Goal: Task Accomplishment & Management: Manage account settings

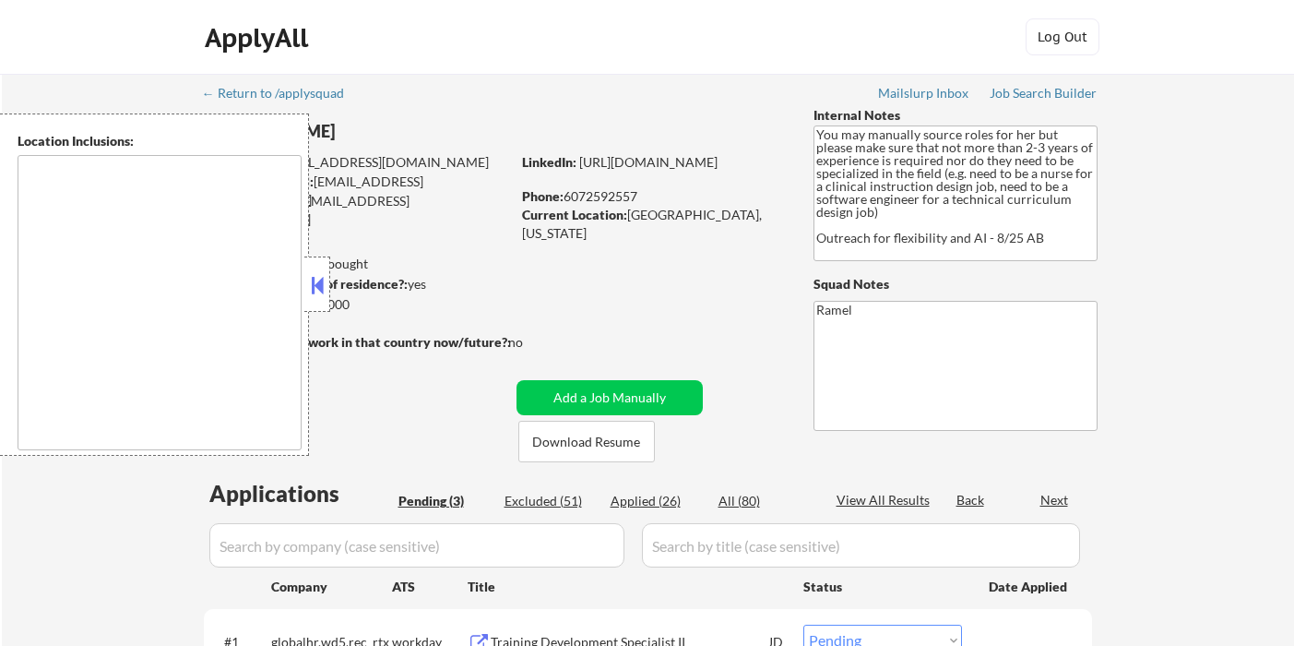
select select ""pending""
click at [319, 286] on button at bounding box center [317, 285] width 20 height 28
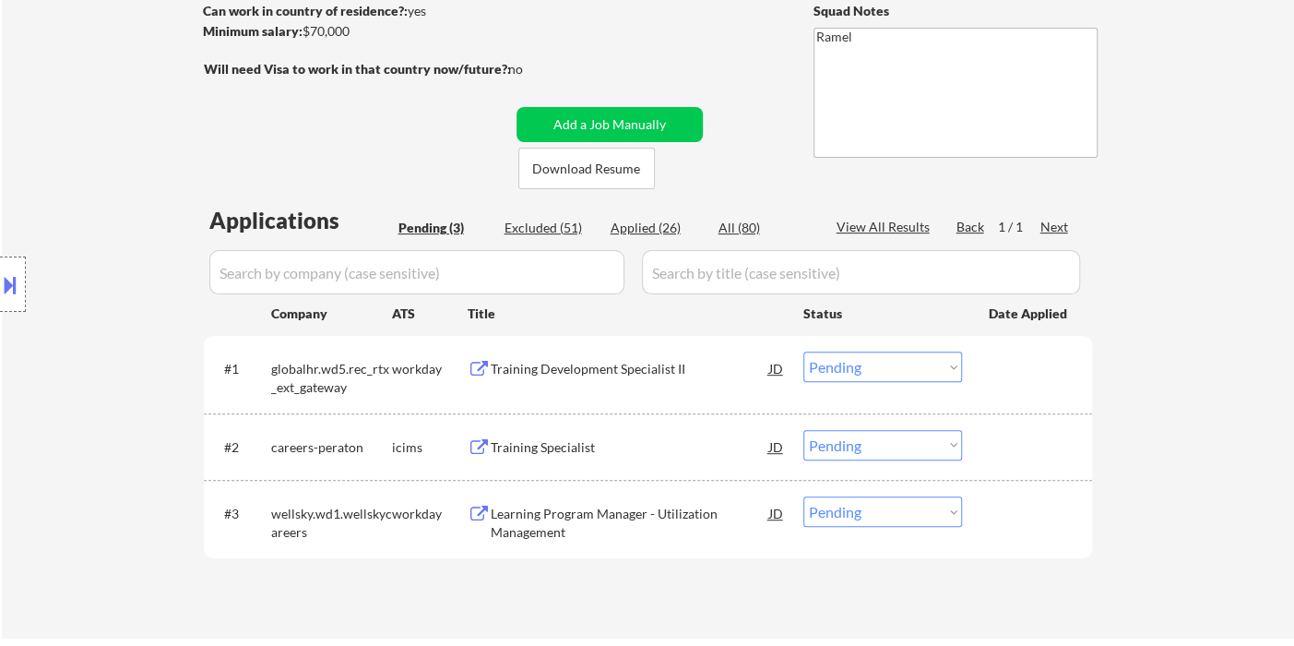
scroll to position [307, 0]
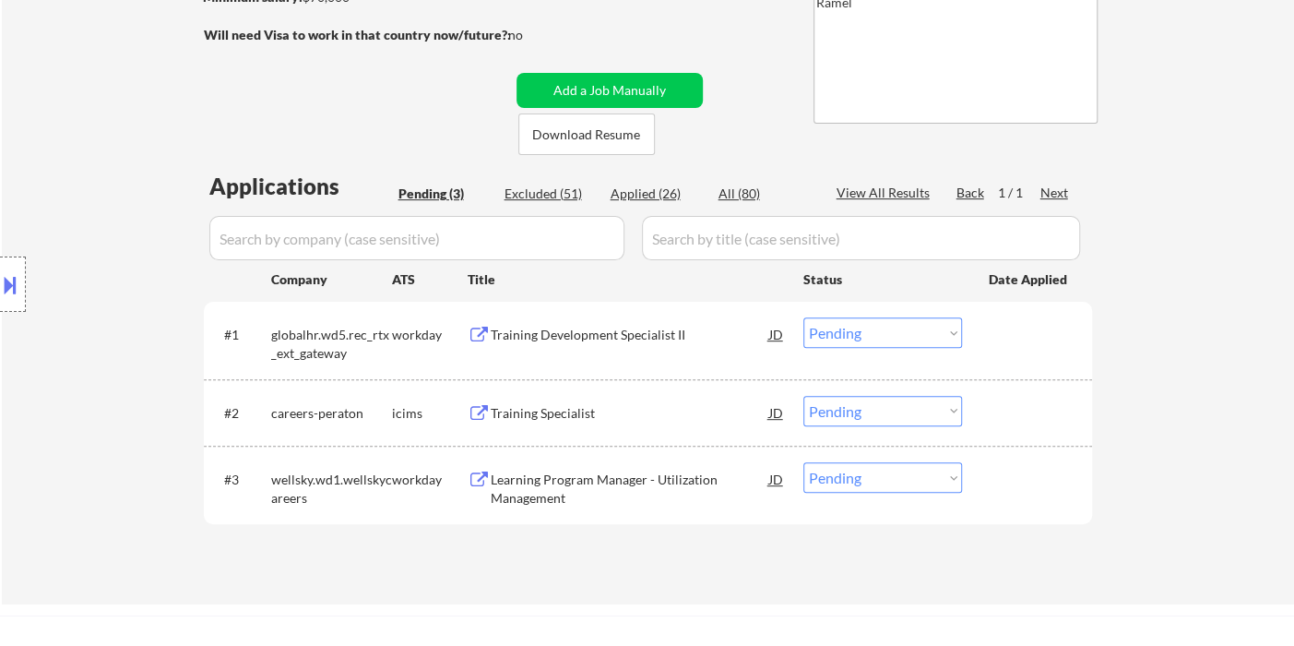
click at [58, 375] on div "Location Inclusions:" at bounding box center [165, 284] width 330 height 342
click at [600, 338] on div "Training Development Specialist II" at bounding box center [630, 335] width 279 height 18
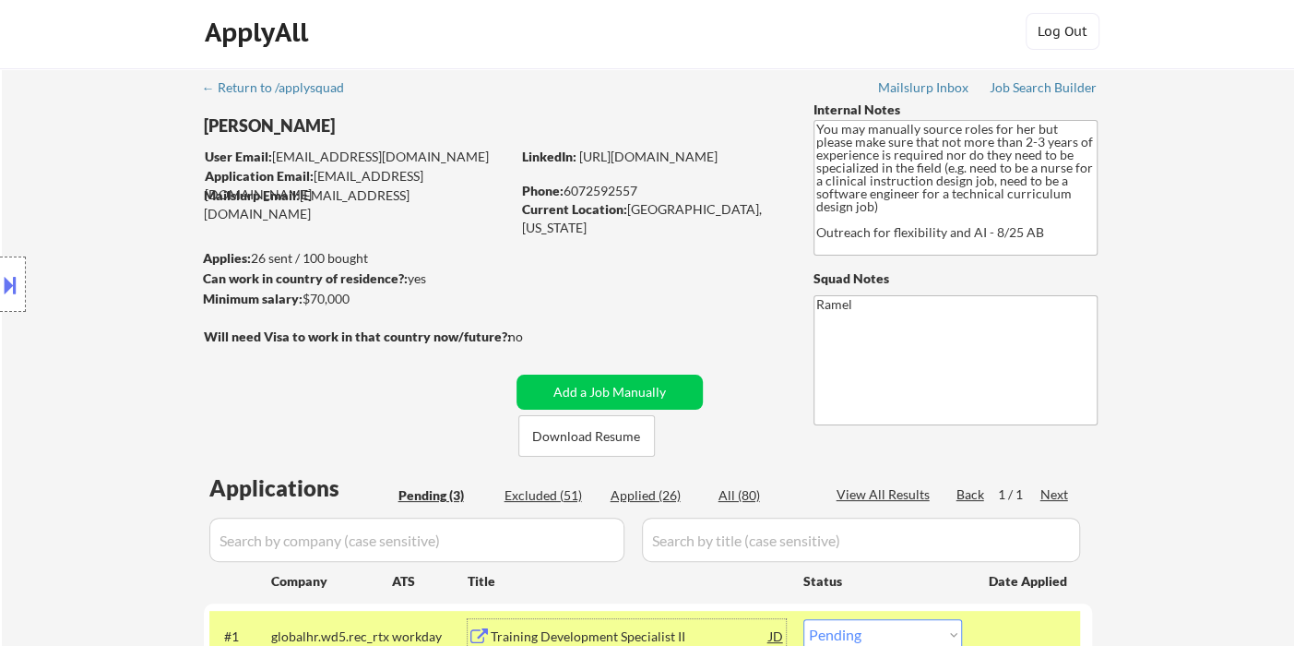
scroll to position [0, 0]
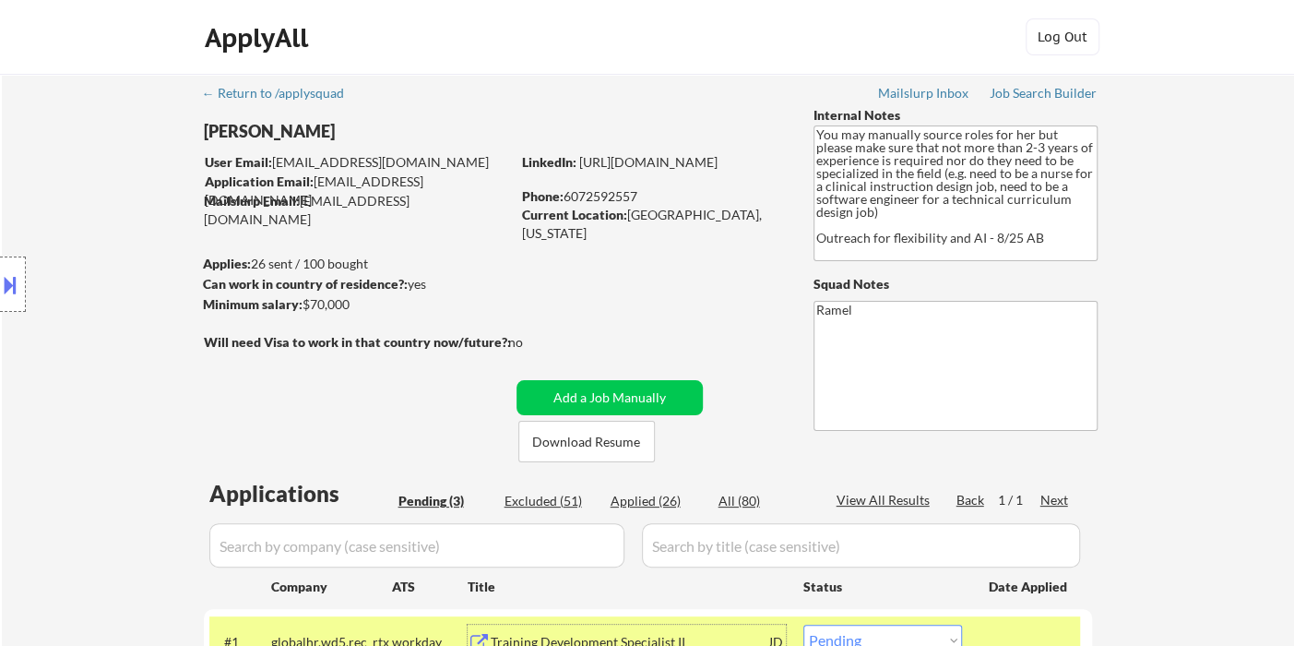
click at [627, 196] on div "Phone: 6072592557" at bounding box center [652, 196] width 261 height 18
copy div "6072592557"
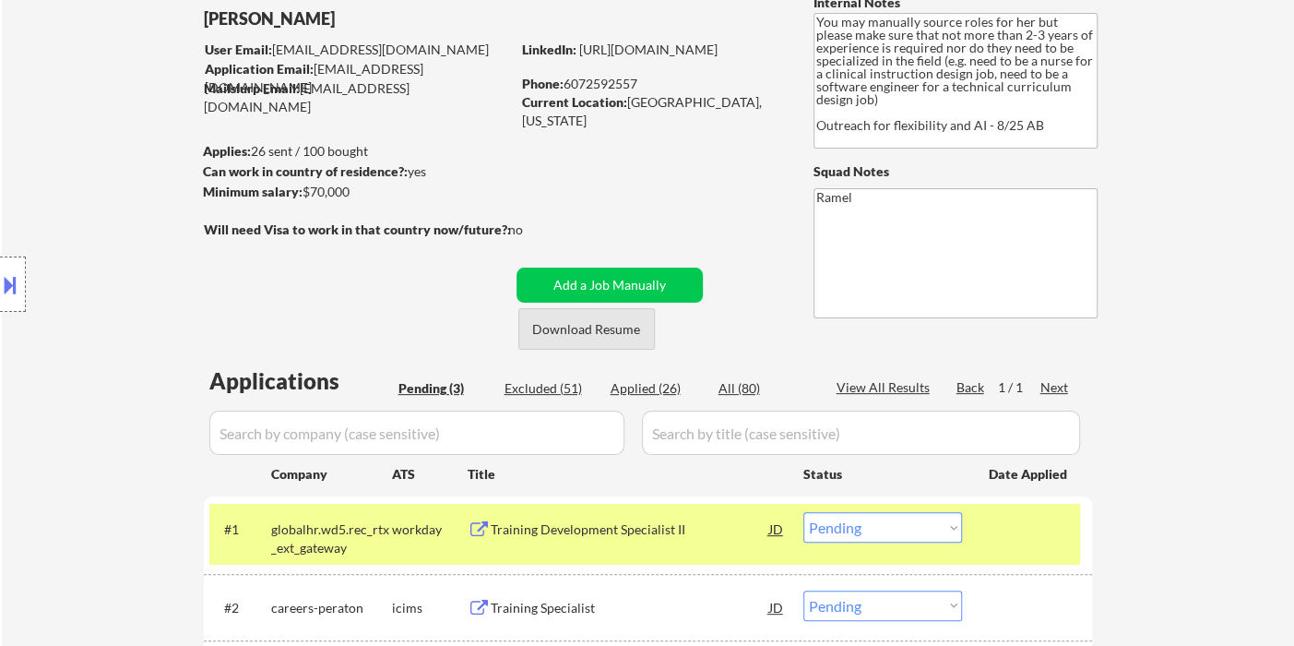
scroll to position [307, 0]
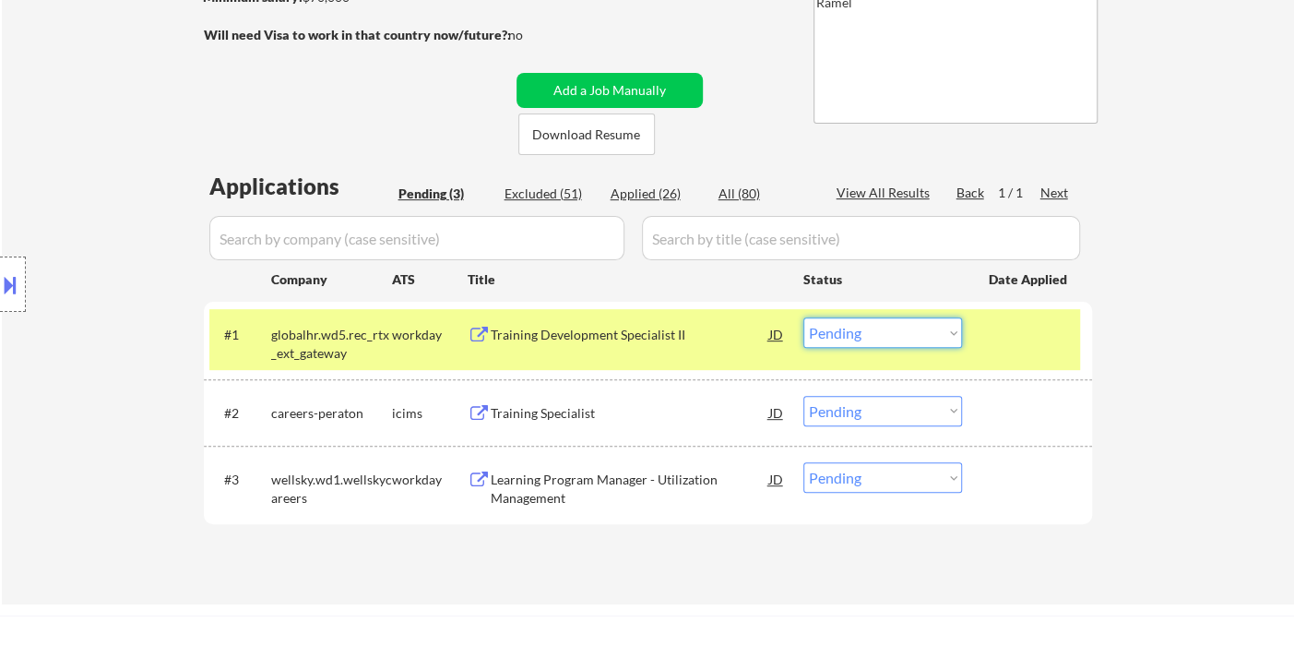
click at [868, 345] on select "Choose an option... Pending Applied Excluded (Questions) Excluded (Expired) Exc…" at bounding box center [882, 332] width 159 height 30
click at [803, 317] on select "Choose an option... Pending Applied Excluded (Questions) Excluded (Expired) Exc…" at bounding box center [882, 332] width 159 height 30
click at [541, 480] on div "Learning Program Manager - Utilization Management" at bounding box center [630, 488] width 279 height 36
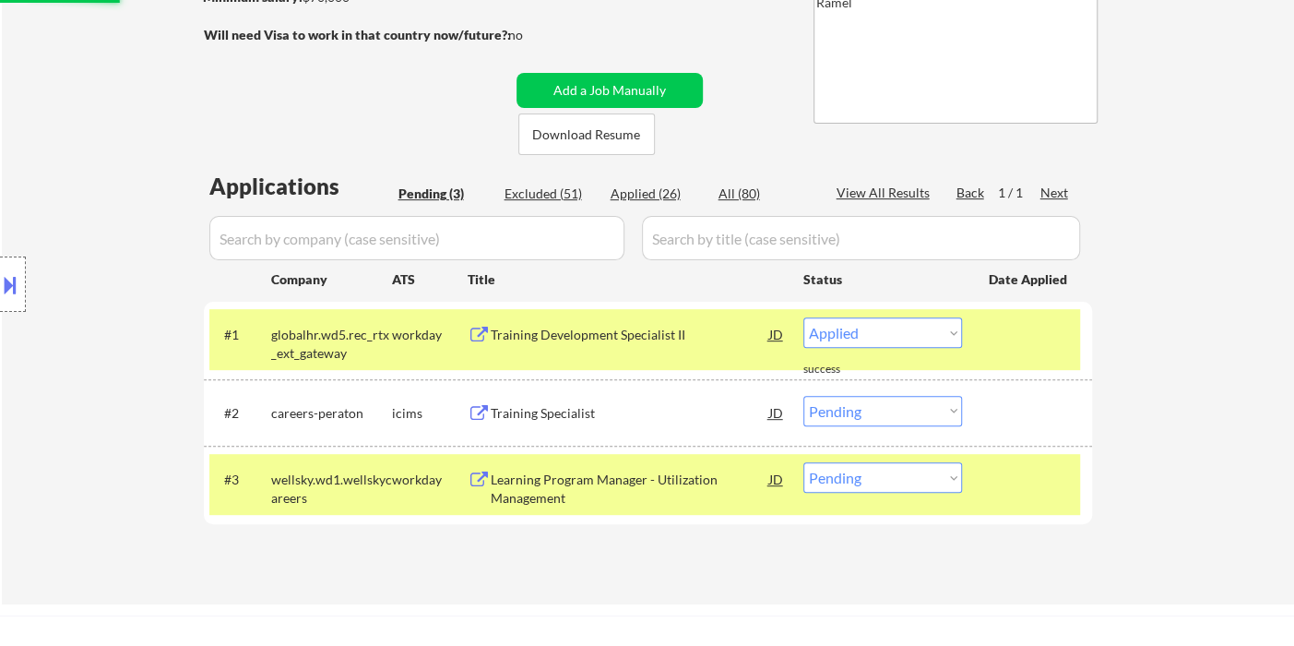
select select ""pending""
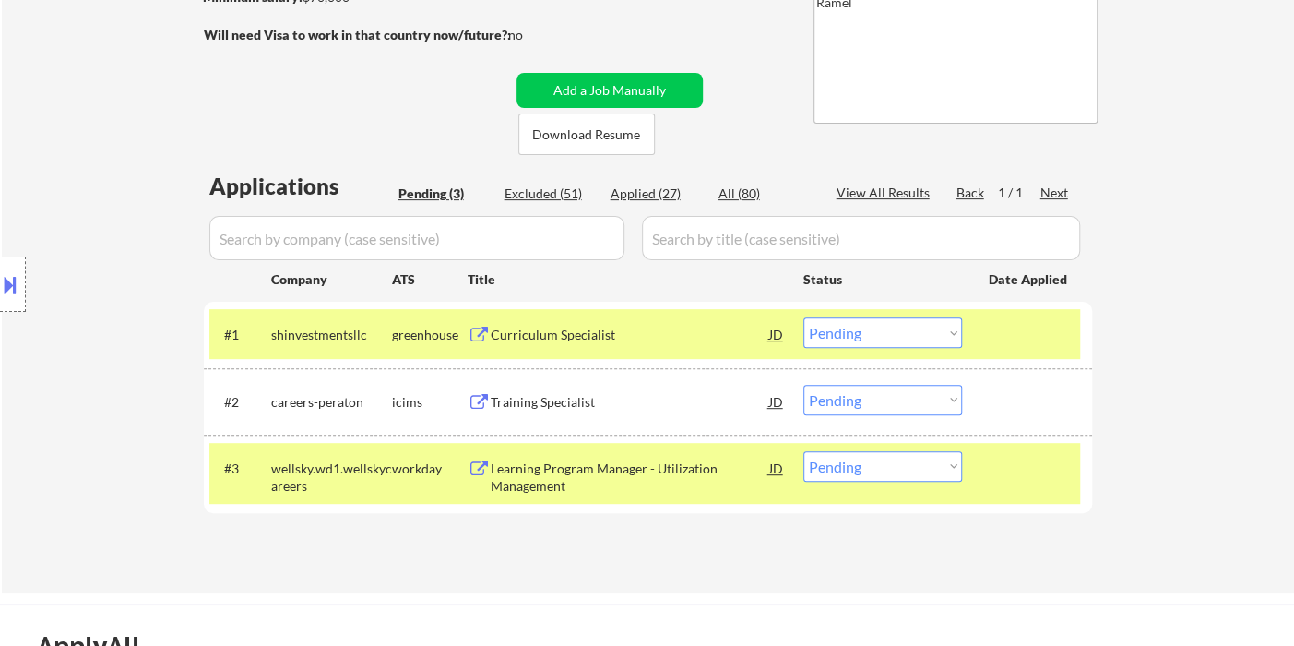
click at [587, 338] on div "Curriculum Specialist" at bounding box center [630, 335] width 279 height 18
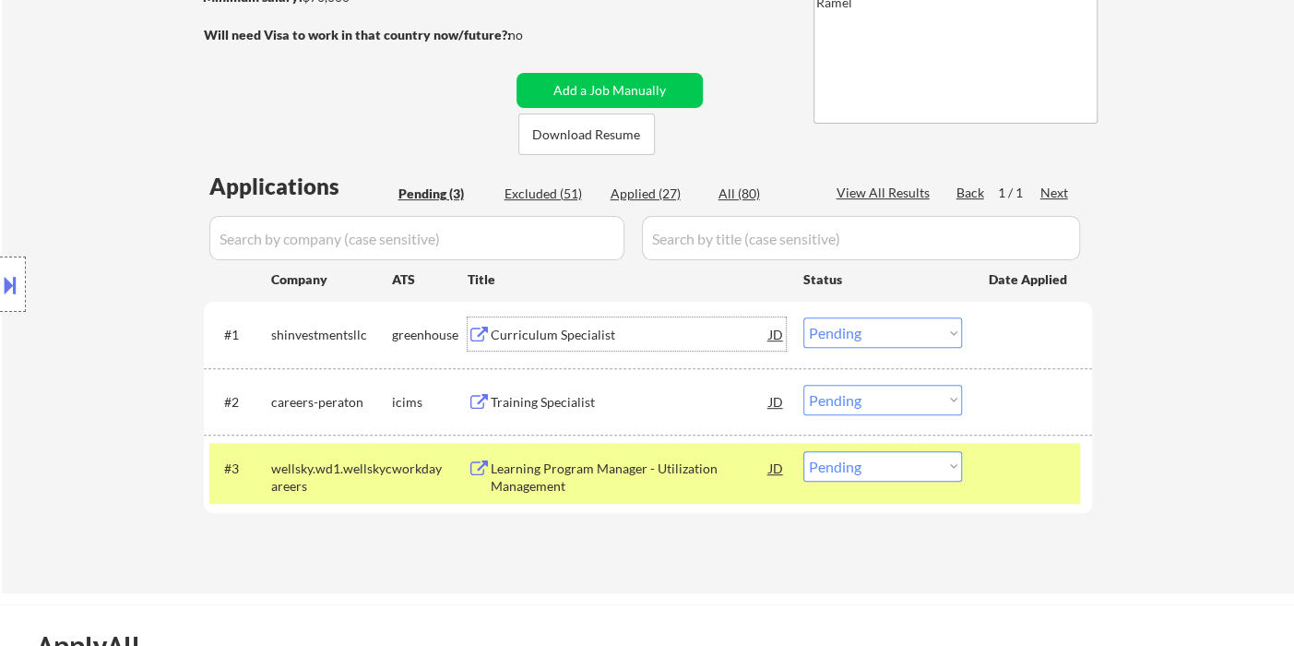
scroll to position [102, 0]
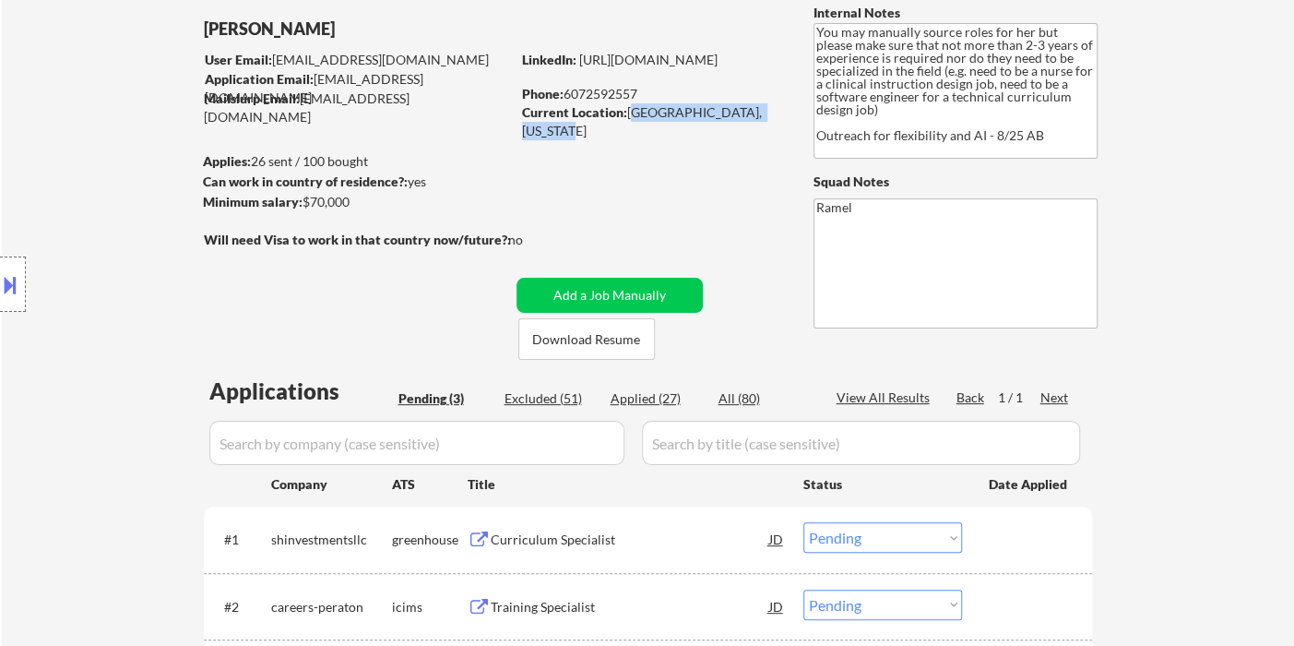
drag, startPoint x: 626, startPoint y: 107, endPoint x: 779, endPoint y: 109, distance: 152.2
click at [779, 109] on div "Current Location: Charleston, South Carolina" at bounding box center [652, 121] width 261 height 36
copy div "Charleston, South Carolina"
click at [63, 83] on div "← Return to /applysquad Mailslurp Inbox Job Search Builder Emma Straight User E…" at bounding box center [648, 384] width 1292 height 826
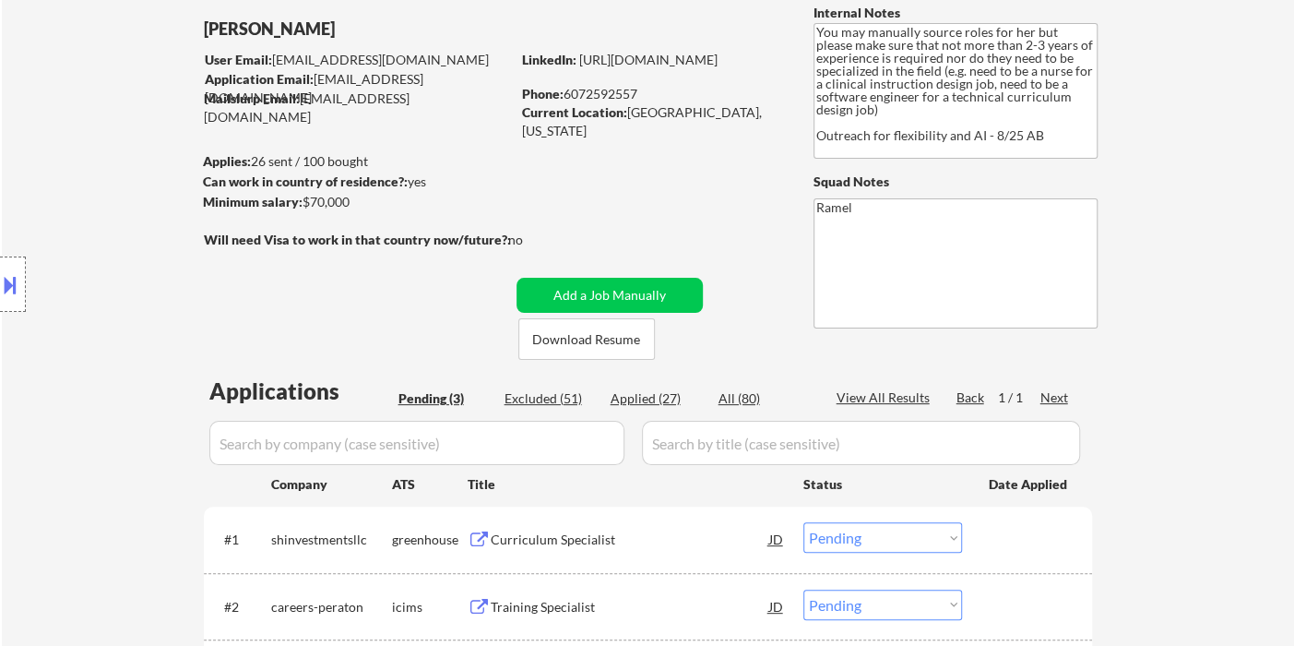
click at [15, 286] on button at bounding box center [10, 284] width 20 height 30
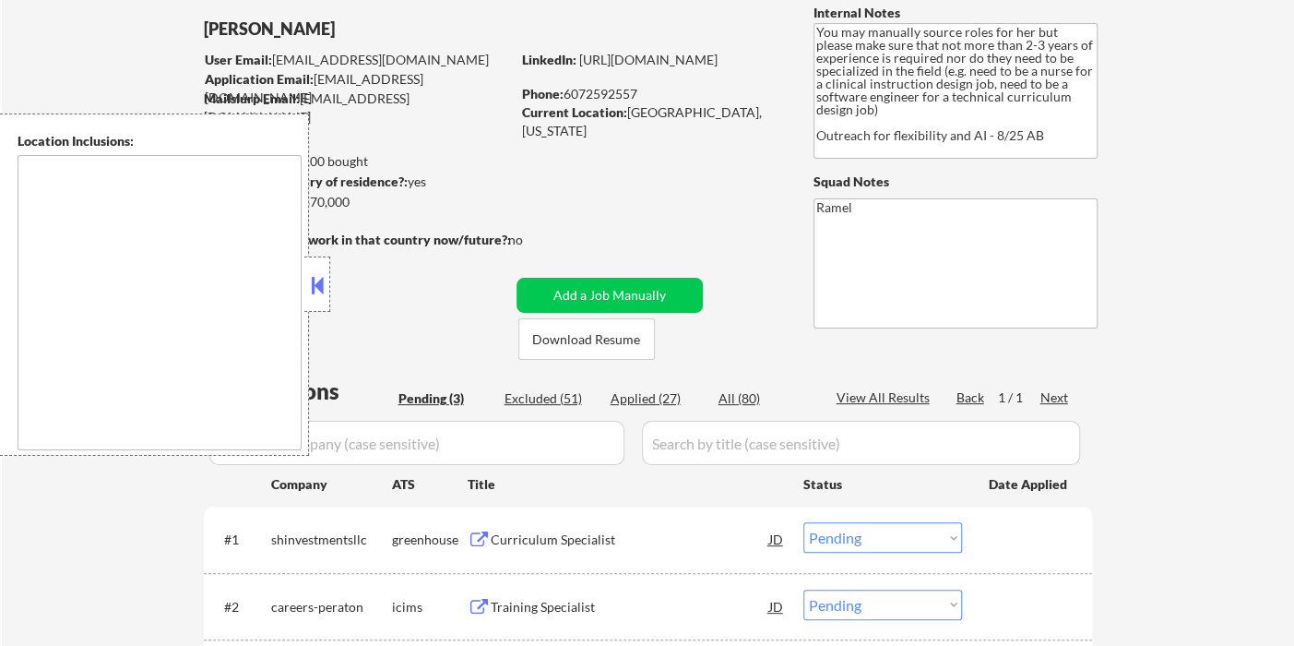
drag, startPoint x: 303, startPoint y: 282, endPoint x: 317, endPoint y: 278, distance: 15.5
click at [305, 281] on div at bounding box center [317, 283] width 26 height 55
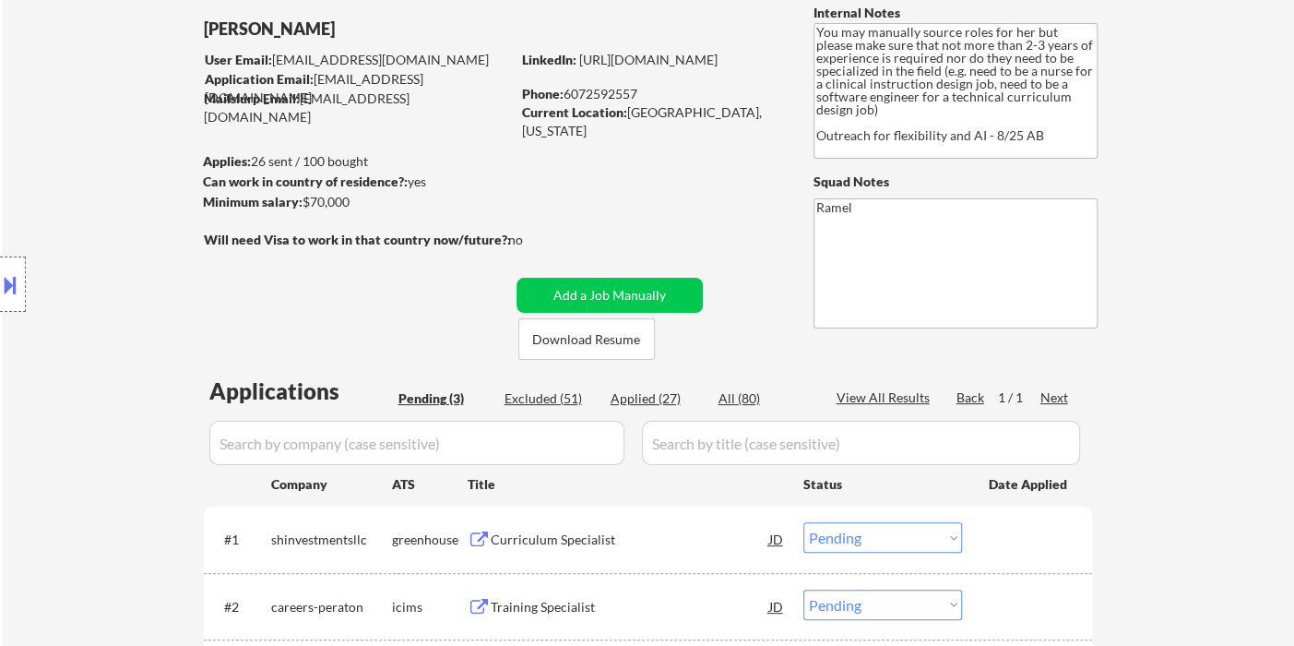
click at [10, 170] on div "Location Inclusions:" at bounding box center [165, 284] width 330 height 342
click at [44, 170] on div "Location Inclusions:" at bounding box center [165, 284] width 330 height 342
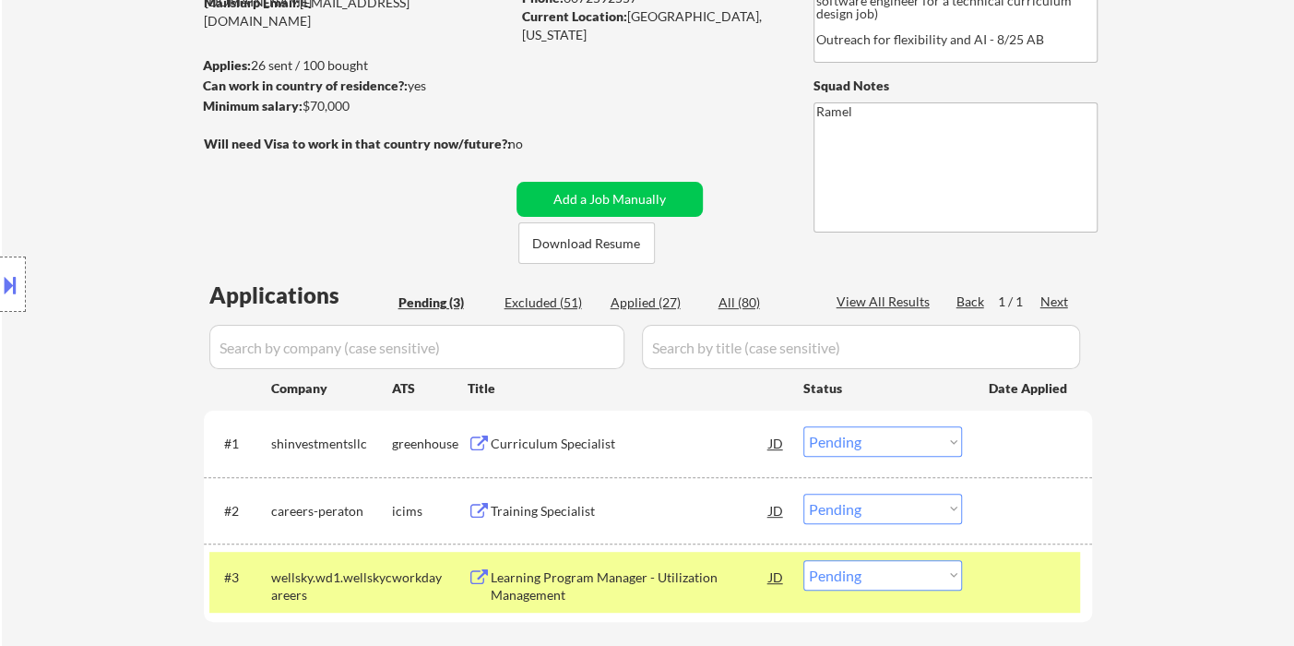
scroll to position [307, 0]
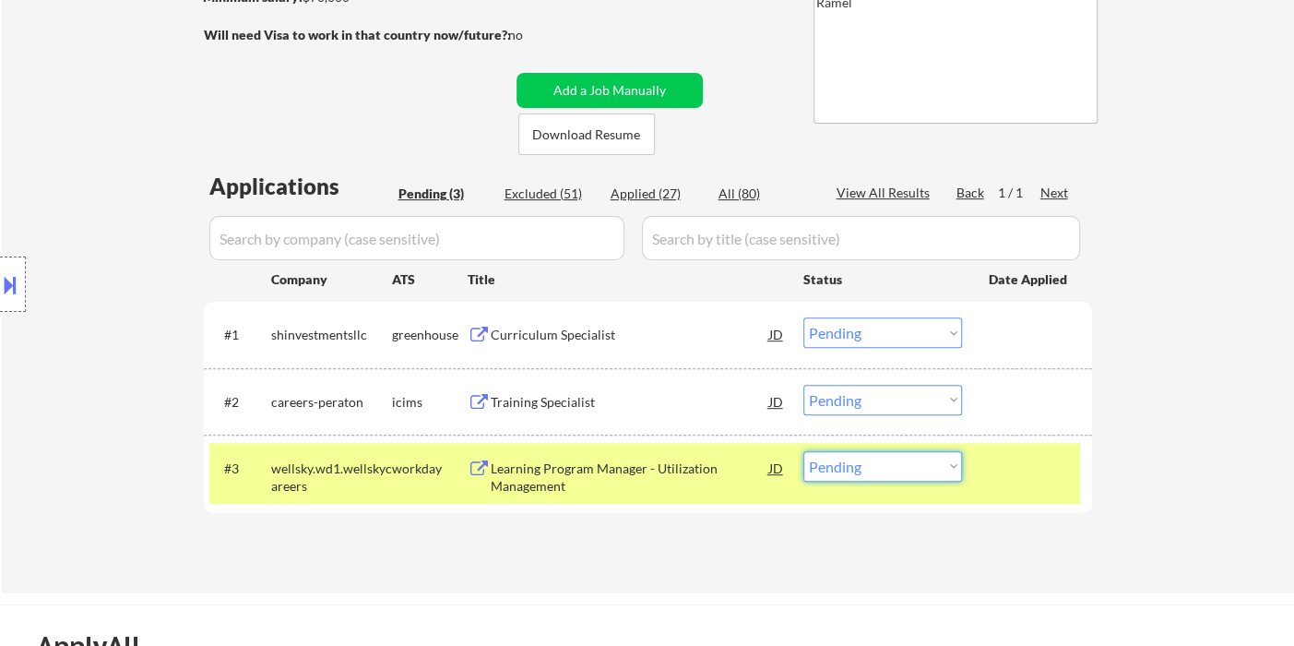
drag, startPoint x: 848, startPoint y: 467, endPoint x: 851, endPoint y: 479, distance: 12.5
click at [848, 467] on select "Choose an option... Pending Applied Excluded (Questions) Excluded (Expired) Exc…" at bounding box center [882, 466] width 159 height 30
select select ""applied""
click at [803, 451] on select "Choose an option... Pending Applied Excluded (Questions) Excluded (Expired) Exc…" at bounding box center [882, 466] width 159 height 30
click at [589, 338] on div "Curriculum Specialist" at bounding box center [630, 335] width 279 height 18
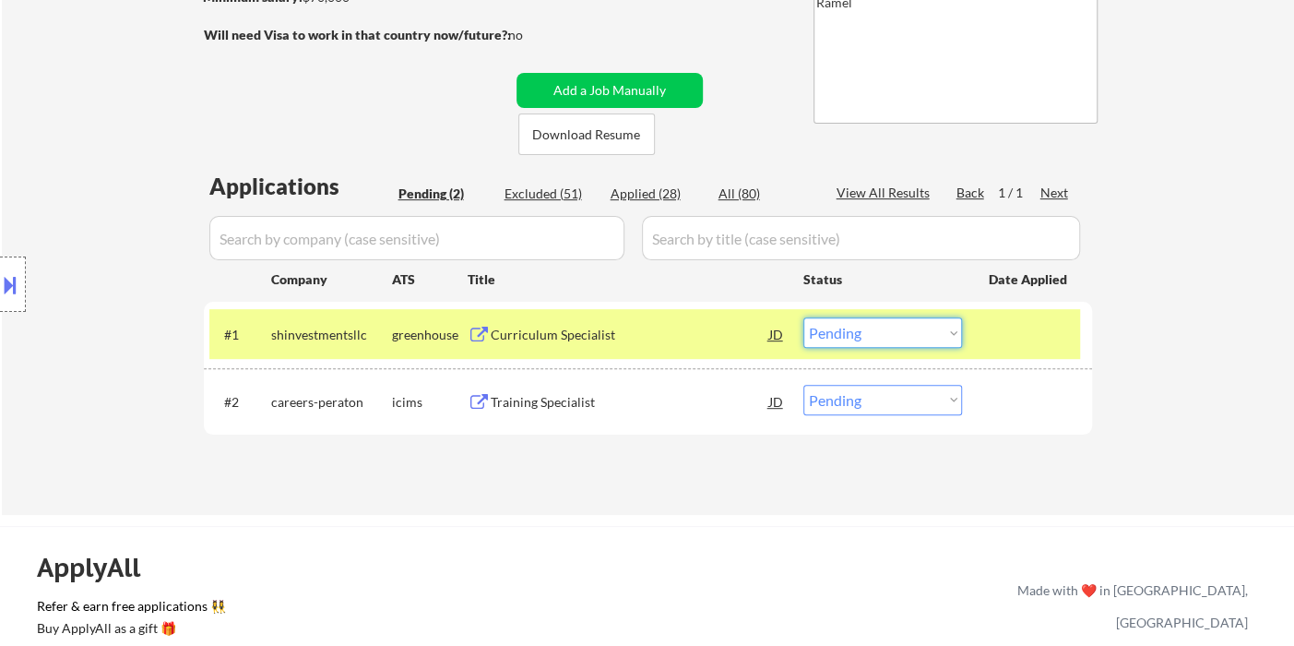
click at [828, 329] on select "Choose an option... Pending Applied Excluded (Questions) Excluded (Expired) Exc…" at bounding box center [882, 332] width 159 height 30
click at [803, 317] on select "Choose an option... Pending Applied Excluded (Questions) Excluded (Expired) Exc…" at bounding box center [882, 332] width 159 height 30
click at [589, 400] on div "Training Specialist" at bounding box center [630, 402] width 279 height 18
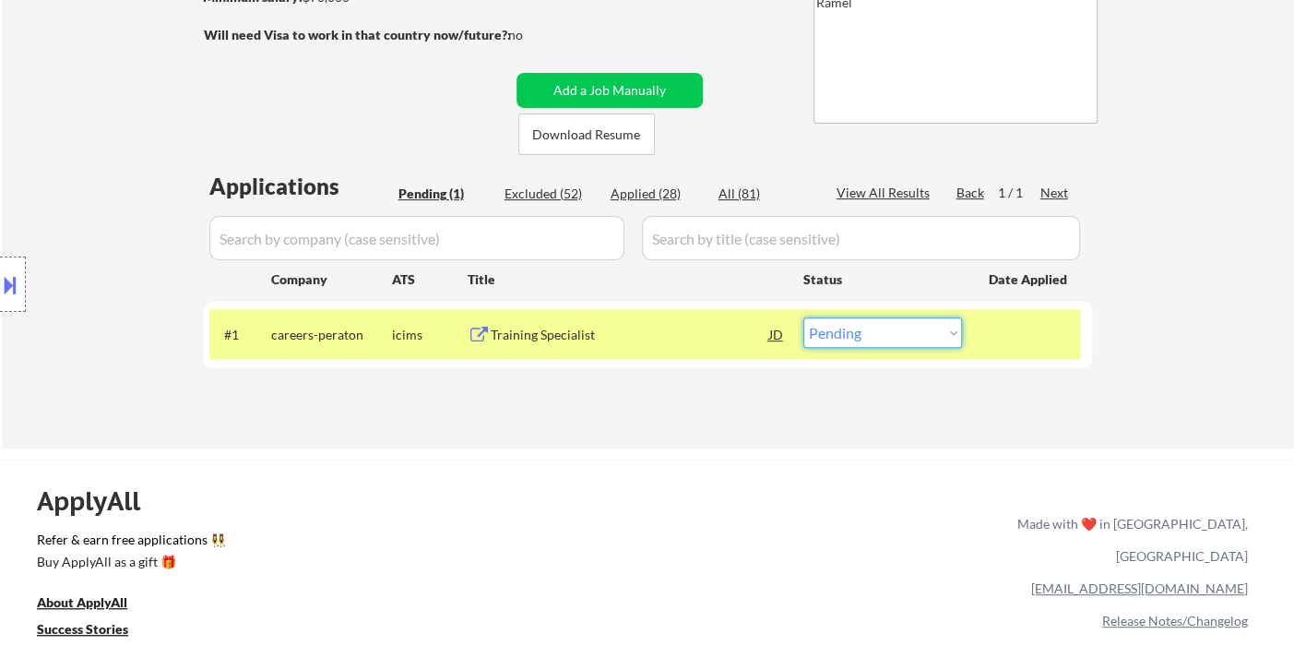
click at [873, 336] on select "Choose an option... Pending Applied Excluded (Questions) Excluded (Expired) Exc…" at bounding box center [882, 332] width 159 height 30
select select ""excluded__other_""
click at [803, 317] on select "Choose an option... Pending Applied Excluded (Questions) Excluded (Expired) Exc…" at bounding box center [882, 332] width 159 height 30
click at [730, 486] on div "ApplyAll Refer & earn free applications 👯‍♀️ Buy ApplyAll as a gift 🎁 About App…" at bounding box center [647, 618] width 1294 height 292
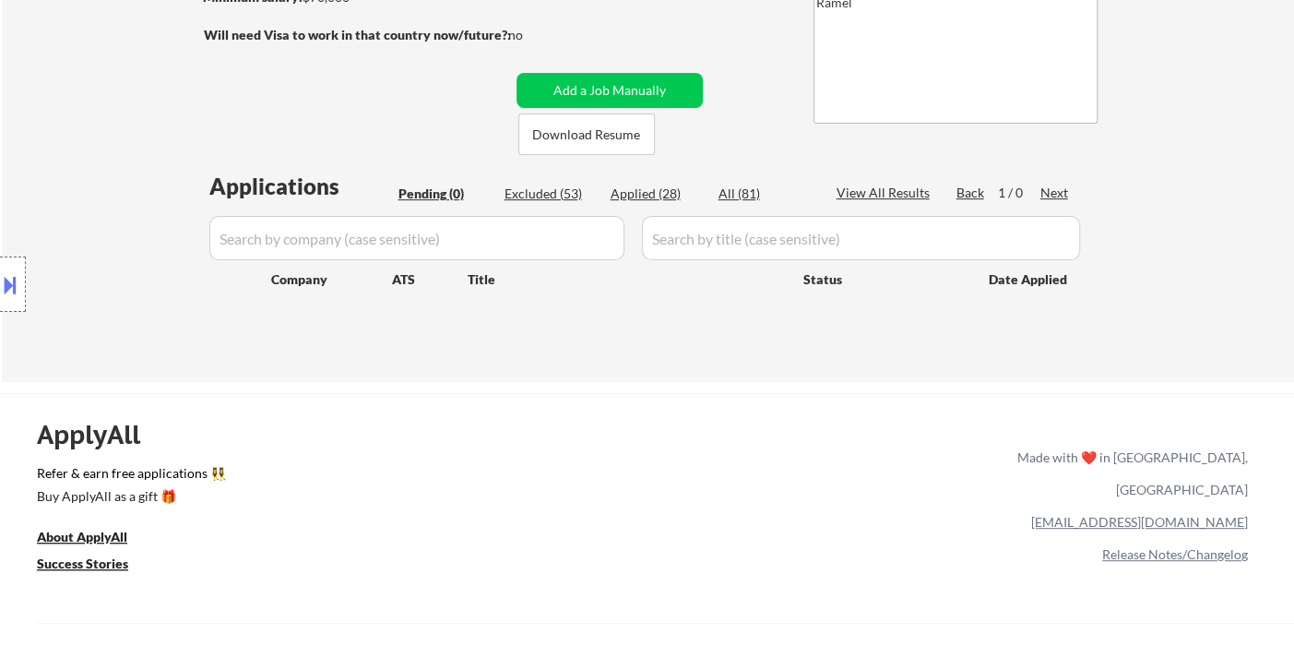
click at [30, 157] on div "Location Inclusions:" at bounding box center [165, 284] width 330 height 342
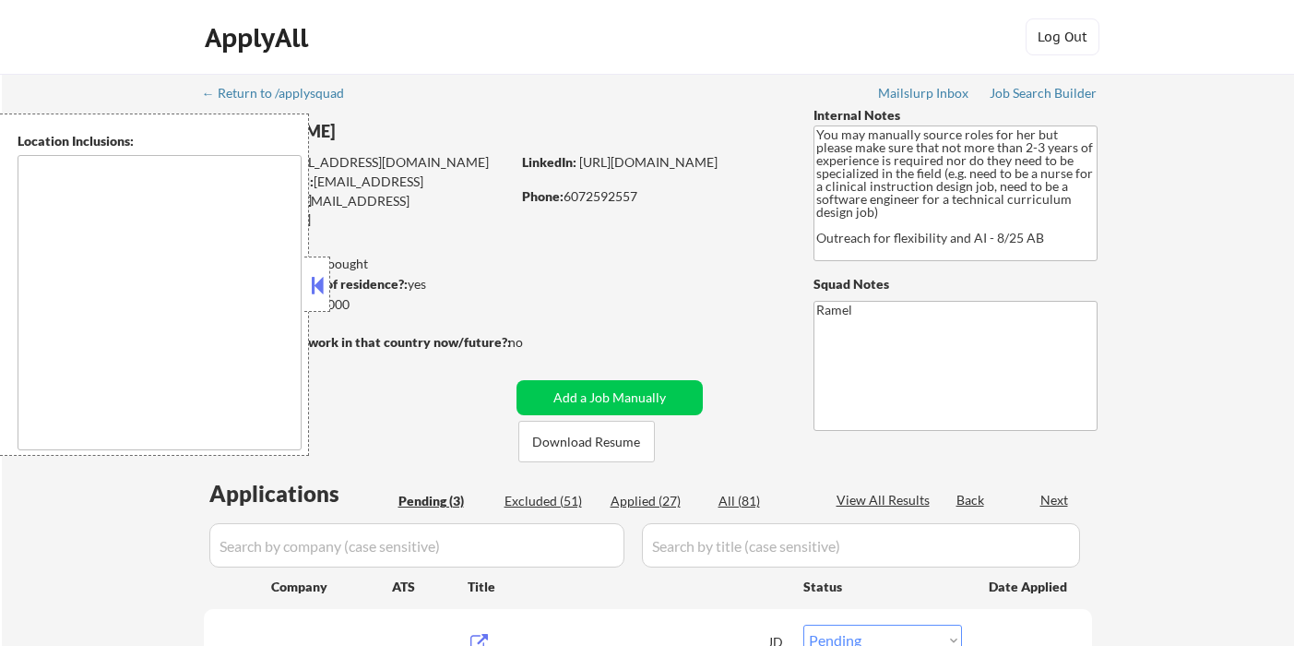
select select ""pending""
click at [323, 280] on button at bounding box center [317, 285] width 20 height 28
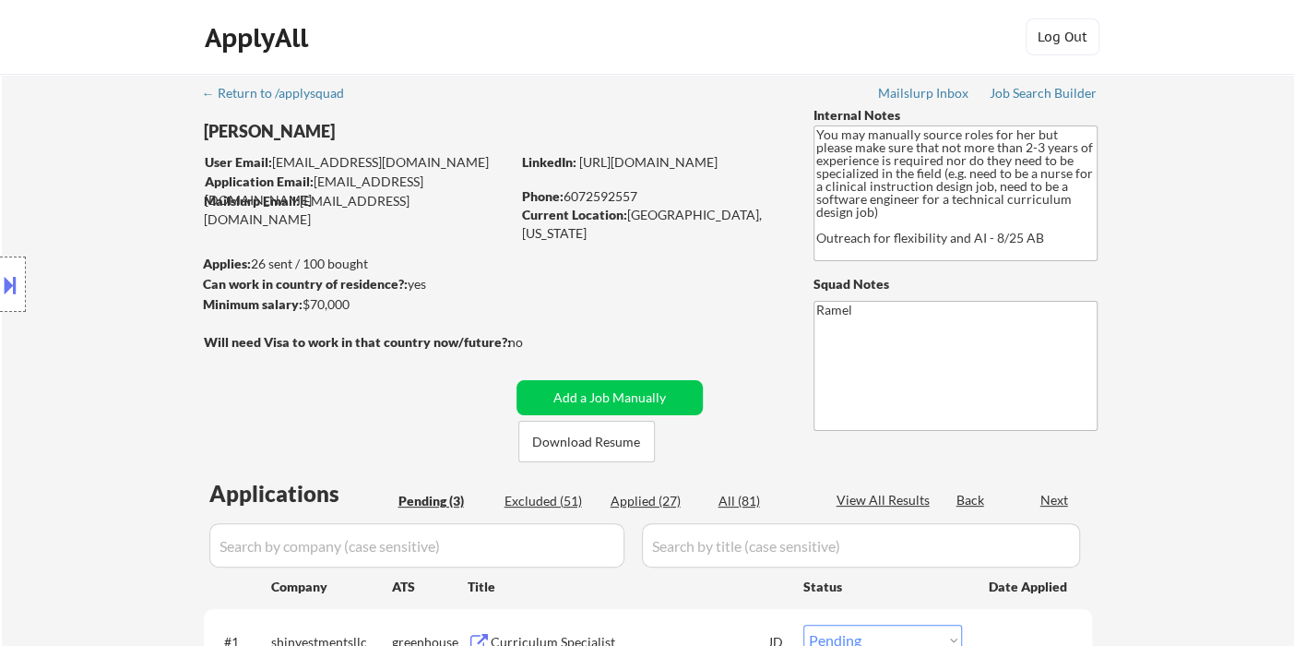
scroll to position [307, 0]
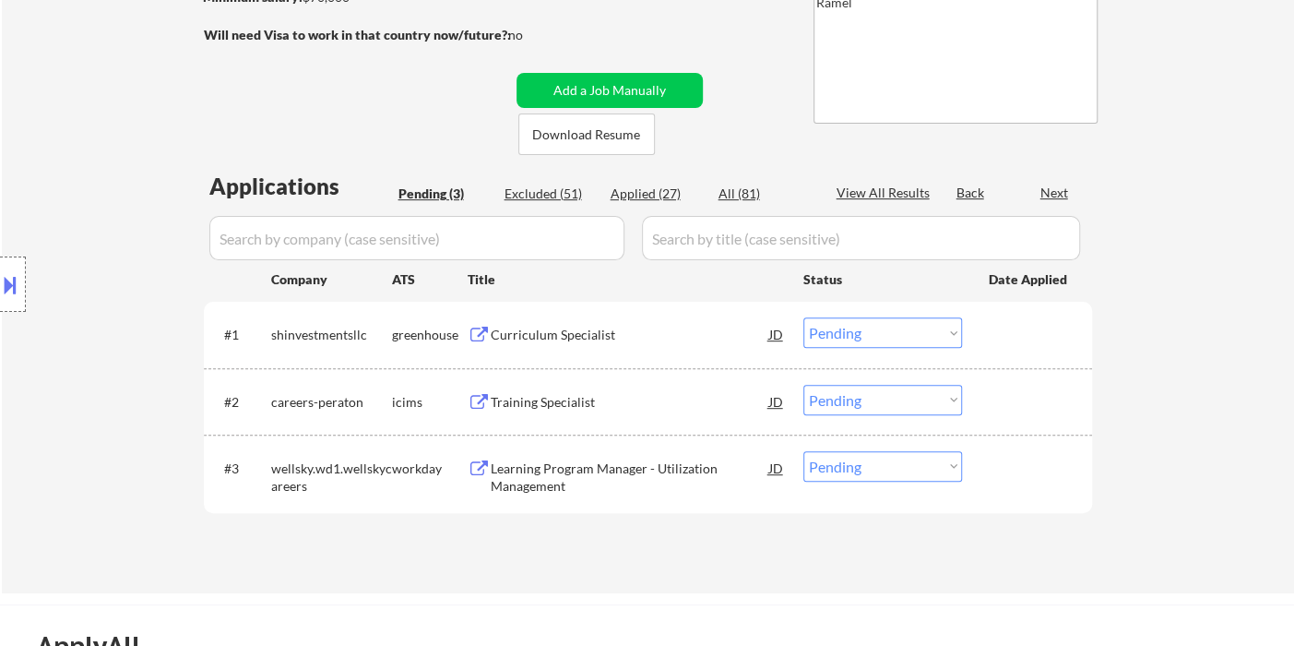
click at [624, 188] on div "Applied (27)" at bounding box center [657, 193] width 92 height 18
select select ""applied""
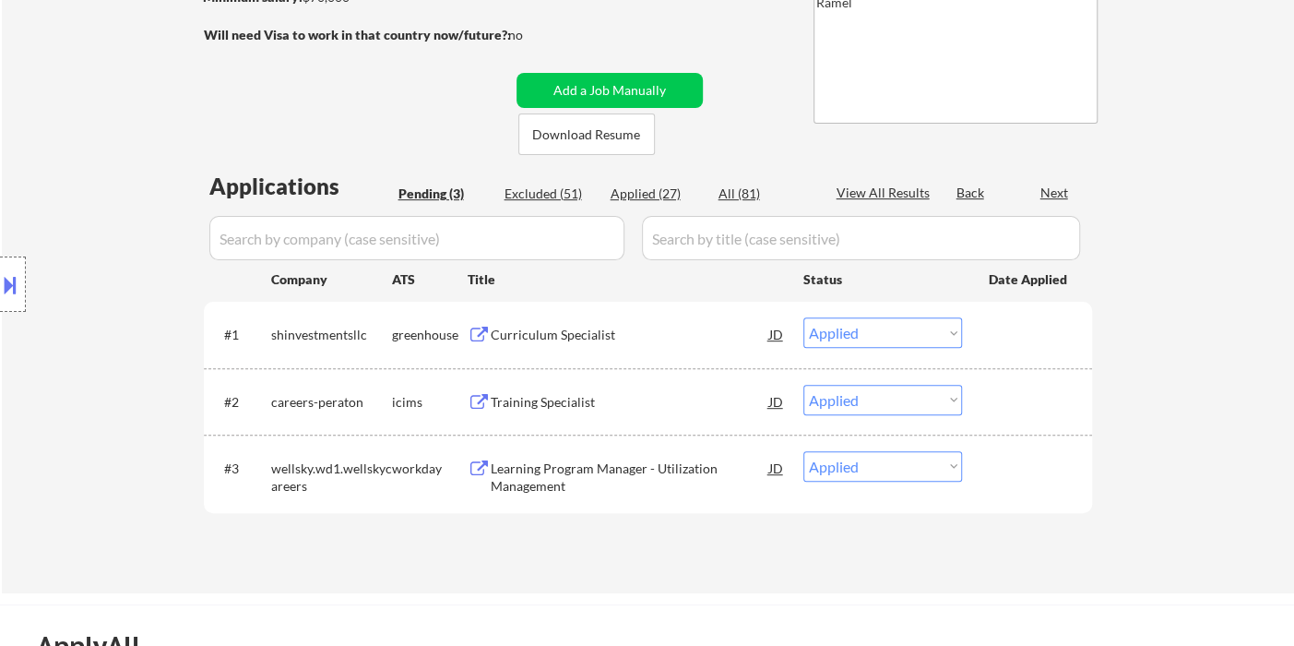
select select ""applied""
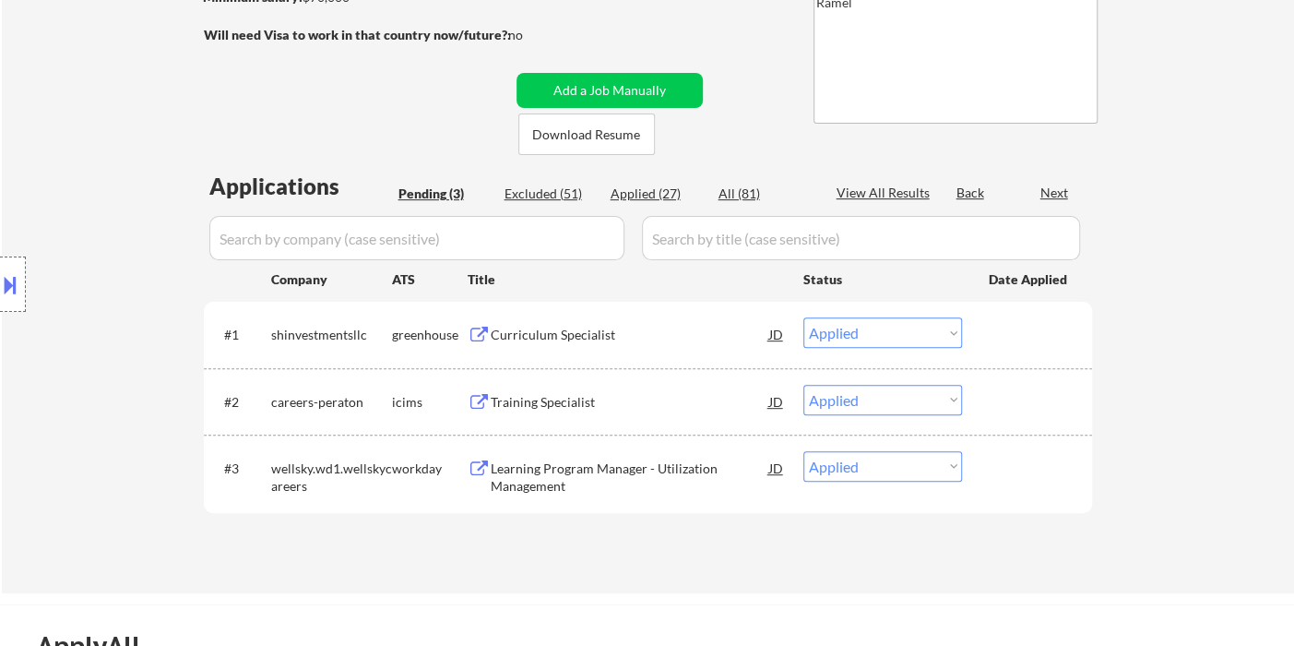
select select ""applied""
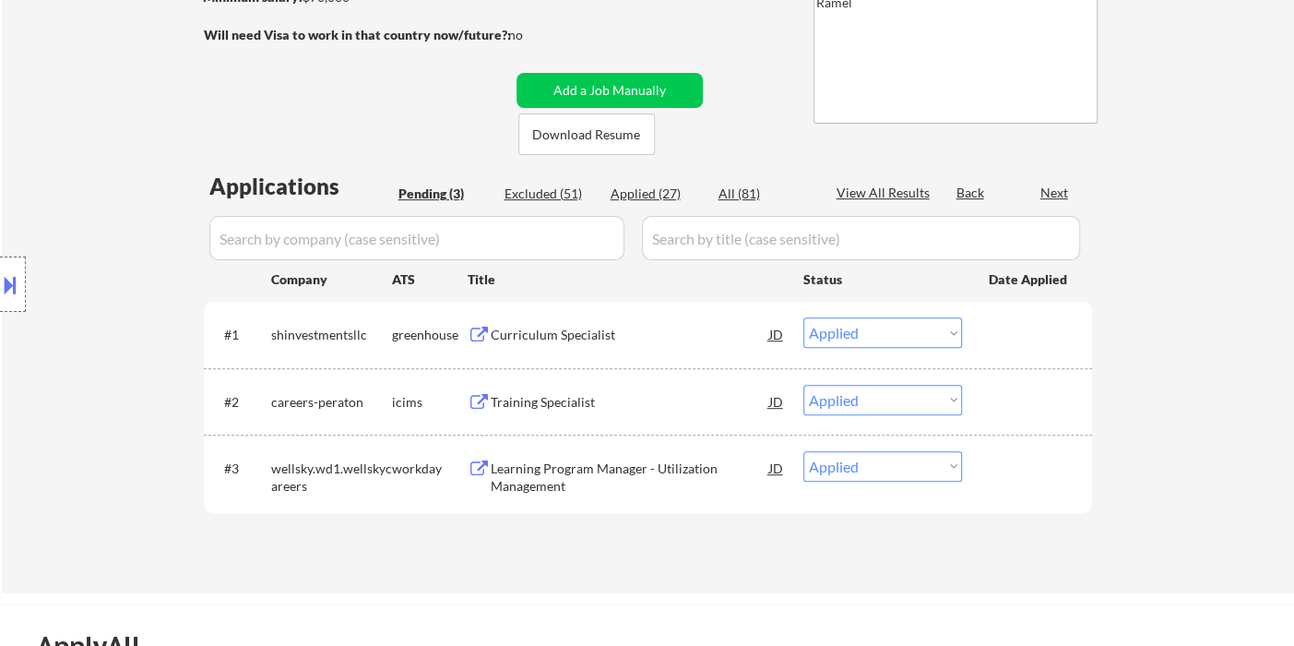
select select ""applied""
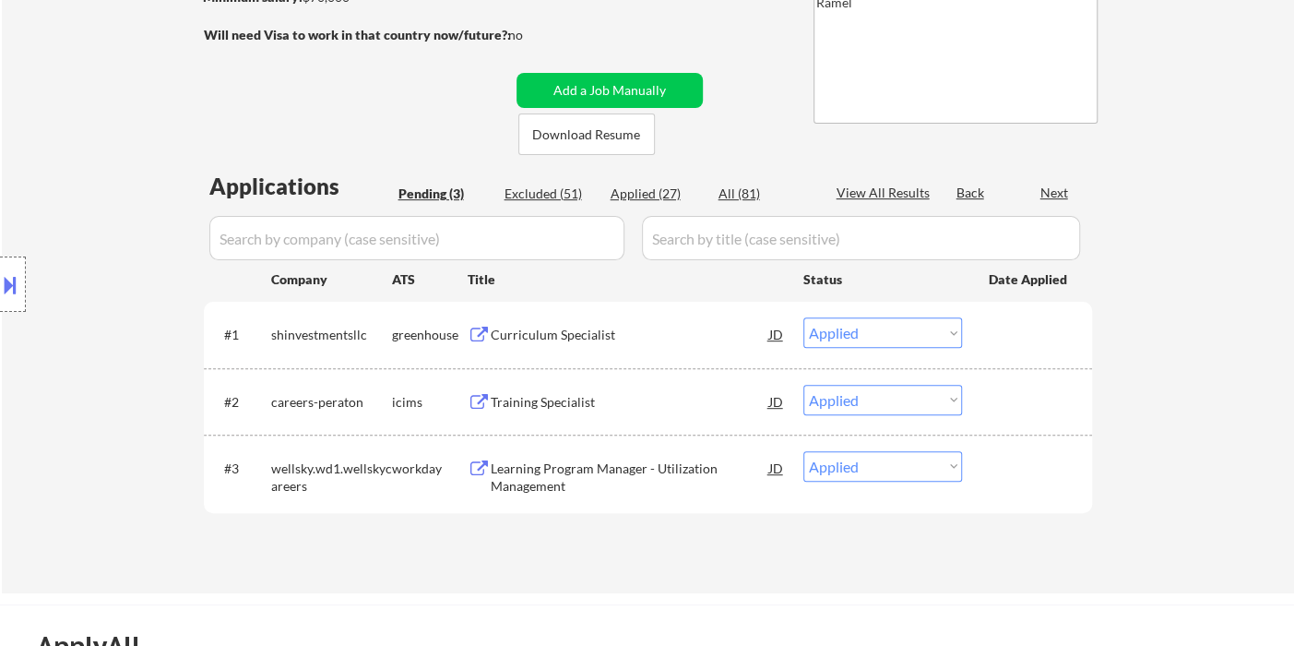
select select ""applied""
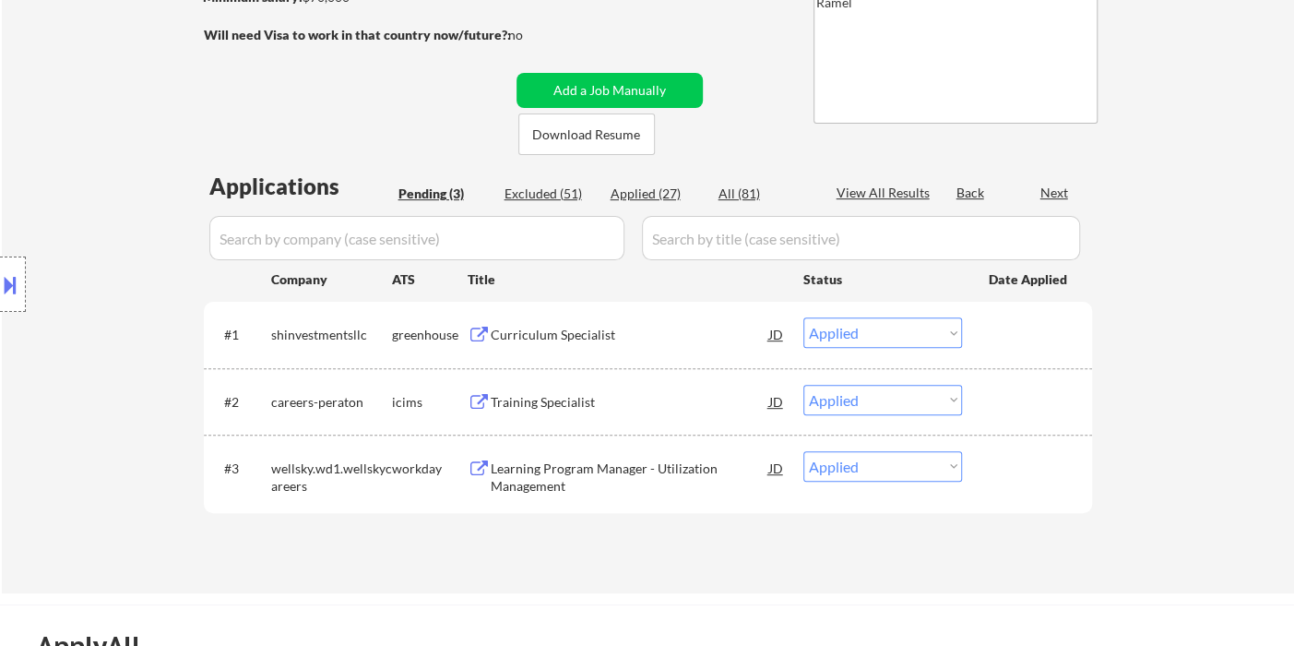
select select ""applied""
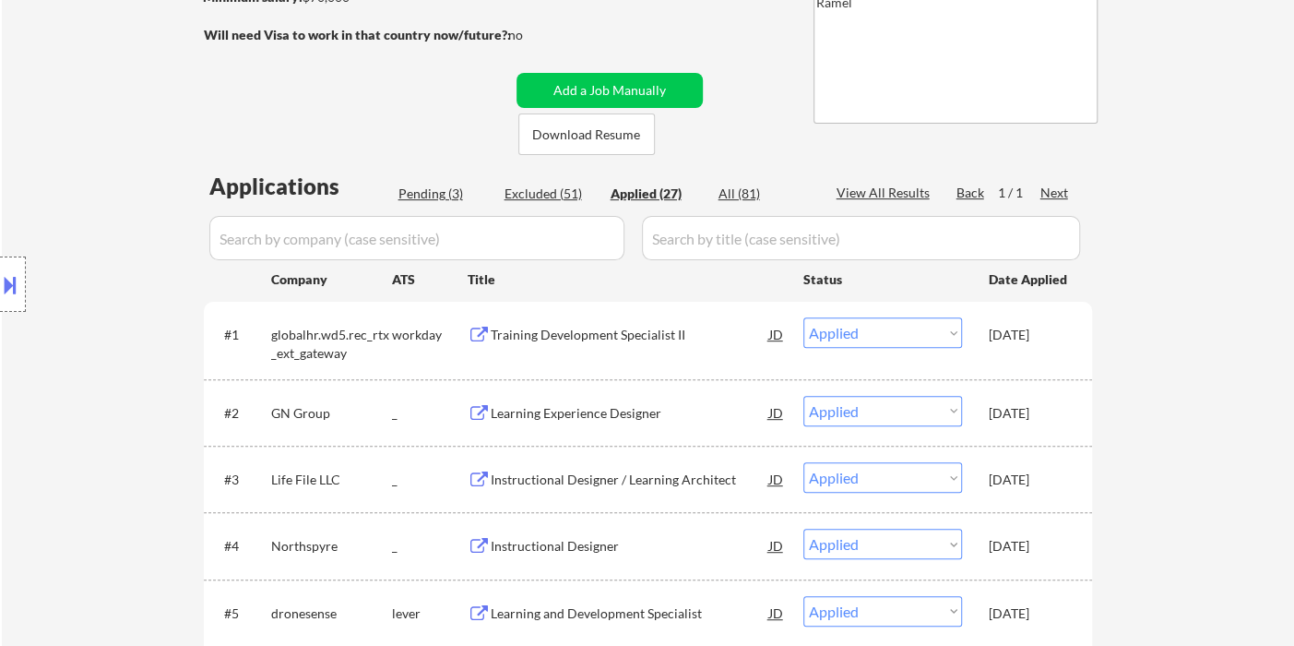
click at [660, 196] on div "Applied (27)" at bounding box center [657, 193] width 92 height 18
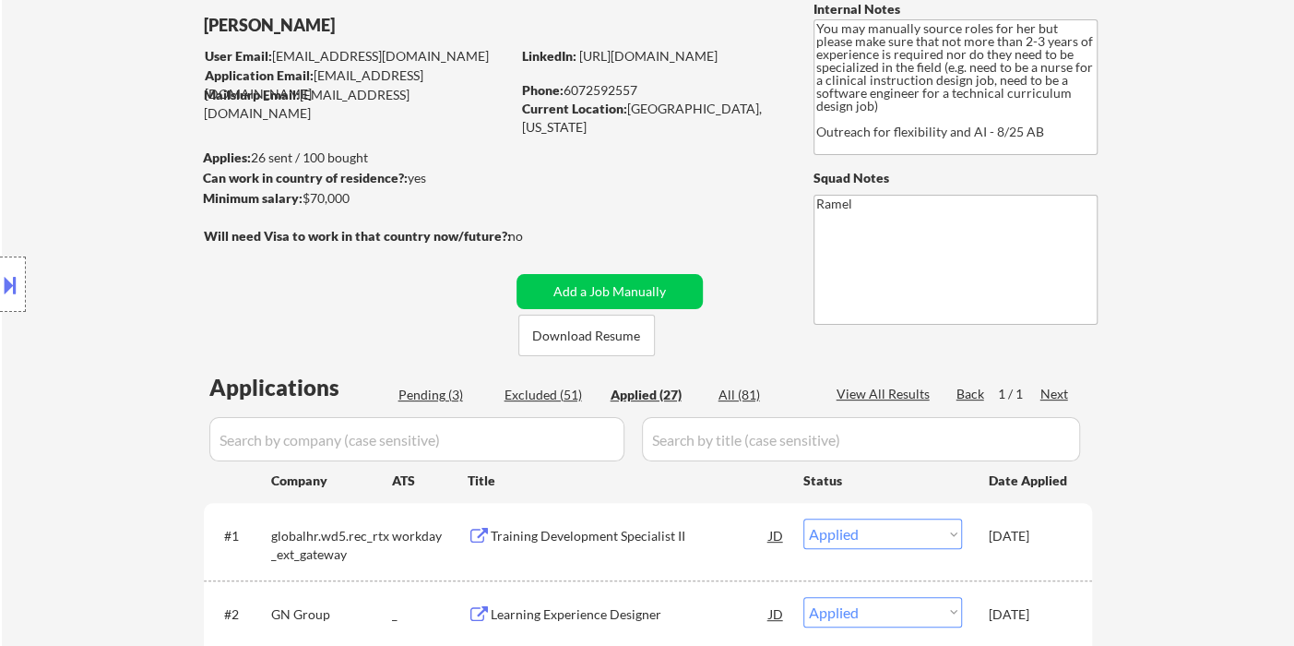
scroll to position [102, 0]
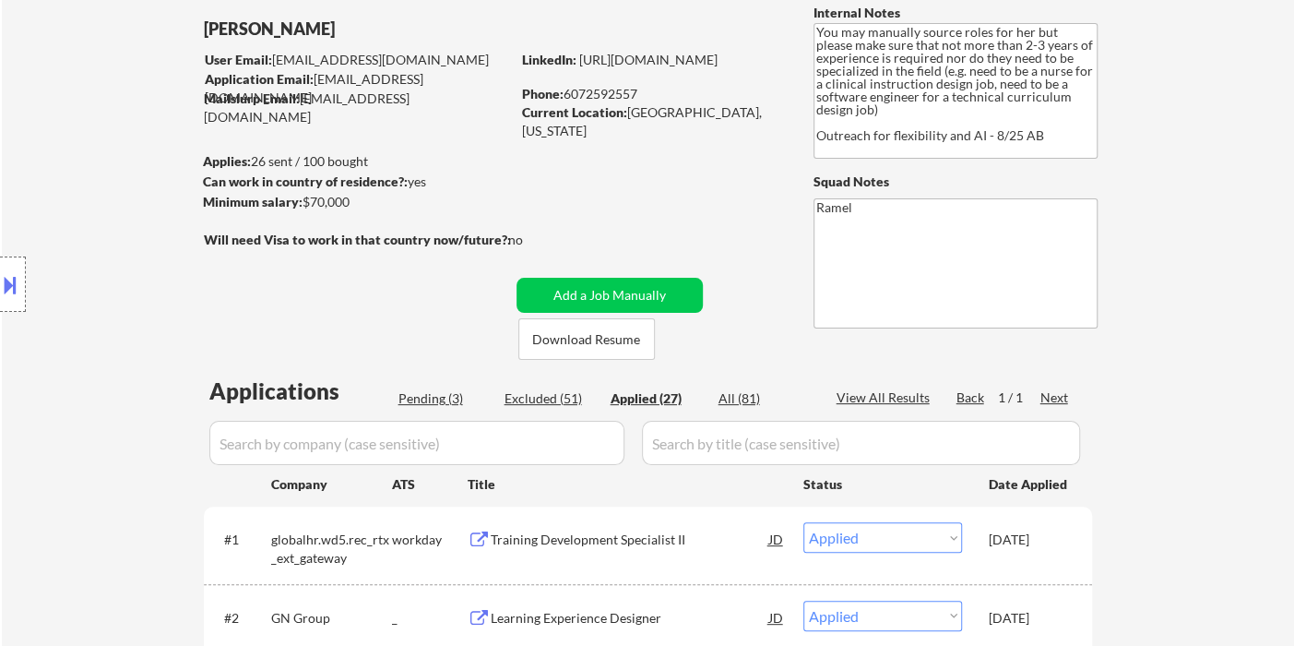
click at [617, 95] on div "Phone: 6072592557" at bounding box center [652, 94] width 261 height 18
copy div "6072592557"
select select ""applied""
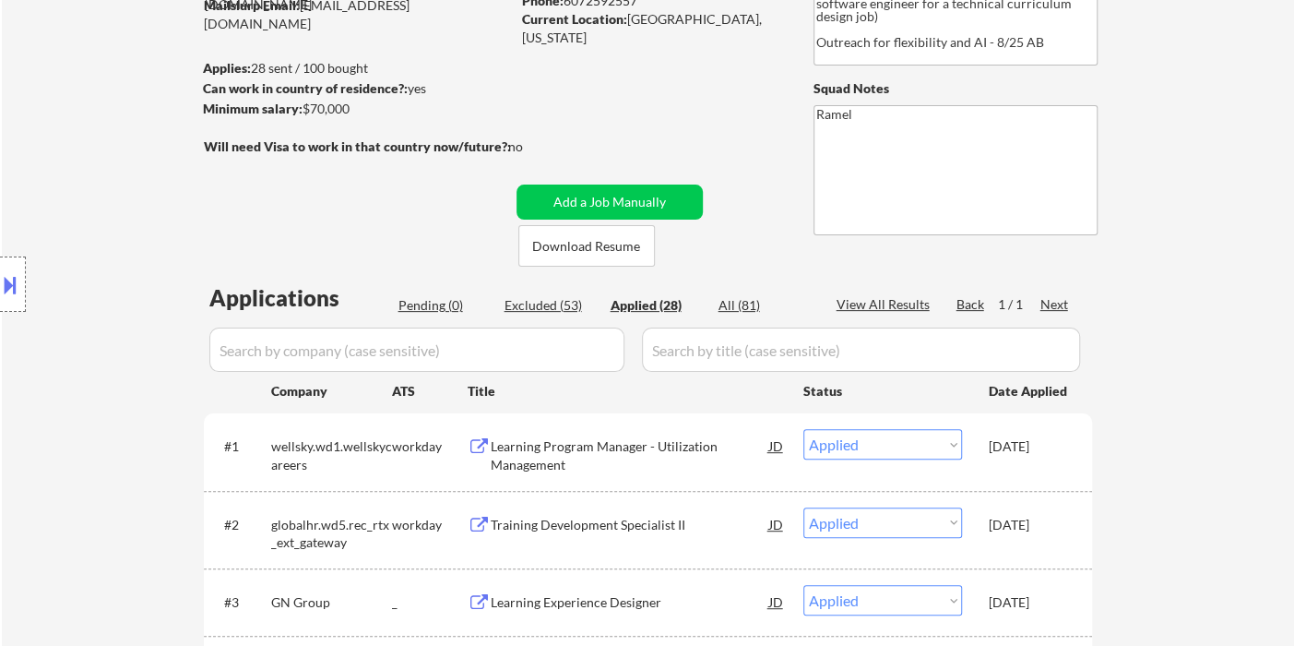
scroll to position [307, 0]
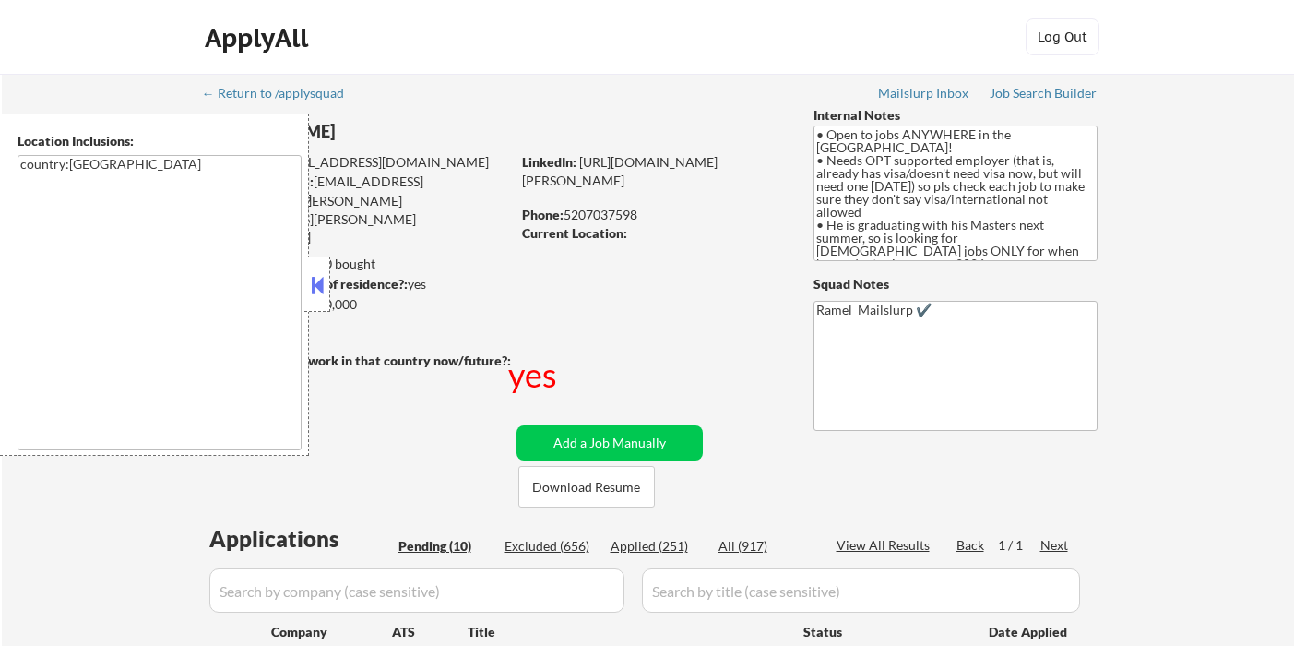
select select ""pending""
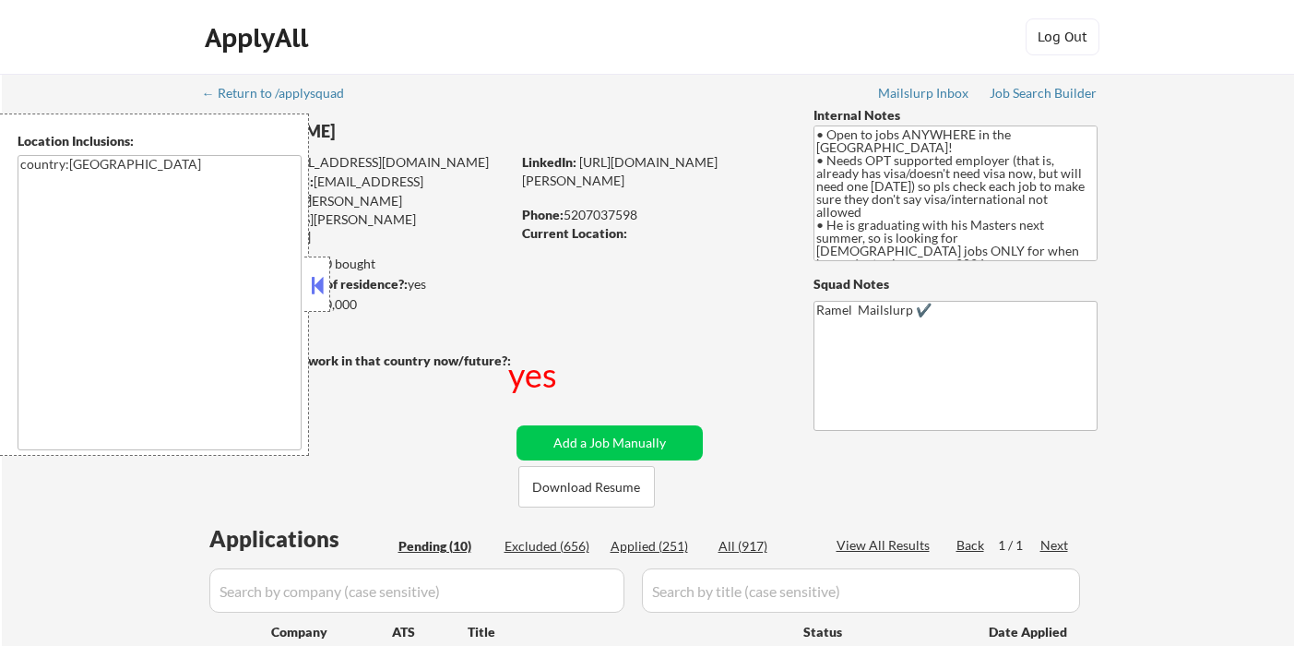
select select ""pending""
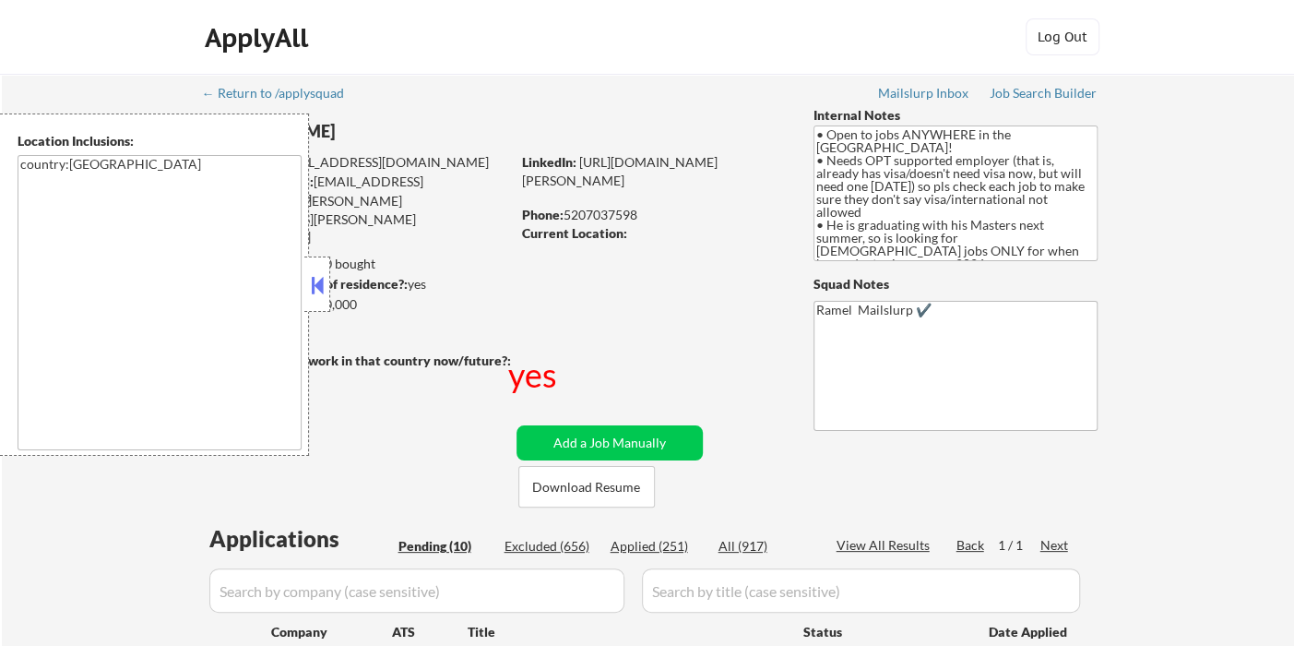
click at [324, 291] on button at bounding box center [317, 285] width 20 height 28
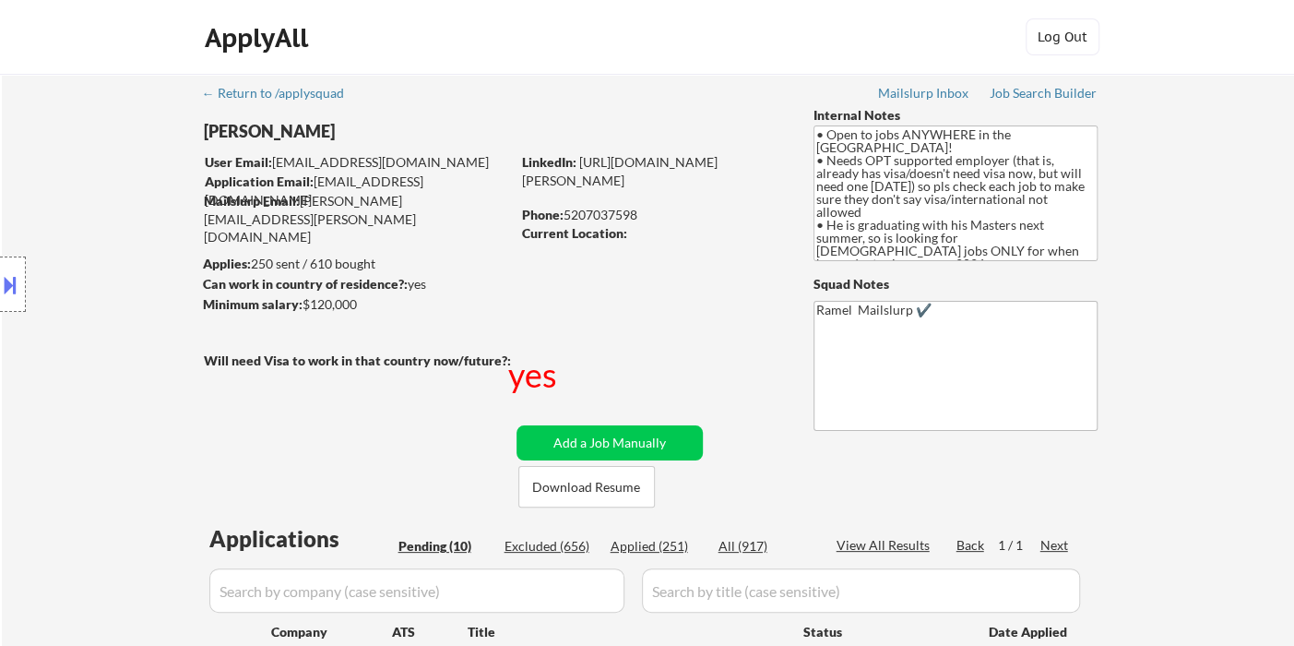
scroll to position [307, 0]
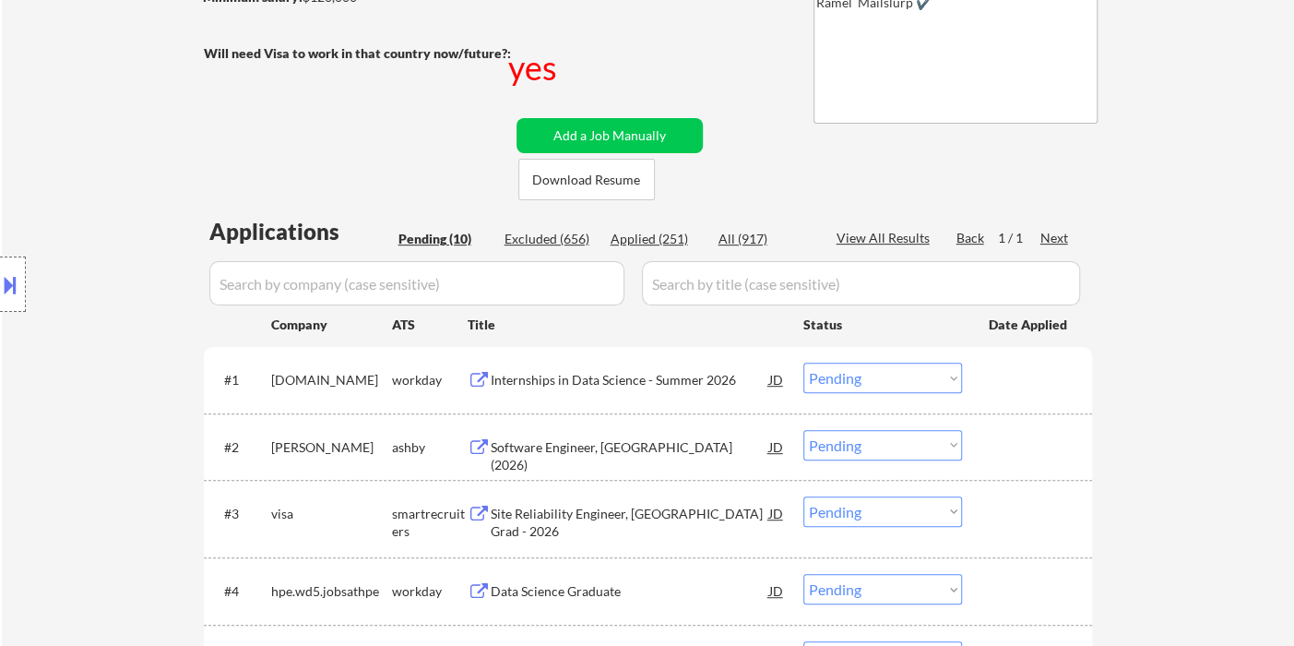
click at [30, 387] on div "Location Inclusions: country:[GEOGRAPHIC_DATA]" at bounding box center [165, 284] width 330 height 342
click at [68, 119] on div "Location Inclusions: country:US" at bounding box center [165, 284] width 330 height 342
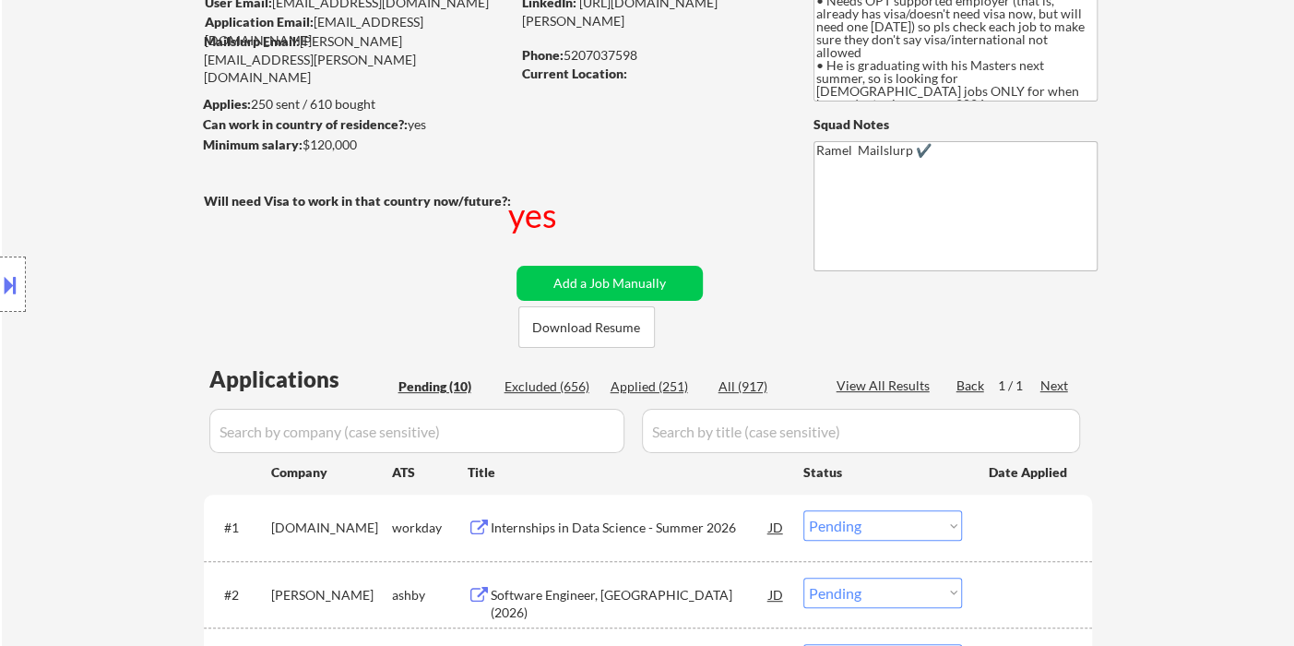
scroll to position [0, 0]
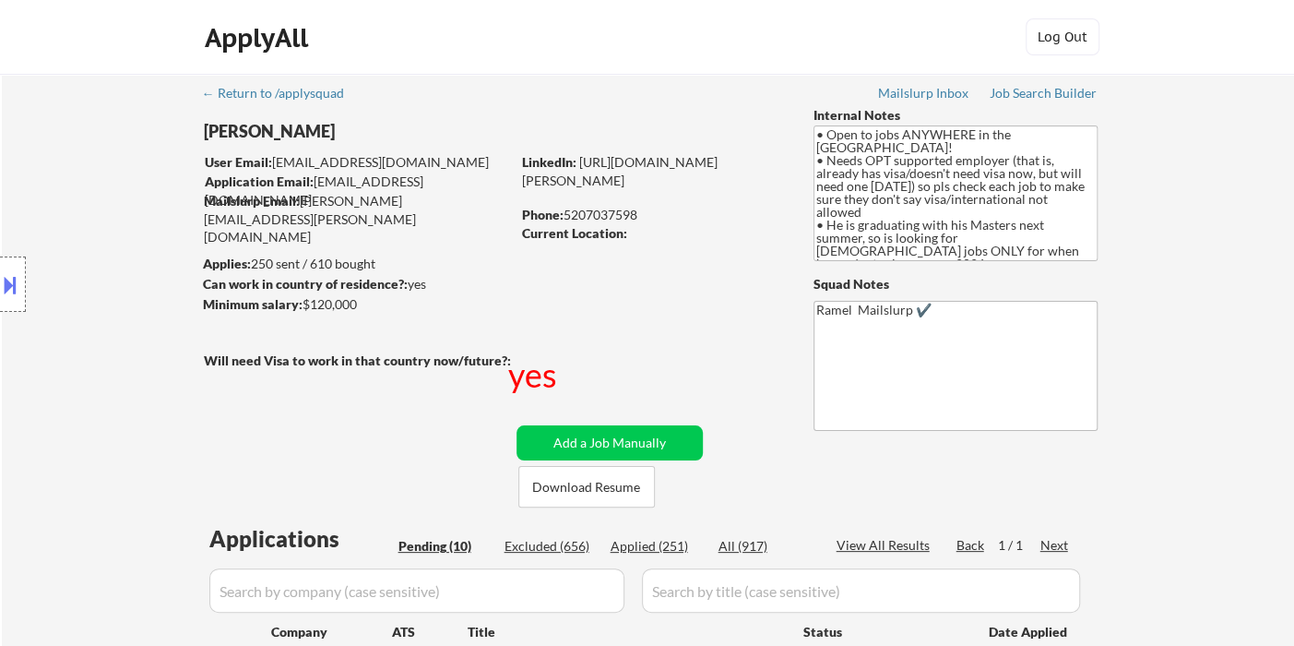
drag, startPoint x: 39, startPoint y: 82, endPoint x: 134, endPoint y: 29, distance: 109.0
drag, startPoint x: 60, startPoint y: 118, endPoint x: 96, endPoint y: 113, distance: 36.3
click at [60, 118] on div "Location Inclusions: country:US" at bounding box center [165, 284] width 330 height 342
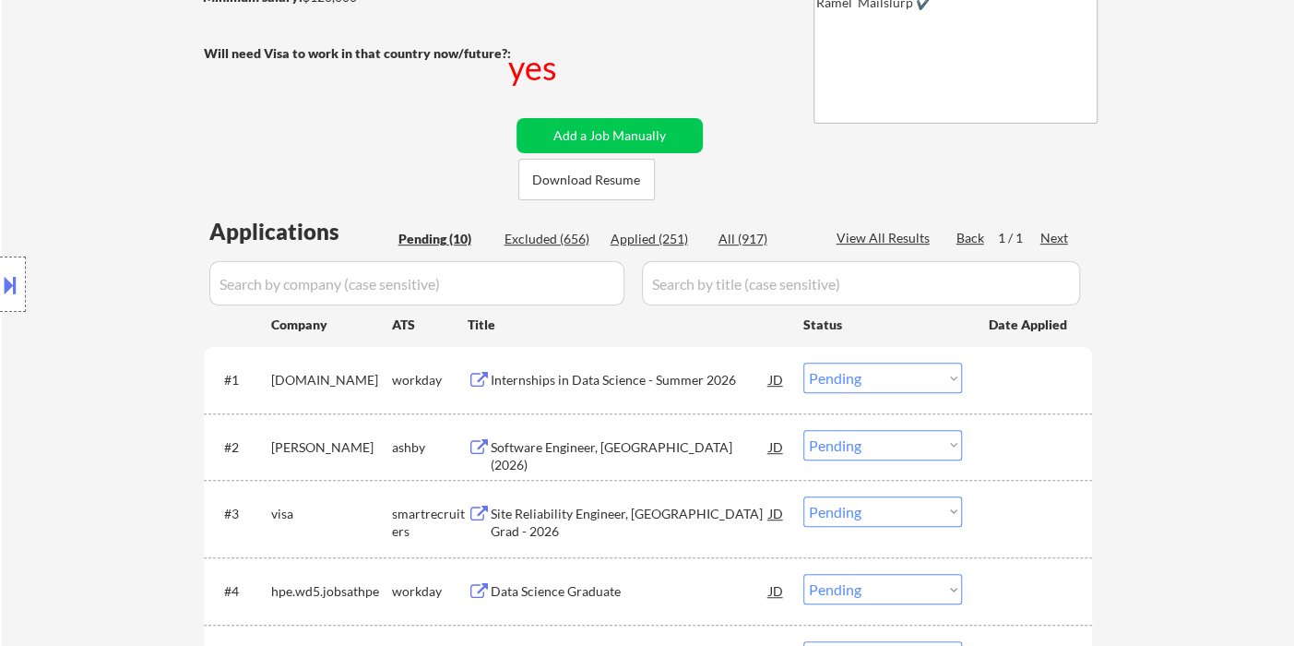
scroll to position [410, 0]
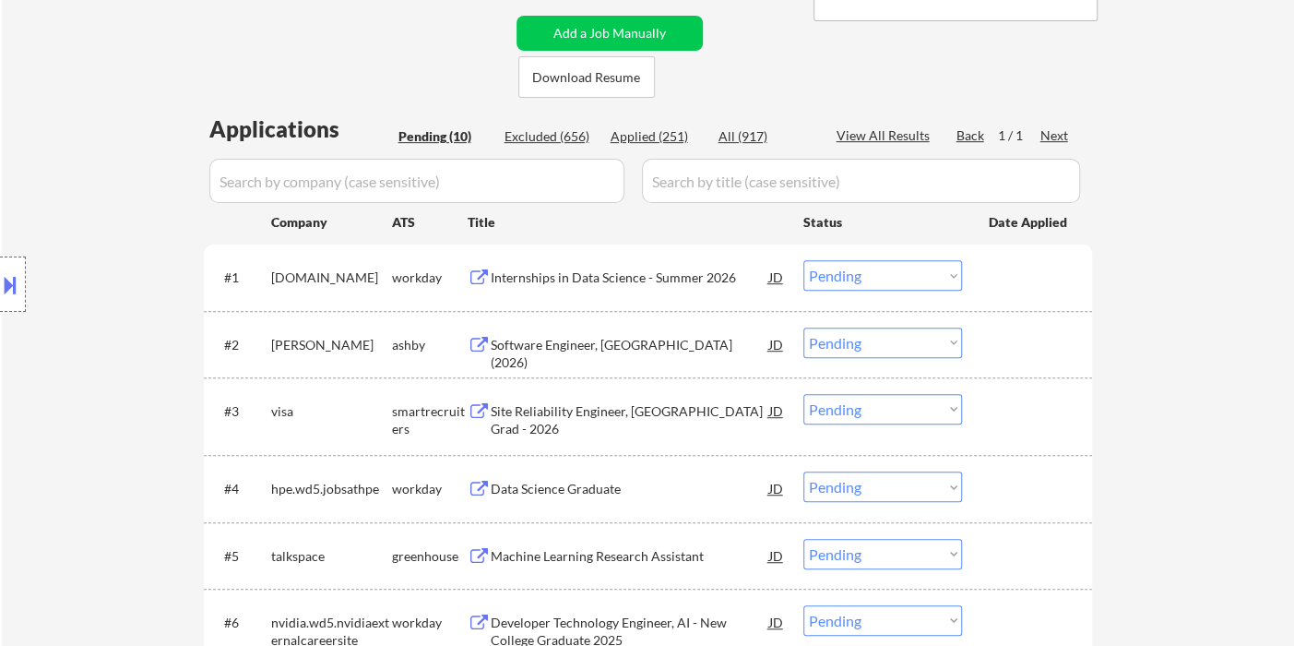
click at [645, 351] on div "Software Engineer, New Grad (2026)" at bounding box center [630, 354] width 279 height 36
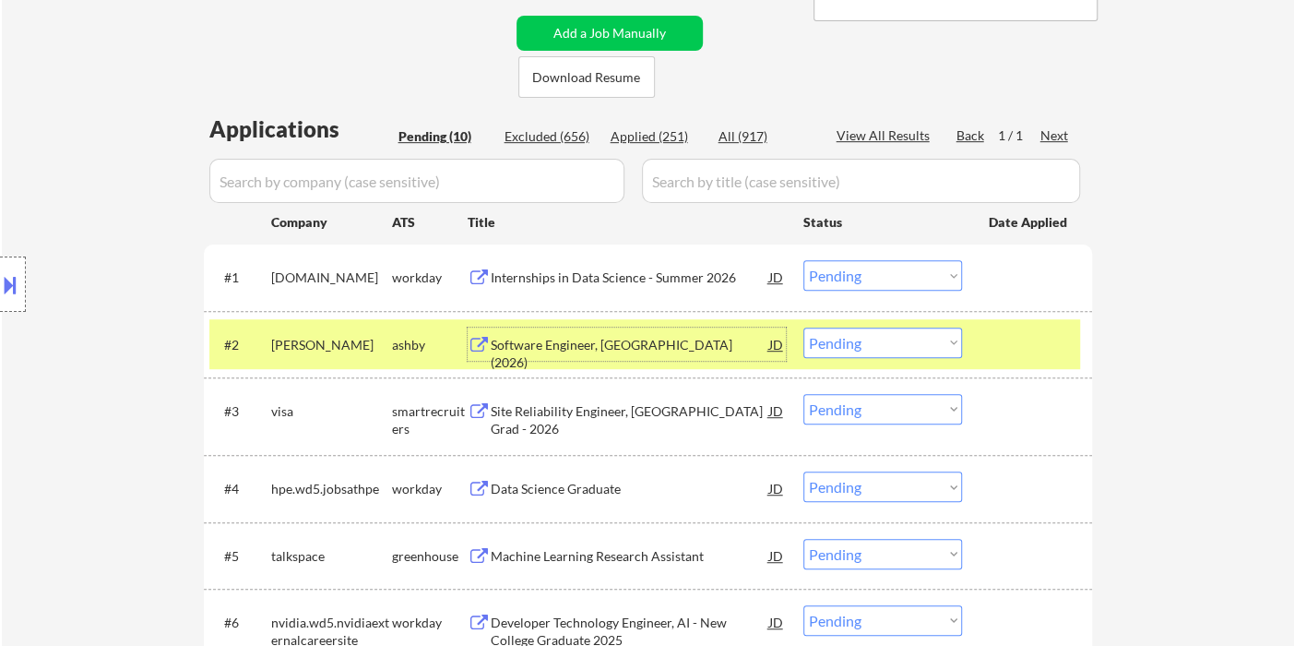
click at [583, 280] on div "Internships in Data Science - Summer 2026" at bounding box center [630, 277] width 279 height 18
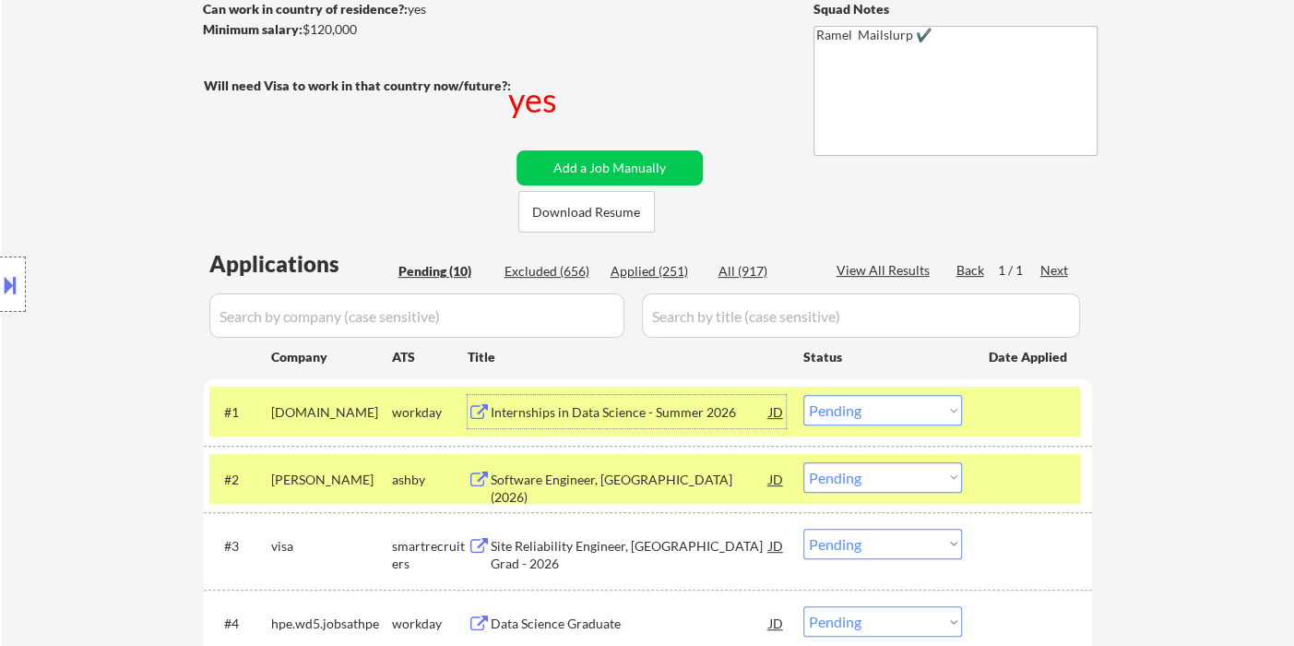
scroll to position [102, 0]
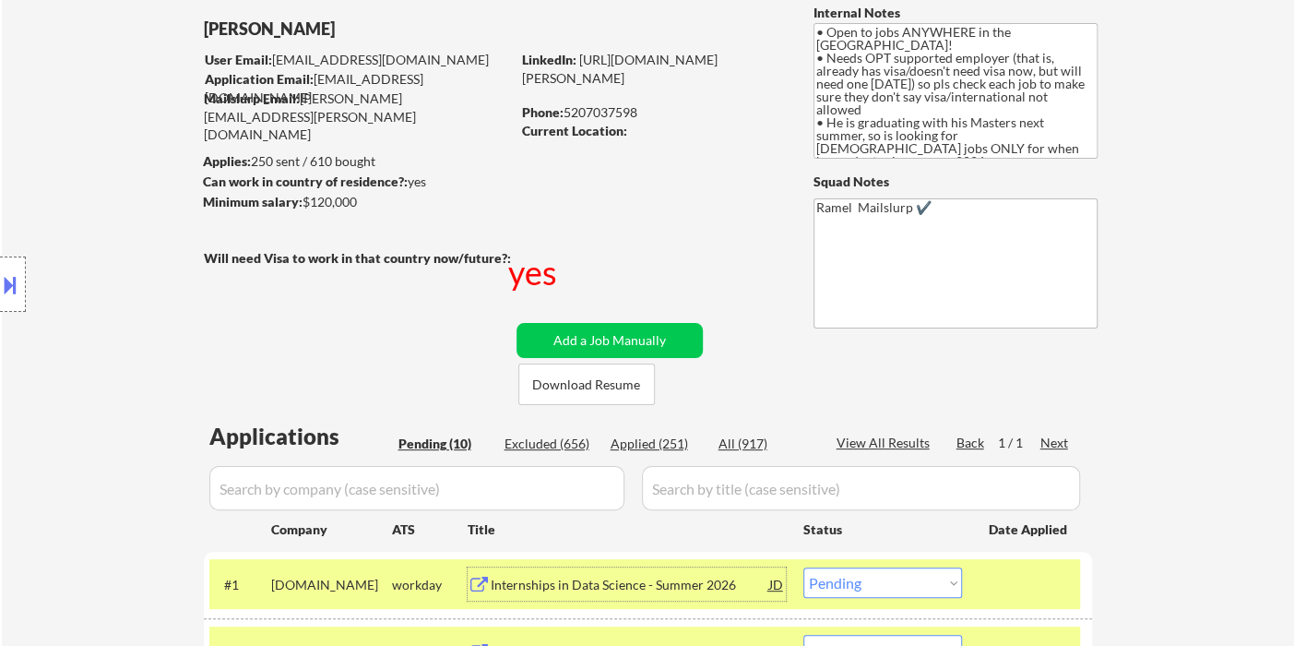
click at [622, 116] on div "Phone: 5207037598" at bounding box center [652, 112] width 261 height 18
copy div "5207037598"
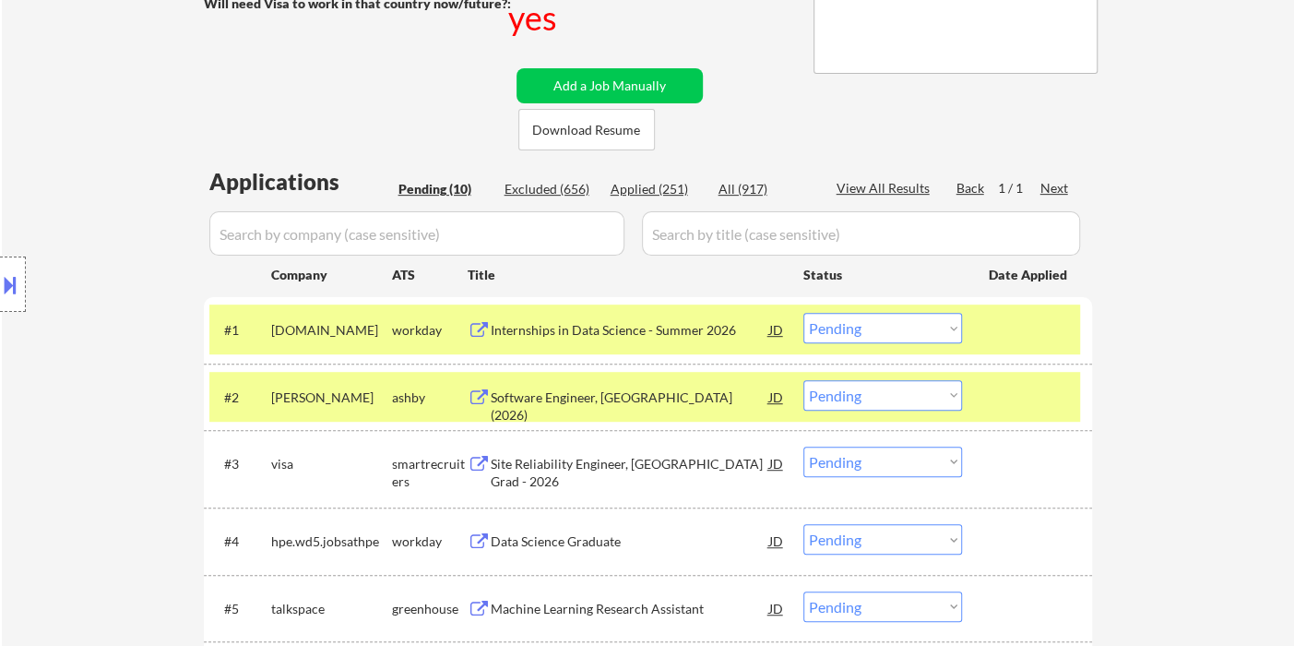
scroll to position [410, 0]
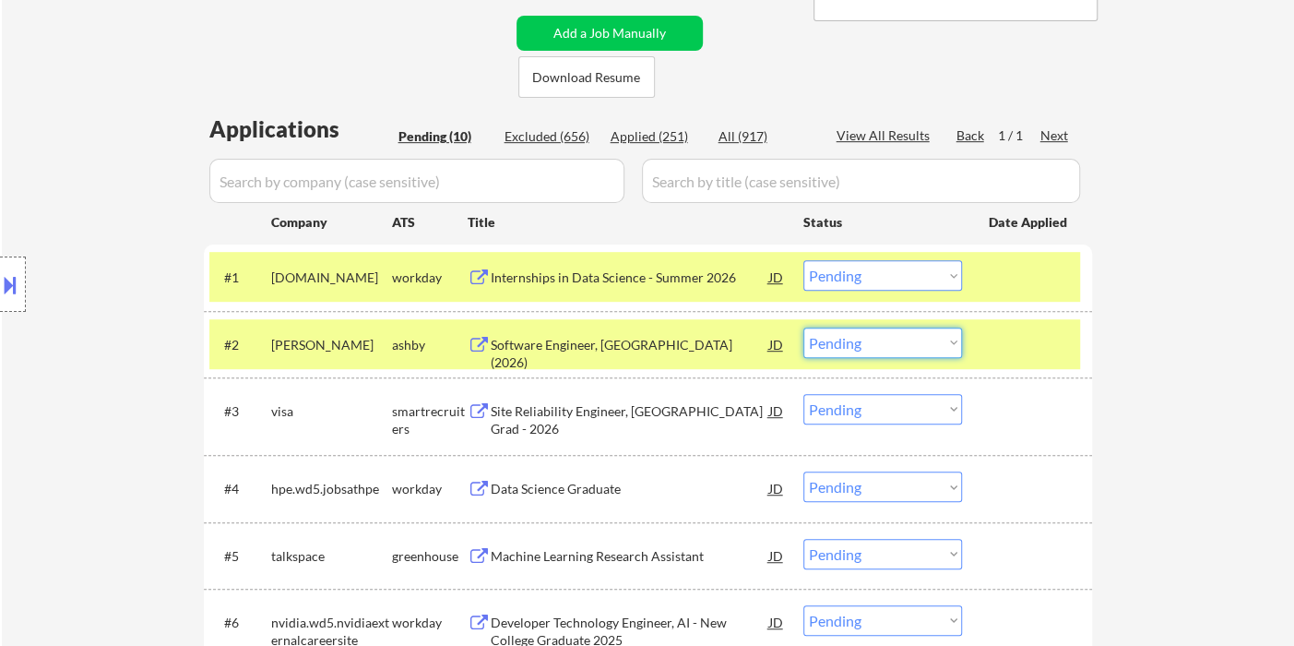
drag, startPoint x: 871, startPoint y: 337, endPoint x: 875, endPoint y: 348, distance: 12.0
click at [871, 337] on select "Choose an option... Pending Applied Excluded (Questions) Excluded (Expired) Exc…" at bounding box center [882, 342] width 159 height 30
click at [1220, 377] on div "← Return to /applysquad Mailslurp Inbox Job Search Builder Chinmay Ratnaparkhe …" at bounding box center [648, 350] width 1292 height 1373
click at [848, 279] on select "Choose an option... Pending Applied Excluded (Questions) Excluded (Expired) Exc…" at bounding box center [882, 275] width 159 height 30
click at [803, 260] on select "Choose an option... Pending Applied Excluded (Questions) Excluded (Expired) Exc…" at bounding box center [882, 275] width 159 height 30
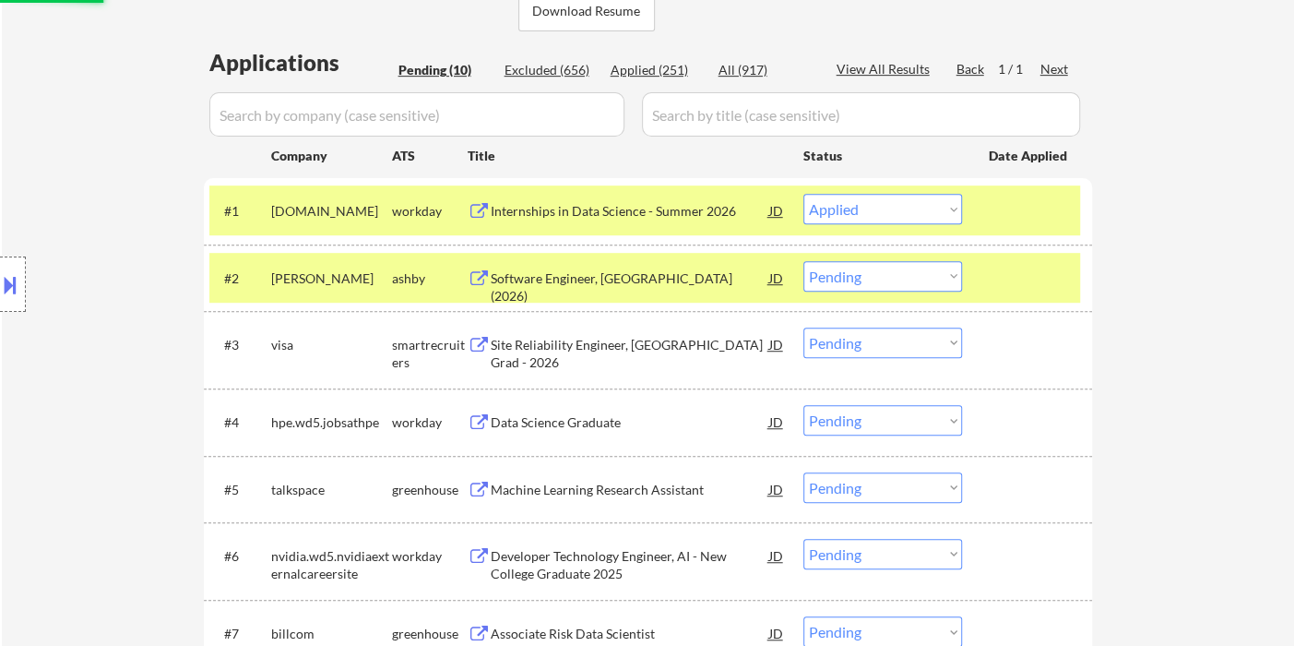
scroll to position [512, 0]
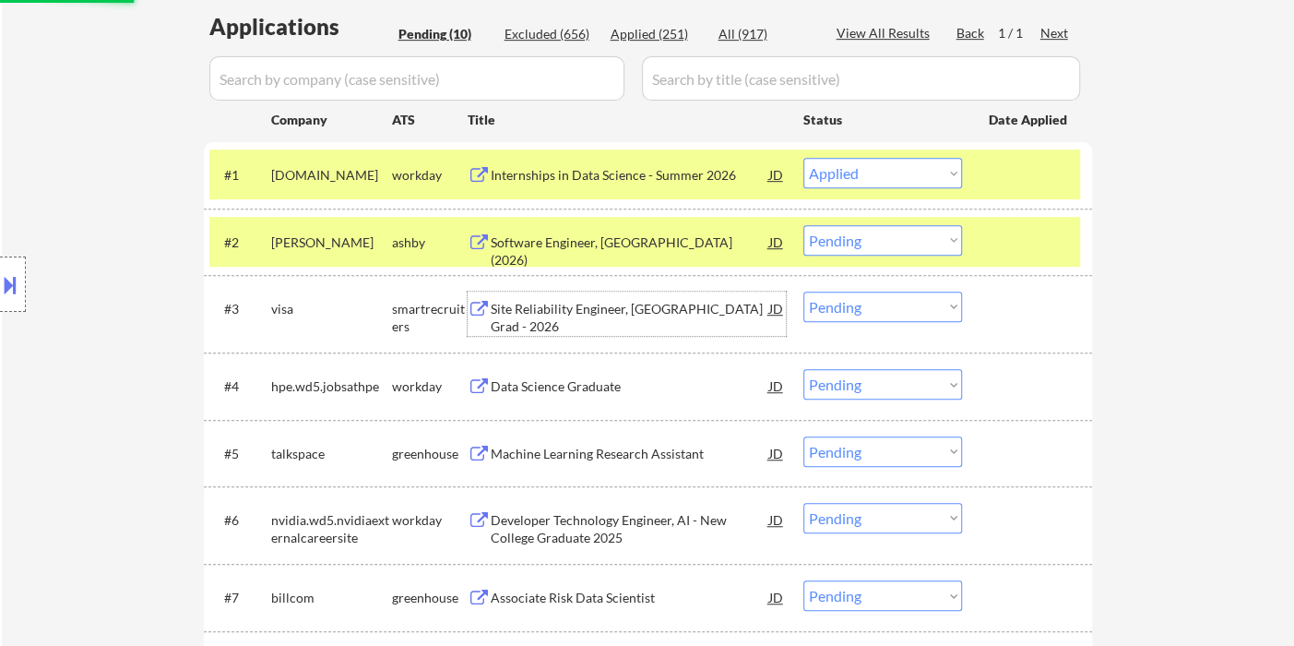
click at [581, 315] on div "Site Reliability Engineer, New College Grad - 2026" at bounding box center [630, 318] width 279 height 36
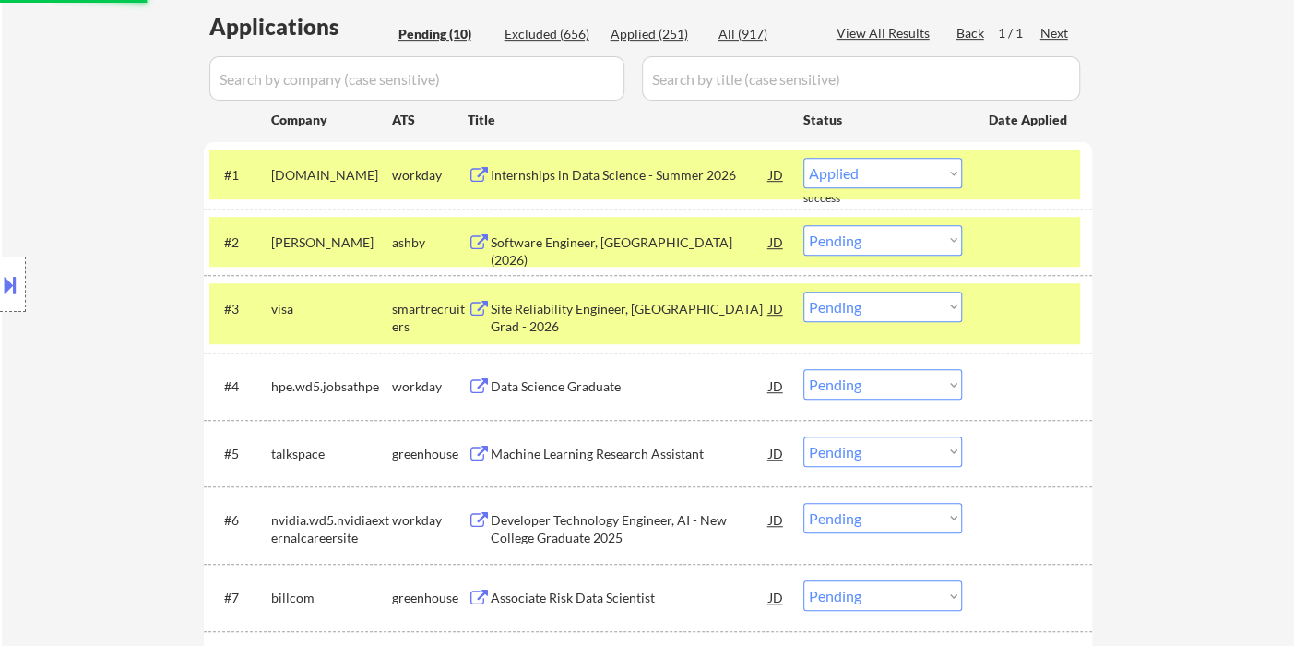
select select ""pending""
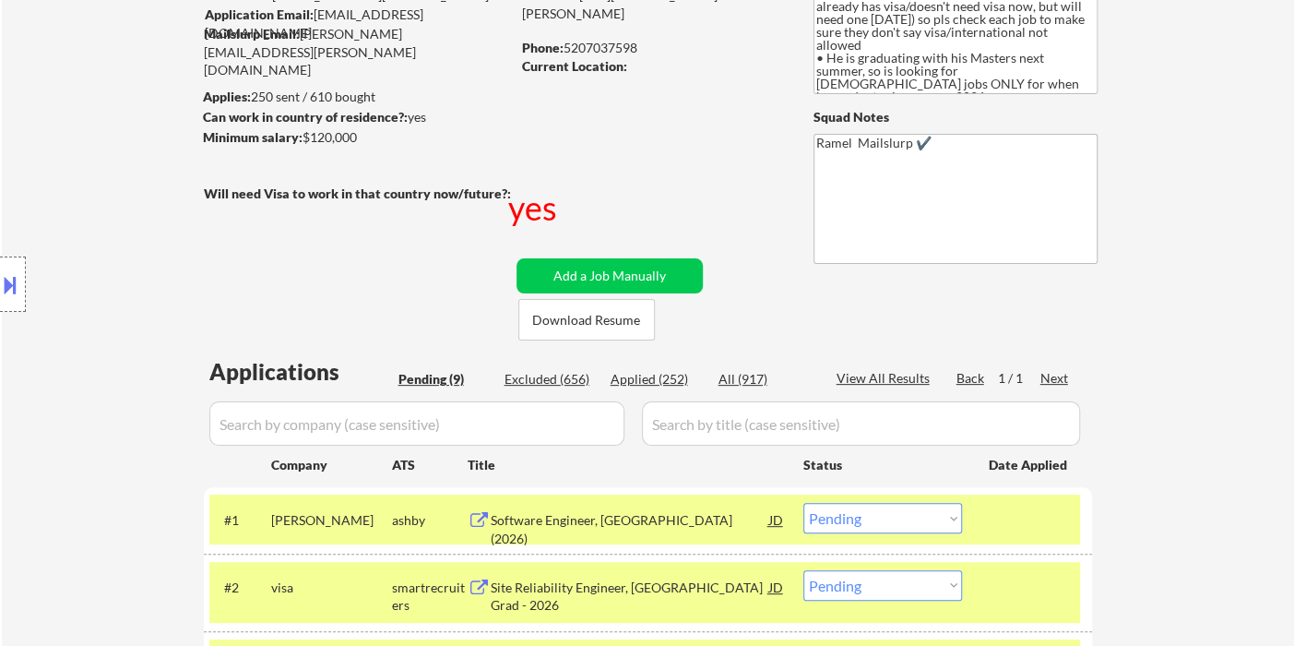
scroll to position [102, 0]
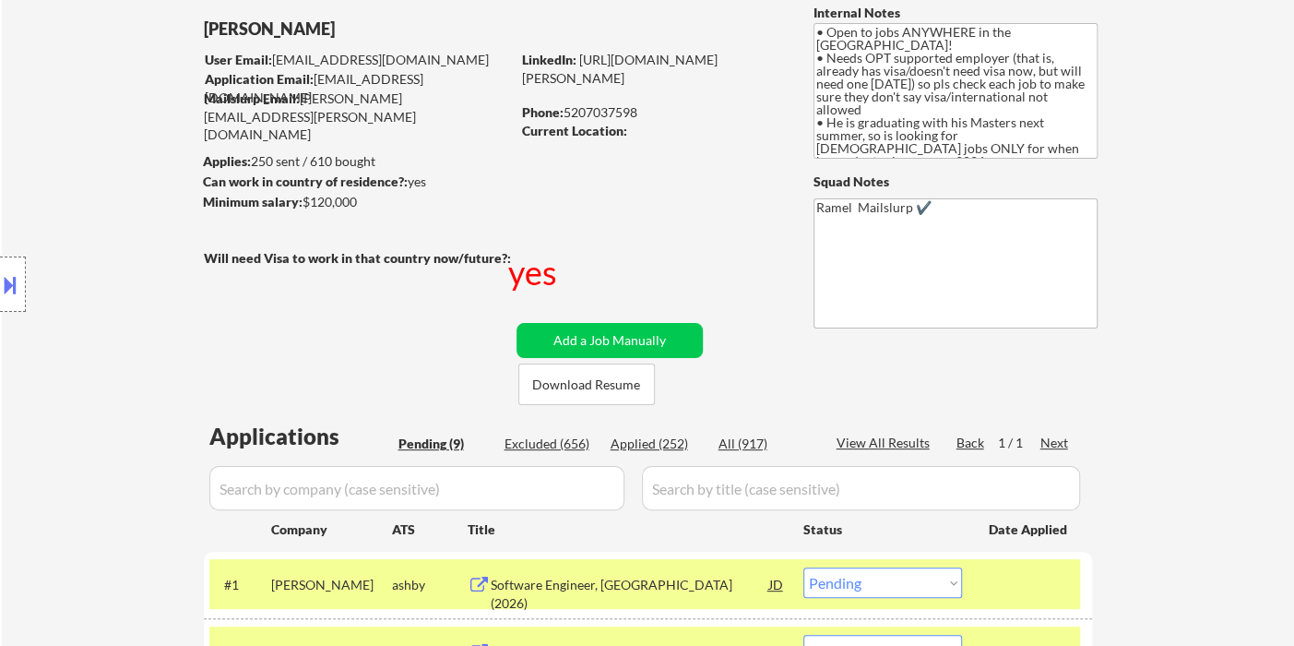
click at [600, 105] on div "Phone: 5207037598" at bounding box center [652, 112] width 261 height 18
click at [31, 193] on div "Location Inclusions: country:US" at bounding box center [165, 284] width 330 height 342
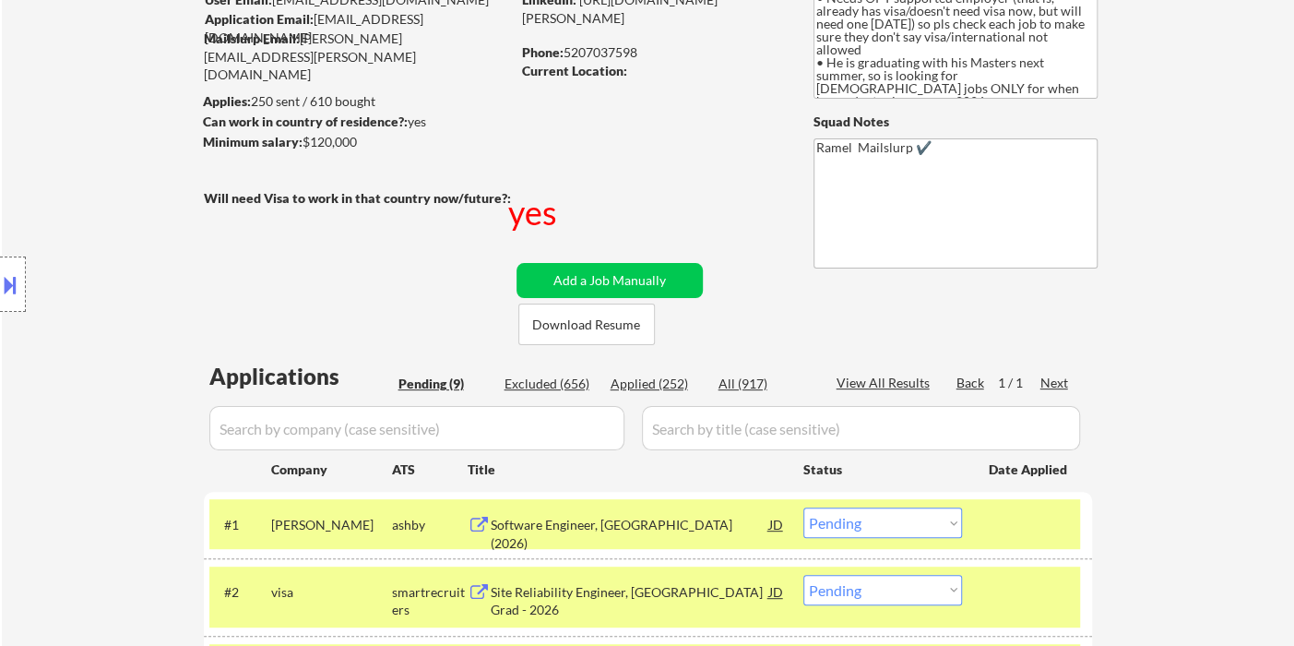
scroll to position [307, 0]
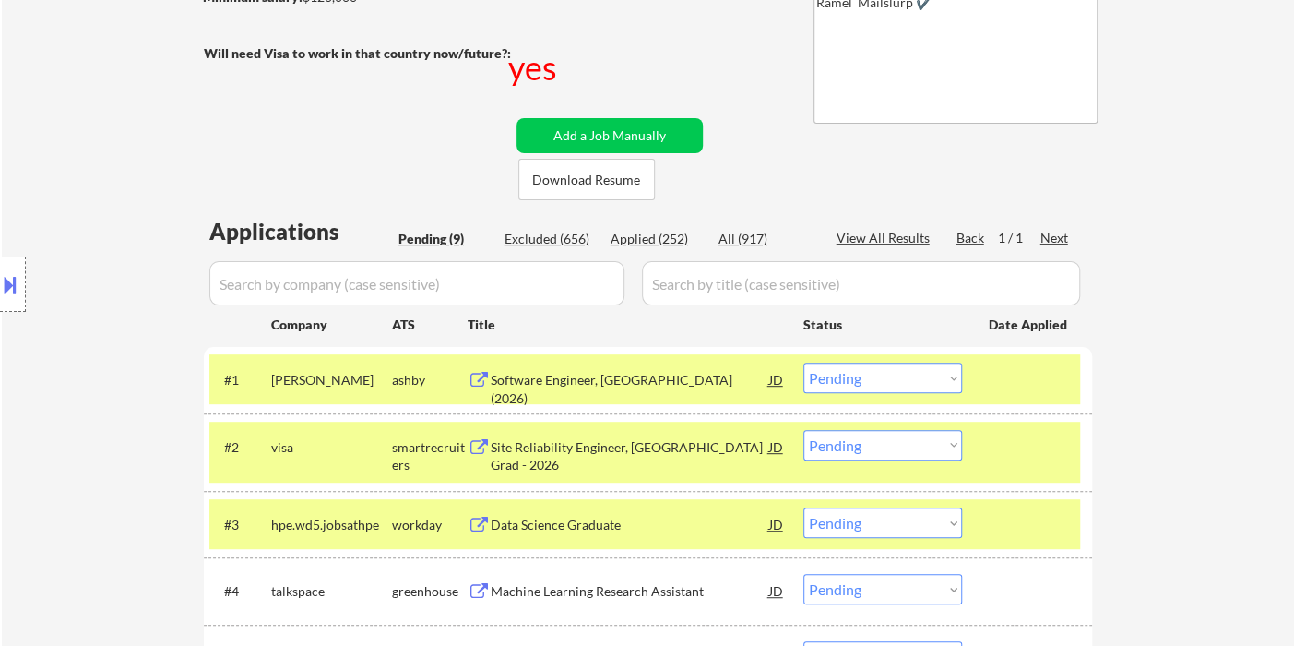
click at [913, 447] on select "Choose an option... Pending Applied Excluded (Questions) Excluded (Expired) Exc…" at bounding box center [882, 445] width 159 height 30
click at [855, 453] on select "Choose an option... Pending Applied Excluded (Questions) Excluded (Expired) Exc…" at bounding box center [882, 445] width 159 height 30
click at [803, 430] on select "Choose an option... Pending Applied Excluded (Questions) Excluded (Expired) Exc…" at bounding box center [882, 445] width 159 height 30
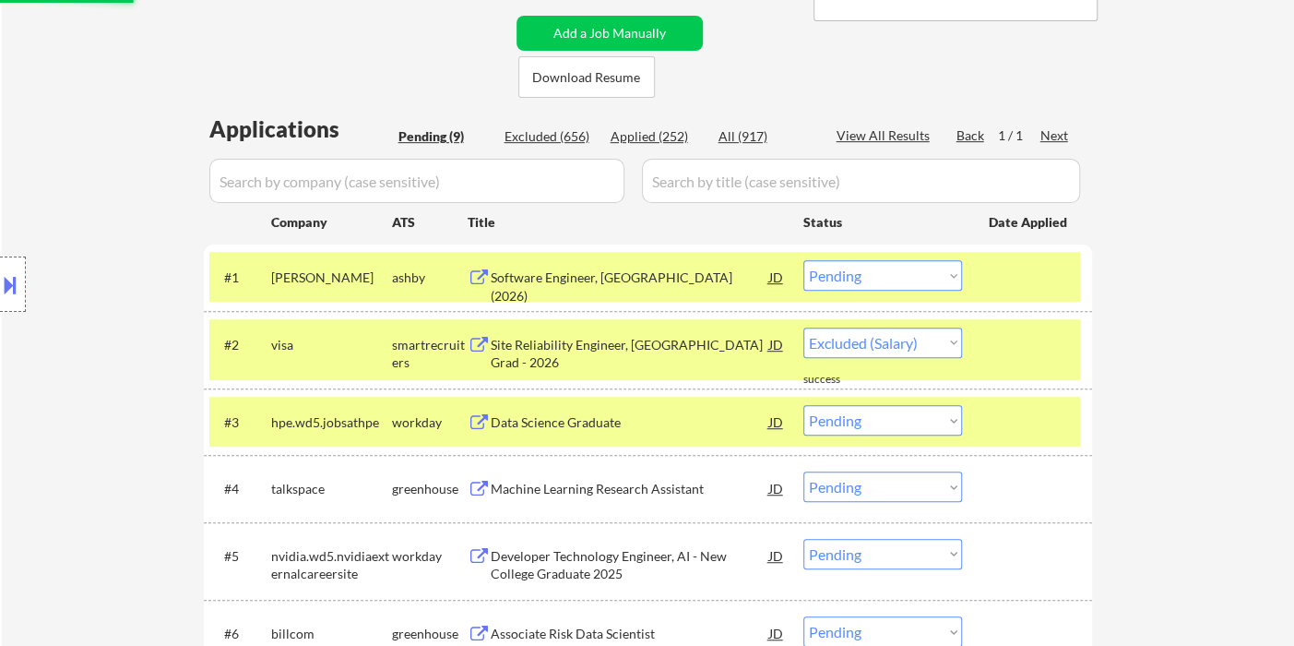
click at [588, 425] on div "Data Science Graduate" at bounding box center [630, 422] width 279 height 18
select select ""pending""
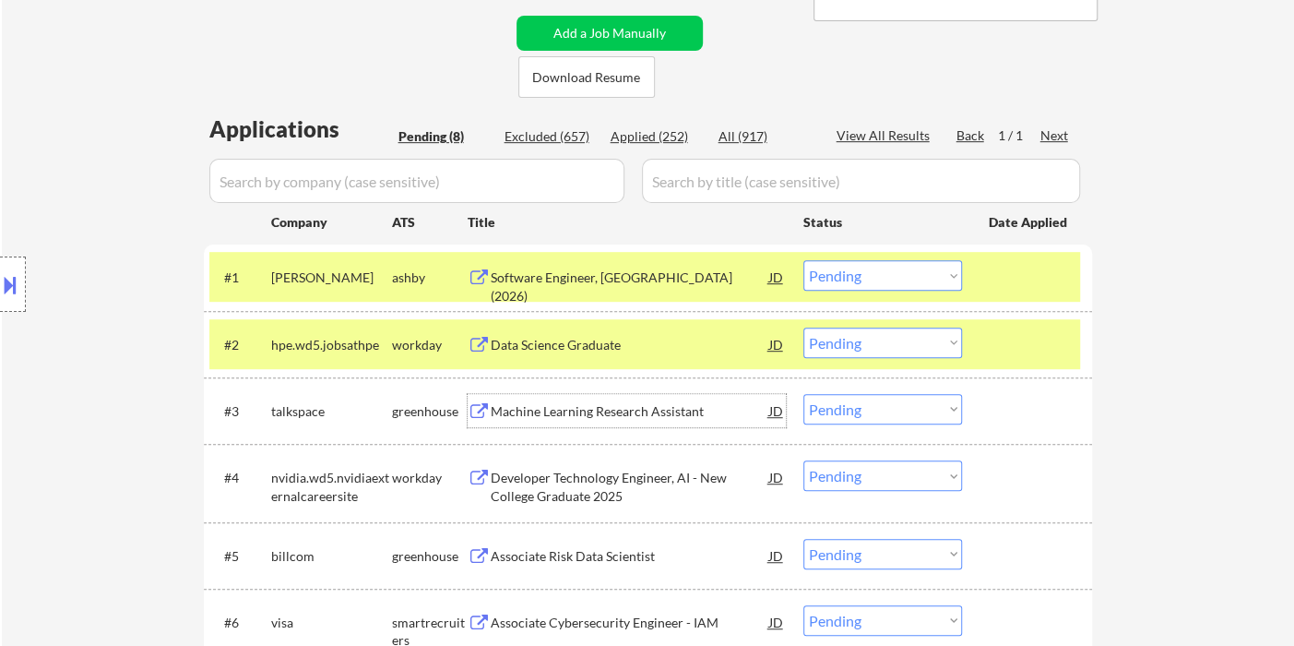
click at [854, 416] on select "Choose an option... Pending Applied Excluded (Questions) Excluded (Expired) Exc…" at bounding box center [882, 409] width 159 height 30
click at [803, 394] on select "Choose an option... Pending Applied Excluded (Questions) Excluded (Expired) Exc…" at bounding box center [882, 409] width 159 height 30
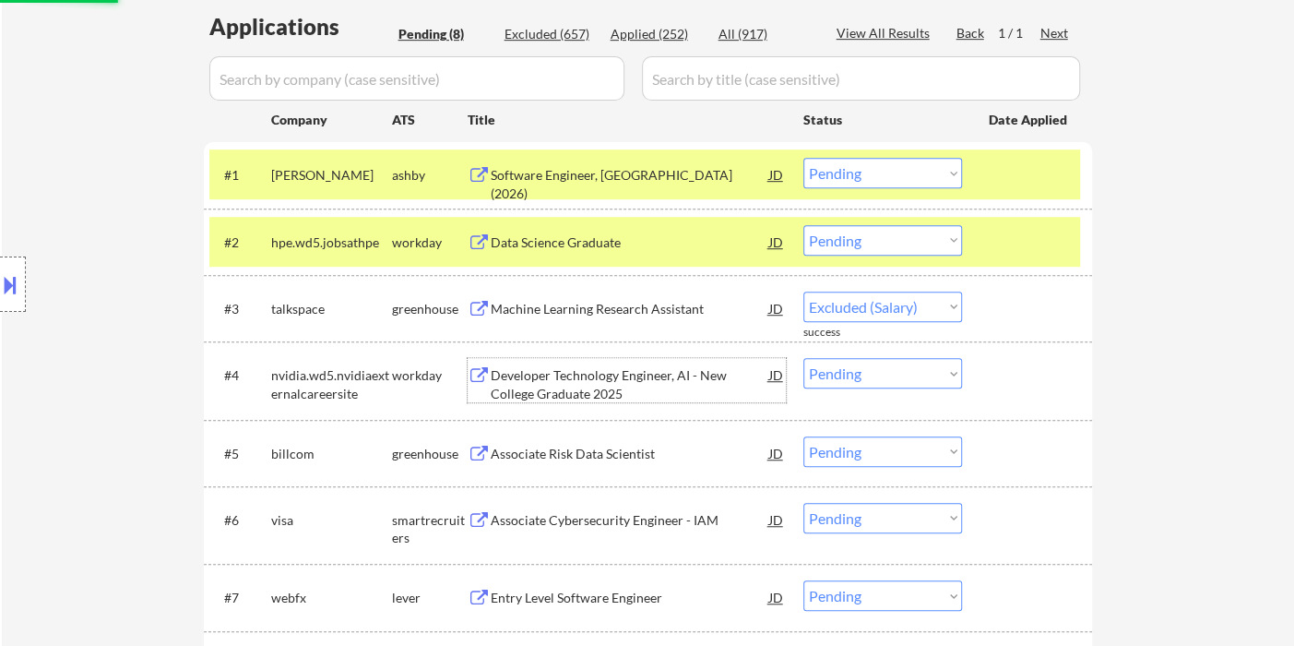
click at [560, 389] on div "Developer Technology Engineer, AI - New College Graduate 2025" at bounding box center [630, 384] width 279 height 36
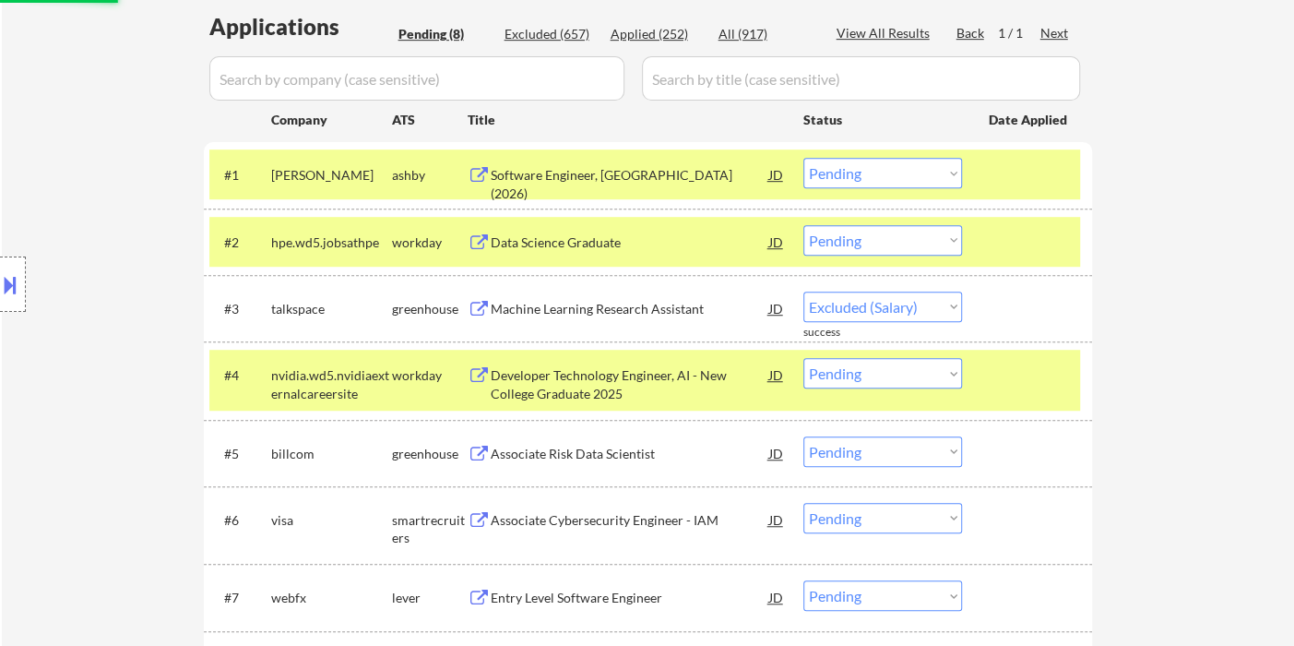
select select ""pending""
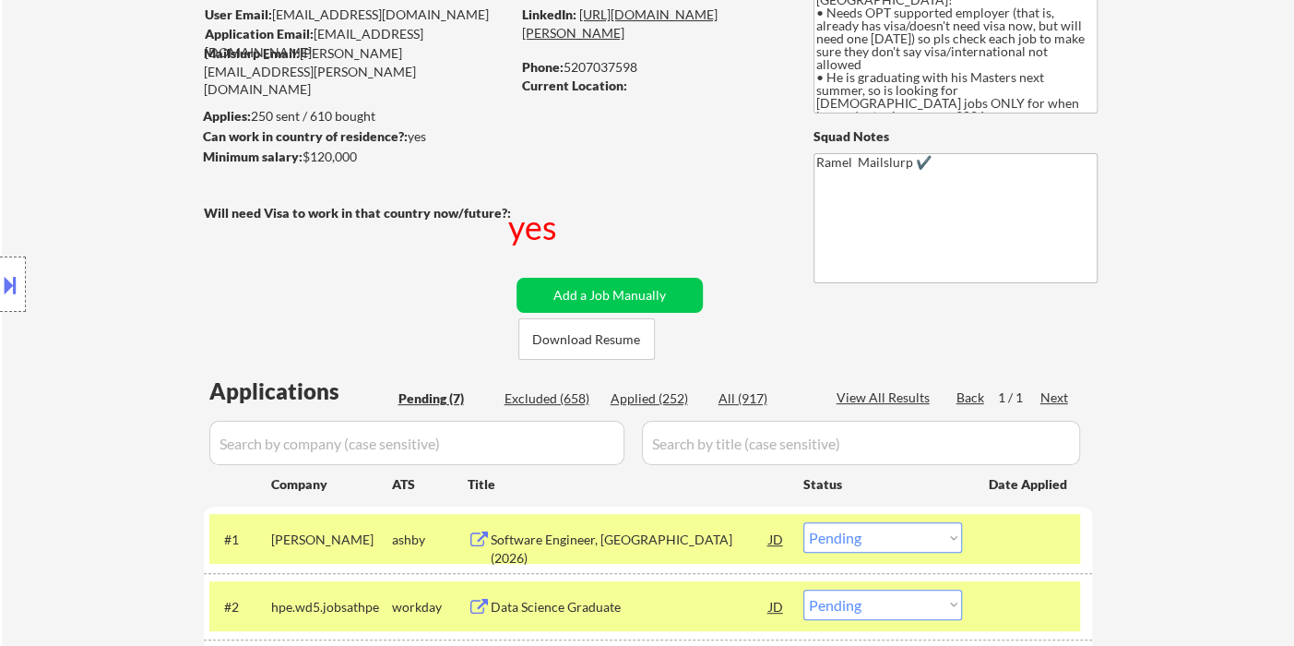
scroll to position [102, 0]
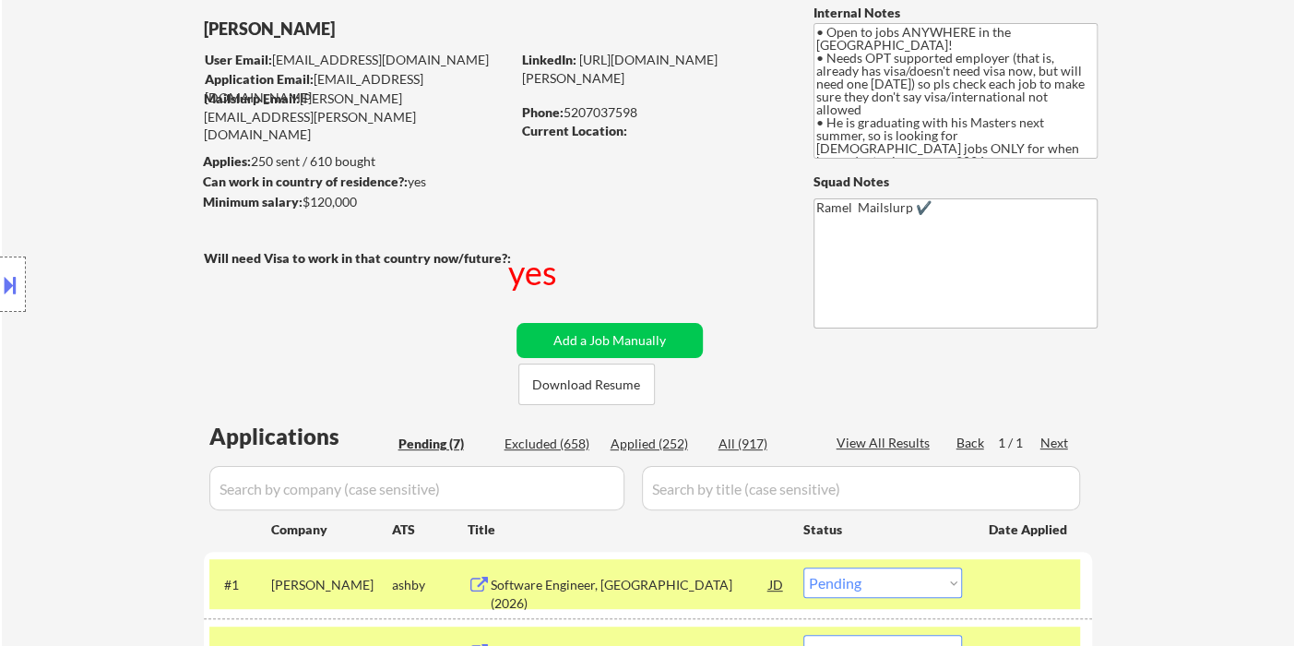
click at [597, 115] on div "Phone: 5207037598" at bounding box center [652, 112] width 261 height 18
copy div "5207037598"
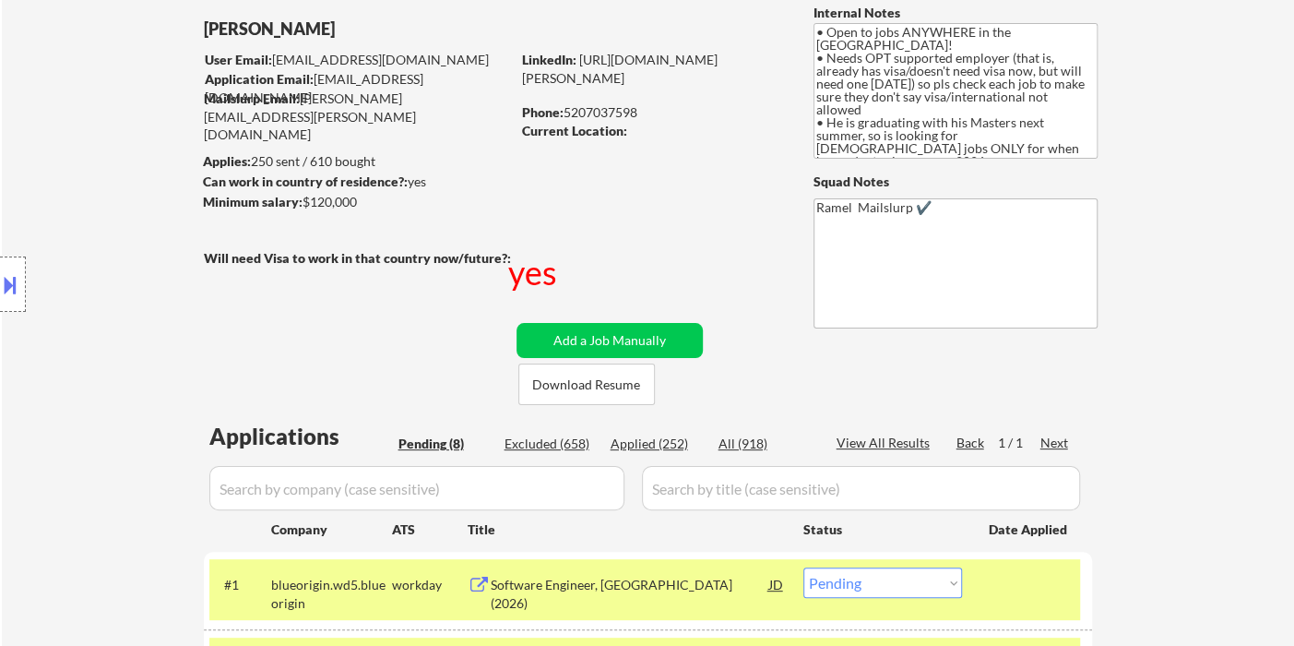
select select ""pending""
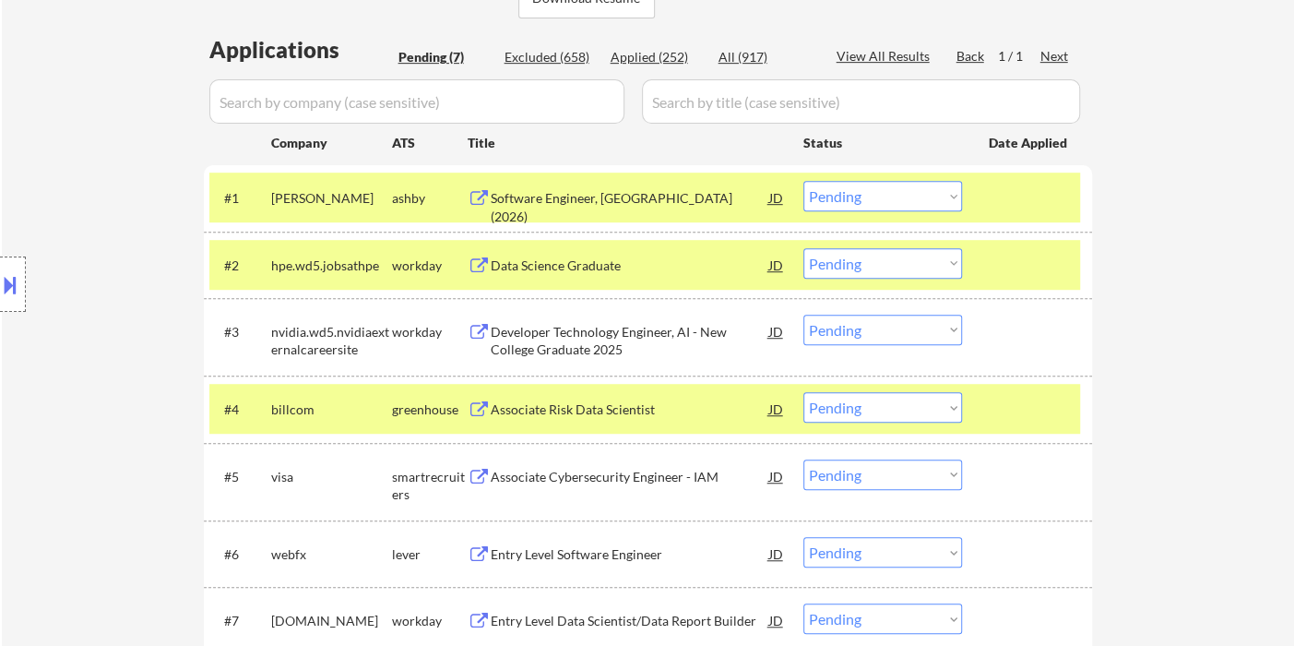
scroll to position [614, 0]
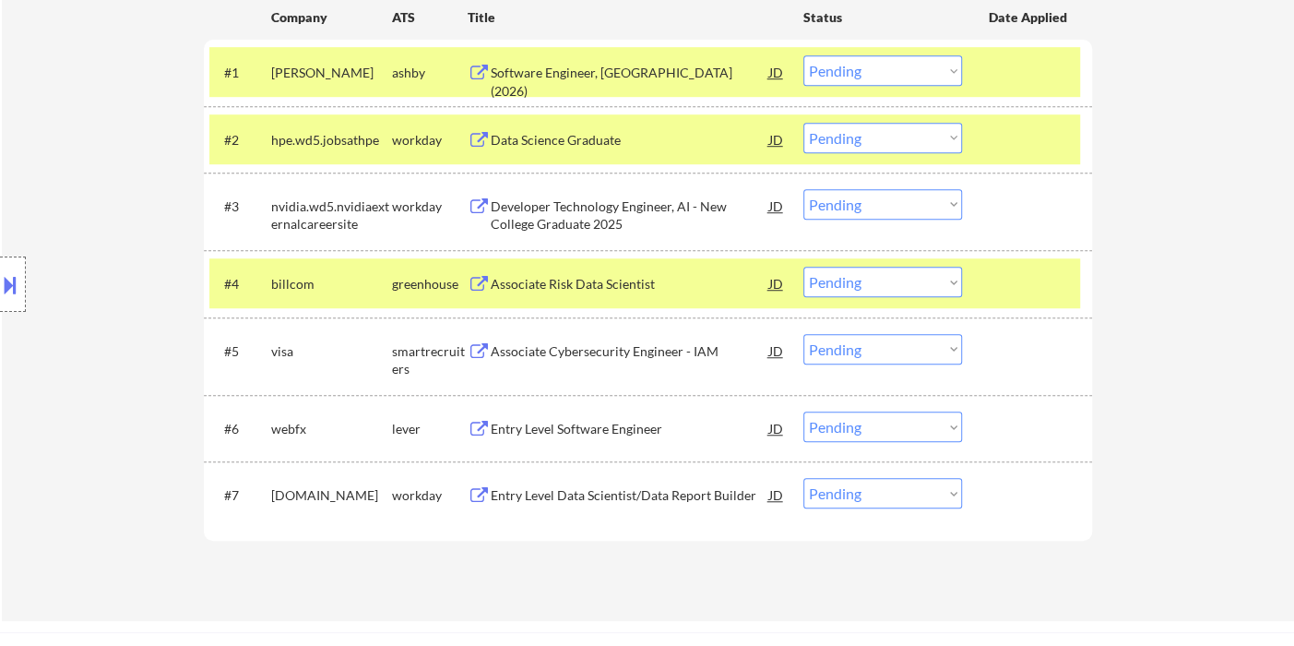
click at [854, 208] on select "Choose an option... Pending Applied Excluded (Questions) Excluded (Expired) Exc…" at bounding box center [882, 204] width 159 height 30
click at [803, 189] on select "Choose an option... Pending Applied Excluded (Questions) Excluded (Expired) Exc…" at bounding box center [882, 204] width 159 height 30
click at [597, 278] on div "Associate Risk Data Scientist" at bounding box center [630, 284] width 279 height 18
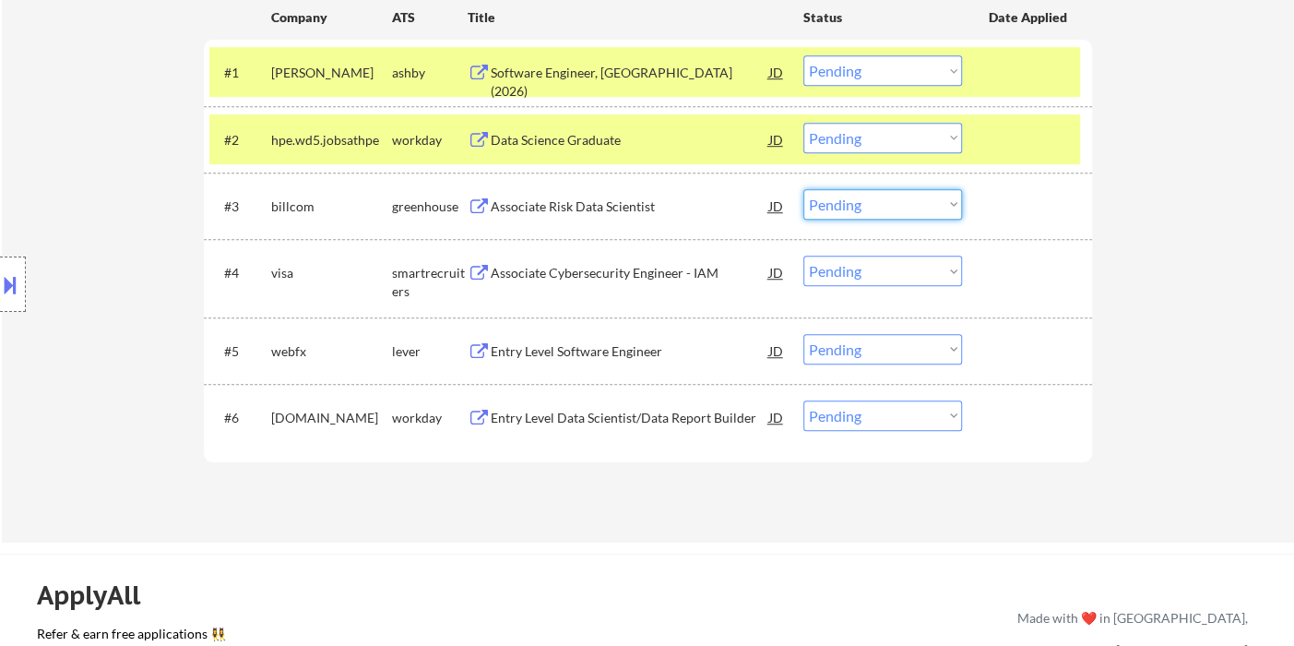
click at [857, 205] on select "Choose an option... Pending Applied Excluded (Questions) Excluded (Expired) Exc…" at bounding box center [882, 204] width 159 height 30
click at [803, 189] on select "Choose an option... Pending Applied Excluded (Questions) Excluded (Expired) Exc…" at bounding box center [882, 204] width 159 height 30
click at [596, 277] on div "Associate Cybersecurity Engineer - IAM" at bounding box center [630, 273] width 279 height 18
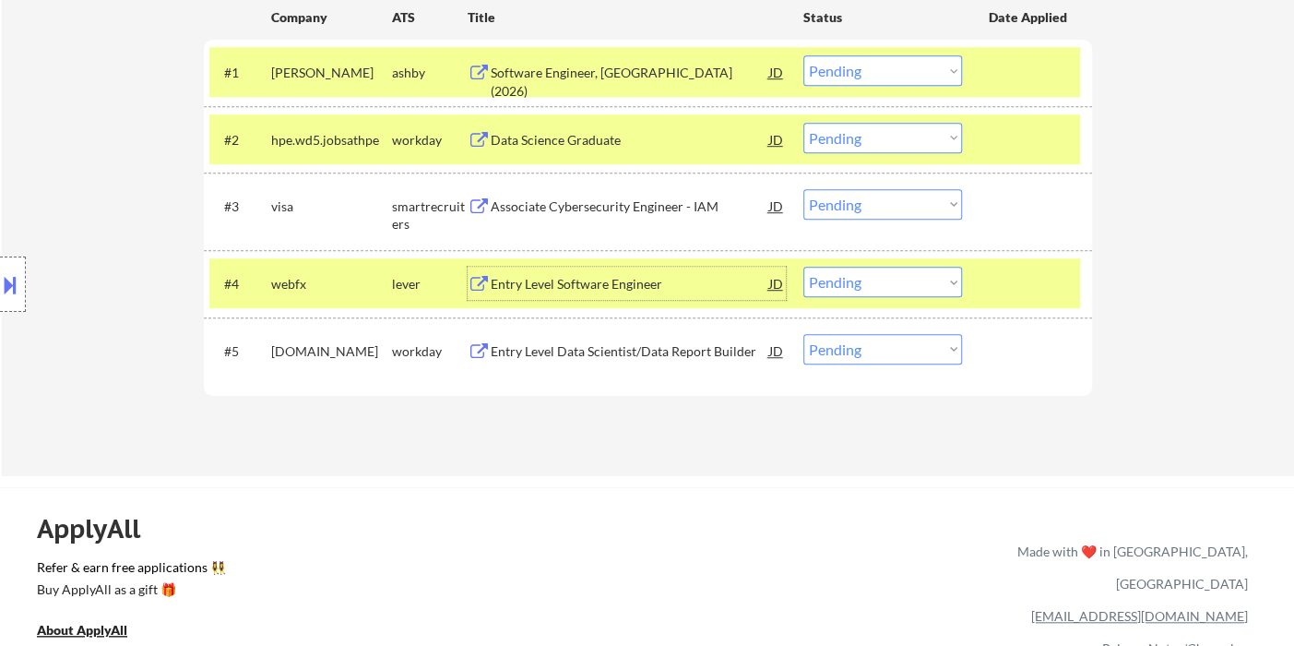
click at [908, 208] on select "Choose an option... Pending Applied Excluded (Questions) Excluded (Expired) Exc…" at bounding box center [882, 204] width 159 height 30
click at [803, 189] on select "Choose an option... Pending Applied Excluded (Questions) Excluded (Expired) Exc…" at bounding box center [882, 204] width 159 height 30
click at [577, 294] on div "Entry Level Software Engineer" at bounding box center [630, 283] width 279 height 33
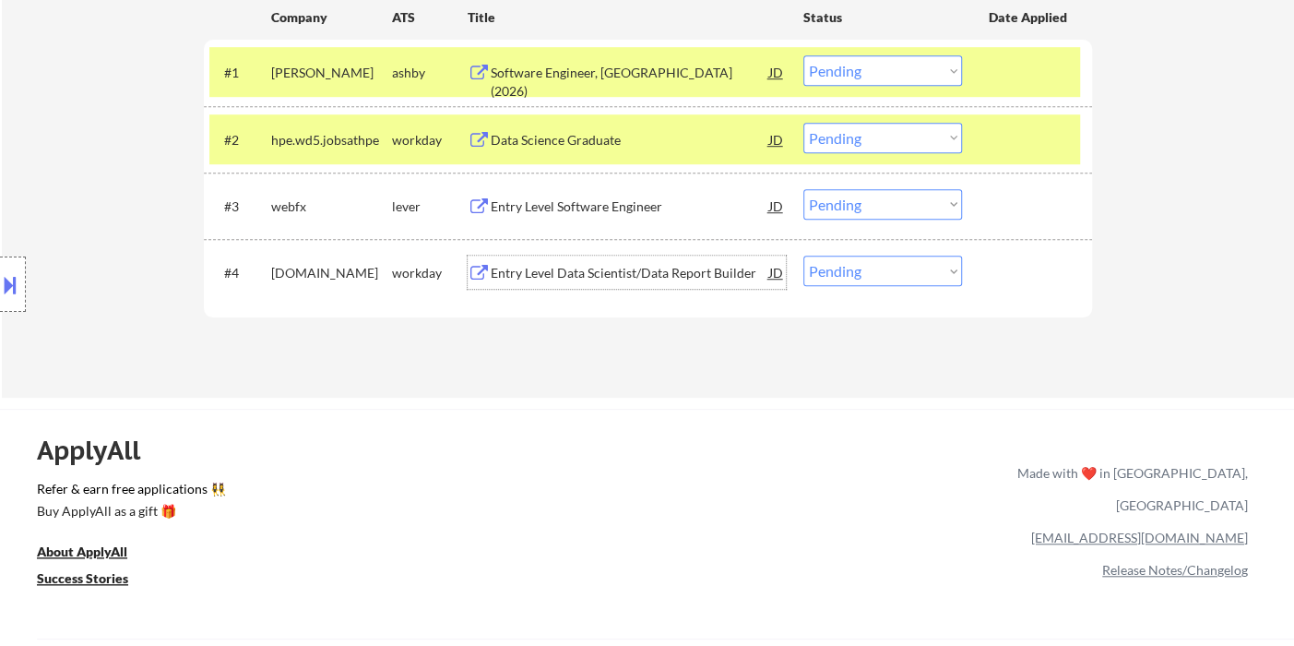
drag, startPoint x: 874, startPoint y: 205, endPoint x: 884, endPoint y: 217, distance: 15.7
click at [874, 205] on select "Choose an option... Pending Applied Excluded (Questions) Excluded (Expired) Exc…" at bounding box center [882, 204] width 159 height 30
click at [803, 189] on select "Choose an option... Pending Applied Excluded (Questions) Excluded (Expired) Exc…" at bounding box center [882, 204] width 159 height 30
click at [672, 279] on div "Applications Pending (4) Excluded (660) Applied (253) All (917) View All Result…" at bounding box center [648, 136] width 888 height 454
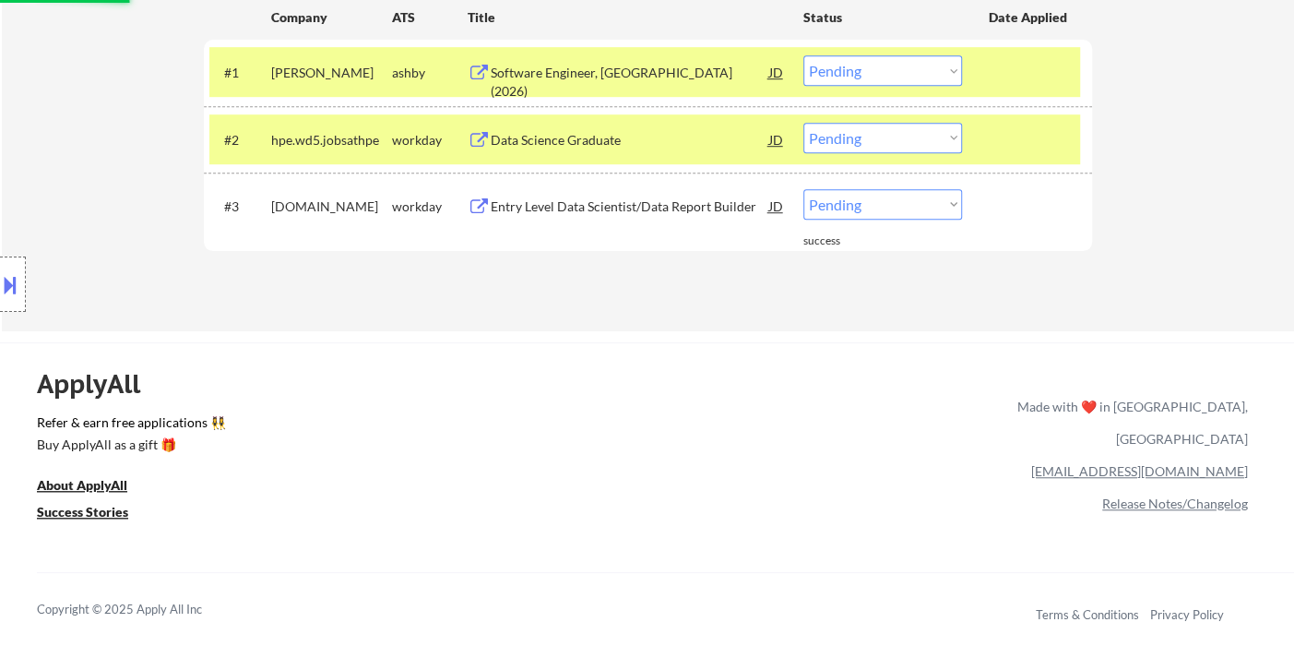
click at [664, 220] on div "Entry Level Data Scientist/Data Report Builder" at bounding box center [630, 205] width 279 height 33
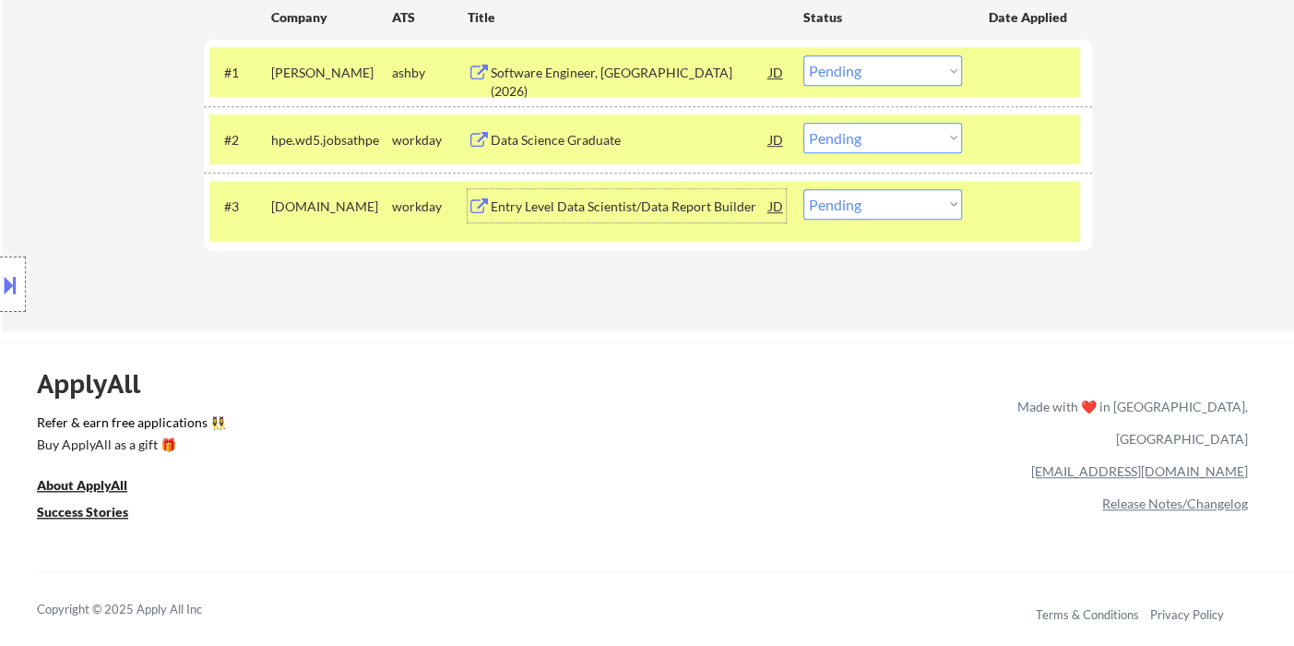
click at [844, 215] on select "Choose an option... Pending Applied Excluded (Questions) Excluded (Expired) Exc…" at bounding box center [882, 204] width 159 height 30
select select ""excluded__bad_match_""
click at [803, 189] on select "Choose an option... Pending Applied Excluded (Questions) Excluded (Expired) Exc…" at bounding box center [882, 204] width 159 height 30
click at [576, 144] on div "Data Science Graduate" at bounding box center [630, 140] width 279 height 18
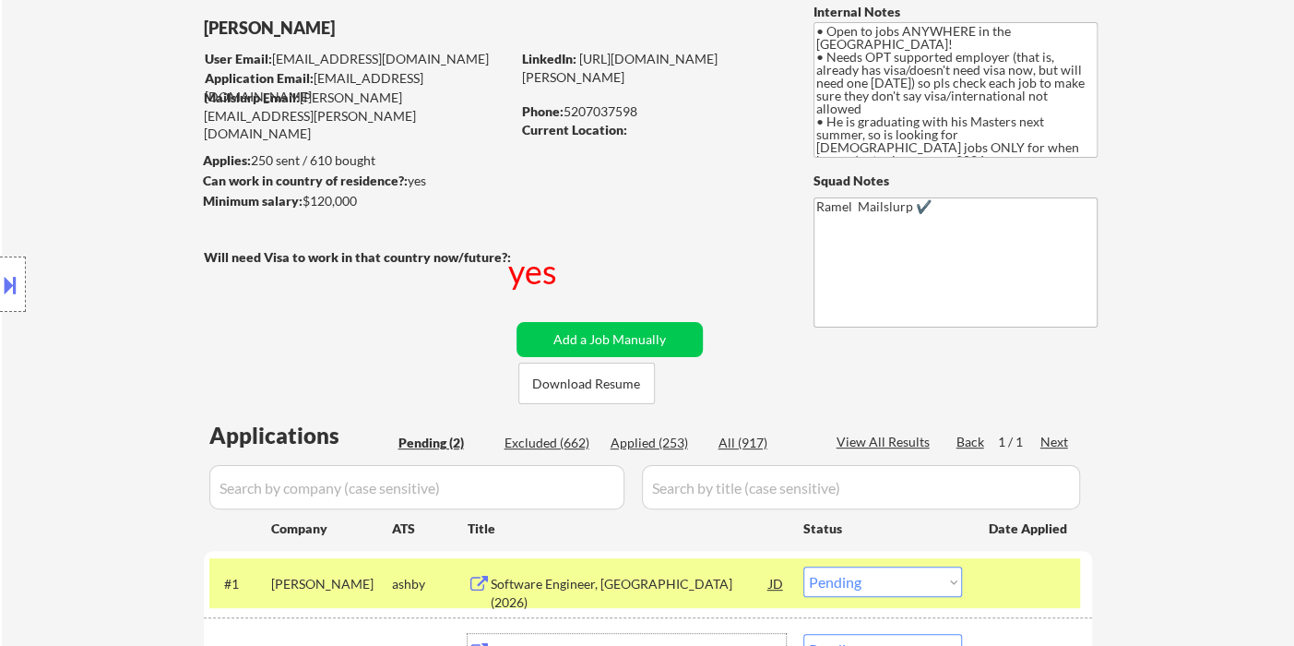
scroll to position [102, 0]
click at [613, 107] on div "Phone: 5207037598" at bounding box center [652, 112] width 261 height 18
click at [613, 109] on div "Phone: 5207037598" at bounding box center [652, 112] width 261 height 18
copy div "5207037598"
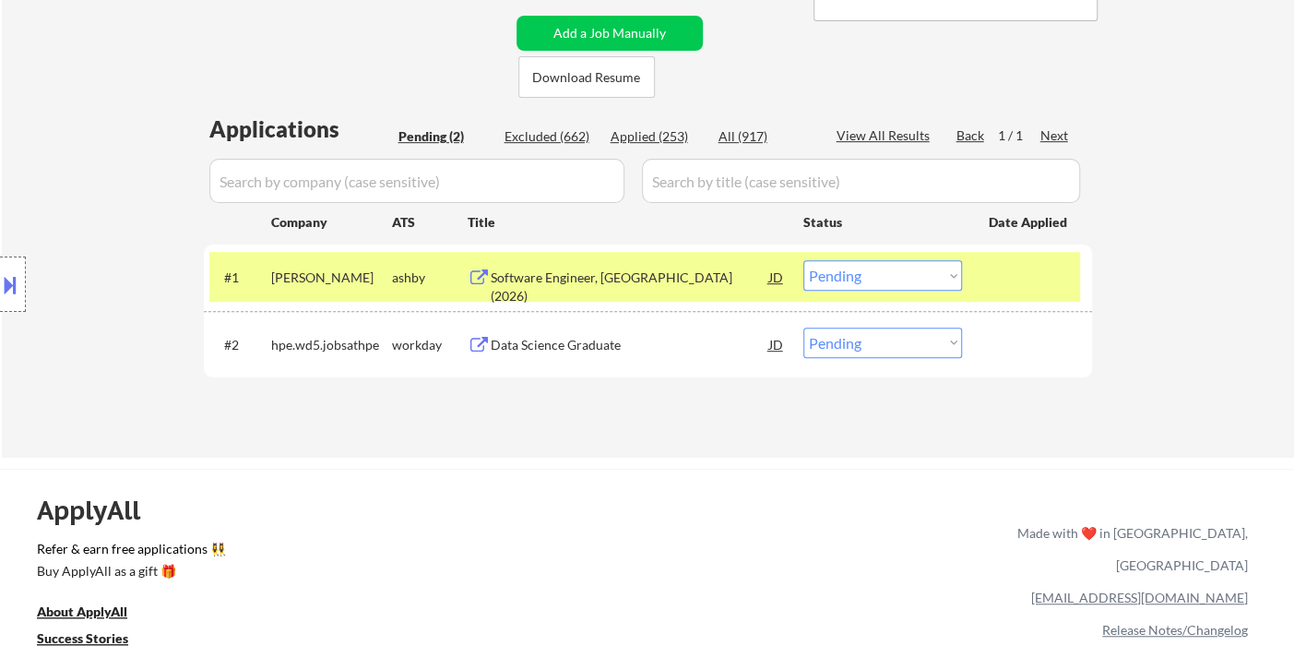
click at [896, 347] on select "Choose an option... Pending Applied Excluded (Questions) Excluded (Expired) Exc…" at bounding box center [882, 342] width 159 height 30
select select ""applied""
click at [803, 327] on select "Choose an option... Pending Applied Excluded (Questions) Excluded (Expired) Exc…" at bounding box center [882, 342] width 159 height 30
click at [609, 284] on div "Software Engineer, New Grad (2026)" at bounding box center [630, 286] width 279 height 36
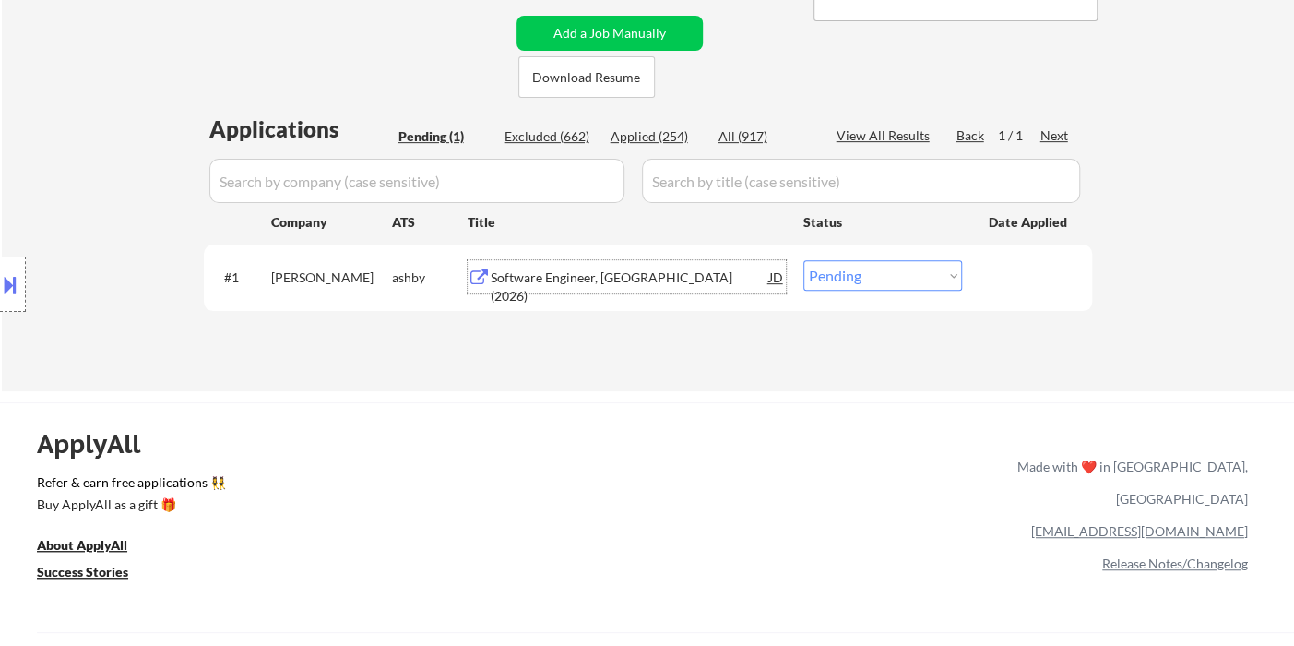
click at [672, 137] on div "Applied (254)" at bounding box center [657, 136] width 92 height 18
select select ""applied""
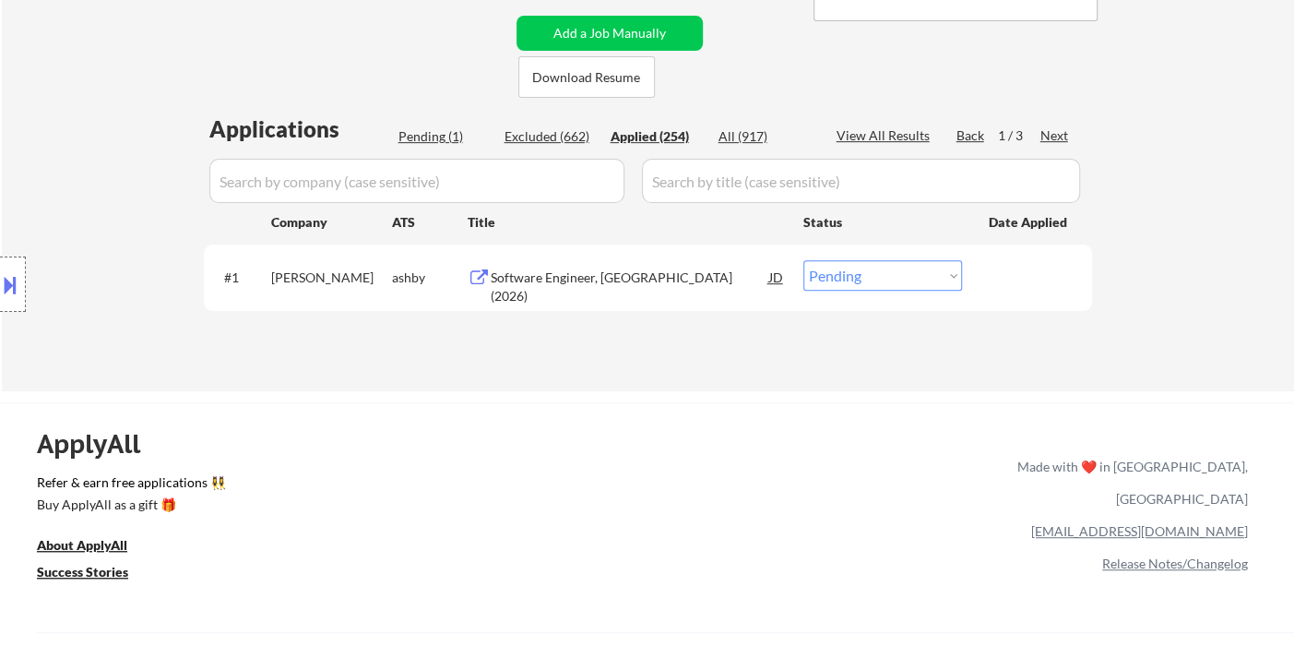
select select ""applied""
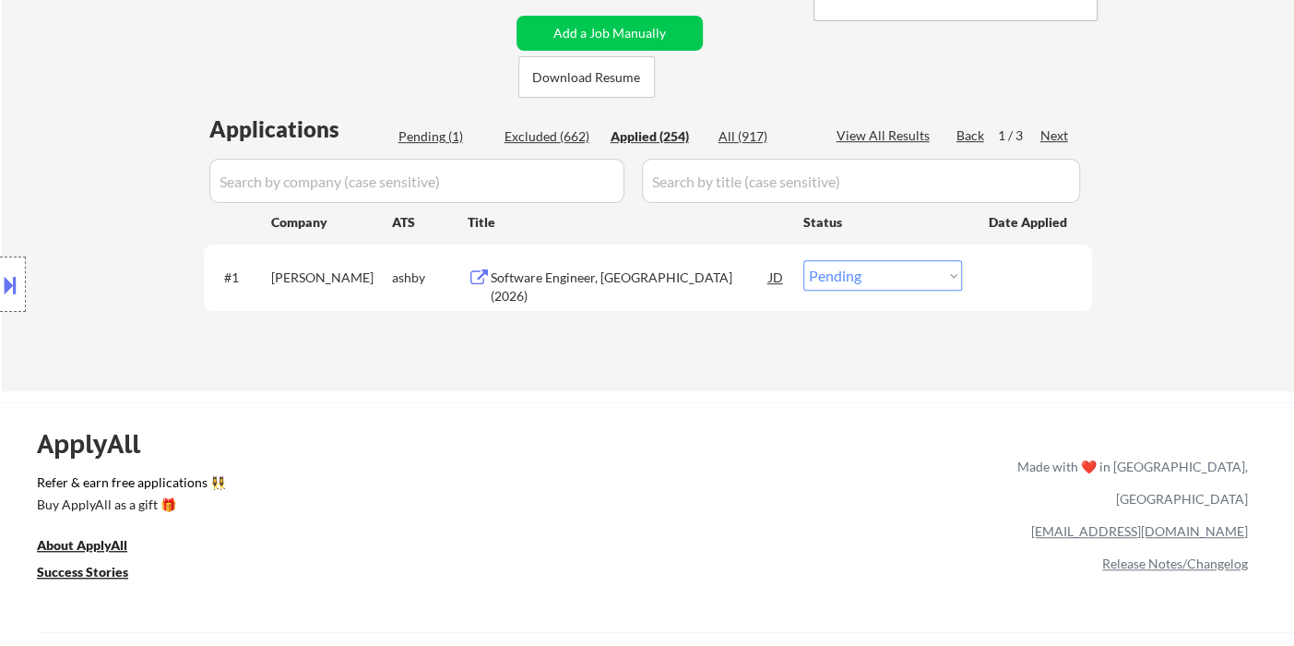
select select ""applied""
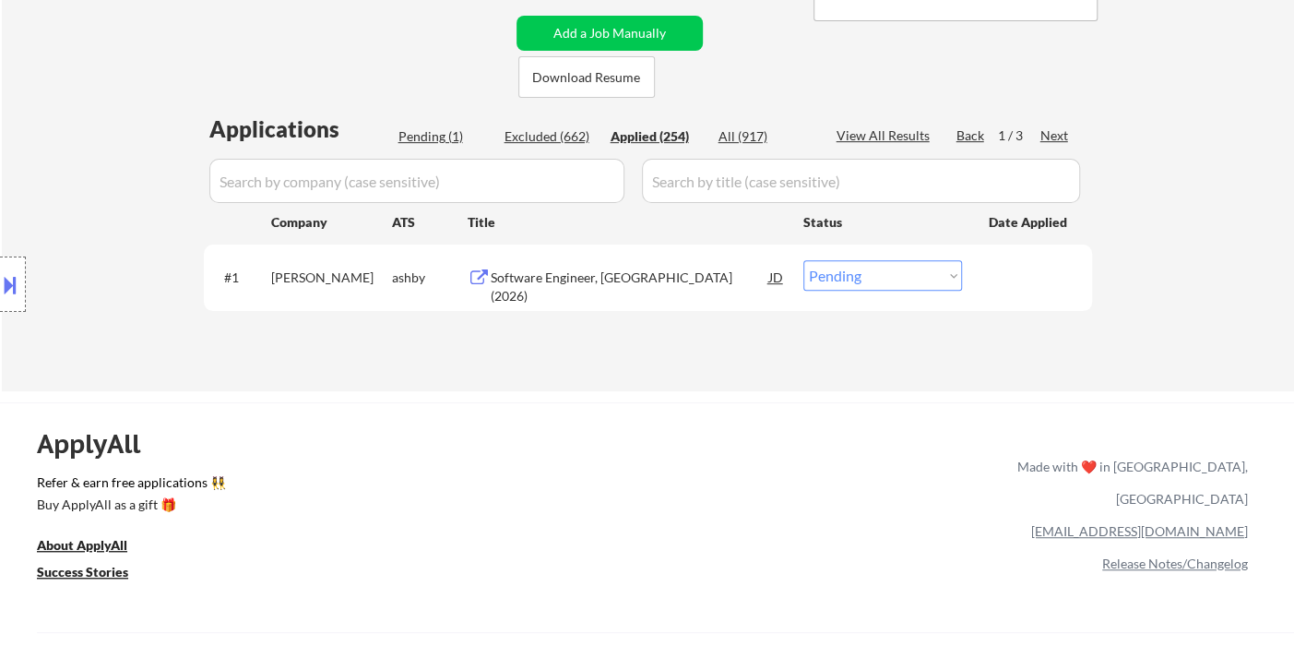
select select ""applied""
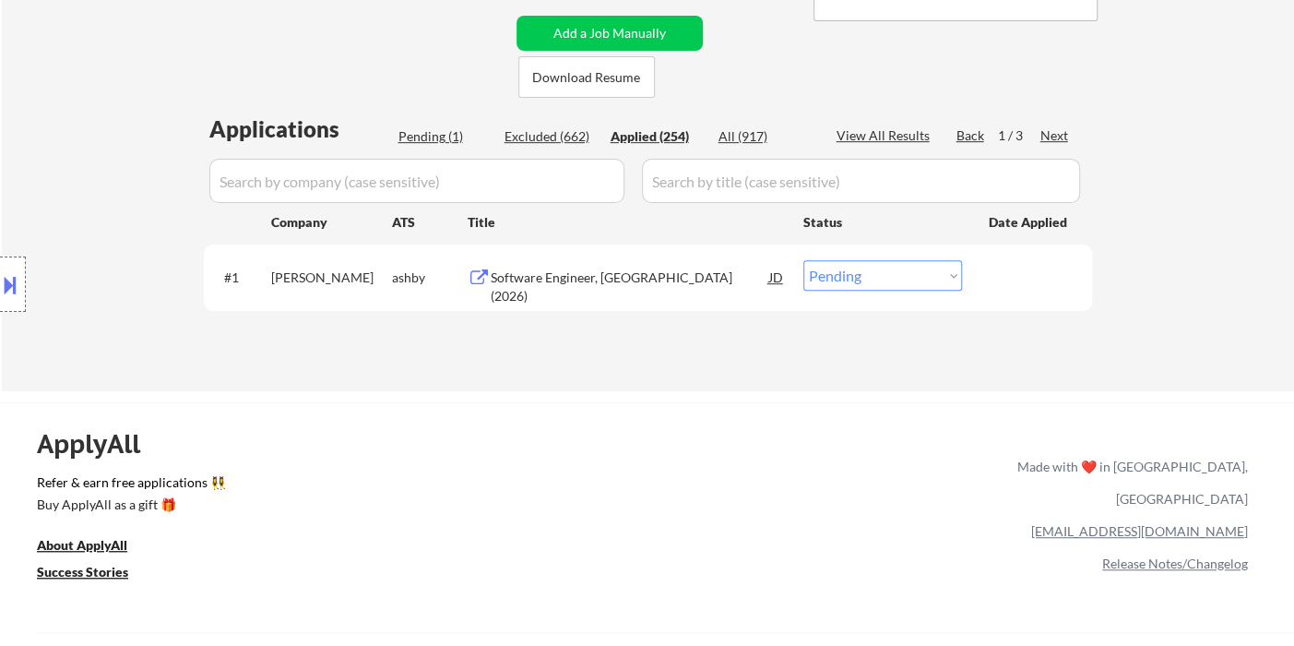
select select ""applied""
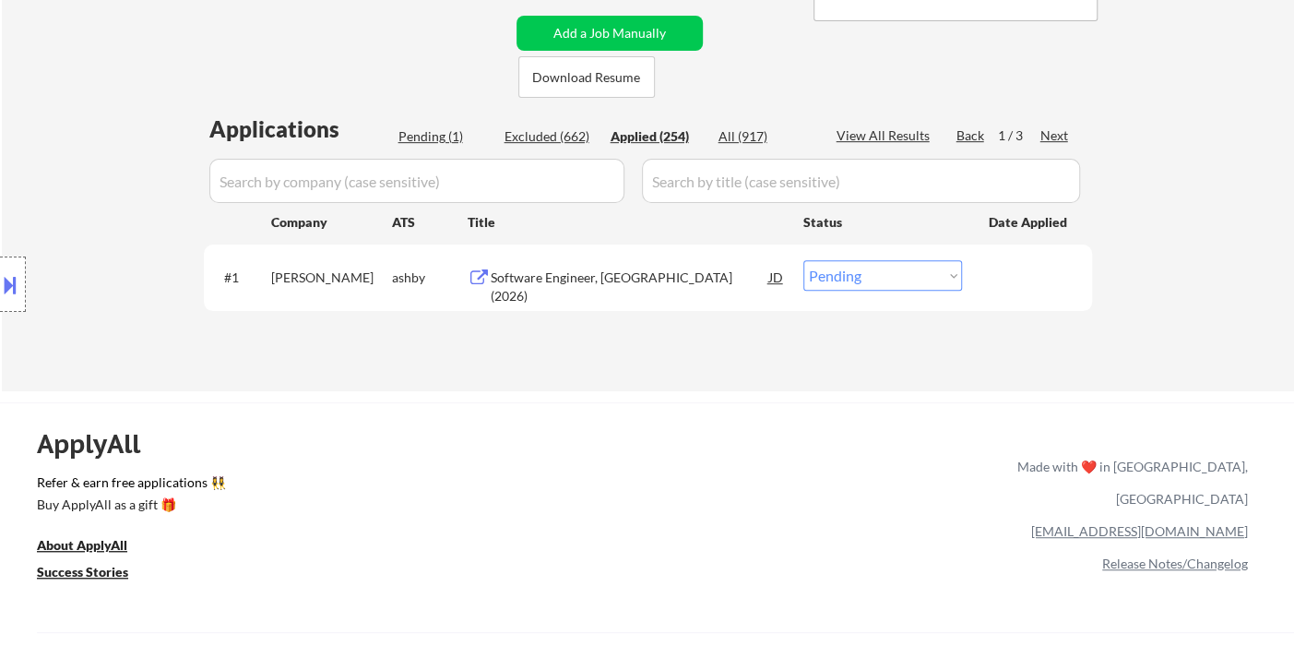
select select ""applied""
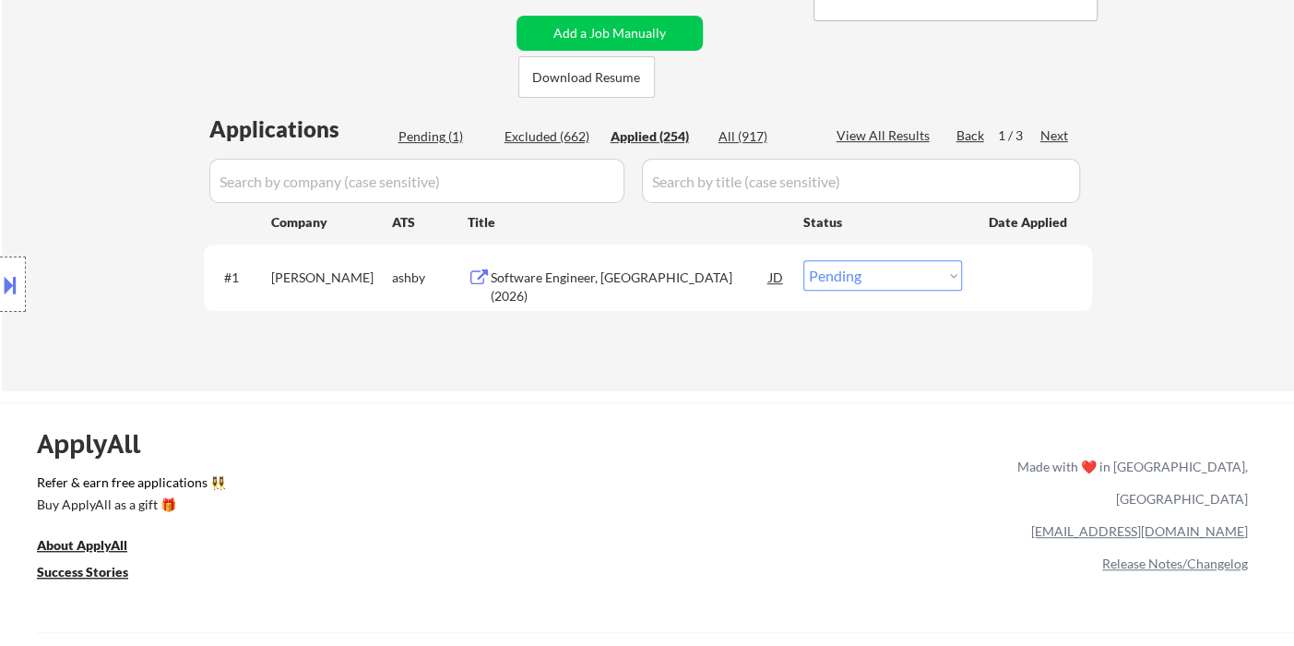
select select ""applied""
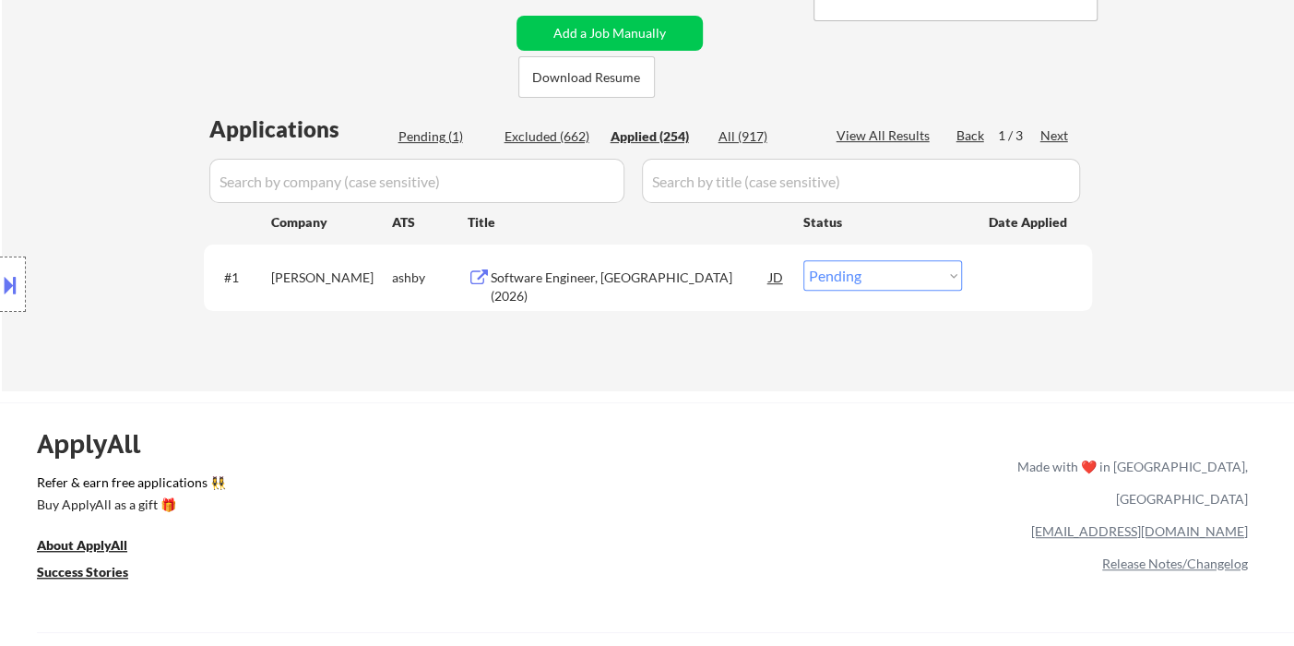
select select ""applied""
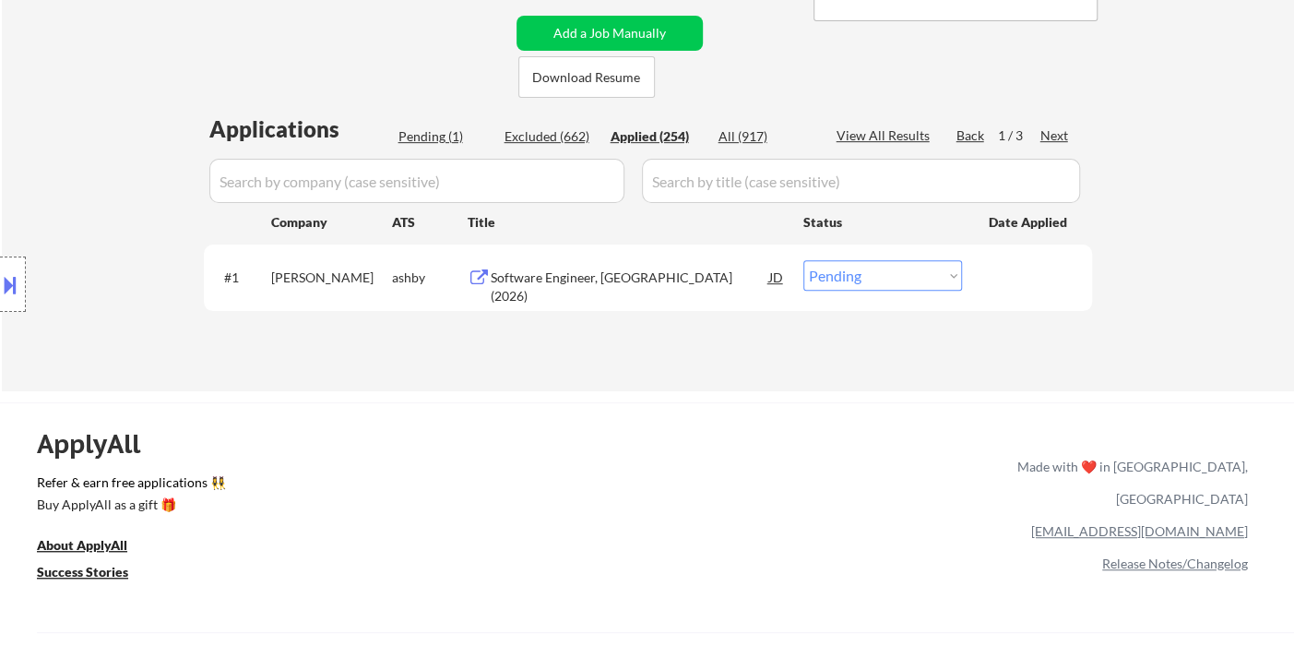
select select ""applied""
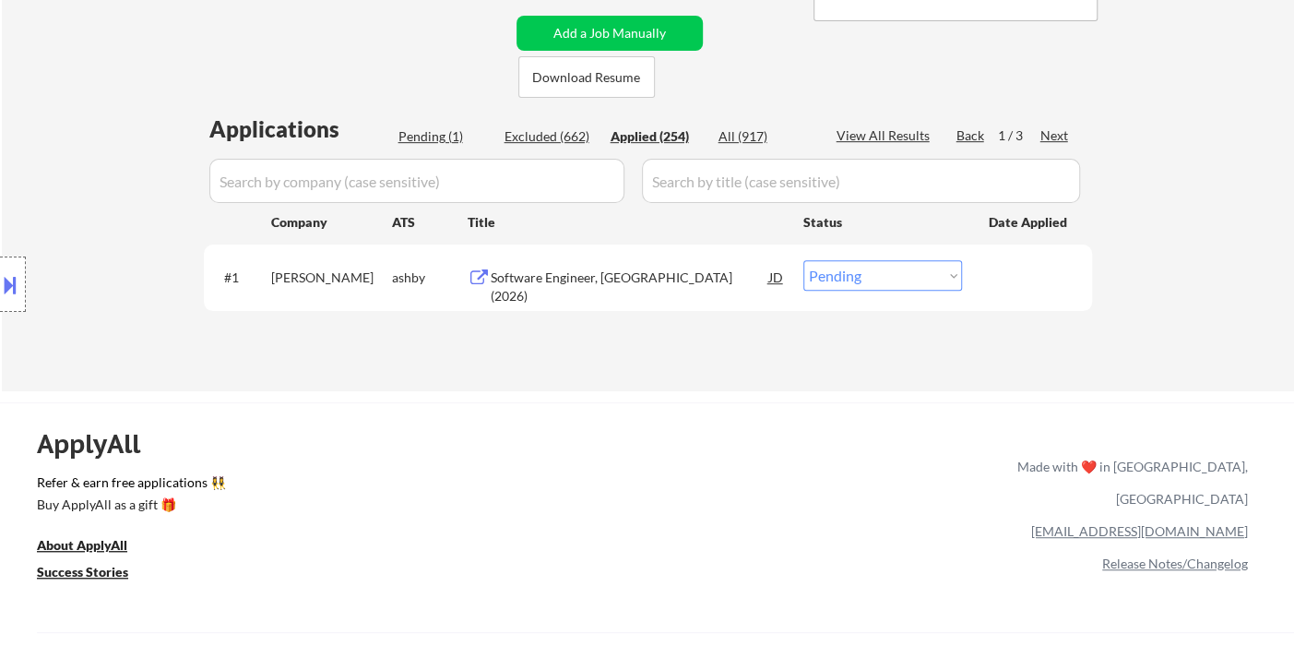
select select ""applied""
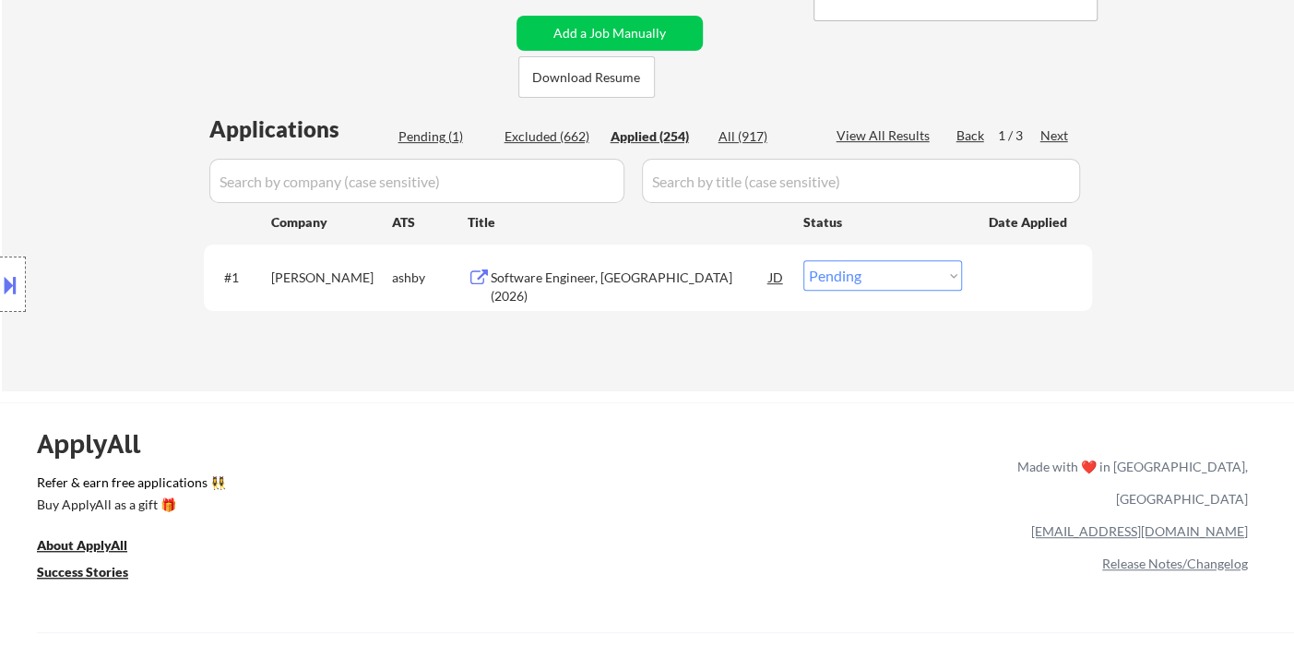
select select ""applied""
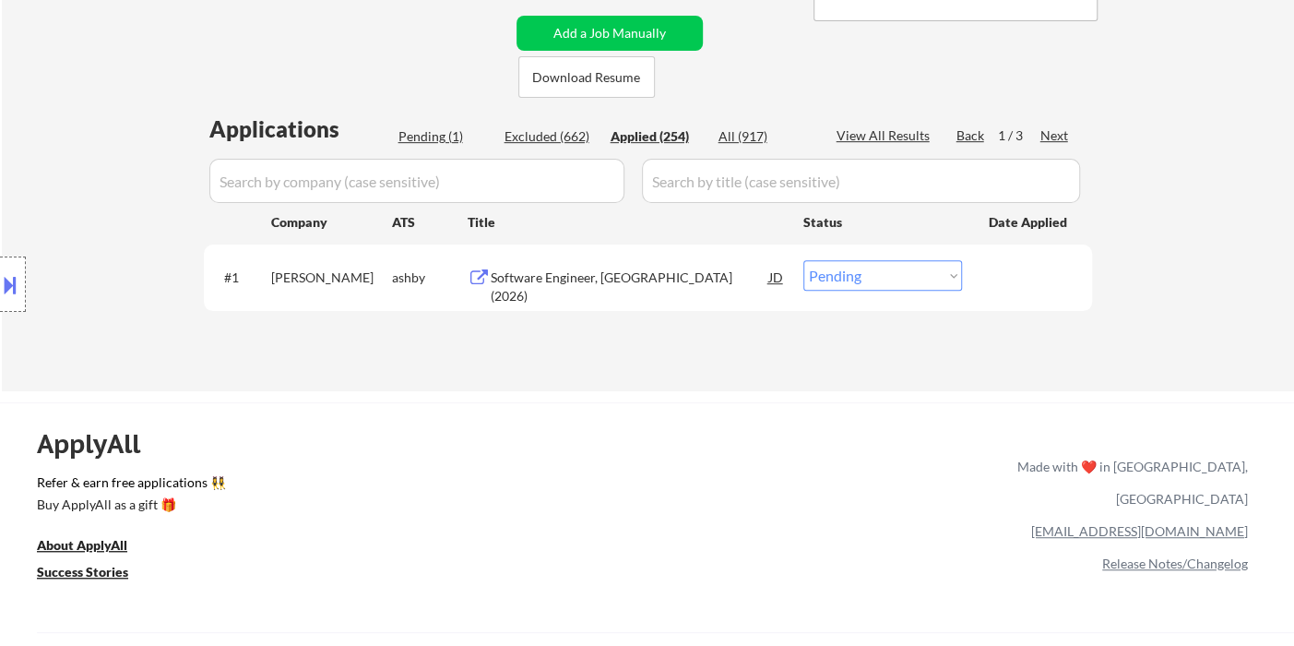
select select ""applied""
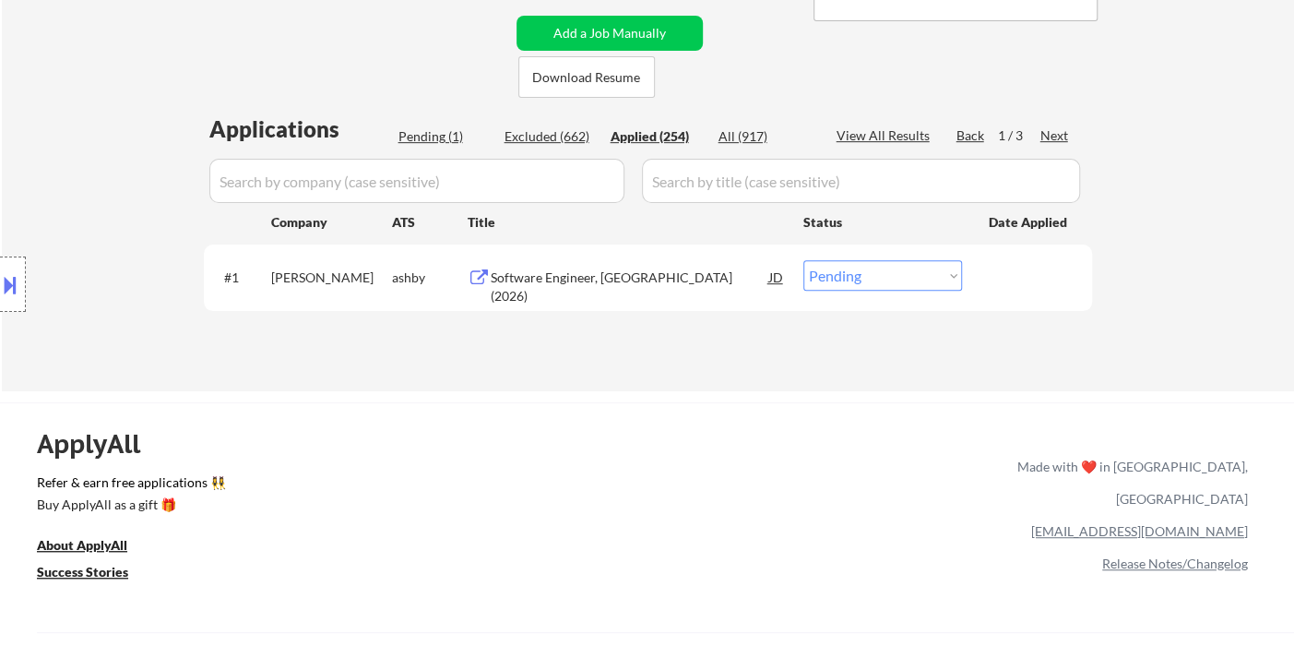
select select ""applied""
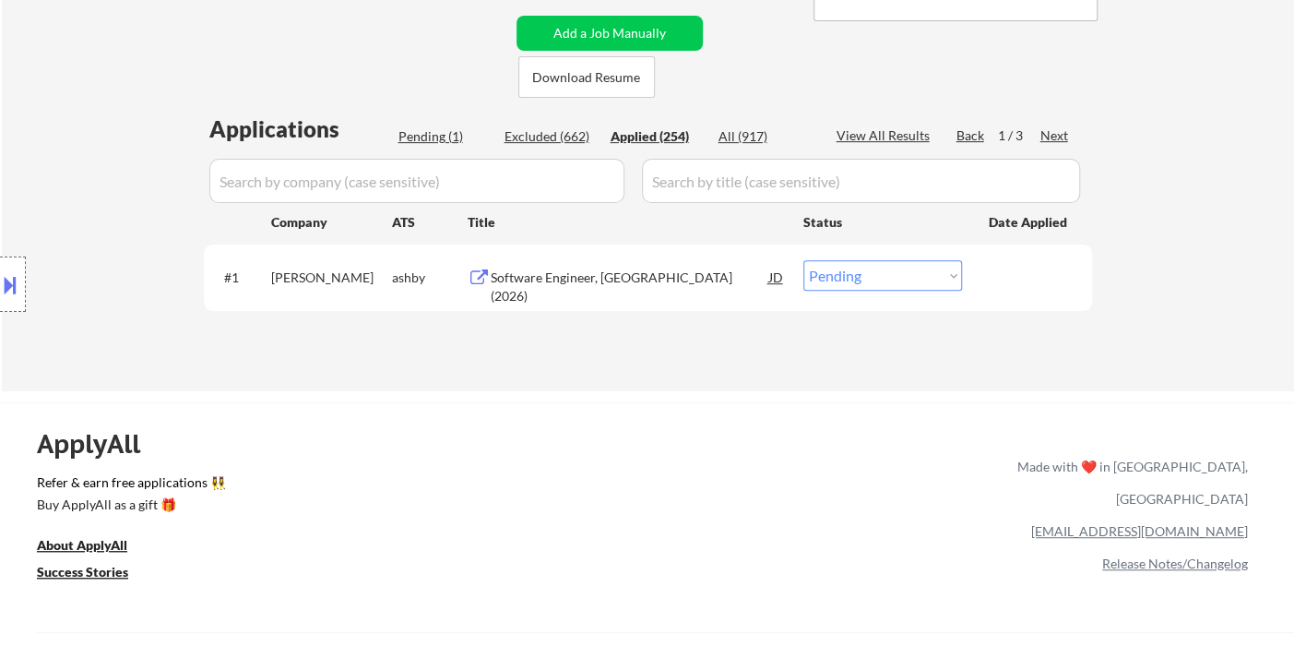
select select ""applied""
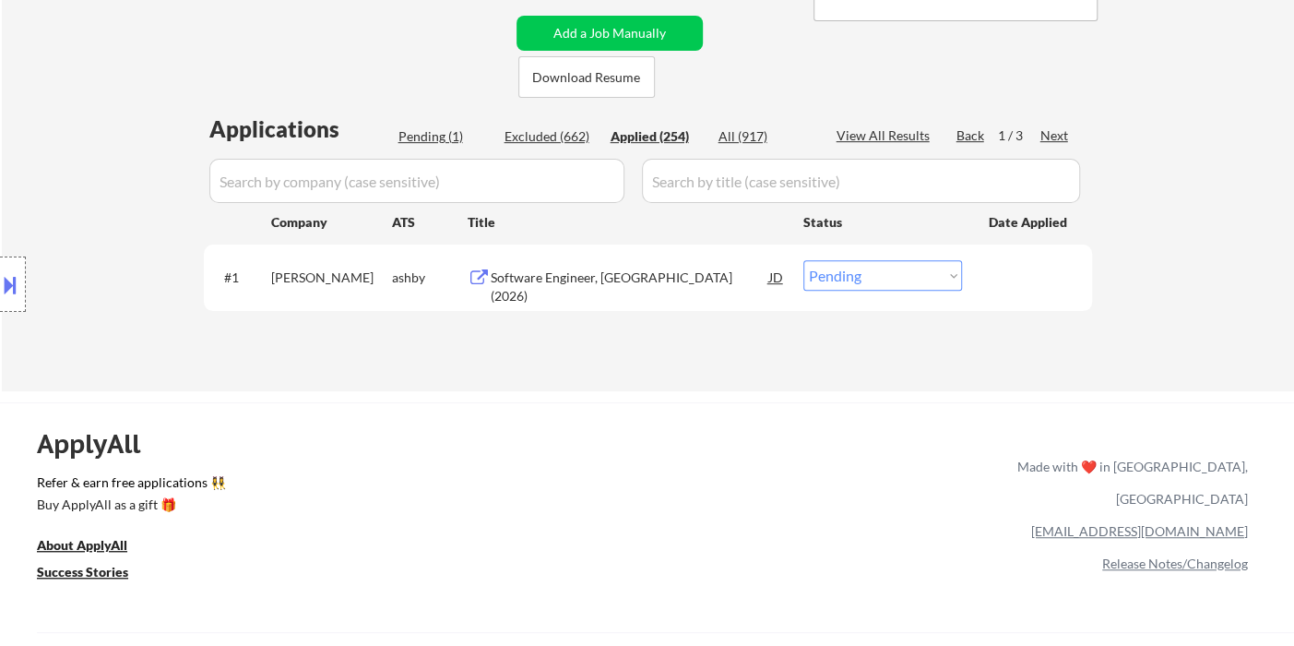
select select ""applied""
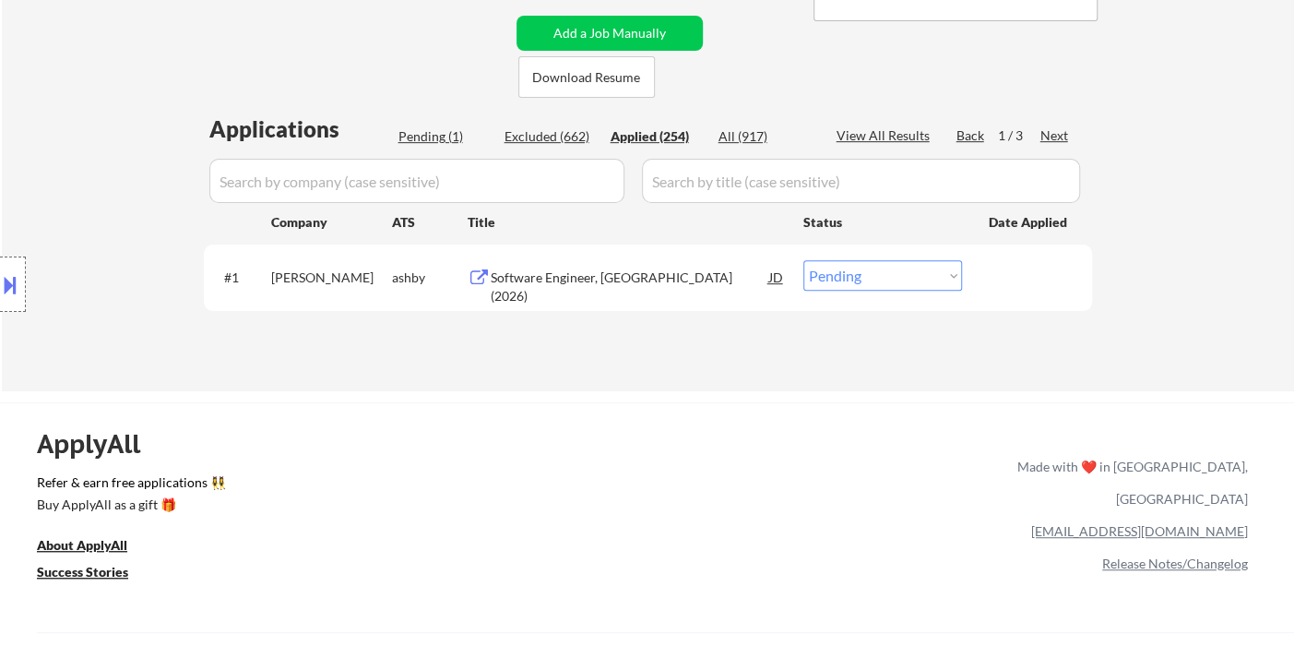
select select ""applied""
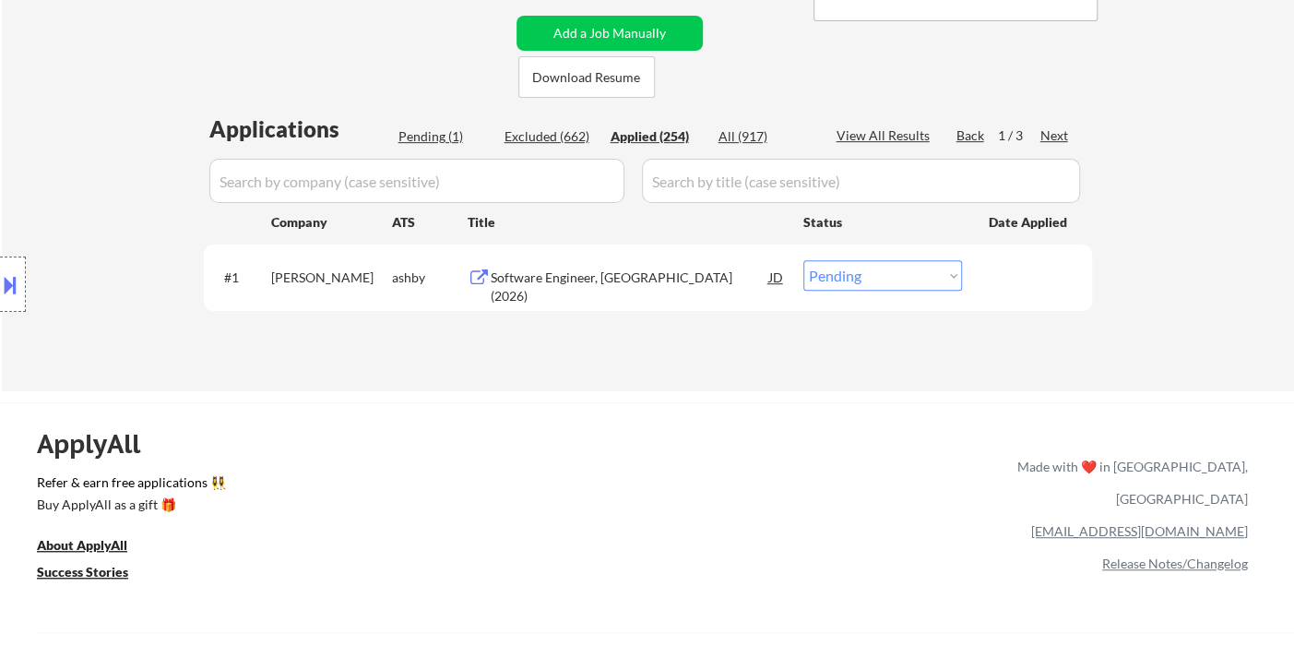
select select ""applied""
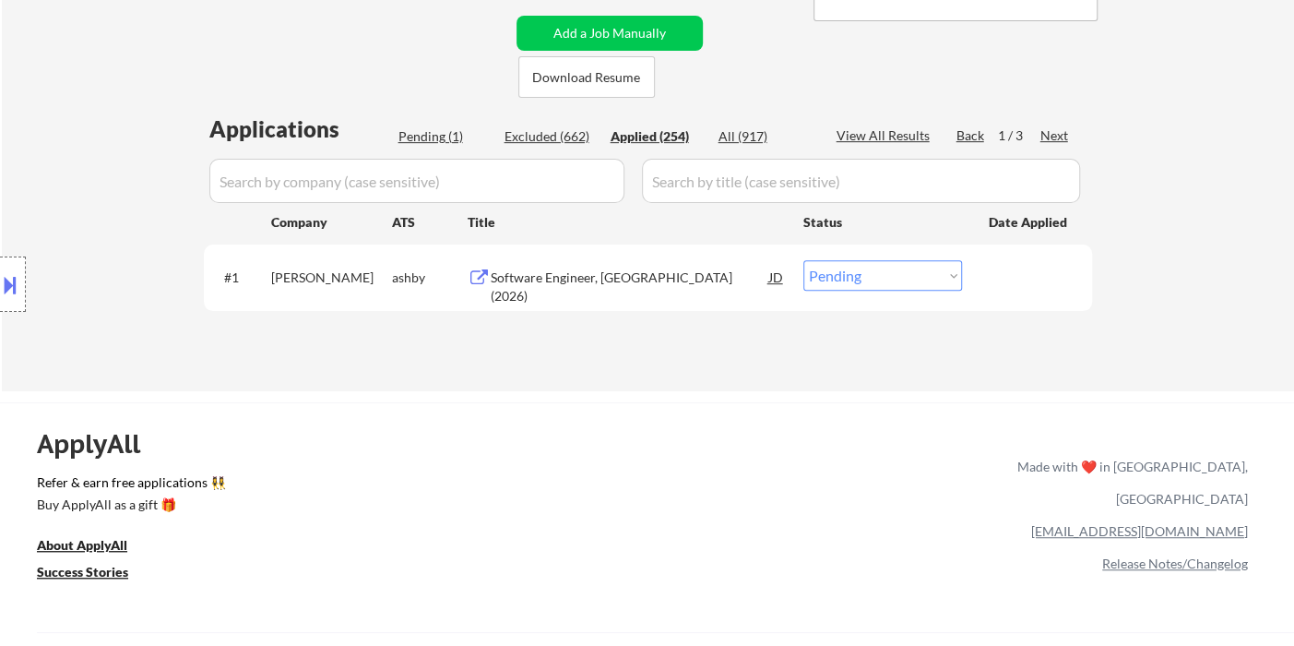
select select ""applied""
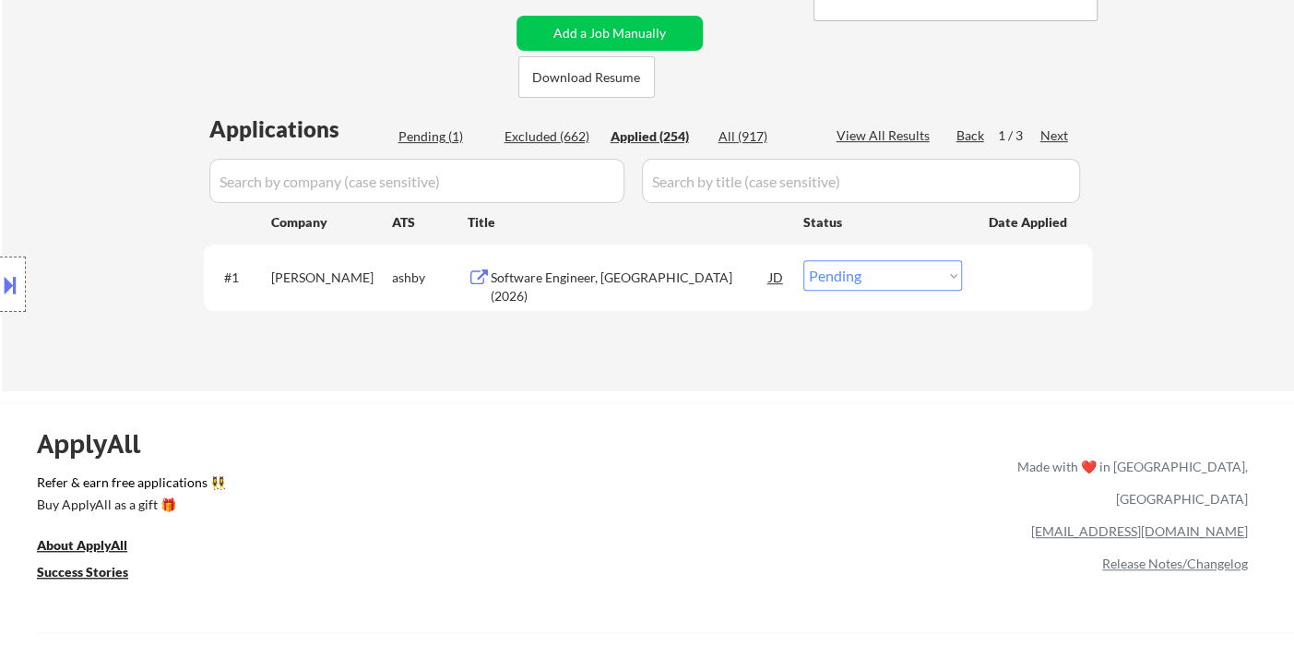
select select ""applied""
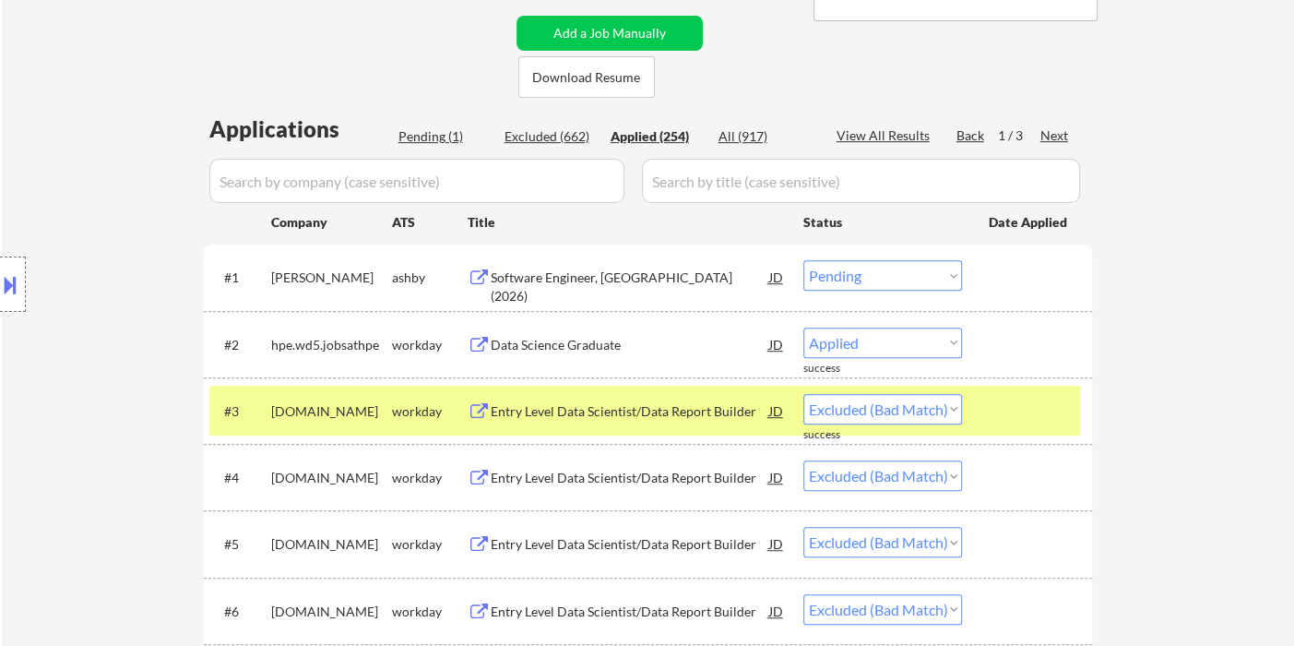
select select ""applied""
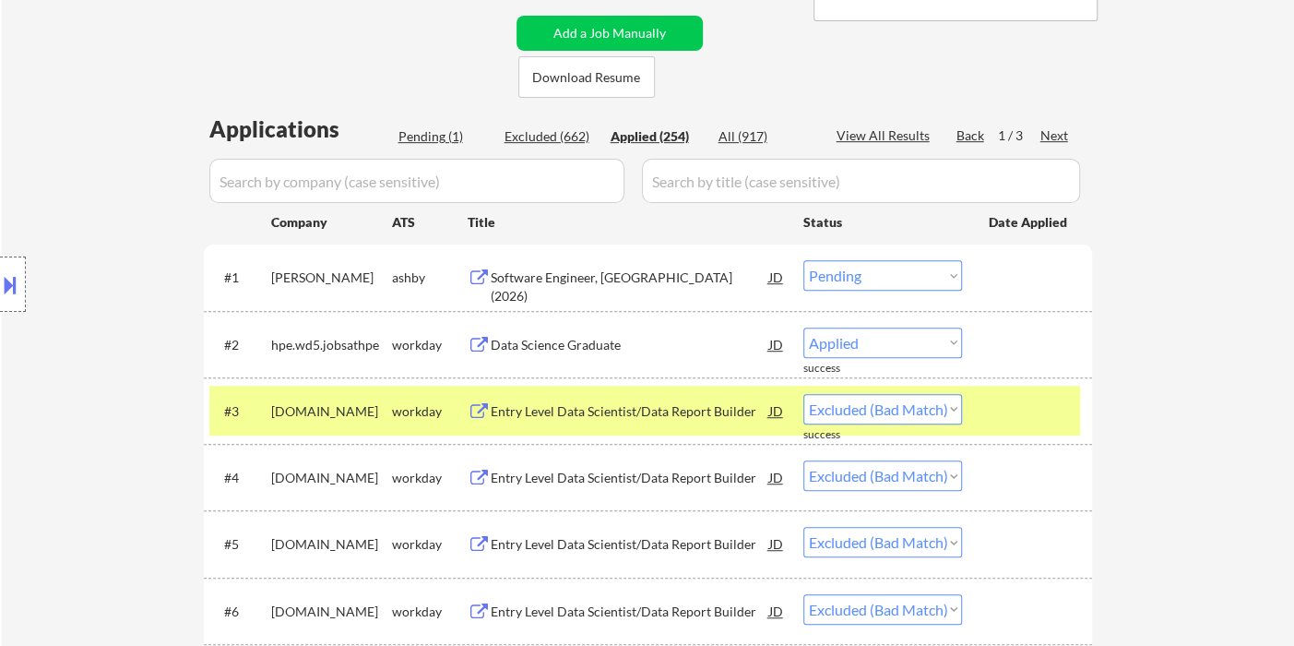
select select ""applied""
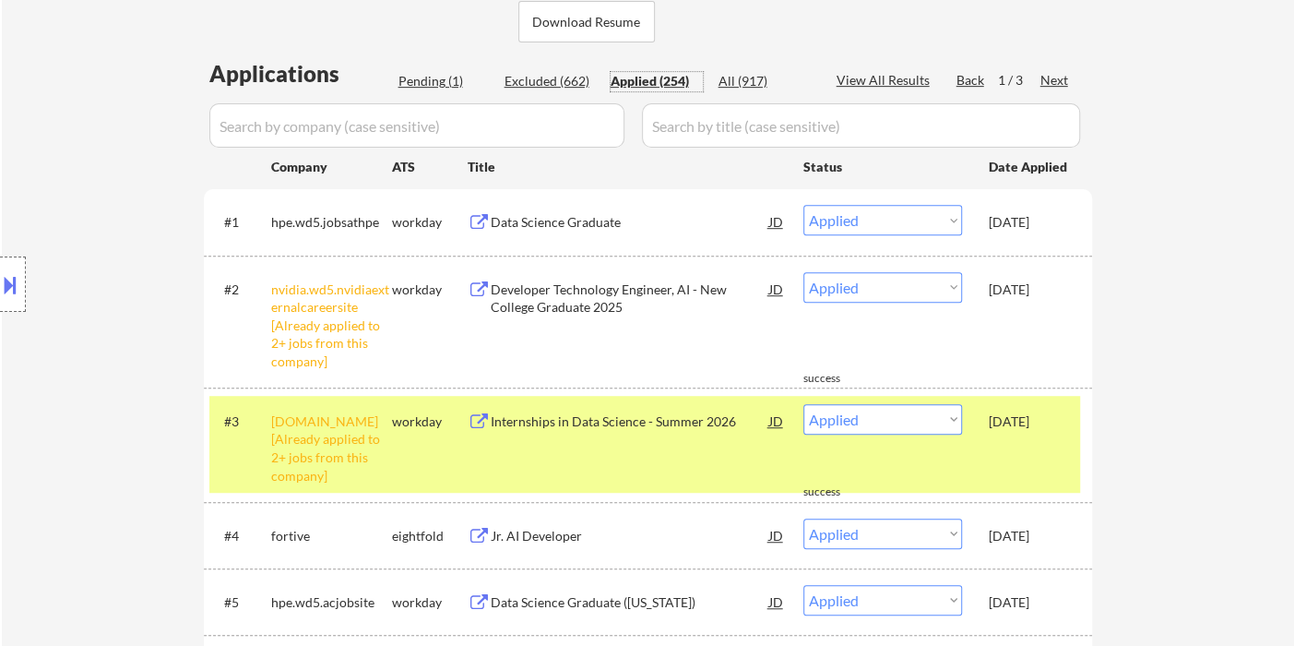
scroll to position [307, 0]
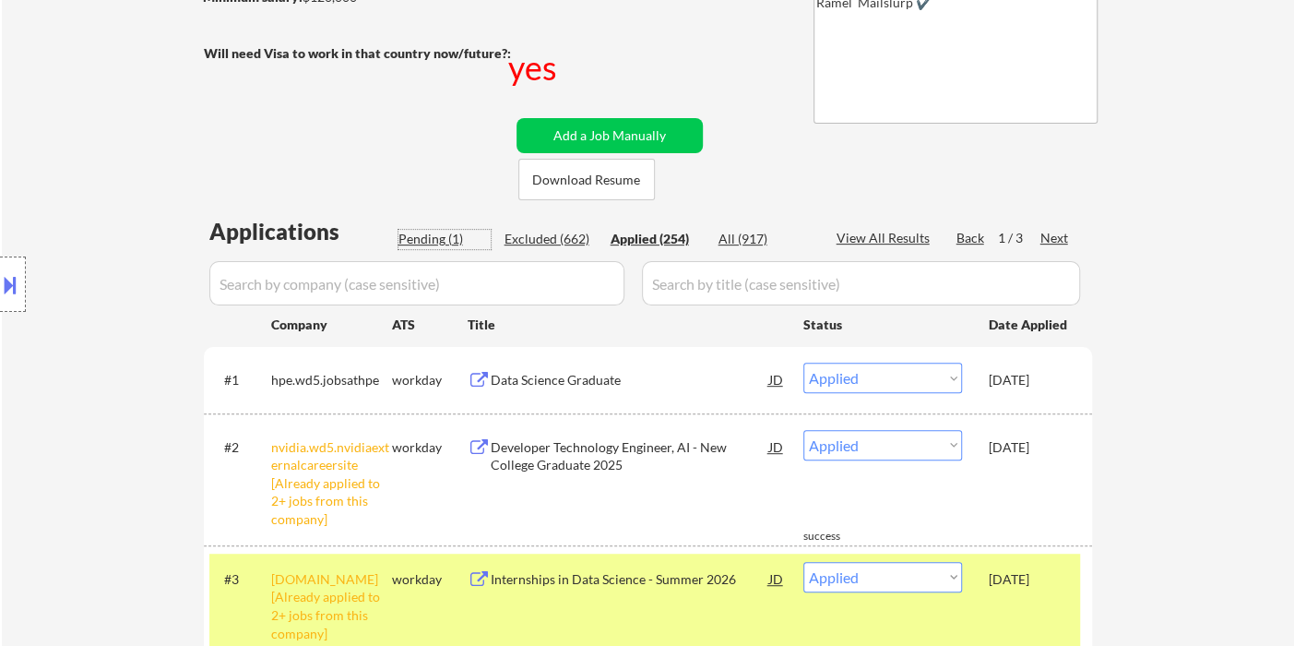
click at [414, 247] on div "Pending (1)" at bounding box center [444, 239] width 92 height 18
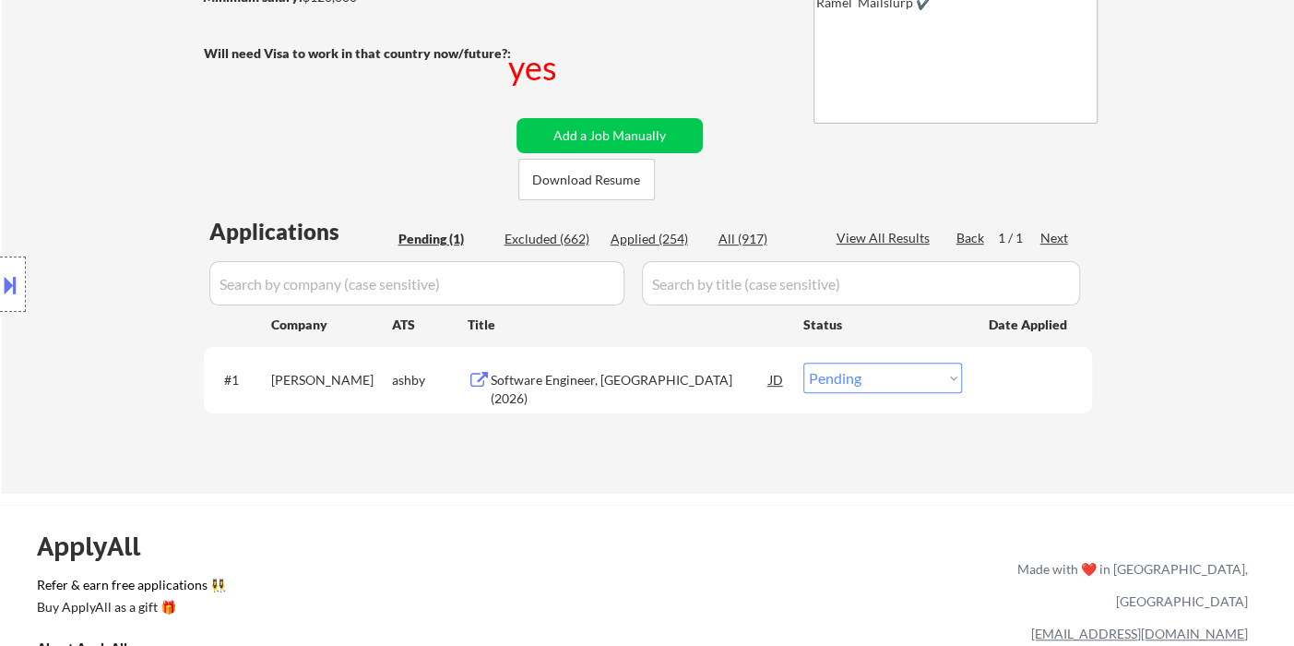
click at [621, 390] on div "Software Engineer, New Grad (2026)" at bounding box center [630, 379] width 279 height 33
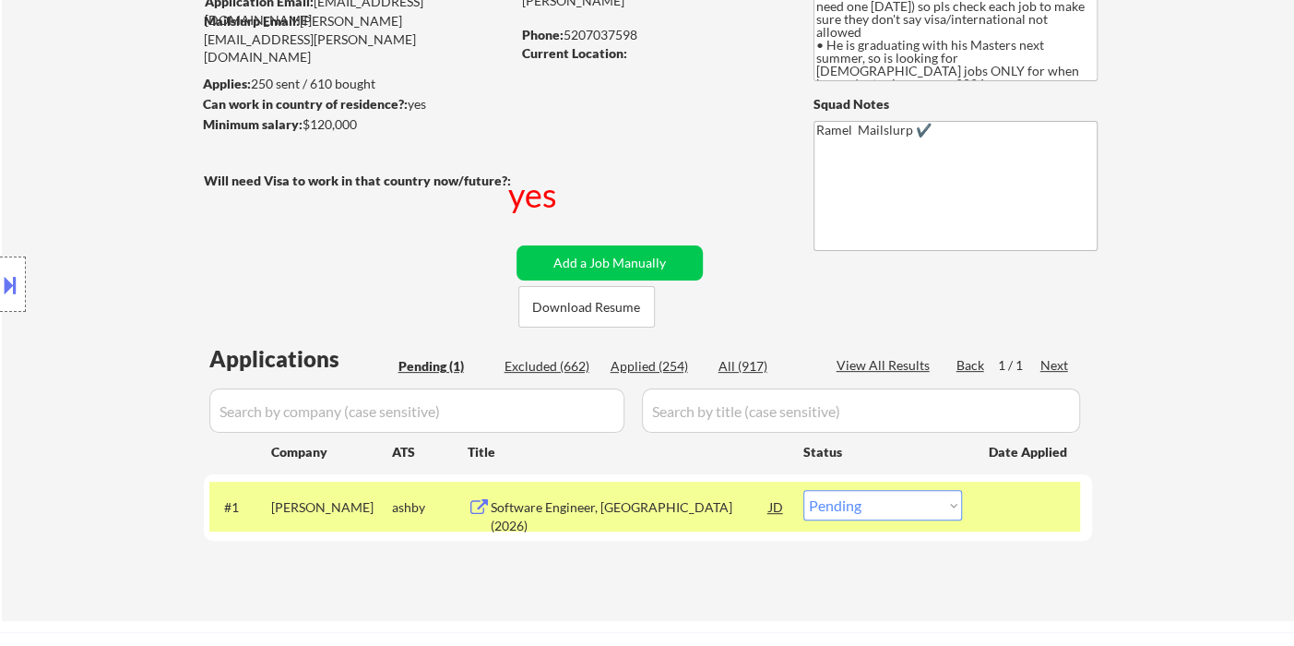
scroll to position [410, 0]
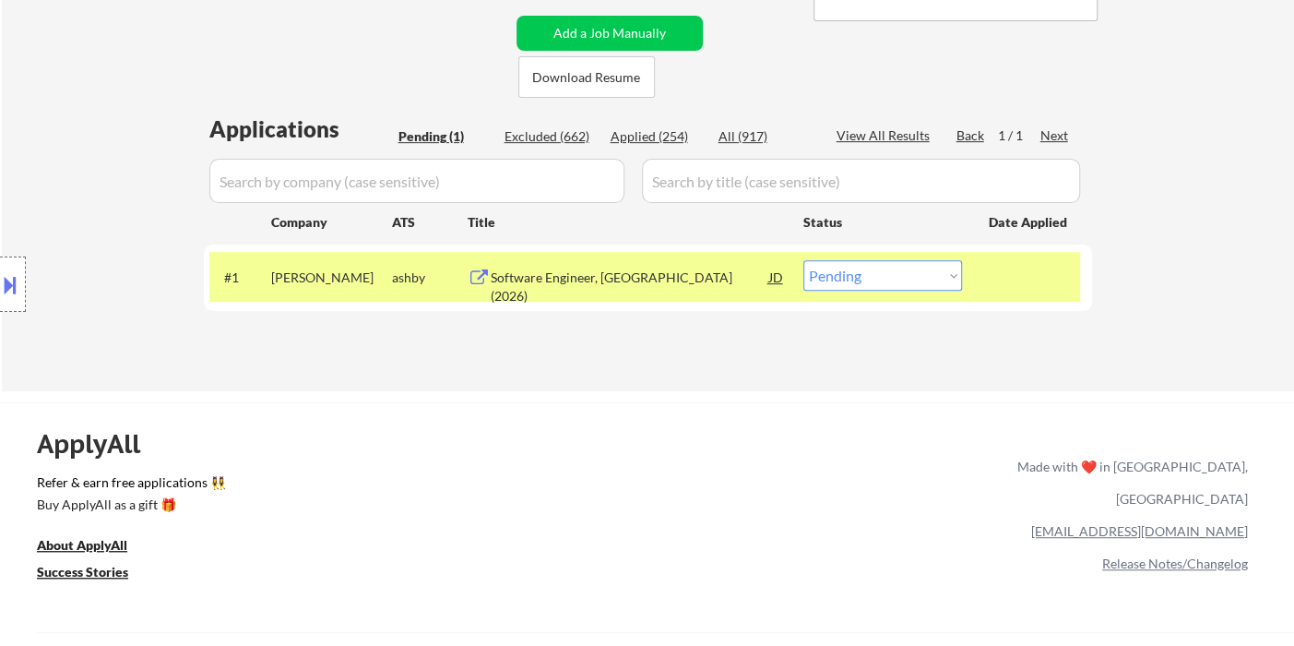
click at [897, 287] on select "Choose an option... Pending Applied Excluded (Questions) Excluded (Expired) Exc…" at bounding box center [882, 275] width 159 height 30
click at [803, 260] on select "Choose an option... Pending Applied Excluded (Questions) Excluded (Expired) Exc…" at bounding box center [882, 275] width 159 height 30
click at [641, 410] on div "ApplyAll Refer & earn free applications 👯‍♀️ Buy ApplyAll as a gift 🎁 About App…" at bounding box center [647, 545] width 1294 height 287
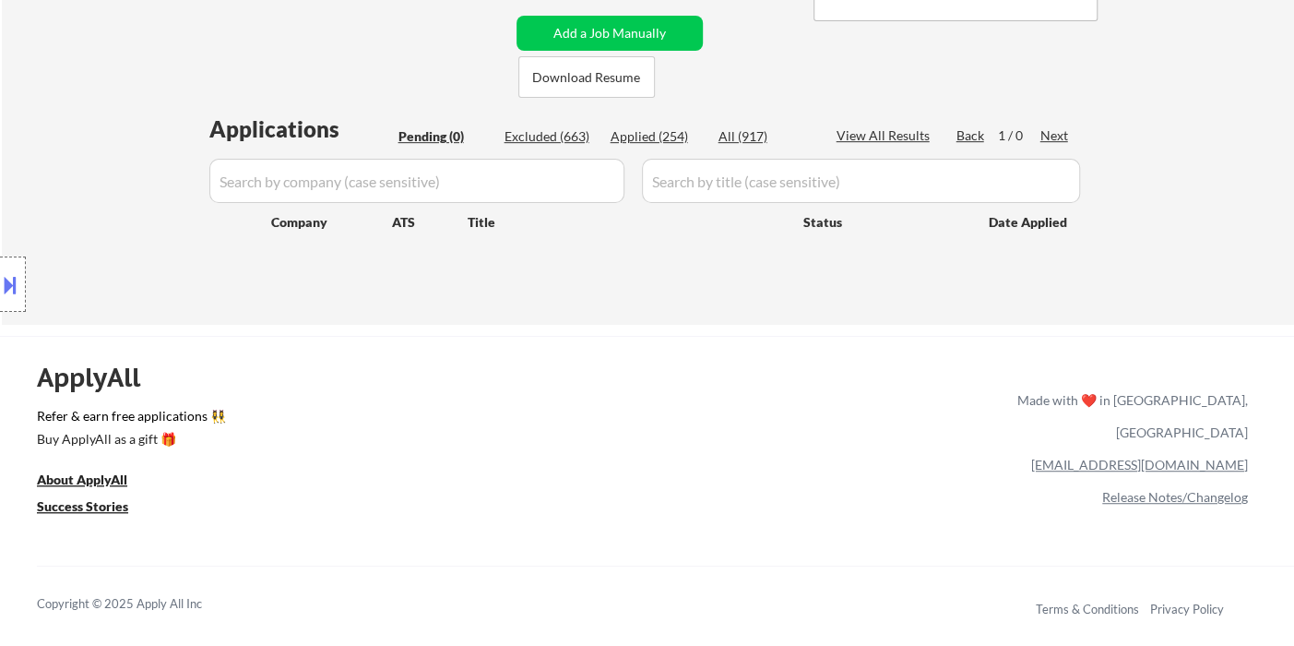
click at [637, 146] on div "Applied (254)" at bounding box center [657, 136] width 92 height 19
select select ""applied""
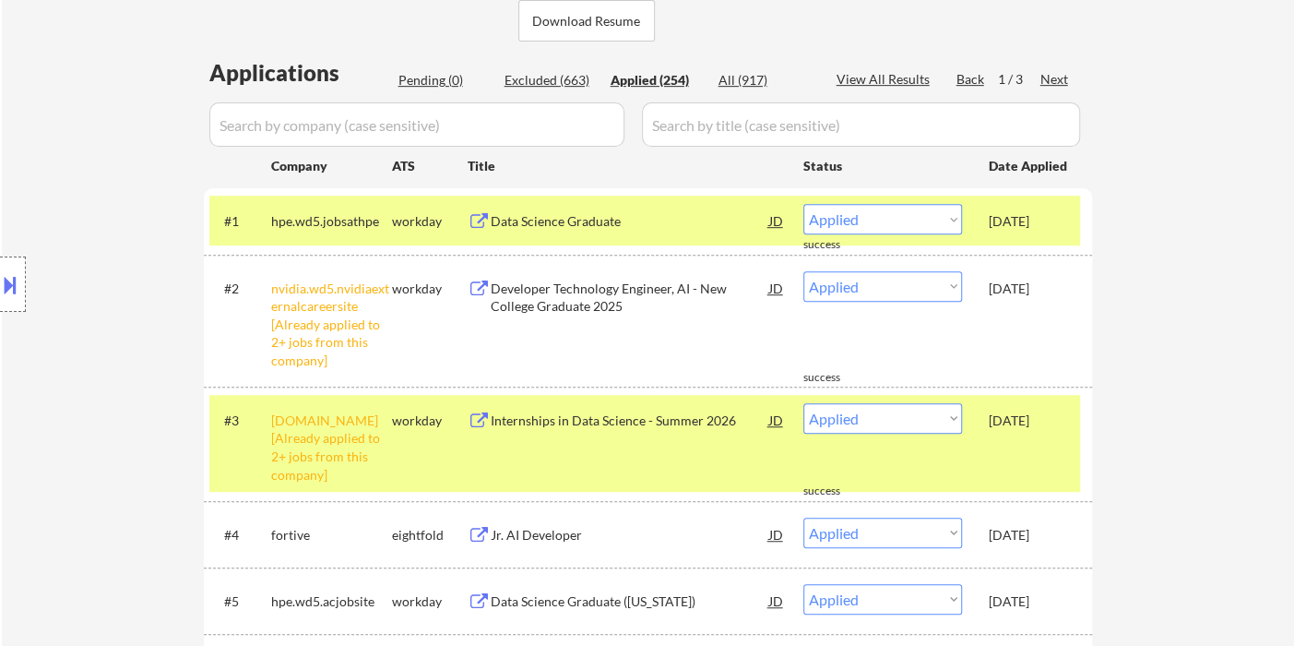
scroll to position [512, 0]
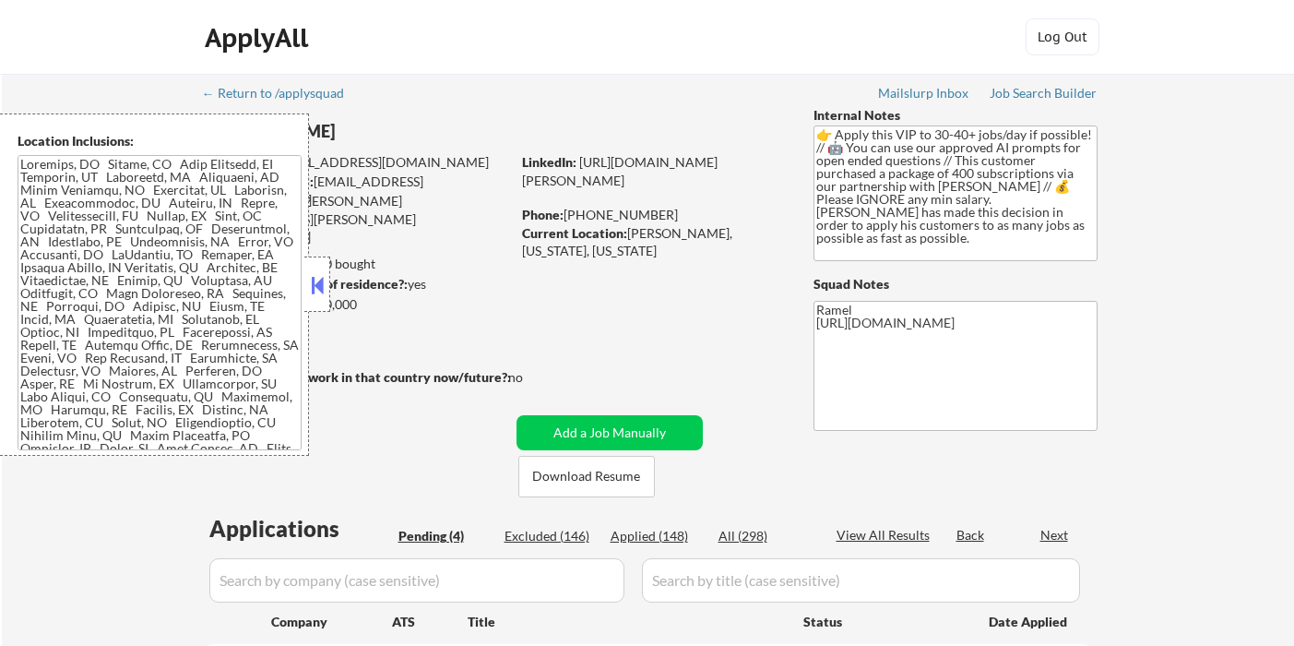
select select ""pending""
drag, startPoint x: 323, startPoint y: 282, endPoint x: 337, endPoint y: 280, distance: 14.0
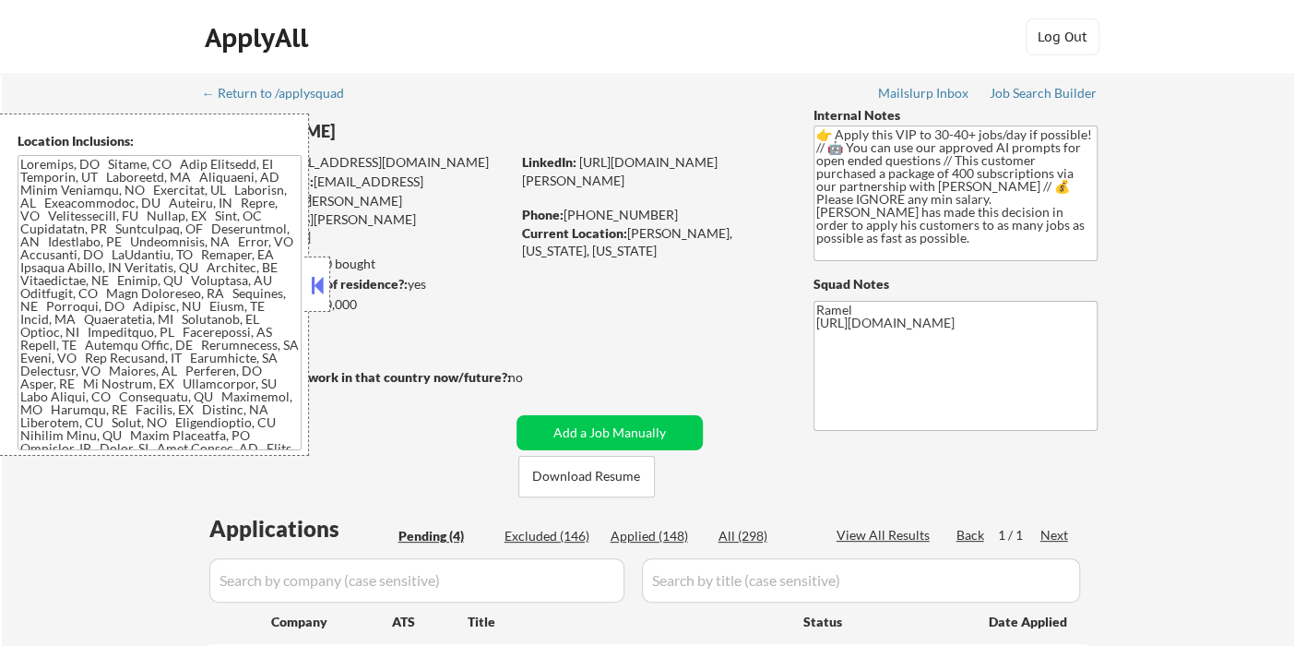
click at [323, 282] on button at bounding box center [317, 285] width 20 height 28
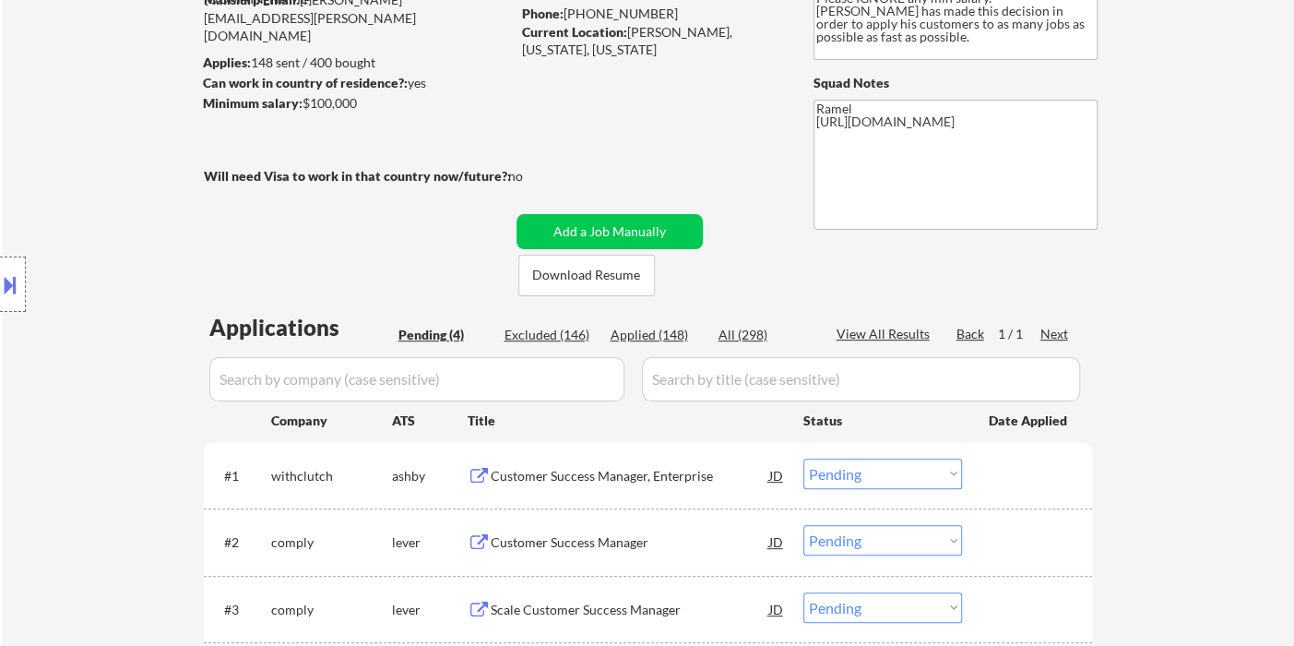
scroll to position [205, 0]
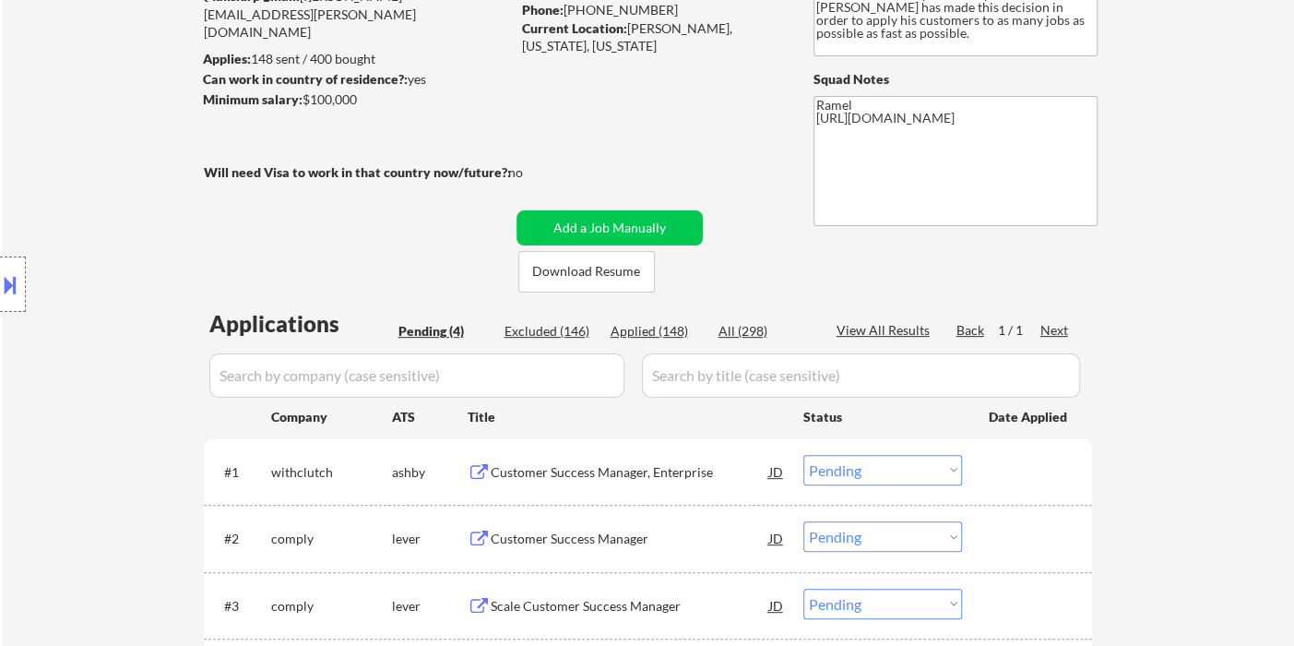
click at [43, 372] on div "Location Inclusions:" at bounding box center [165, 284] width 330 height 342
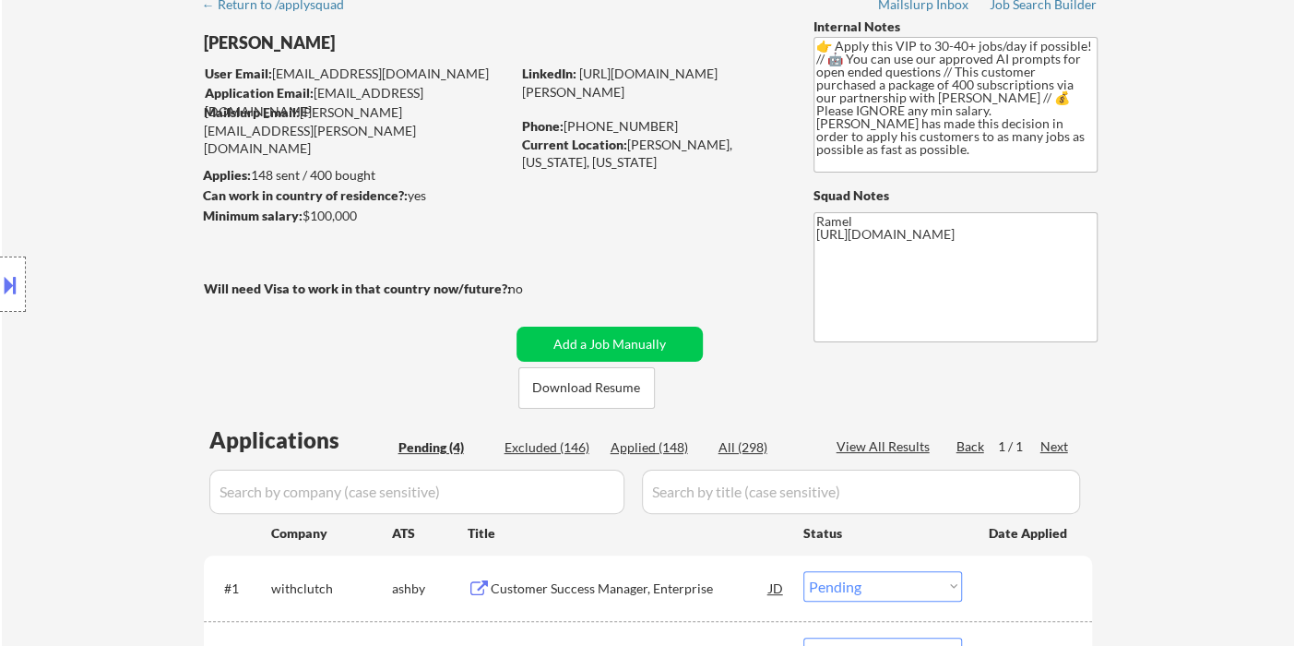
scroll to position [0, 0]
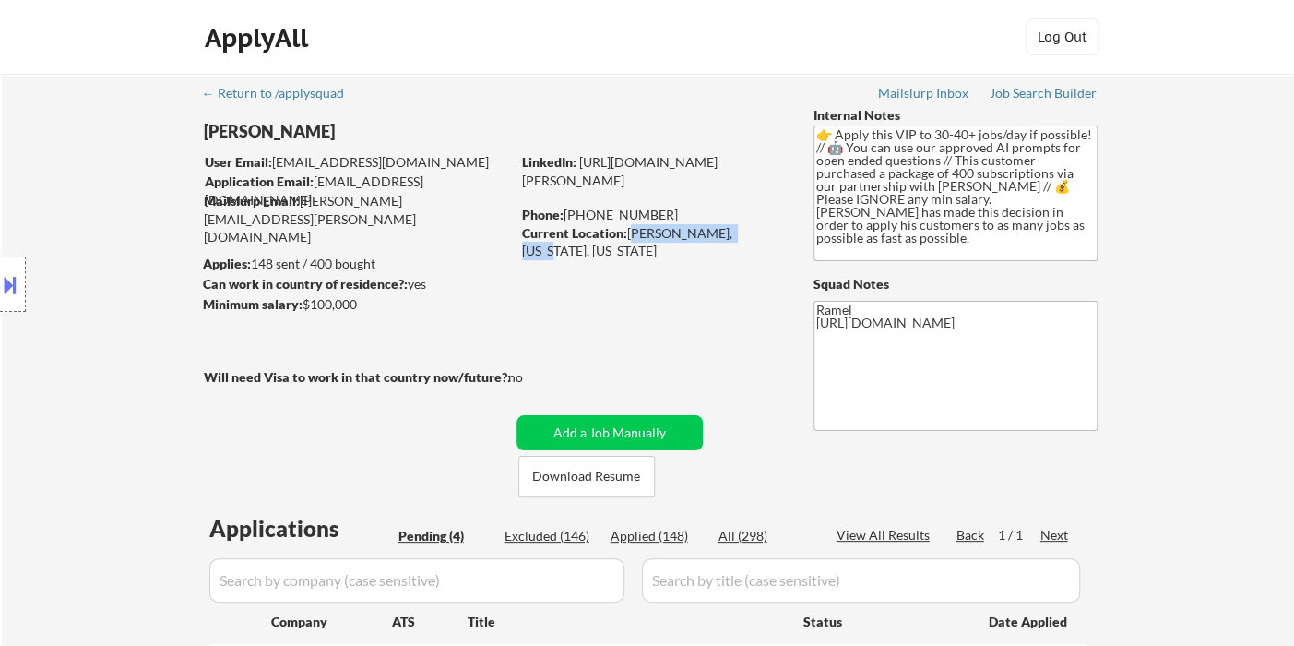
drag, startPoint x: 629, startPoint y: 231, endPoint x: 741, endPoint y: 229, distance: 111.6
click at [741, 229] on div "Current Location: Marcellus, New York, New York" at bounding box center [652, 242] width 261 height 36
copy div "Marcellus, New York"
click at [15, 275] on button at bounding box center [10, 284] width 20 height 30
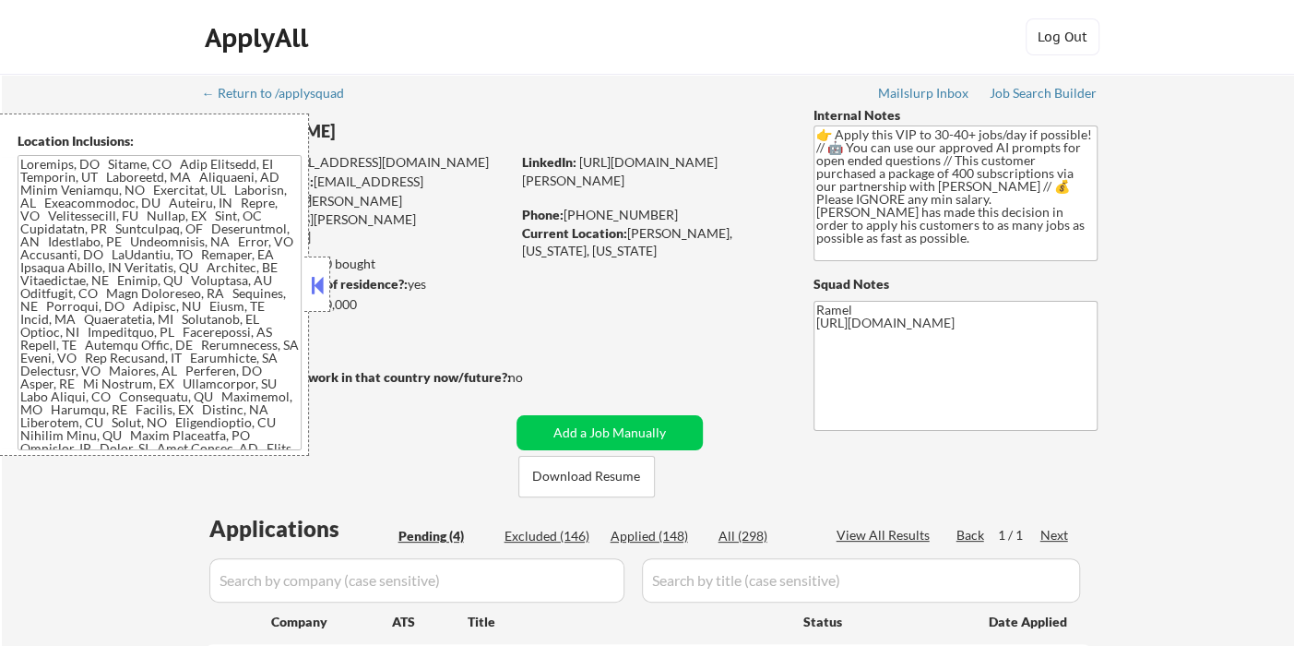
click at [157, 356] on textarea at bounding box center [160, 302] width 284 height 295
click at [58, 500] on div "← Return to /applysquad Mailslurp Inbox Job Search Builder Zachary Anderson Use…" at bounding box center [648, 538] width 1292 height 928
click at [51, 483] on div "← Return to /applysquad Mailslurp Inbox Job Search Builder Zachary Anderson Use…" at bounding box center [648, 538] width 1292 height 928
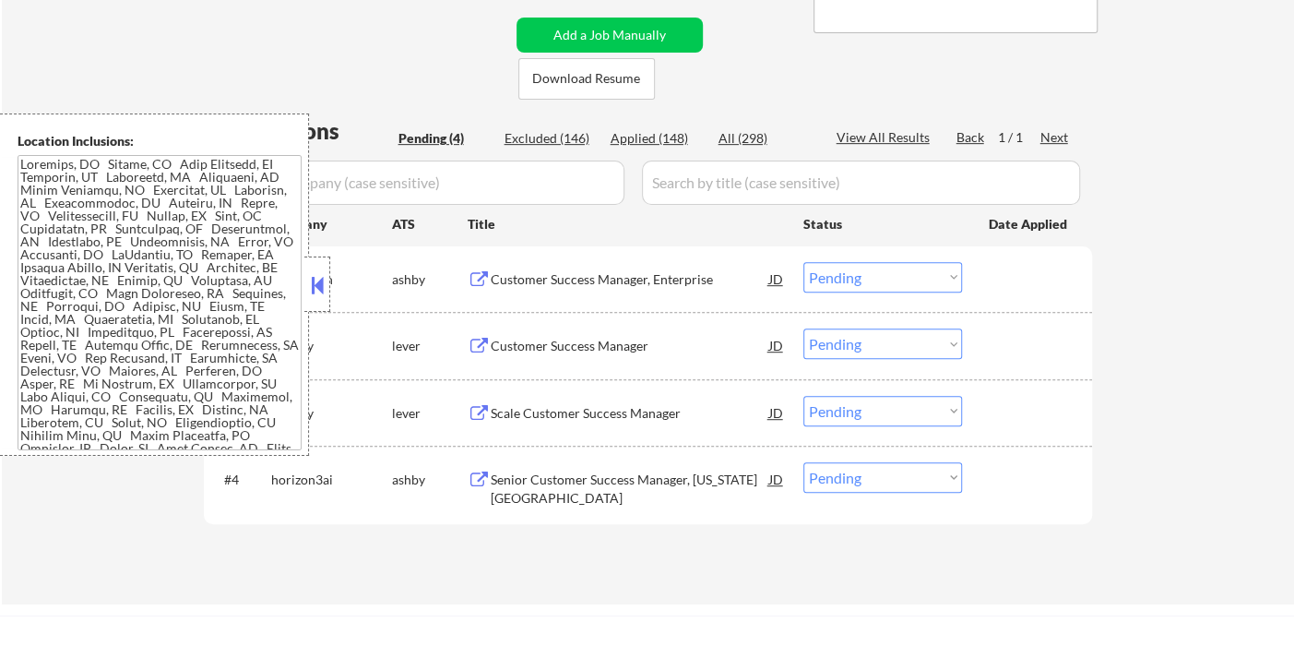
scroll to position [410, 0]
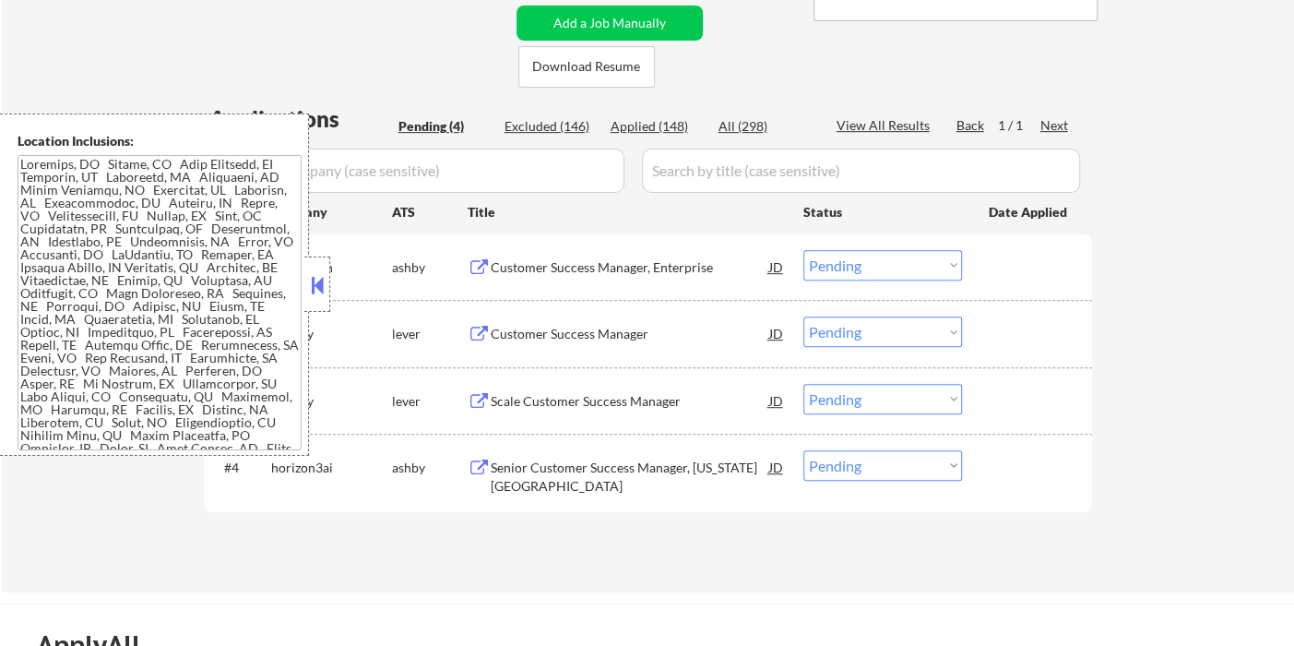
click at [316, 276] on button at bounding box center [317, 285] width 20 height 28
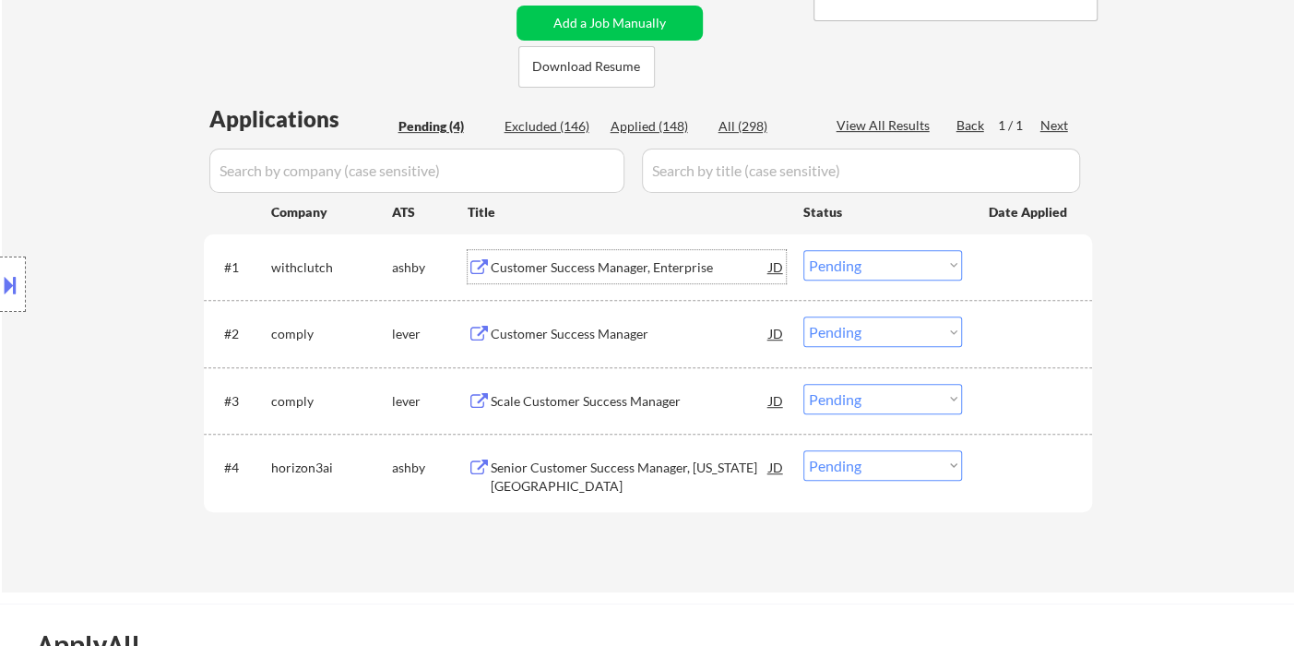
click at [583, 274] on div "Customer Success Manager, Enterprise" at bounding box center [630, 267] width 279 height 18
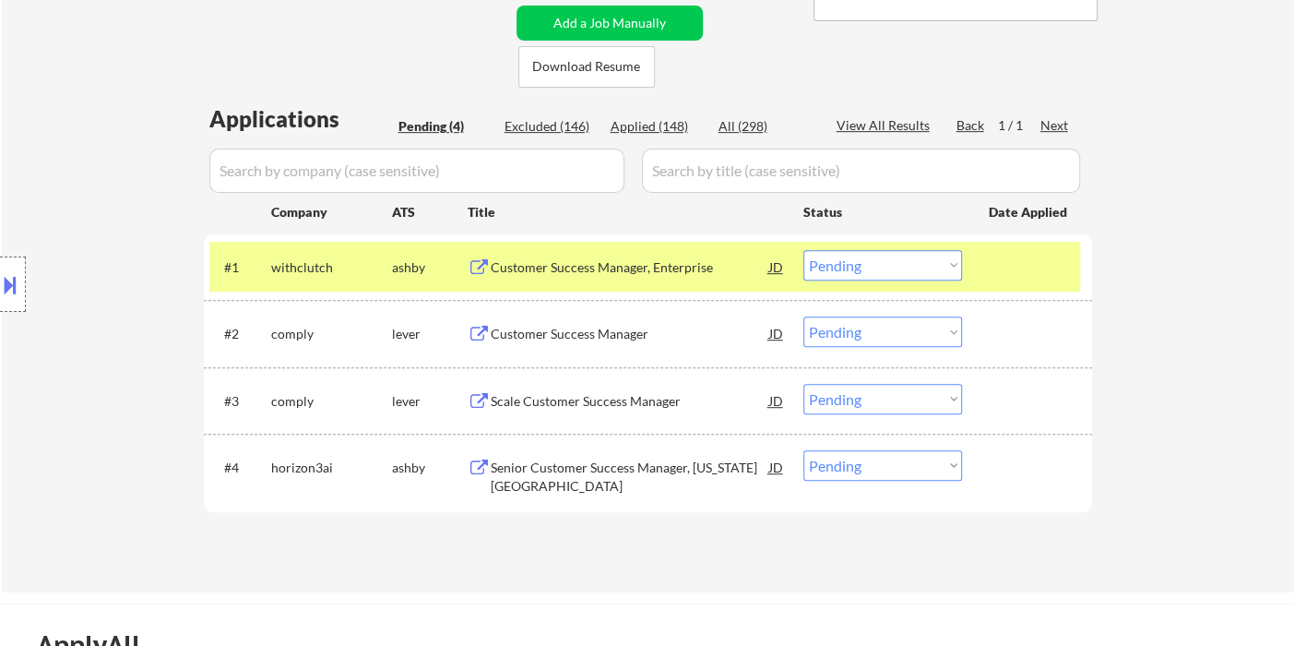
scroll to position [102, 0]
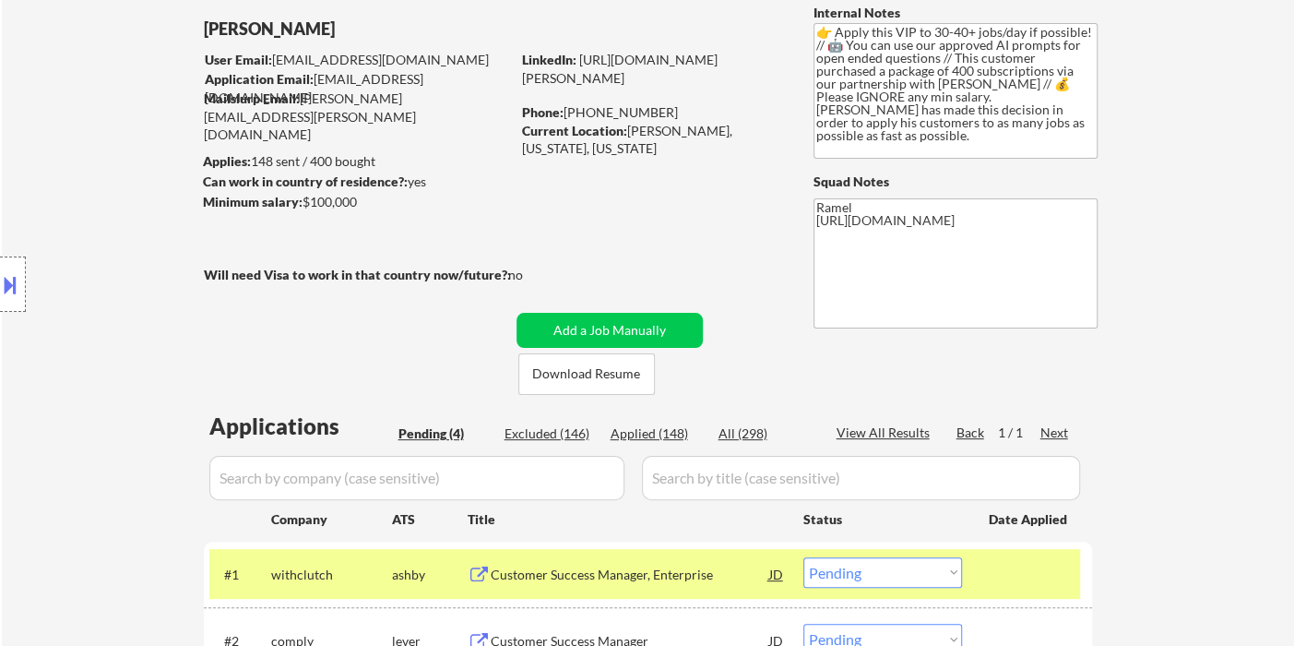
click at [645, 129] on div "Current Location: Marcellus, New York, New York" at bounding box center [652, 140] width 261 height 36
copy div "Marcellus"
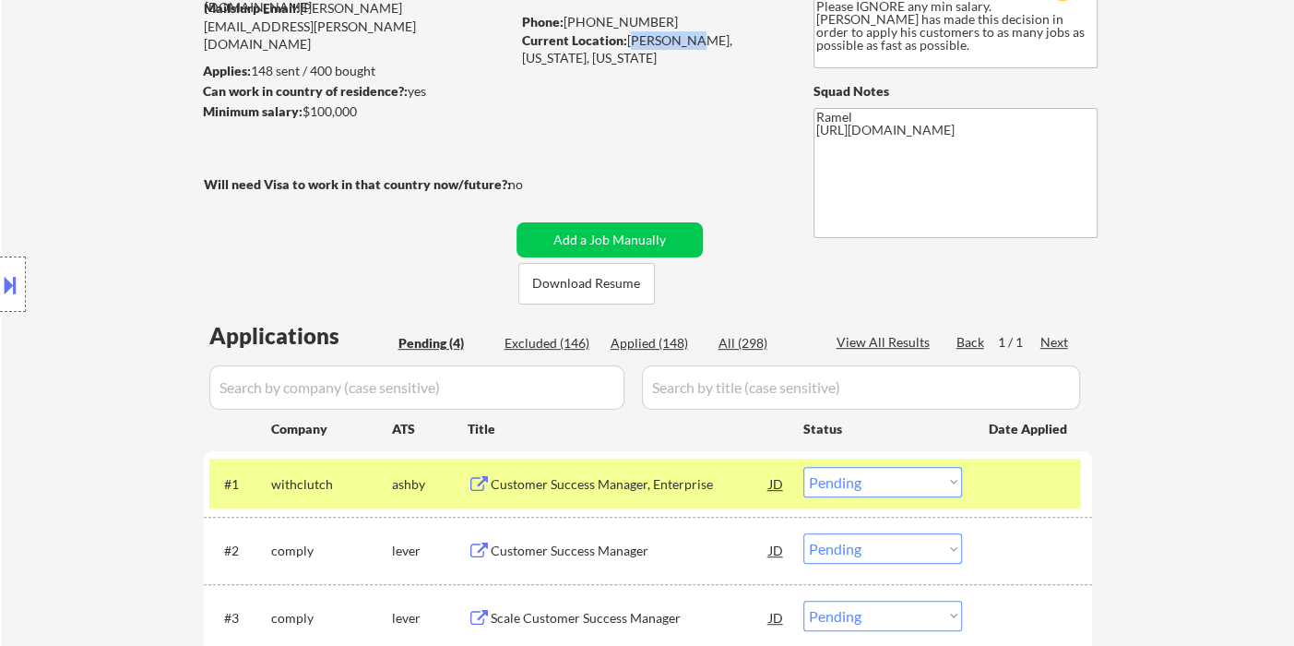
scroll to position [410, 0]
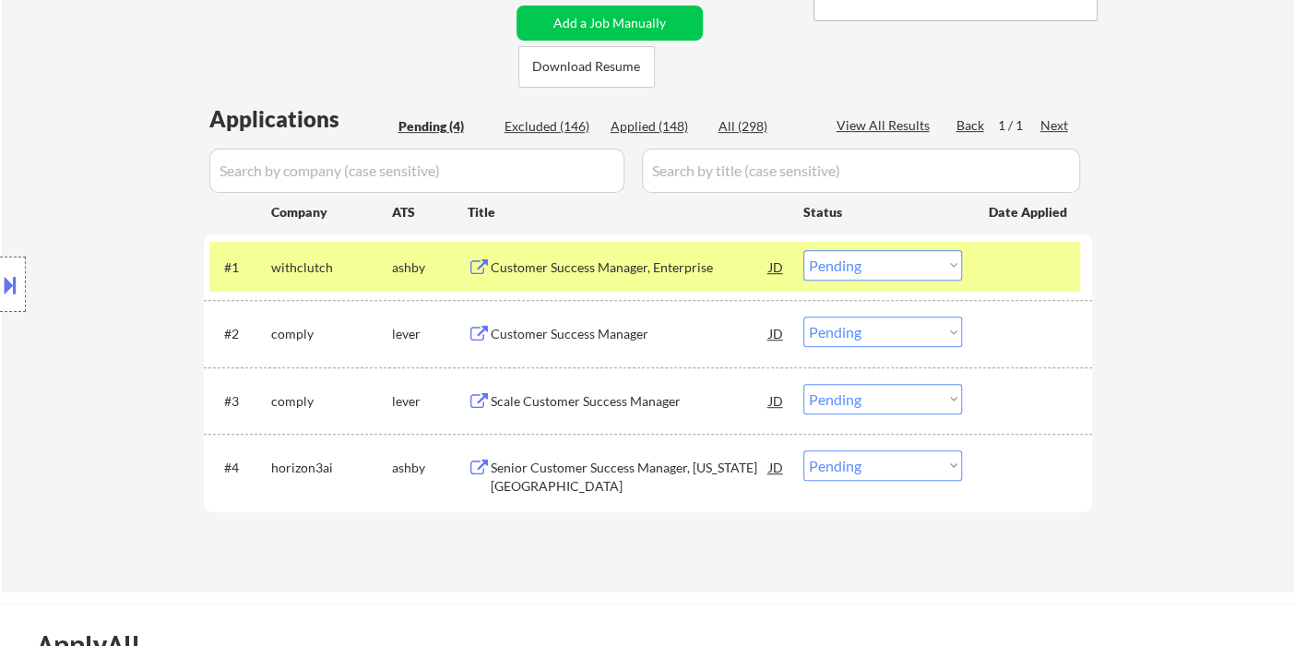
click at [838, 270] on select "Choose an option... Pending Applied Excluded (Questions) Excluded (Expired) Exc…" at bounding box center [882, 265] width 159 height 30
click at [803, 250] on select "Choose an option... Pending Applied Excluded (Questions) Excluded (Expired) Exc…" at bounding box center [882, 265] width 159 height 30
click at [624, 349] on div "Customer Success Manager" at bounding box center [630, 332] width 279 height 33
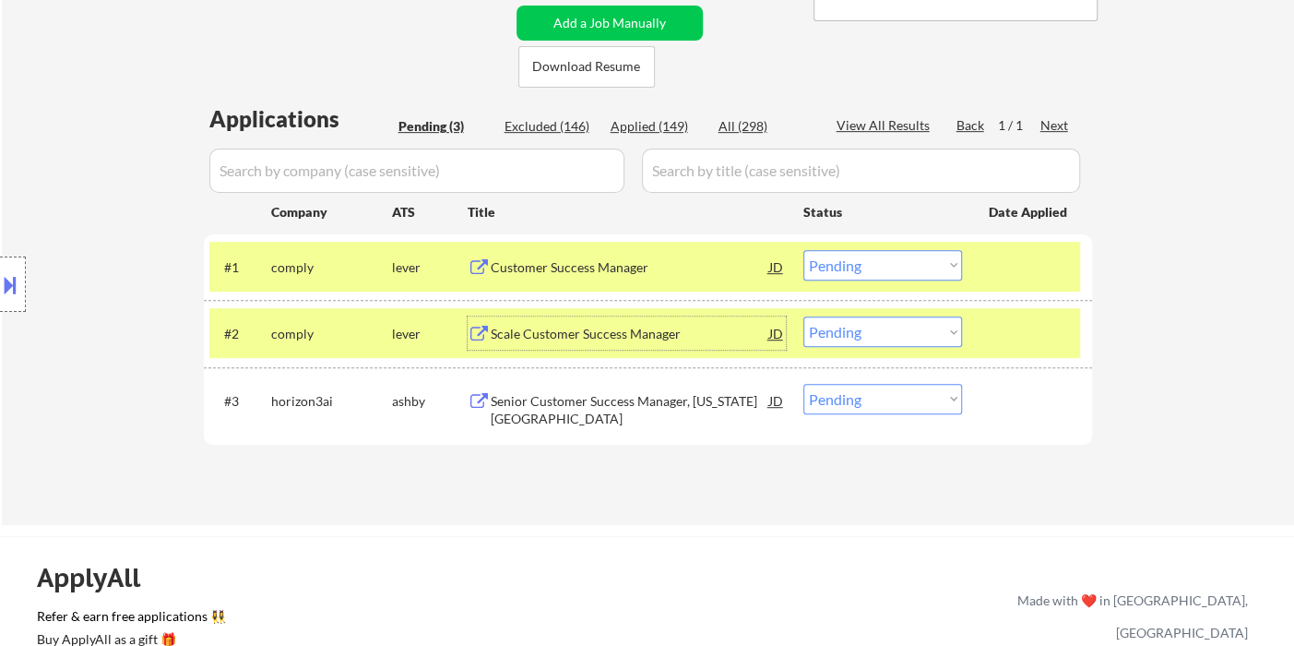
drag, startPoint x: 885, startPoint y: 258, endPoint x: 885, endPoint y: 271, distance: 12.9
click at [885, 258] on select "Choose an option... Pending Applied Excluded (Questions) Excluded (Expired) Exc…" at bounding box center [882, 265] width 159 height 30
click at [803, 250] on select "Choose an option... Pending Applied Excluded (Questions) Excluded (Expired) Exc…" at bounding box center [882, 265] width 159 height 30
click at [608, 340] on div "Scale Customer Success Manager" at bounding box center [630, 332] width 279 height 33
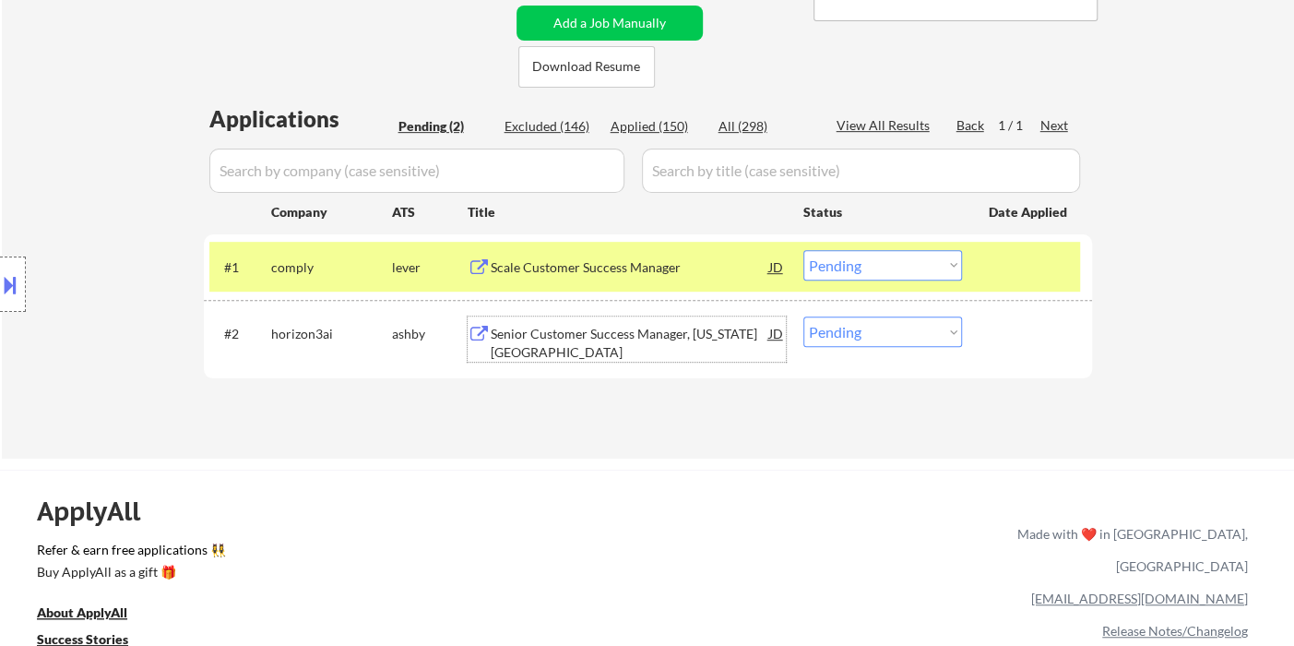
click at [872, 264] on select "Choose an option... Pending Applied Excluded (Questions) Excluded (Expired) Exc…" at bounding box center [882, 265] width 159 height 30
click at [803, 250] on select "Choose an option... Pending Applied Excluded (Questions) Excluded (Expired) Exc…" at bounding box center [882, 265] width 159 height 30
click at [658, 344] on div "Senior Customer Success Manager, [US_STATE][GEOGRAPHIC_DATA]" at bounding box center [630, 343] width 279 height 36
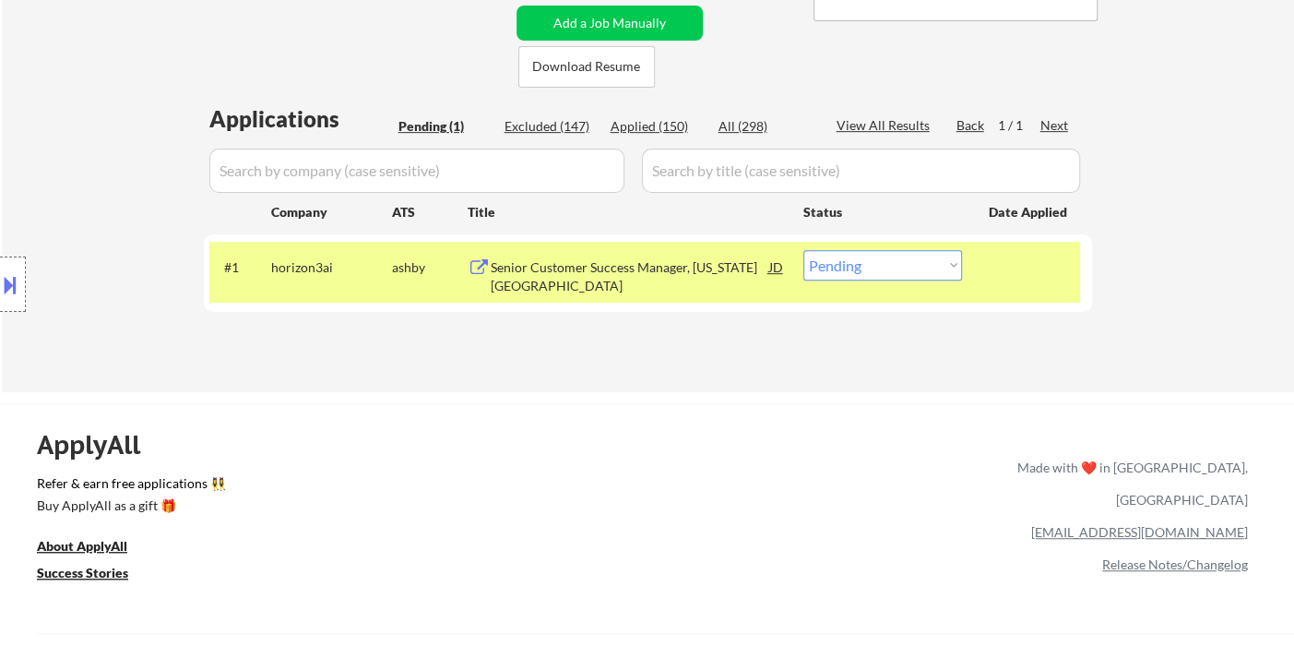
click at [10, 285] on button at bounding box center [10, 284] width 20 height 30
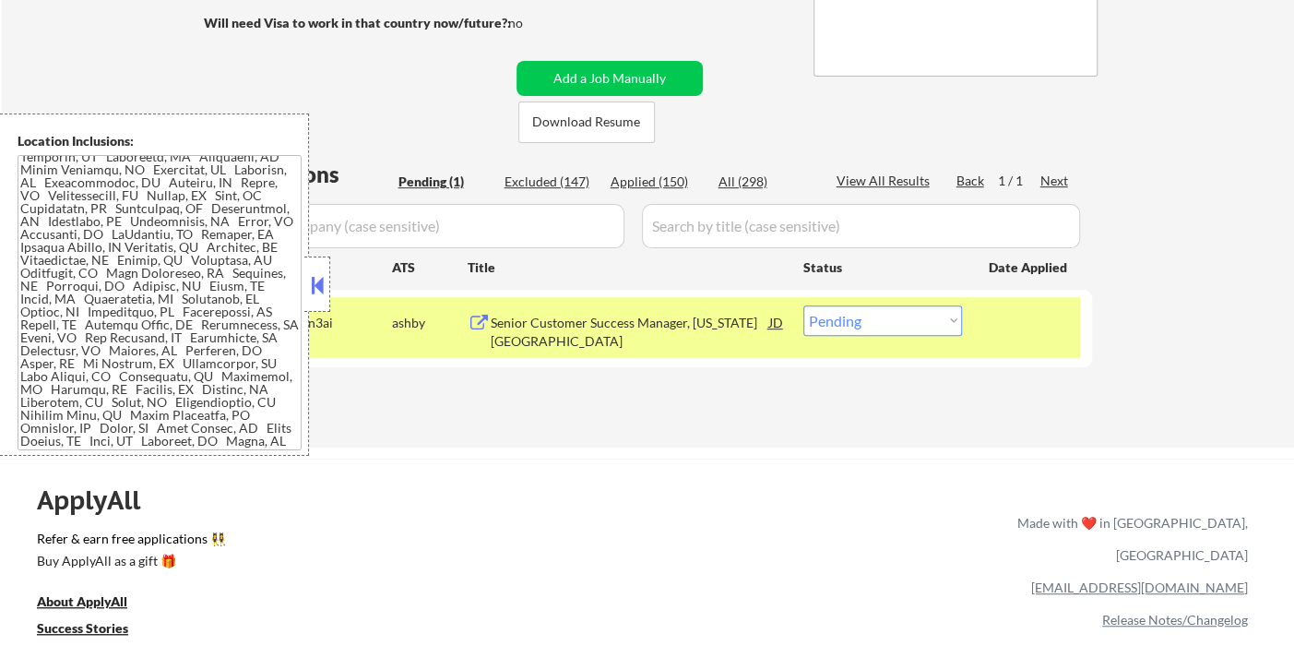
scroll to position [0, 0]
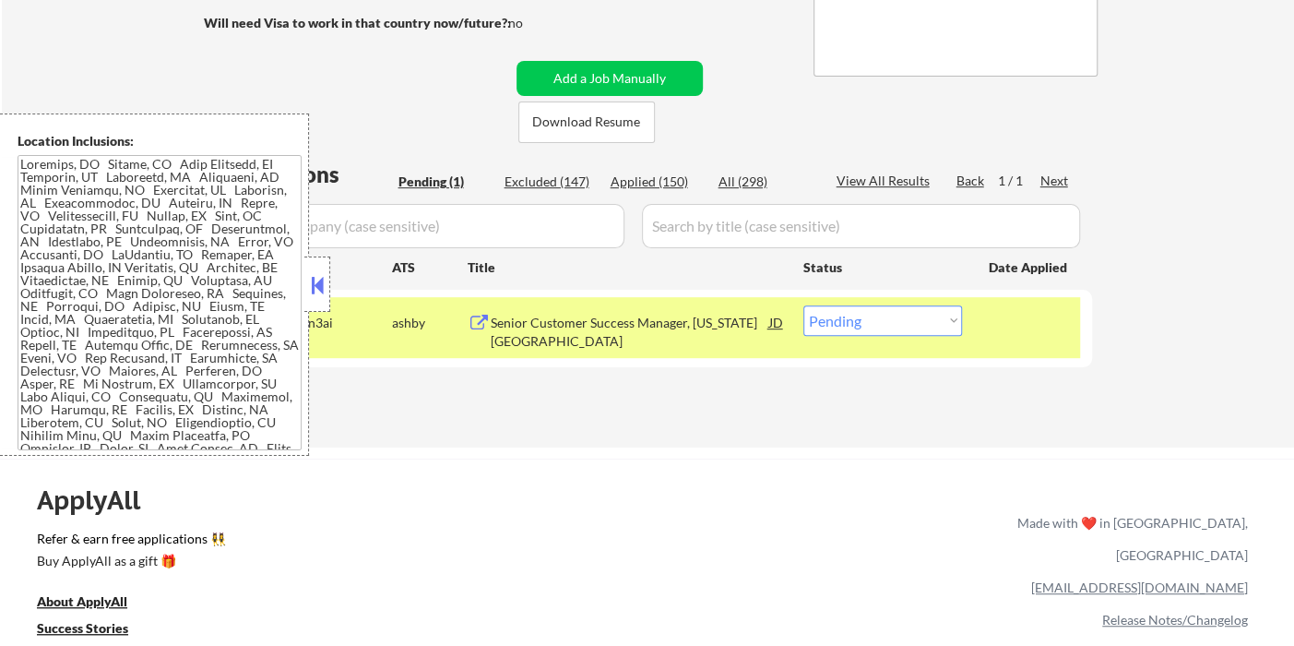
click at [316, 289] on button at bounding box center [317, 285] width 20 height 28
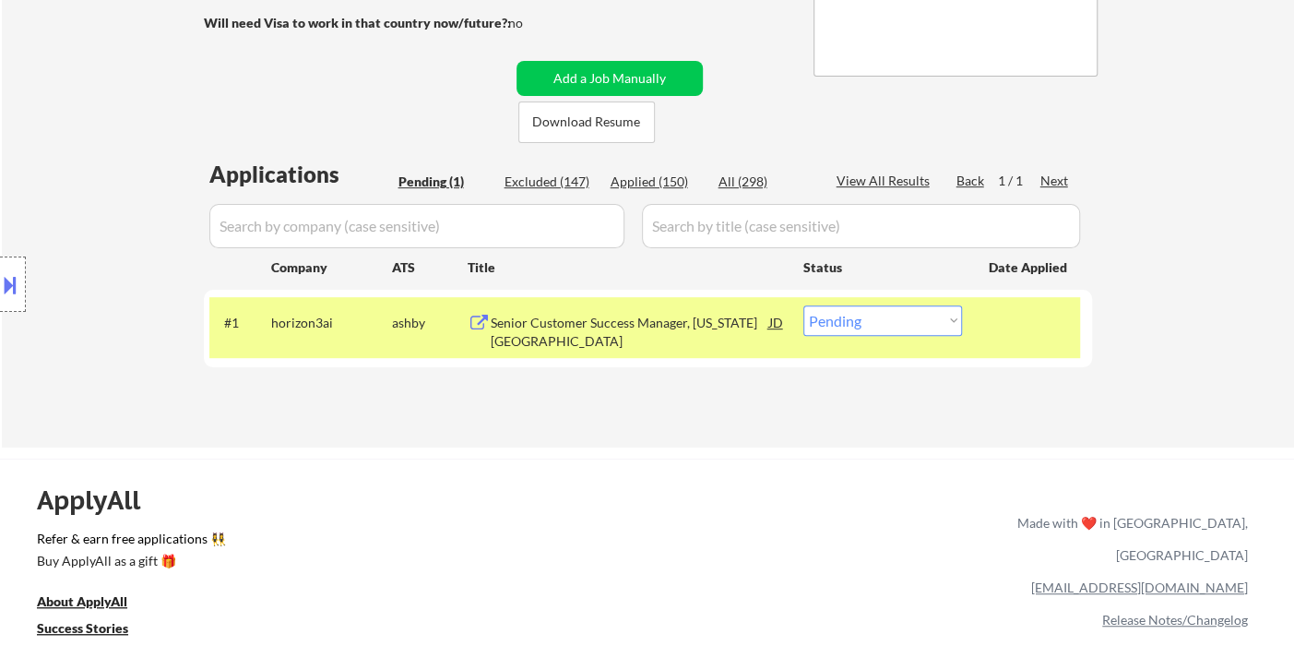
click at [15, 280] on button at bounding box center [10, 284] width 20 height 30
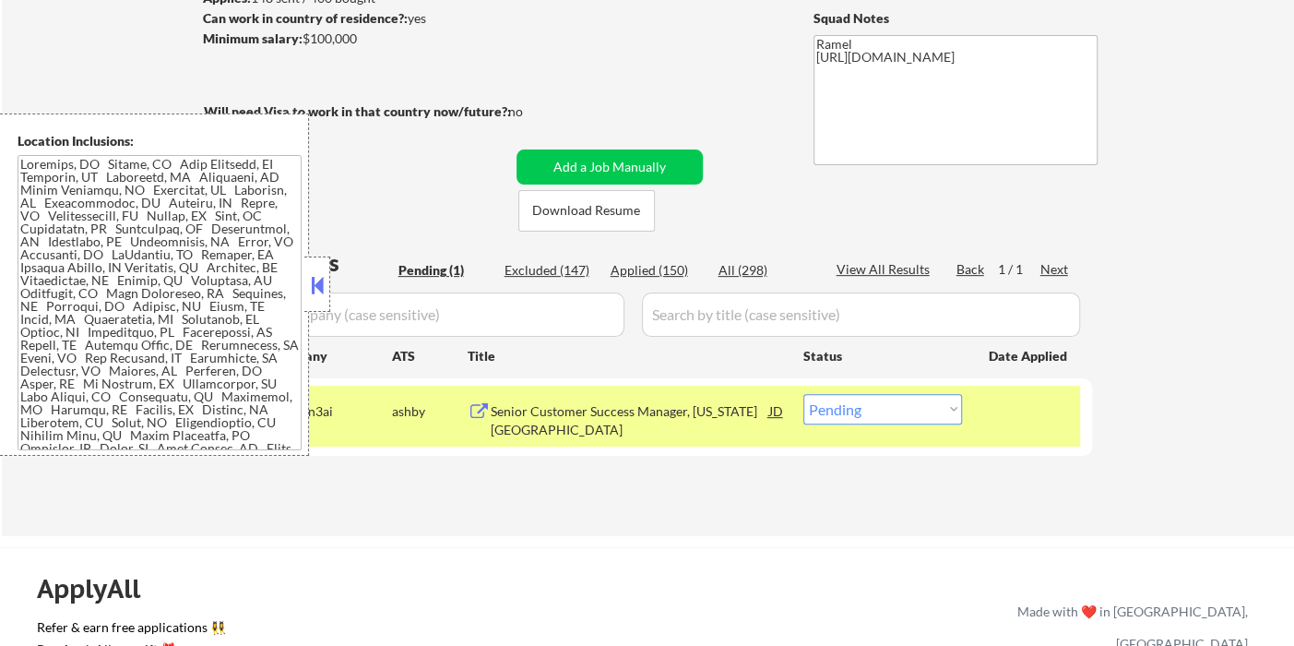
scroll to position [354, 0]
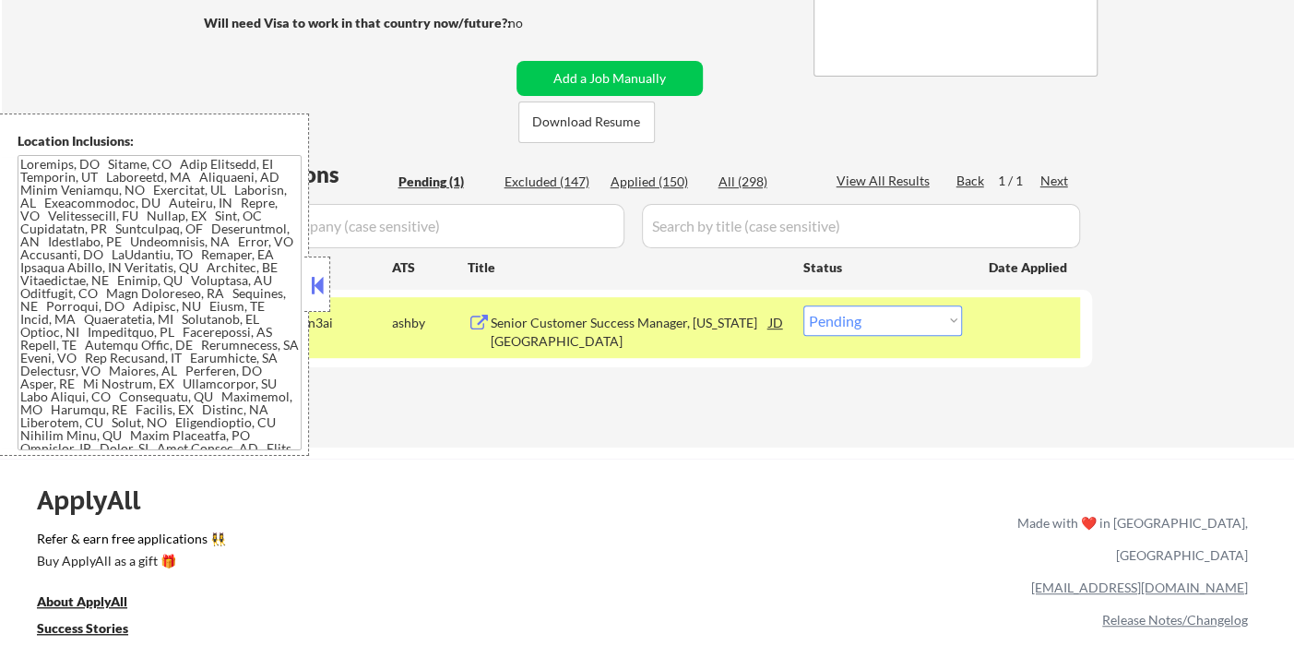
click at [312, 293] on button at bounding box center [317, 285] width 20 height 28
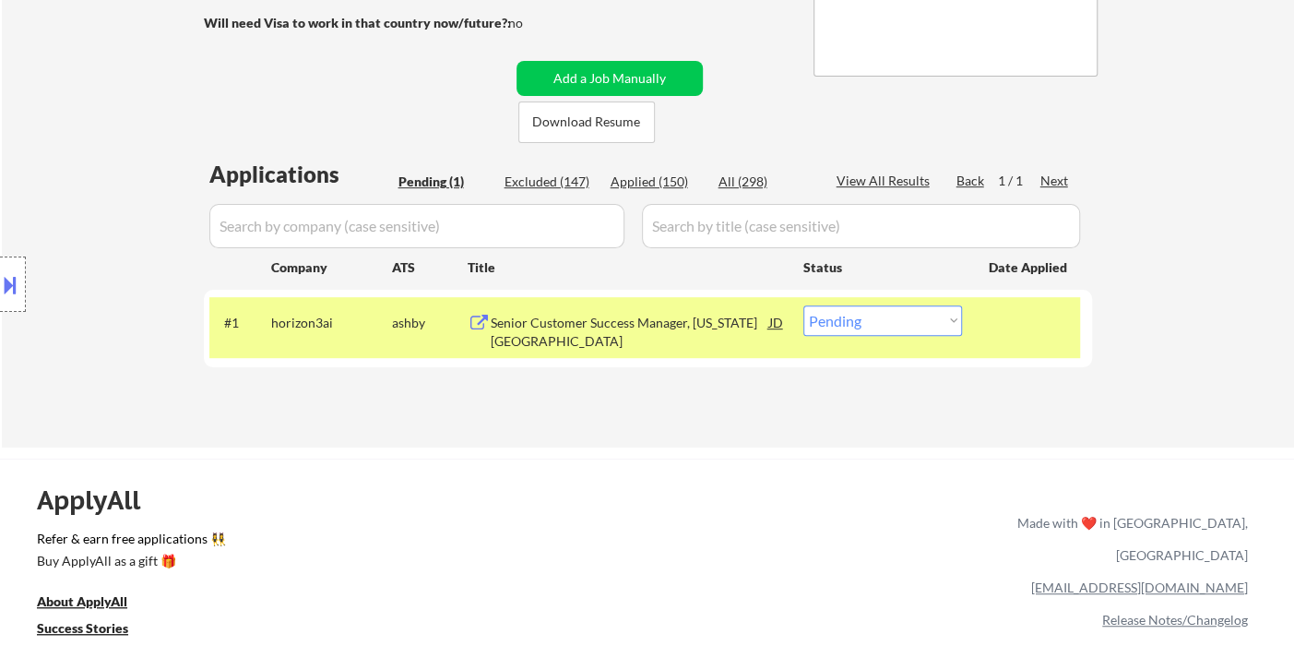
click at [16, 282] on button at bounding box center [10, 284] width 20 height 30
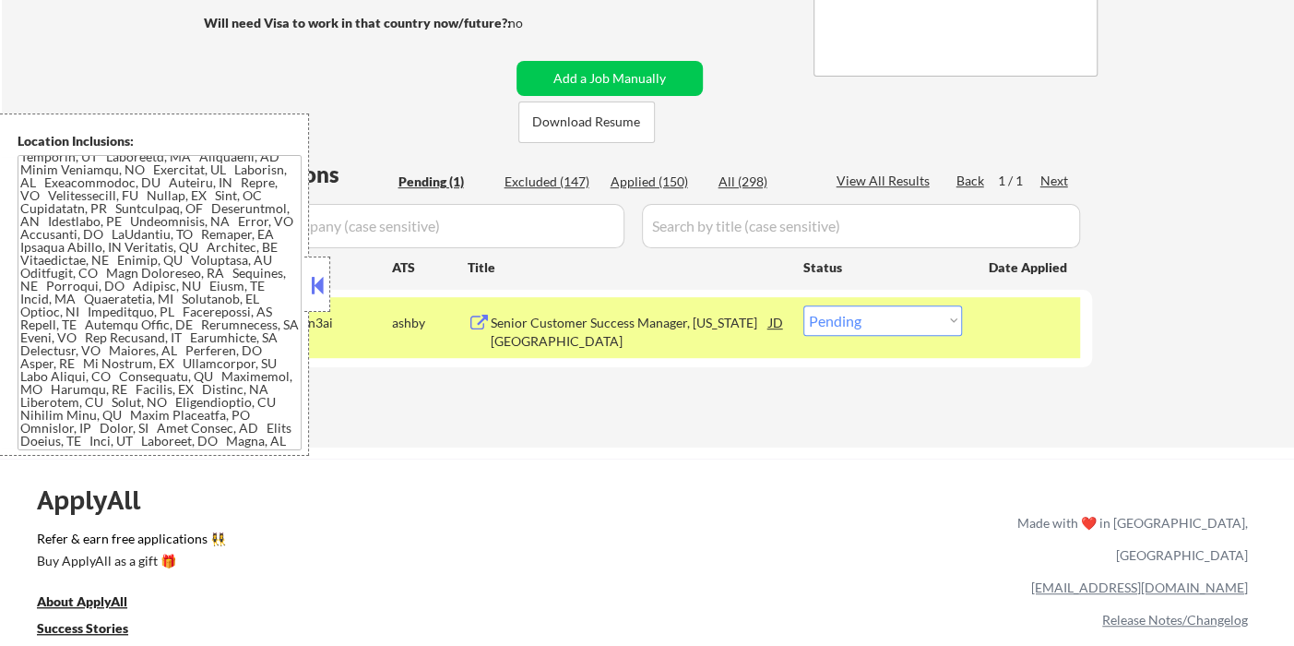
scroll to position [45, 0]
click at [876, 326] on select "Choose an option... Pending Applied Excluded (Questions) Excluded (Expired) Exc…" at bounding box center [882, 320] width 159 height 30
select select ""excluded__location_""
click at [803, 305] on select "Choose an option... Pending Applied Excluded (Questions) Excluded (Expired) Exc…" at bounding box center [882, 320] width 159 height 30
click at [303, 279] on div "Location Inclusions:" at bounding box center [154, 284] width 309 height 342
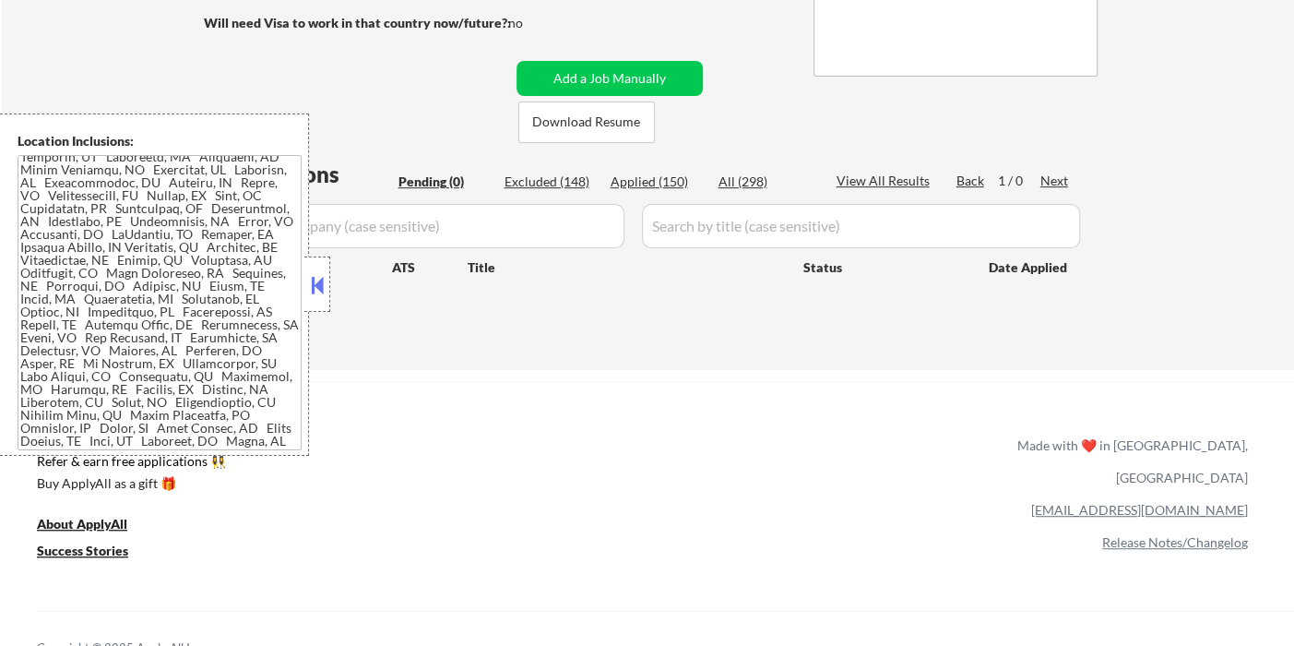
click at [318, 290] on button at bounding box center [317, 285] width 20 height 28
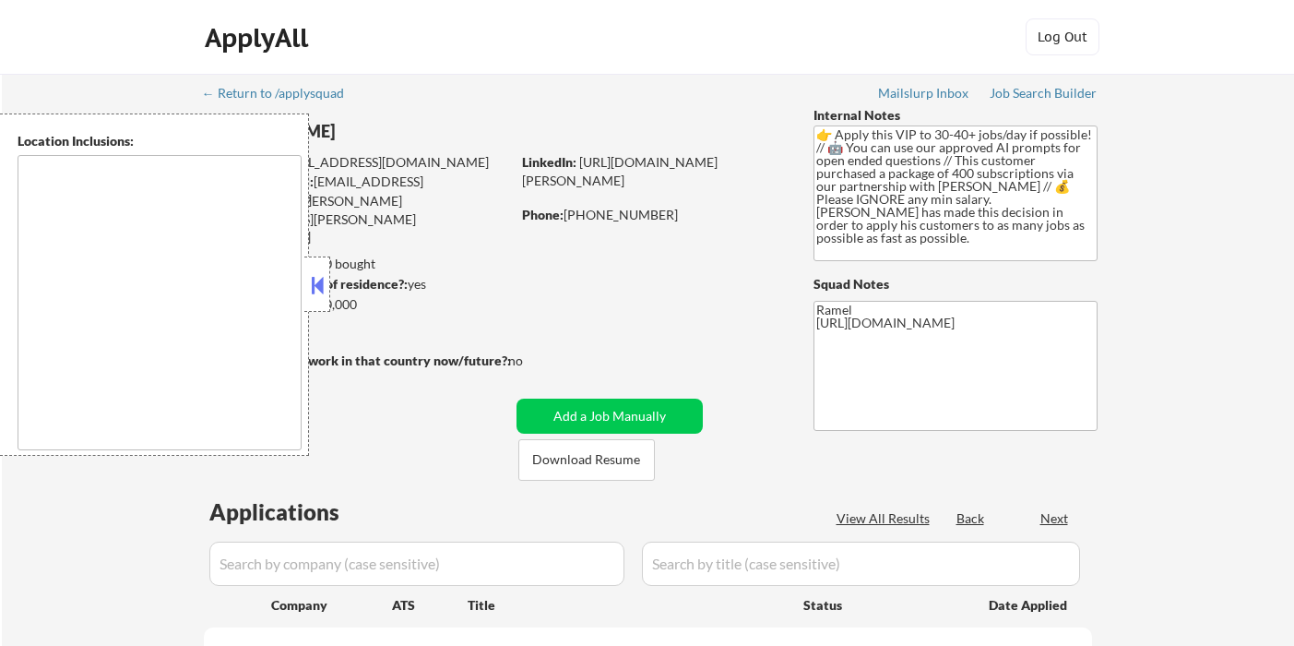
select select ""pending""
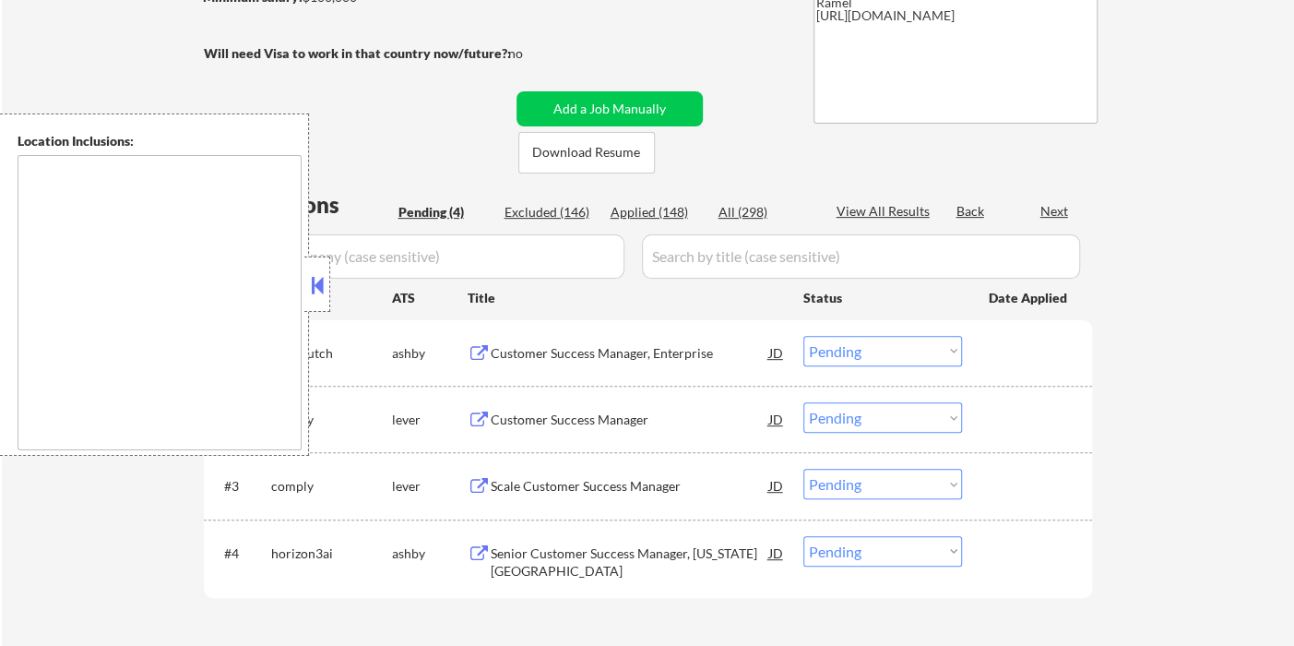
scroll to position [307, 0]
type textarea "[GEOGRAPHIC_DATA], [GEOGRAPHIC_DATA] [GEOGRAPHIC_DATA], [GEOGRAPHIC_DATA] [GEOG…"
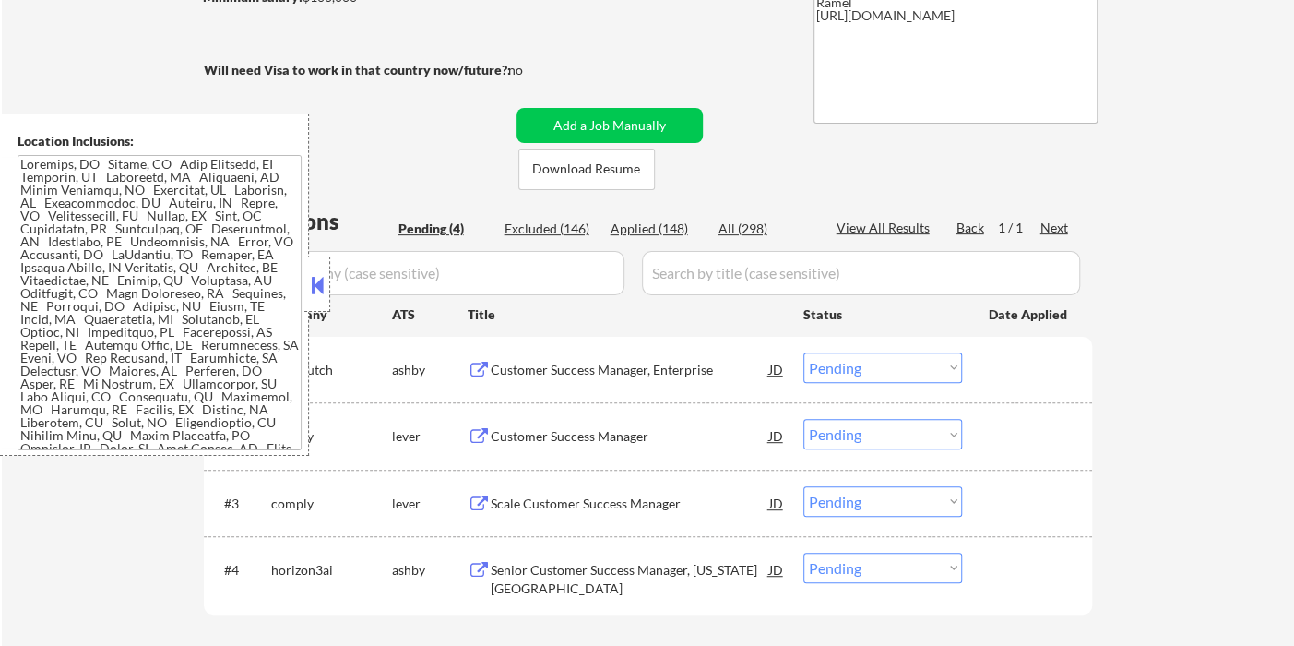
click at [668, 227] on div "Applied (148)" at bounding box center [657, 229] width 92 height 18
click at [651, 227] on div "Applied (148)" at bounding box center [657, 229] width 92 height 18
click at [322, 289] on button at bounding box center [317, 285] width 20 height 28
select select ""applied""
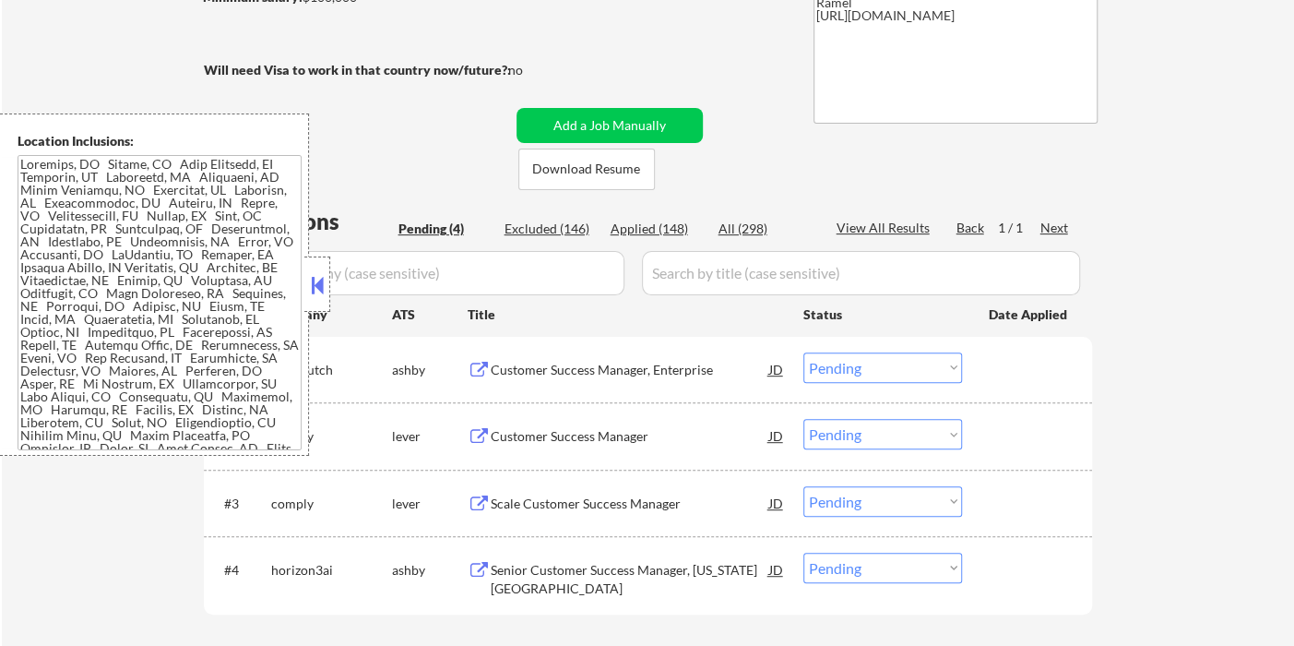
select select ""applied""
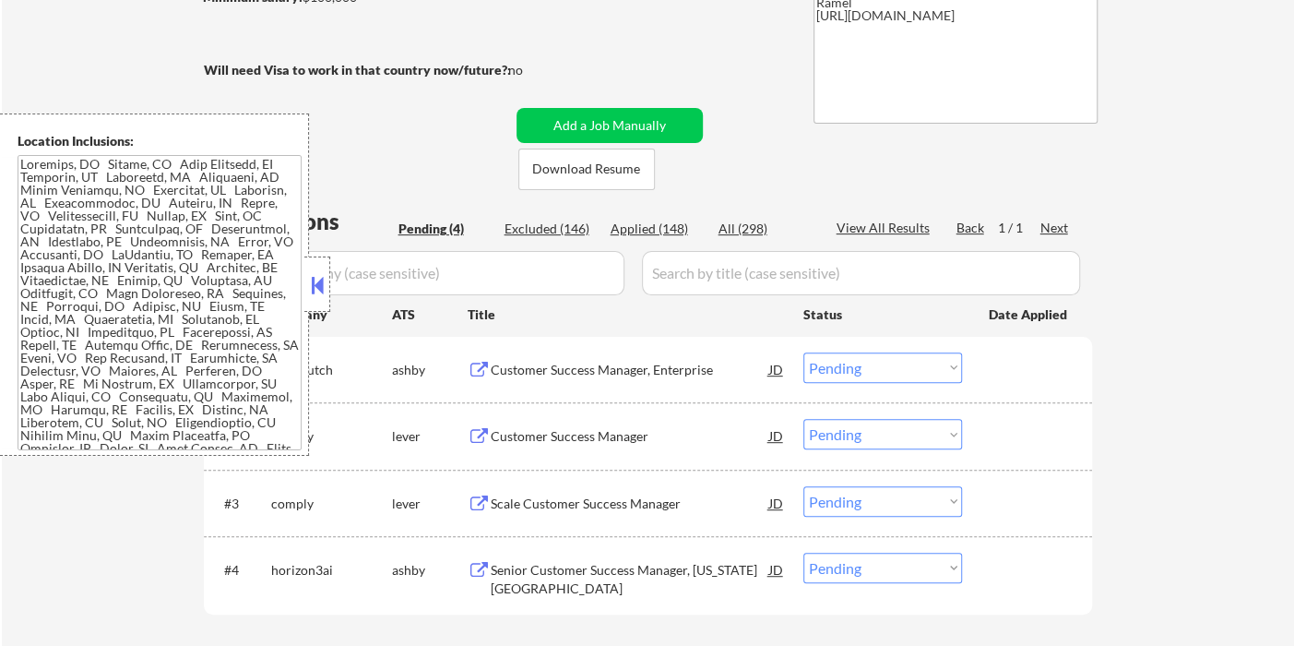
select select ""applied""
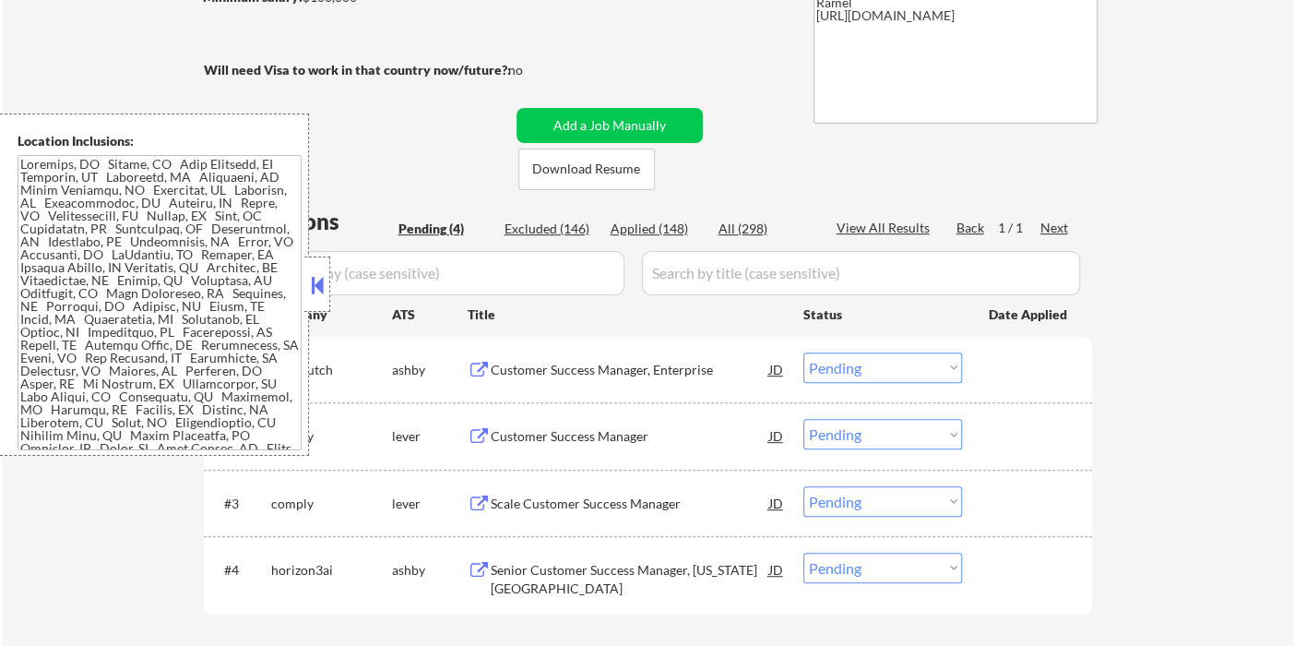
select select ""applied""
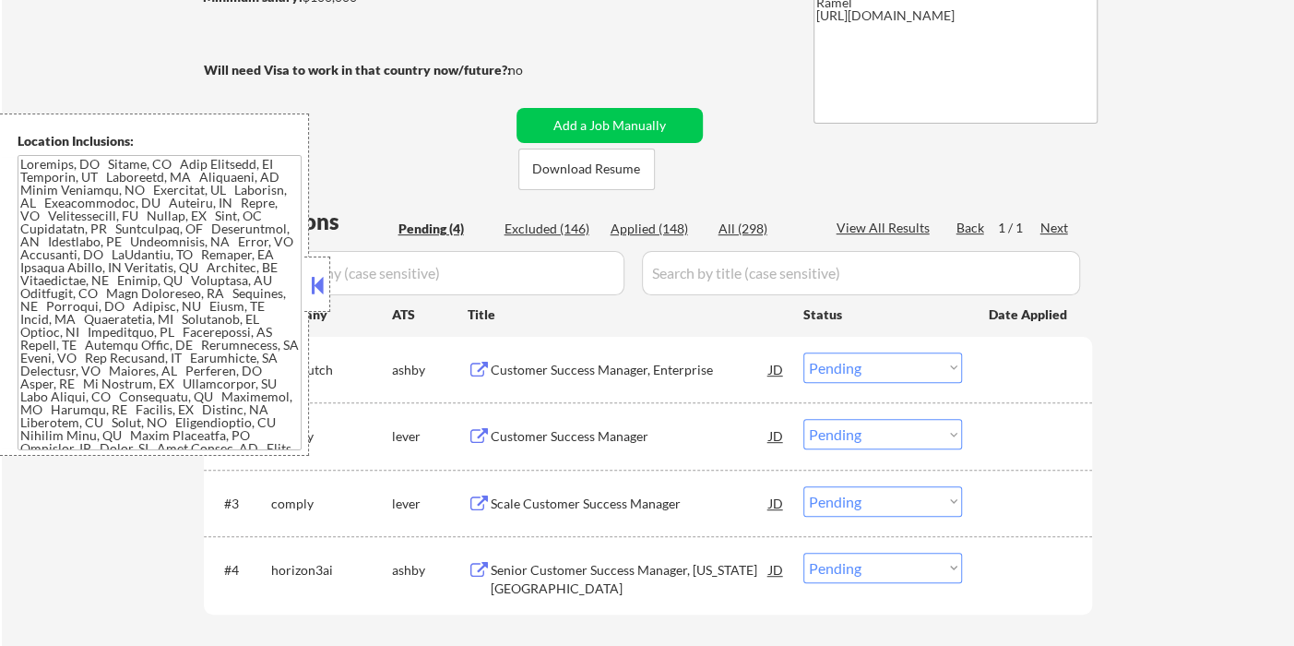
select select ""applied""
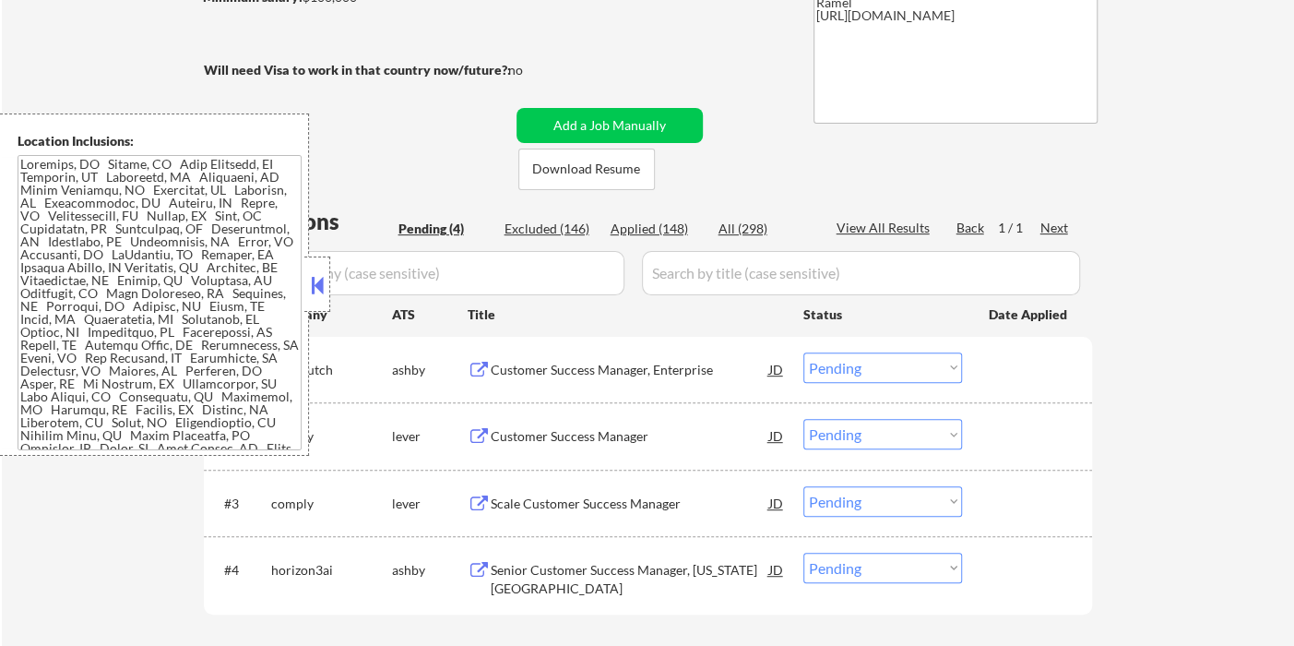
select select ""applied""
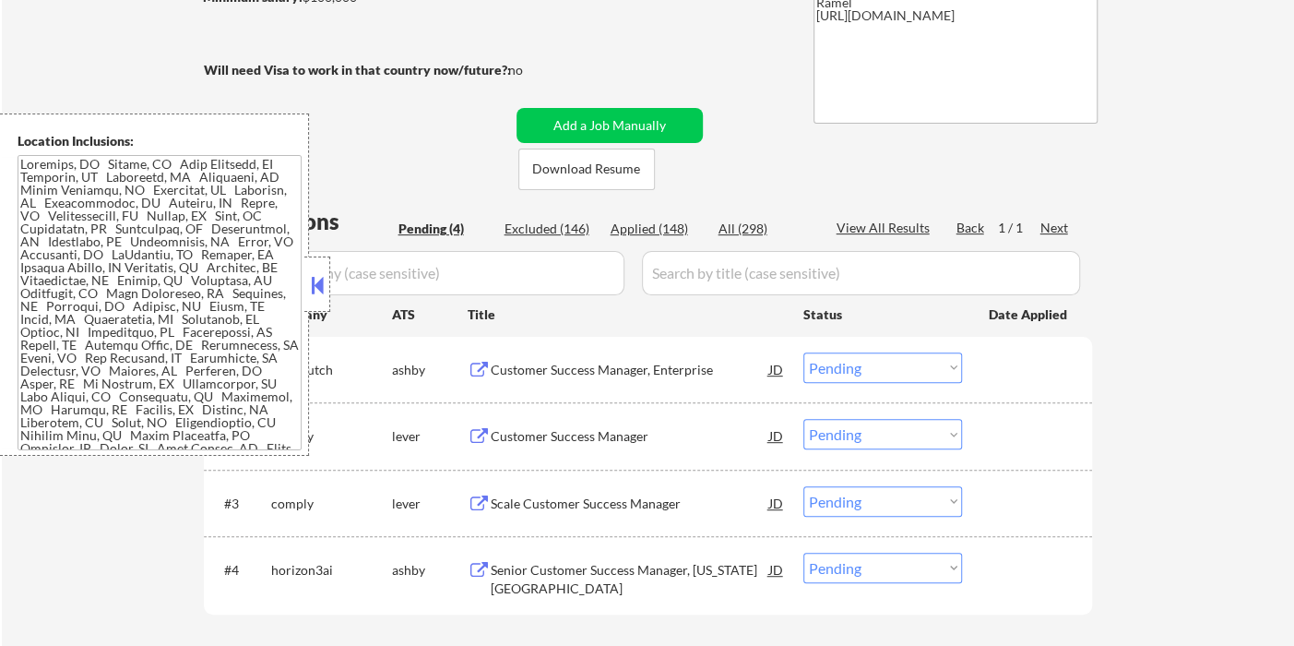
select select ""applied""
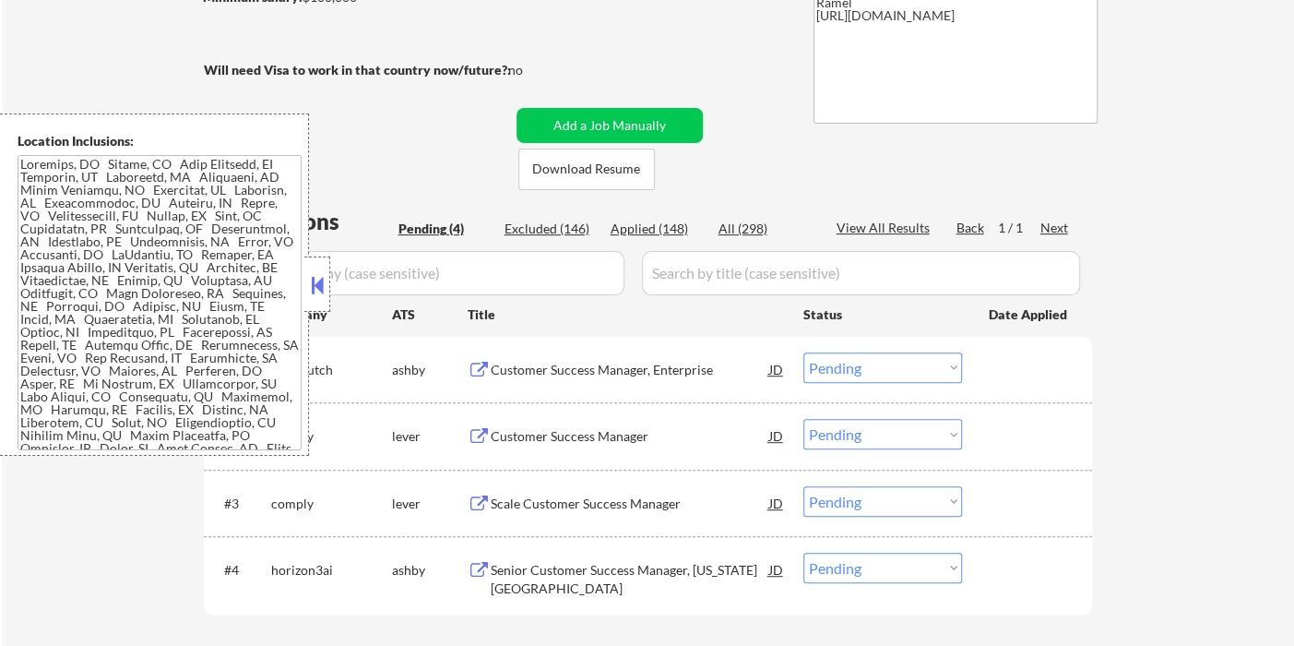
select select ""applied""
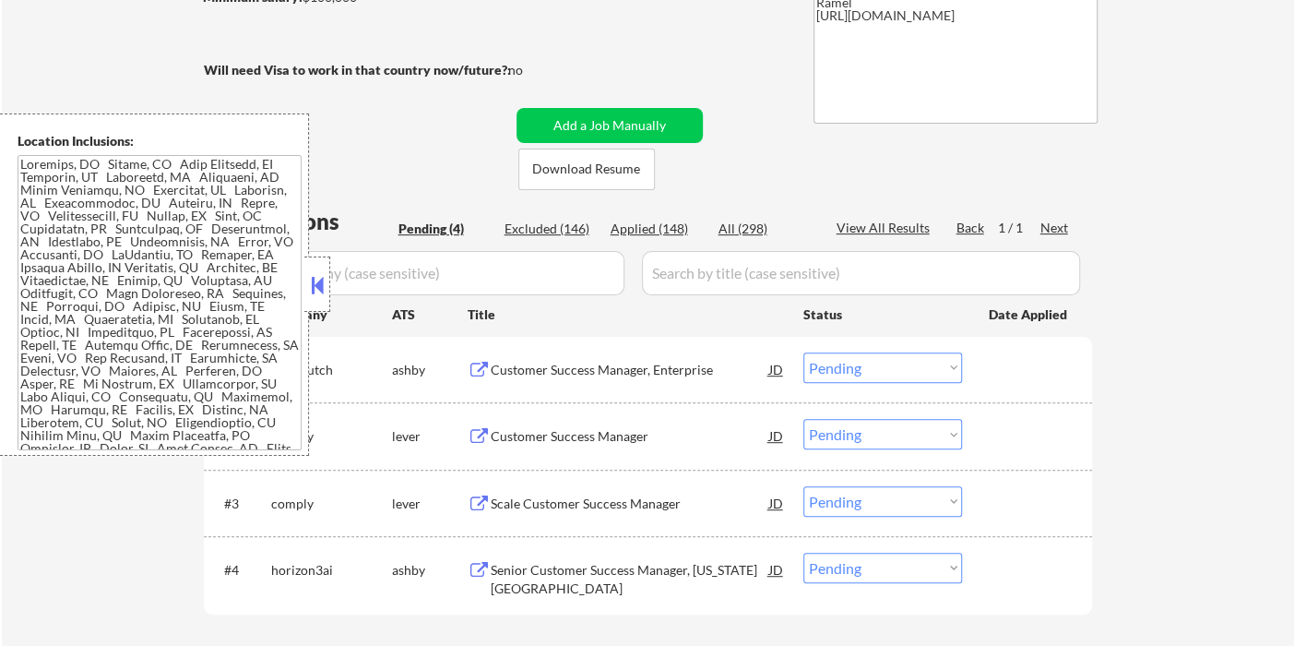
select select ""applied""
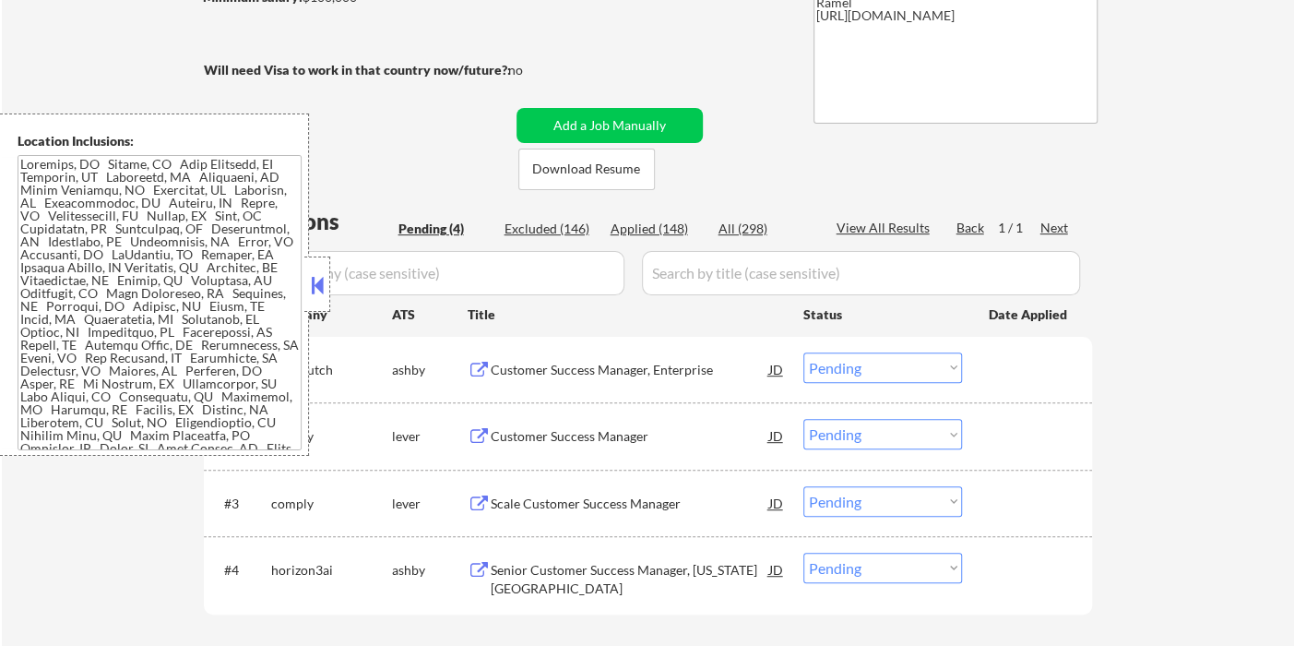
select select ""applied""
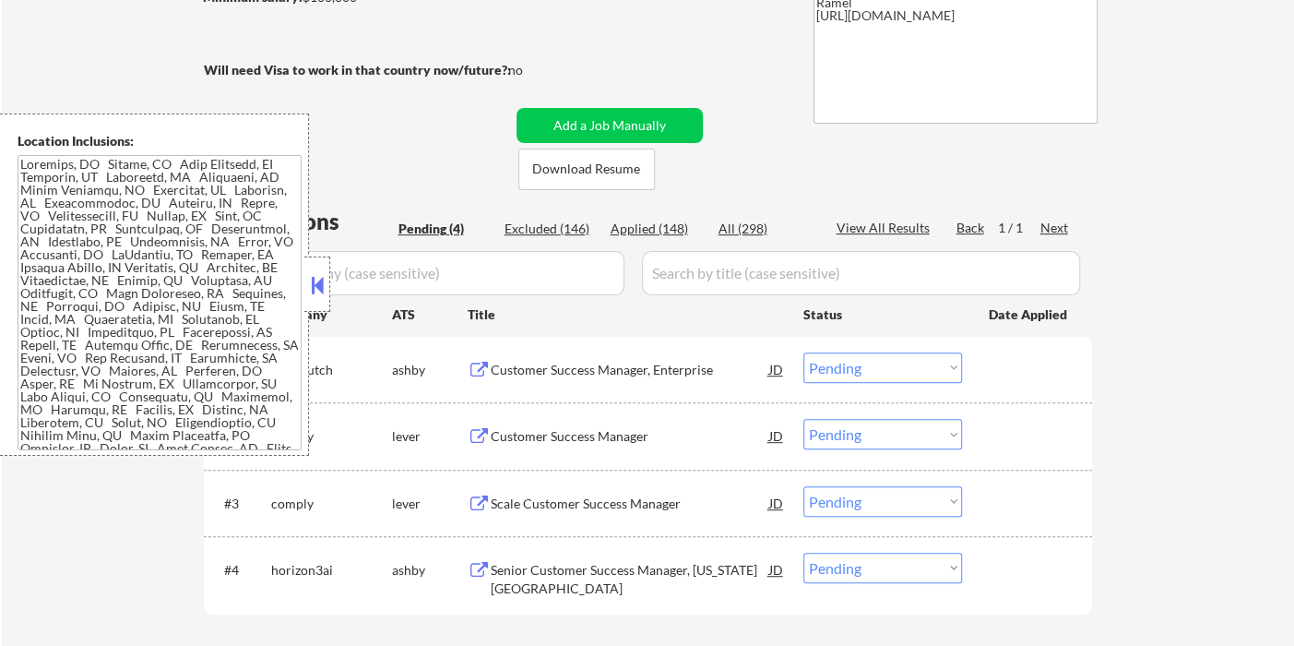
select select ""applied""
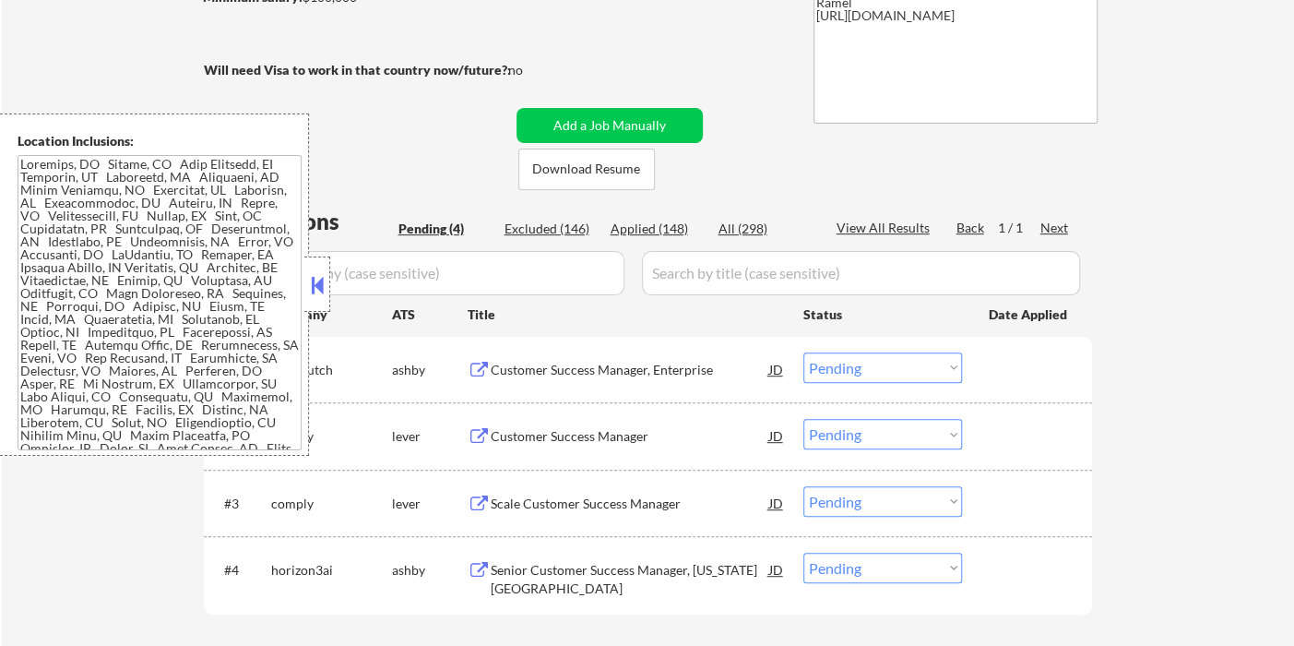
select select ""applied""
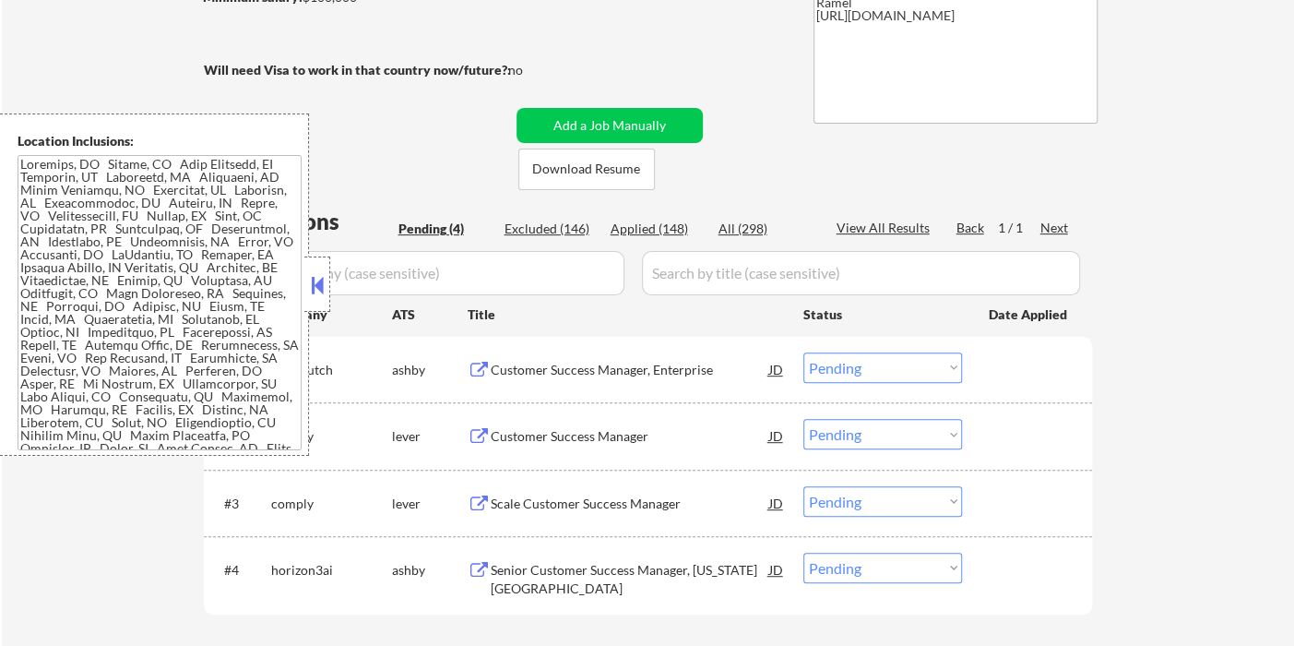
select select ""applied""
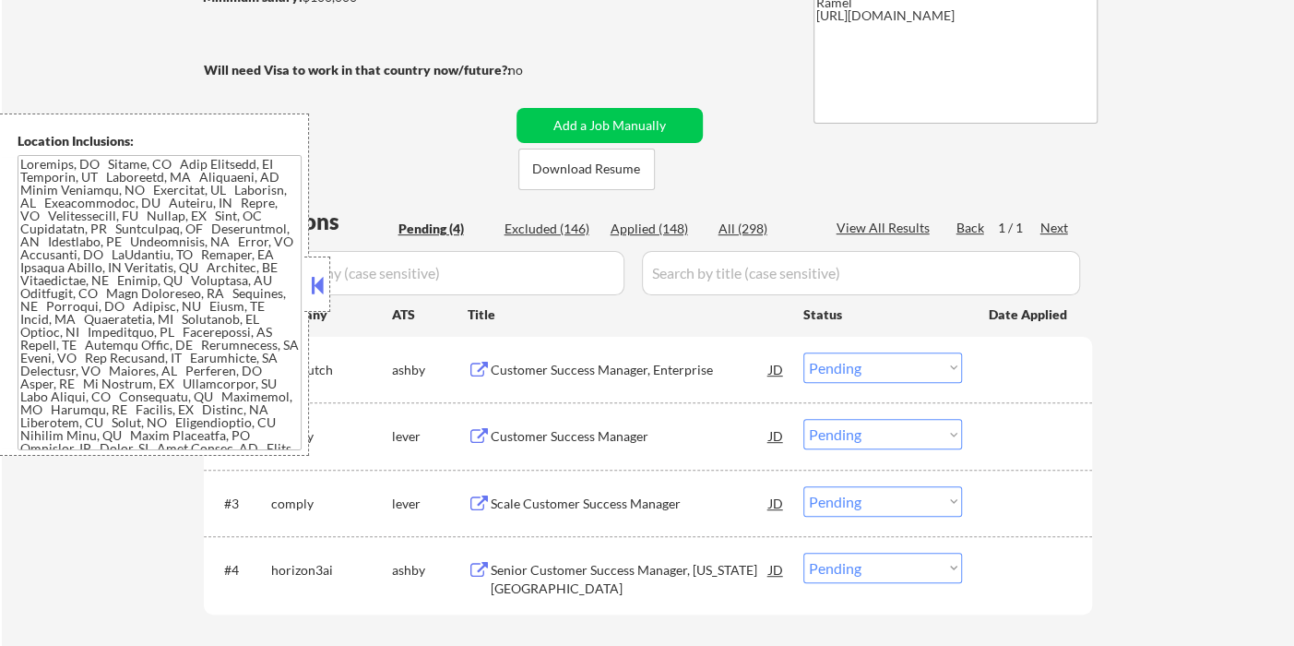
select select ""applied""
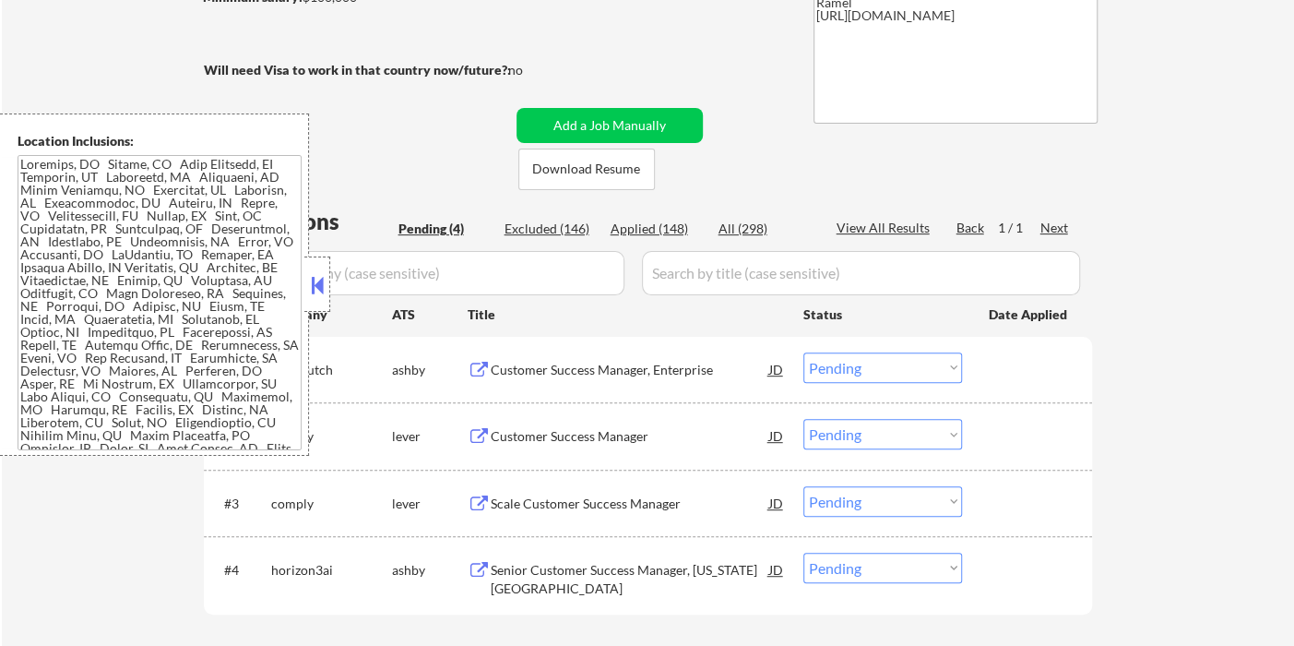
select select ""applied""
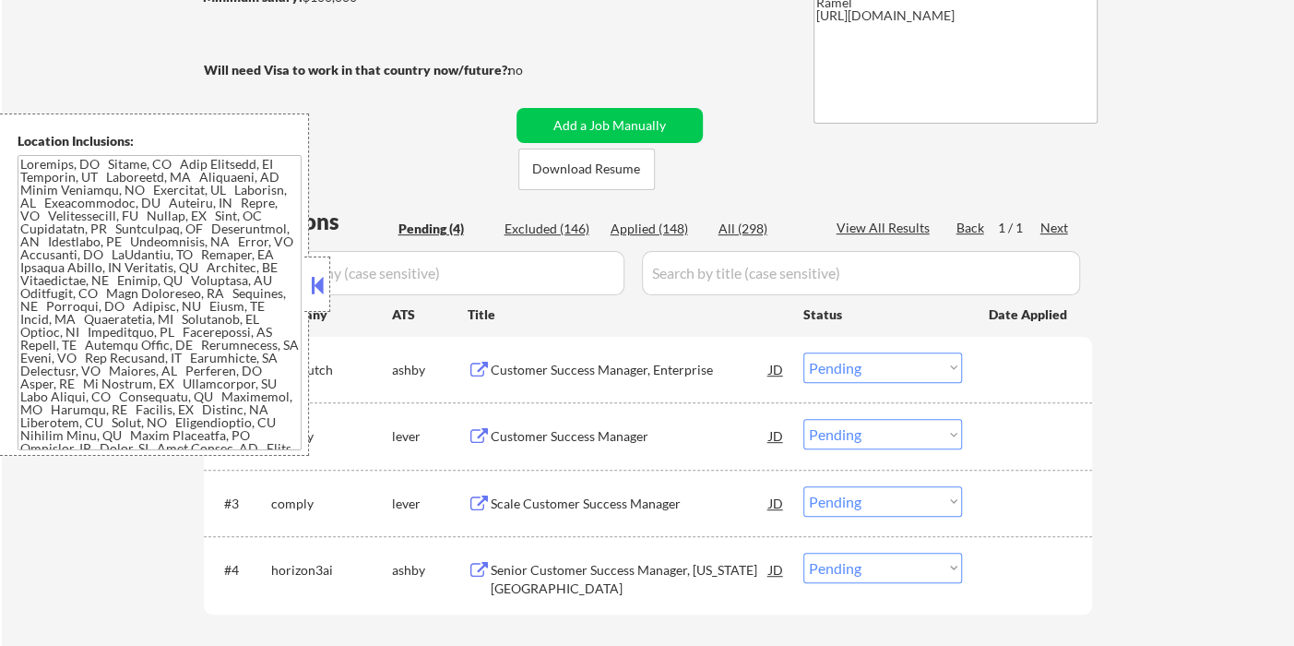
select select ""applied""
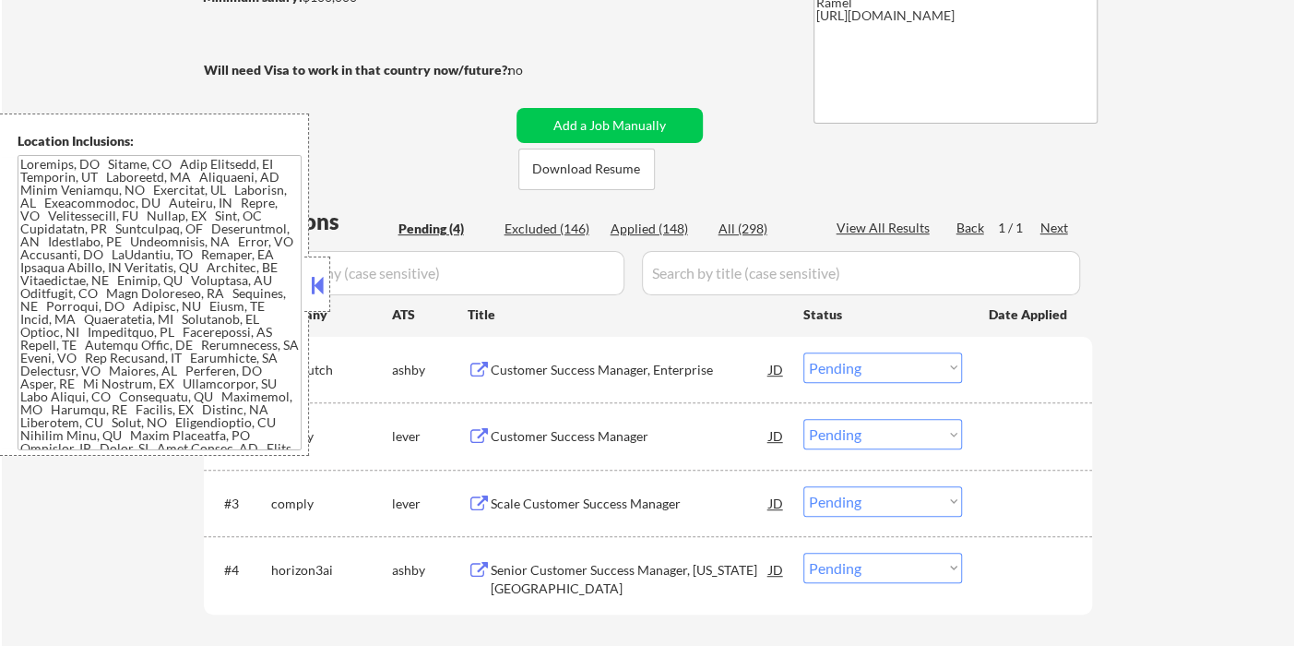
select select ""applied""
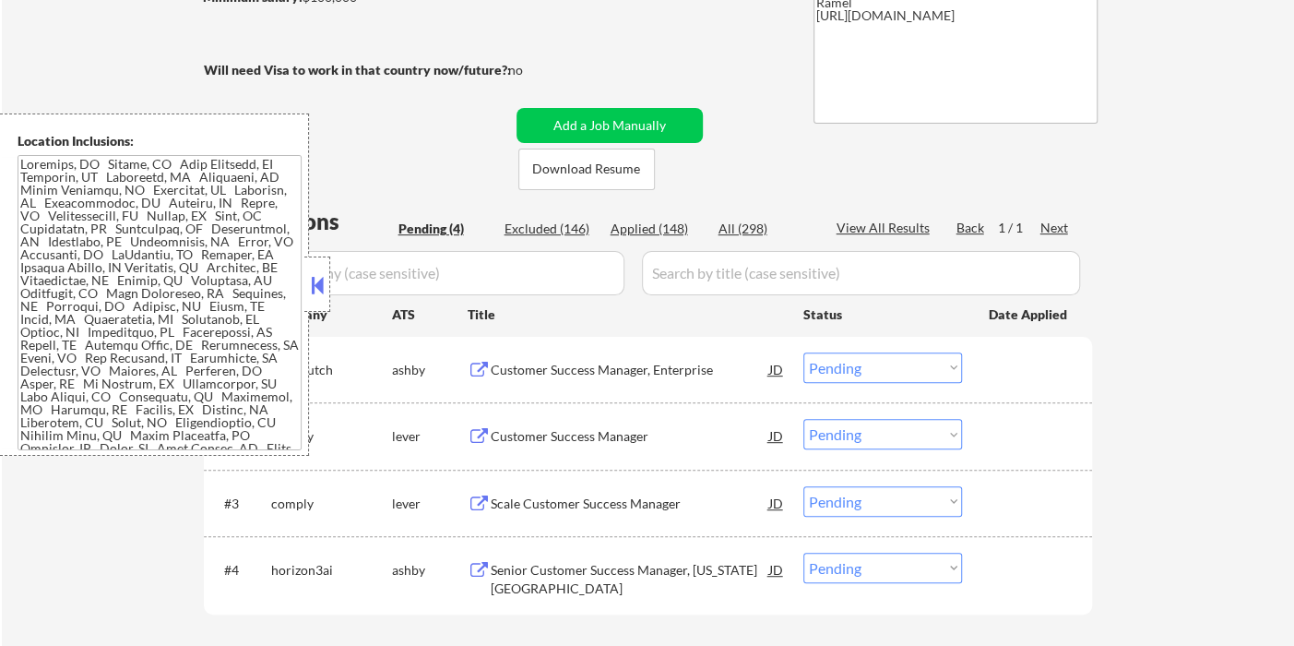
select select ""applied""
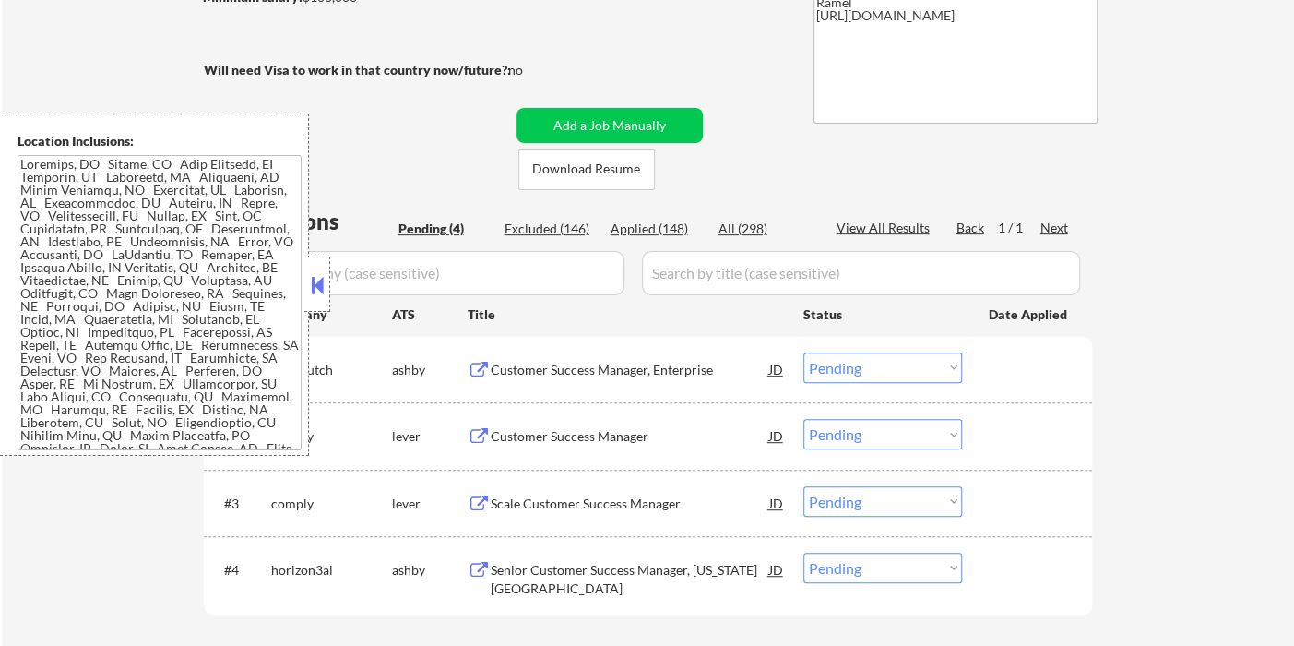
select select ""applied""
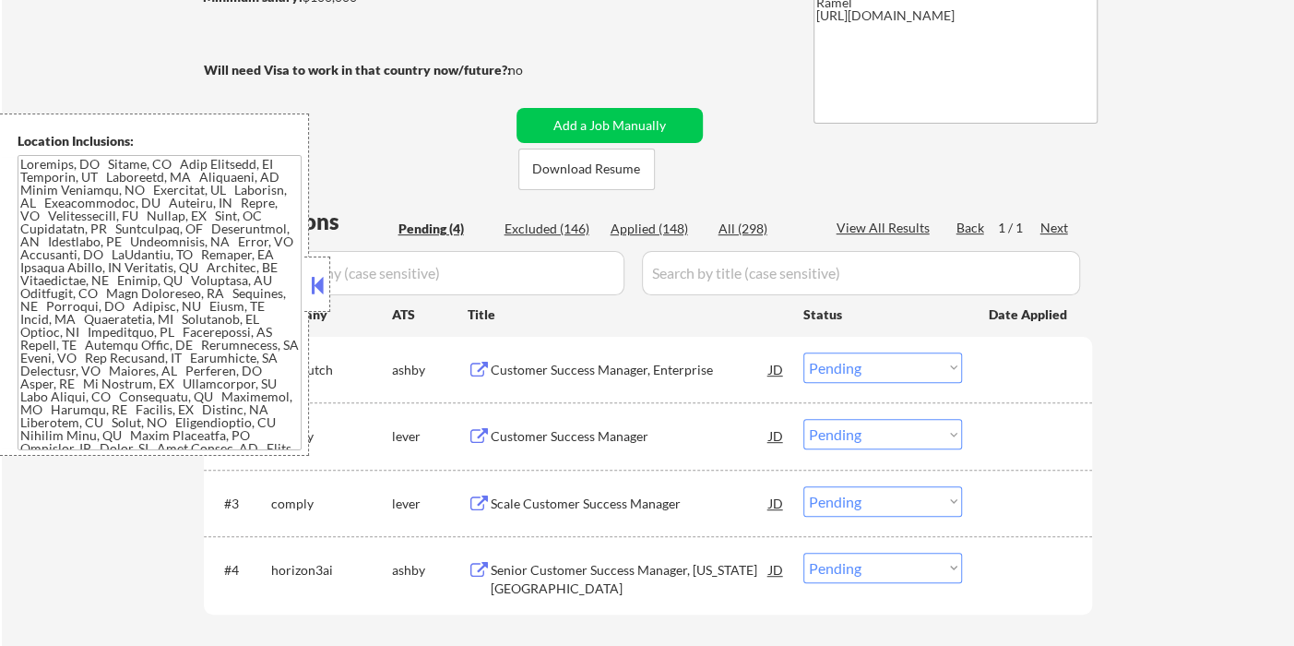
select select ""applied""
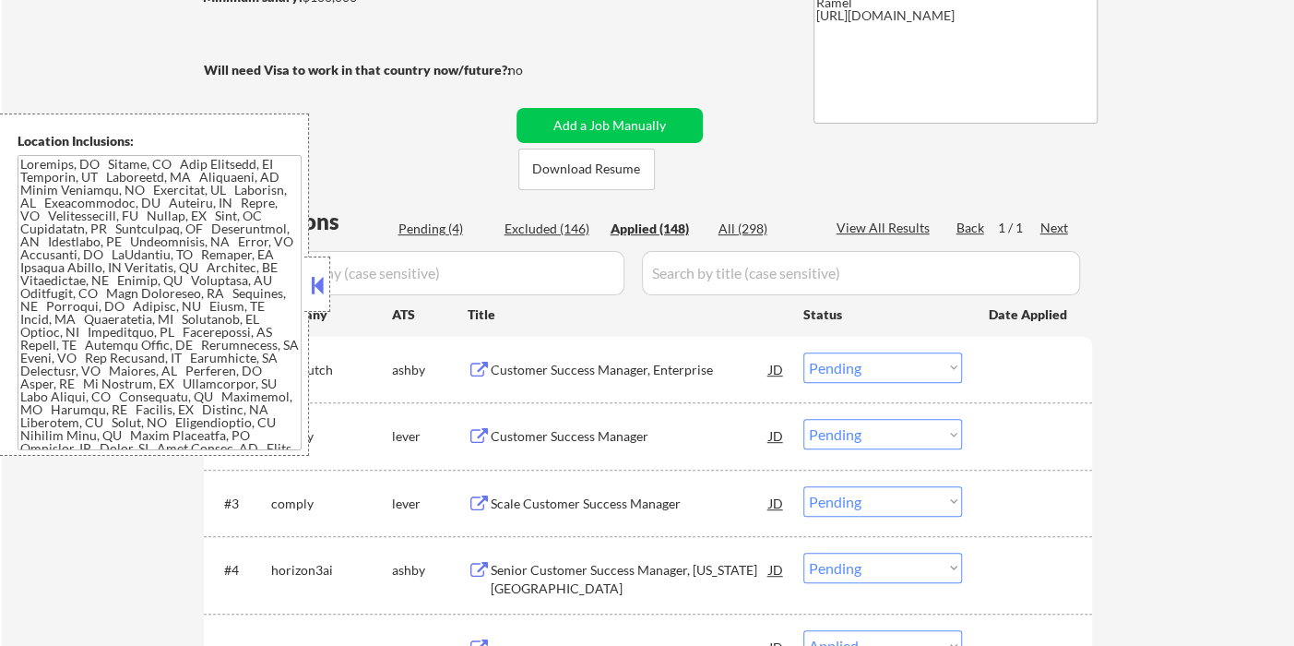
select select ""applied""
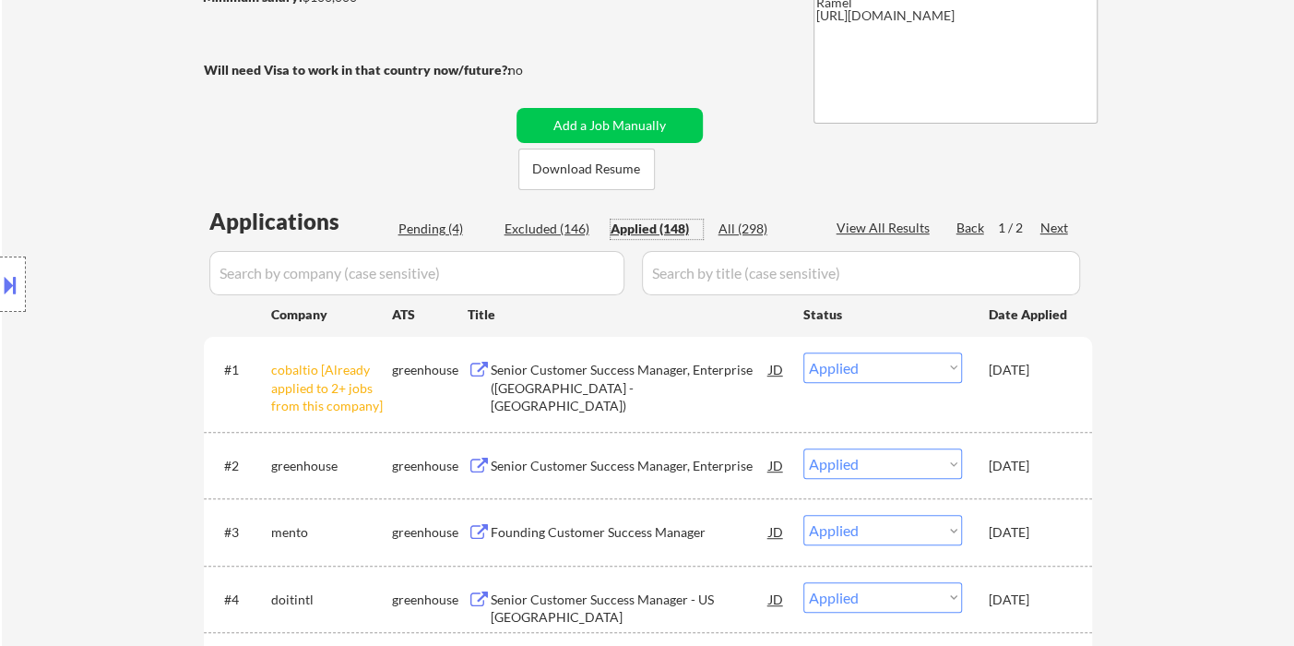
click at [658, 234] on div "Applied (148)" at bounding box center [657, 229] width 92 height 18
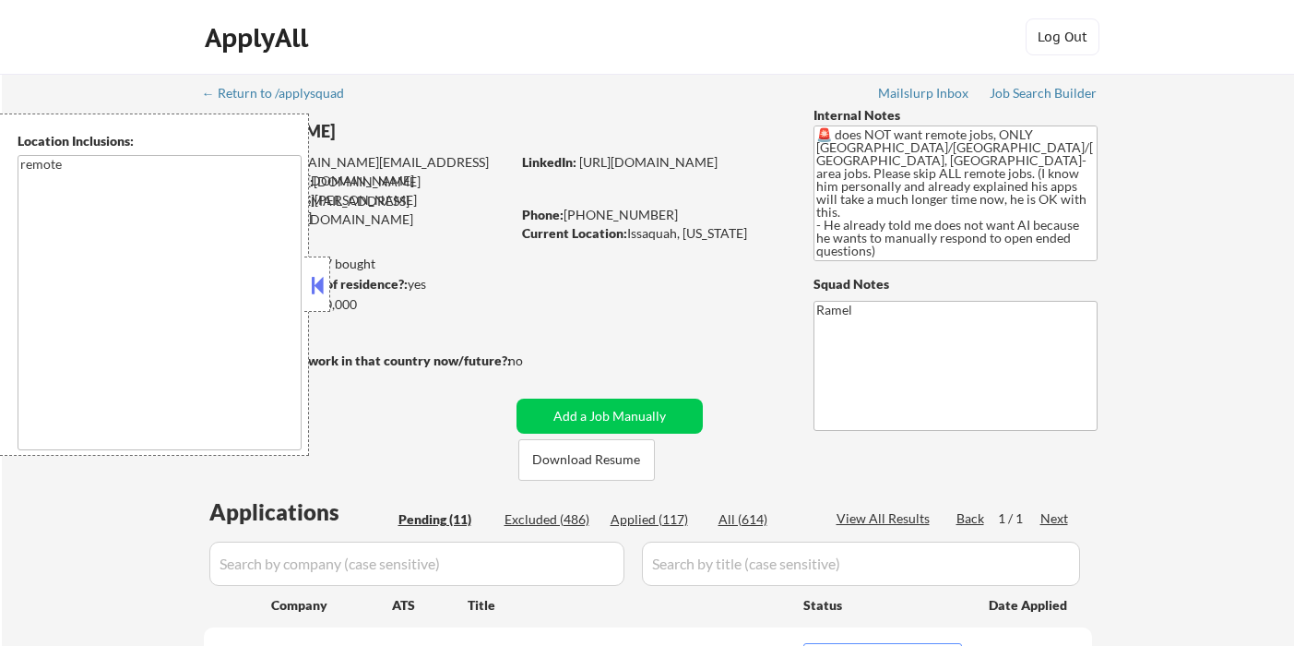
select select ""pending""
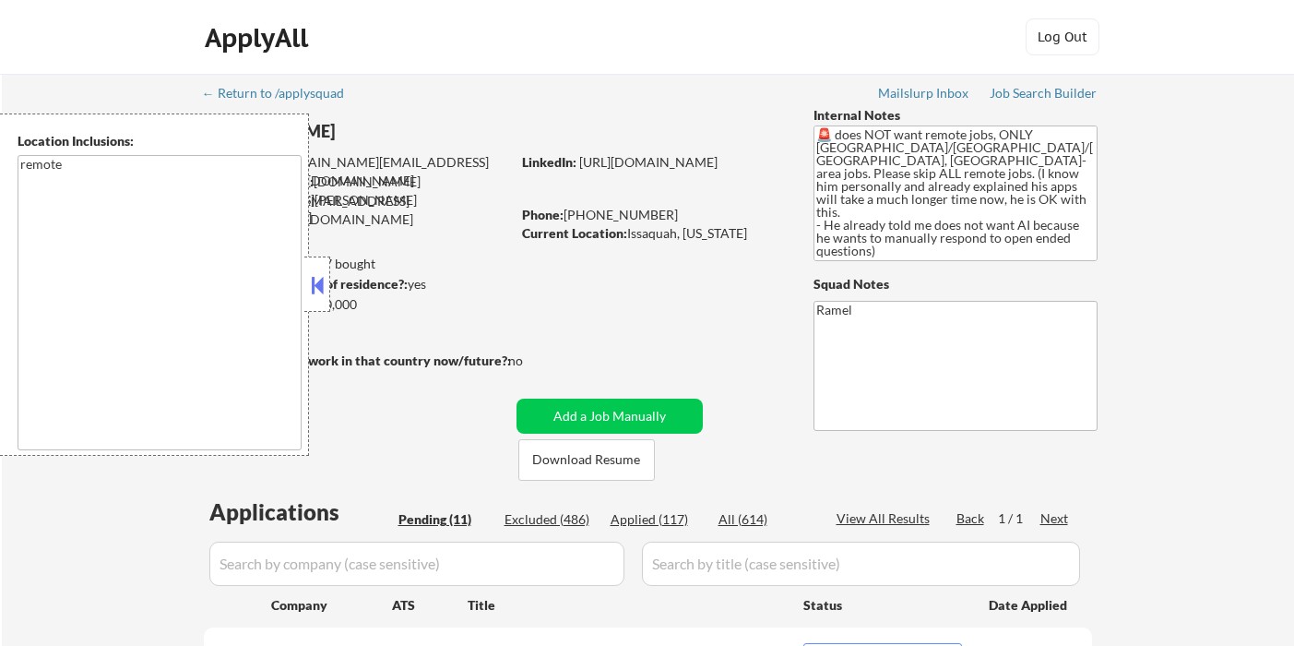
select select ""pending""
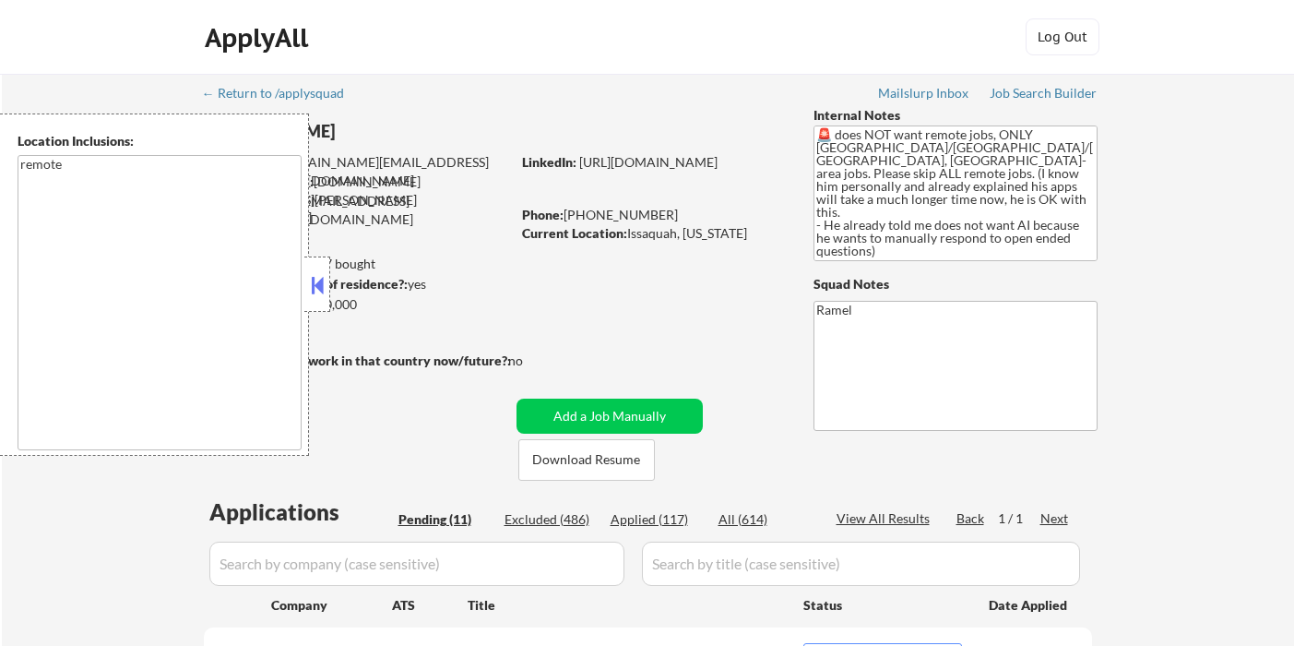
select select ""pending""
click at [323, 291] on button at bounding box center [317, 285] width 20 height 28
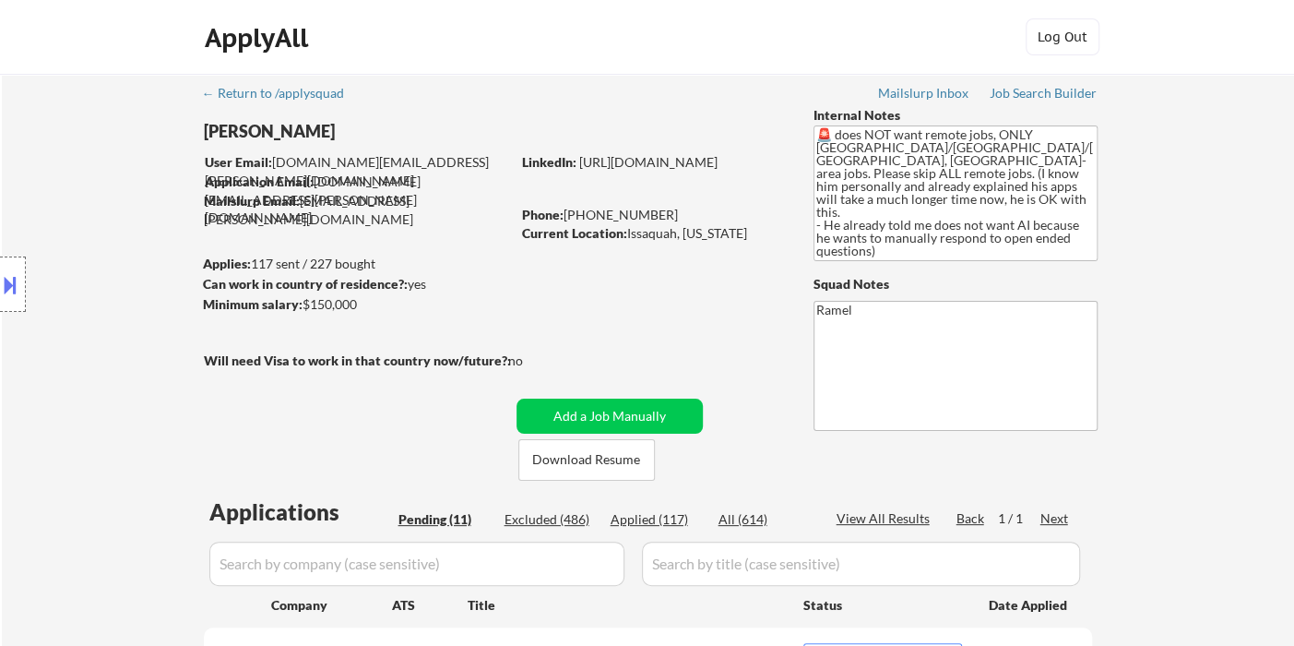
drag, startPoint x: 31, startPoint y: 114, endPoint x: 55, endPoint y: 107, distance: 25.1
click at [31, 114] on div "Location Inclusions: remote" at bounding box center [165, 284] width 330 height 342
click at [52, 398] on div "Location Inclusions: remote" at bounding box center [165, 284] width 330 height 342
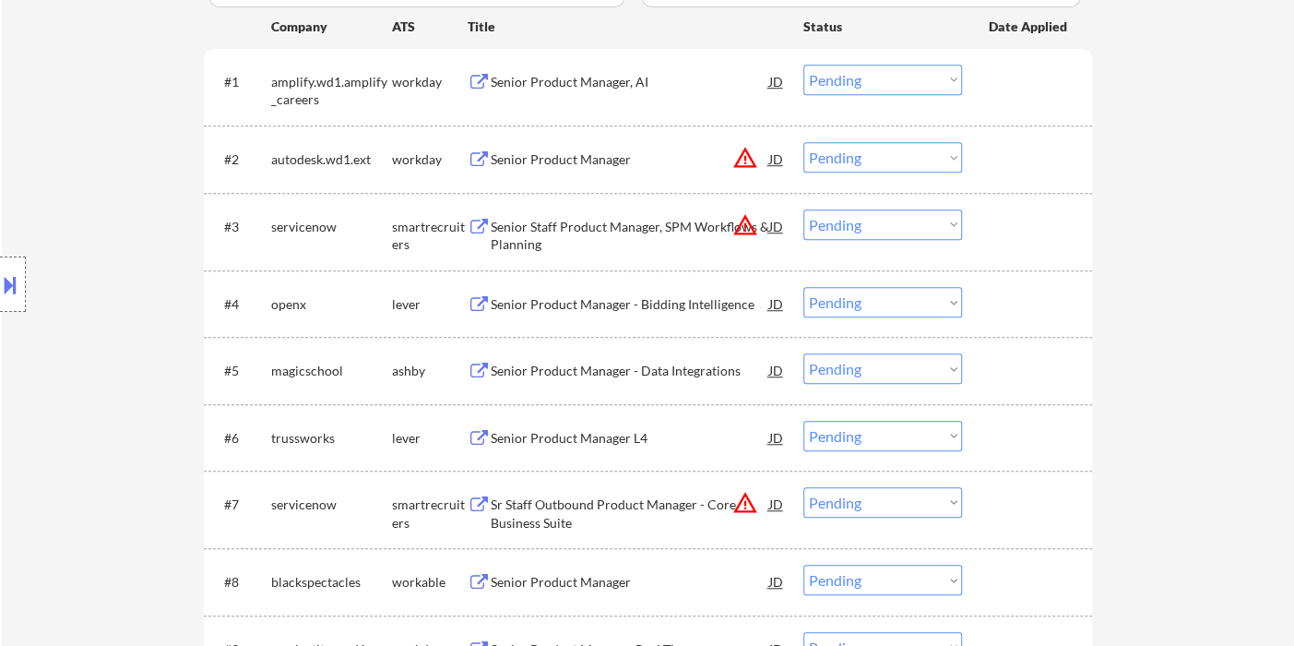
scroll to position [614, 0]
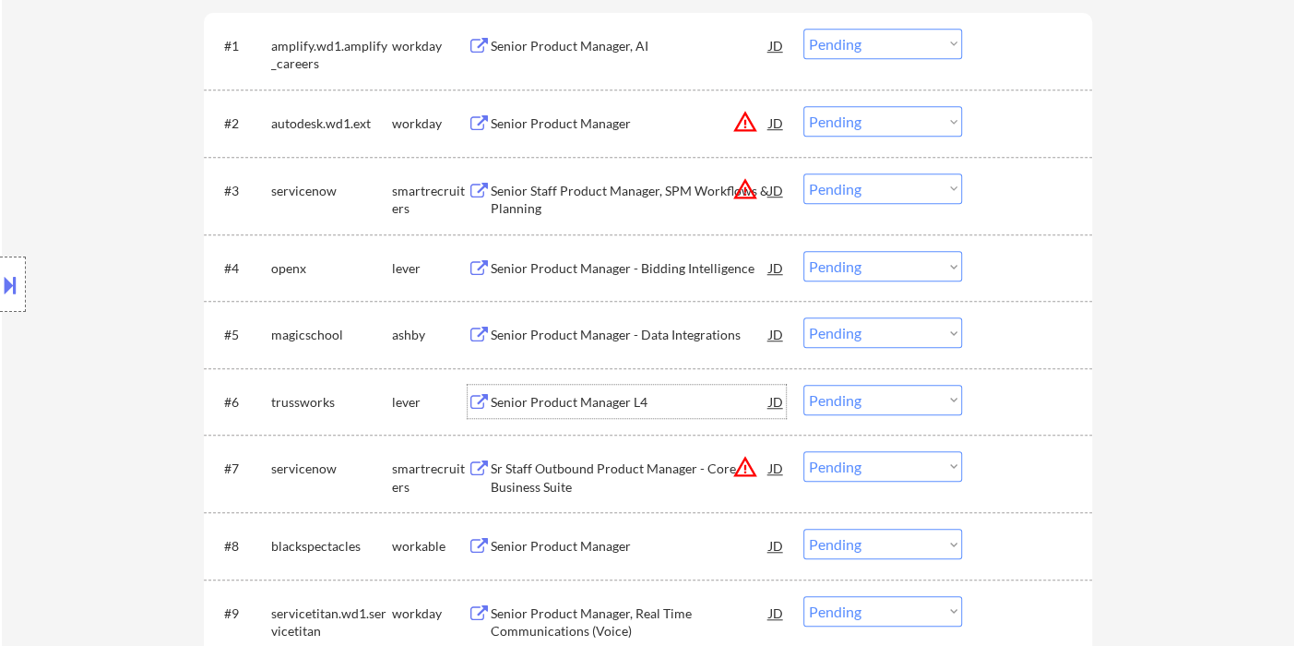
click at [607, 399] on div "Senior Product Manager L4" at bounding box center [630, 402] width 279 height 18
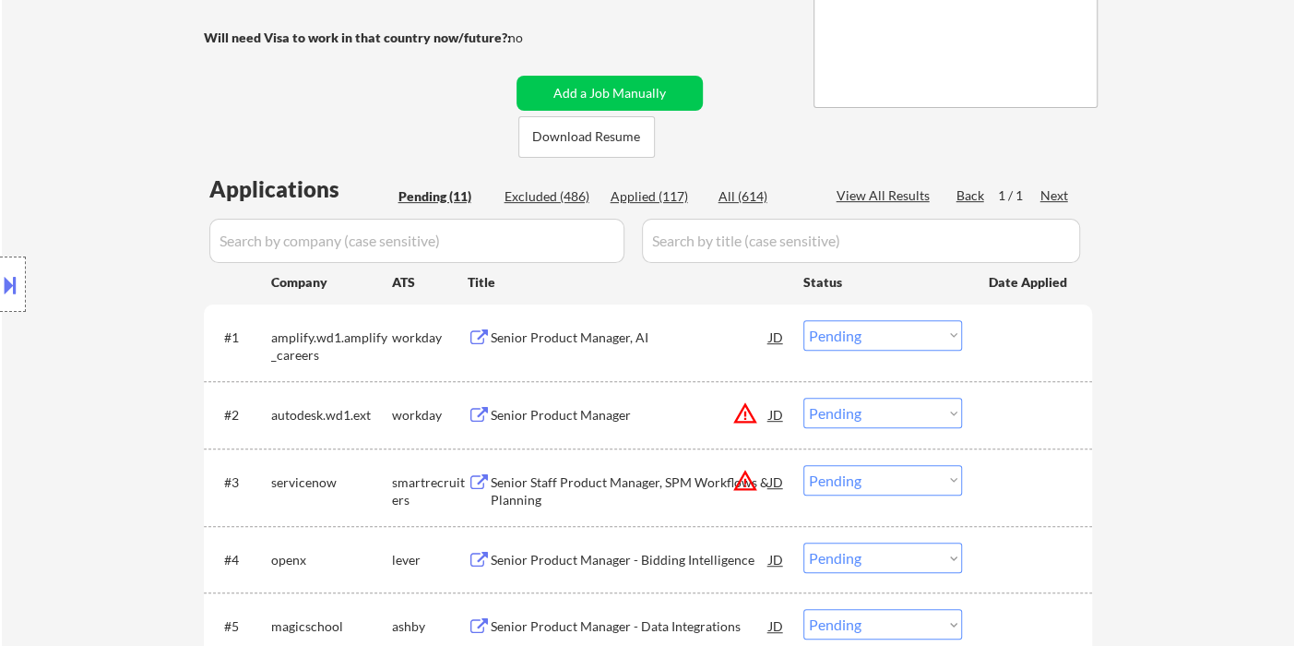
scroll to position [307, 0]
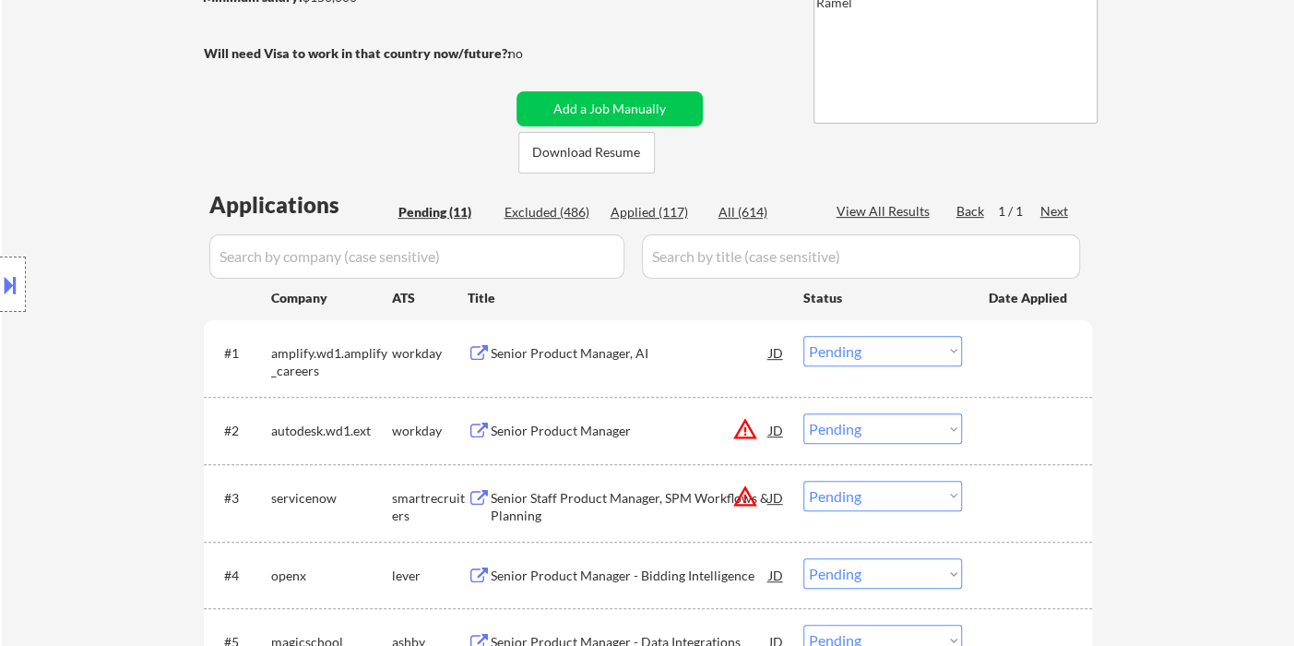
click at [628, 352] on div "Senior Product Manager, AI" at bounding box center [630, 353] width 279 height 18
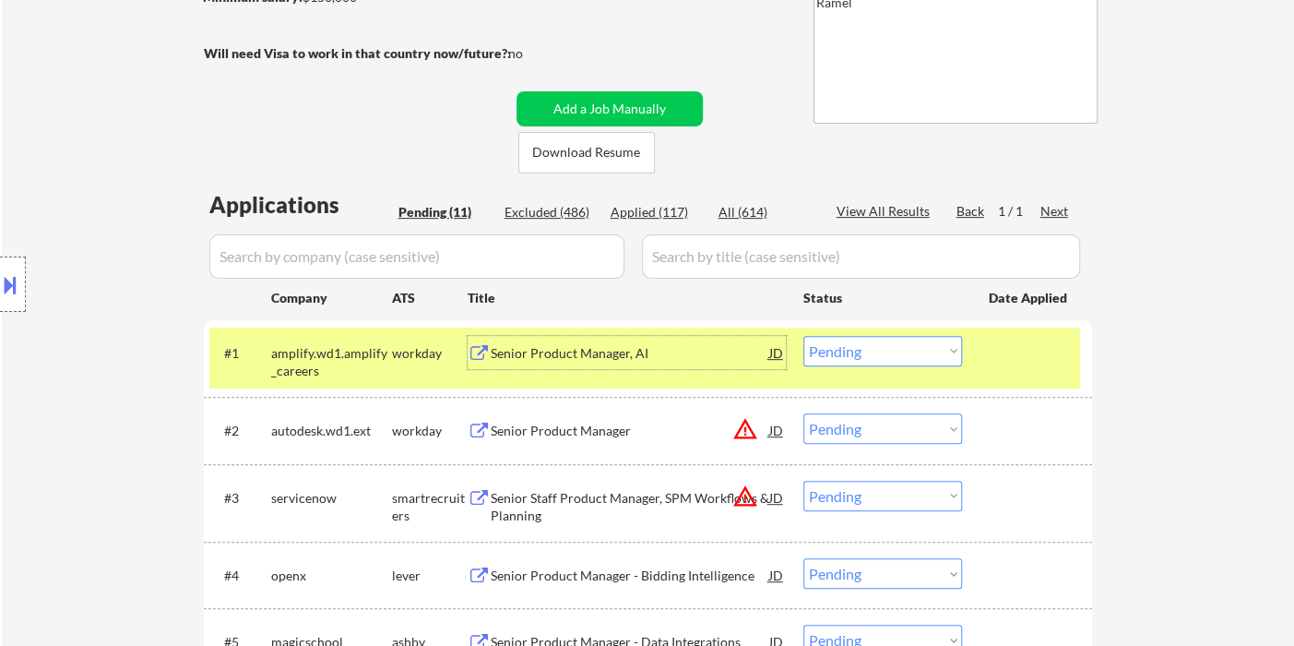
click at [886, 366] on div "#1 amplify.wd1.amplify_careers workday Senior Product Manager, AI JD Choose an …" at bounding box center [644, 357] width 871 height 61
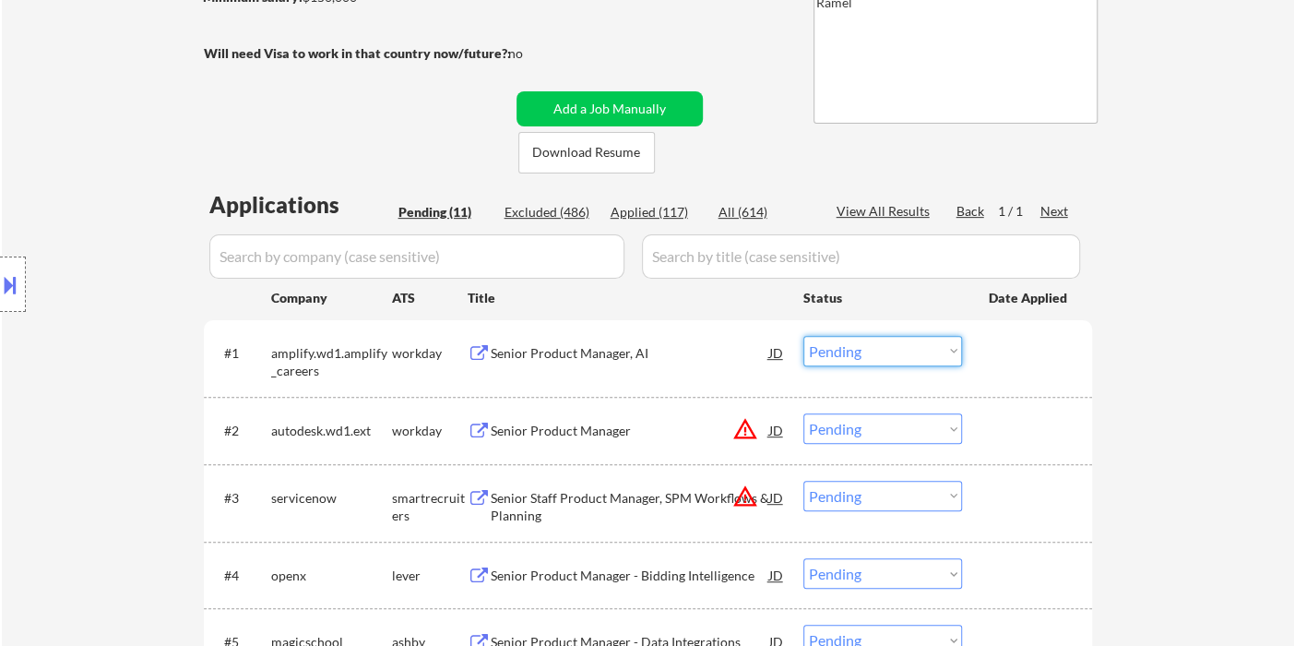
drag, startPoint x: 886, startPoint y: 344, endPoint x: 897, endPoint y: 358, distance: 17.2
click at [886, 344] on select "Choose an option... Pending Applied Excluded (Questions) Excluded (Expired) Exc…" at bounding box center [882, 351] width 159 height 30
click at [803, 336] on select "Choose an option... Pending Applied Excluded (Questions) Excluded (Expired) Exc…" at bounding box center [882, 351] width 159 height 30
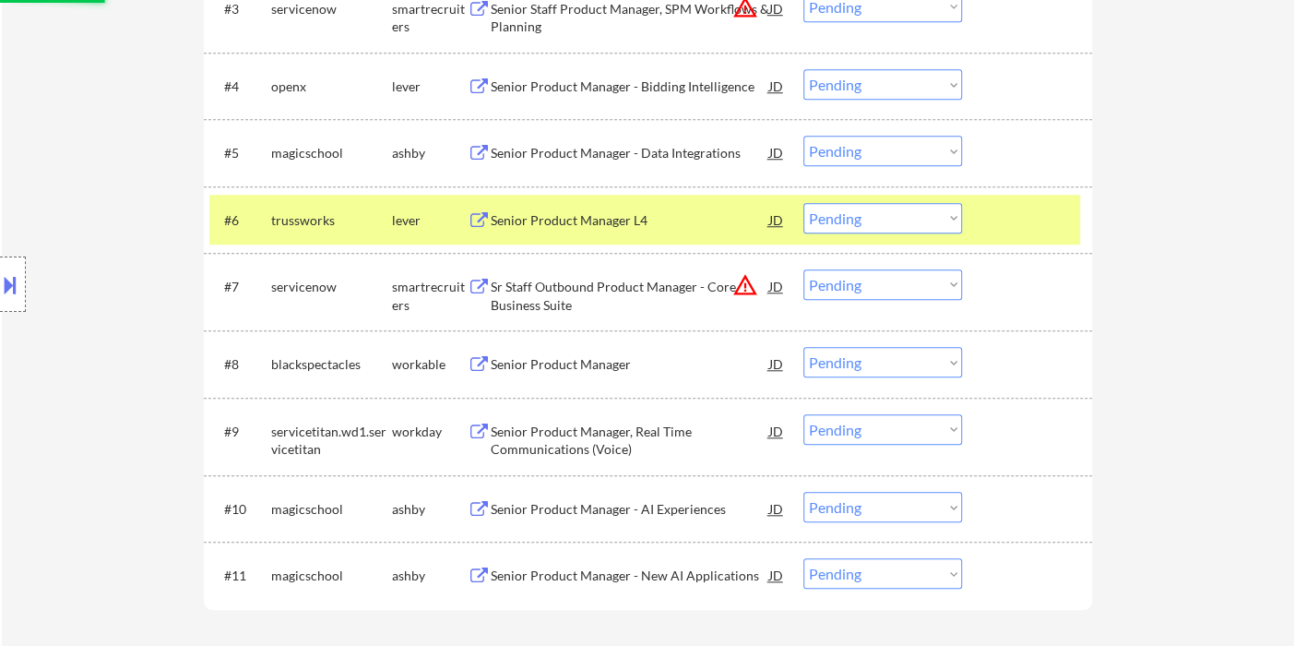
scroll to position [922, 0]
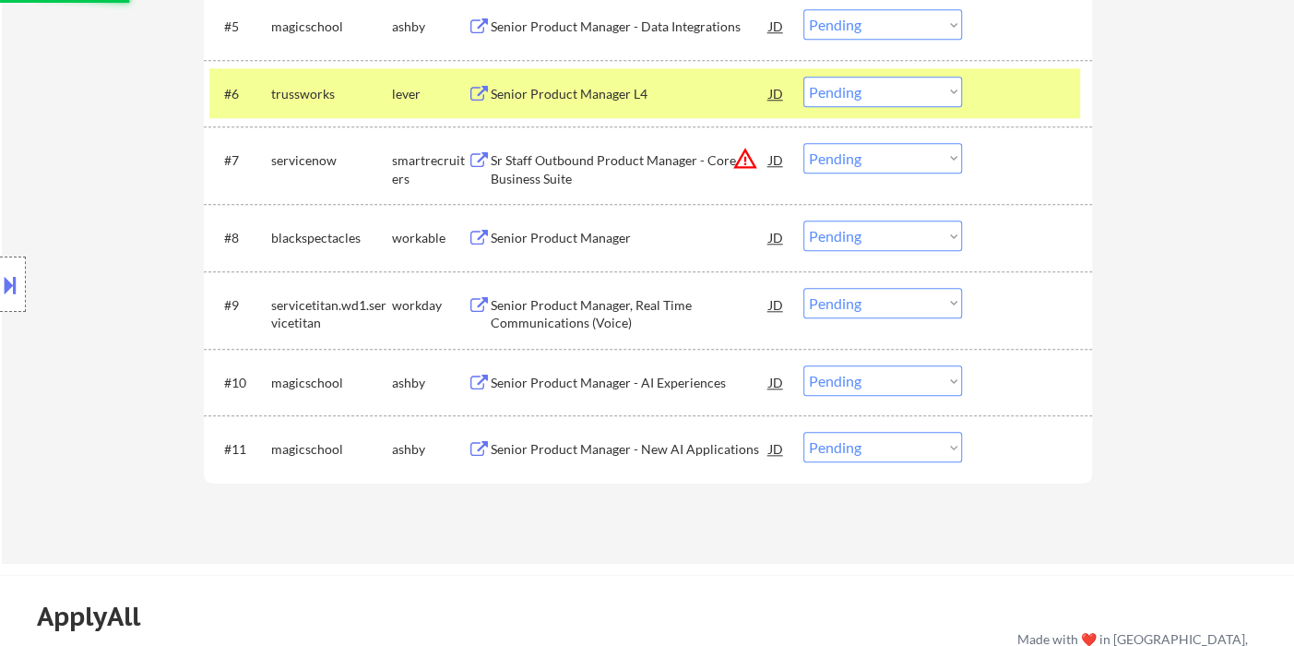
select select ""pending""
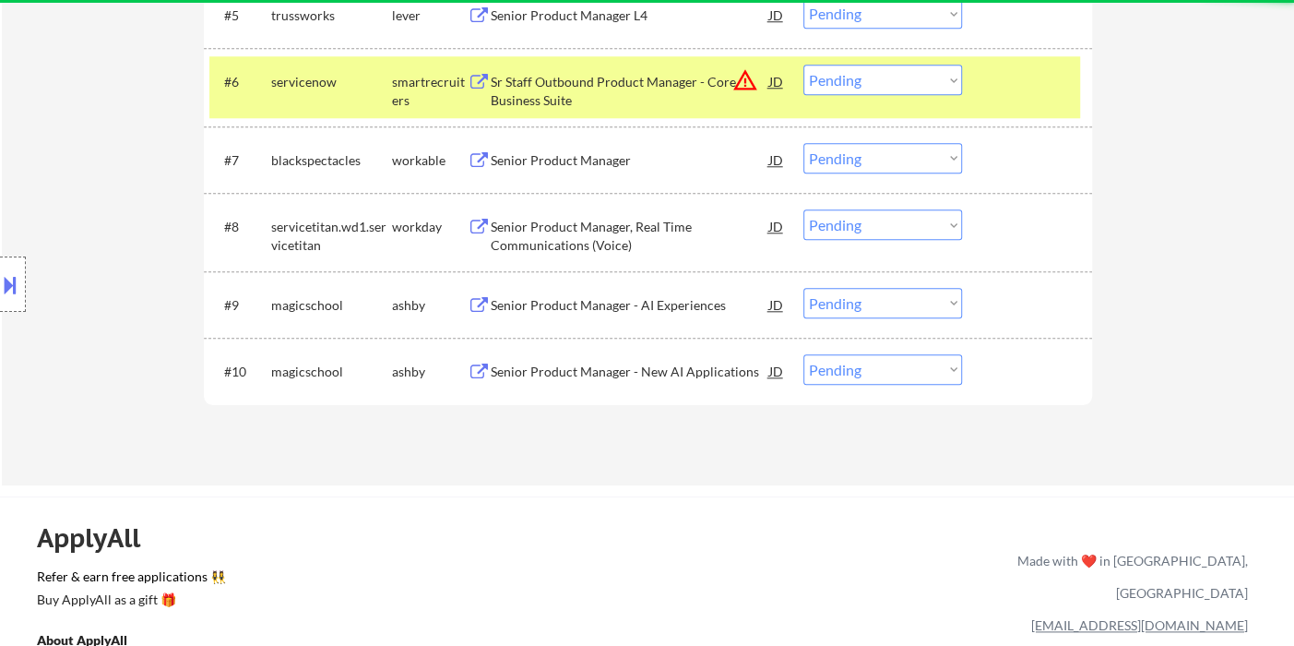
click at [665, 382] on div "Senior Product Manager - New AI Applications" at bounding box center [630, 370] width 279 height 33
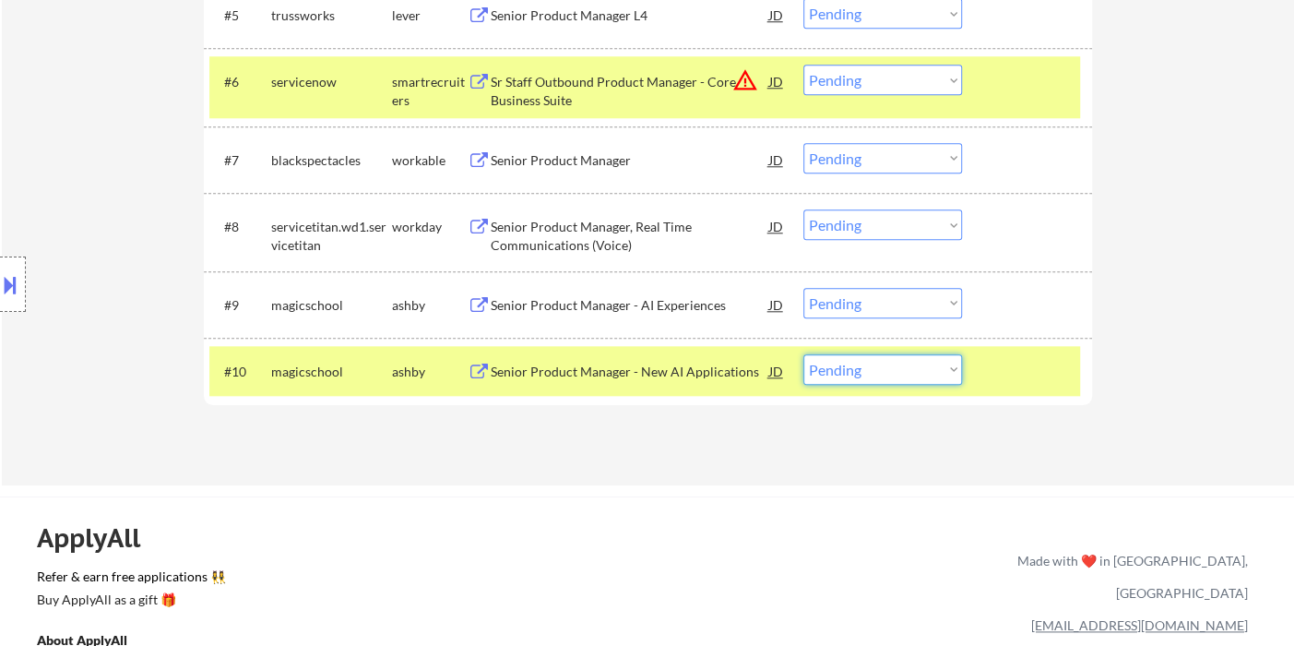
click at [874, 372] on select "Choose an option... Pending Applied Excluded (Questions) Excluded (Expired) Exc…" at bounding box center [882, 369] width 159 height 30
select select ""excluded__location_""
click at [803, 354] on select "Choose an option... Pending Applied Excluded (Questions) Excluded (Expired) Exc…" at bounding box center [882, 369] width 159 height 30
click at [660, 303] on div "Senior Product Manager - AI Experiences" at bounding box center [630, 305] width 279 height 18
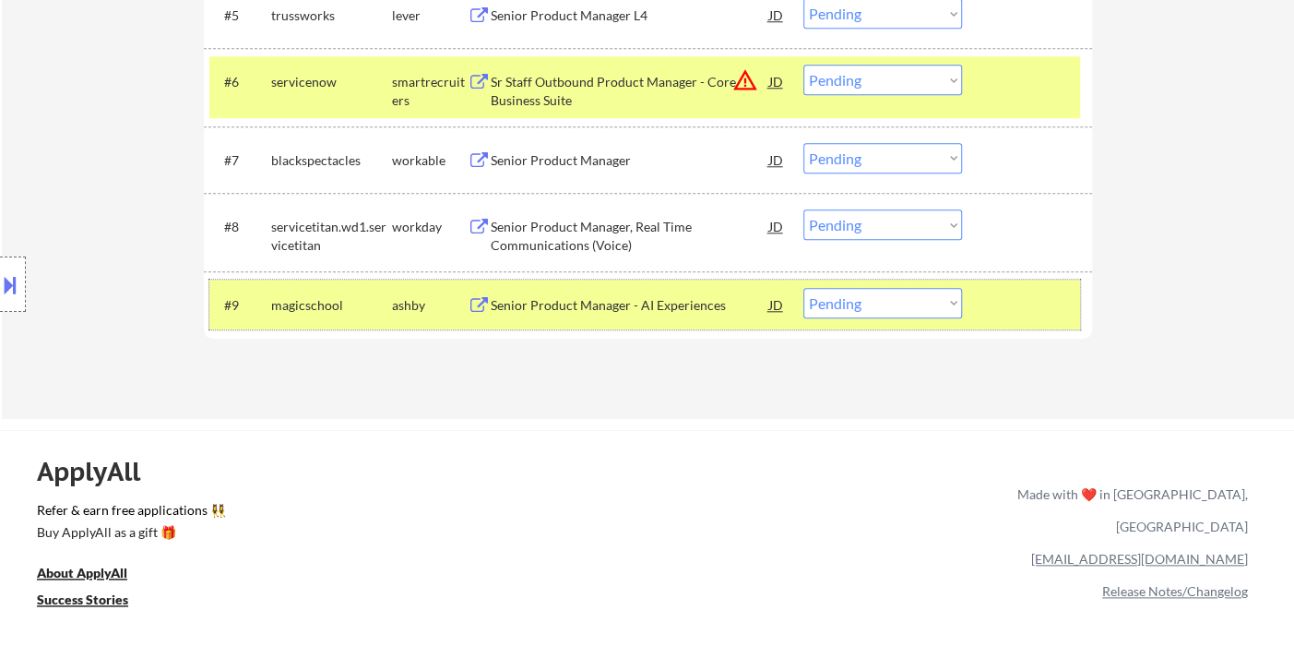
click at [921, 320] on div "#9 magicschool ashby Senior Product Manager - AI Experiences JD Choose an optio…" at bounding box center [644, 304] width 871 height 50
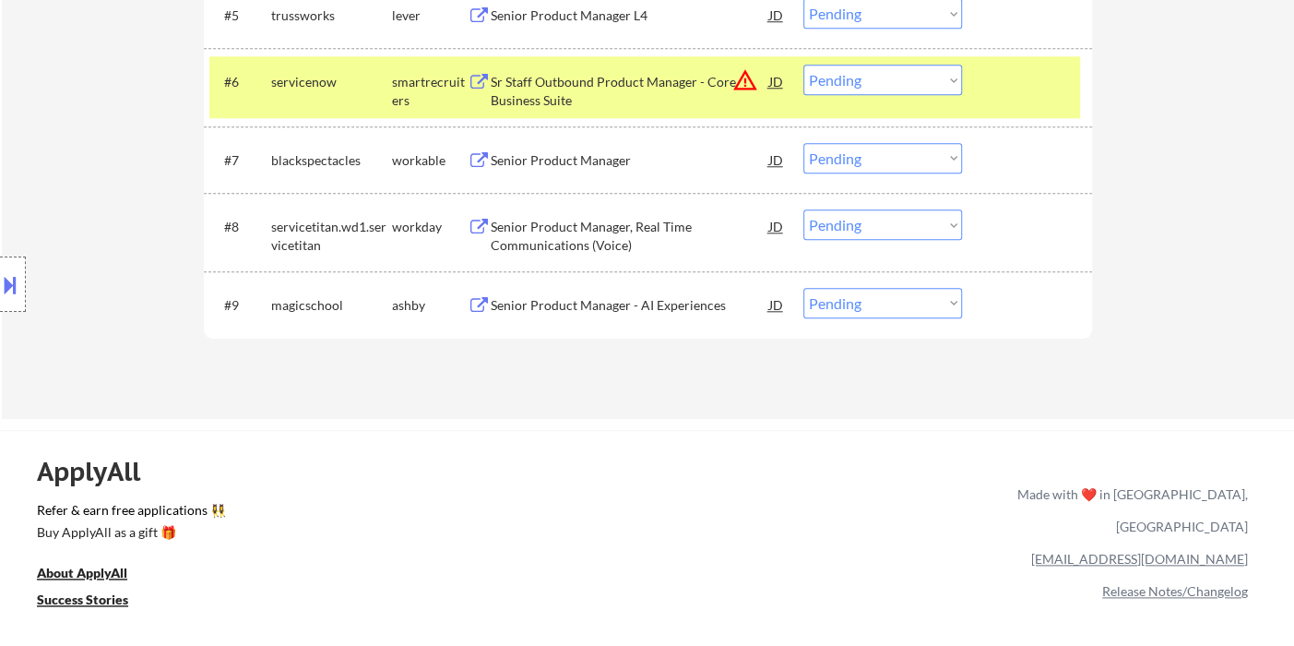
click at [923, 323] on div "#9 magicschool ashby Senior Product Manager - AI Experiences JD Choose an optio…" at bounding box center [644, 304] width 871 height 50
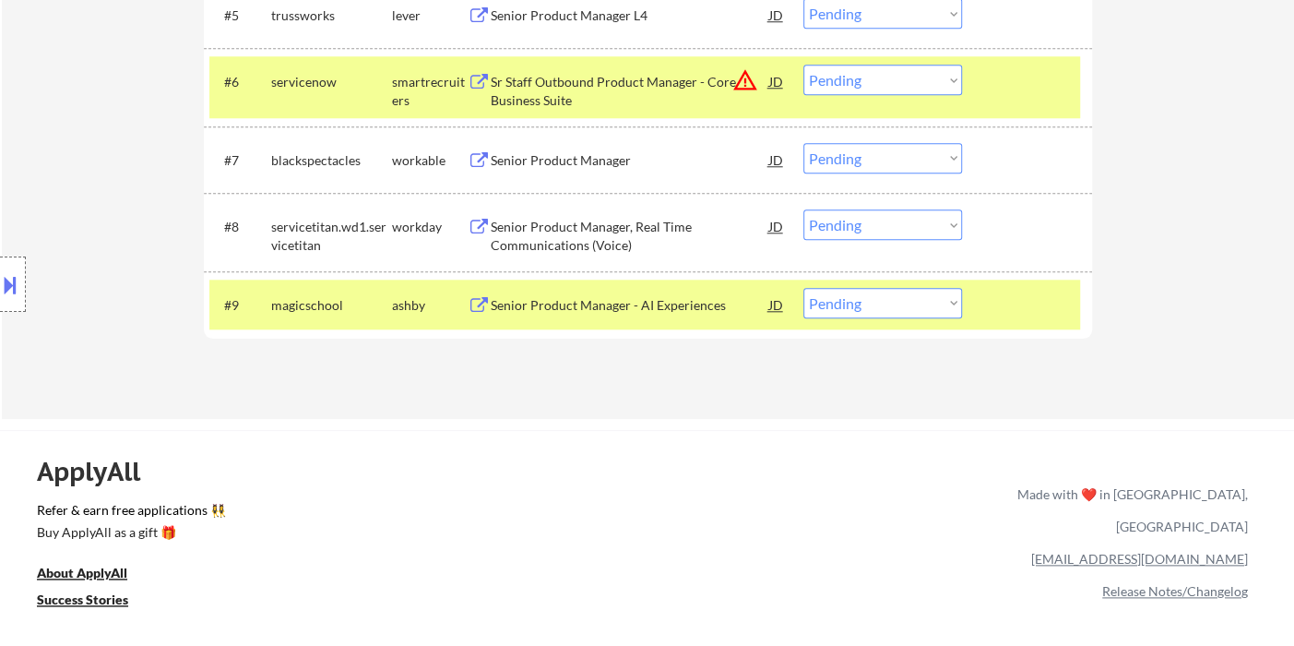
click at [917, 303] on select "Choose an option... Pending Applied Excluded (Questions) Excluded (Expired) Exc…" at bounding box center [882, 303] width 159 height 30
select select ""excluded__location_""
click at [803, 288] on select "Choose an option... Pending Applied Excluded (Questions) Excluded (Expired) Exc…" at bounding box center [882, 303] width 159 height 30
click at [621, 231] on div "Senior Product Manager, Real Time Communications (Voice)" at bounding box center [630, 236] width 279 height 36
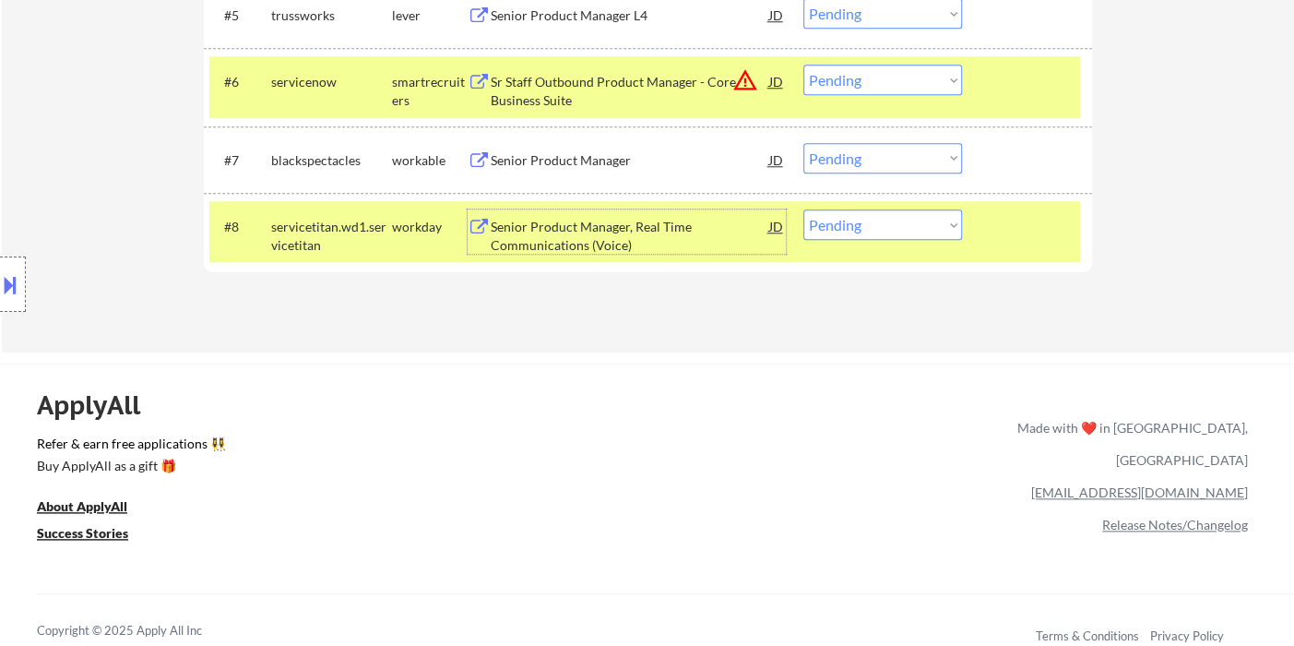
click at [893, 232] on select "Choose an option... Pending Applied Excluded (Questions) Excluded (Expired) Exc…" at bounding box center [882, 224] width 159 height 30
select select ""excluded__location_""
click at [803, 209] on select "Choose an option... Pending Applied Excluded (Questions) Excluded (Expired) Exc…" at bounding box center [882, 224] width 159 height 30
click at [592, 159] on div "Senior Product Manager" at bounding box center [630, 160] width 279 height 18
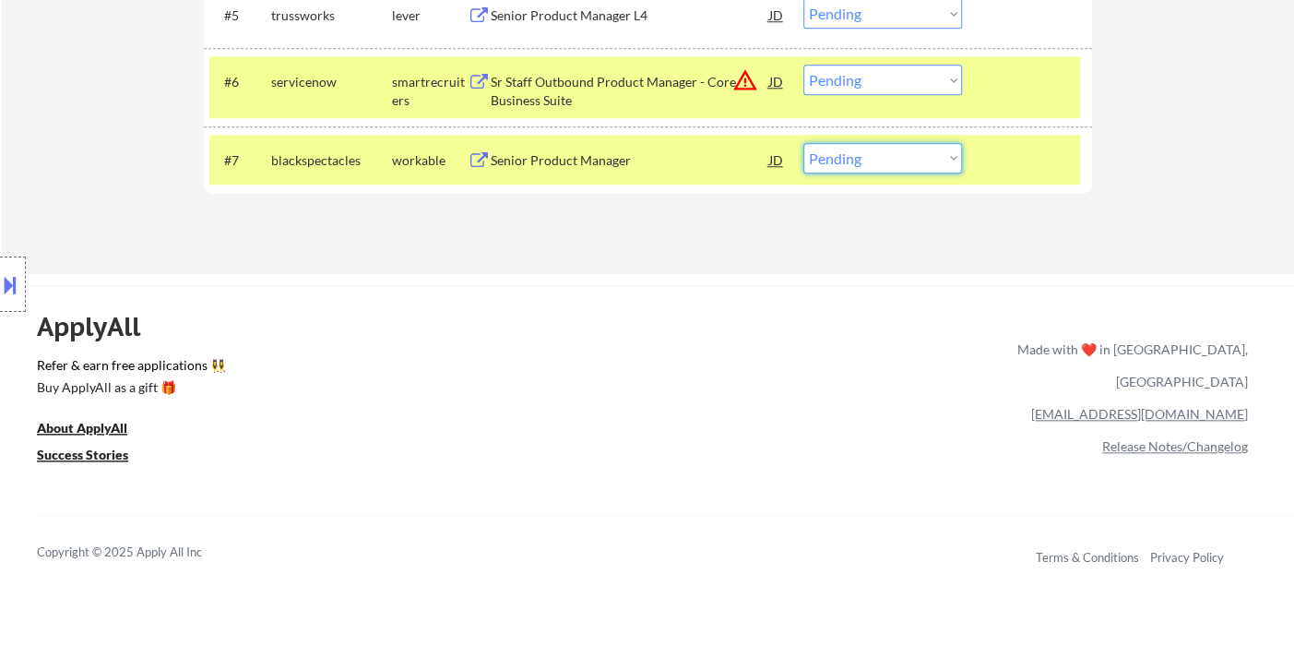
click at [878, 159] on select "Choose an option... Pending Applied Excluded (Questions) Excluded (Expired) Exc…" at bounding box center [882, 158] width 159 height 30
select select ""excluded__location_""
click at [803, 143] on select "Choose an option... Pending Applied Excluded (Questions) Excluded (Expired) Exc…" at bounding box center [882, 158] width 159 height 30
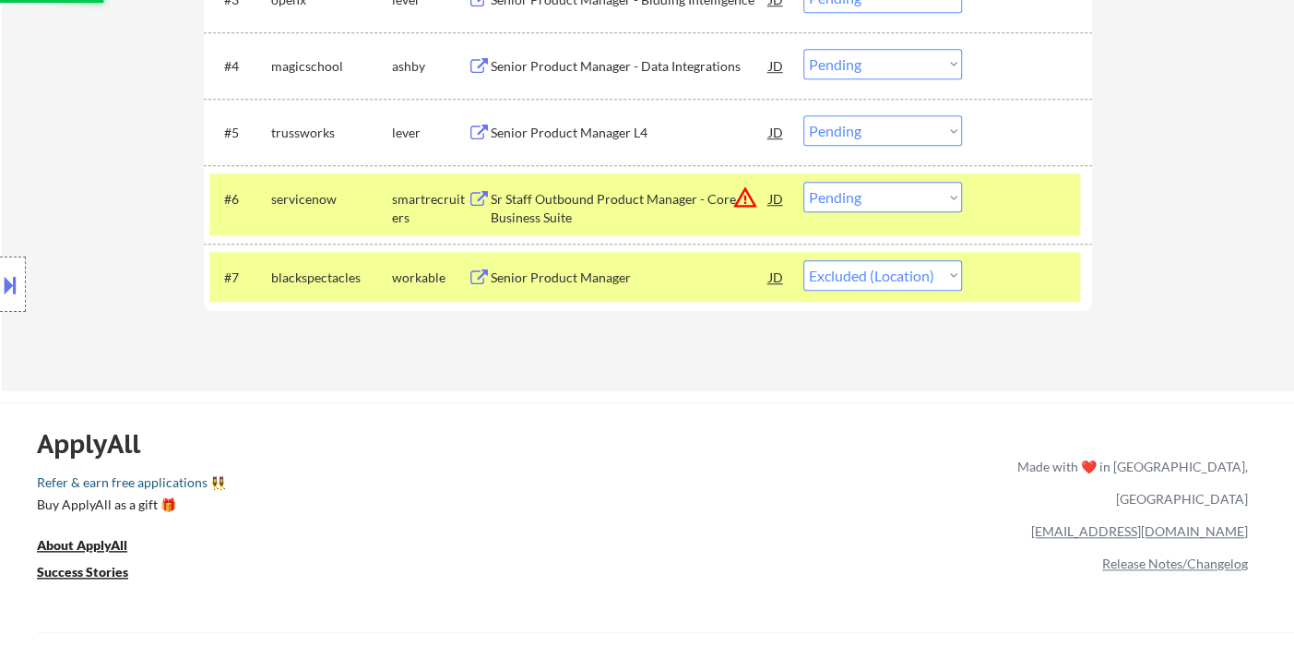
scroll to position [717, 0]
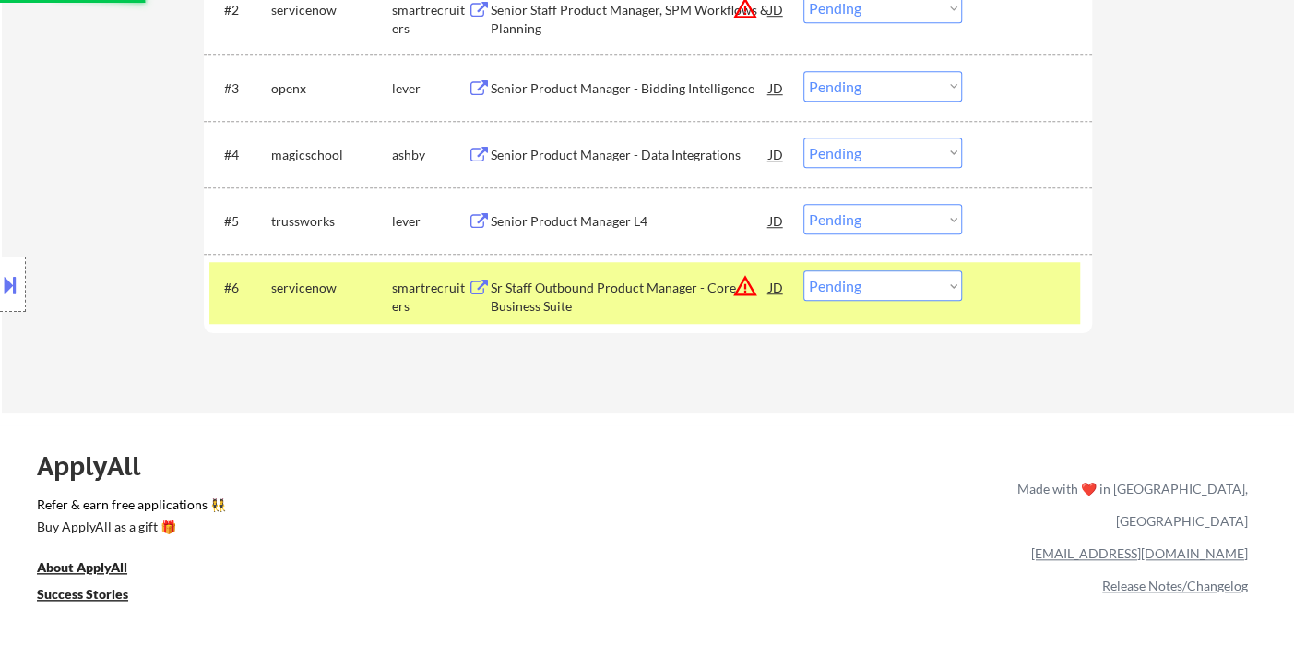
click at [612, 301] on div "Sr Staff Outbound Product Manager - Core Business Suite" at bounding box center [630, 297] width 279 height 36
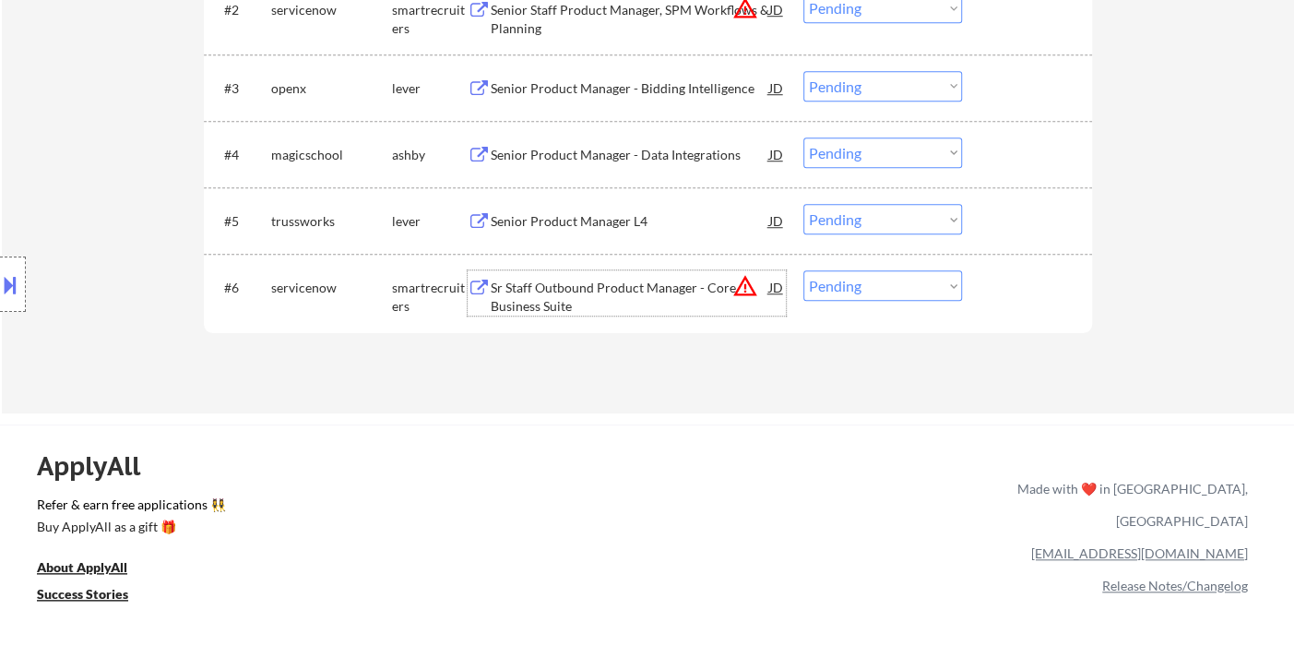
click at [892, 275] on select "Choose an option... Pending Applied Excluded (Questions) Excluded (Expired) Exc…" at bounding box center [882, 285] width 159 height 30
select select ""excluded__location_""
click at [803, 270] on select "Choose an option... Pending Applied Excluded (Questions) Excluded (Expired) Exc…" at bounding box center [882, 285] width 159 height 30
click at [632, 213] on div "Senior Product Manager L4" at bounding box center [630, 221] width 279 height 18
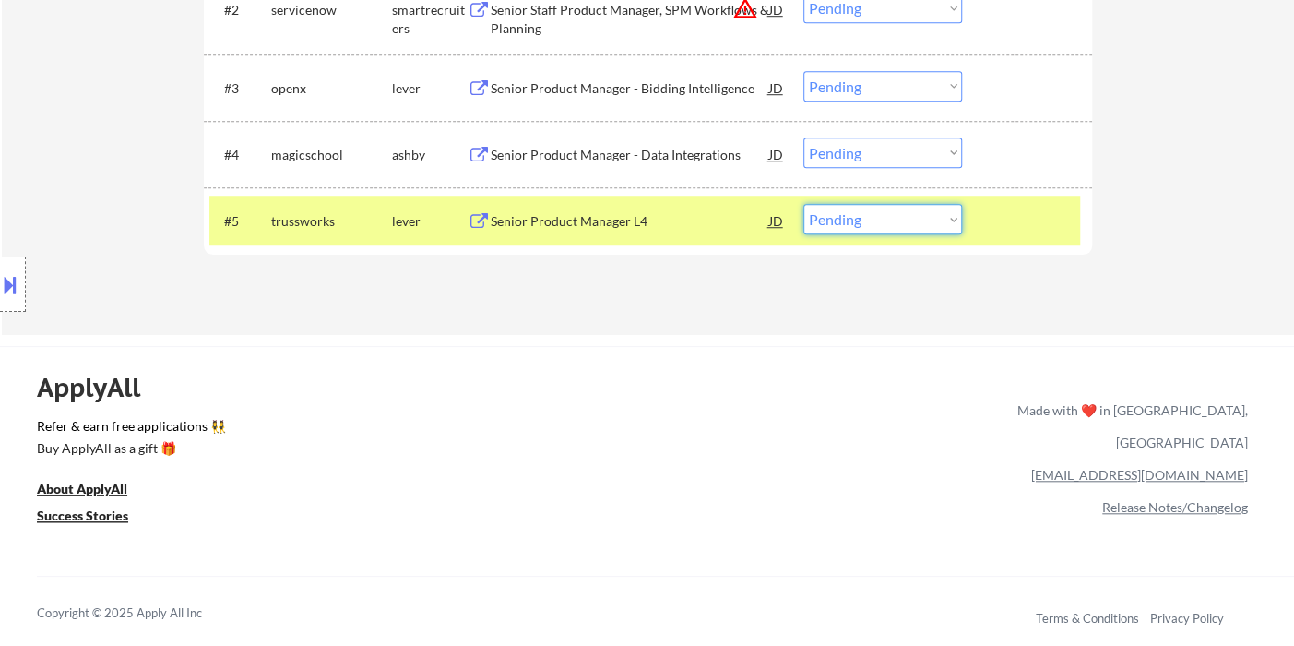
drag, startPoint x: 911, startPoint y: 219, endPoint x: 917, endPoint y: 229, distance: 11.6
click at [911, 219] on select "Choose an option... Pending Applied Excluded (Questions) Excluded (Expired) Exc…" at bounding box center [882, 219] width 159 height 30
select select ""excluded__location_""
click at [803, 204] on select "Choose an option... Pending Applied Excluded (Questions) Excluded (Expired) Exc…" at bounding box center [882, 219] width 159 height 30
click at [648, 149] on div "Senior Product Manager - Data Integrations" at bounding box center [630, 155] width 279 height 18
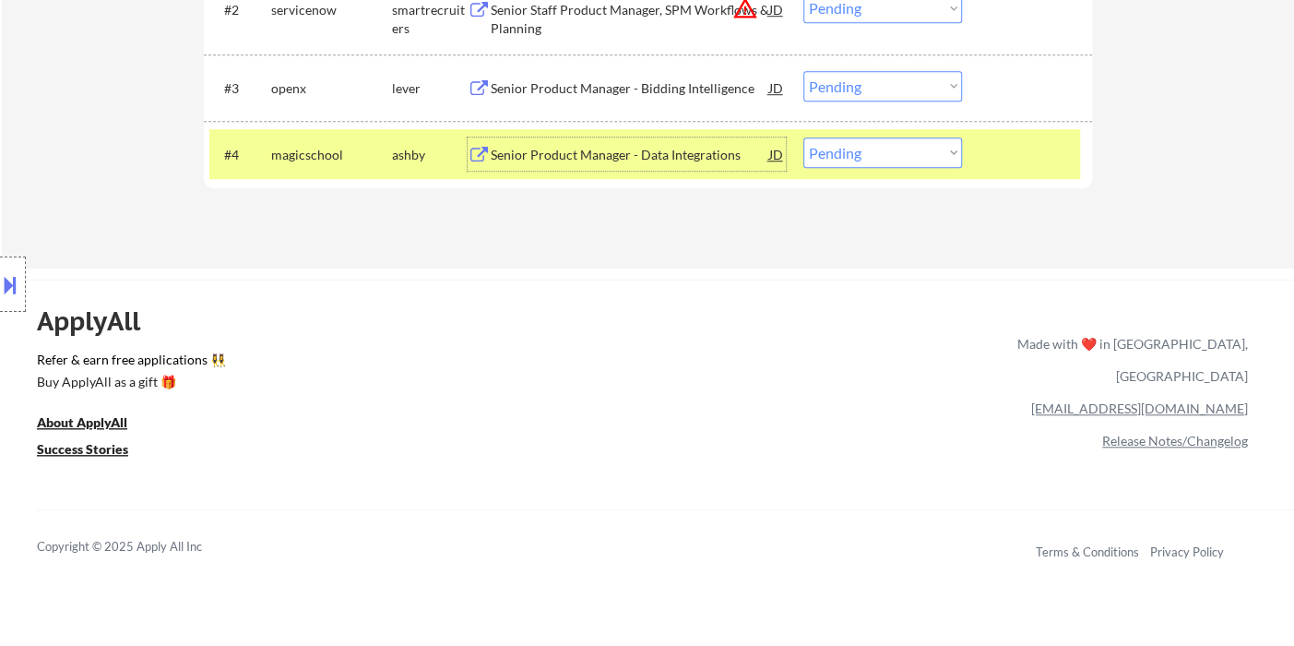
click at [864, 160] on select "Choose an option... Pending Applied Excluded (Questions) Excluded (Expired) Exc…" at bounding box center [882, 152] width 159 height 30
select select ""excluded__location_""
click at [803, 137] on select "Choose an option... Pending Applied Excluded (Questions) Excluded (Expired) Exc…" at bounding box center [882, 152] width 159 height 30
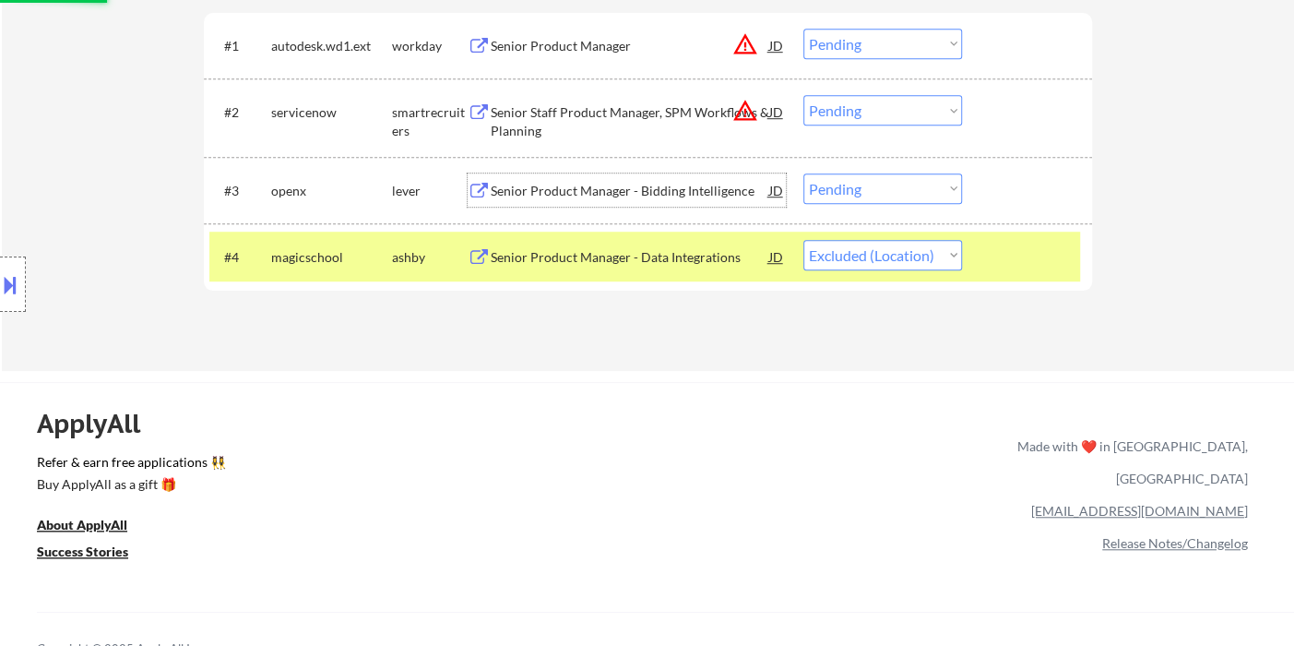
click at [637, 192] on div "Senior Product Manager - Bidding Intelligence" at bounding box center [630, 191] width 279 height 18
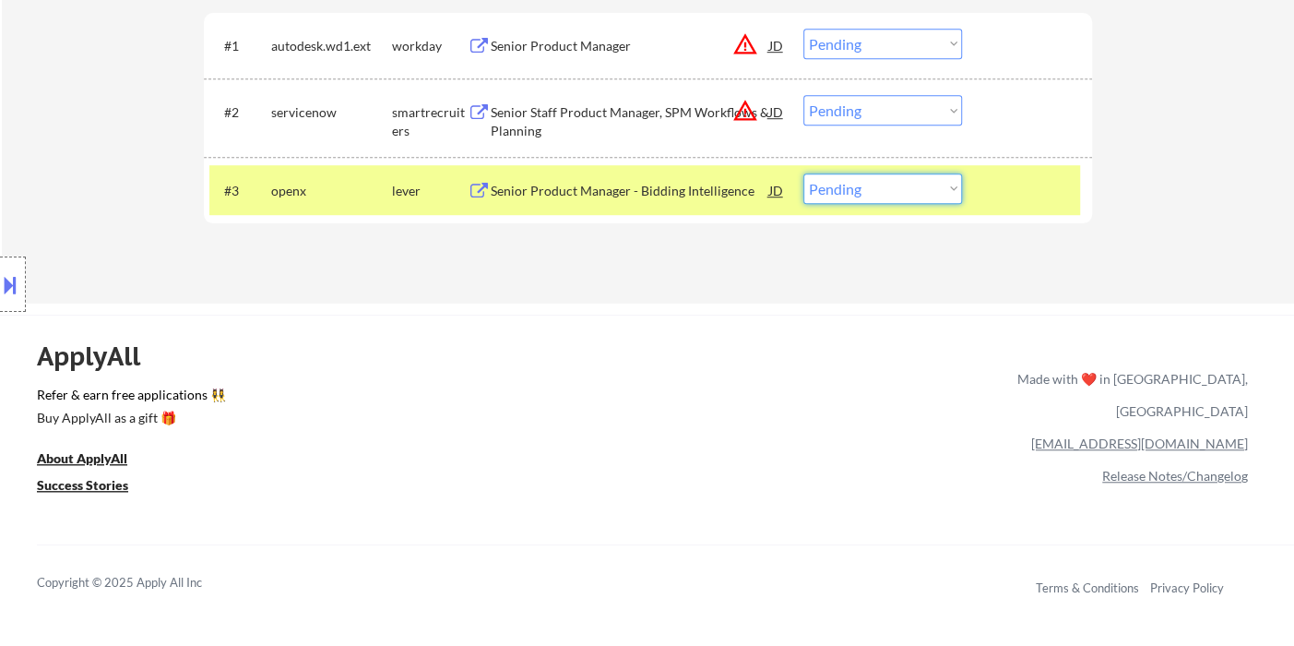
drag, startPoint x: 929, startPoint y: 190, endPoint x: 939, endPoint y: 200, distance: 14.3
click at [929, 190] on select "Choose an option... Pending Applied Excluded (Questions) Excluded (Expired) Exc…" at bounding box center [882, 188] width 159 height 30
select select ""excluded__location_""
click at [803, 173] on select "Choose an option... Pending Applied Excluded (Questions) Excluded (Expired) Exc…" at bounding box center [882, 188] width 159 height 30
click at [628, 123] on div "Senior Staff Product Manager, SPM Workflows & Planning" at bounding box center [630, 121] width 279 height 36
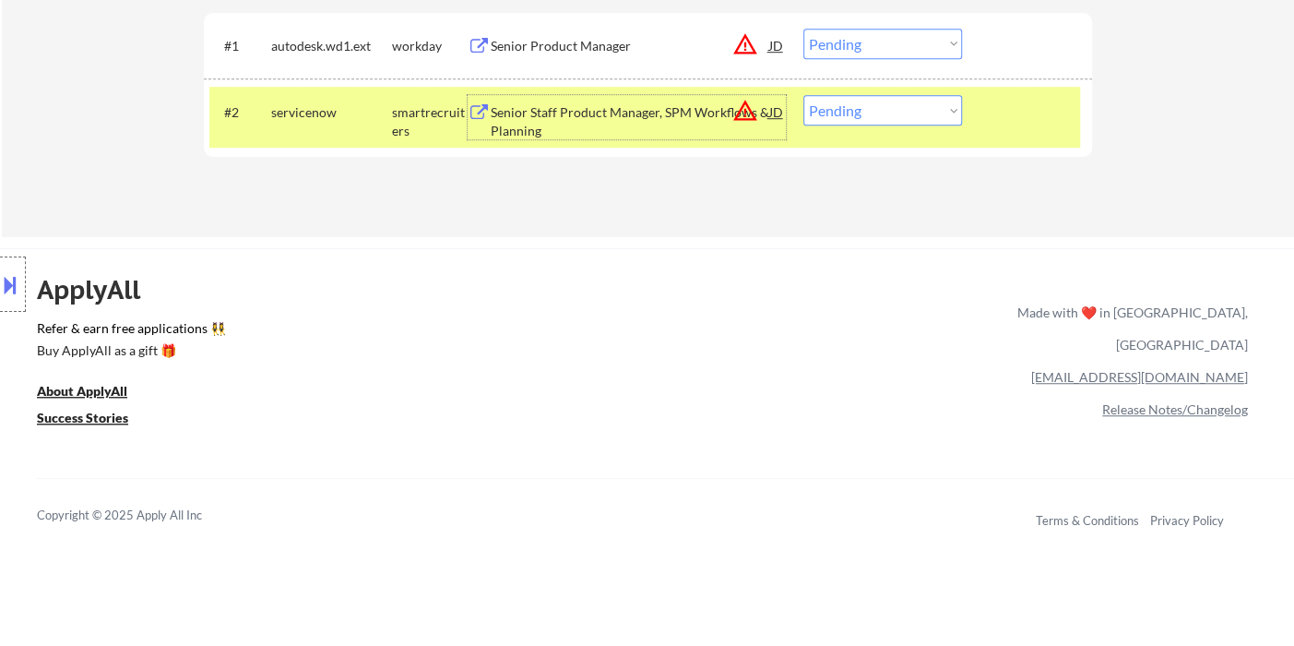
click at [866, 109] on select "Choose an option... Pending Applied Excluded (Questions) Excluded (Expired) Exc…" at bounding box center [882, 110] width 159 height 30
select select ""excluded__location_""
click at [803, 95] on select "Choose an option... Pending Applied Excluded (Questions) Excluded (Expired) Exc…" at bounding box center [882, 110] width 159 height 30
click at [847, 42] on select "Choose an option... Pending Applied Excluded (Questions) Excluded (Expired) Exc…" at bounding box center [882, 44] width 159 height 30
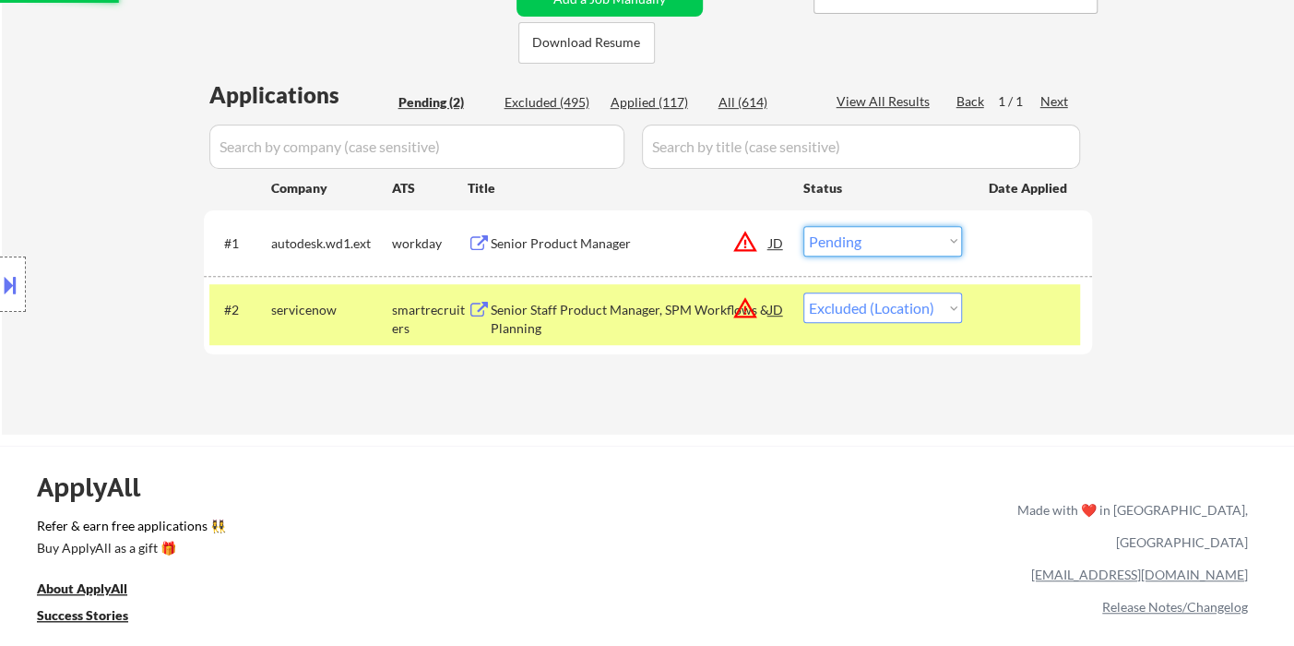
scroll to position [410, 0]
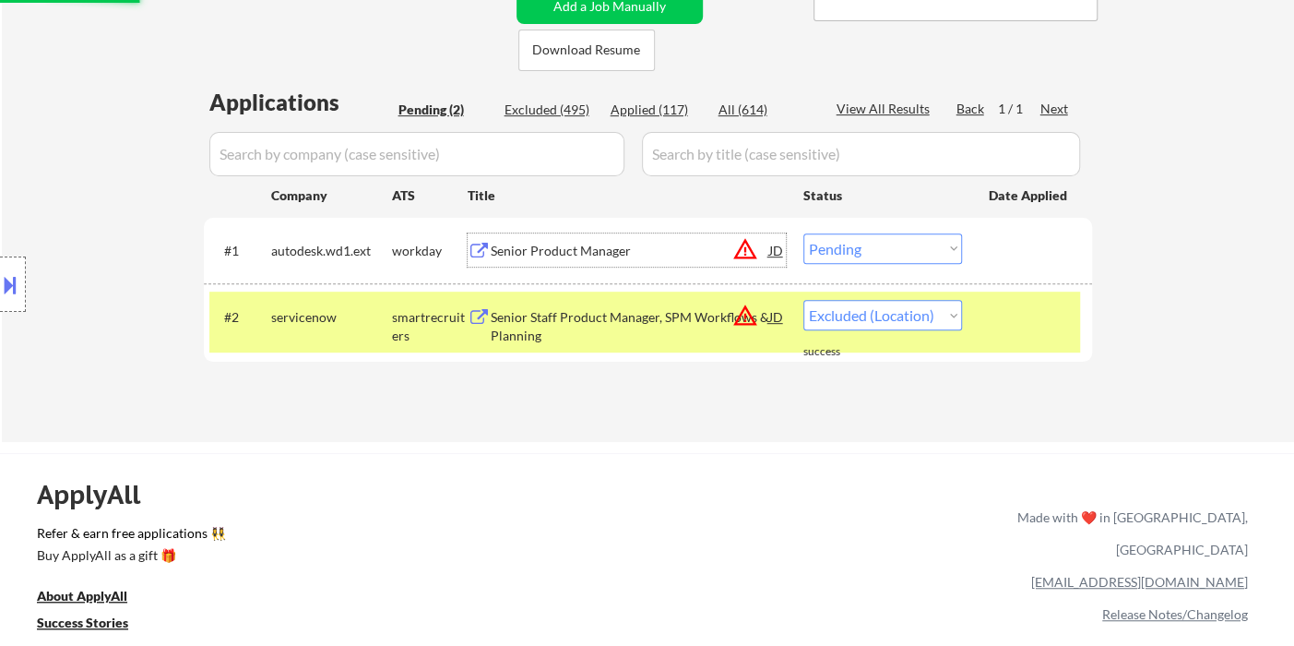
click at [608, 255] on div "Senior Product Manager" at bounding box center [630, 251] width 279 height 18
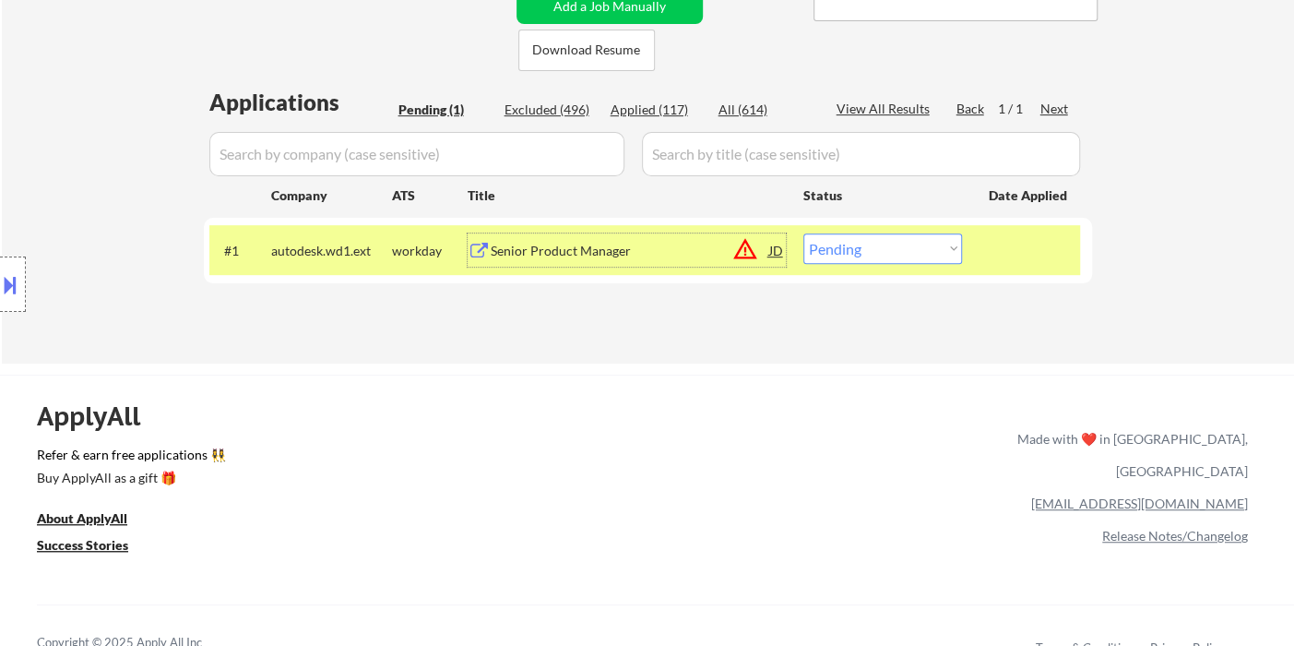
click at [888, 250] on select "Choose an option... Pending Applied Excluded (Questions) Excluded (Expired) Exc…" at bounding box center [882, 248] width 159 height 30
select select ""excluded__location_""
click at [803, 233] on select "Choose an option... Pending Applied Excluded (Questions) Excluded (Expired) Exc…" at bounding box center [882, 248] width 159 height 30
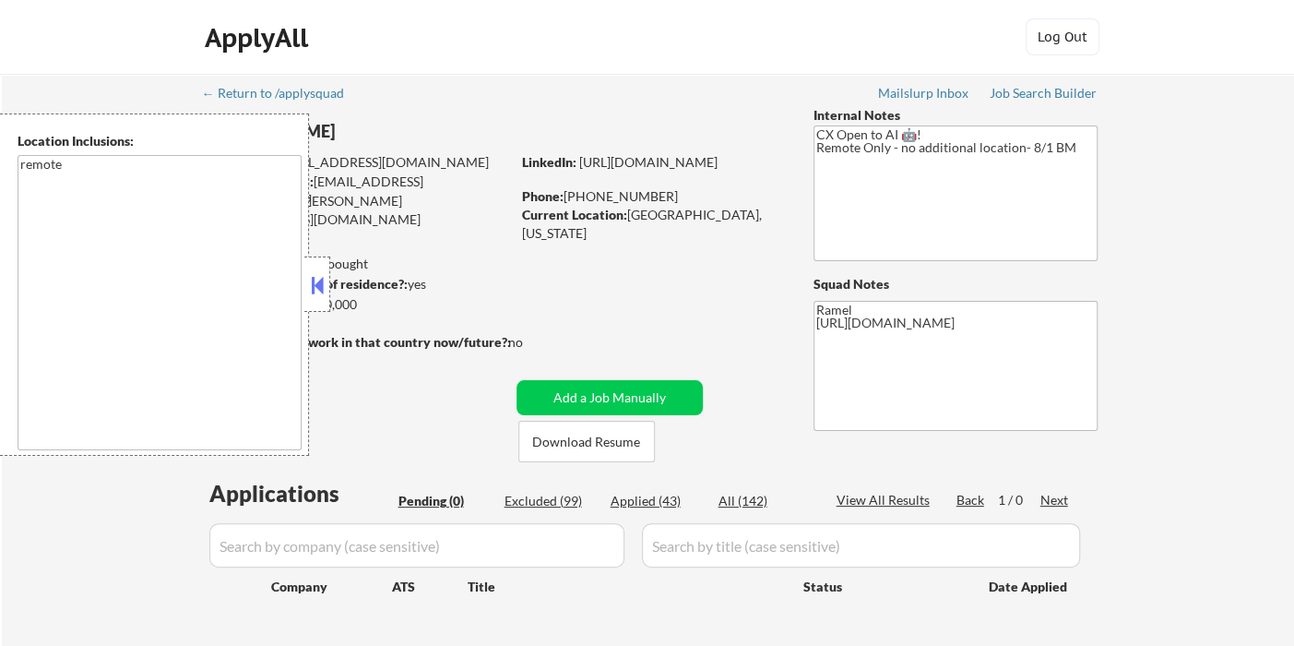
click at [318, 281] on button at bounding box center [317, 285] width 20 height 28
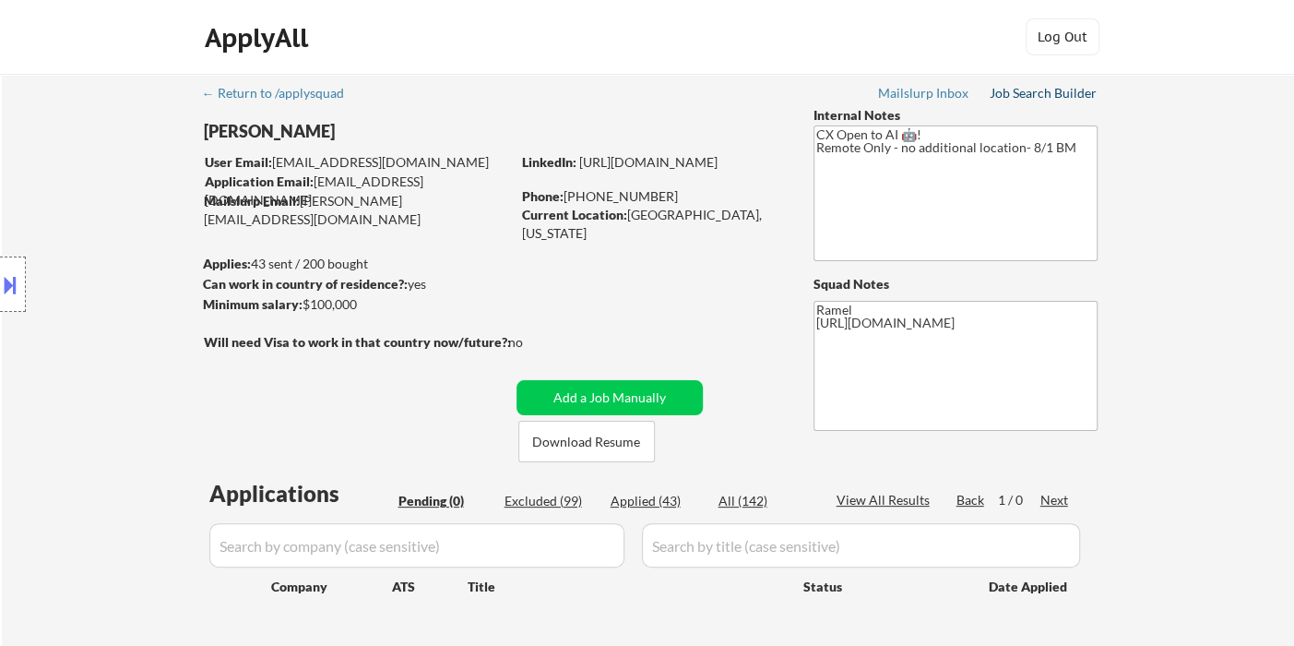
click at [1026, 90] on div "Job Search Builder" at bounding box center [1044, 93] width 108 height 13
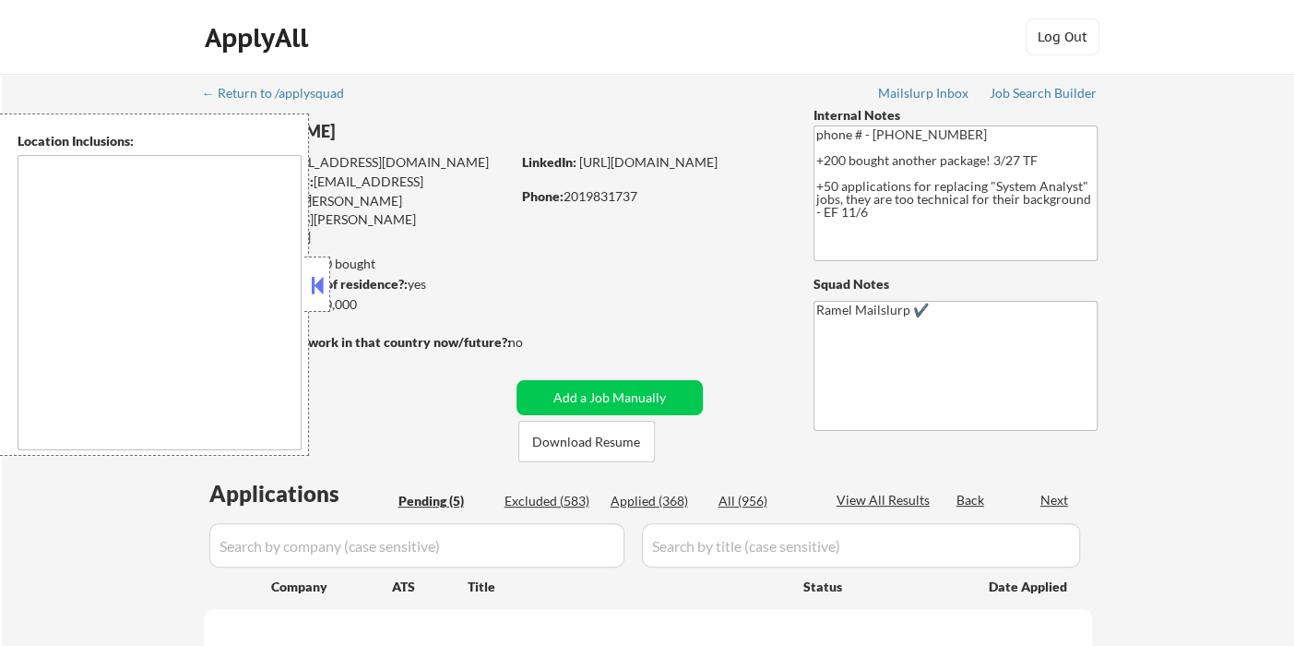
type textarea "[GEOGRAPHIC_DATA], [GEOGRAPHIC_DATA] [GEOGRAPHIC_DATA], [GEOGRAPHIC_DATA] [GEOG…"
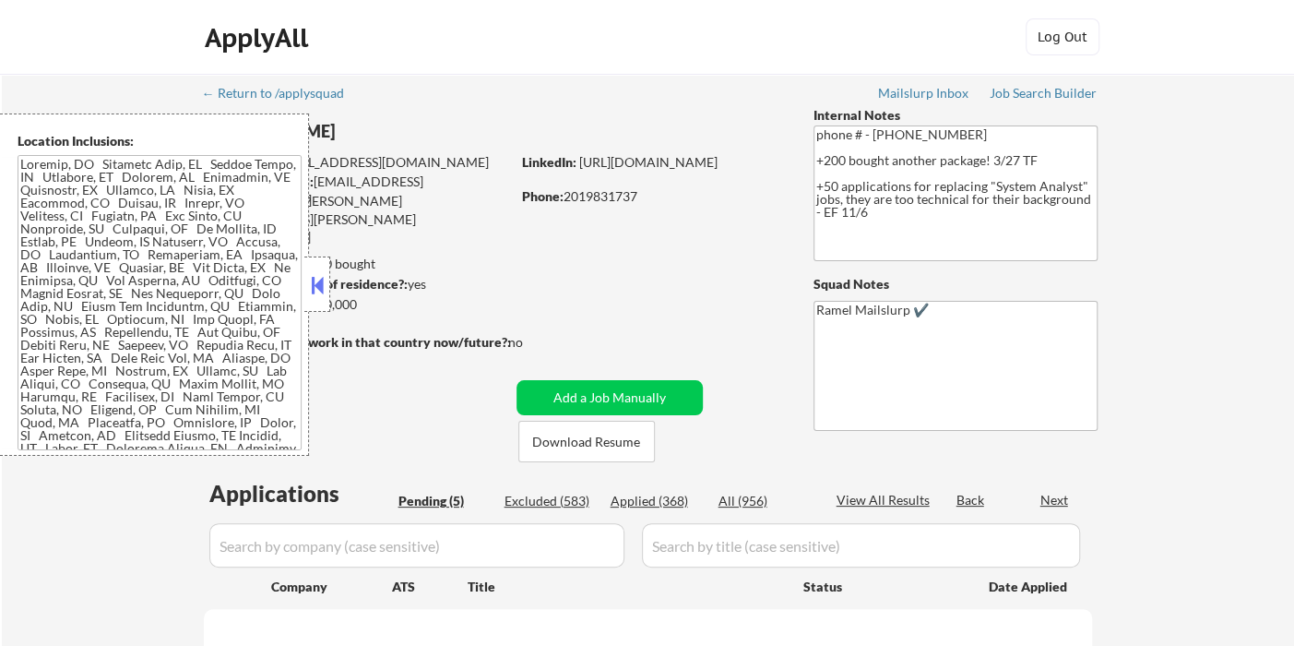
select select ""pending""
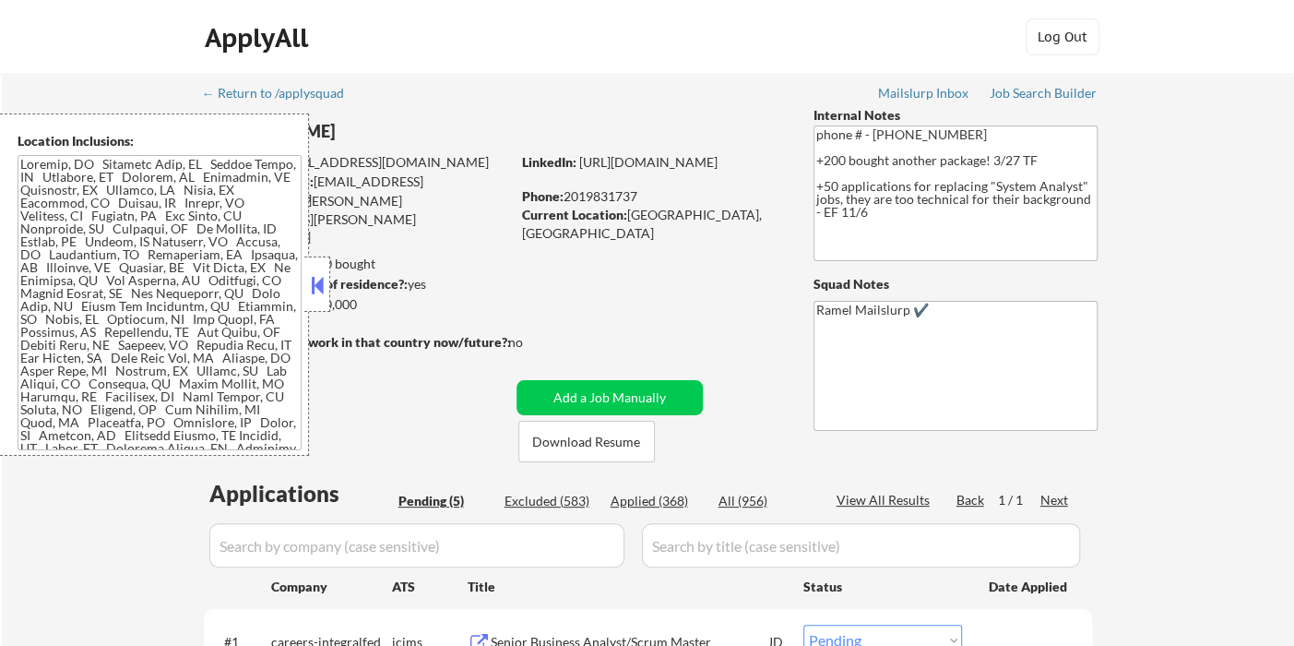
drag, startPoint x: 319, startPoint y: 279, endPoint x: 339, endPoint y: 282, distance: 19.7
click at [319, 279] on button at bounding box center [317, 285] width 20 height 28
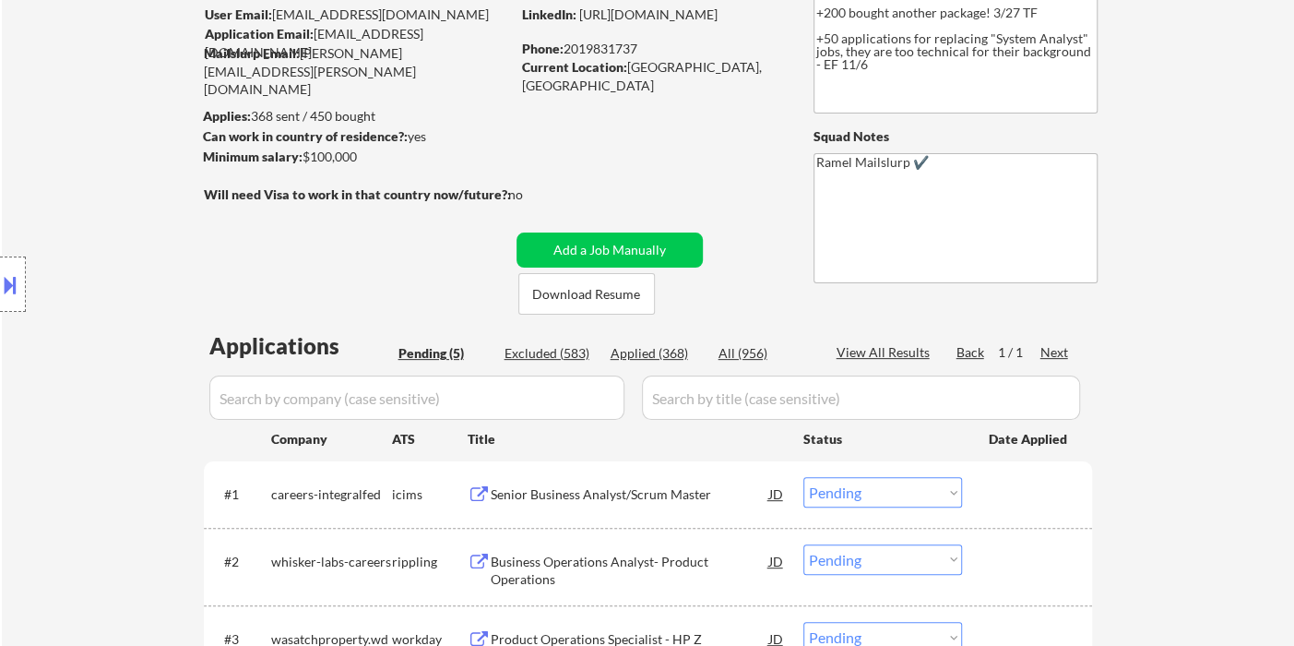
scroll to position [102, 0]
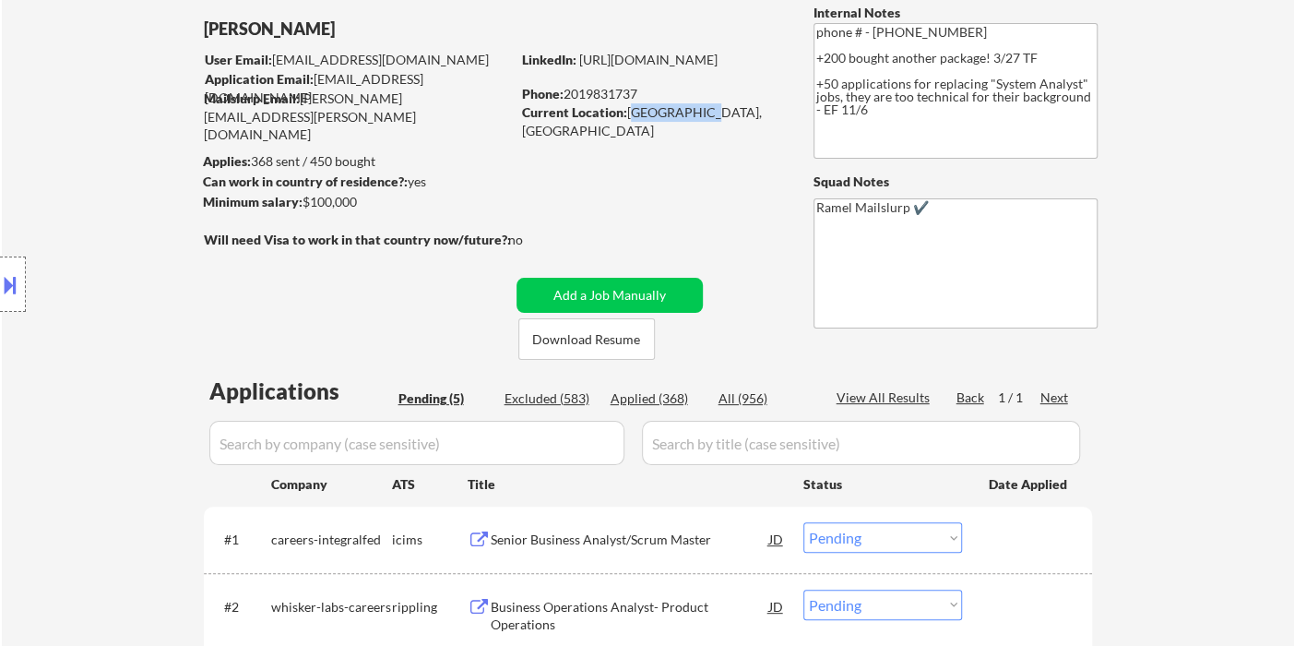
drag, startPoint x: 627, startPoint y: 111, endPoint x: 713, endPoint y: 113, distance: 85.8
click at [713, 113] on div "Current Location: [GEOGRAPHIC_DATA], [GEOGRAPHIC_DATA]" at bounding box center [652, 121] width 261 height 36
copy div "[GEOGRAPHIC_DATA], [GEOGRAPHIC_DATA]"
click at [42, 87] on div "← Return to /applysquad Mailslurp Inbox Job Search Builder [PERSON_NAME] User E…" at bounding box center [648, 467] width 1292 height 993
click at [15, 273] on button at bounding box center [10, 284] width 20 height 30
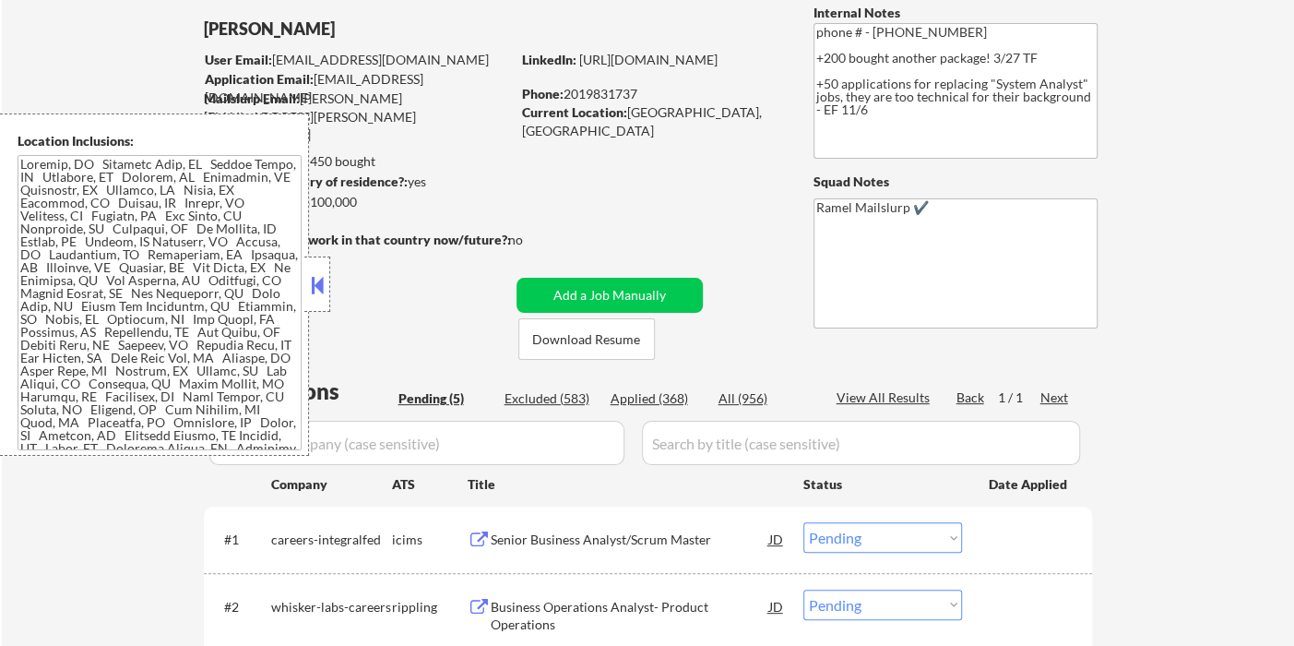
click at [180, 329] on textarea at bounding box center [160, 302] width 284 height 295
click at [46, 493] on div "← Return to /applysquad Mailslurp Inbox Job Search Builder [PERSON_NAME] User E…" at bounding box center [648, 467] width 1292 height 993
click at [32, 50] on div "← Return to /applysquad Mailslurp Inbox Job Search Builder [PERSON_NAME] User E…" at bounding box center [648, 467] width 1292 height 993
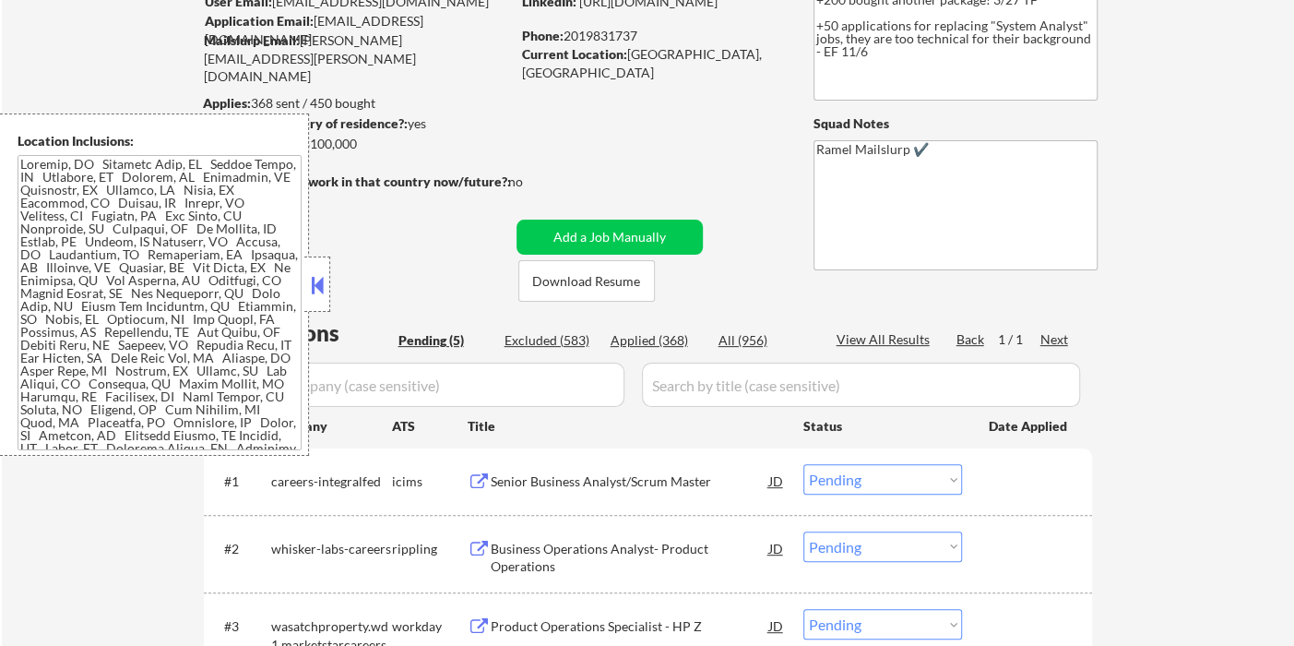
scroll to position [307, 0]
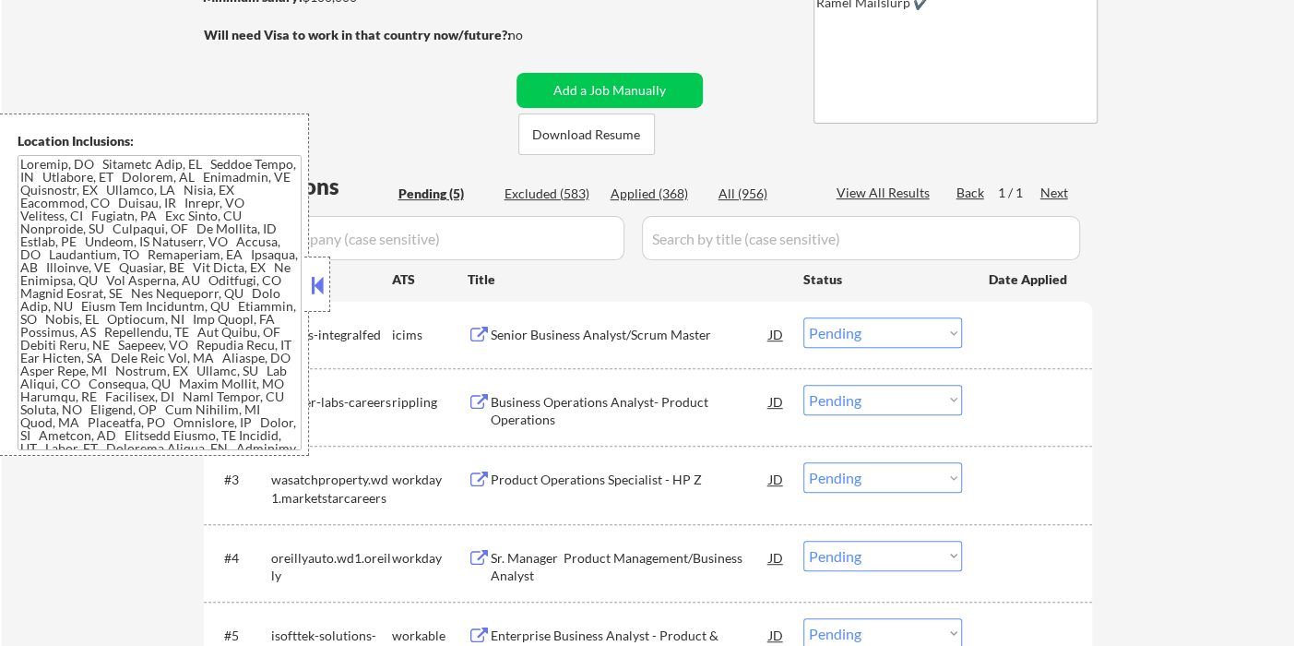
click at [324, 287] on button at bounding box center [317, 285] width 20 height 28
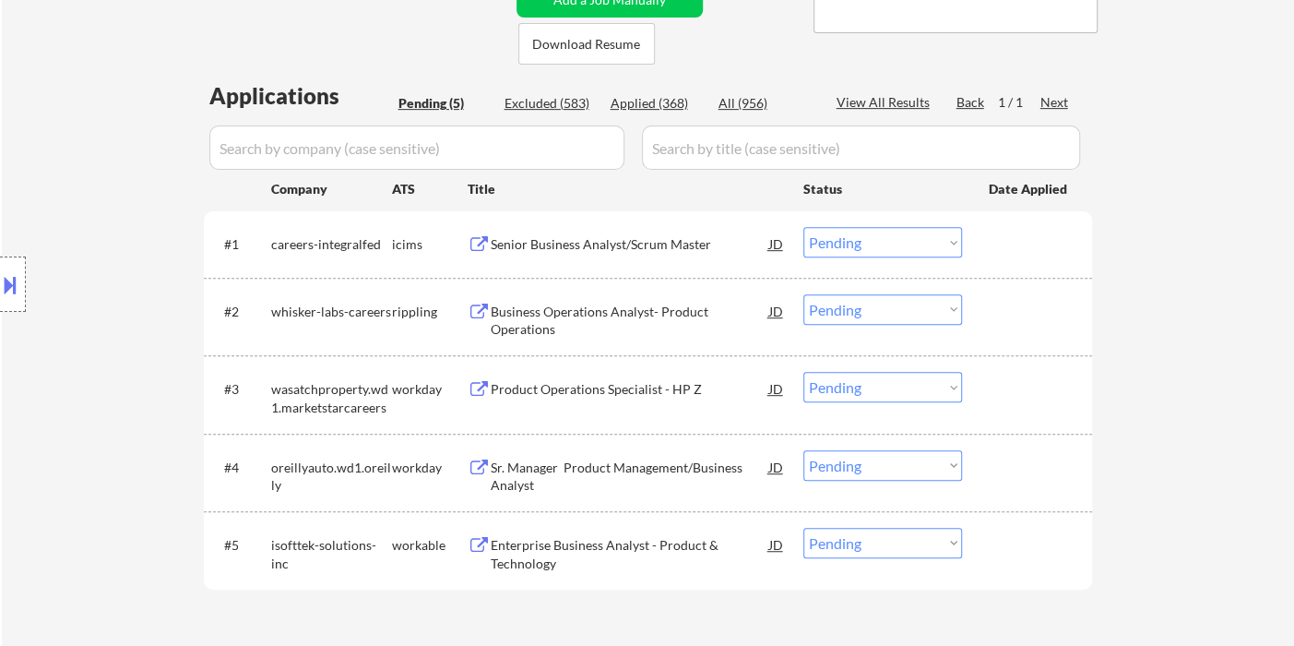
scroll to position [512, 0]
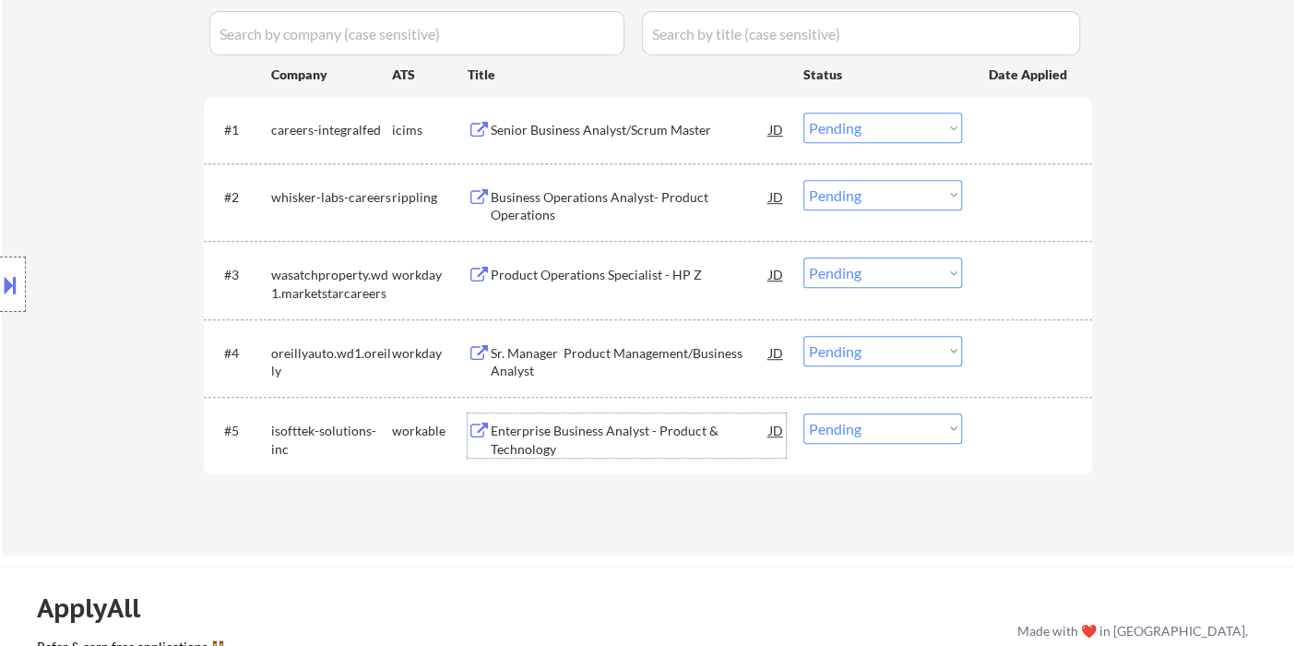
click at [605, 434] on div "Enterprise Business Analyst - Product & Technology" at bounding box center [630, 440] width 279 height 36
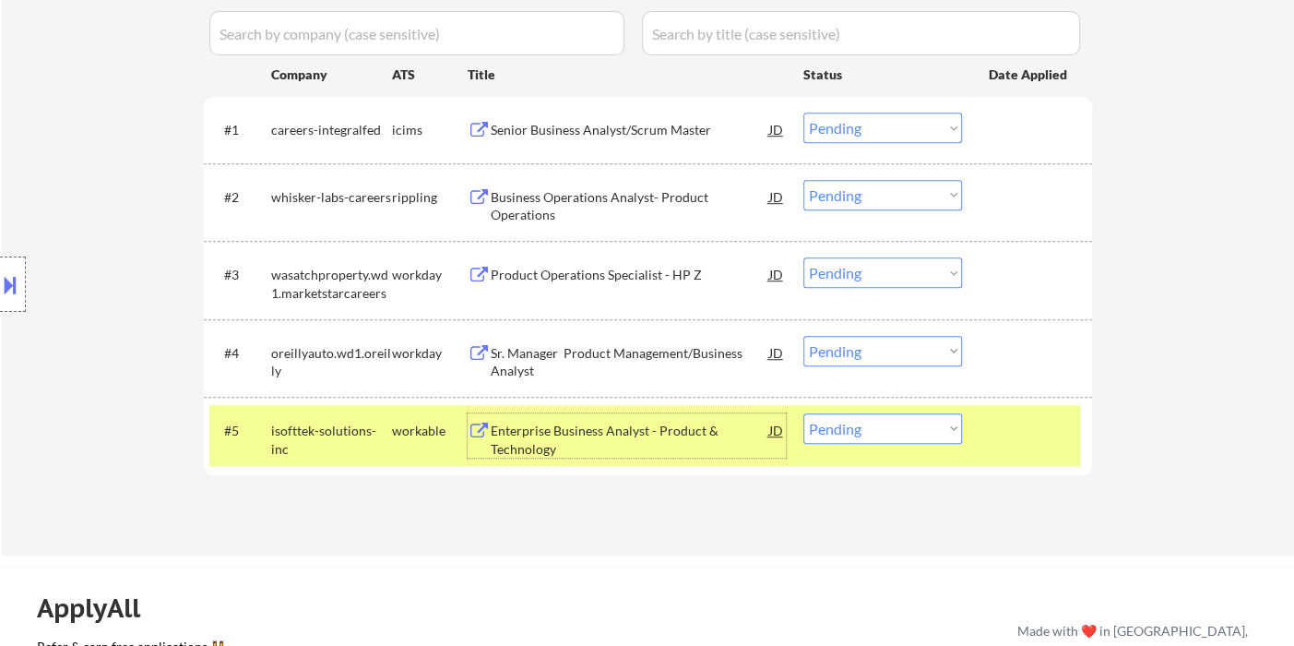
drag, startPoint x: 898, startPoint y: 424, endPoint x: 915, endPoint y: 438, distance: 22.3
click at [898, 424] on select "Choose an option... Pending Applied Excluded (Questions) Excluded (Expired) Exc…" at bounding box center [882, 428] width 159 height 30
select select ""excluded__bad_match_""
click at [803, 413] on select "Choose an option... Pending Applied Excluded (Questions) Excluded (Expired) Exc…" at bounding box center [882, 428] width 159 height 30
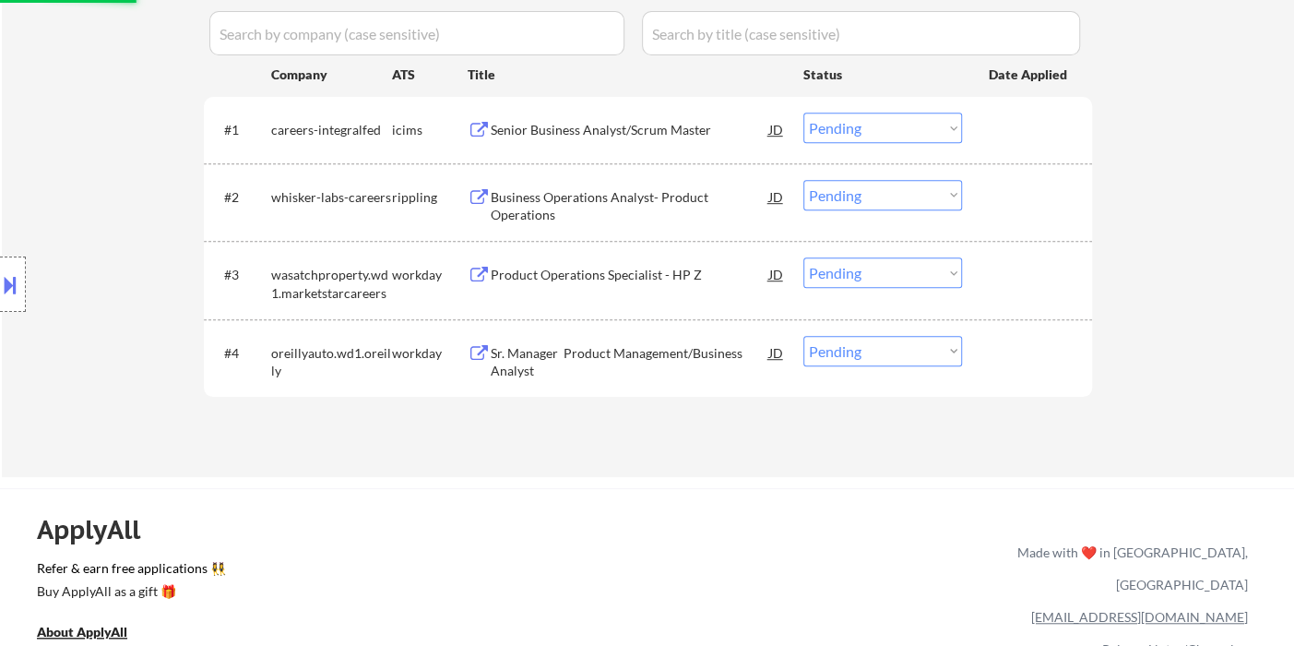
click at [595, 197] on div "Business Operations Analyst- Product Operations" at bounding box center [630, 206] width 279 height 36
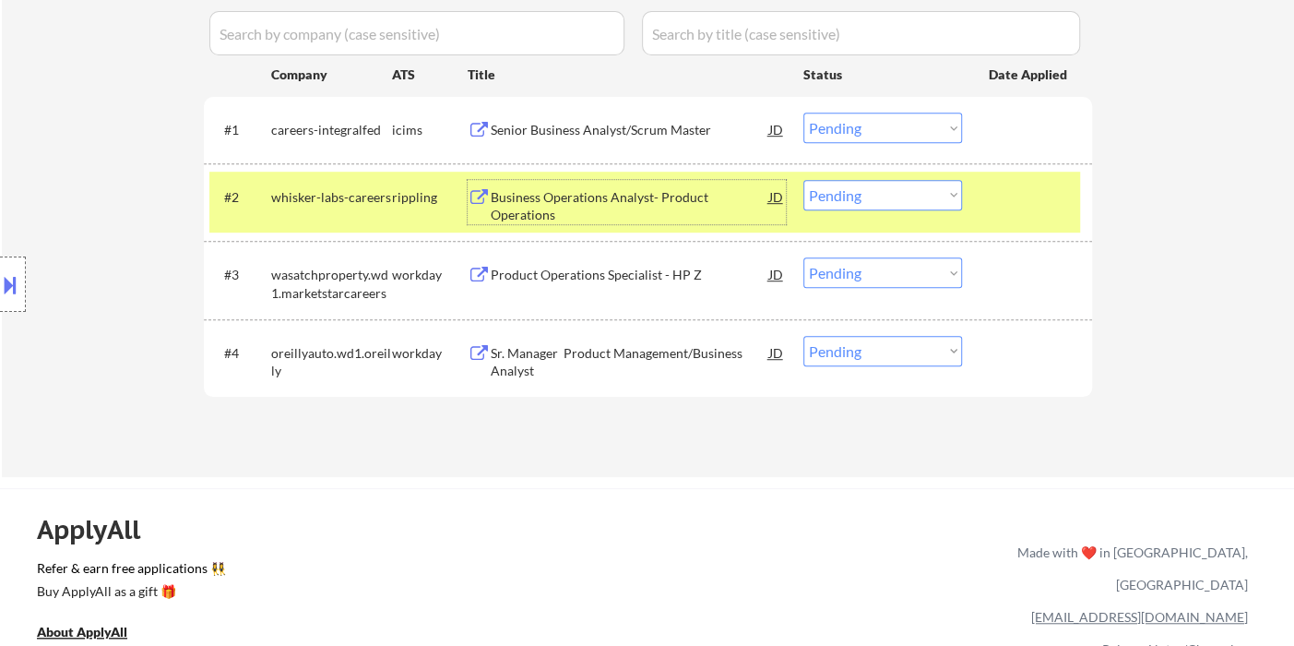
click at [892, 208] on select "Choose an option... Pending Applied Excluded (Questions) Excluded (Expired) Exc…" at bounding box center [882, 195] width 159 height 30
click at [803, 180] on select "Choose an option... Pending Applied Excluded (Questions) Excluded (Expired) Exc…" at bounding box center [882, 195] width 159 height 30
click at [604, 359] on div "Sr. Manager Product Management/Business Analyst" at bounding box center [630, 362] width 279 height 36
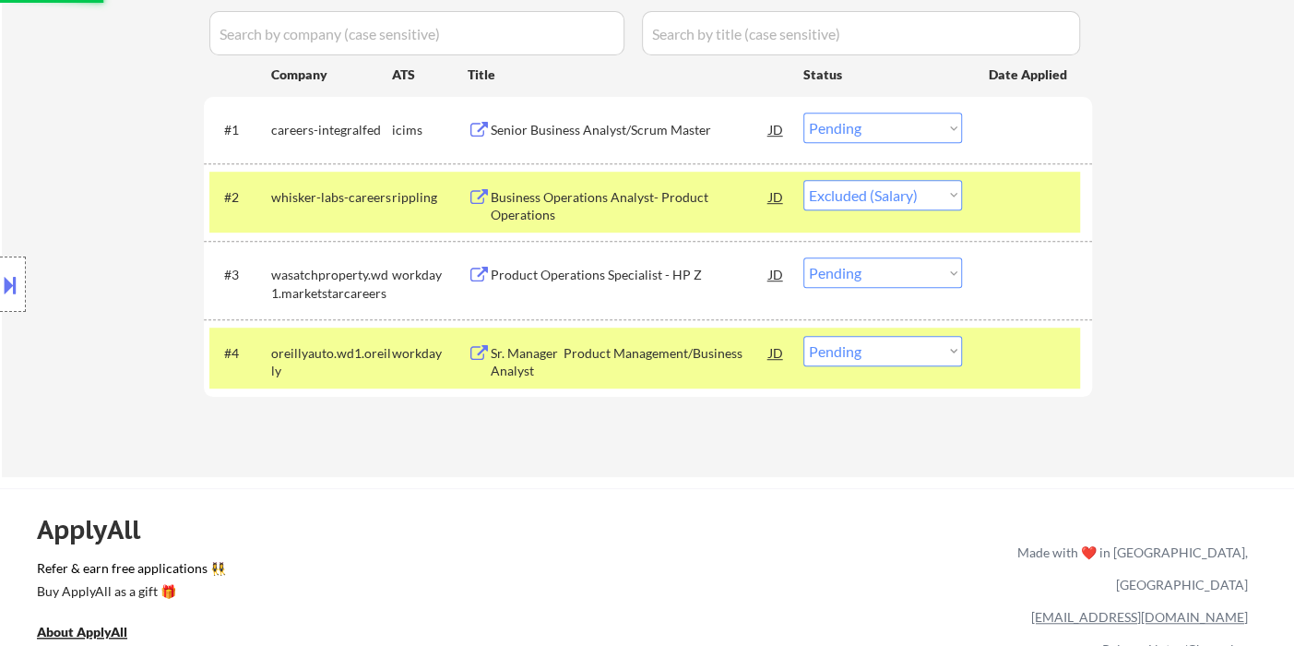
select select ""pending""
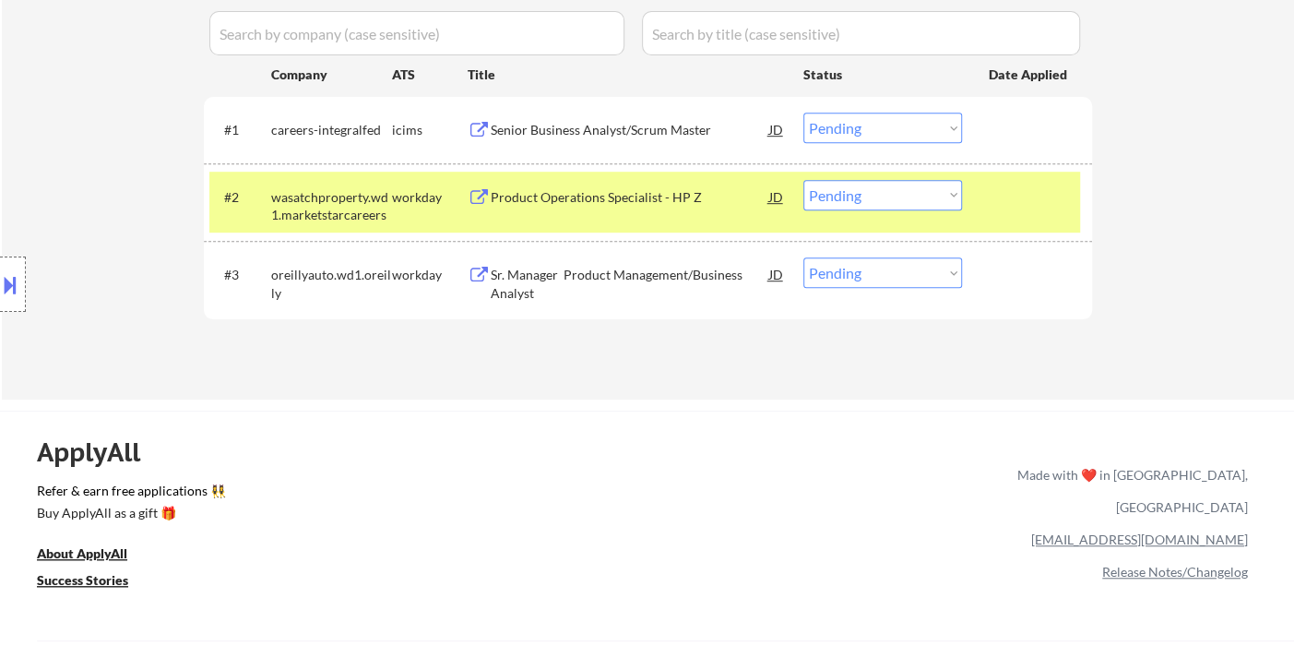
click at [633, 276] on div "Sr. Manager Product Management/Business Analyst" at bounding box center [630, 284] width 279 height 36
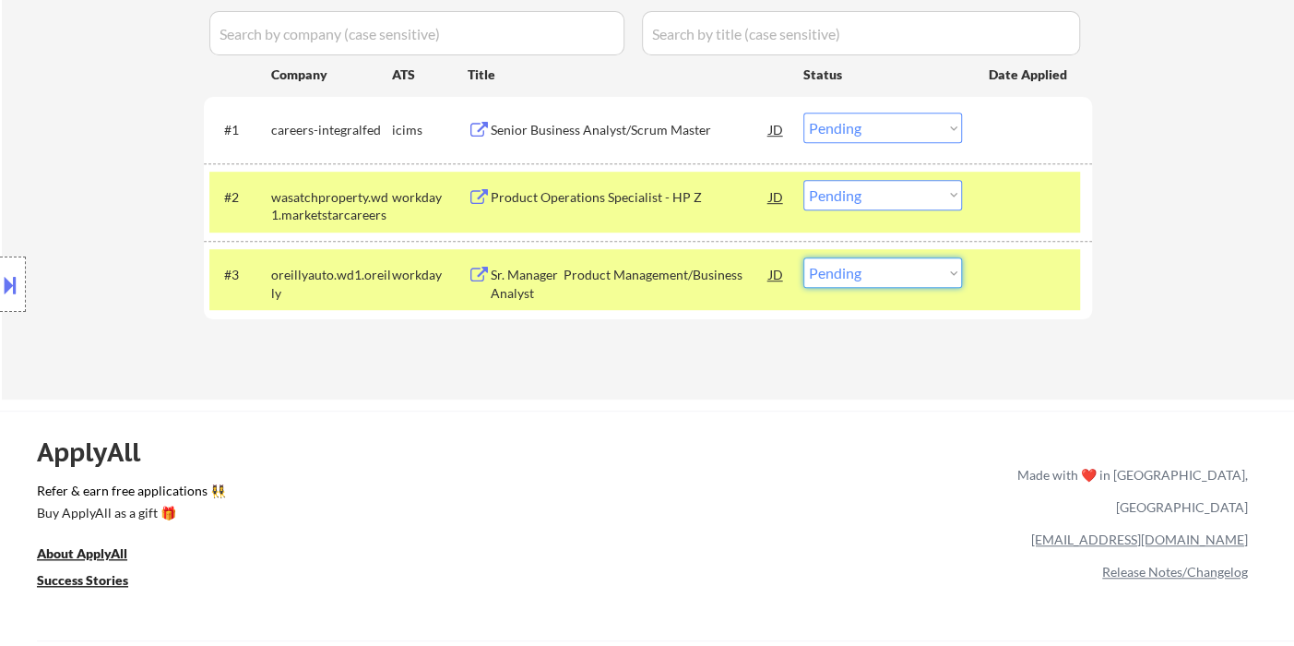
click at [881, 277] on select "Choose an option... Pending Applied Excluded (Questions) Excluded (Expired) Exc…" at bounding box center [882, 272] width 159 height 30
select select ""applied""
click at [803, 257] on select "Choose an option... Pending Applied Excluded (Questions) Excluded (Expired) Exc…" at bounding box center [882, 272] width 159 height 30
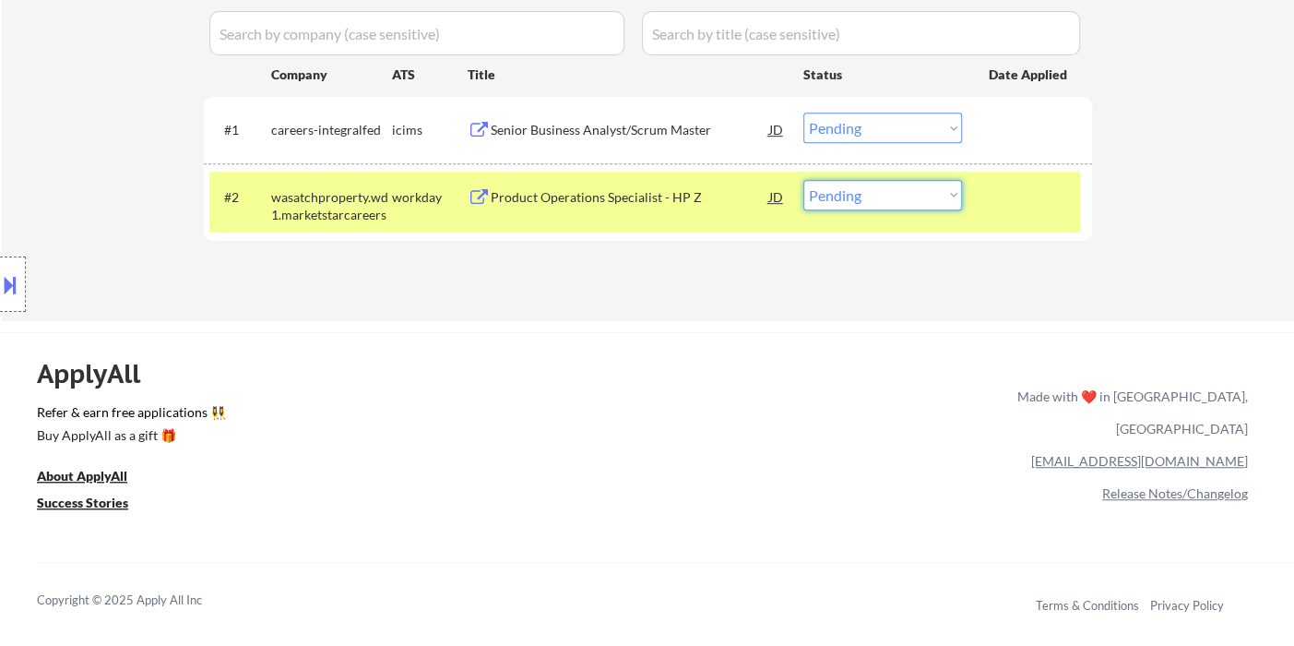
click at [873, 200] on select "Choose an option... Pending Applied Excluded (Questions) Excluded (Expired) Exc…" at bounding box center [882, 195] width 159 height 30
select select ""applied""
click at [803, 180] on select "Choose an option... Pending Applied Excluded (Questions) Excluded (Expired) Exc…" at bounding box center [882, 195] width 159 height 30
click at [641, 127] on div "Senior Business Analyst/Scrum Master" at bounding box center [630, 130] width 279 height 18
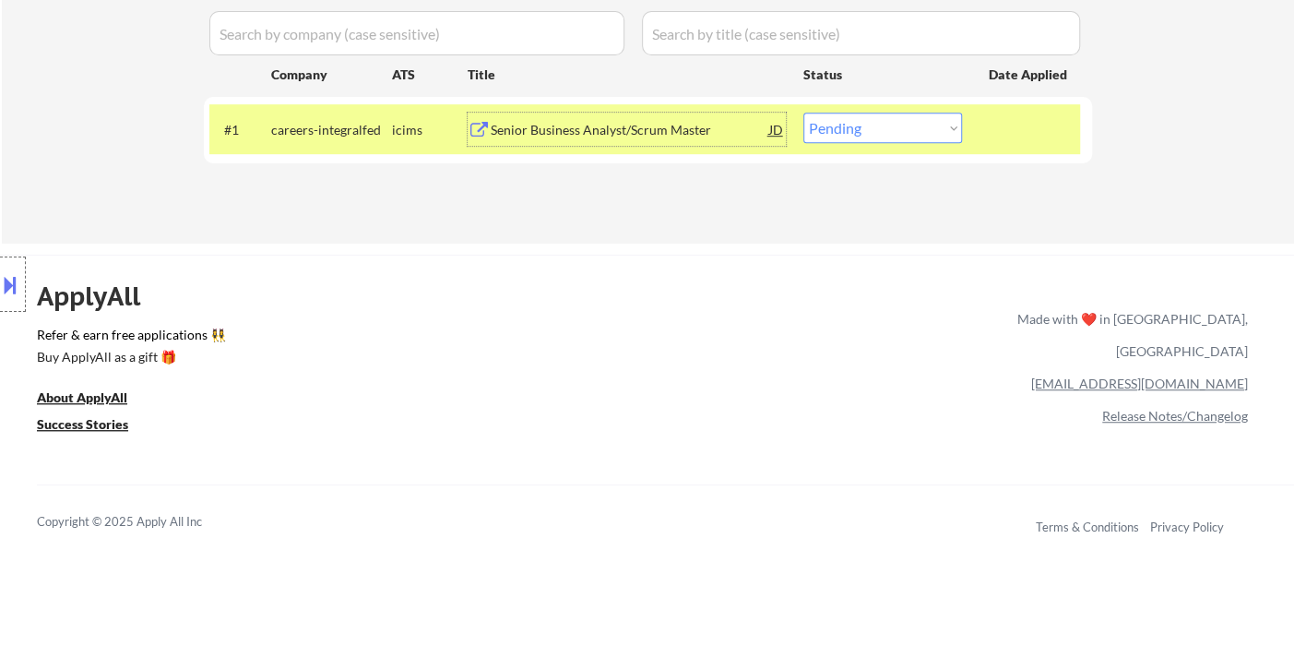
click at [839, 131] on select "Choose an option... Pending Applied Excluded (Questions) Excluded (Expired) Exc…" at bounding box center [882, 128] width 159 height 30
click at [616, 205] on div "Applications Pending (1) Excluded (585) Applied (370) All (956) View All Result…" at bounding box center [648, 87] width 888 height 242
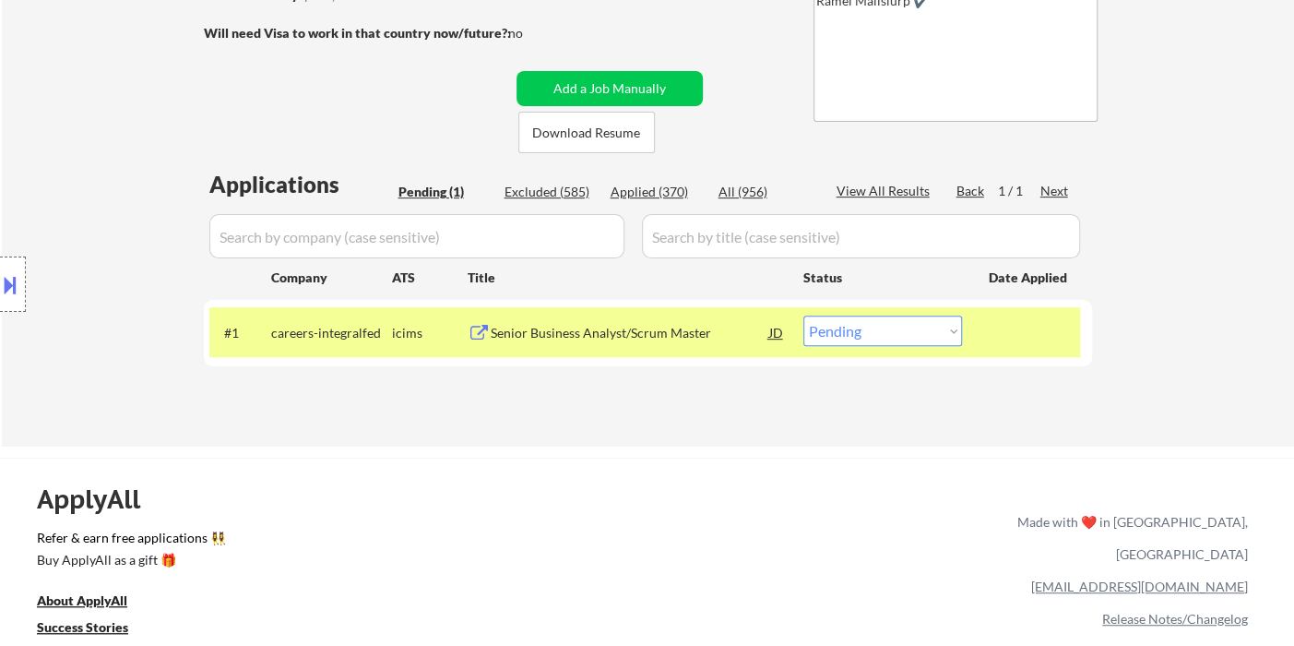
scroll to position [307, 0]
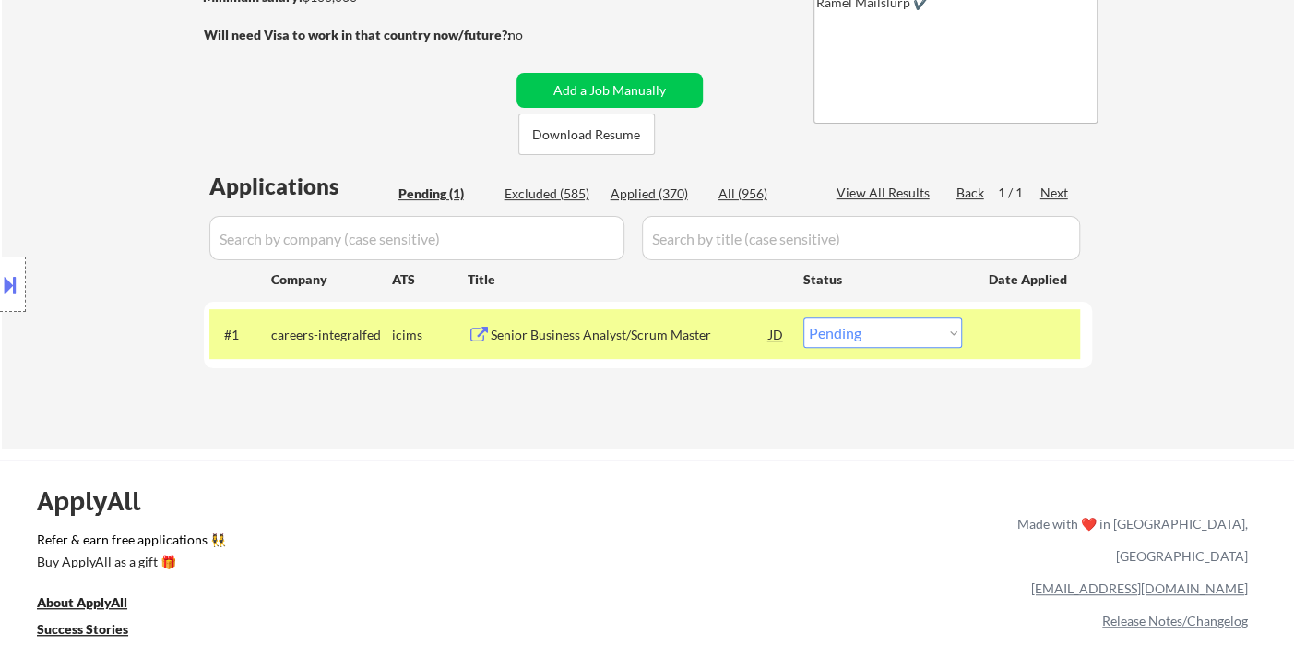
click at [832, 343] on select "Choose an option... Pending Applied Excluded (Questions) Excluded (Expired) Exc…" at bounding box center [882, 332] width 159 height 30
select select ""excluded__bad_match_""
click at [803, 317] on select "Choose an option... Pending Applied Excluded (Questions) Excluded (Expired) Exc…" at bounding box center [882, 332] width 159 height 30
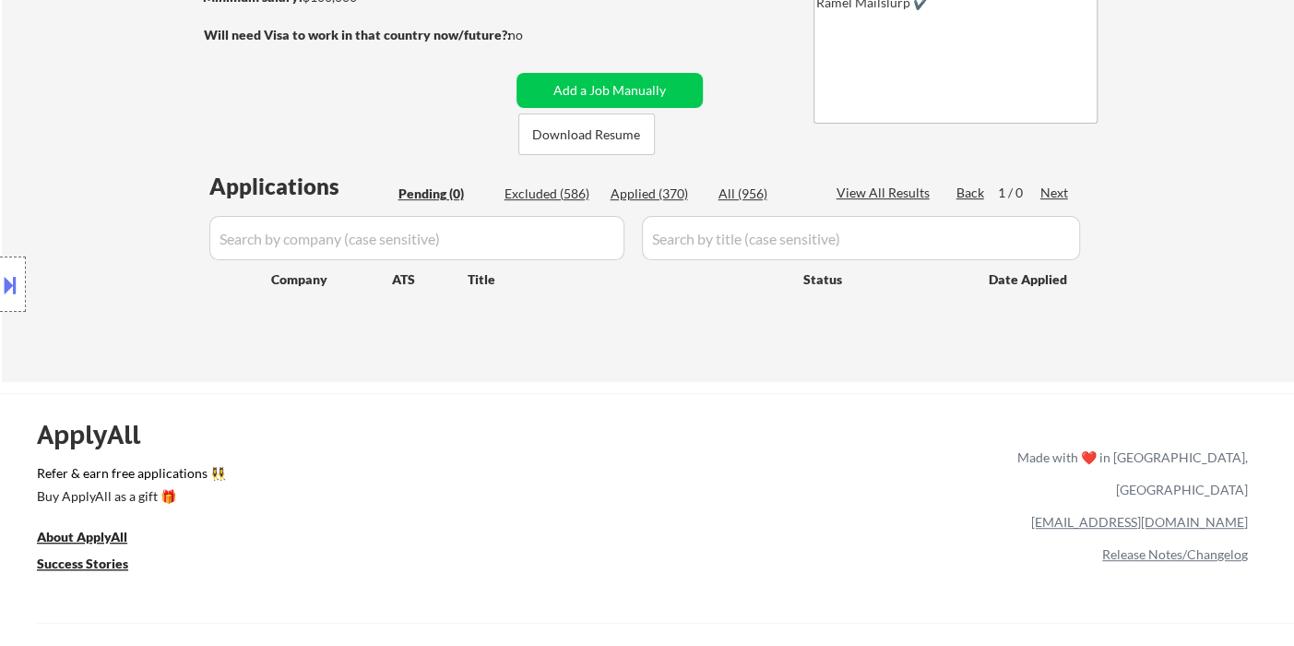
drag, startPoint x: 47, startPoint y: 168, endPoint x: 130, endPoint y: 144, distance: 86.4
click at [47, 165] on div "Location Inclusions:" at bounding box center [165, 284] width 330 height 342
click at [667, 195] on div "Applied (370)" at bounding box center [657, 193] width 92 height 18
select select ""applied""
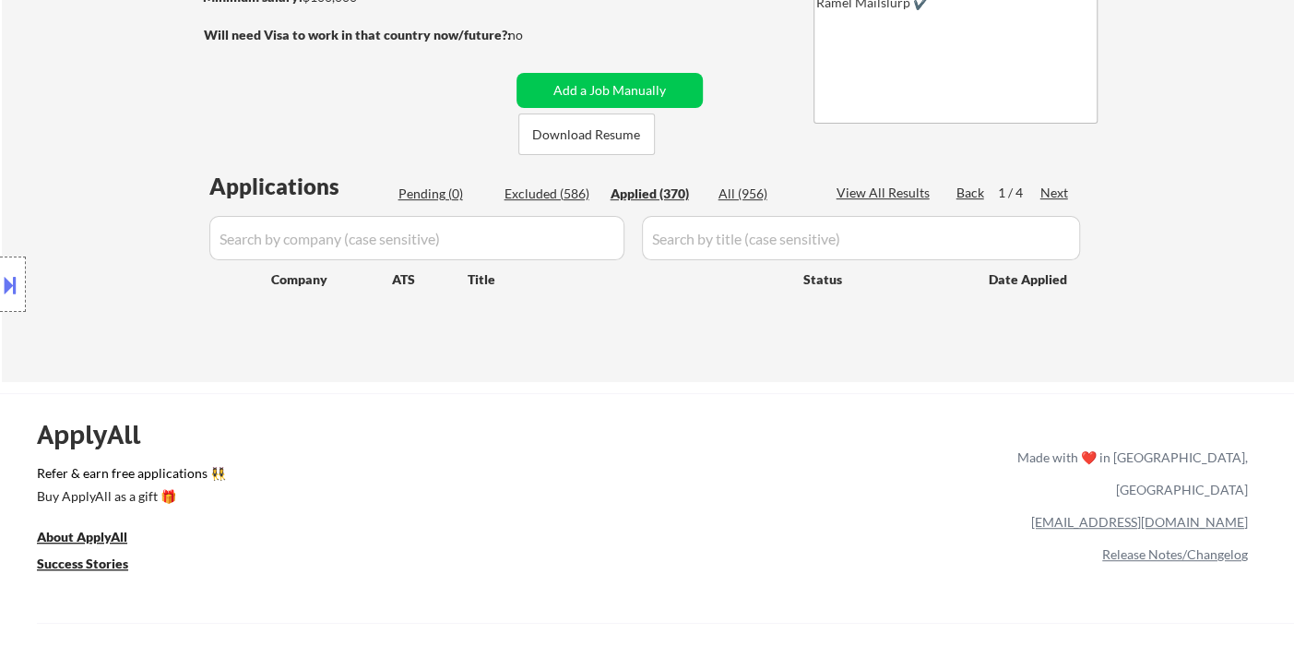
select select ""applied""
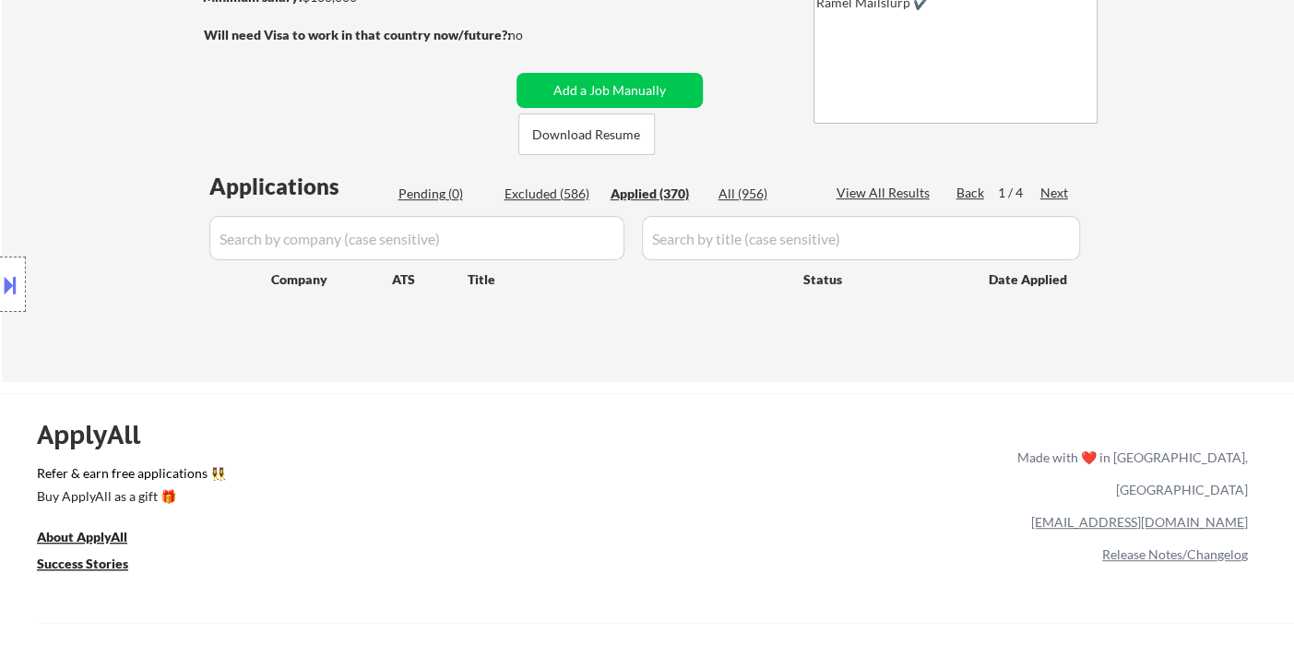
select select ""applied""
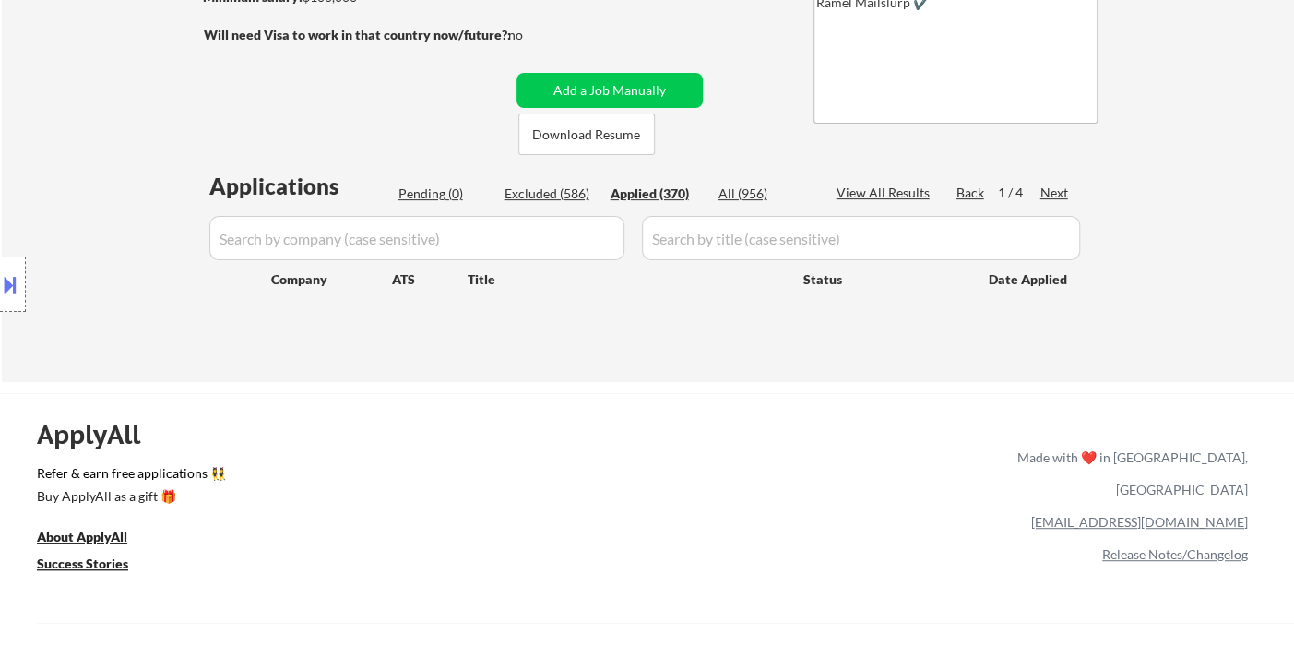
select select ""applied""
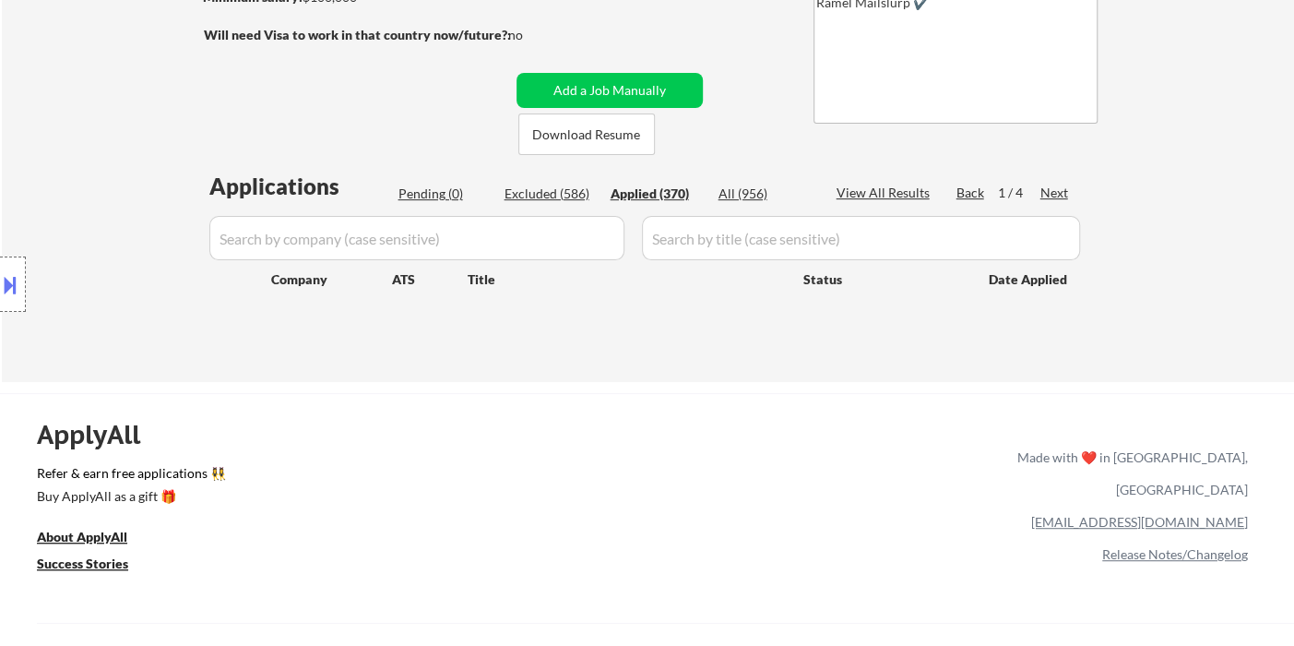
select select ""applied""
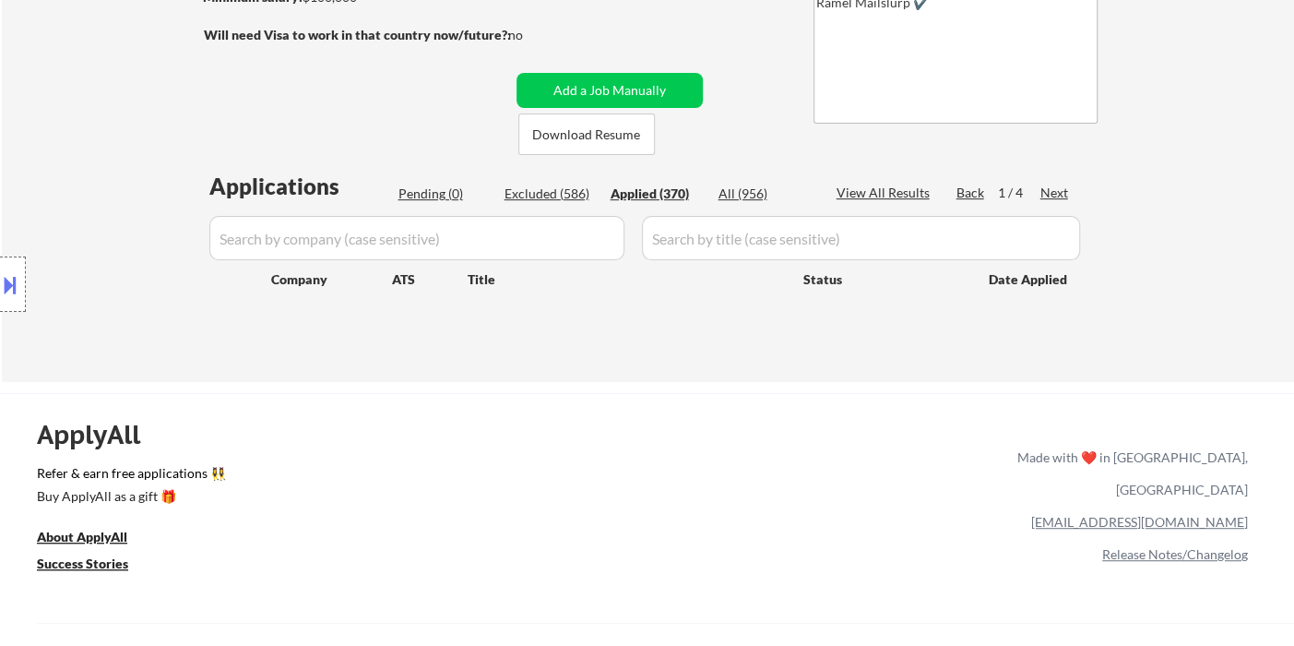
select select ""applied""
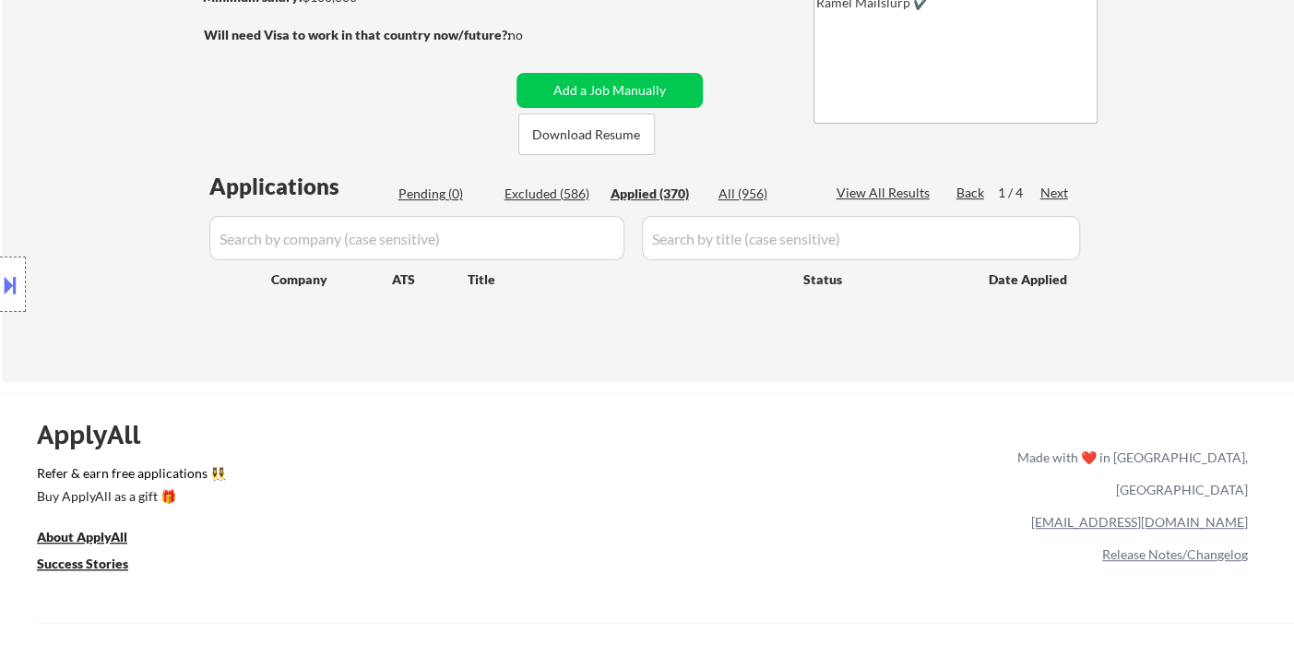
select select ""applied""
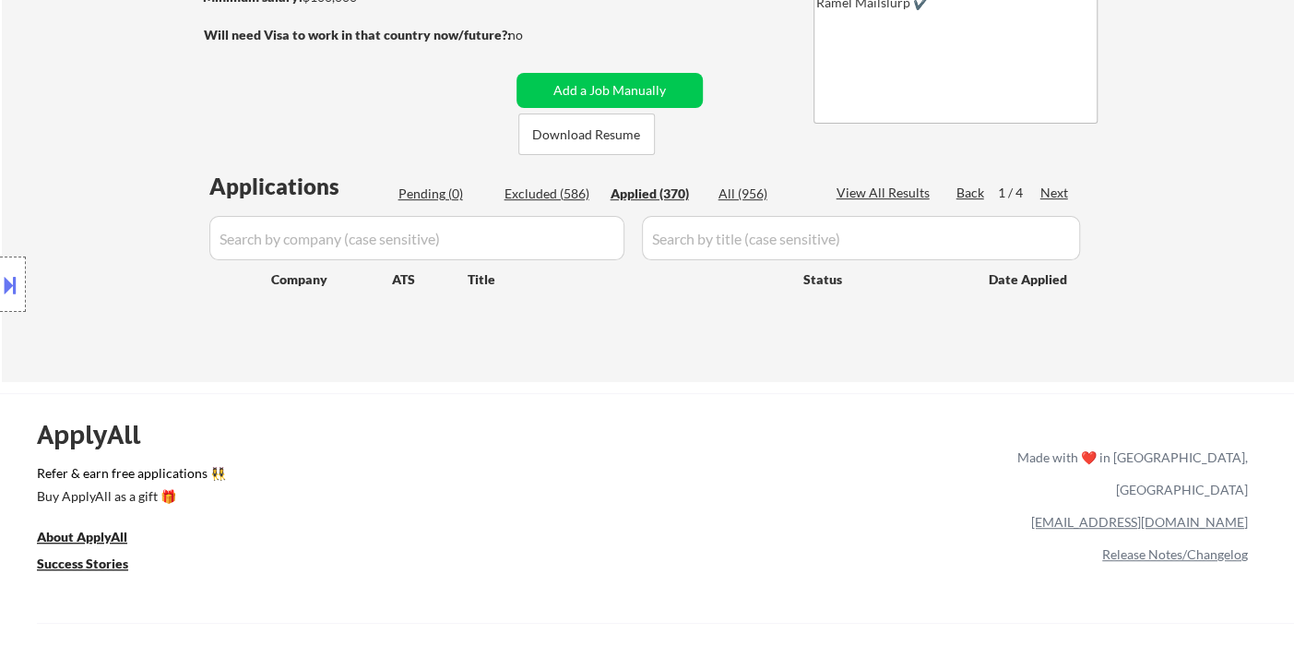
select select ""applied""
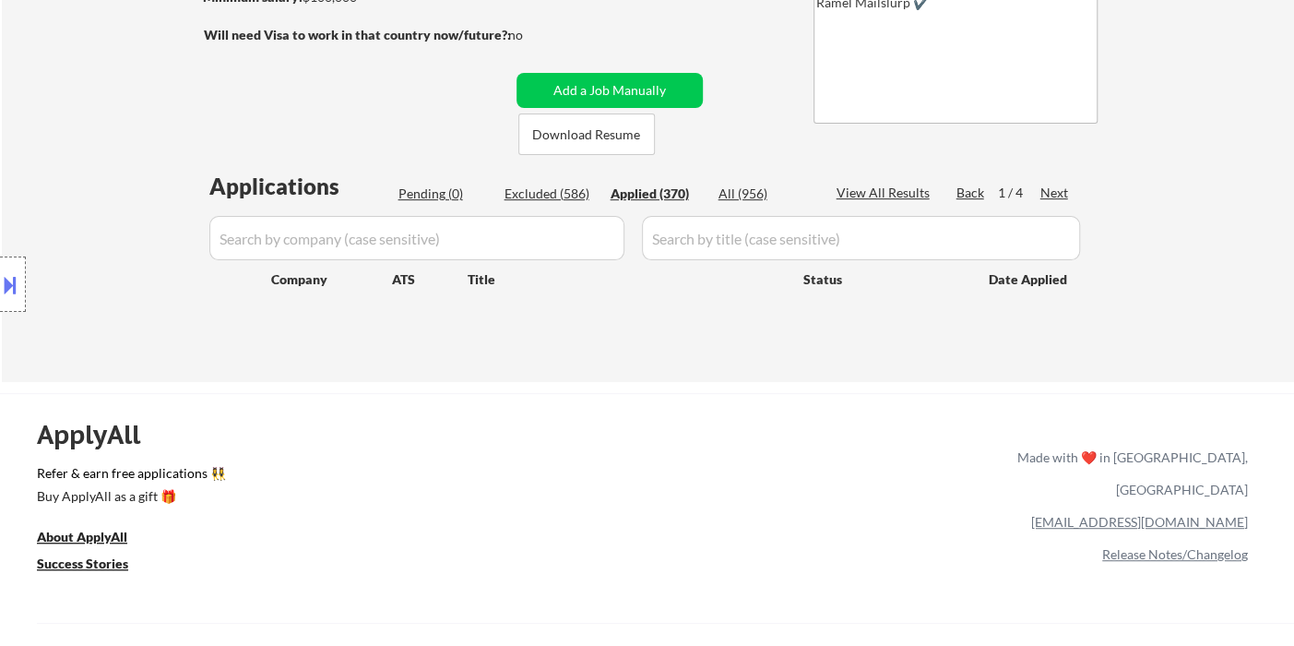
select select ""applied""
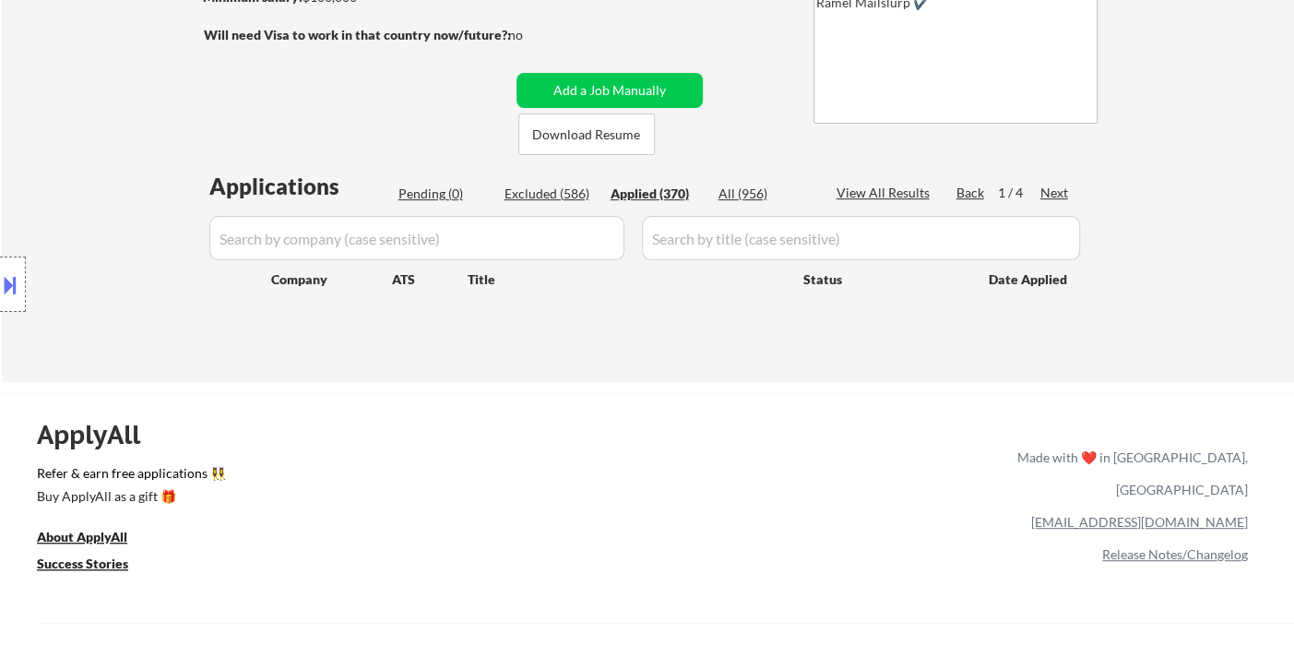
select select ""applied""
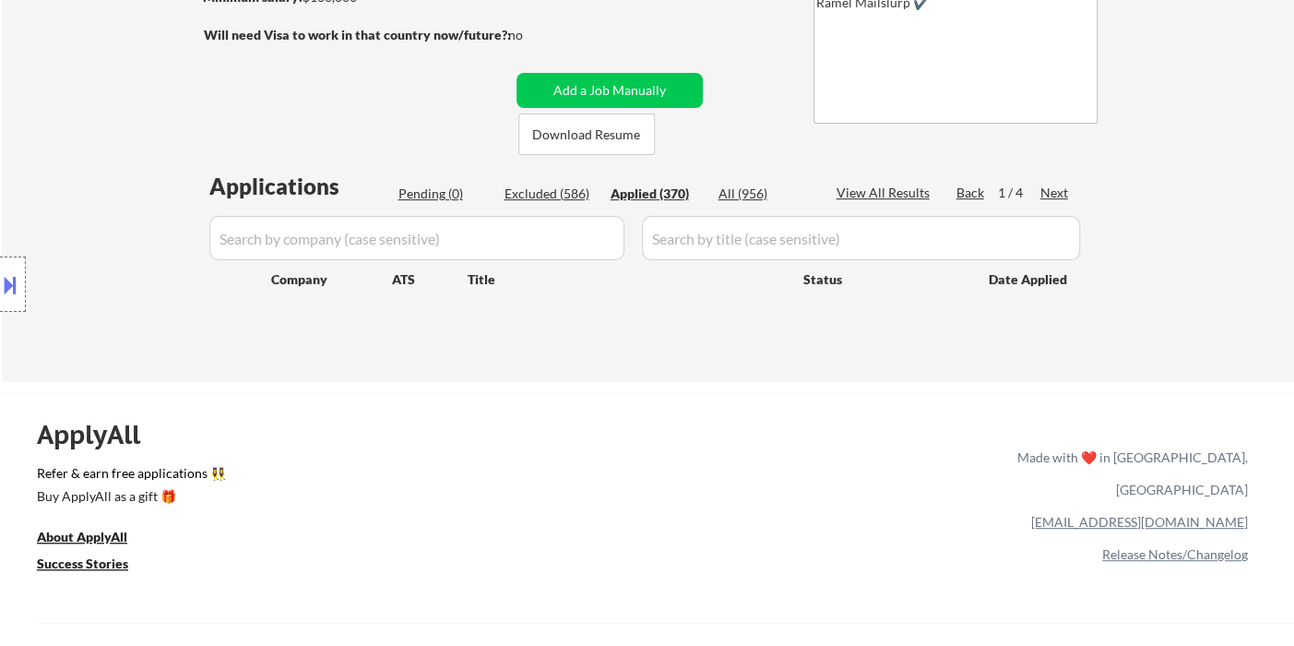
select select ""applied""
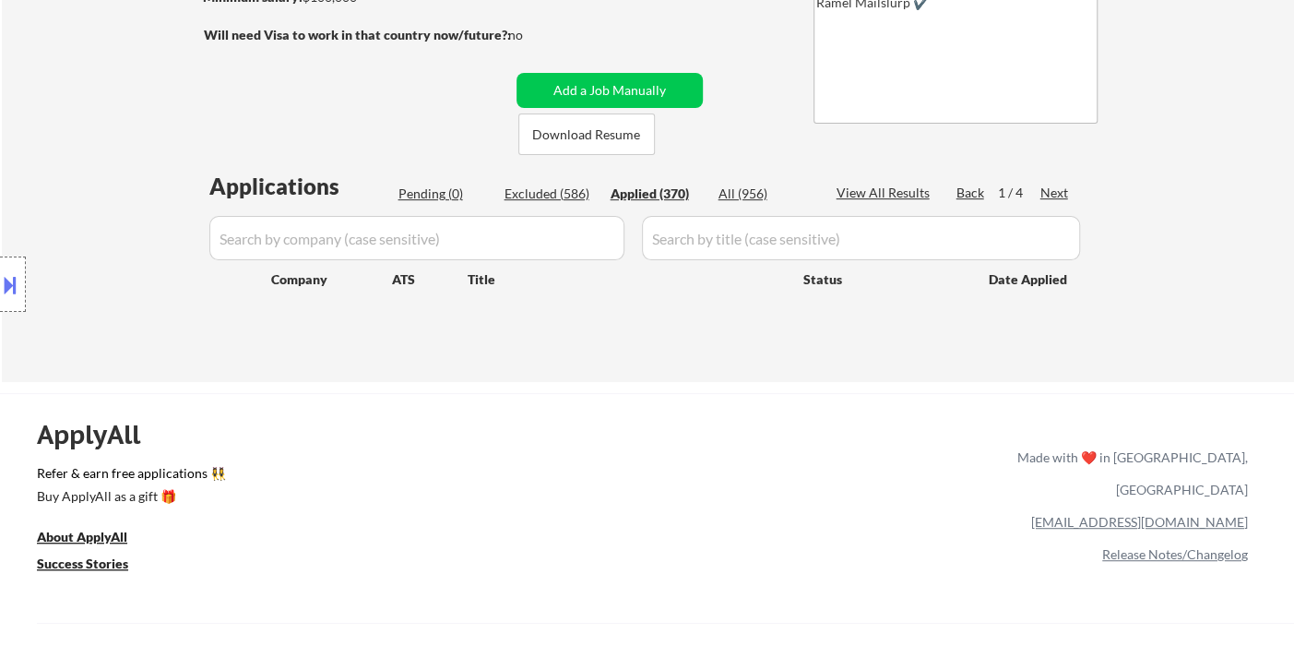
select select ""applied""
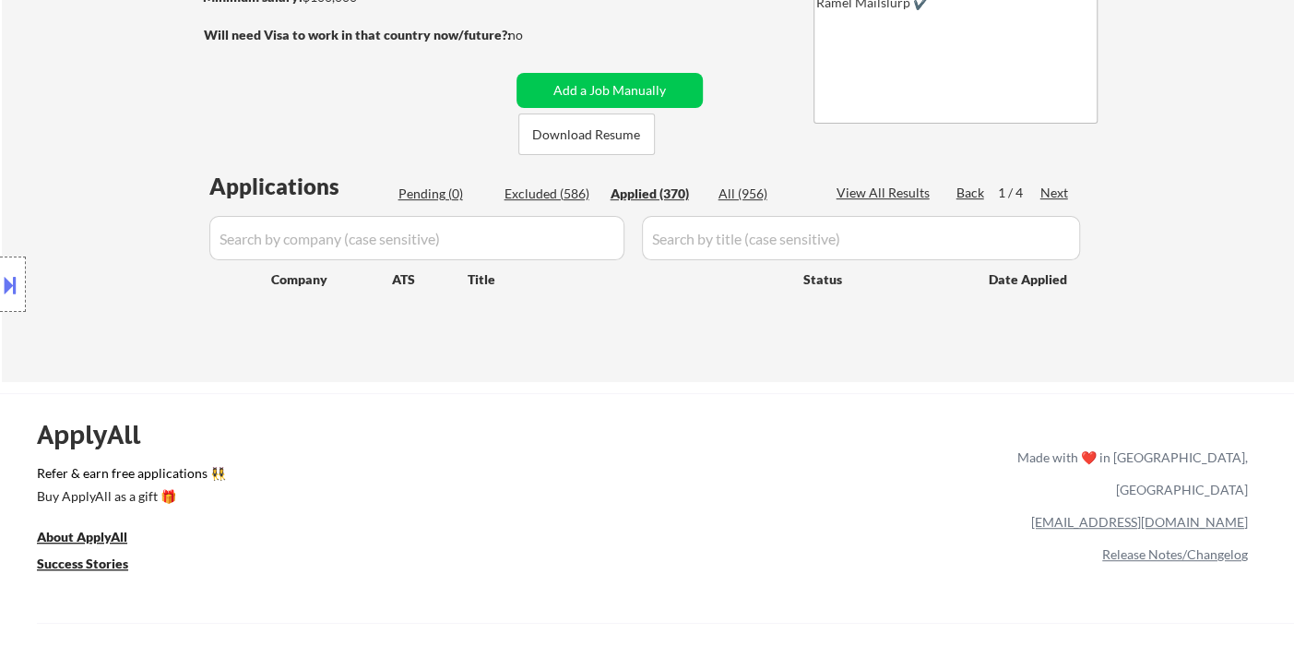
select select ""applied""
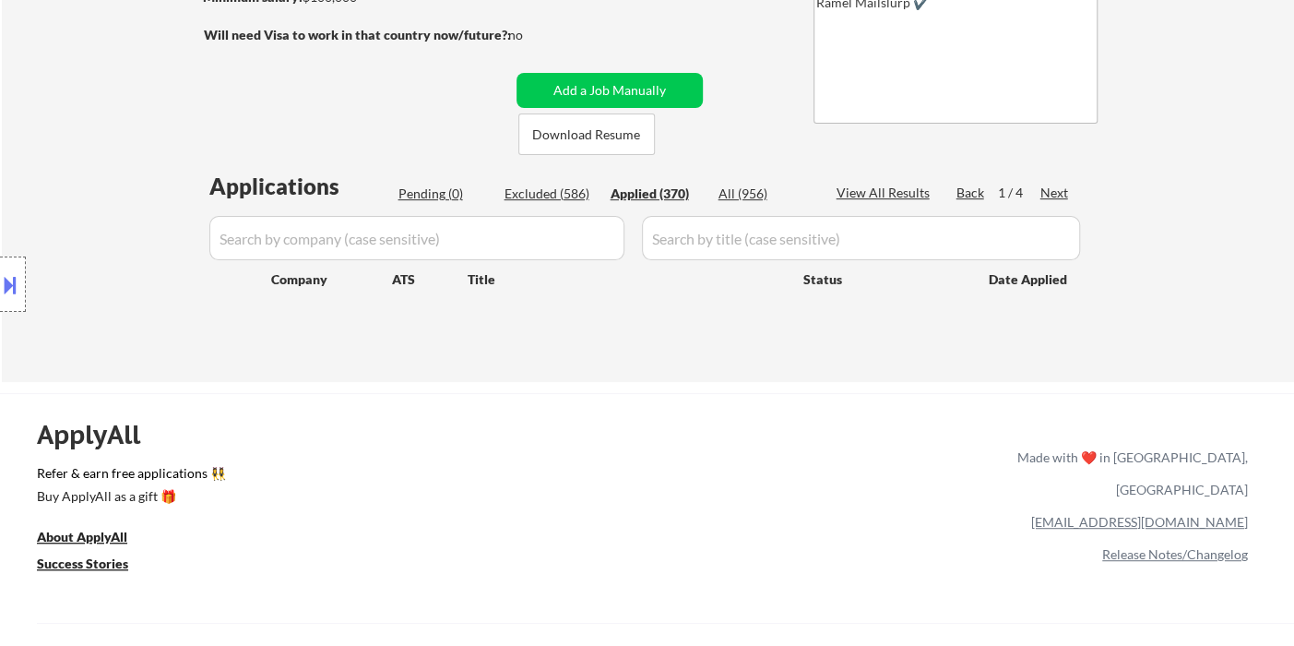
select select ""applied""
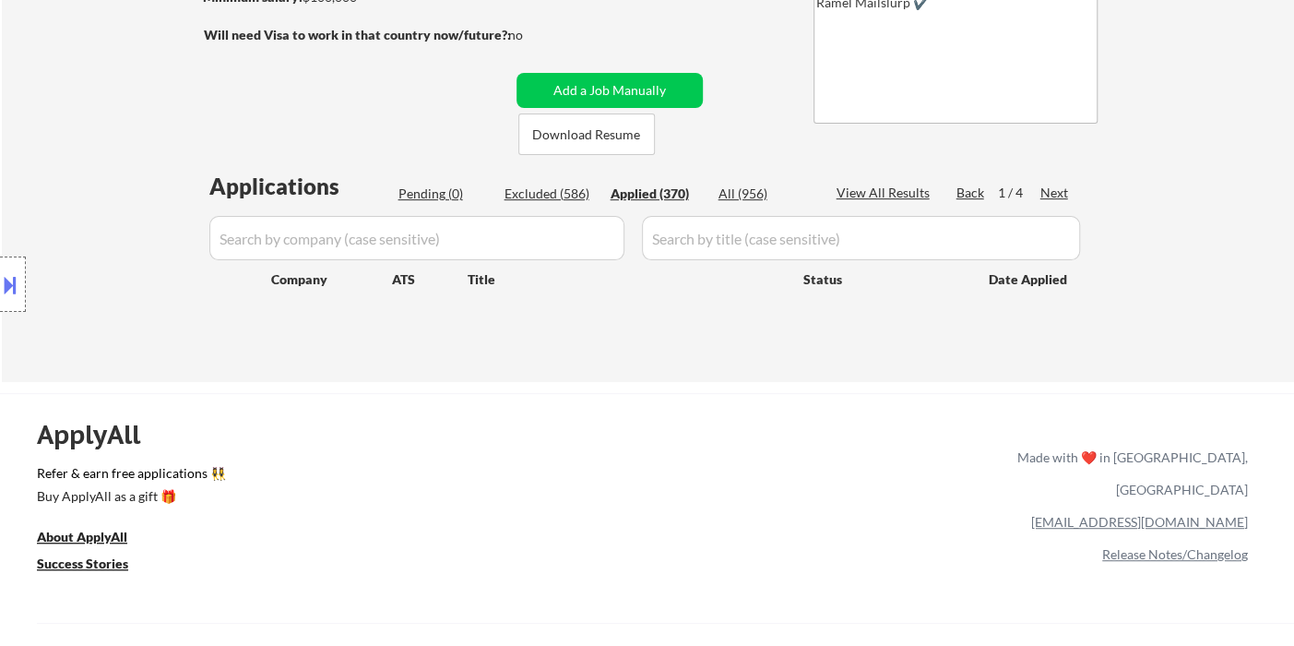
select select ""applied""
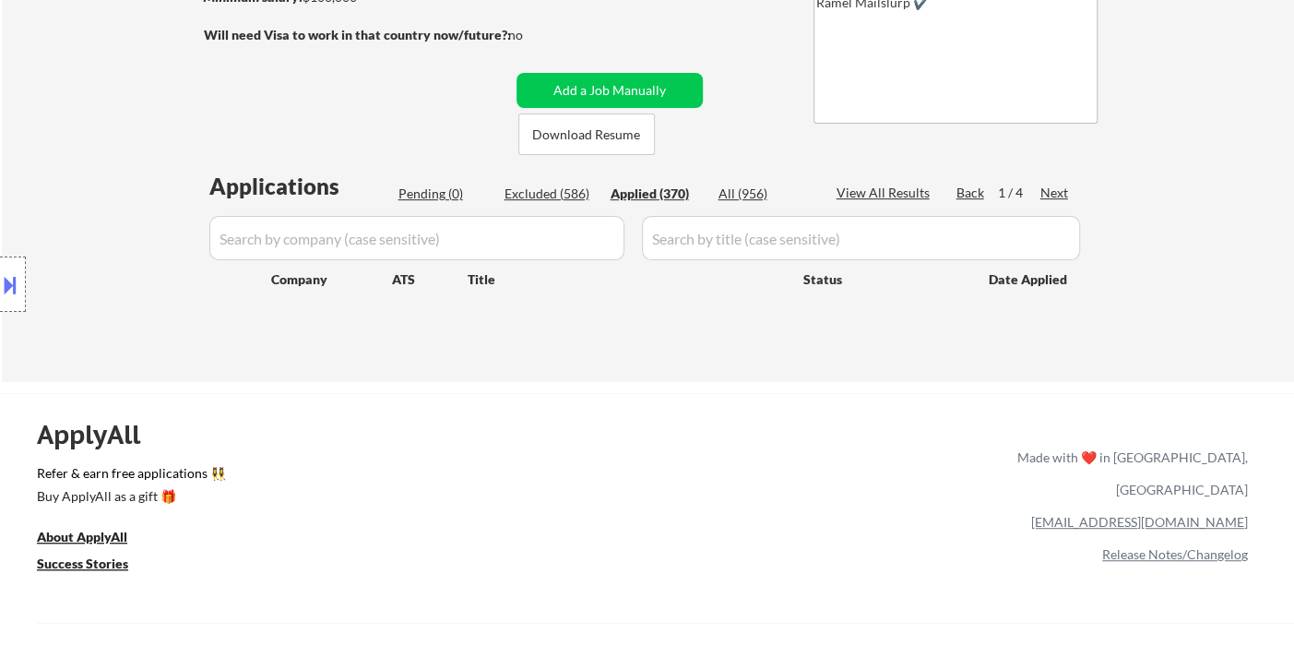
select select ""applied""
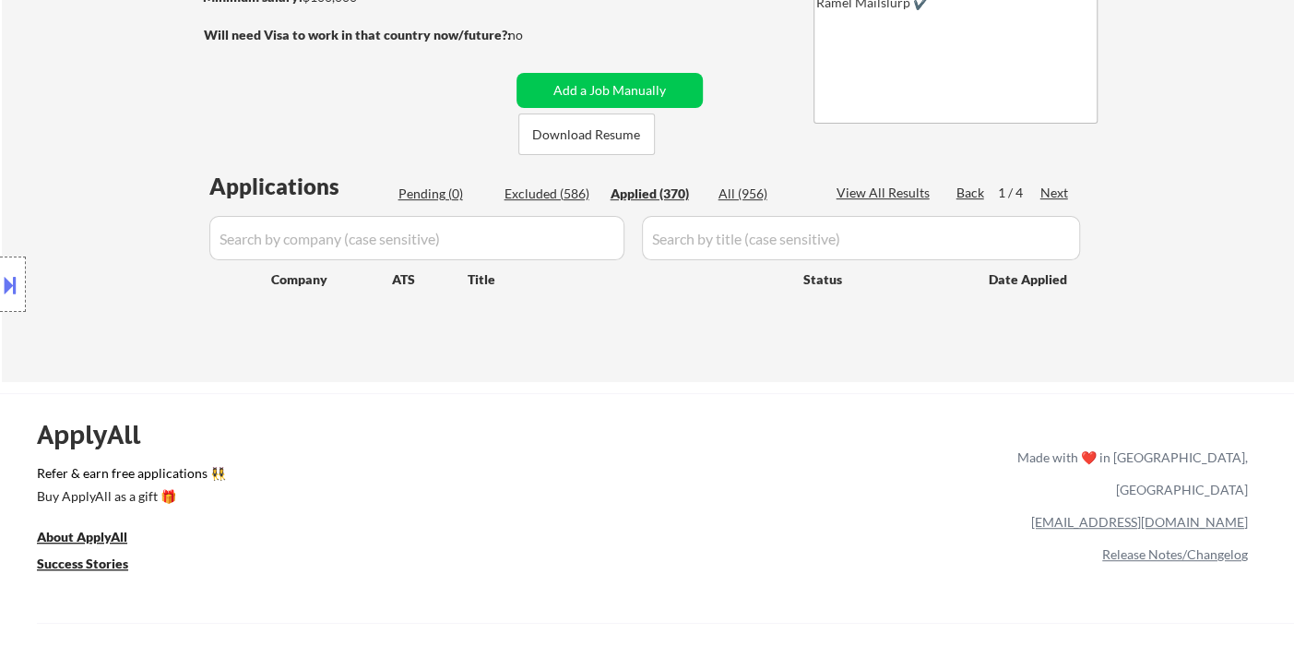
select select ""applied""
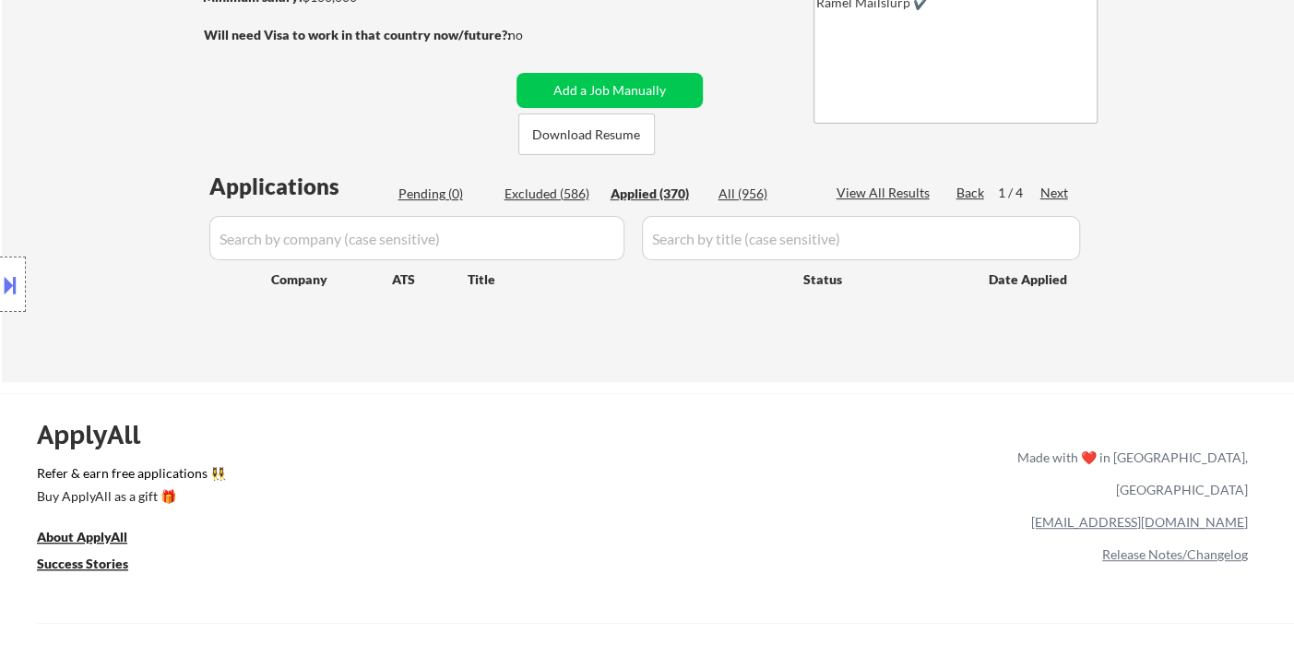
select select ""applied""
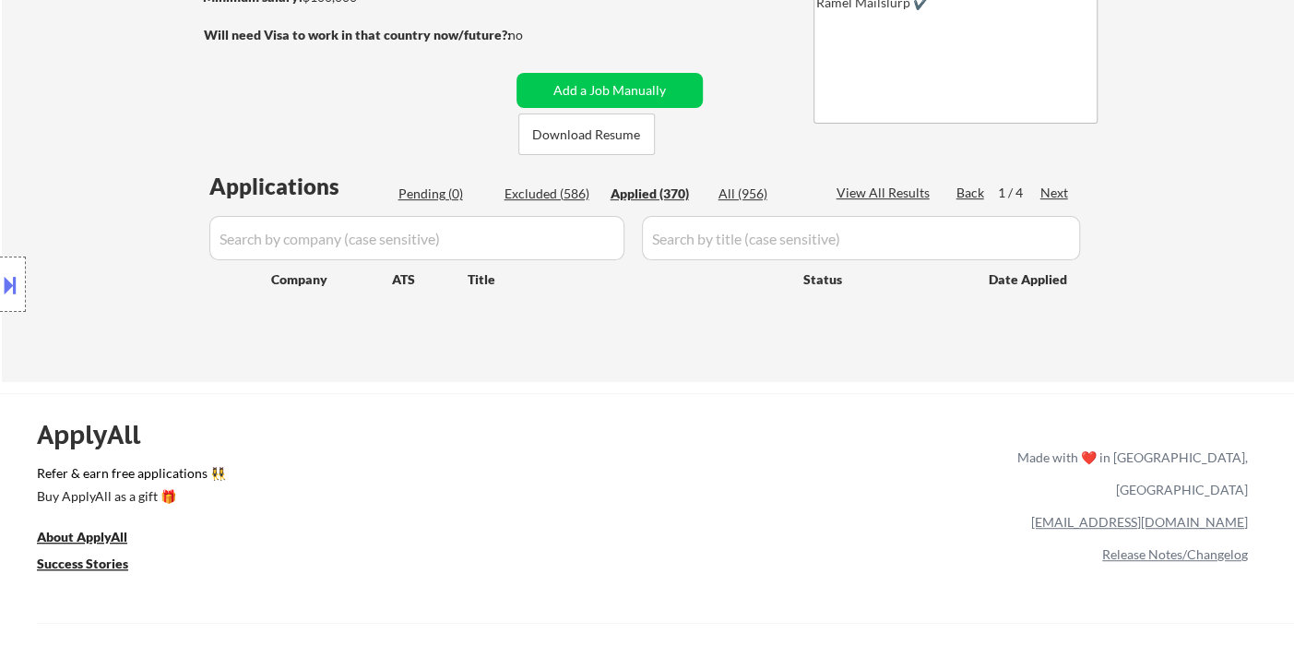
select select ""applied""
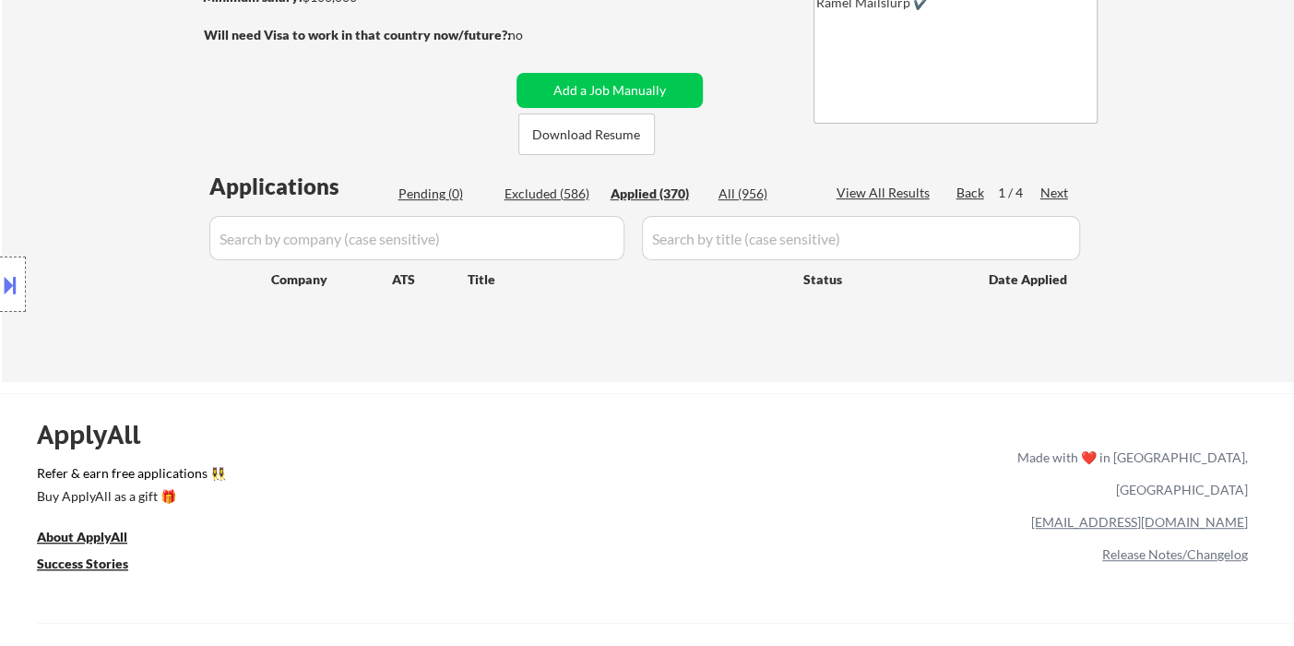
select select ""applied""
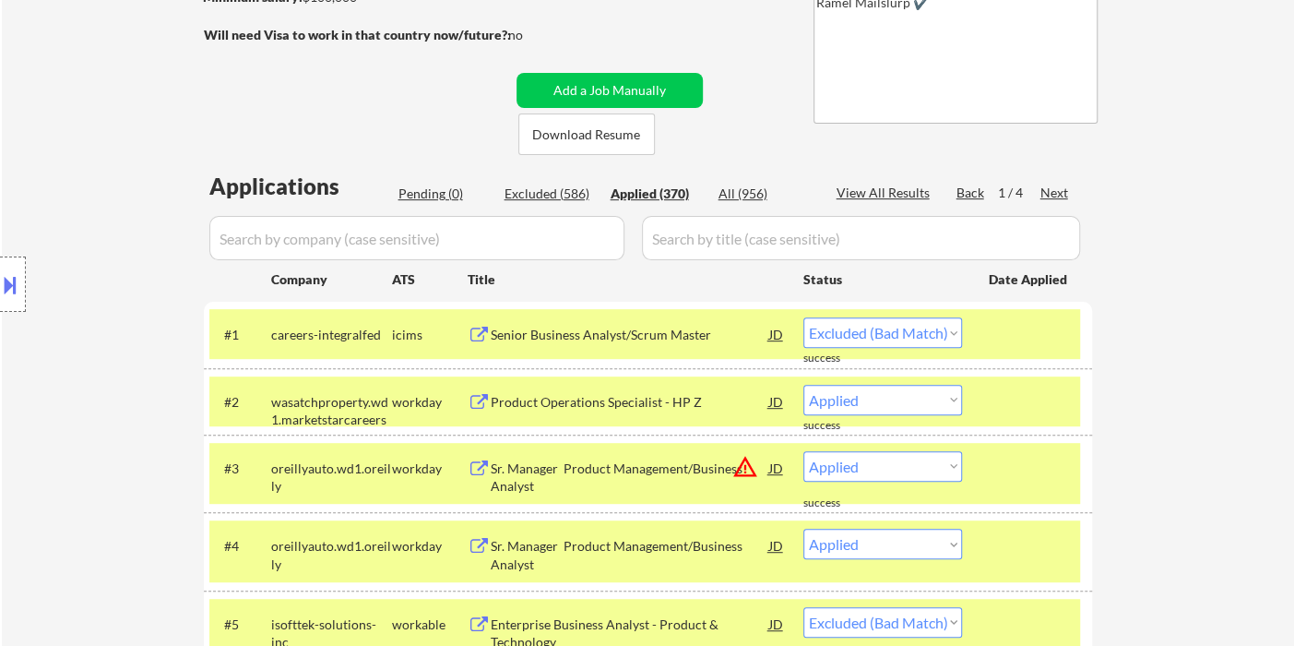
select select ""applied""
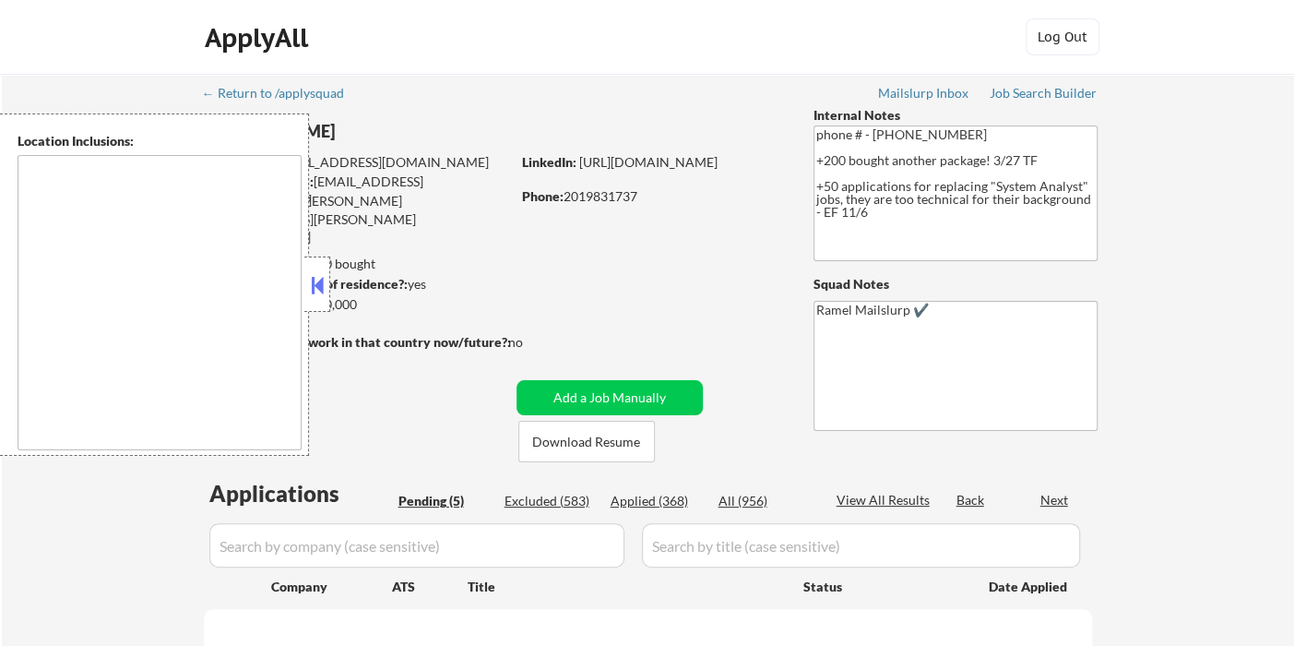
select select ""pending""
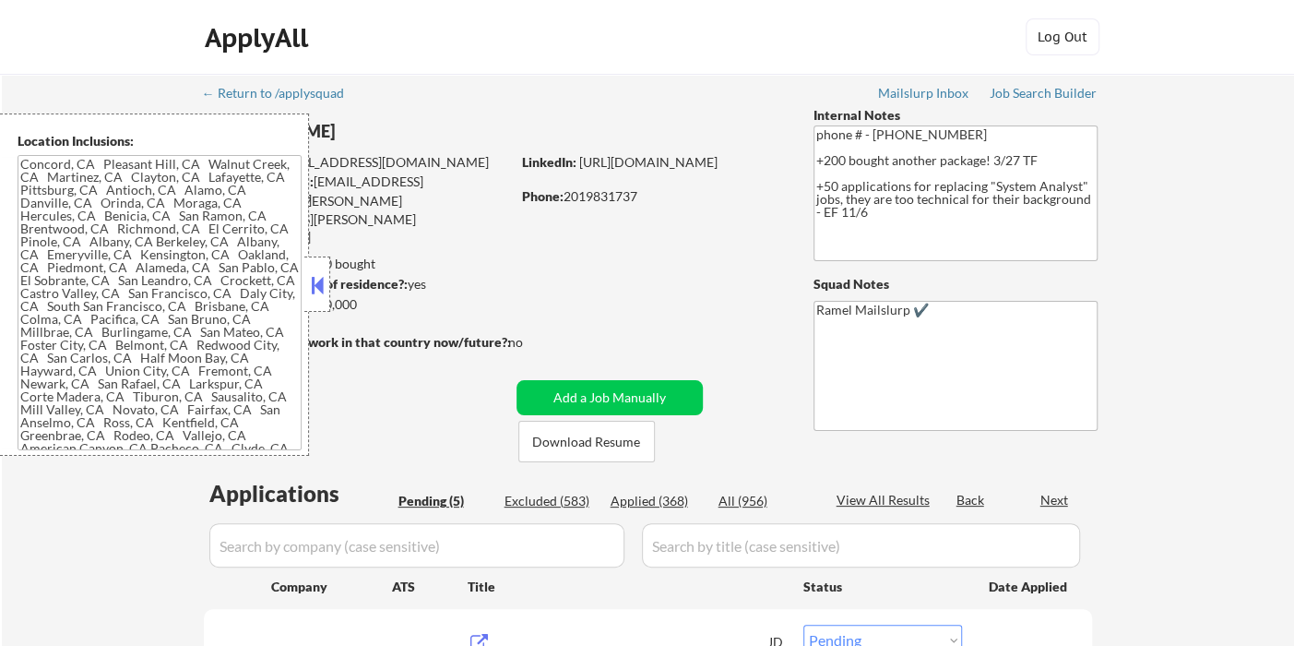
click at [325, 271] on button at bounding box center [317, 285] width 20 height 28
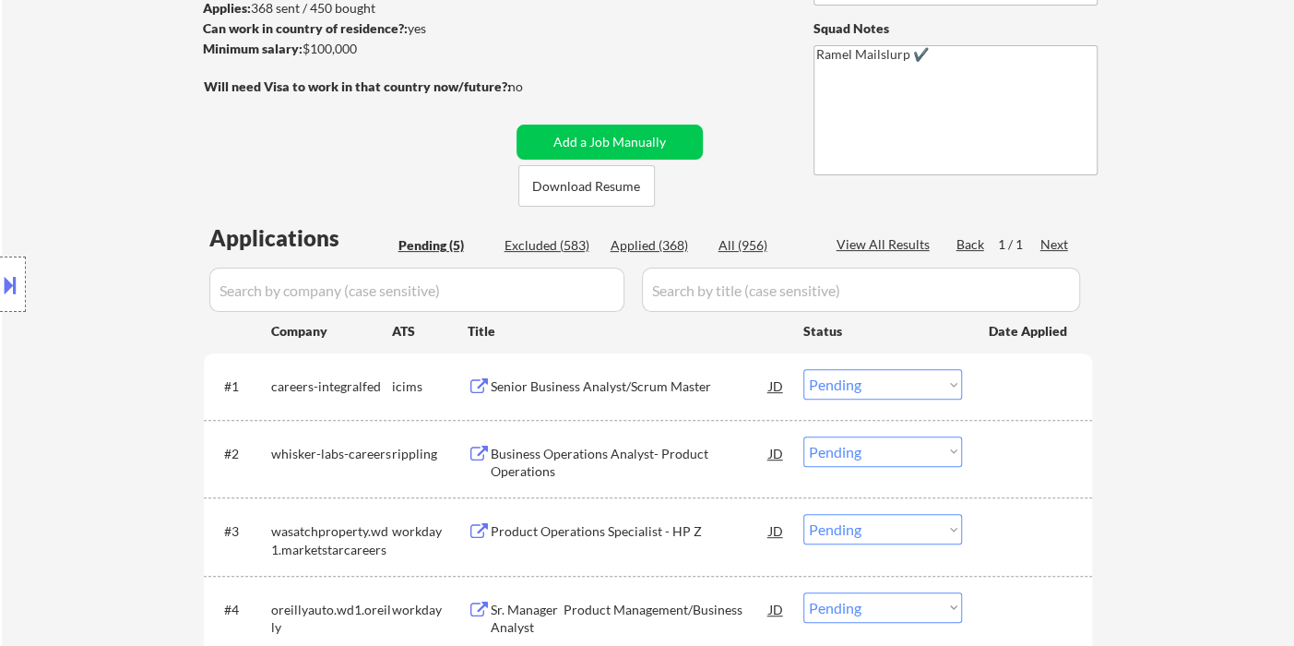
scroll to position [307, 0]
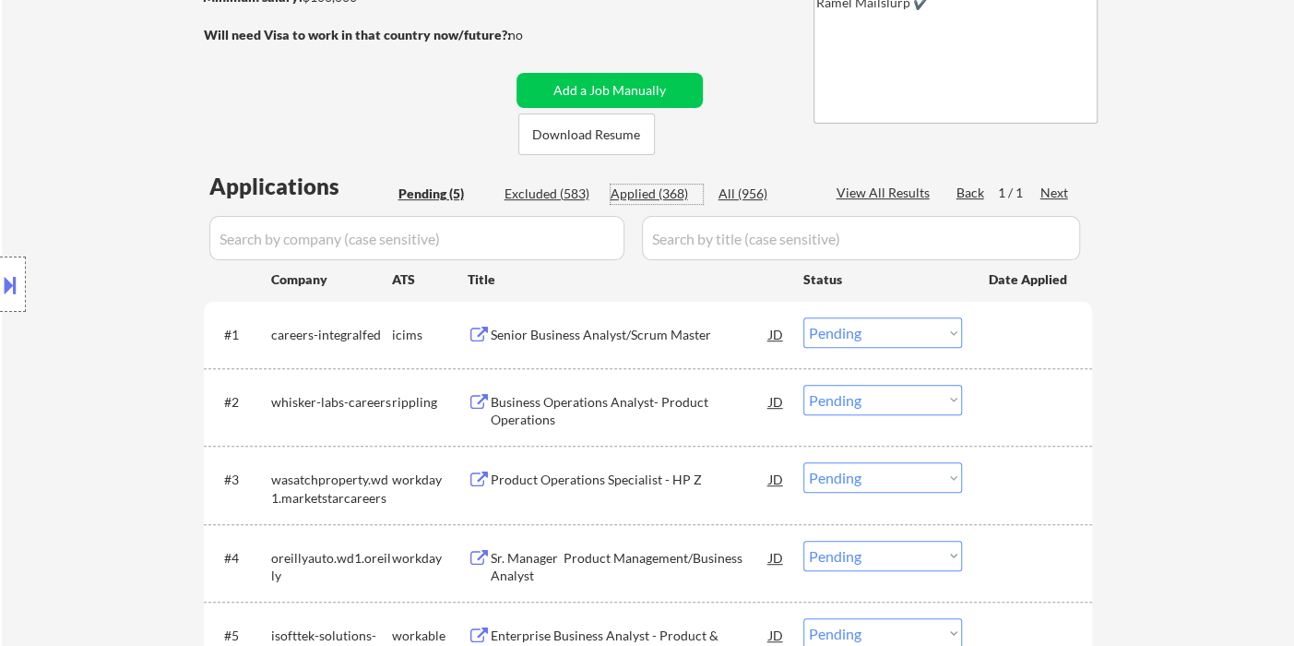
click at [667, 195] on div "Applied (368)" at bounding box center [657, 193] width 92 height 18
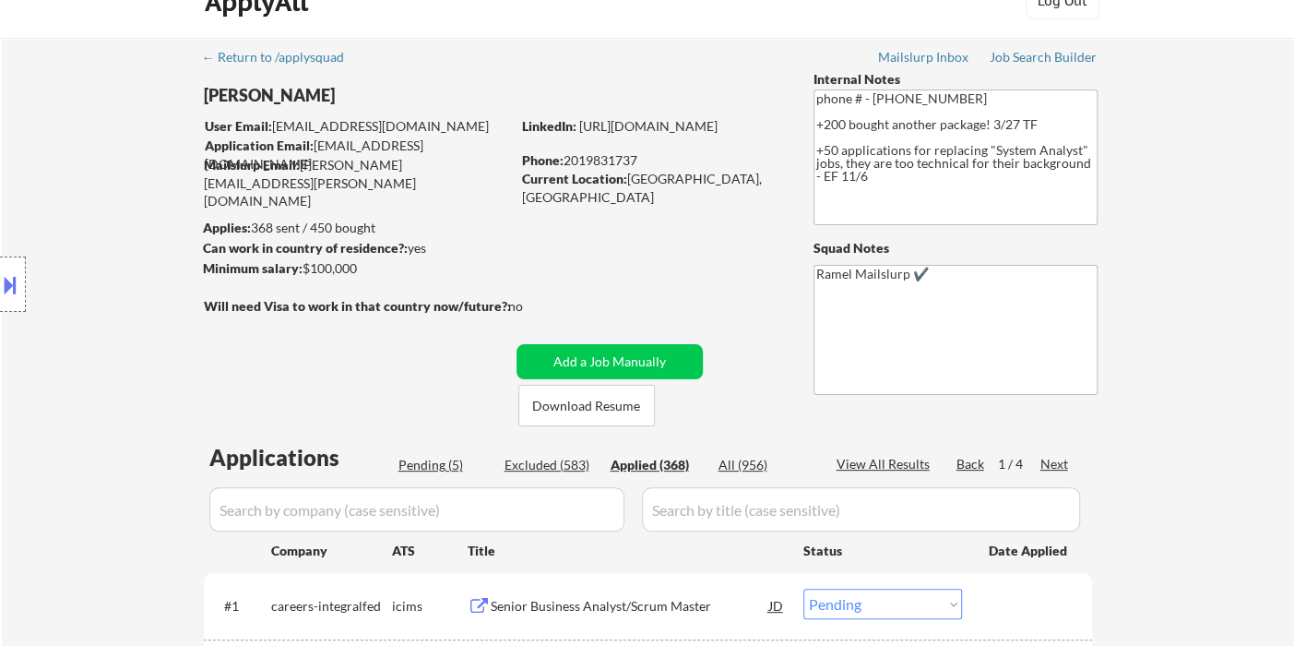
scroll to position [0, 0]
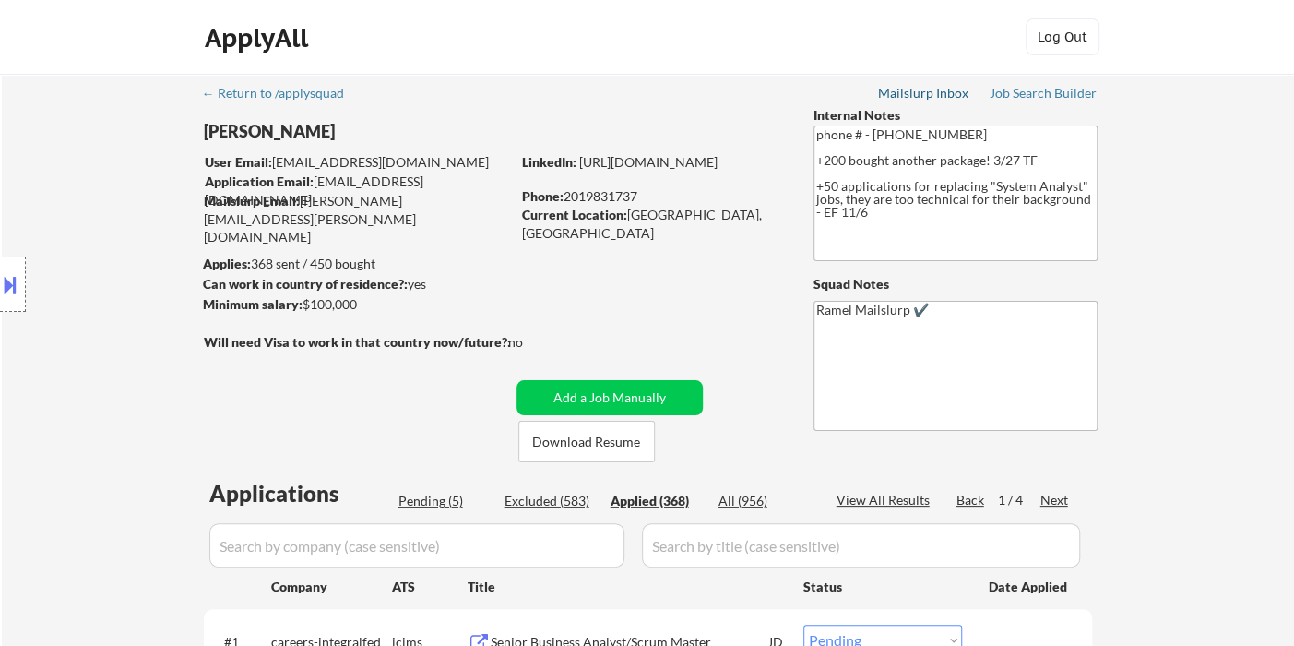
click at [34, 184] on div "Location Inclusions:" at bounding box center [165, 284] width 330 height 342
select select ""applied""
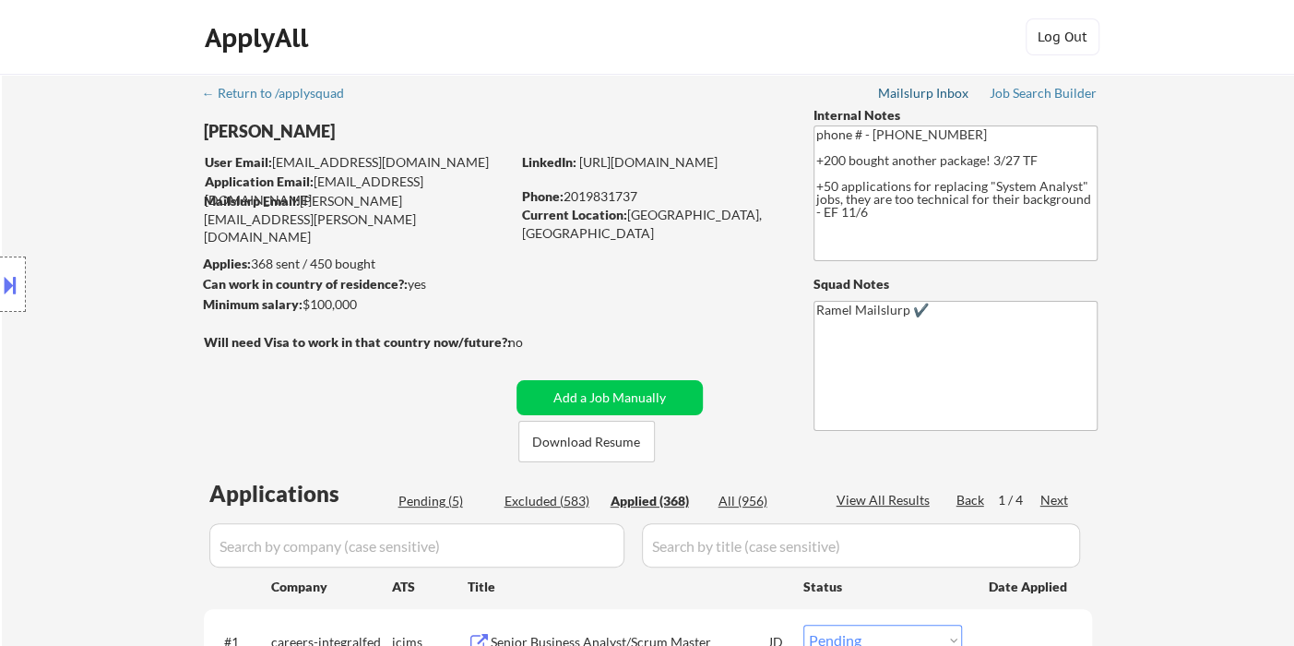
select select ""applied""
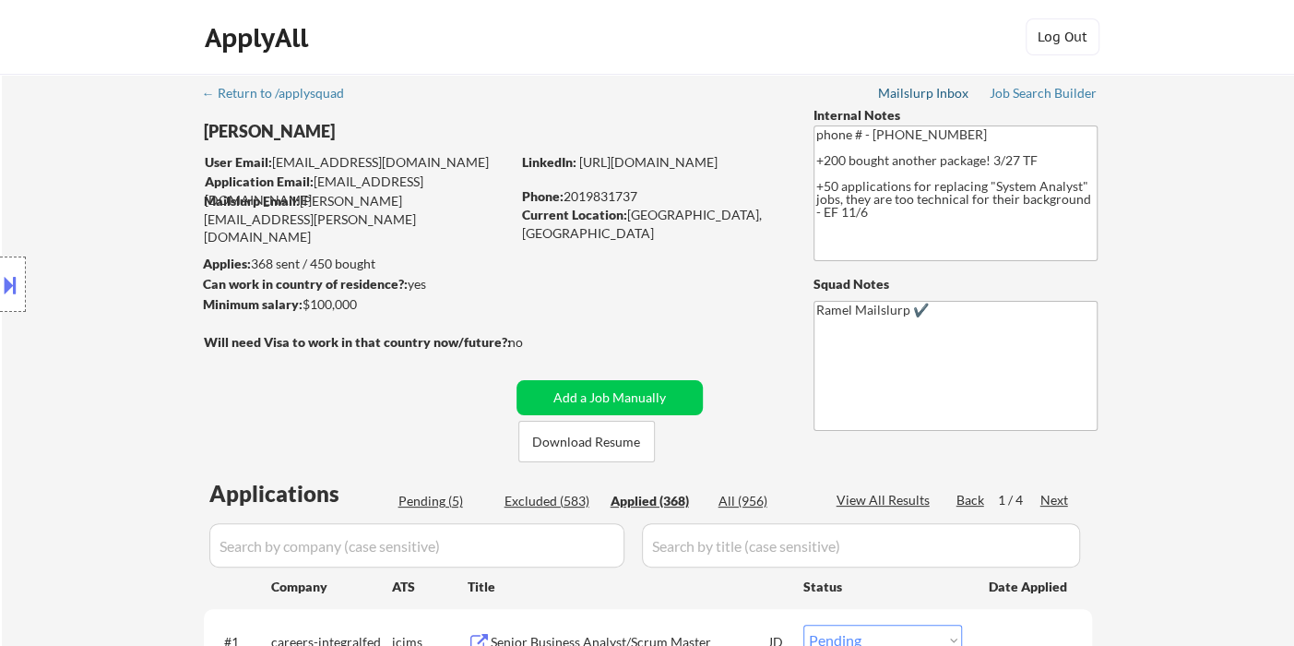
select select ""applied""
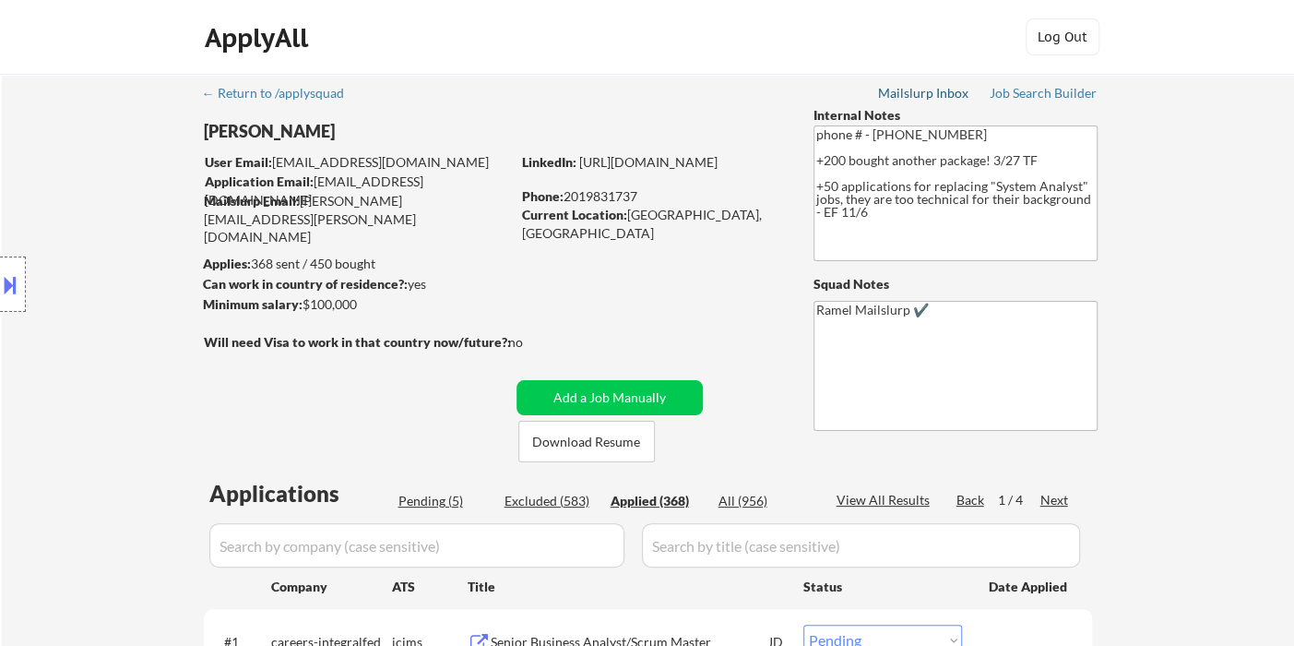
select select ""applied""
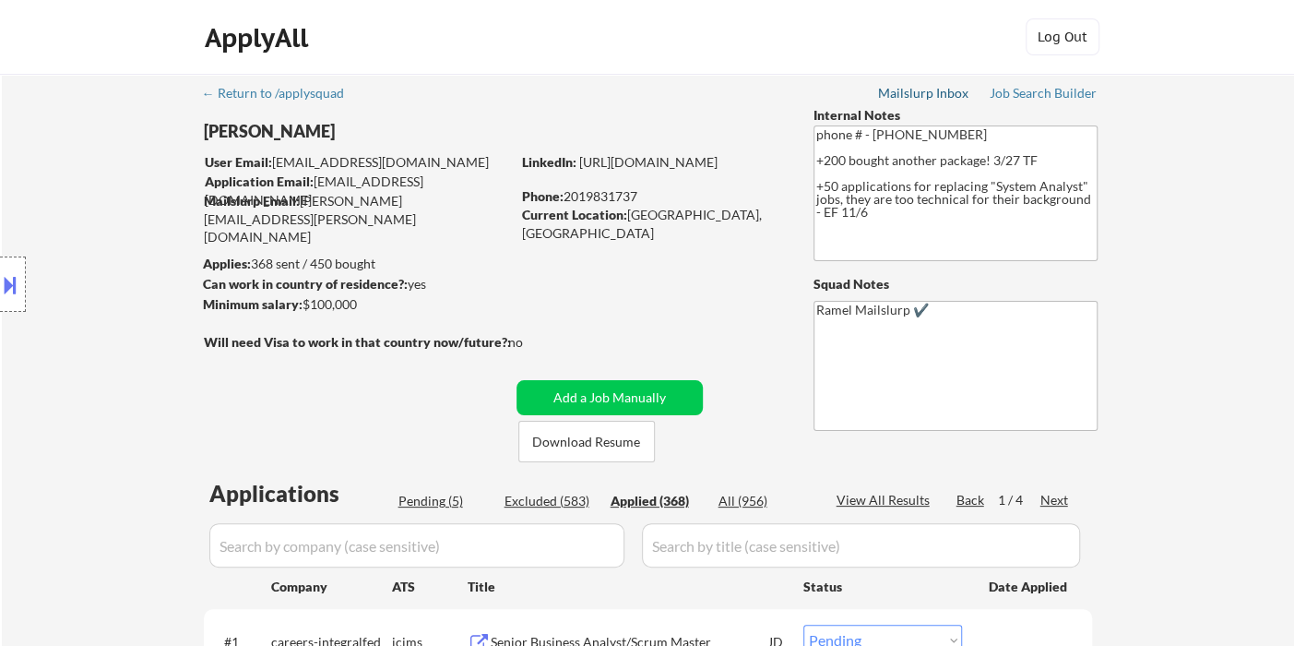
select select ""applied""
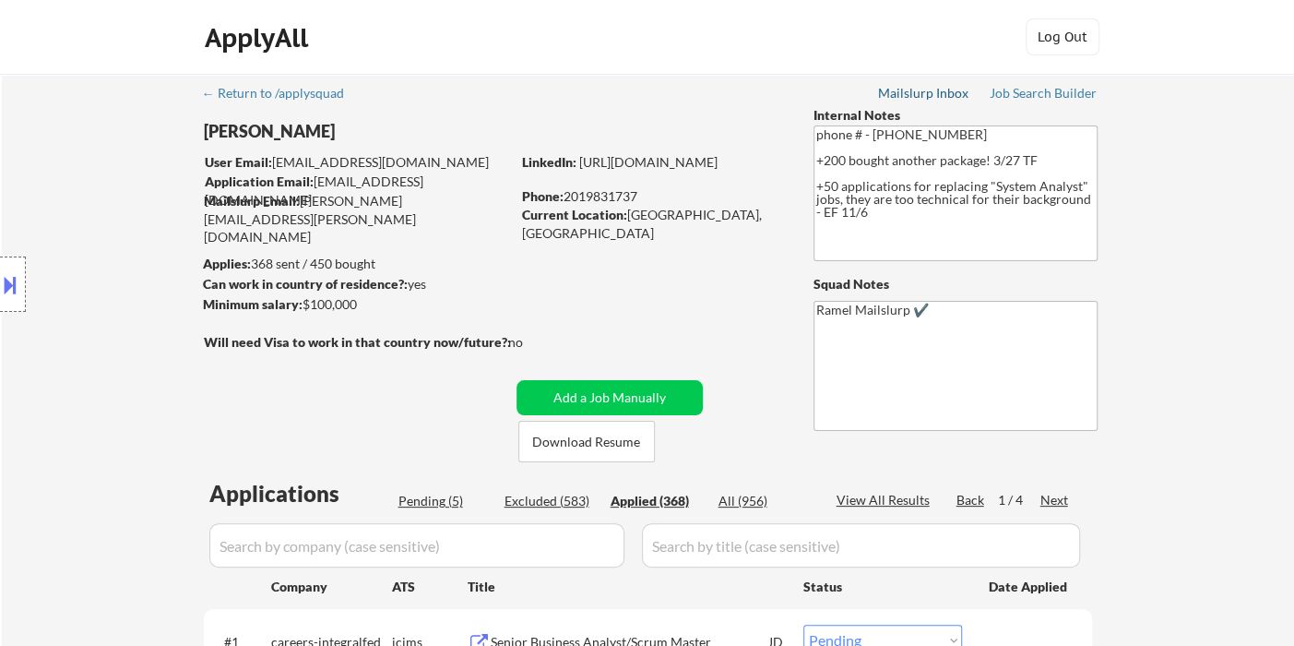
select select ""applied""
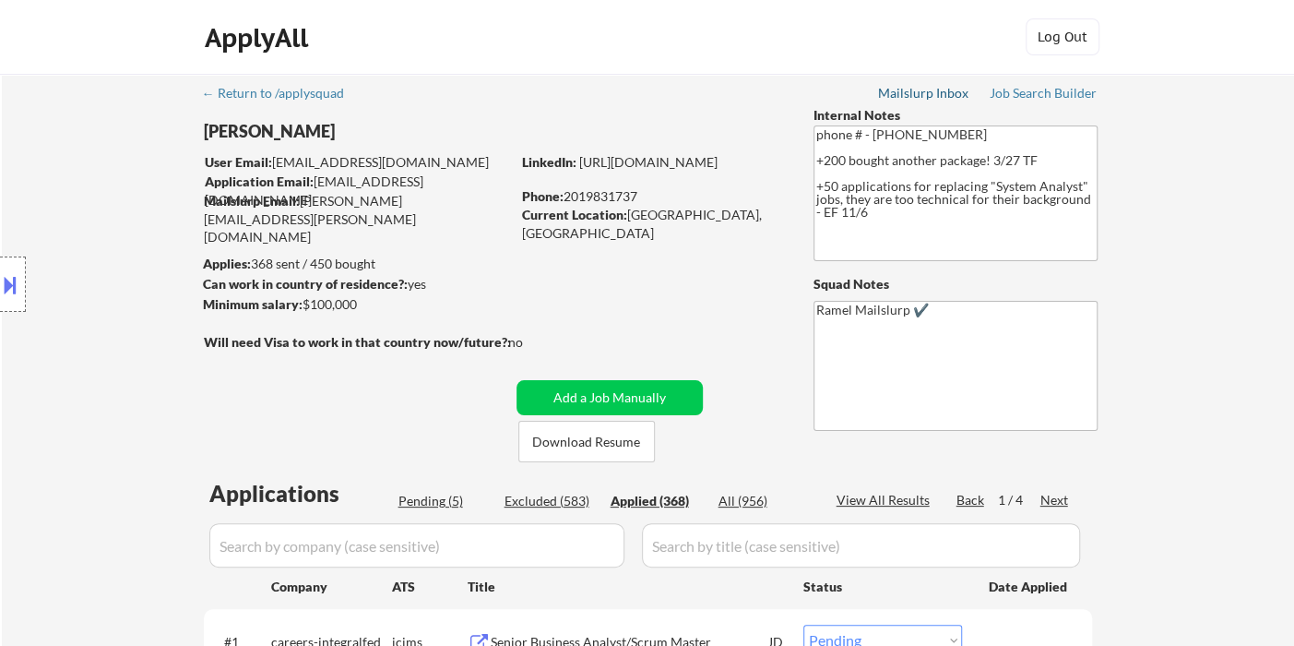
select select ""applied""
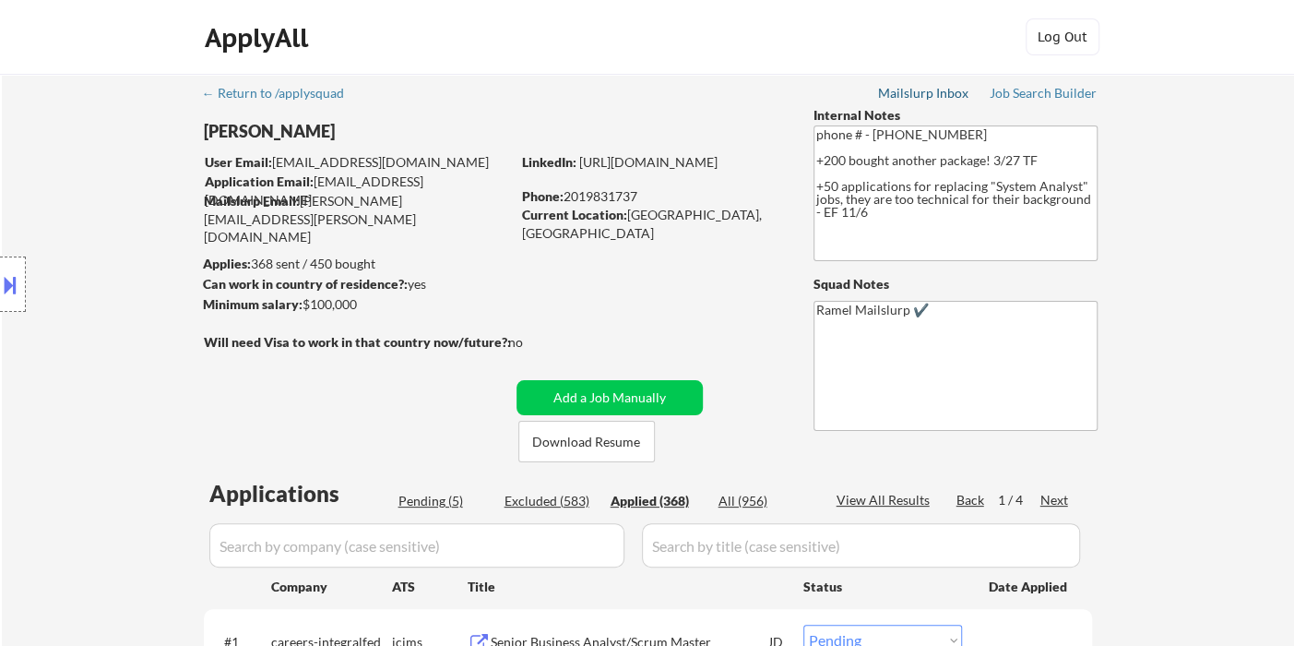
select select ""applied""
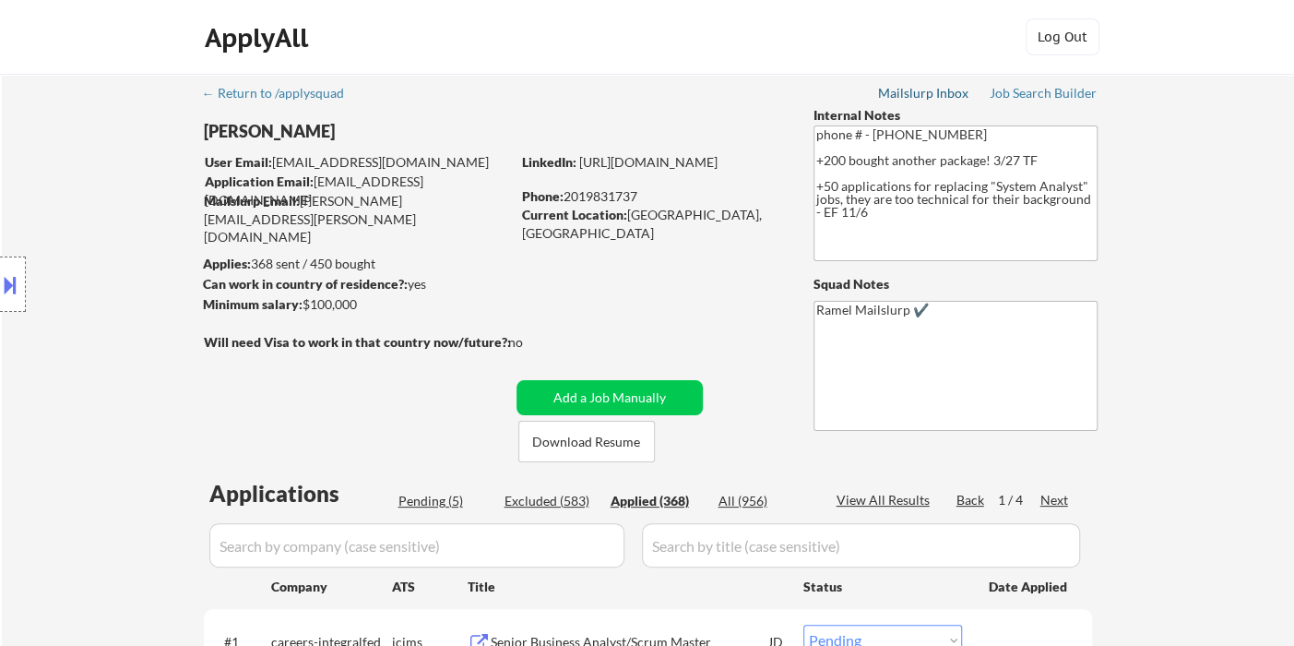
select select ""applied""
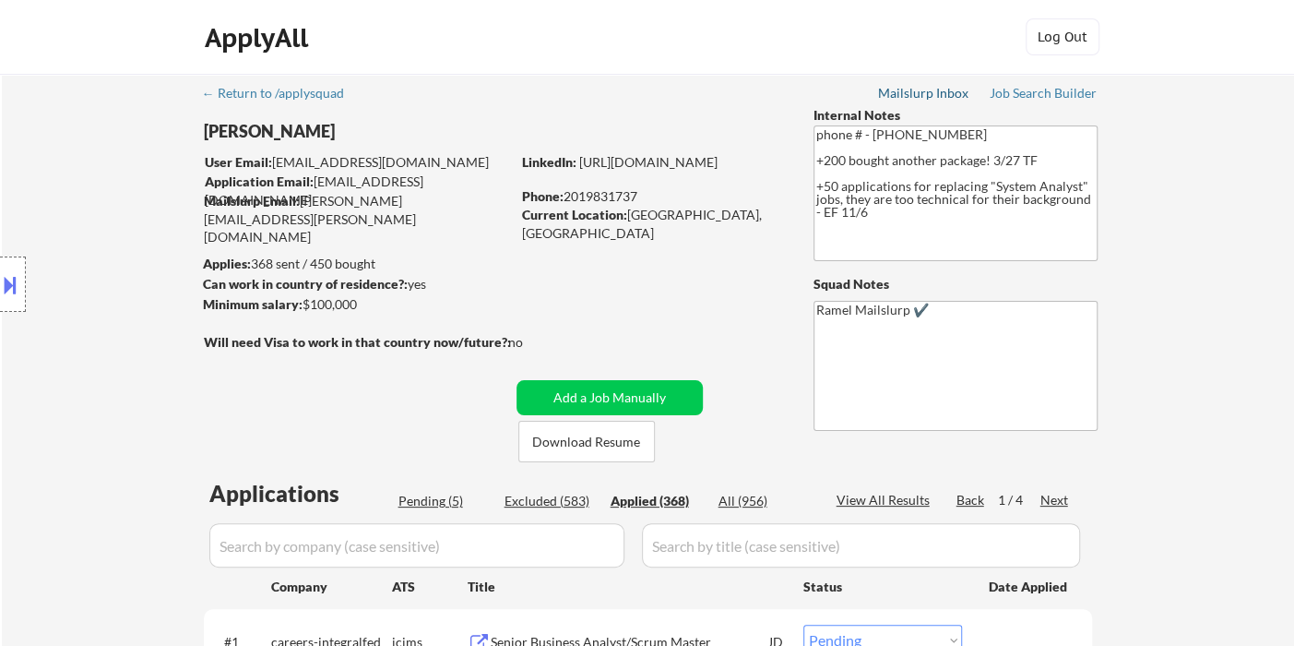
select select ""applied""
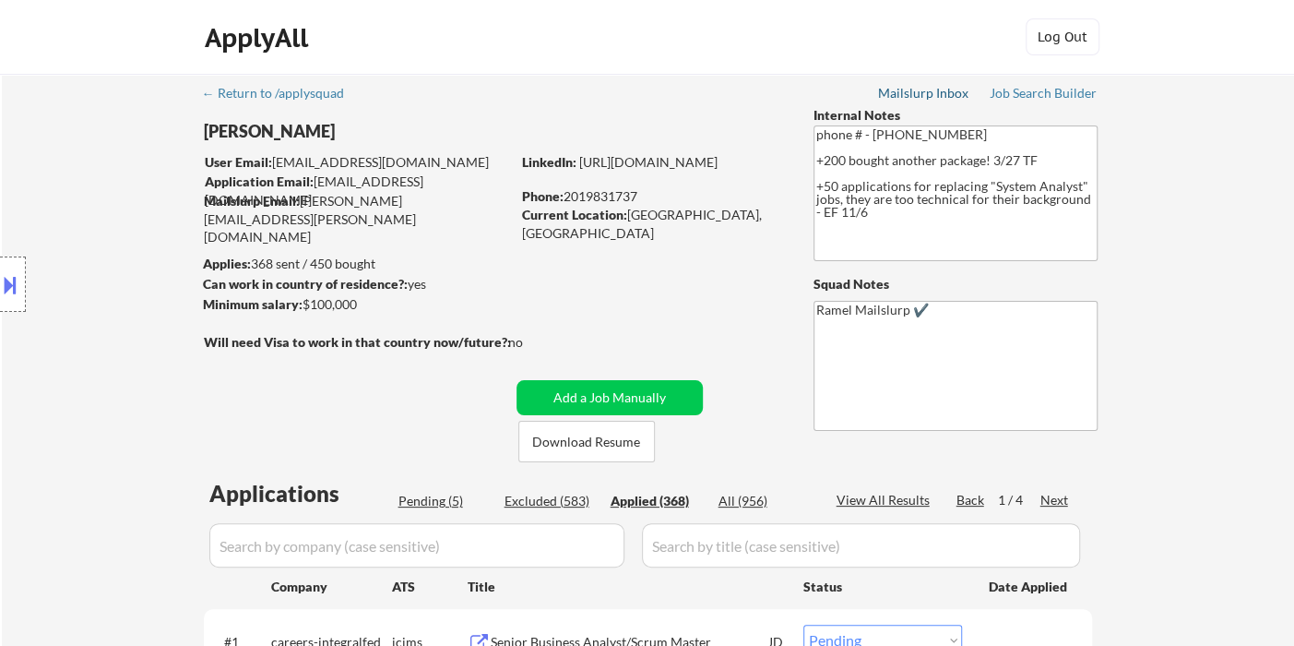
select select ""applied""
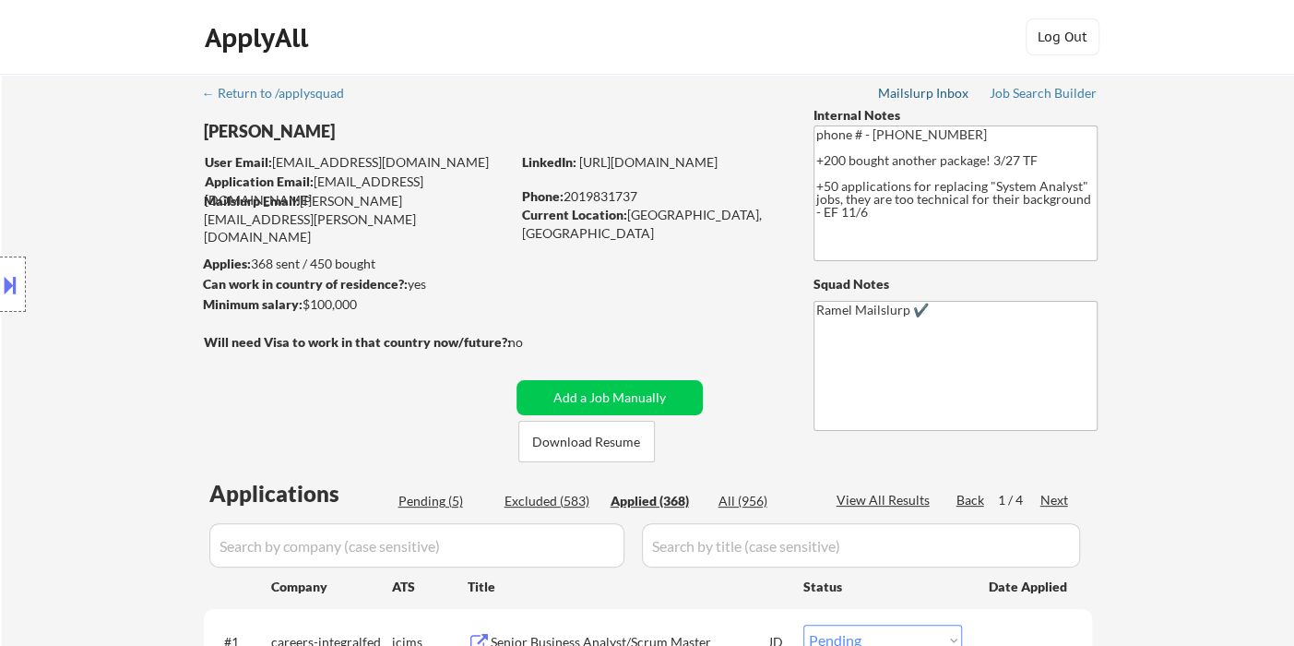
select select ""applied""
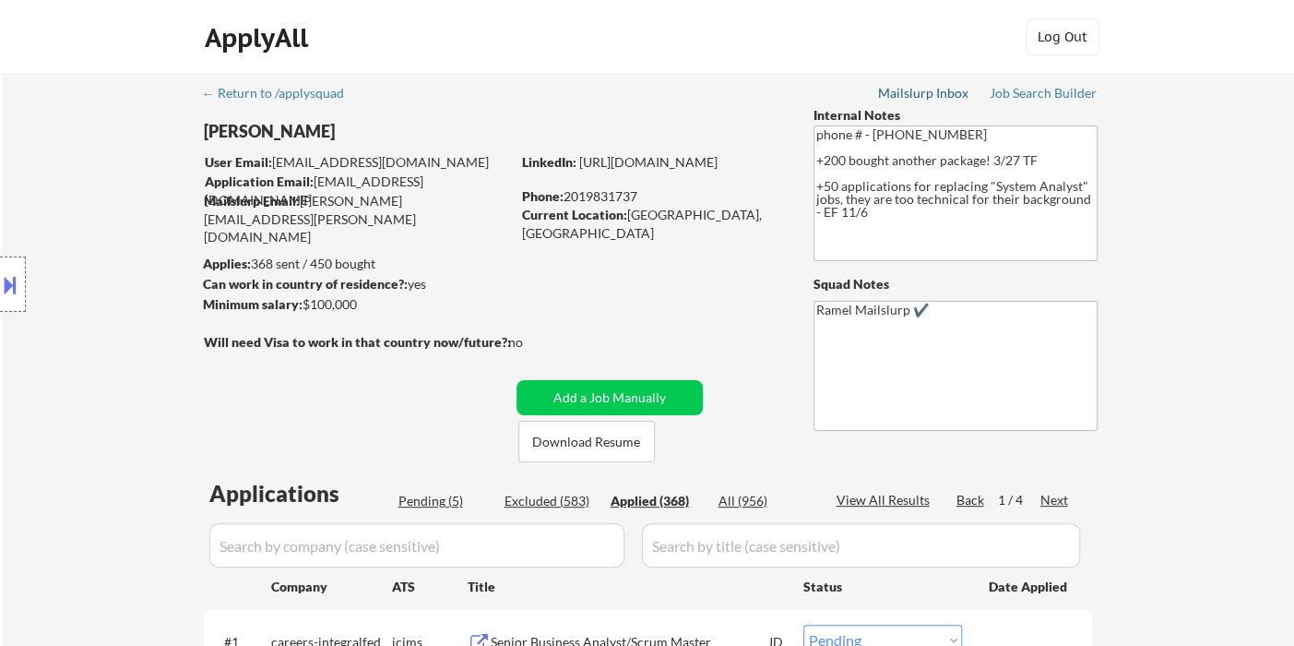
select select ""applied""
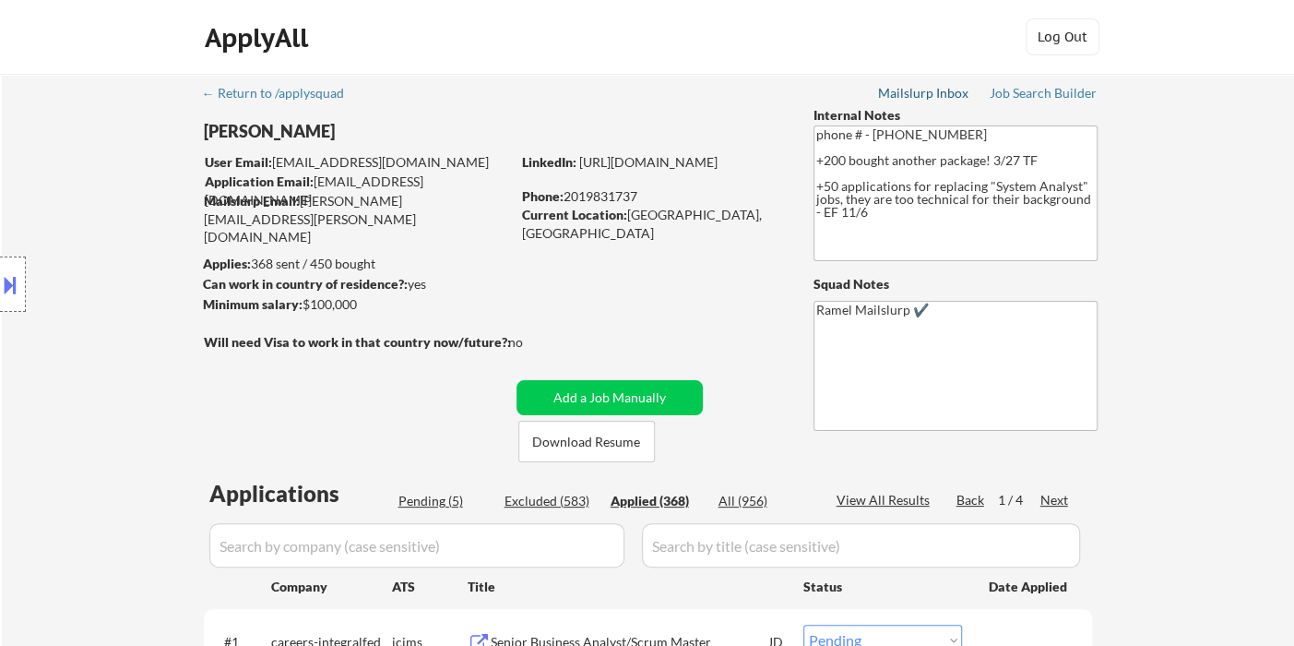
select select ""applied""
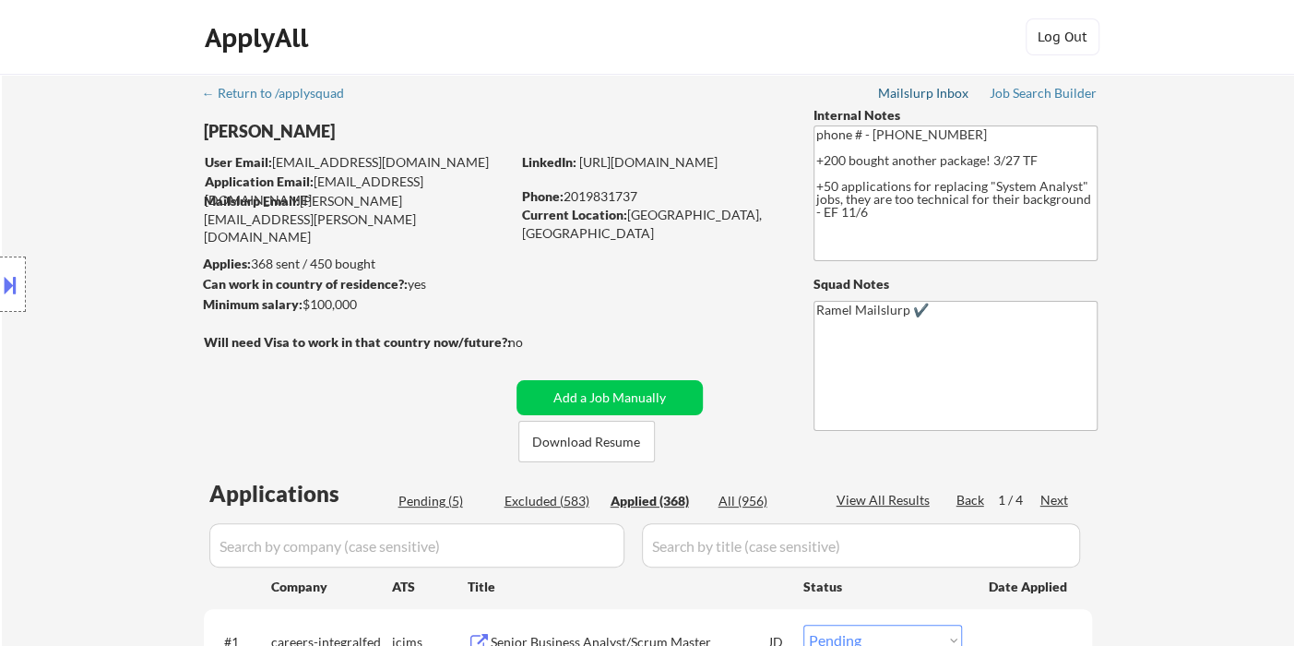
select select ""applied""
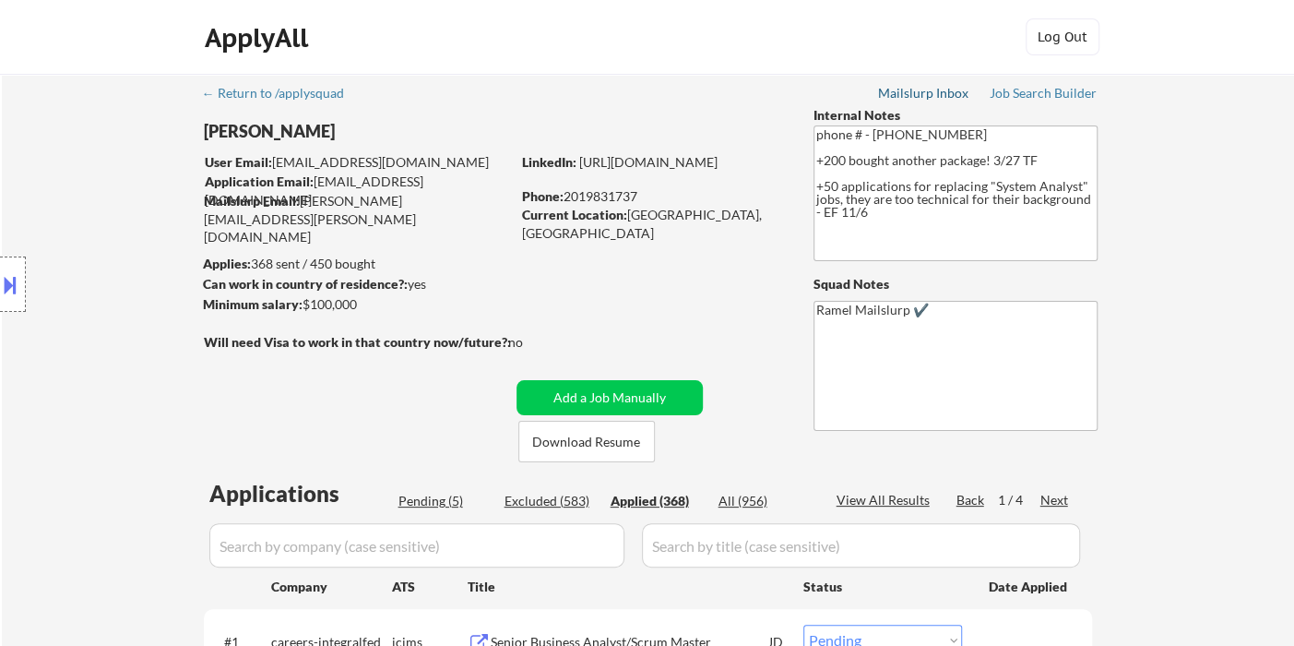
select select ""applied""
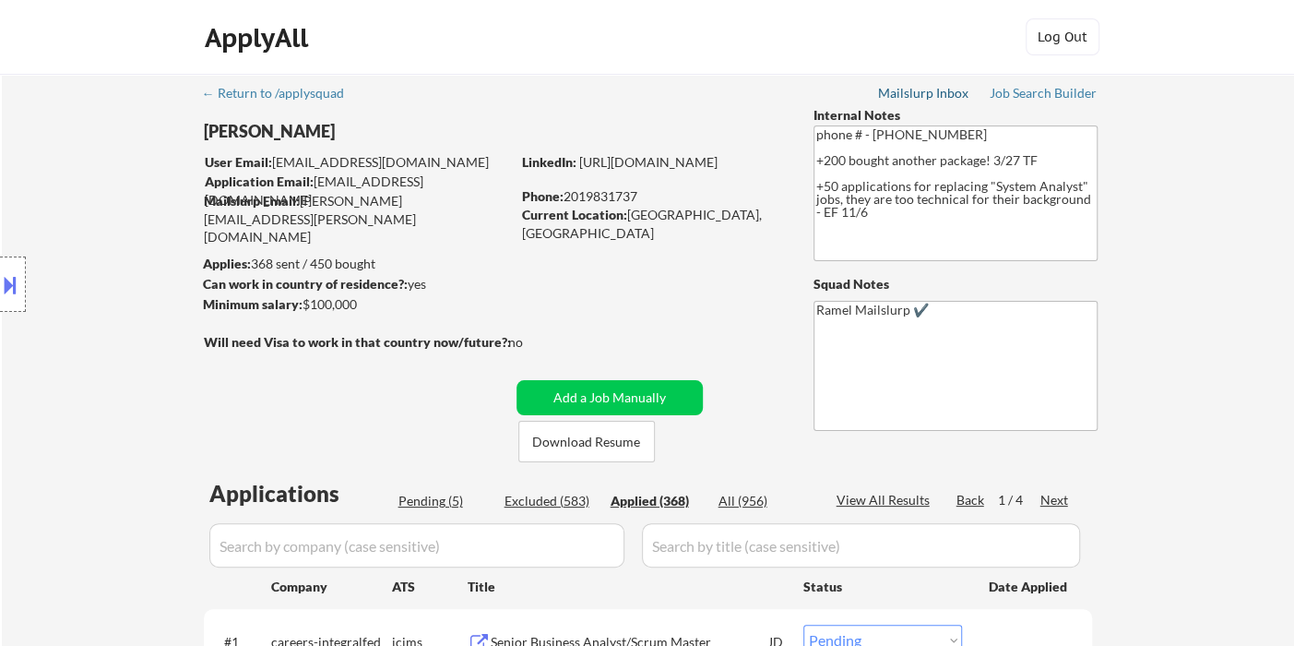
select select ""applied""
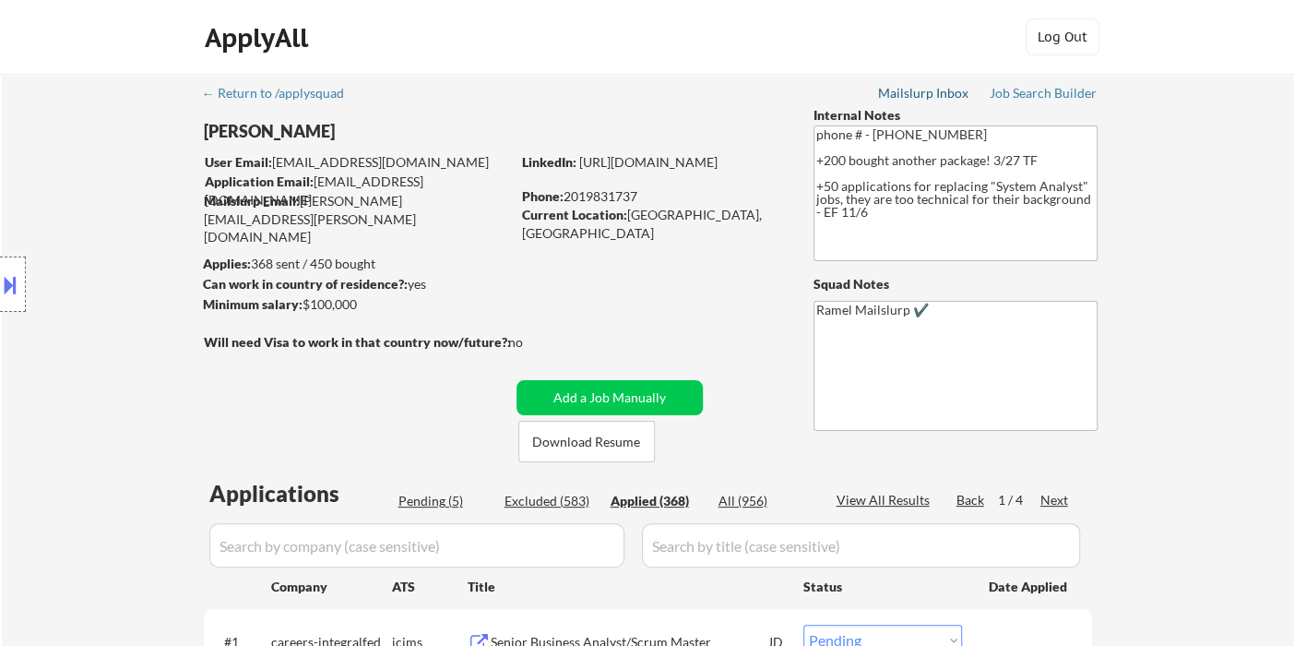
select select ""applied""
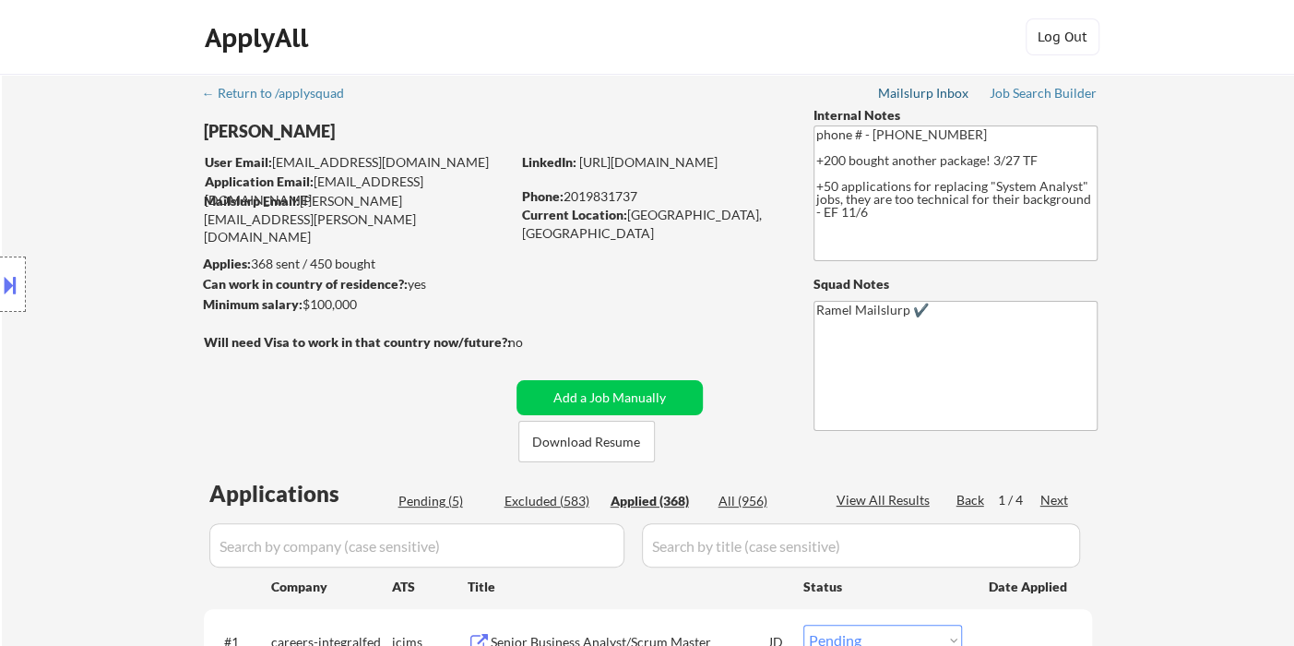
select select ""applied""
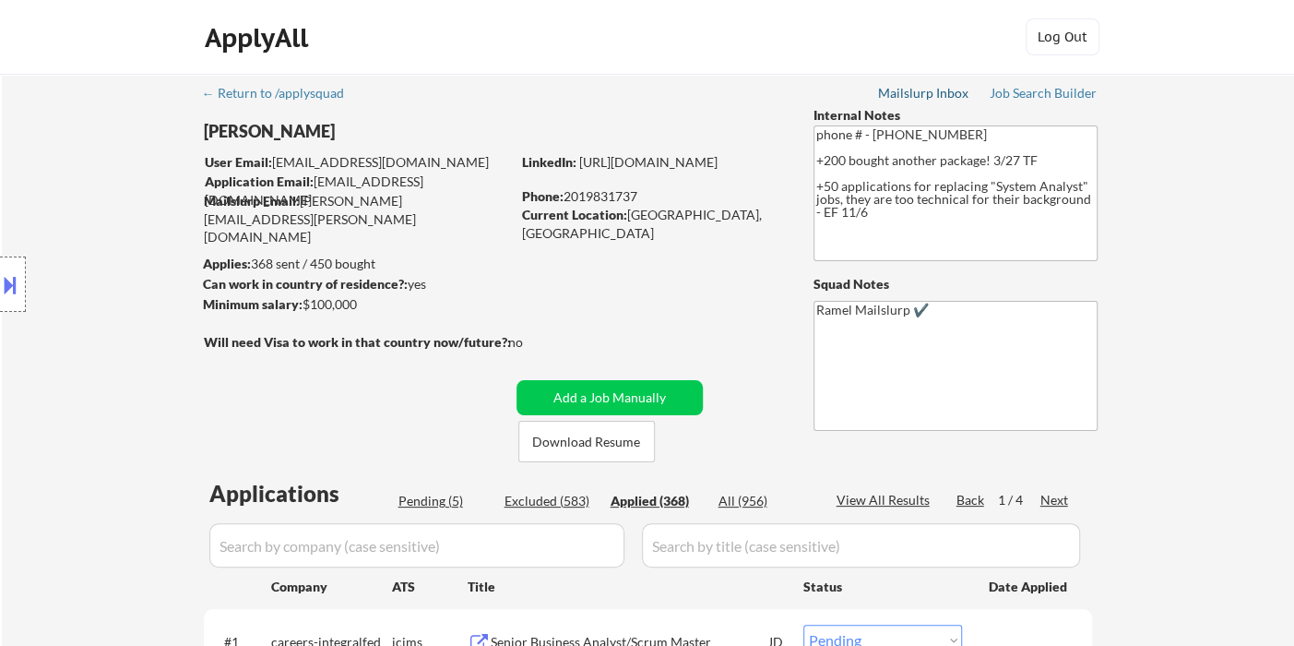
select select ""applied""
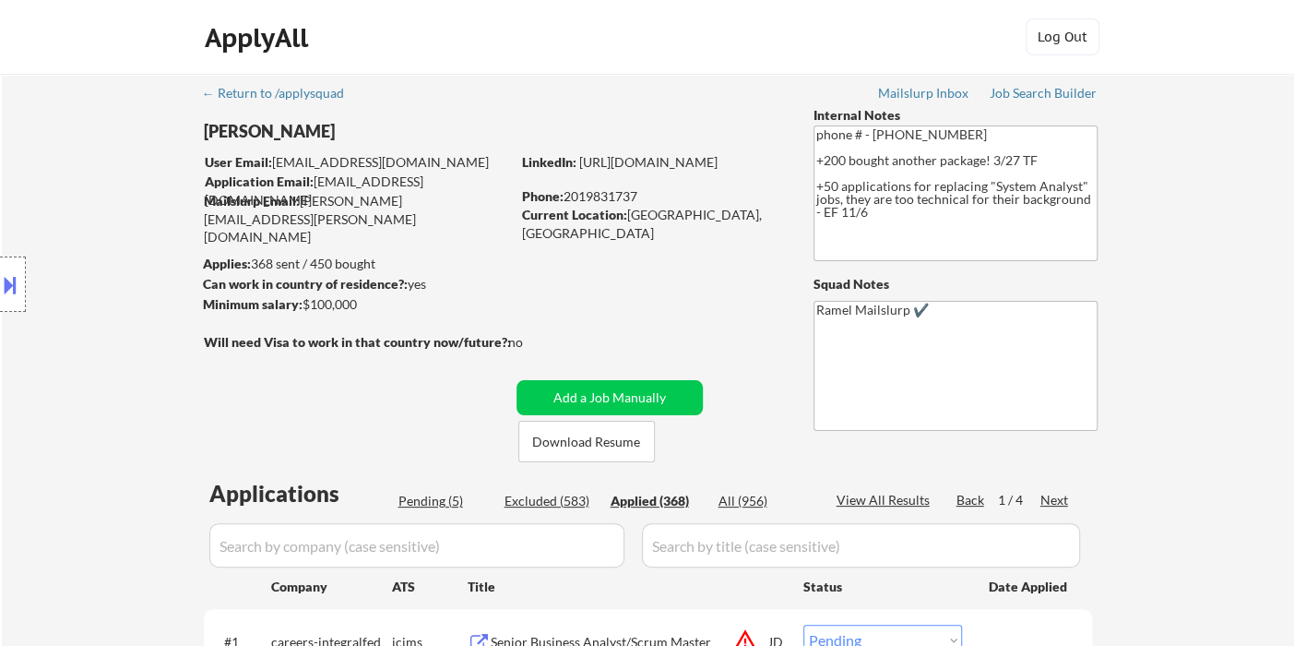
select select ""applied""
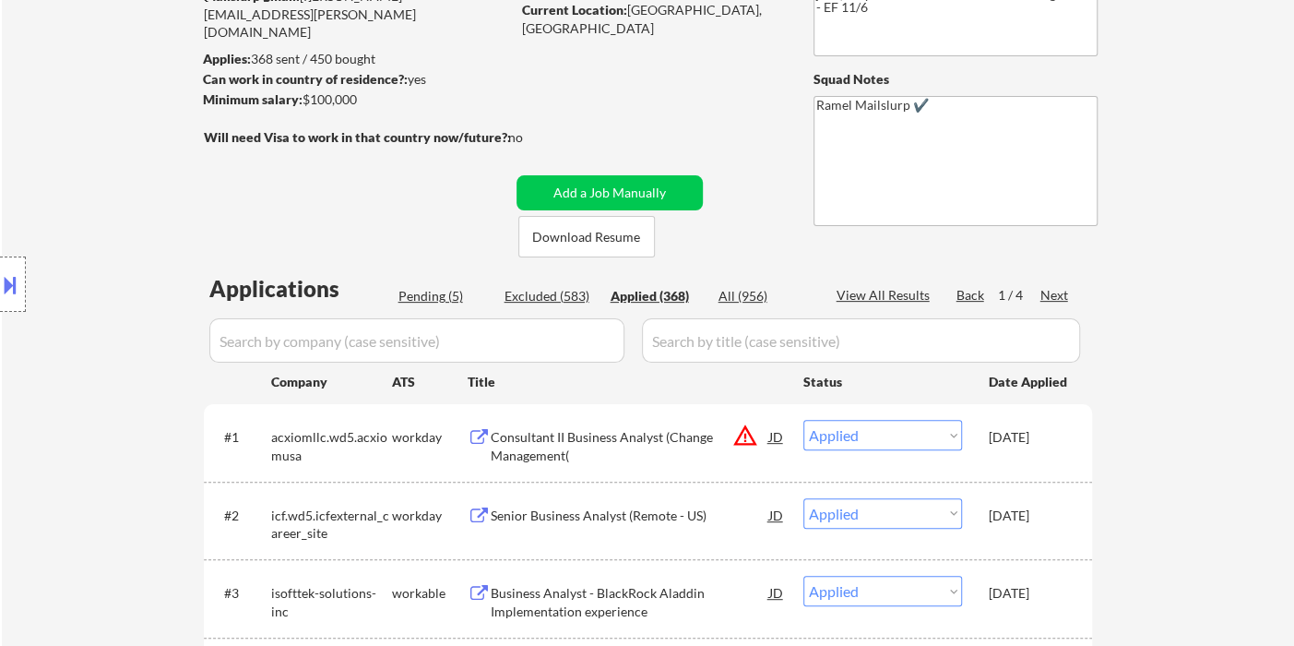
click at [45, 203] on div "Location Inclusions:" at bounding box center [165, 284] width 330 height 342
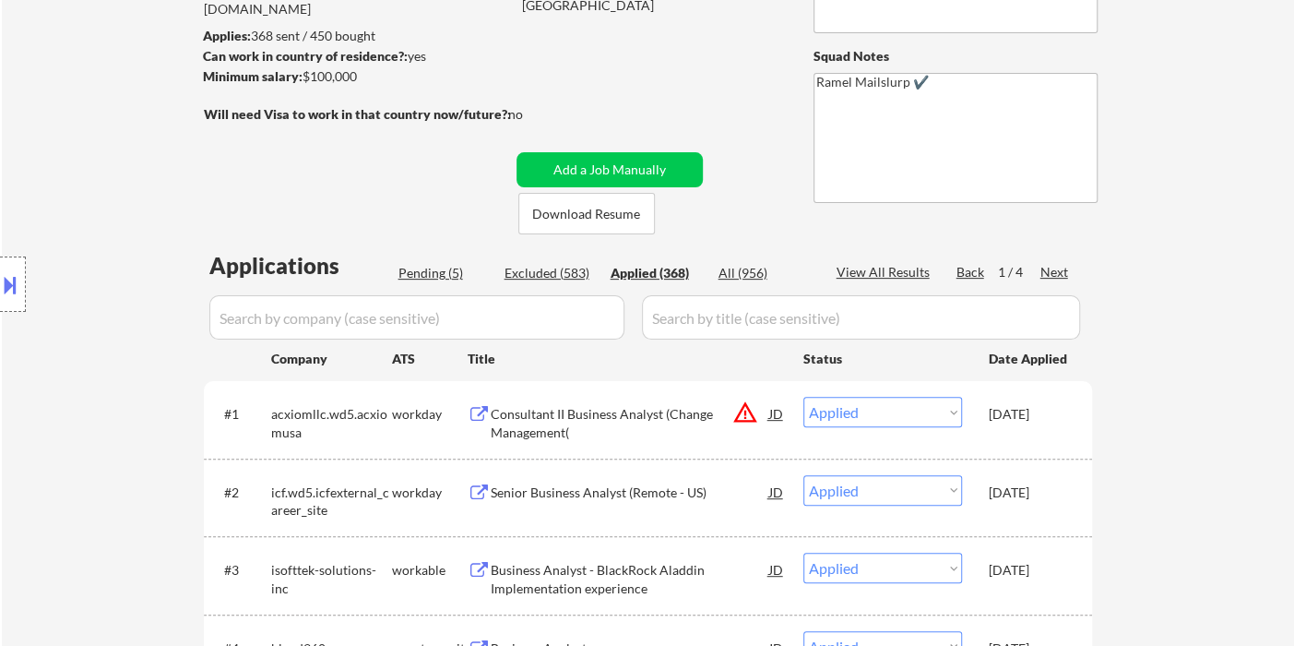
scroll to position [102, 0]
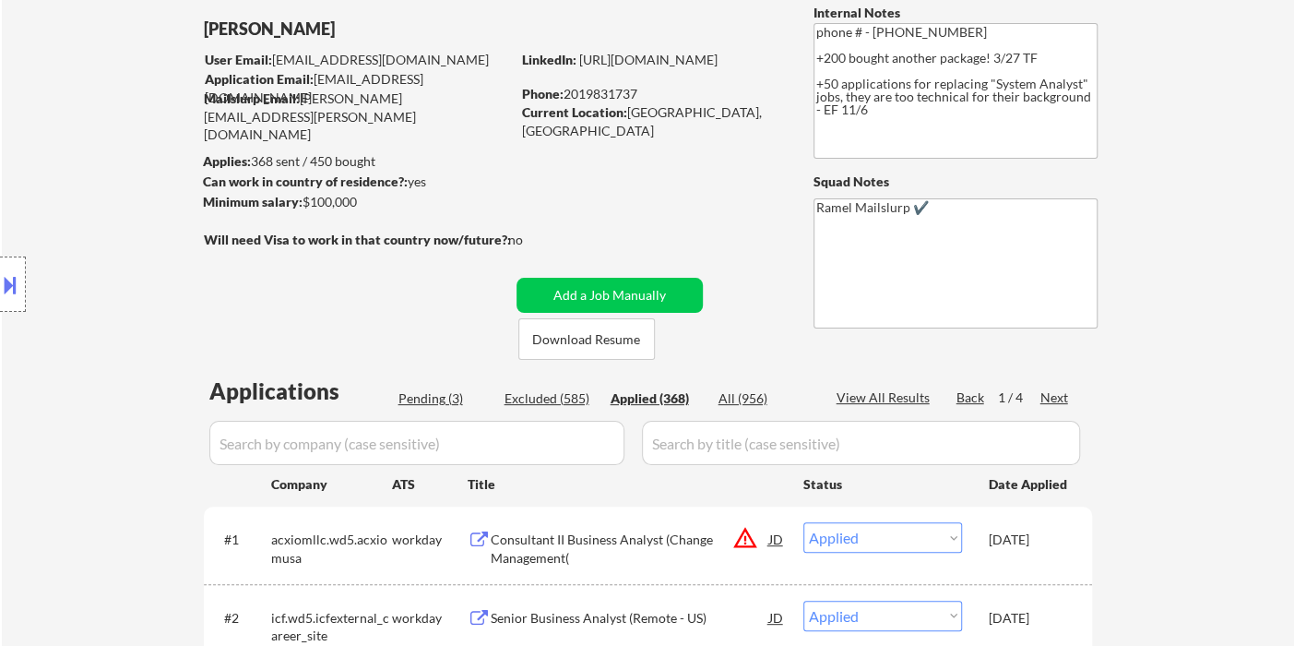
click at [595, 90] on div "Phone: 2019831737" at bounding box center [652, 94] width 261 height 18
copy div "2019831737"
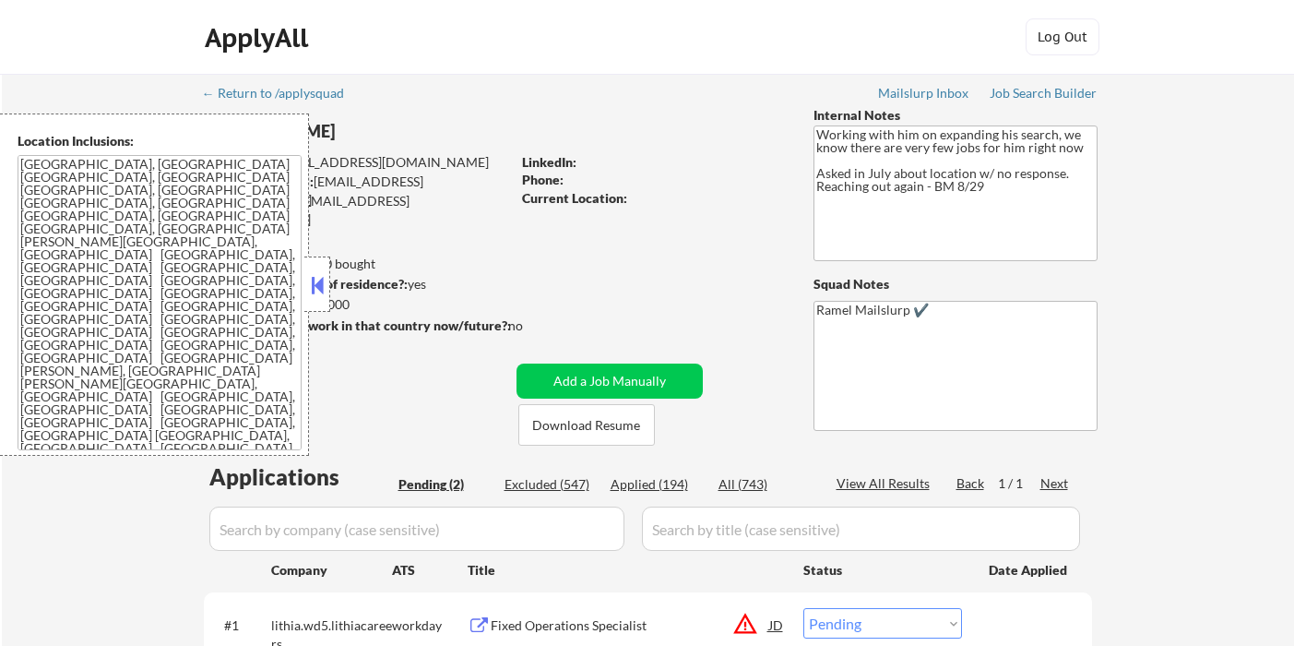
select select ""pending""
click at [307, 279] on button at bounding box center [317, 285] width 20 height 28
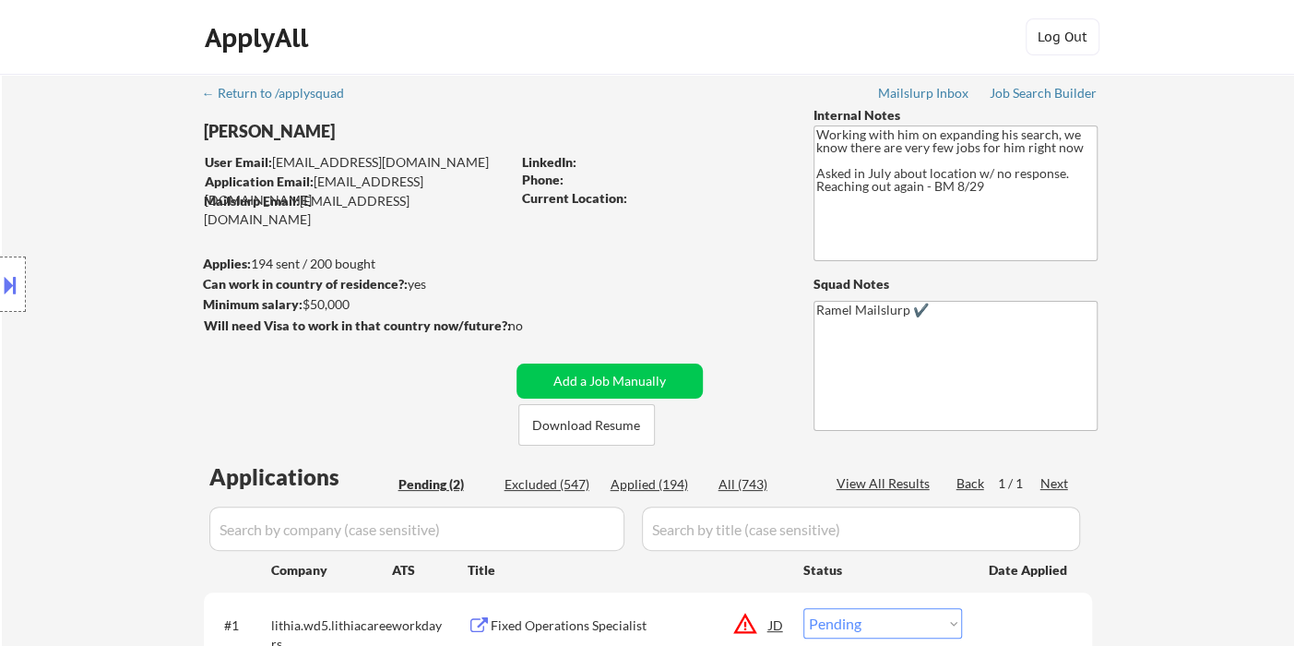
scroll to position [307, 0]
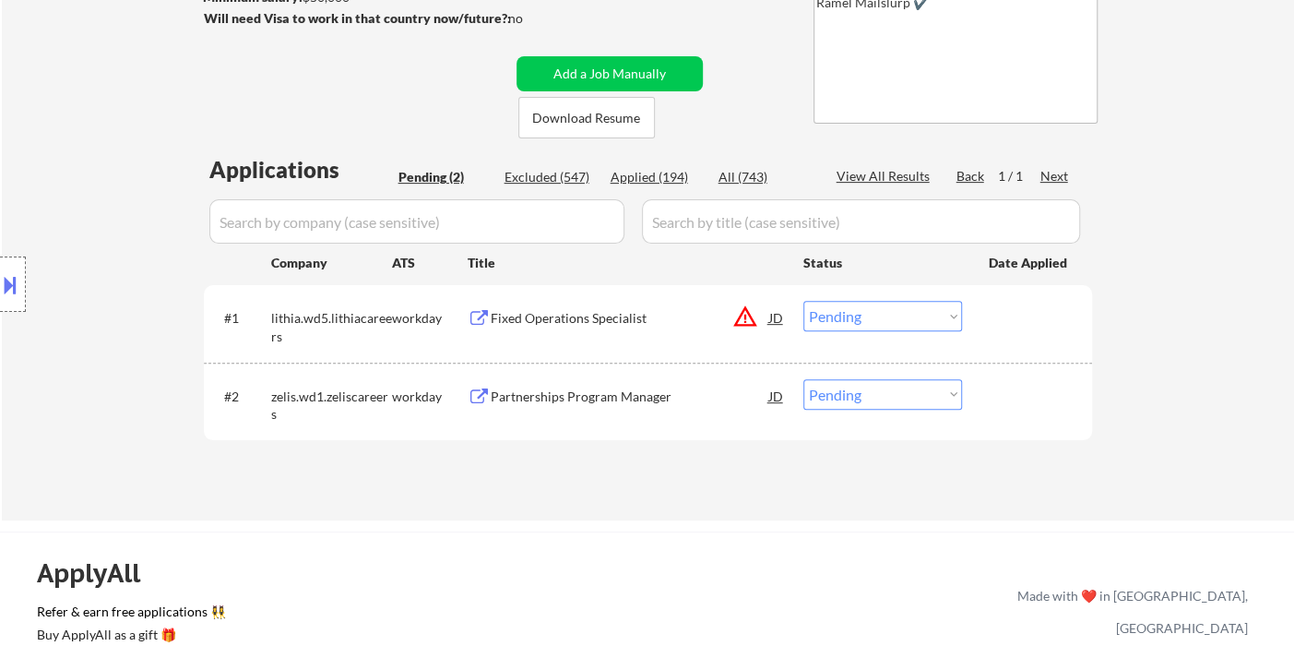
click at [30, 164] on div "Location Inclusions: [GEOGRAPHIC_DATA], [GEOGRAPHIC_DATA] [GEOGRAPHIC_DATA], [G…" at bounding box center [165, 284] width 330 height 342
click at [64, 156] on div "Location Inclusions: [GEOGRAPHIC_DATA], [GEOGRAPHIC_DATA] [GEOGRAPHIC_DATA], [G…" at bounding box center [165, 284] width 330 height 342
drag, startPoint x: 42, startPoint y: 147, endPoint x: 118, endPoint y: 105, distance: 87.1
click at [41, 146] on div "Location Inclusions: [GEOGRAPHIC_DATA], [GEOGRAPHIC_DATA] [GEOGRAPHIC_DATA], [G…" at bounding box center [165, 284] width 330 height 342
click at [633, 404] on div "Partnerships Program Manager" at bounding box center [630, 396] width 279 height 18
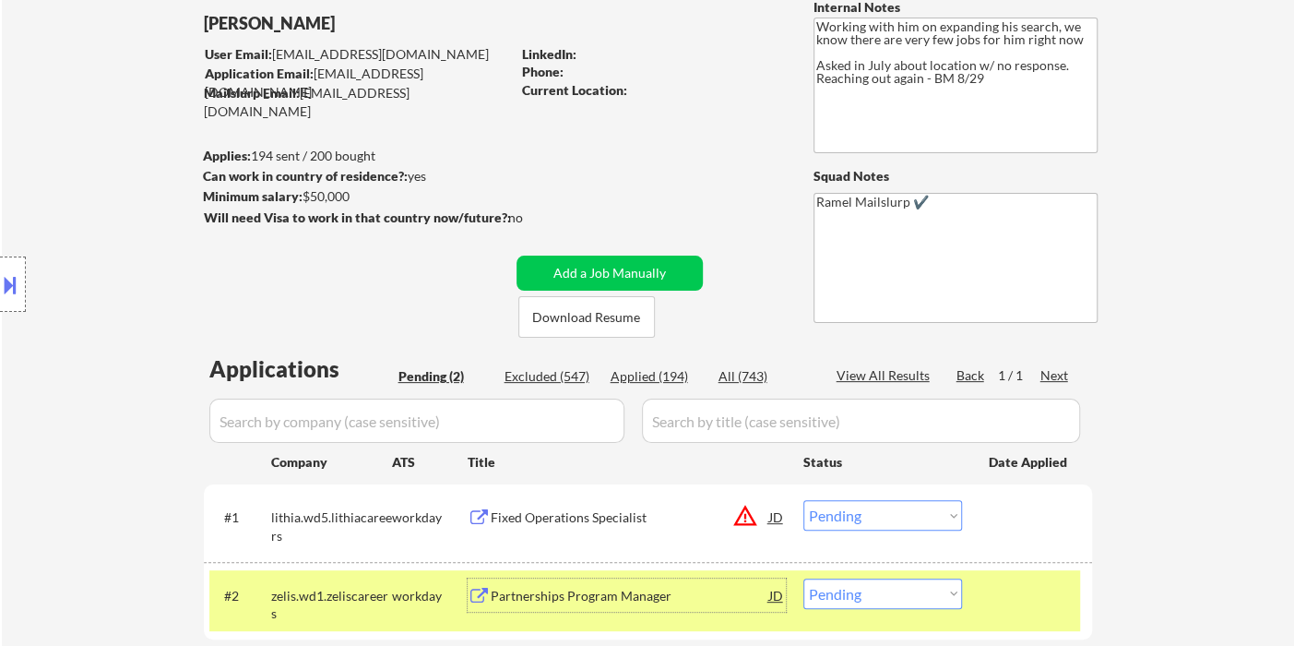
scroll to position [205, 0]
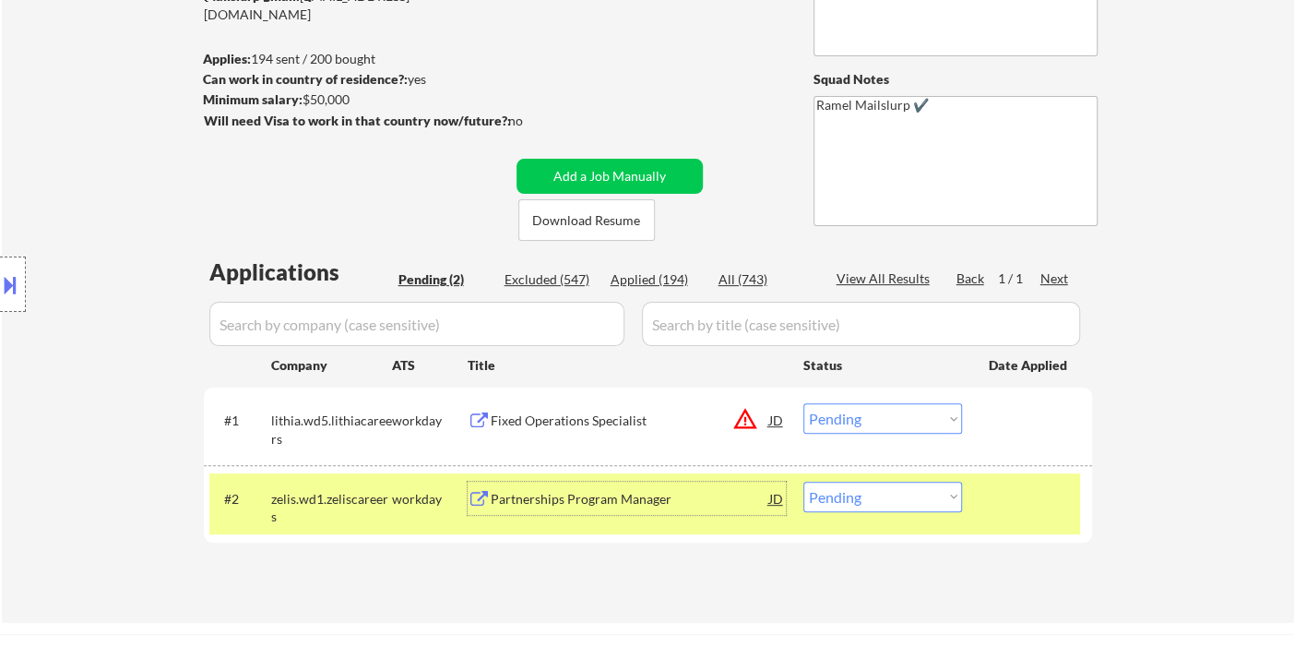
click at [888, 491] on select "Choose an option... Pending Applied Excluded (Questions) Excluded (Expired) Exc…" at bounding box center [882, 497] width 159 height 30
select select ""applied""
click at [803, 482] on select "Choose an option... Pending Applied Excluded (Questions) Excluded (Expired) Exc…" at bounding box center [882, 497] width 159 height 30
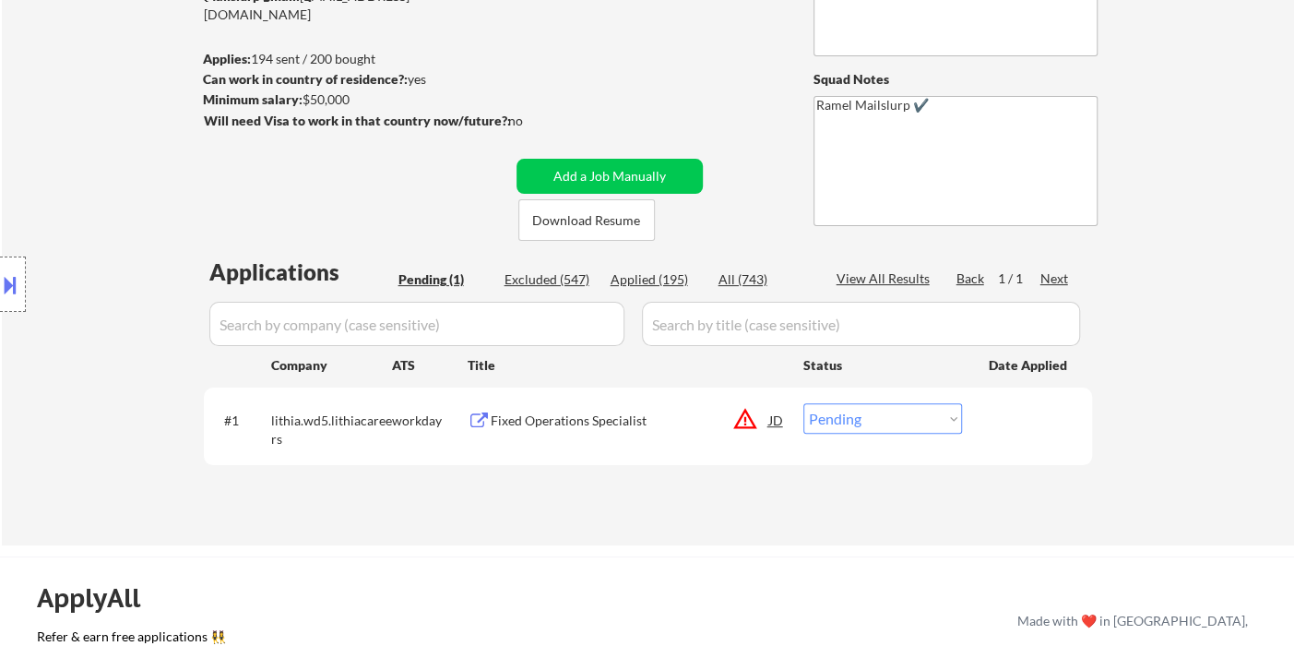
click at [600, 438] on div "#1 lithia.wd5.lithiacareers workday Fixed Operations Specialist JD warning_ambe…" at bounding box center [644, 425] width 871 height 61
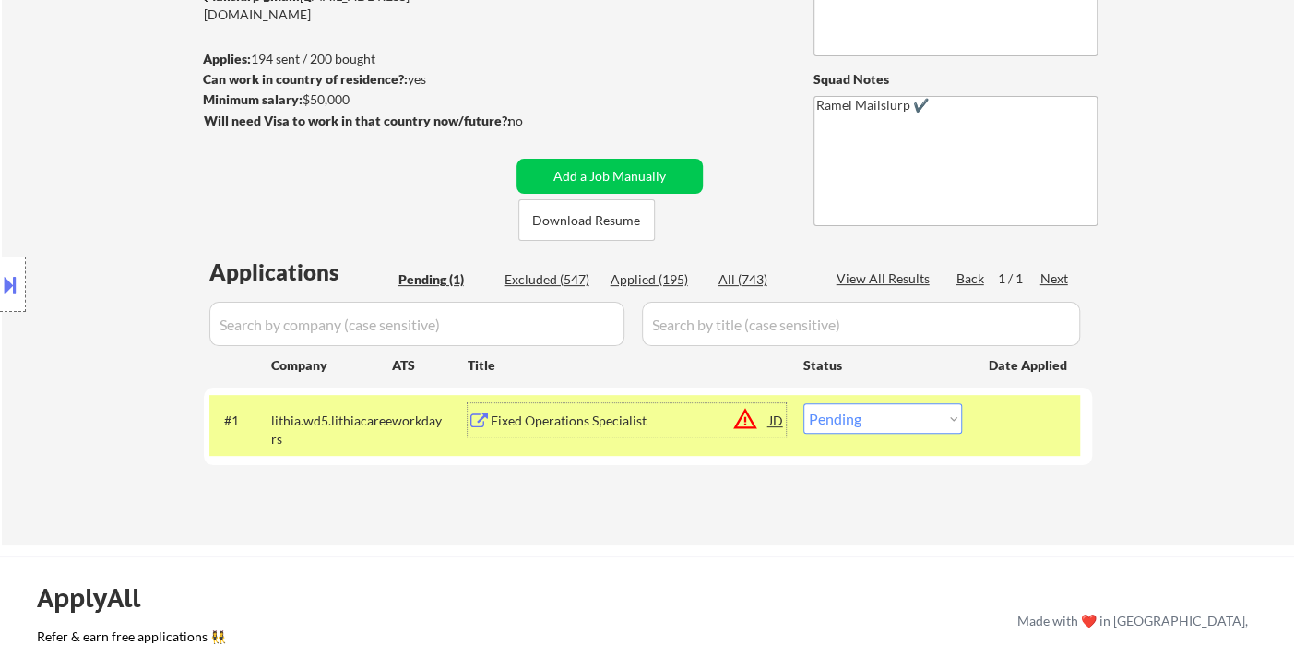
click at [655, 429] on div "Fixed Operations Specialist" at bounding box center [630, 419] width 279 height 33
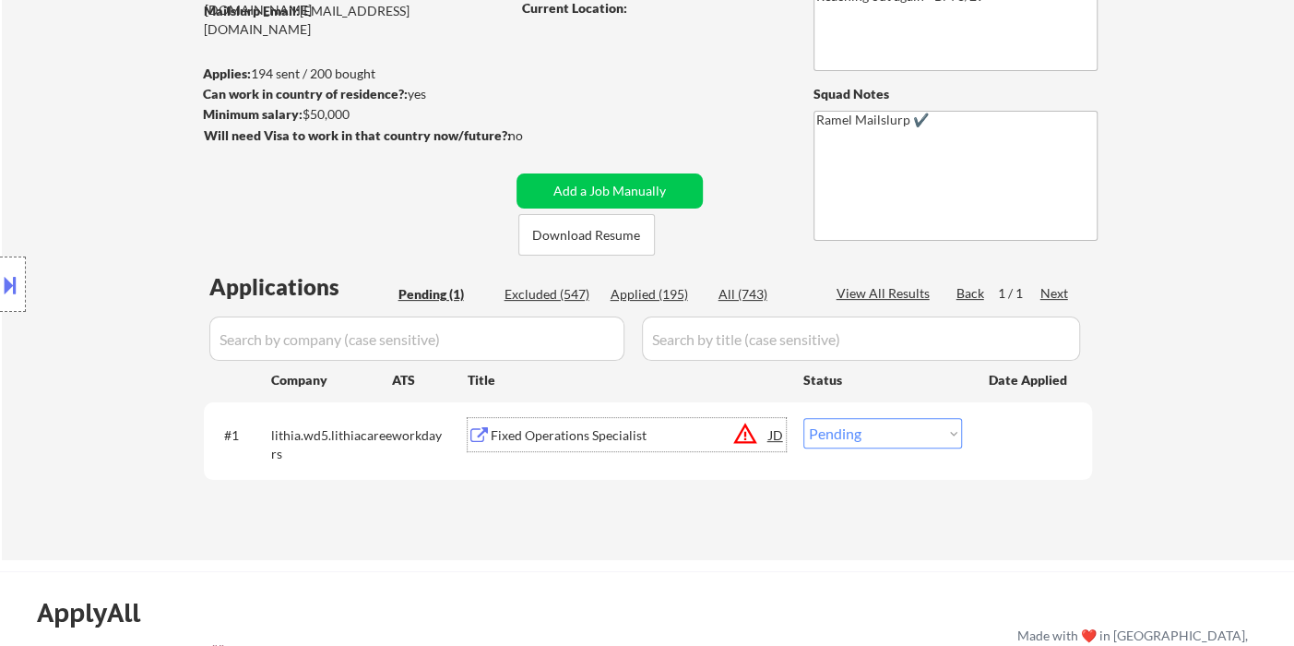
scroll to position [307, 0]
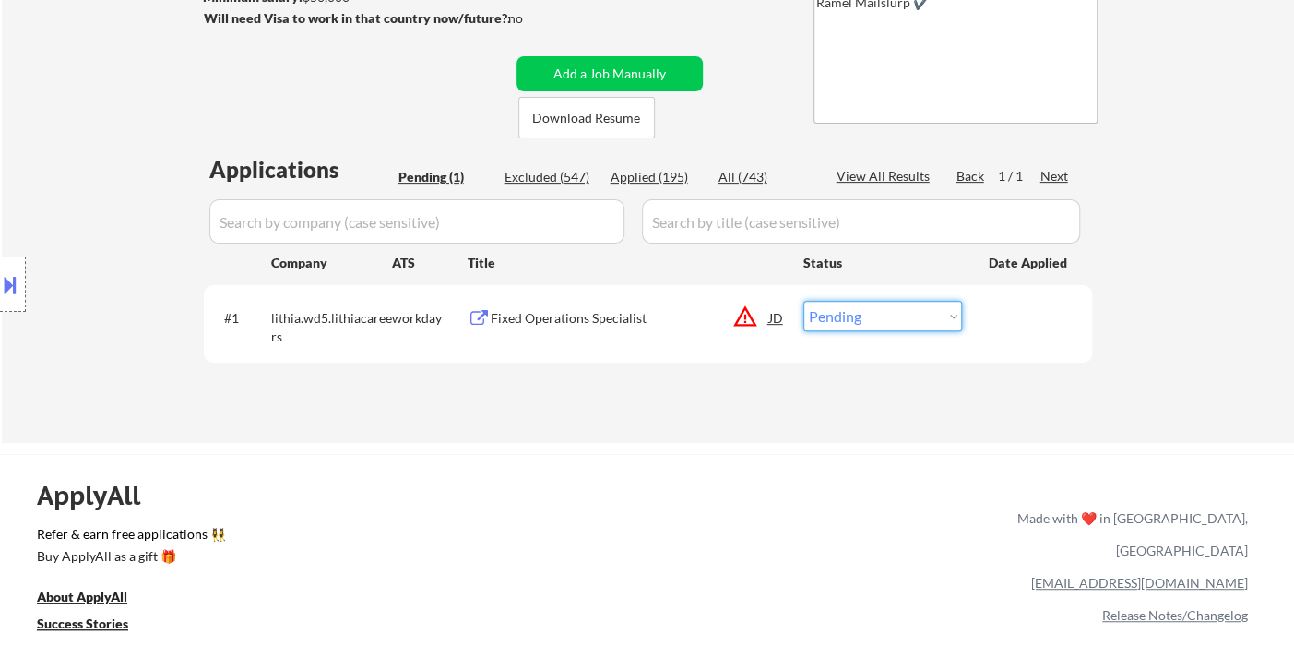
click at [850, 312] on select "Choose an option... Pending Applied Excluded (Questions) Excluded (Expired) Exc…" at bounding box center [882, 316] width 159 height 30
select select ""excluded""
click at [803, 301] on select "Choose an option... Pending Applied Excluded (Questions) Excluded (Expired) Exc…" at bounding box center [882, 316] width 159 height 30
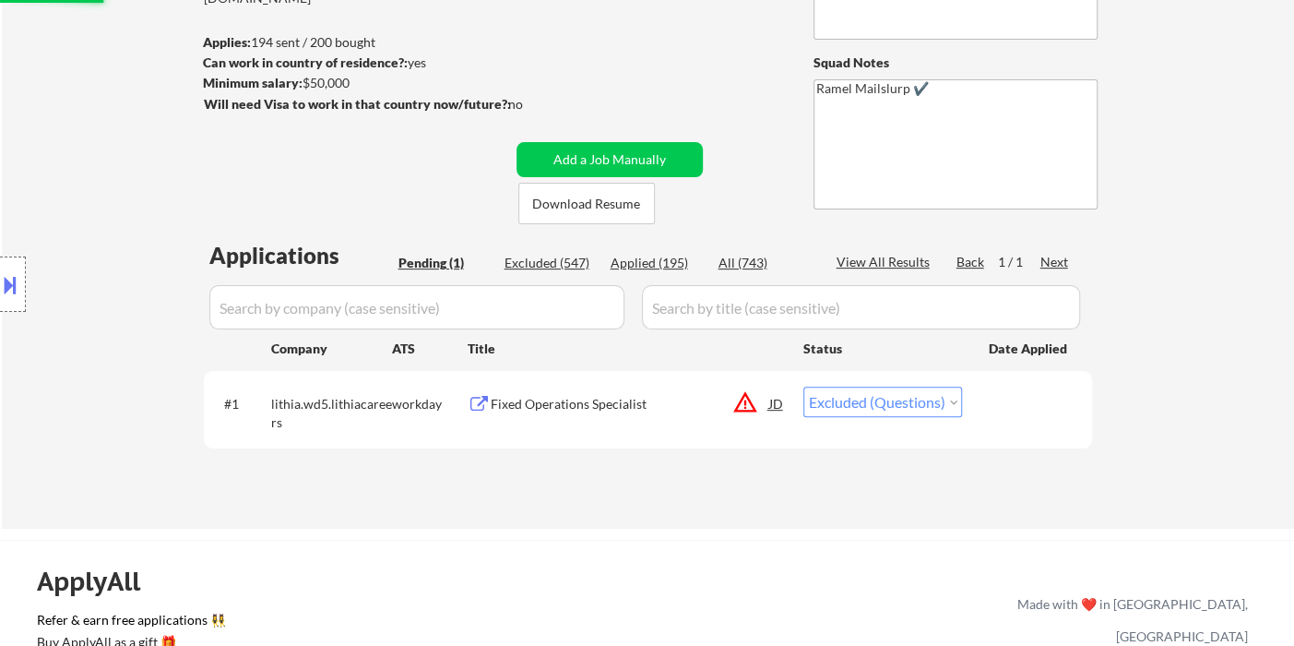
scroll to position [102, 0]
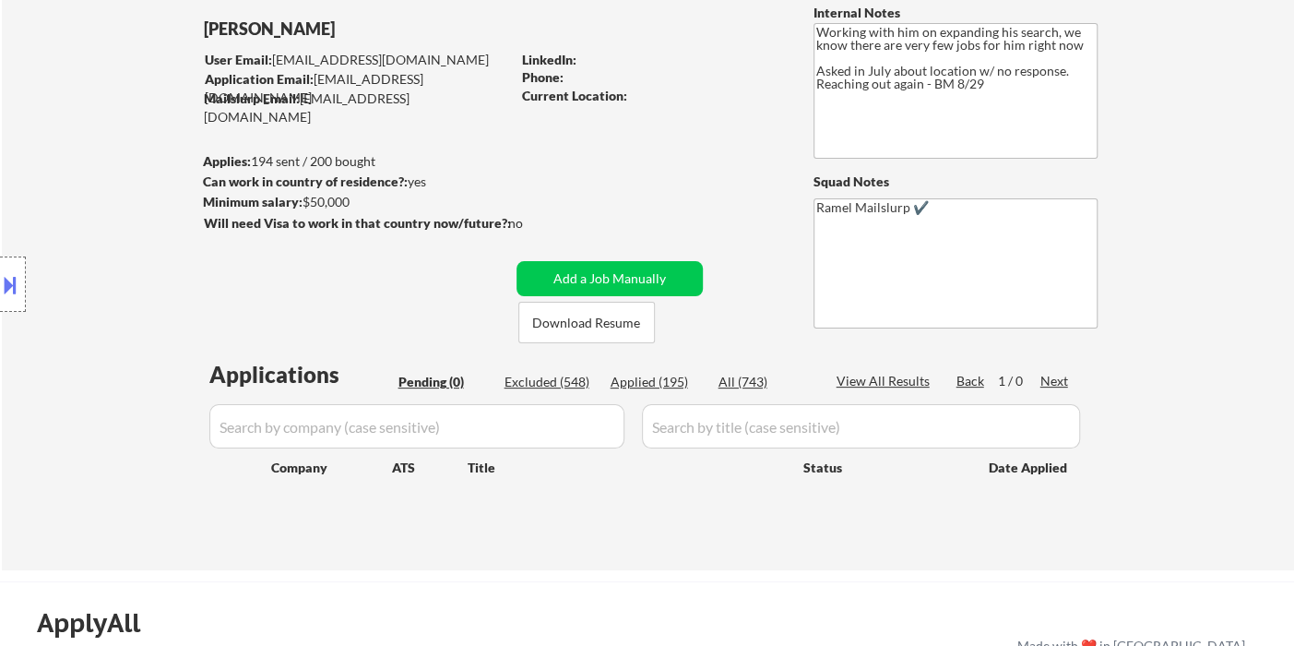
click at [45, 161] on div "Location Inclusions: Saratoga Springs, NY Ballston Spa, NY Milton, NY Wilton, N…" at bounding box center [165, 284] width 330 height 342
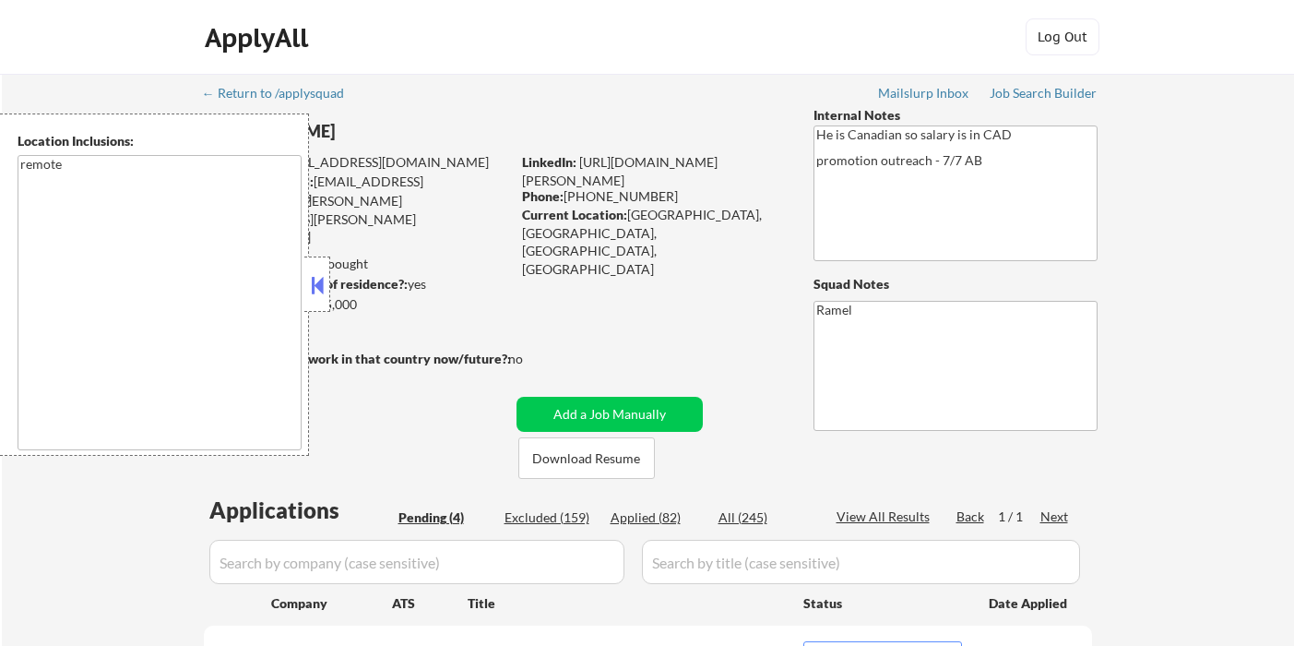
select select ""pending""
click at [318, 289] on button at bounding box center [317, 285] width 20 height 28
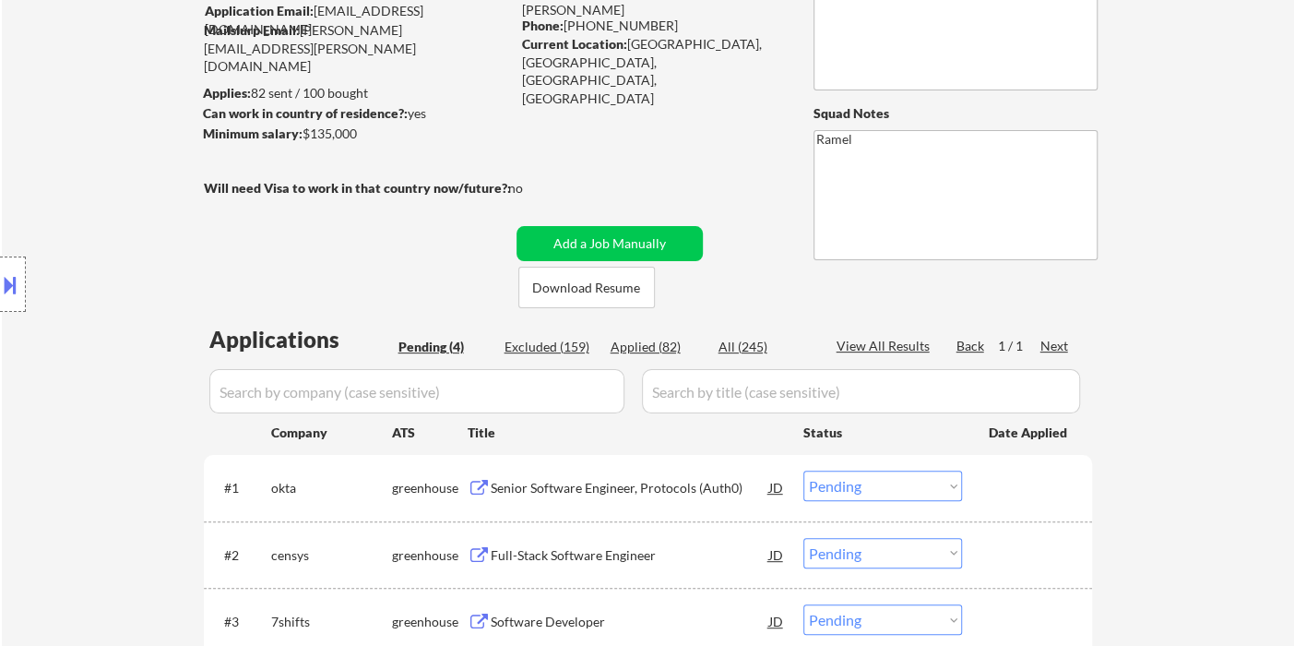
scroll to position [102, 0]
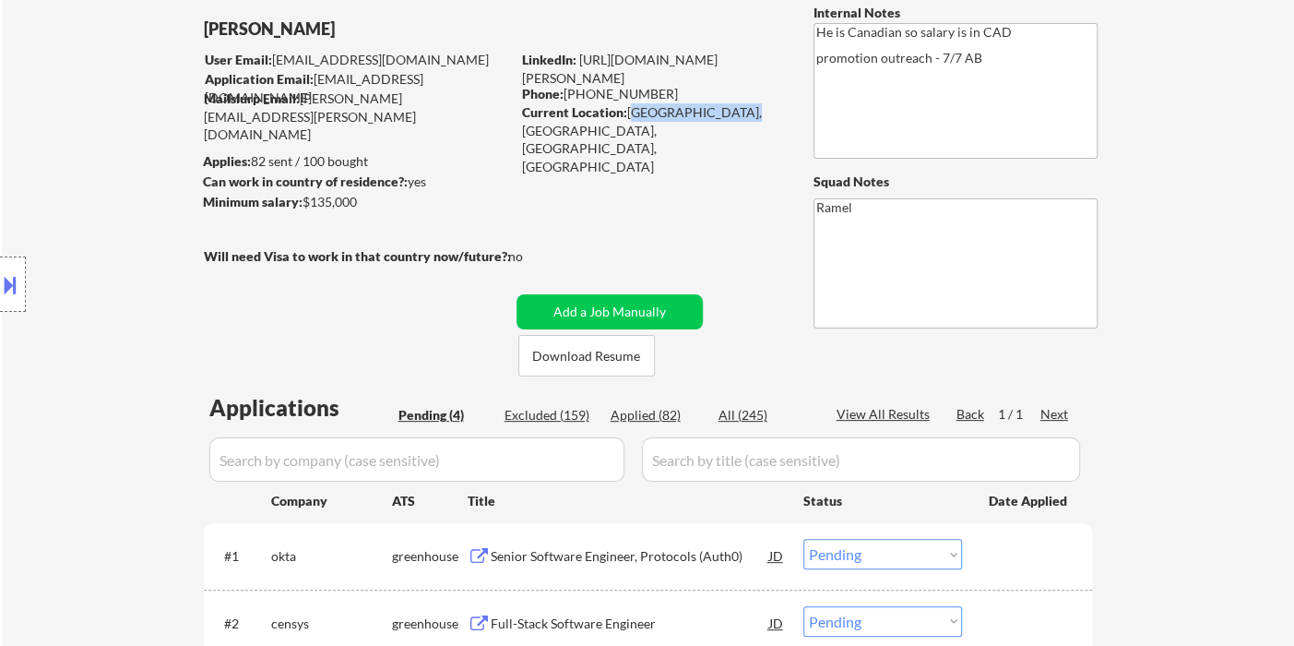
drag, startPoint x: 628, startPoint y: 114, endPoint x: 732, endPoint y: 114, distance: 104.2
click at [732, 114] on div "Current Location: Montréal, Québec, Canada, Quebec" at bounding box center [652, 139] width 261 height 72
copy div "Montréal, Québec,"
click at [15, 277] on button at bounding box center [10, 284] width 20 height 30
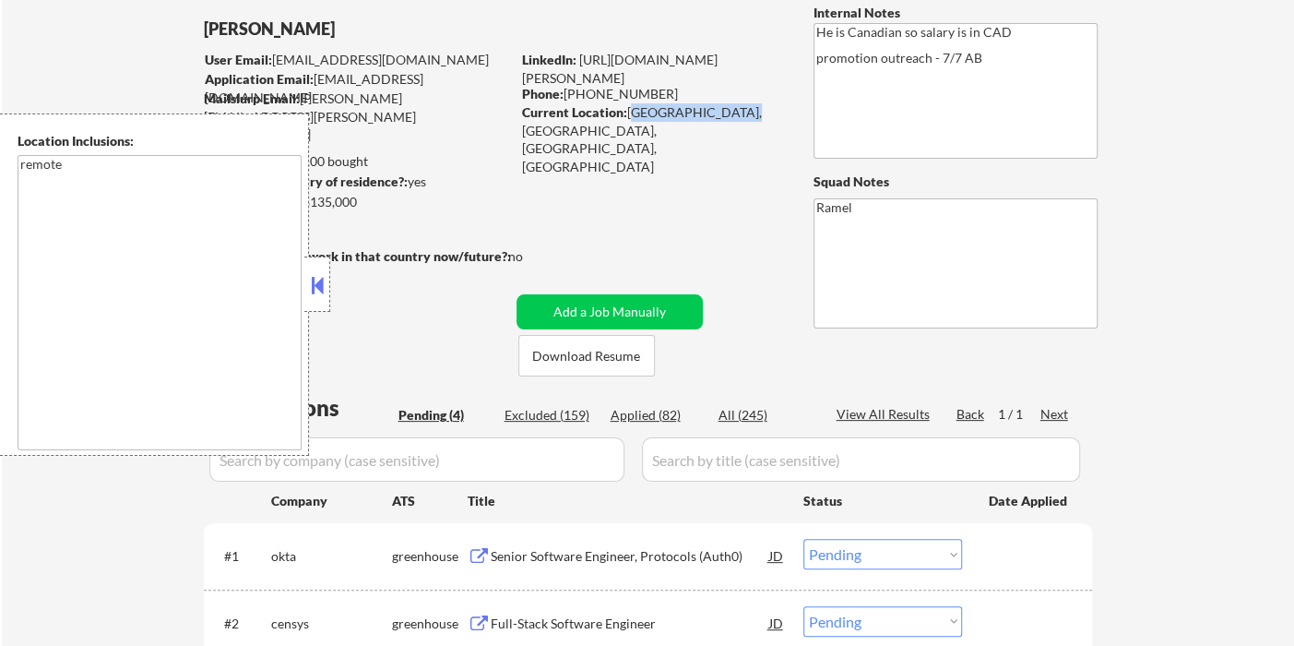
click at [317, 286] on button at bounding box center [317, 285] width 20 height 28
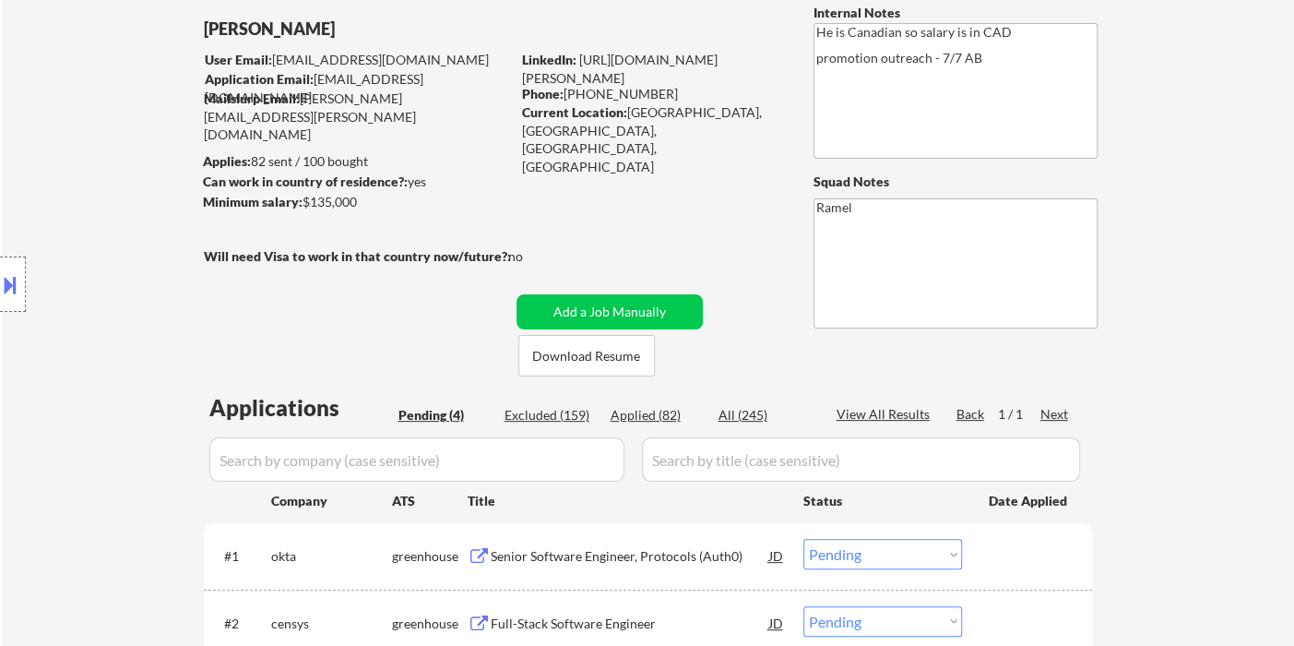
drag, startPoint x: 30, startPoint y: 165, endPoint x: 49, endPoint y: 166, distance: 18.5
click at [30, 165] on div "Location Inclusions: remote" at bounding box center [165, 284] width 330 height 342
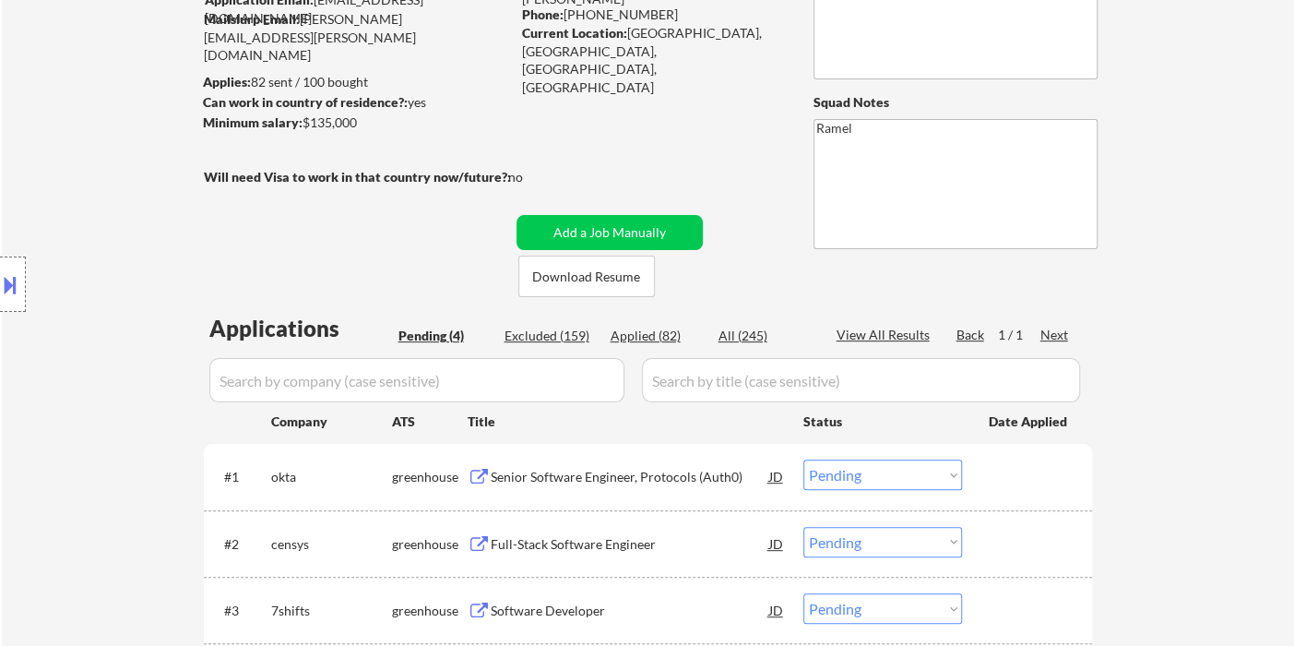
scroll to position [307, 0]
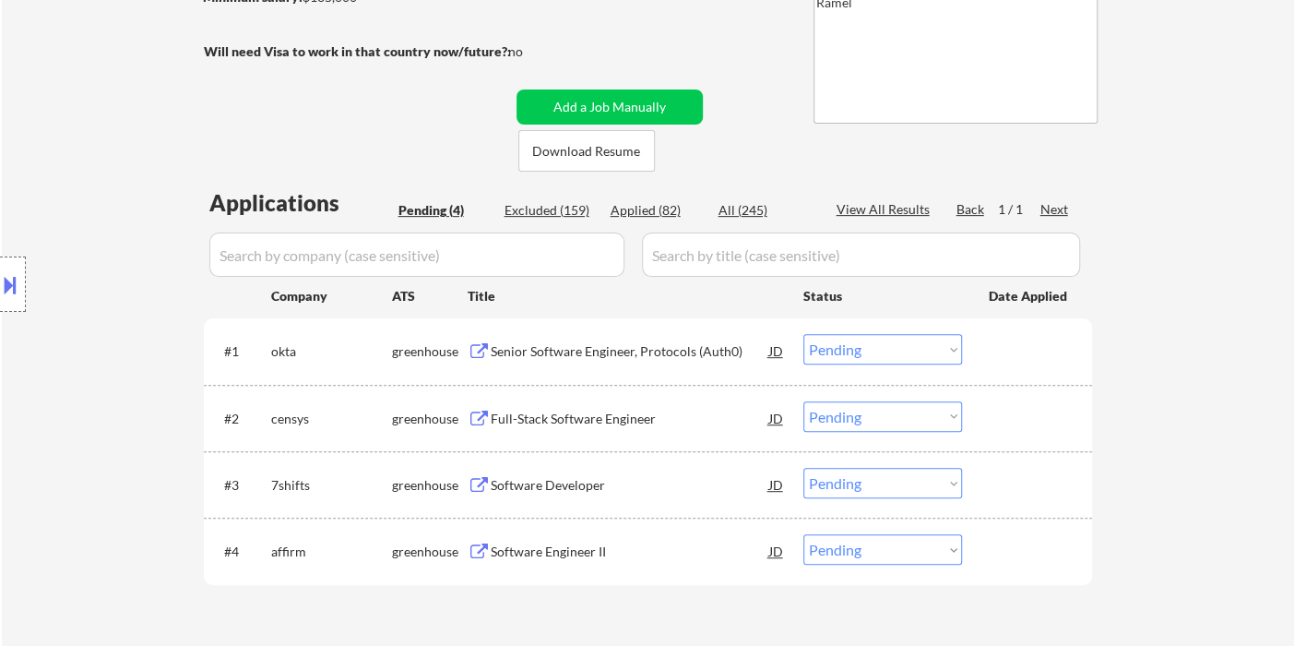
click at [605, 362] on div "Senior Software Engineer, Protocols (Auth0)" at bounding box center [630, 350] width 279 height 33
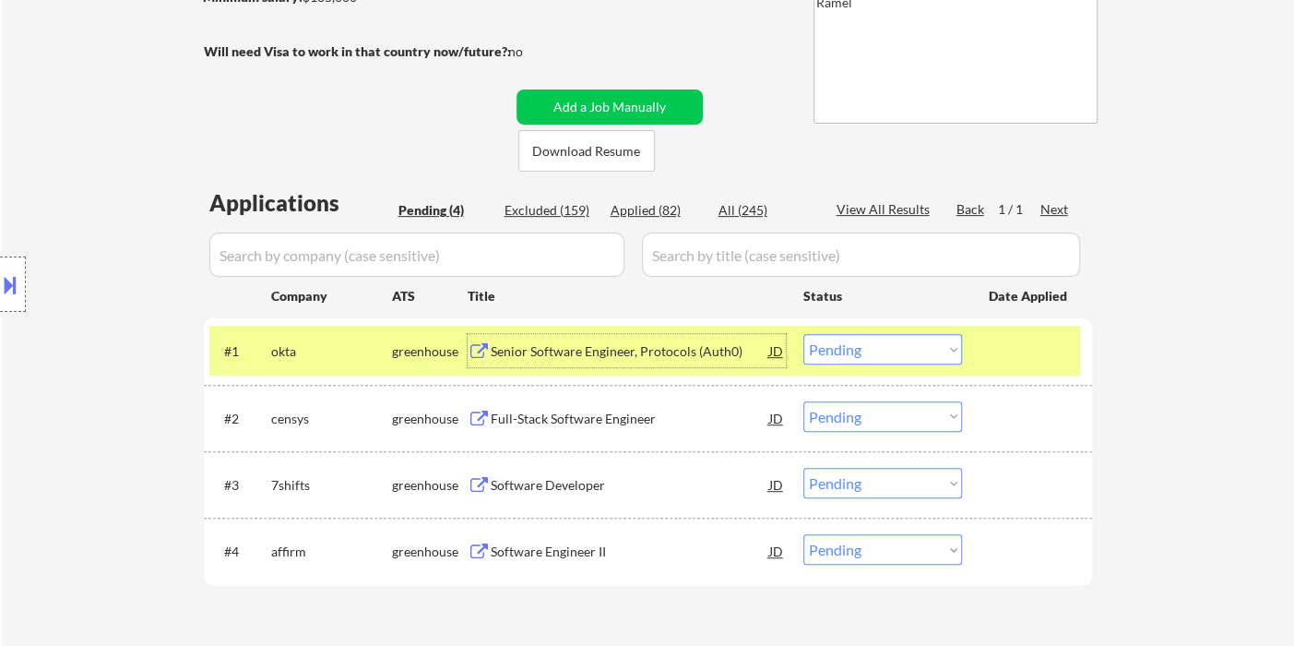
click at [697, 356] on div "Senior Software Engineer, Protocols (Auth0)" at bounding box center [630, 351] width 279 height 18
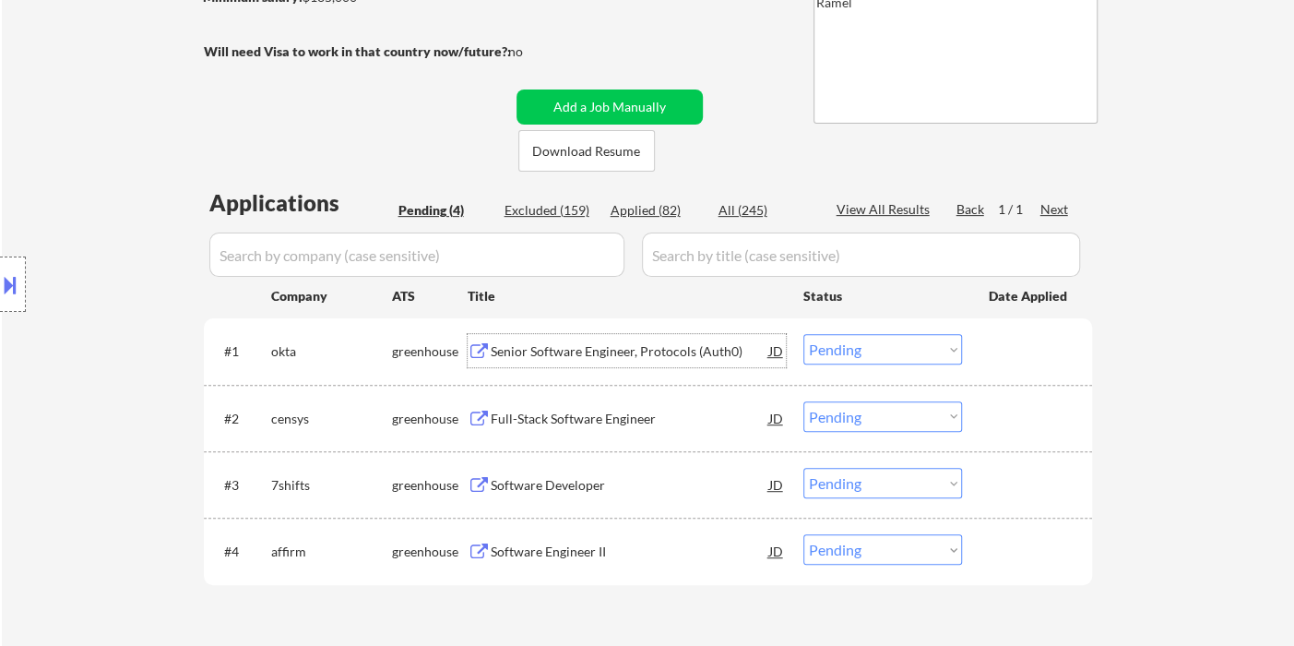
click at [866, 357] on select "Choose an option... Pending Applied Excluded (Questions) Excluded (Expired) Exc…" at bounding box center [882, 349] width 159 height 30
click at [803, 334] on select "Choose an option... Pending Applied Excluded (Questions) Excluded (Expired) Exc…" at bounding box center [882, 349] width 159 height 30
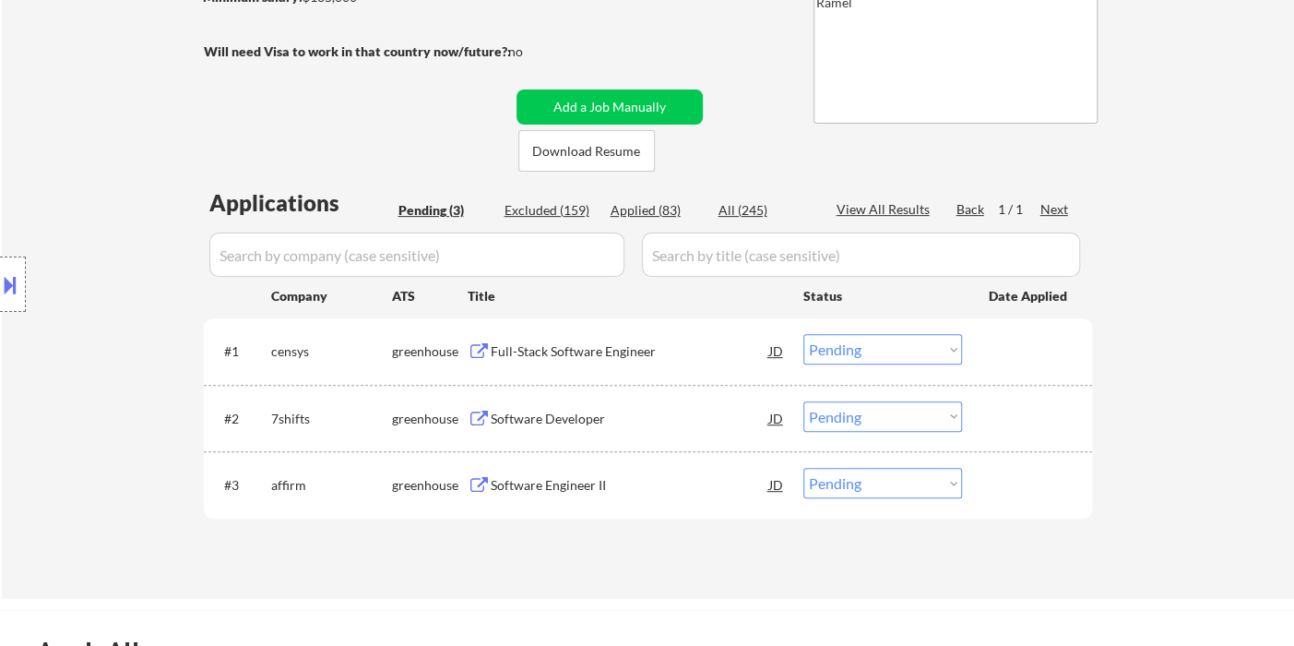
click at [610, 345] on div "Full-Stack Software Engineer" at bounding box center [630, 351] width 279 height 18
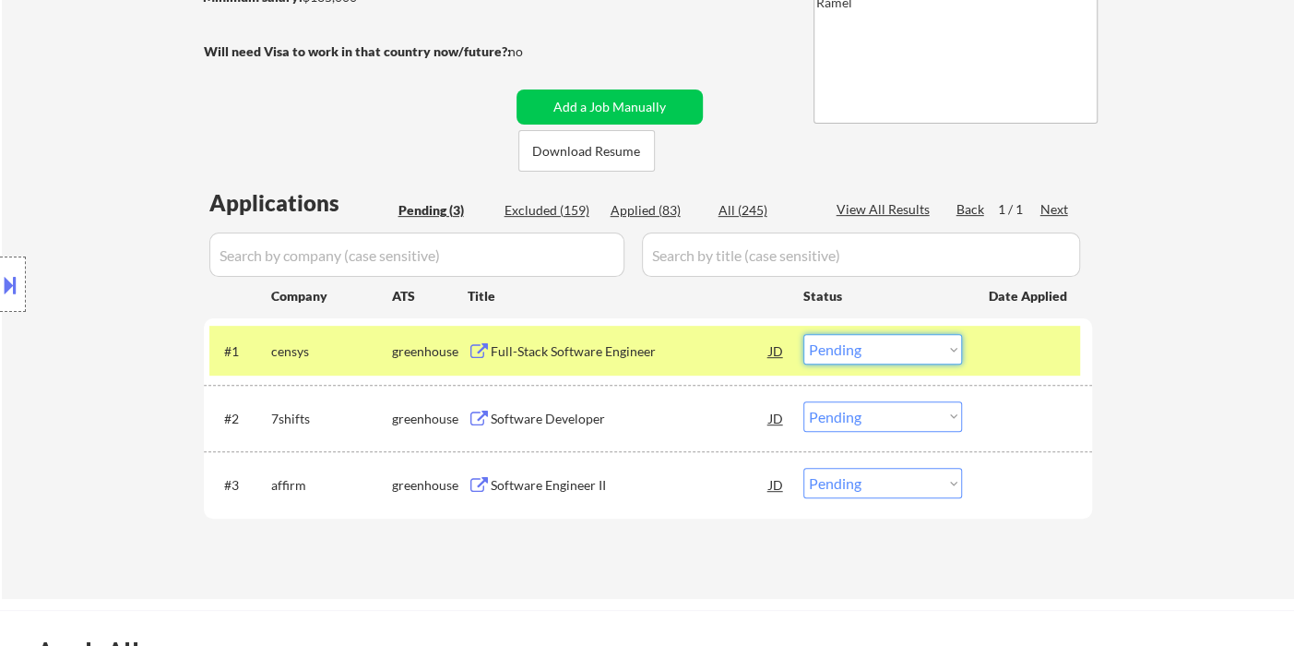
drag, startPoint x: 863, startPoint y: 352, endPoint x: 880, endPoint y: 362, distance: 19.0
click at [863, 352] on select "Choose an option... Pending Applied Excluded (Questions) Excluded (Expired) Exc…" at bounding box center [882, 349] width 159 height 30
click at [803, 334] on select "Choose an option... Pending Applied Excluded (Questions) Excluded (Expired) Exc…" at bounding box center [882, 349] width 159 height 30
click at [588, 412] on div "Software Developer" at bounding box center [630, 419] width 279 height 18
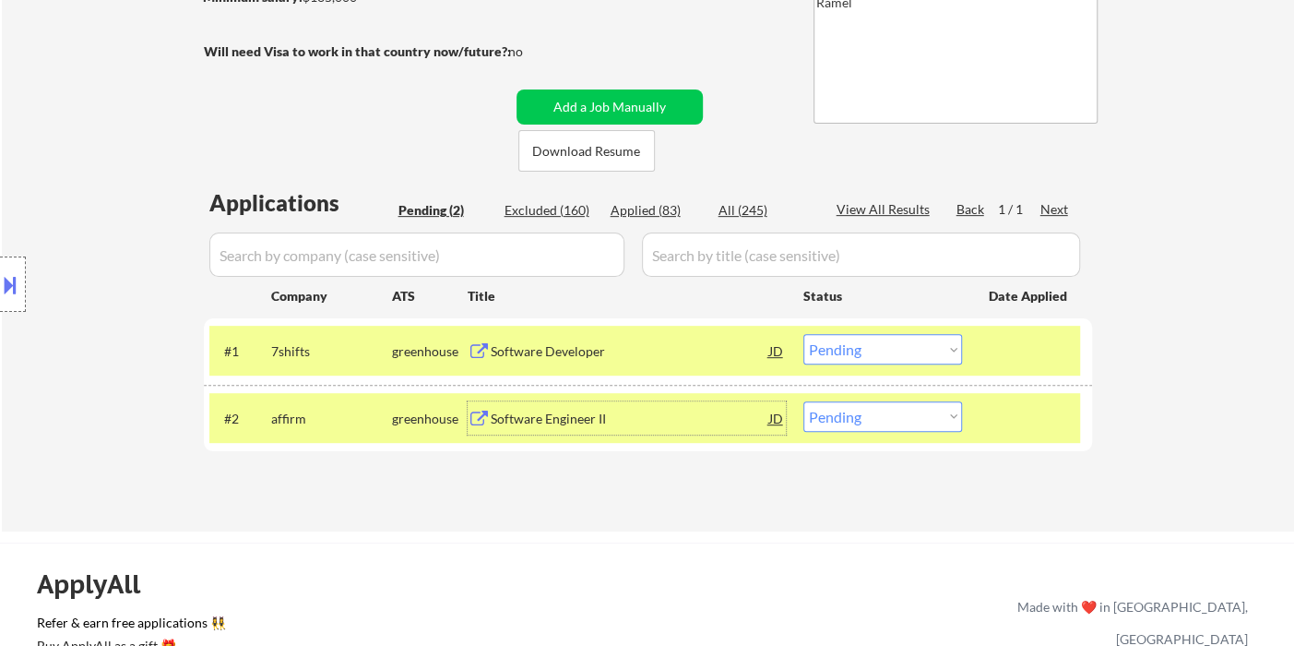
click at [18, 289] on button at bounding box center [10, 284] width 20 height 30
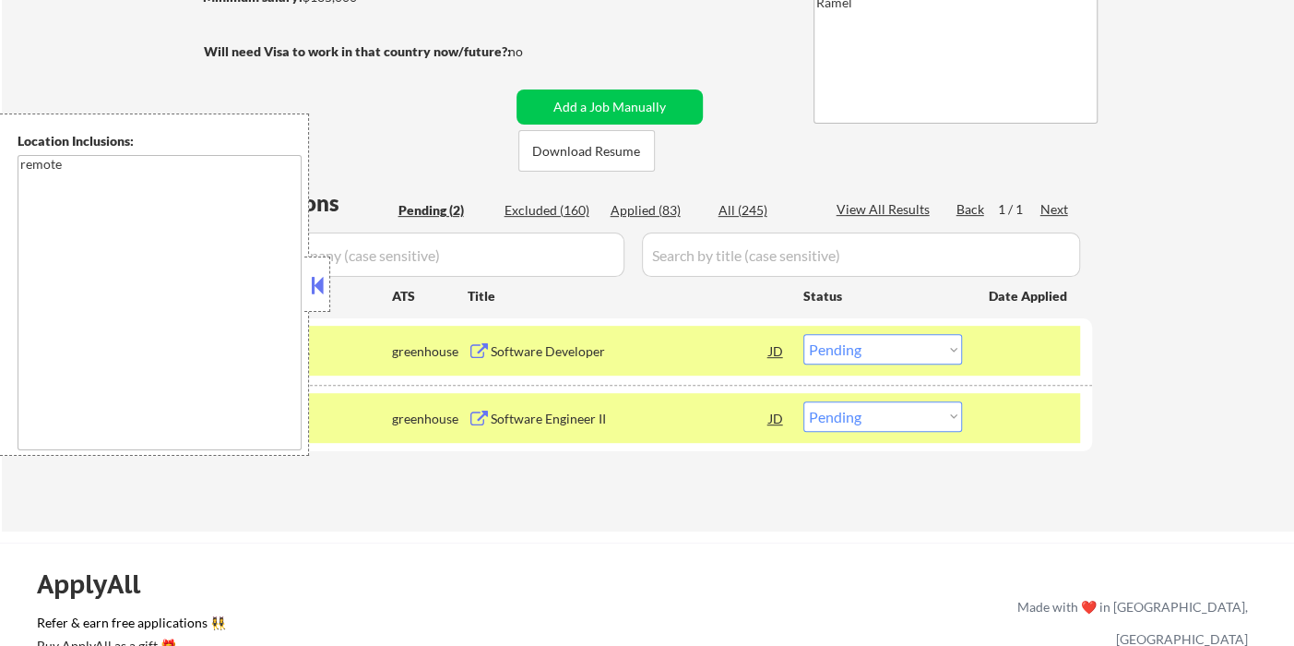
click at [313, 273] on button at bounding box center [317, 285] width 20 height 28
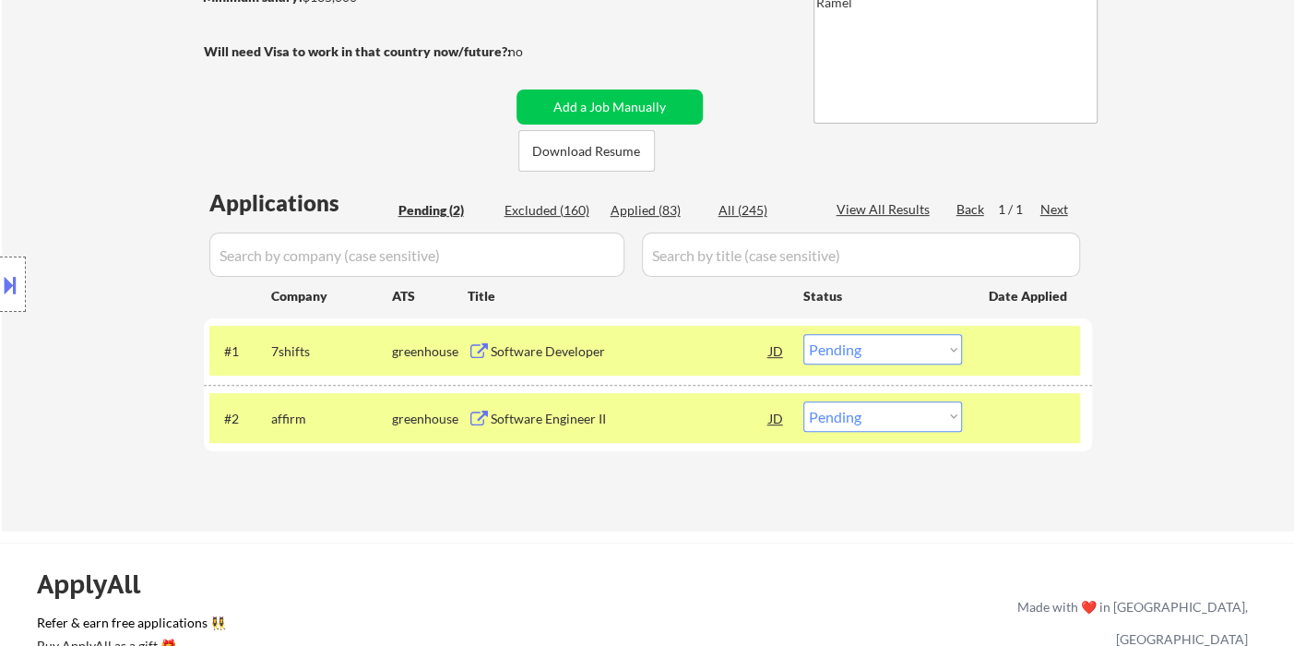
click at [863, 360] on select "Choose an option... Pending Applied Excluded (Questions) Excluded (Expired) Exc…" at bounding box center [882, 349] width 159 height 30
click at [803, 334] on select "Choose an option... Pending Applied Excluded (Questions) Excluded (Expired) Exc…" at bounding box center [882, 349] width 159 height 30
click at [579, 426] on div "Software Engineer II" at bounding box center [630, 419] width 279 height 18
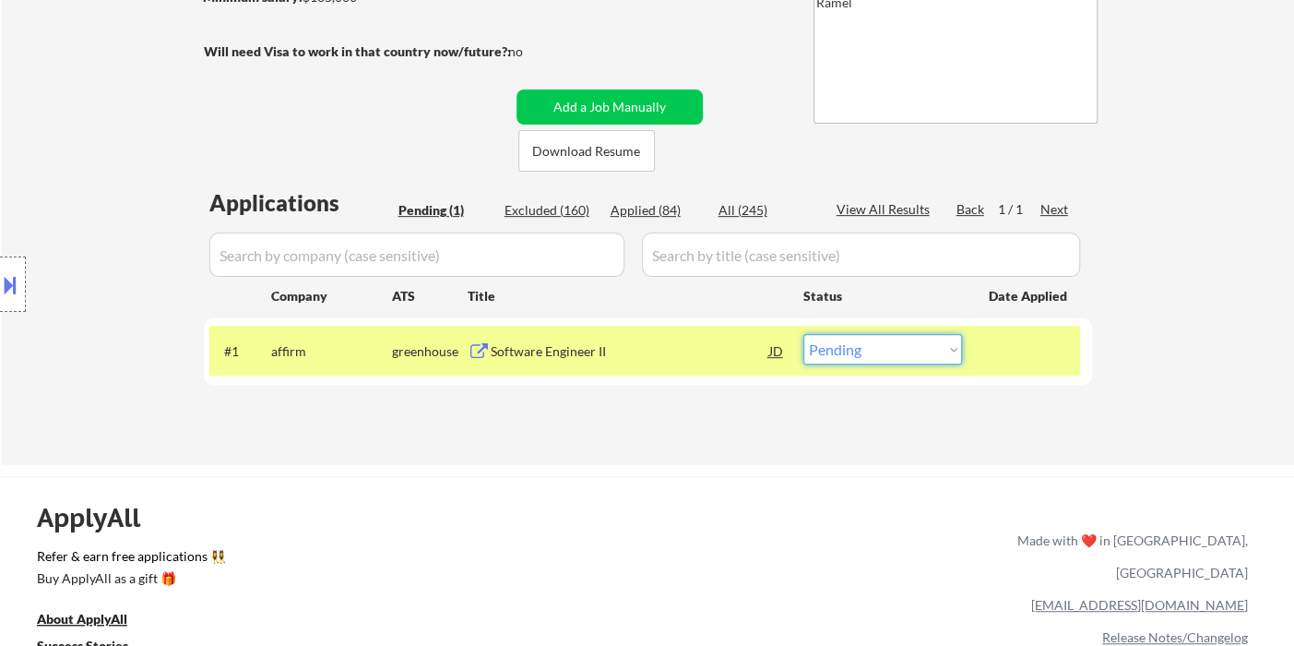
click at [862, 348] on select "Choose an option... Pending Applied Excluded (Questions) Excluded (Expired) Exc…" at bounding box center [882, 349] width 159 height 30
select select ""applied""
click at [803, 334] on select "Choose an option... Pending Applied Excluded (Questions) Excluded (Expired) Exc…" at bounding box center [882, 349] width 159 height 30
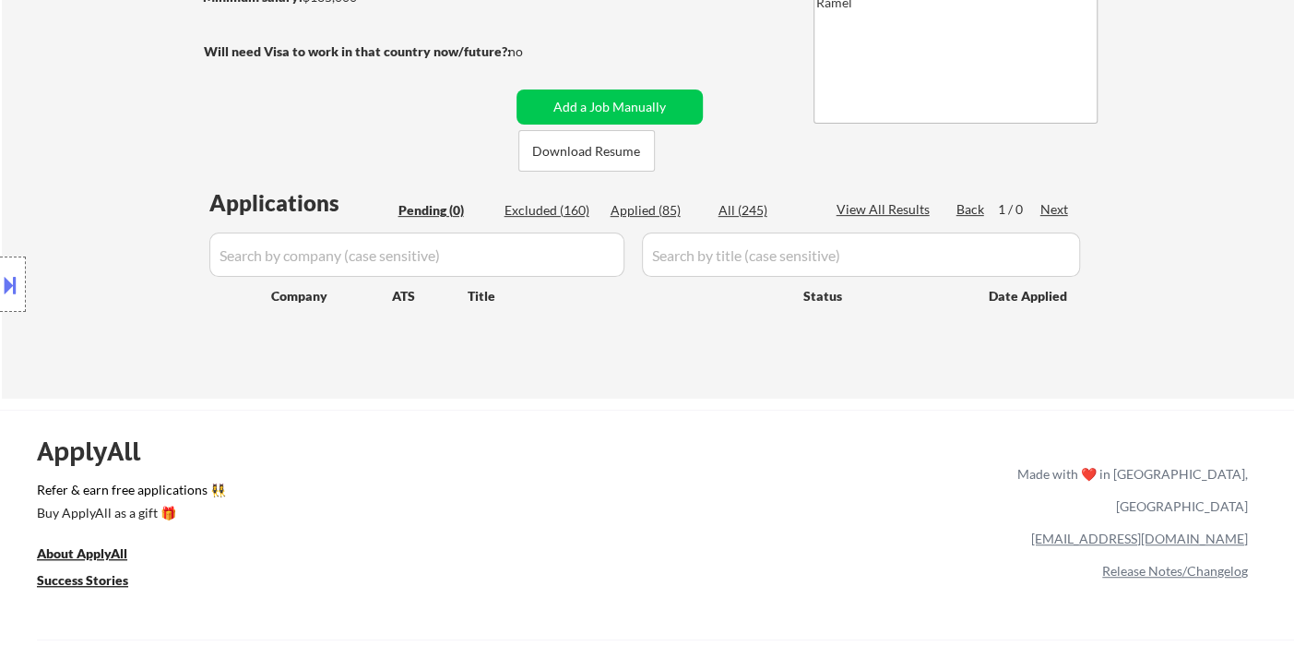
click at [58, 149] on div "Location Inclusions: remote" at bounding box center [165, 284] width 330 height 342
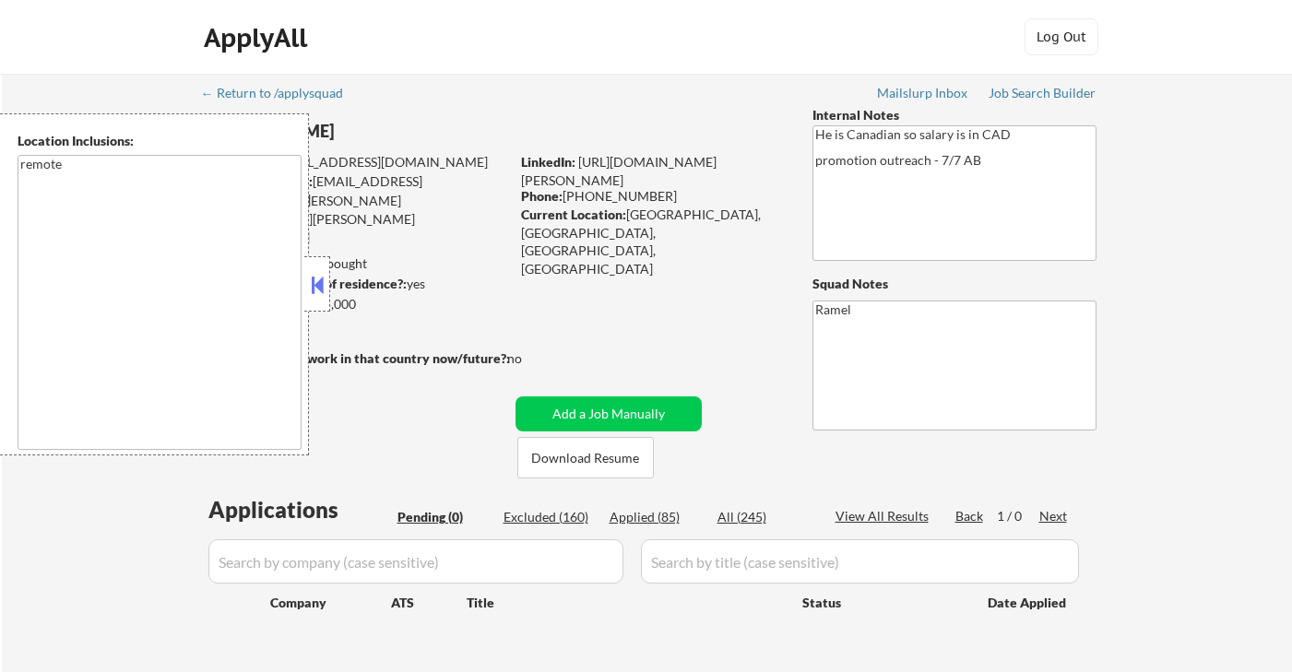
scroll to position [102, 0]
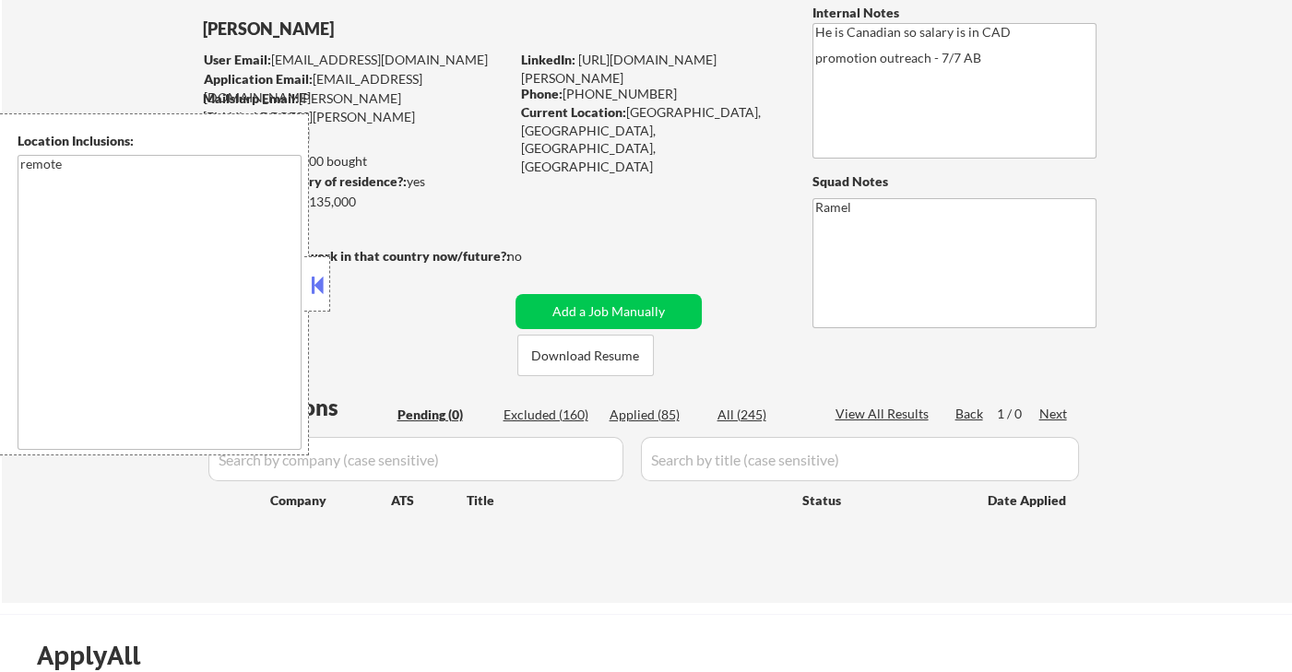
click at [648, 415] on div "Applied (85)" at bounding box center [656, 415] width 92 height 18
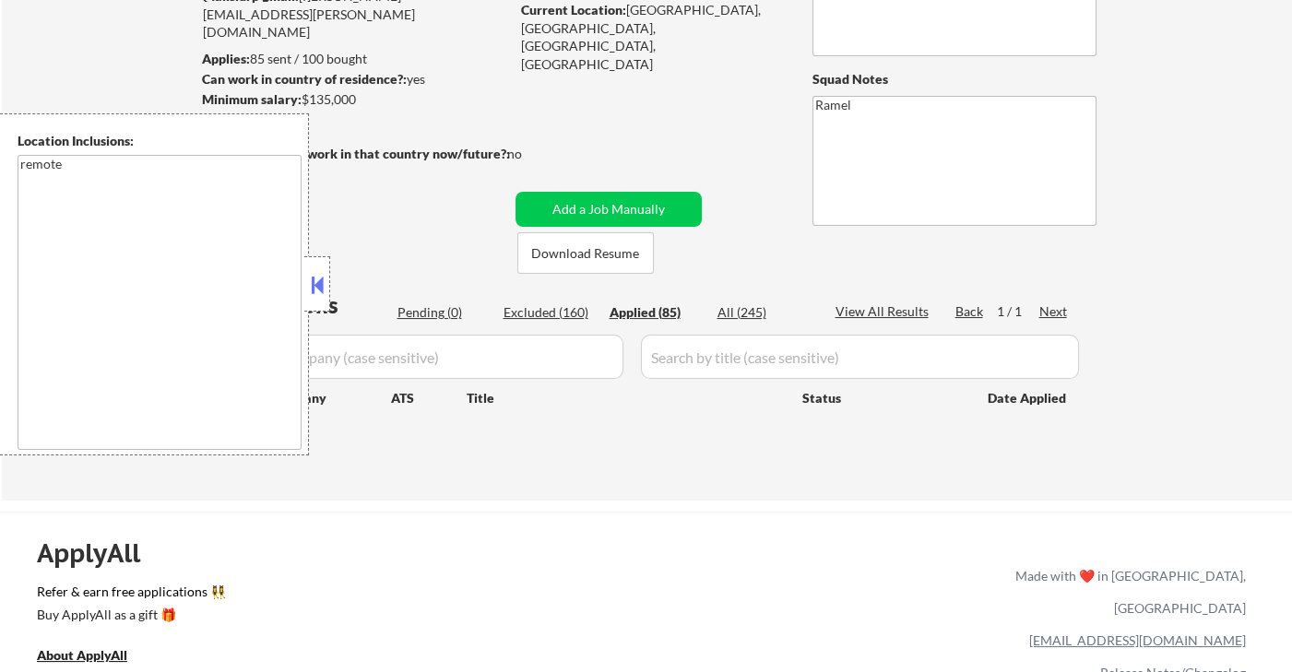
select select ""applied""
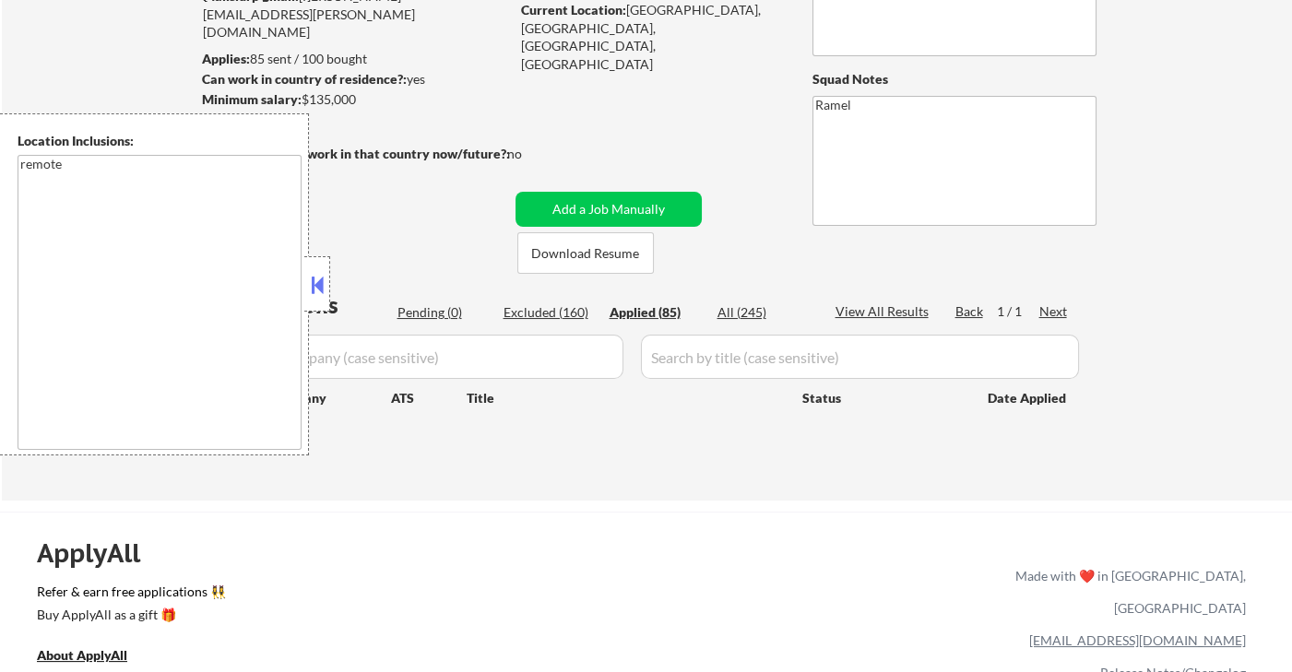
select select ""applied""
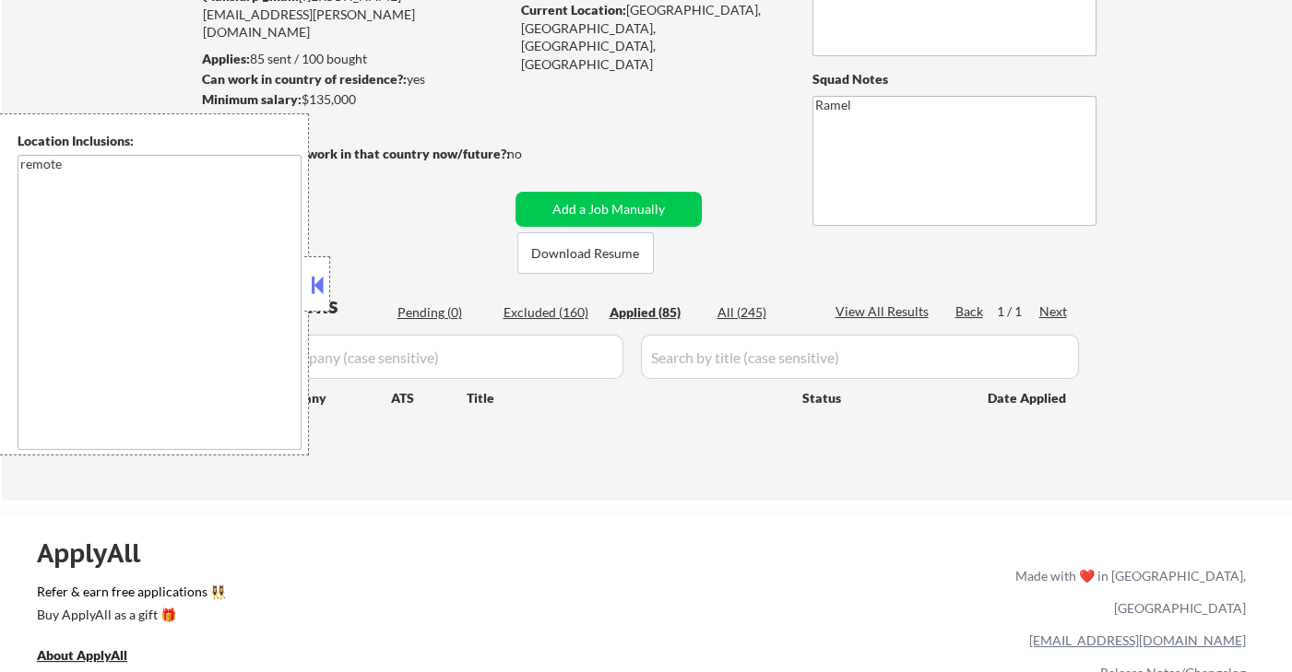
select select ""applied""
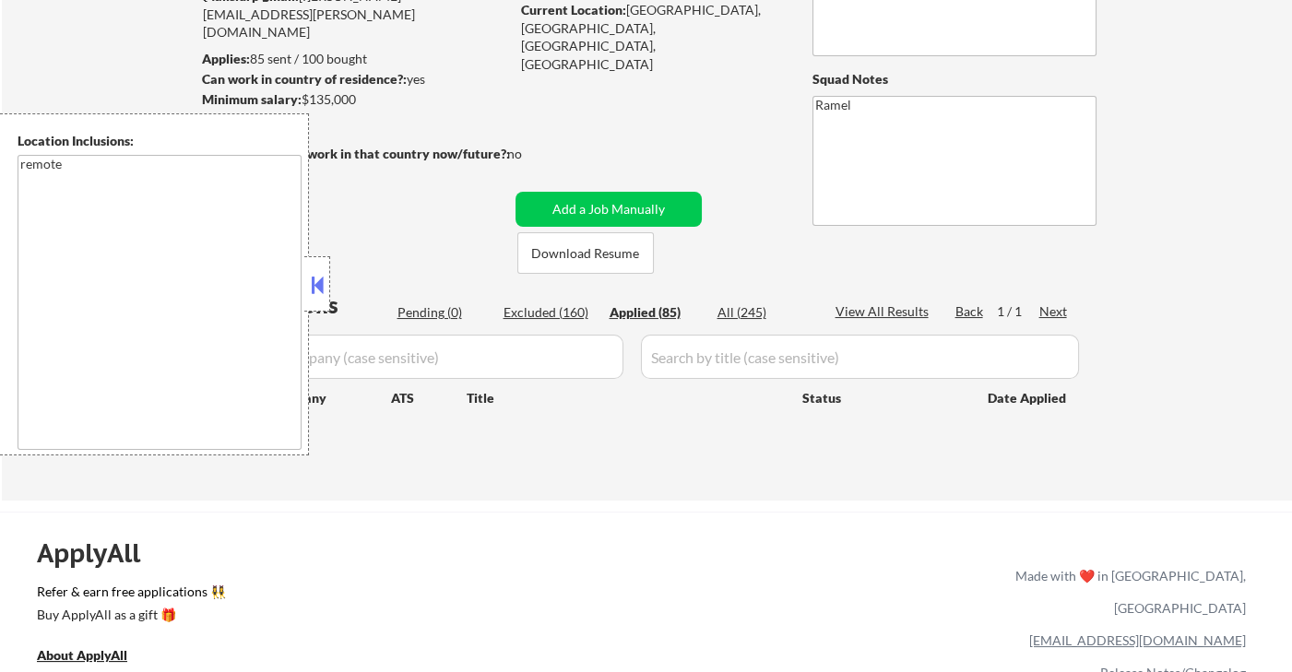
select select ""applied""
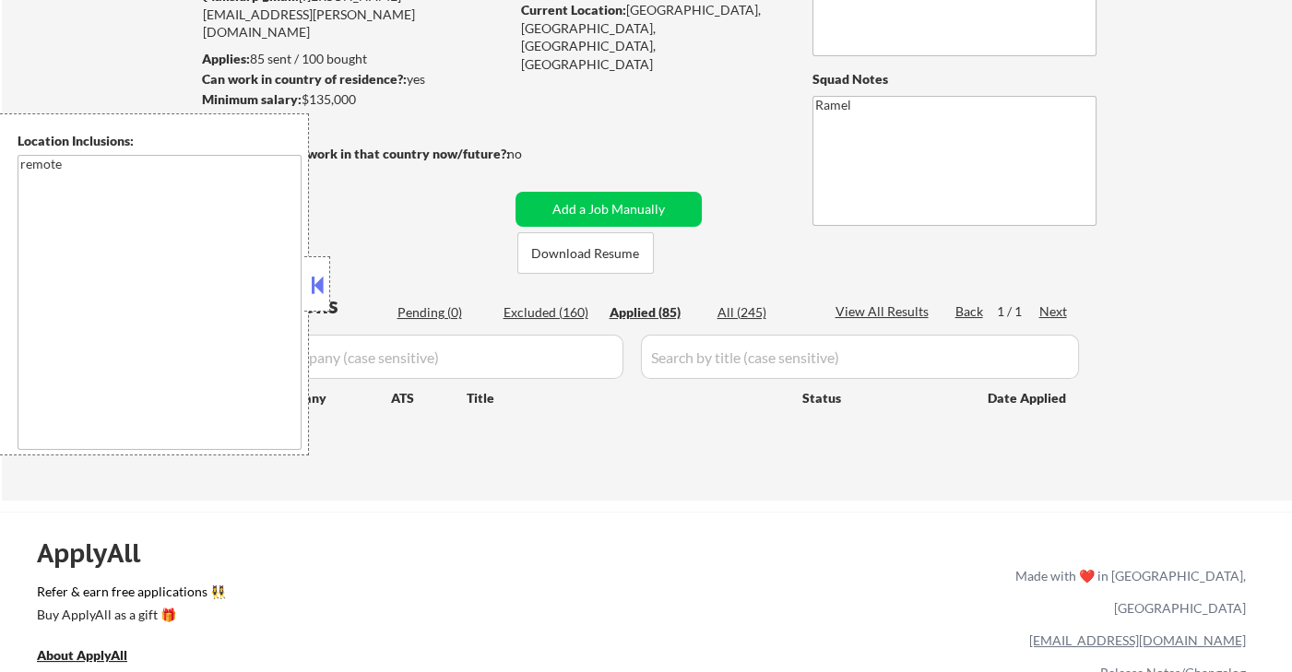
select select ""applied""
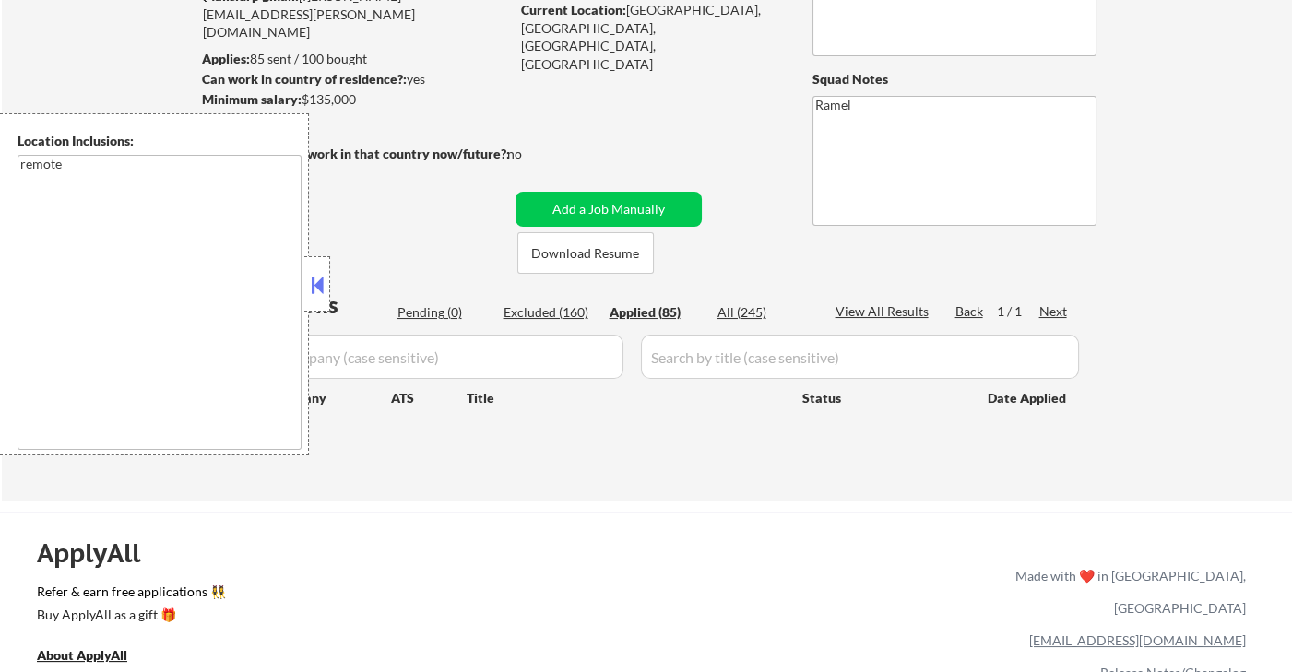
select select ""applied""
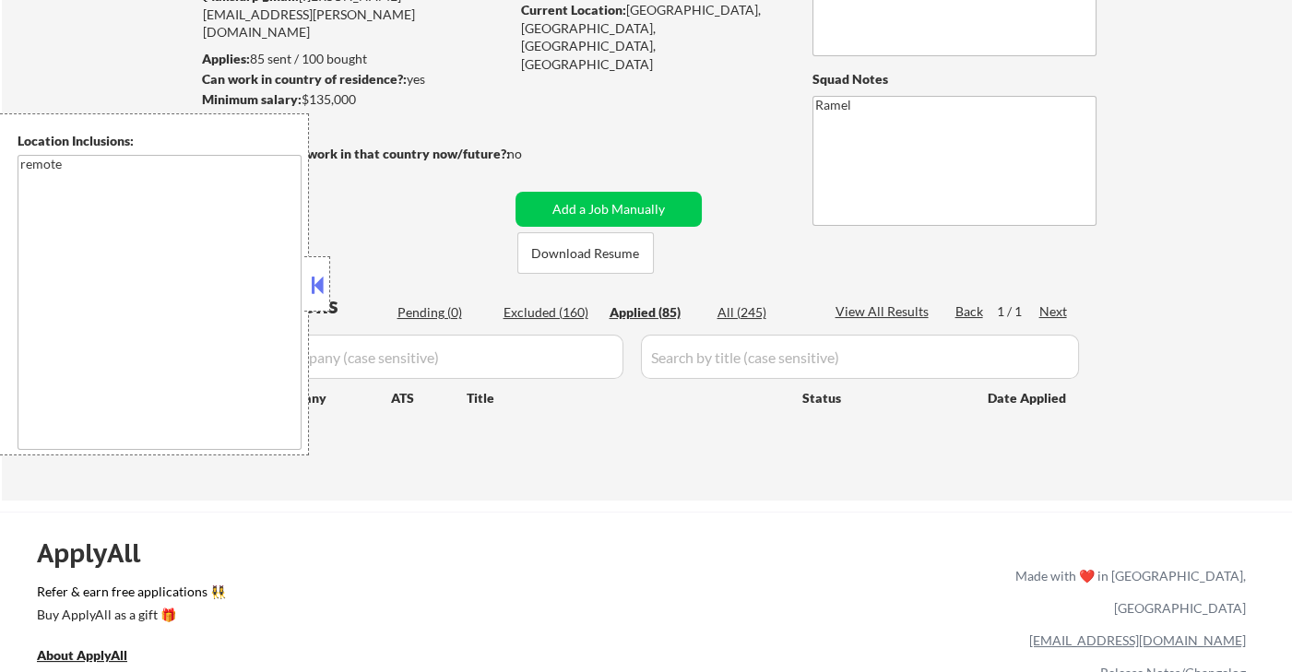
select select ""applied""
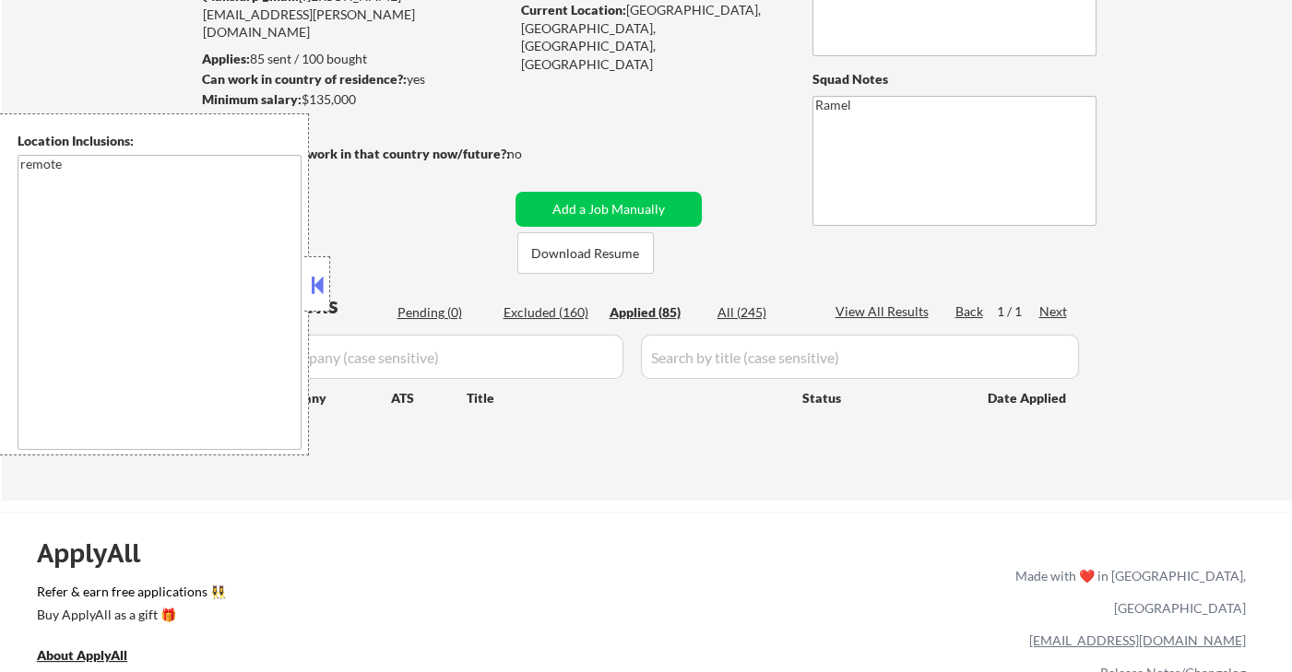
select select ""applied""
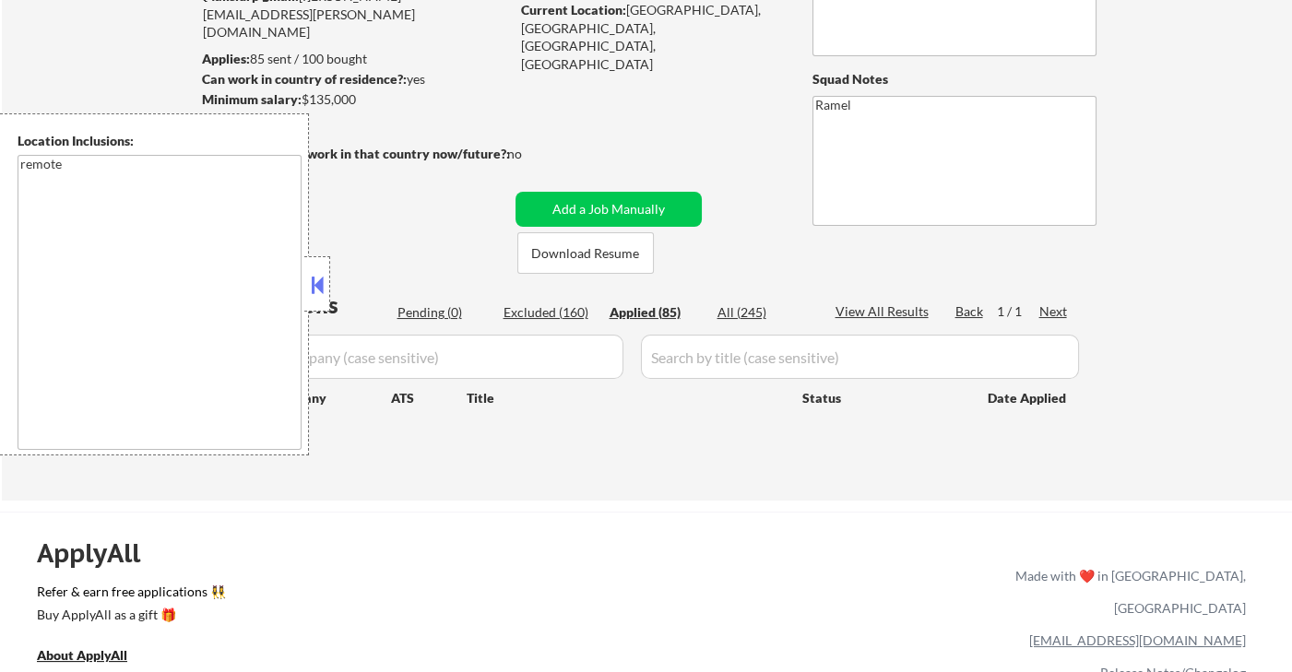
select select ""applied""
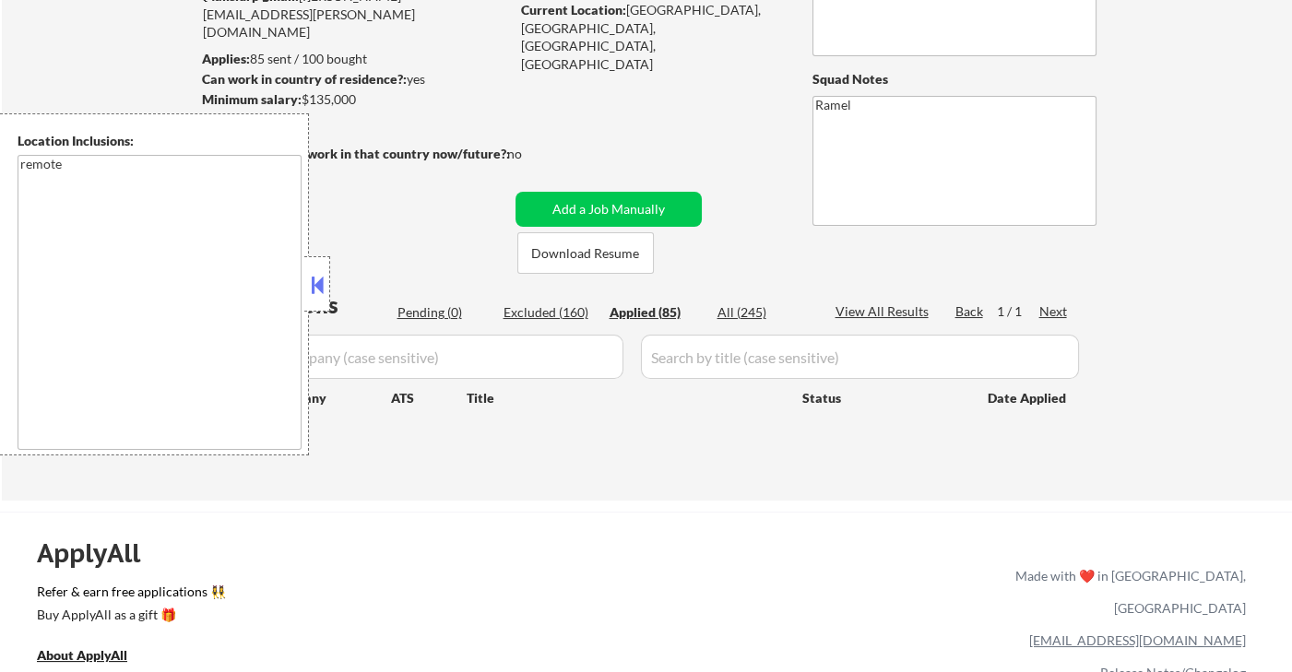
select select ""applied""
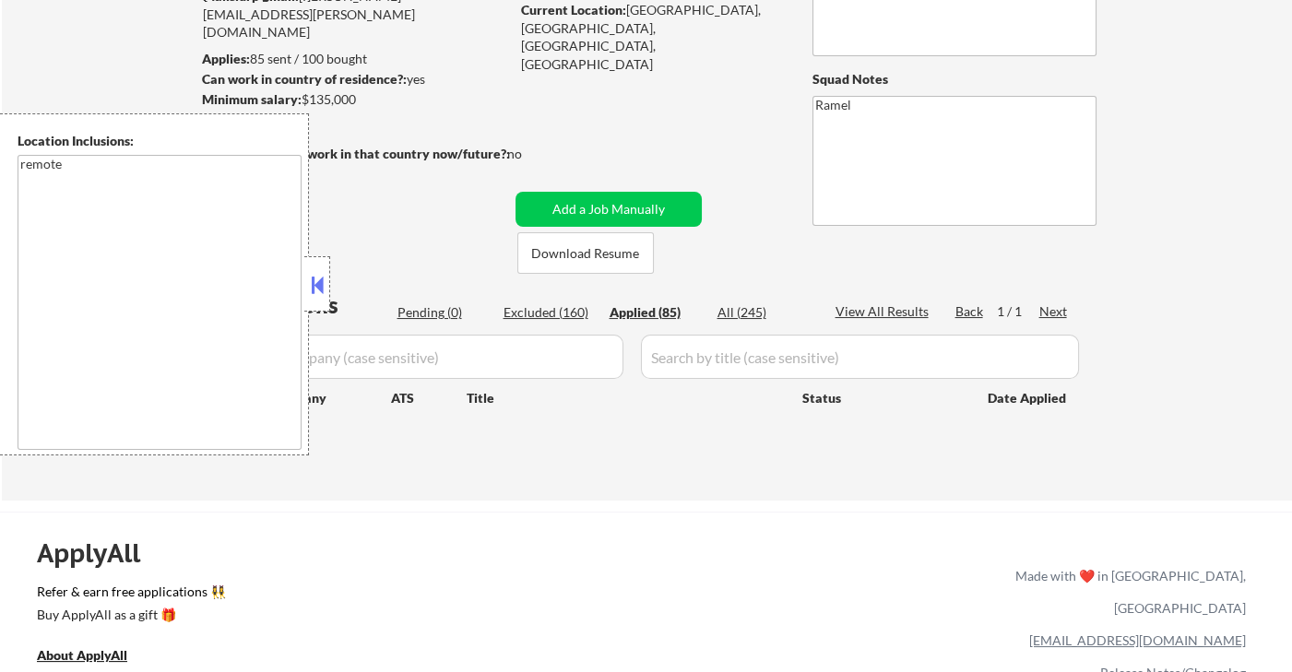
select select ""applied""
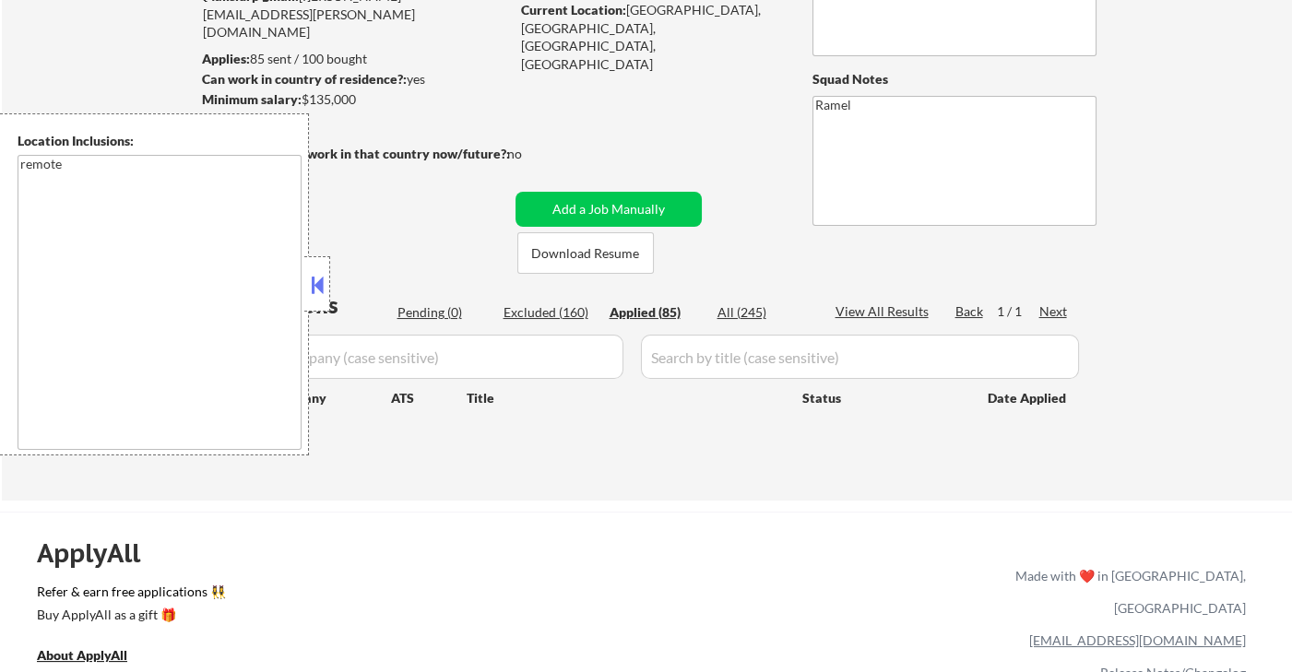
select select ""applied""
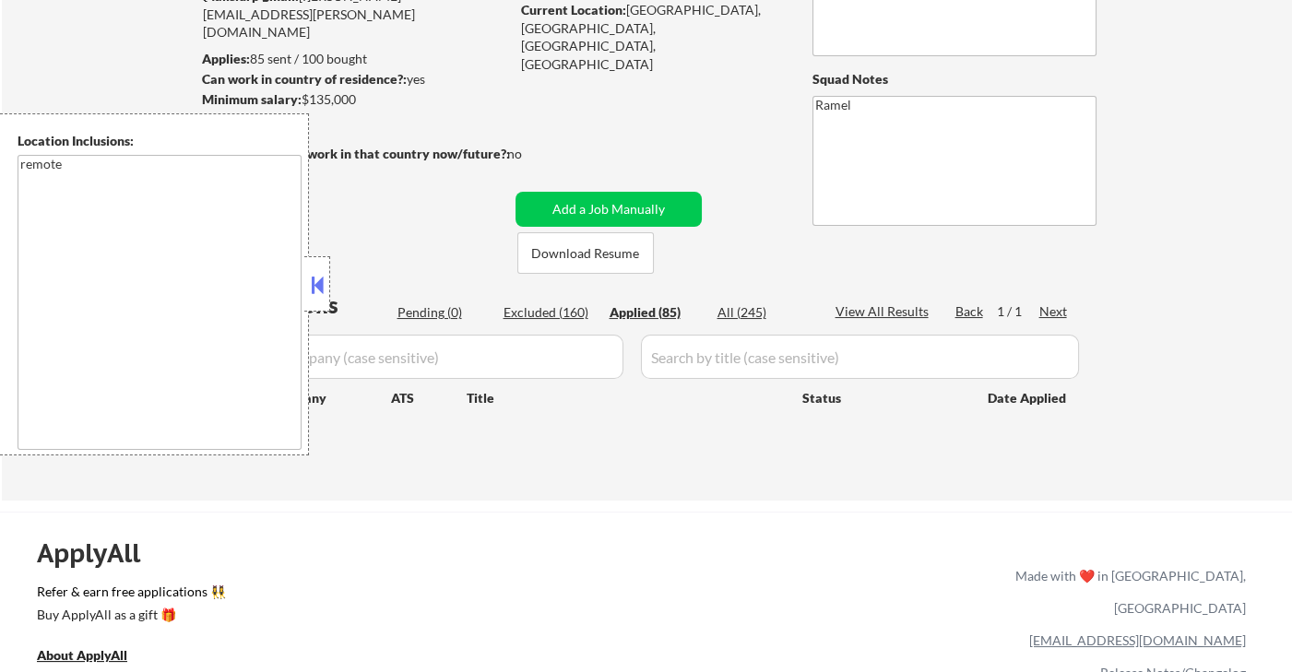
select select ""applied""
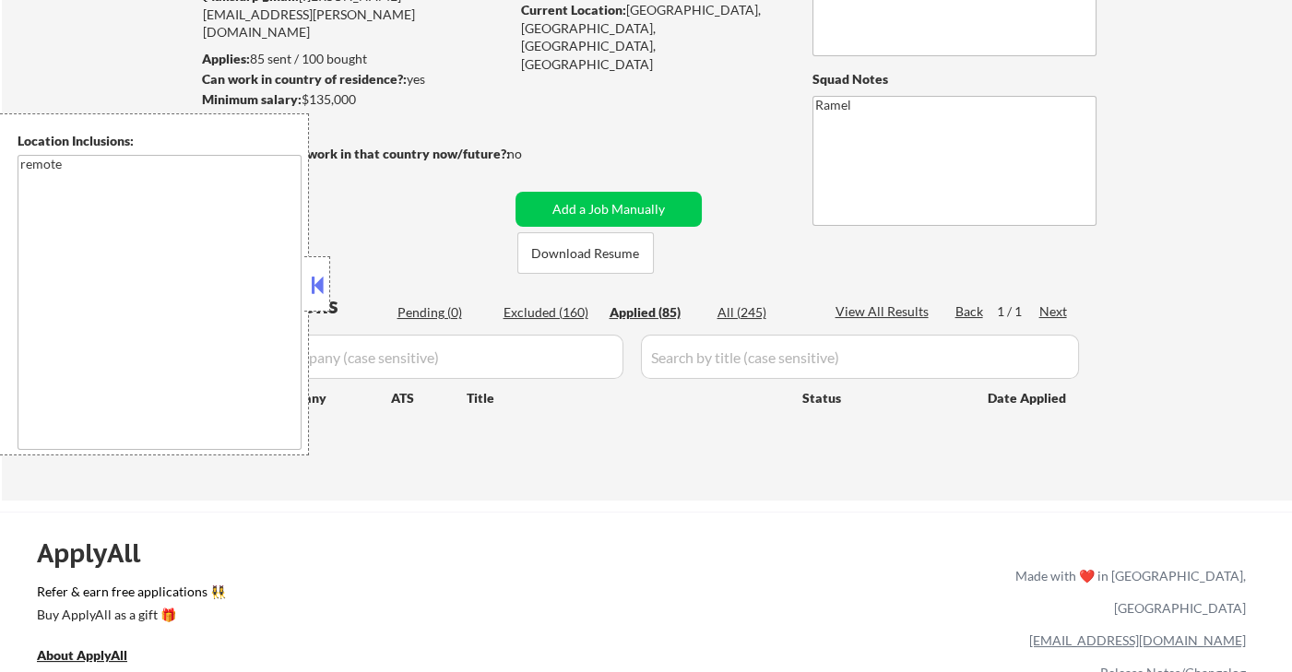
select select ""applied""
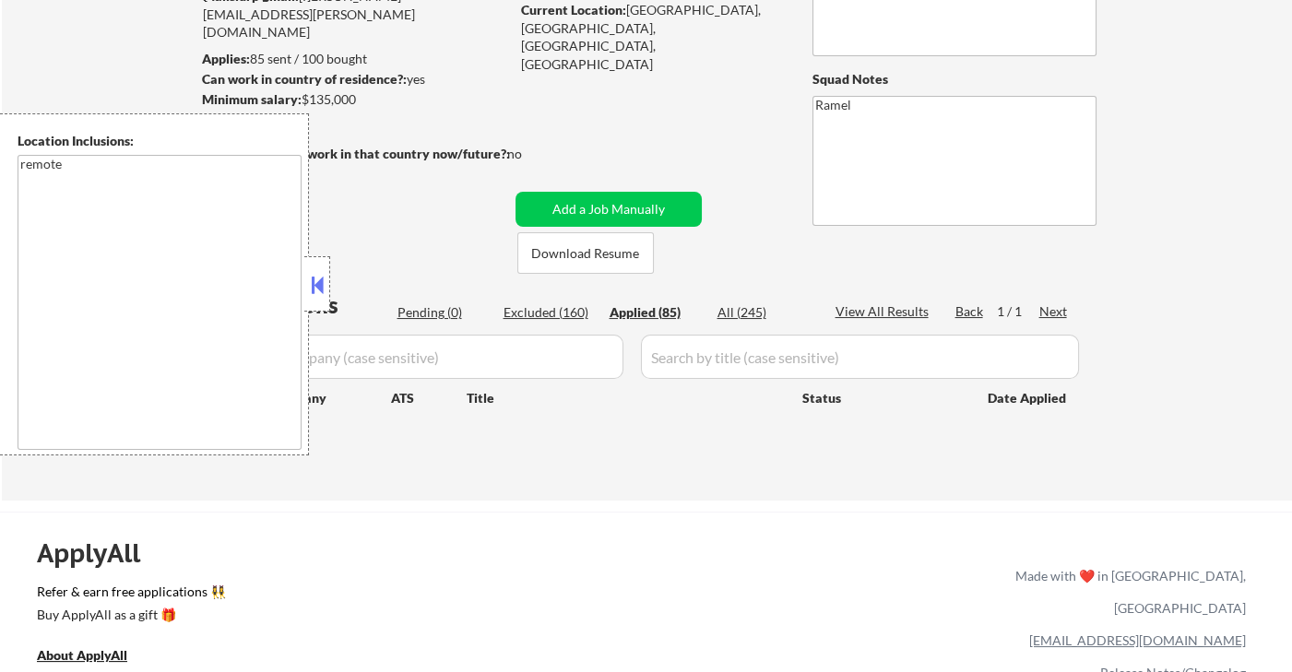
select select ""applied""
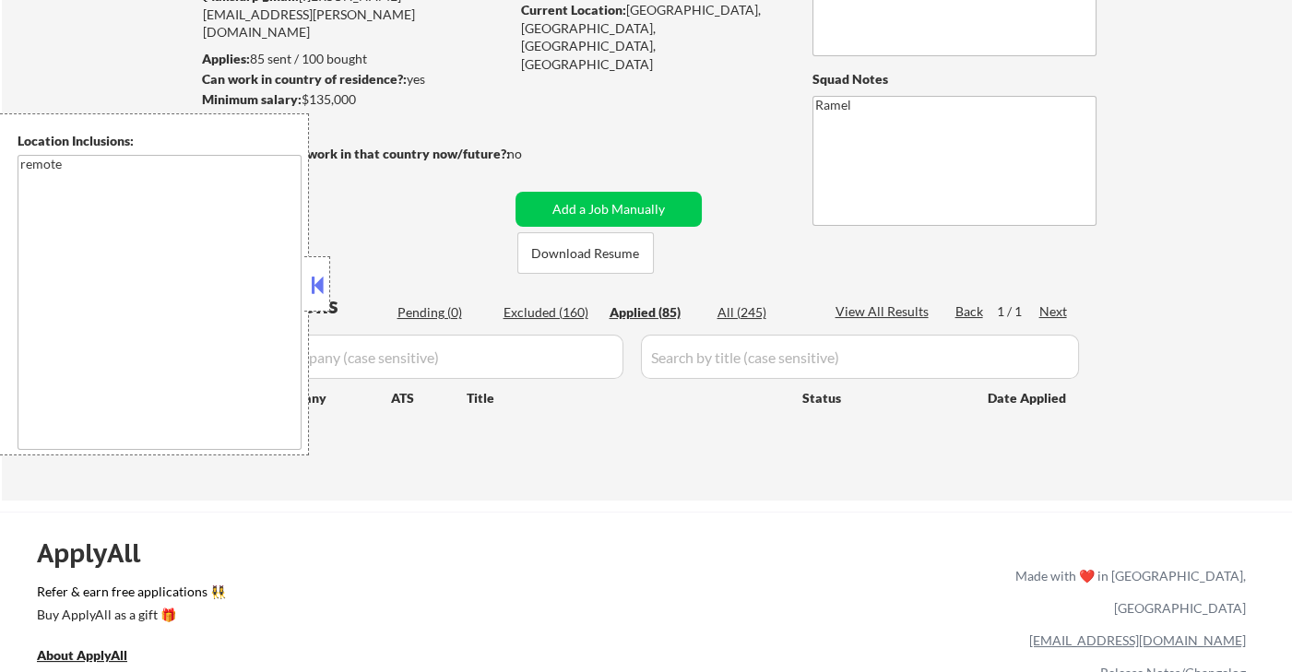
select select ""applied""
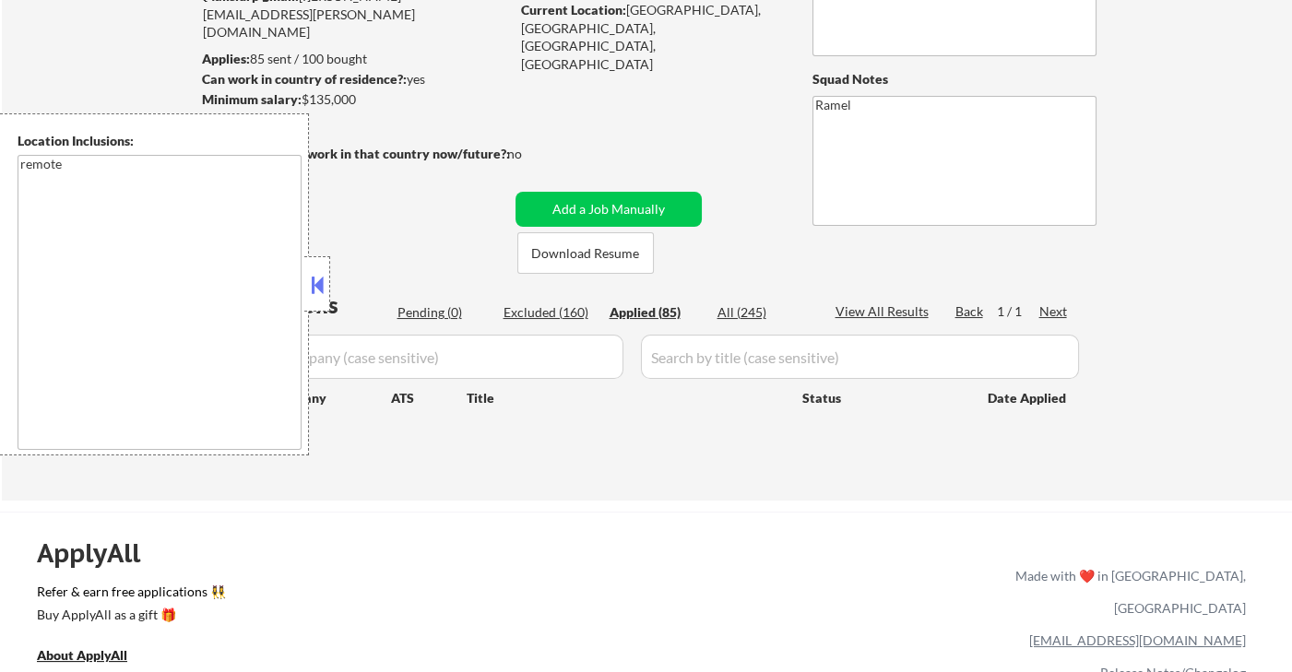
select select ""applied""
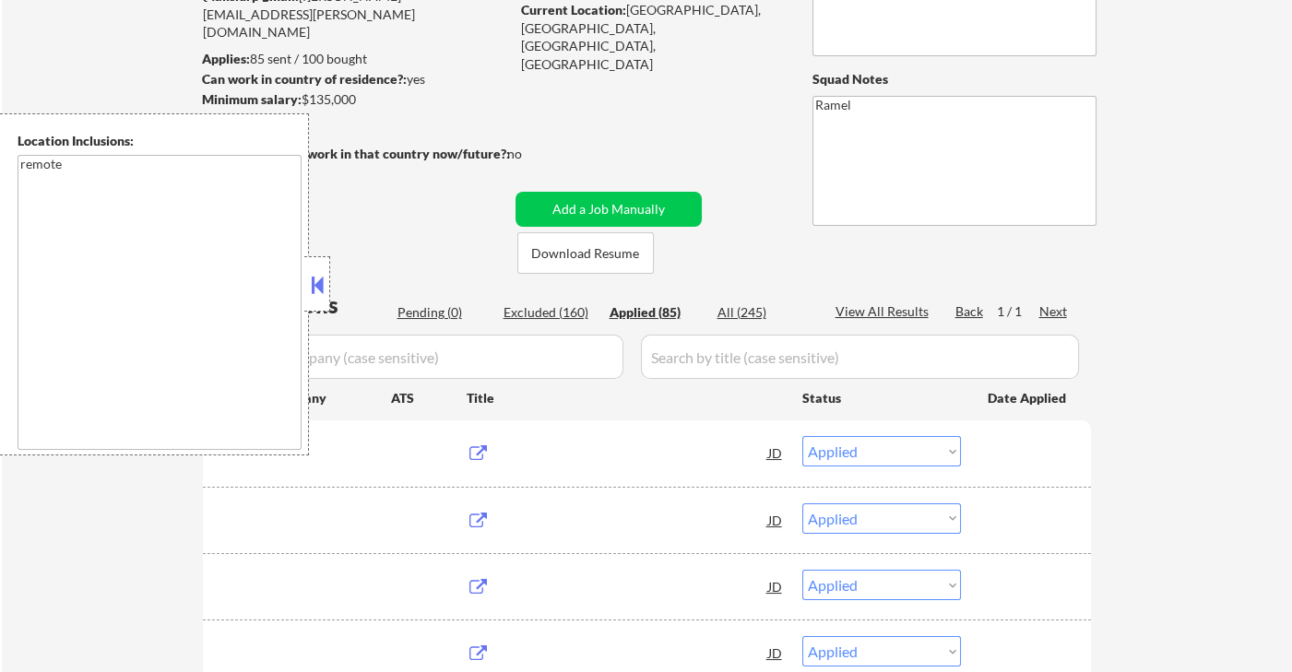
click at [320, 295] on button at bounding box center [317, 285] width 20 height 28
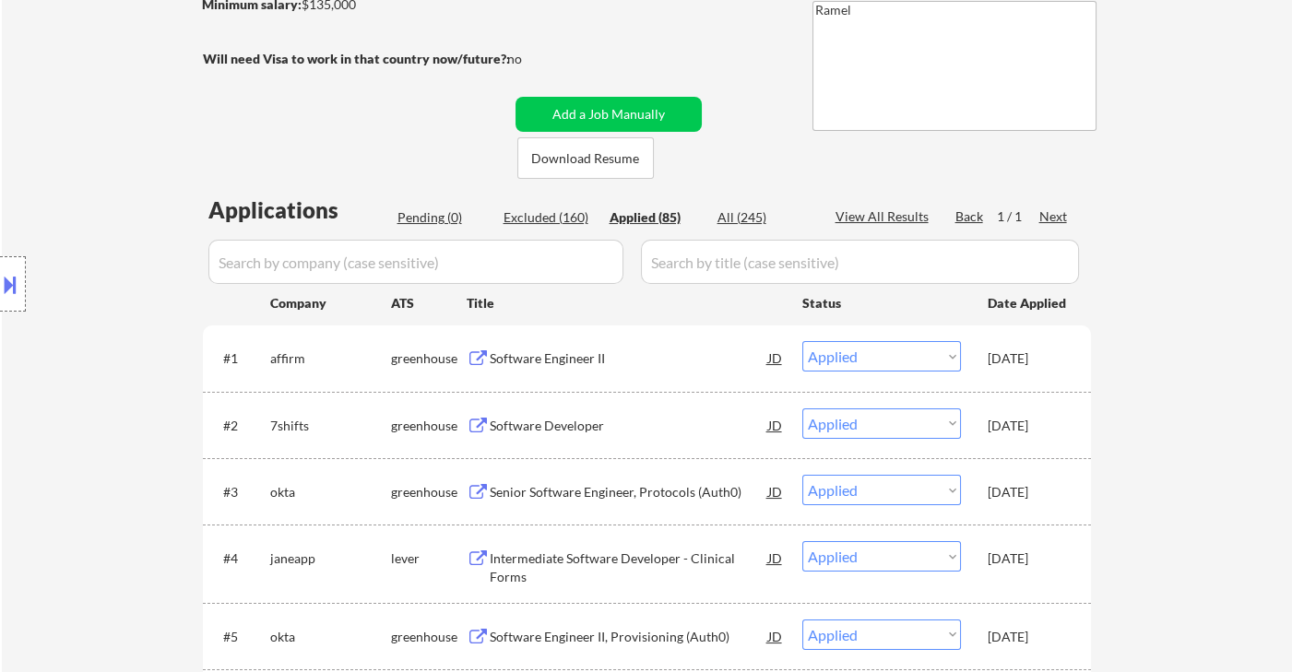
scroll to position [410, 0]
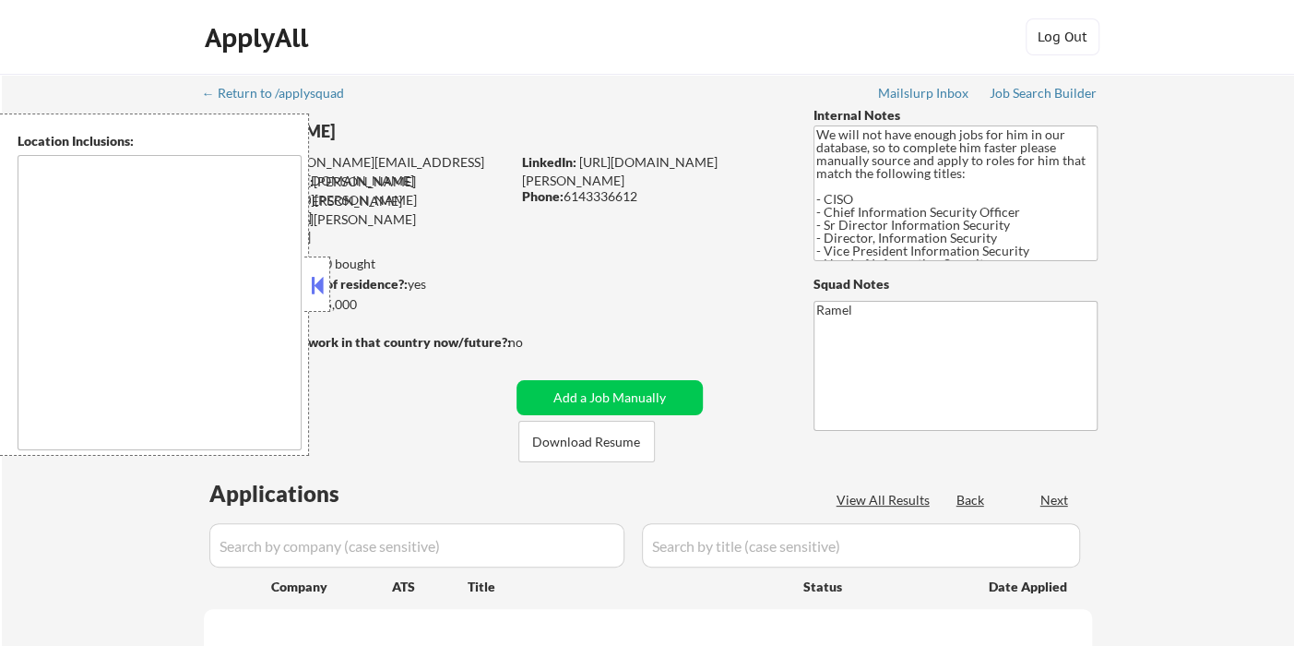
type textarea "[GEOGRAPHIC_DATA], [GEOGRAPHIC_DATA] [GEOGRAPHIC_DATA], [GEOGRAPHIC_DATA] [GEOG…"
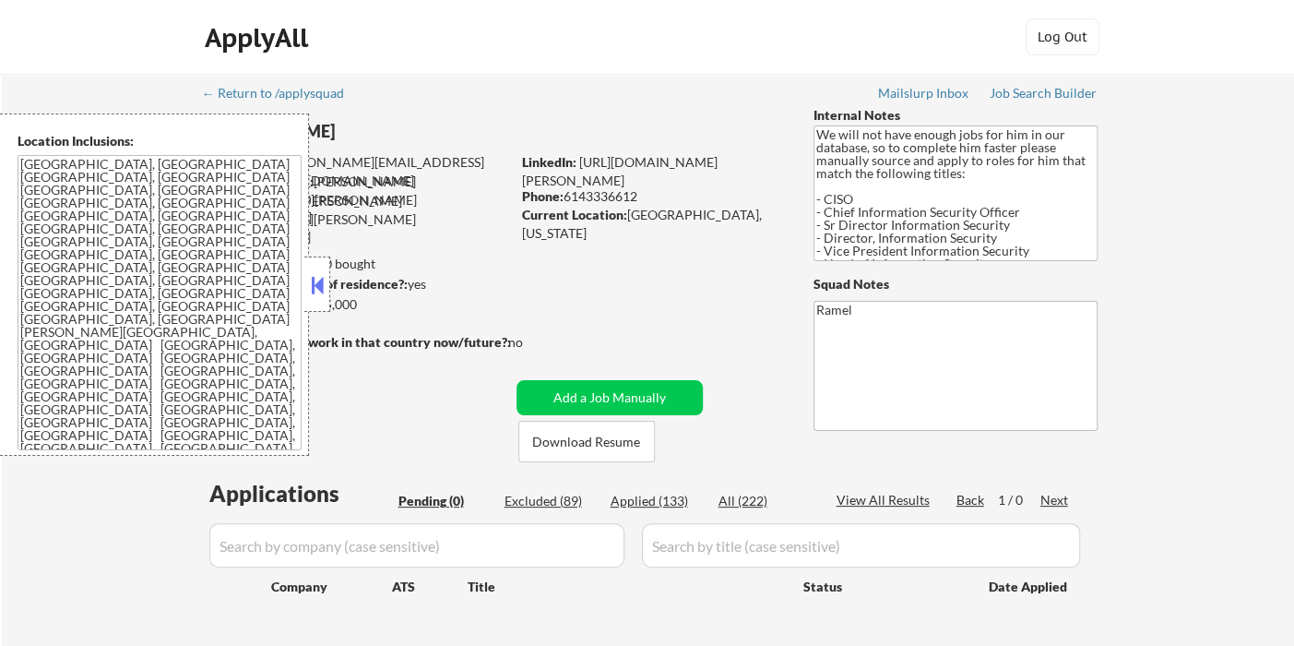
click at [314, 280] on button at bounding box center [317, 285] width 20 height 28
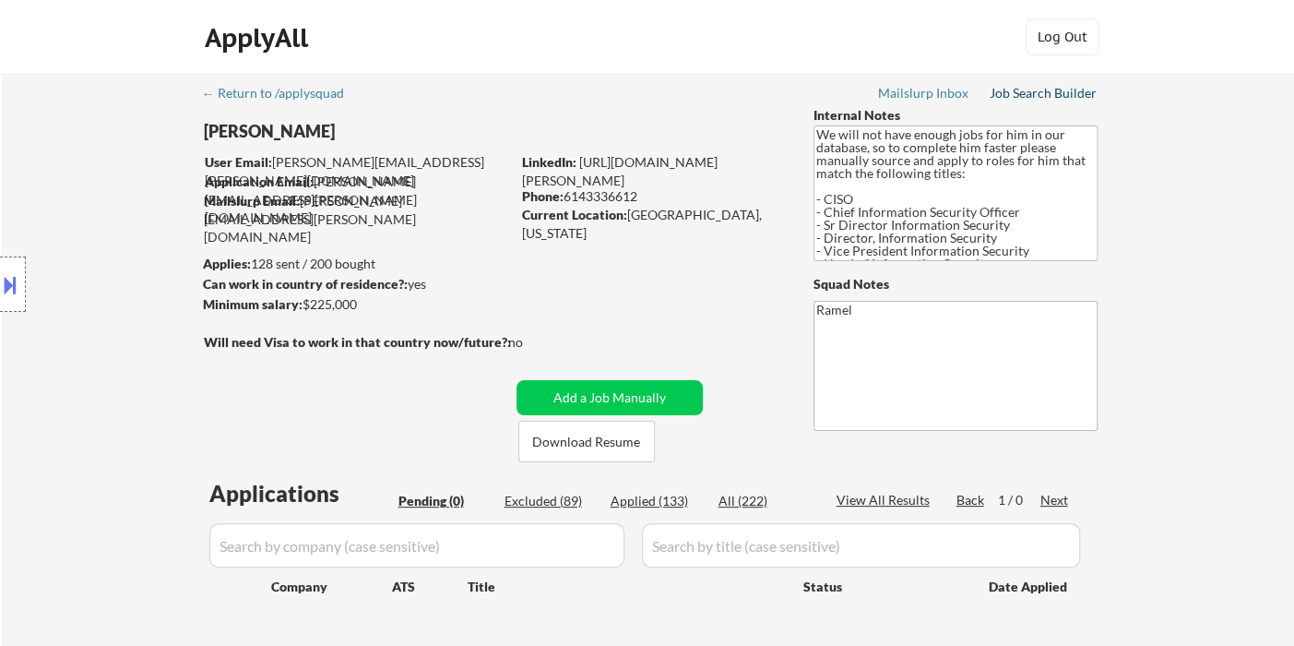
click at [1030, 102] on link "Job Search Builder" at bounding box center [1044, 95] width 108 height 18
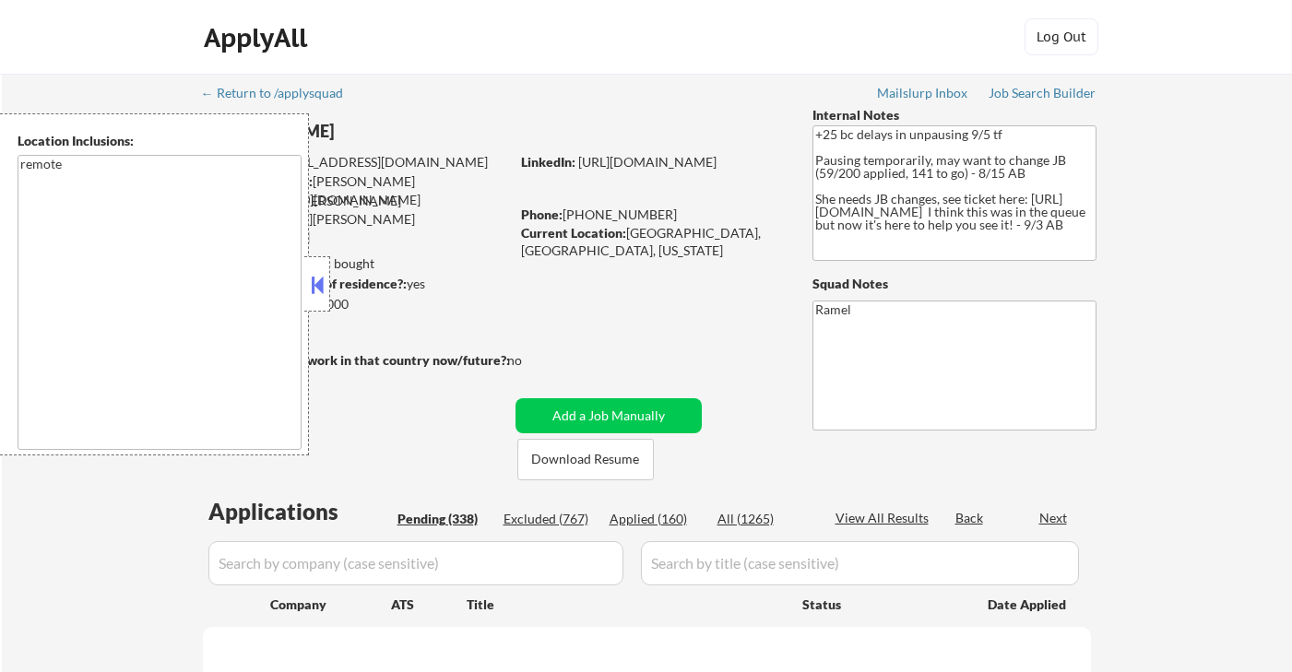
select select ""pending""
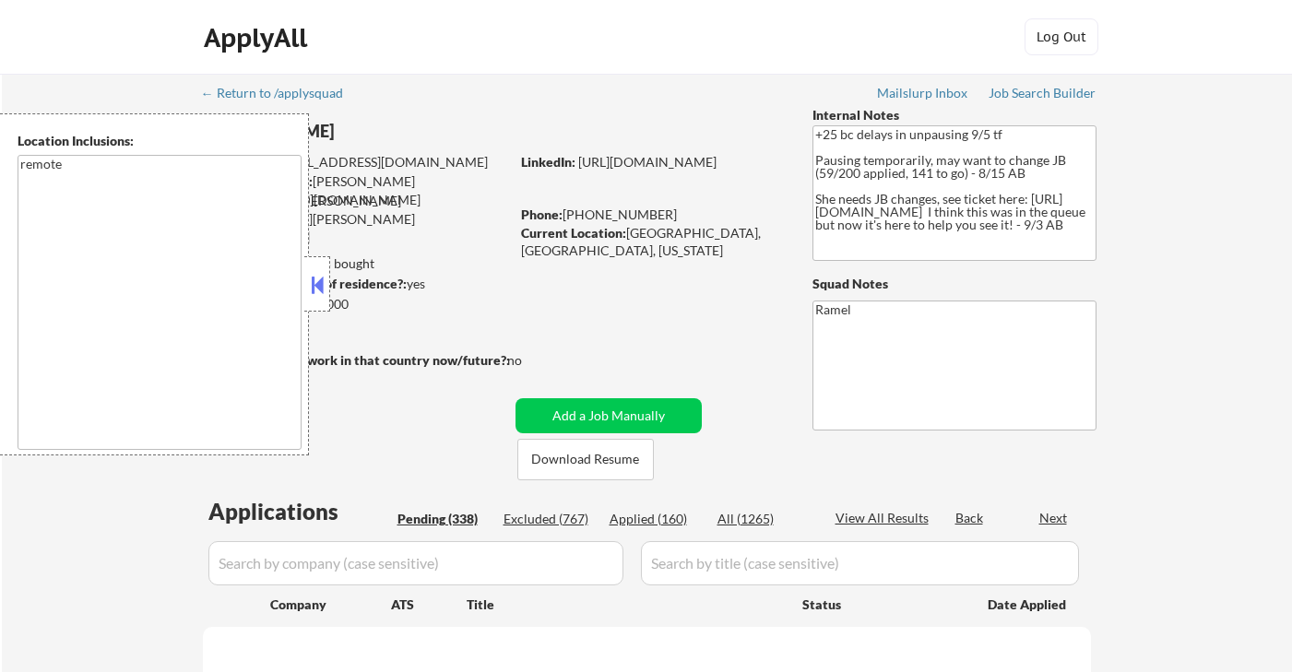
select select ""pending""
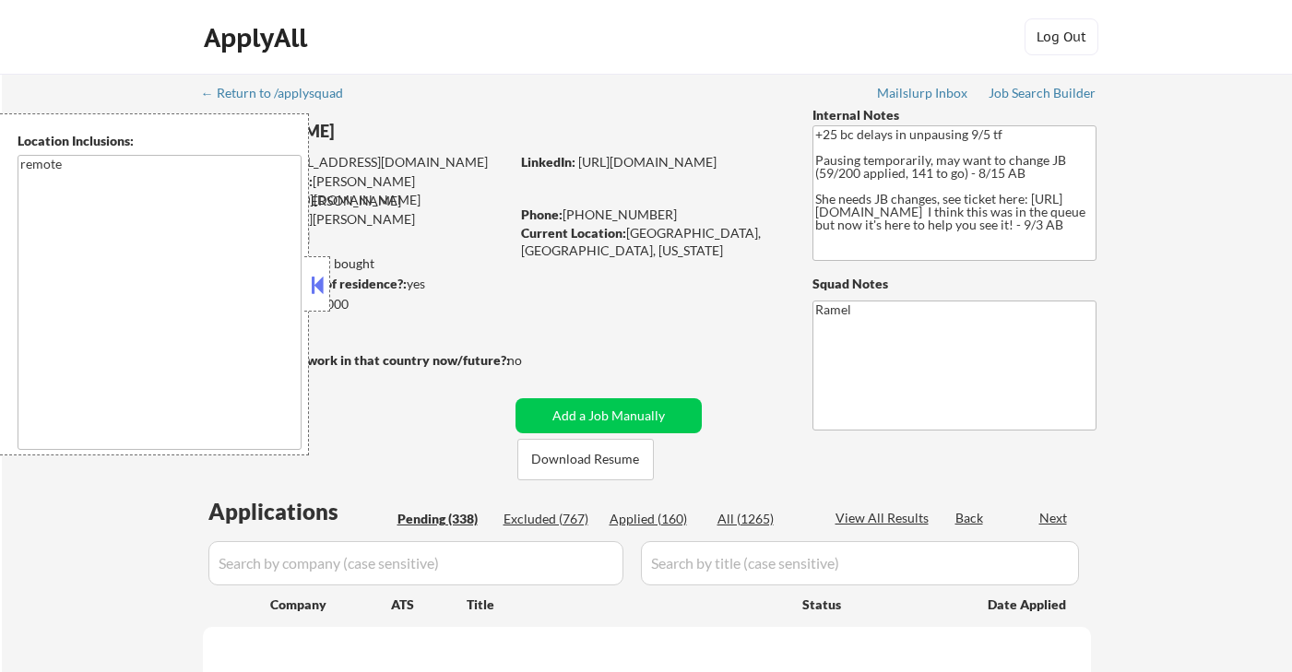
select select ""pending""
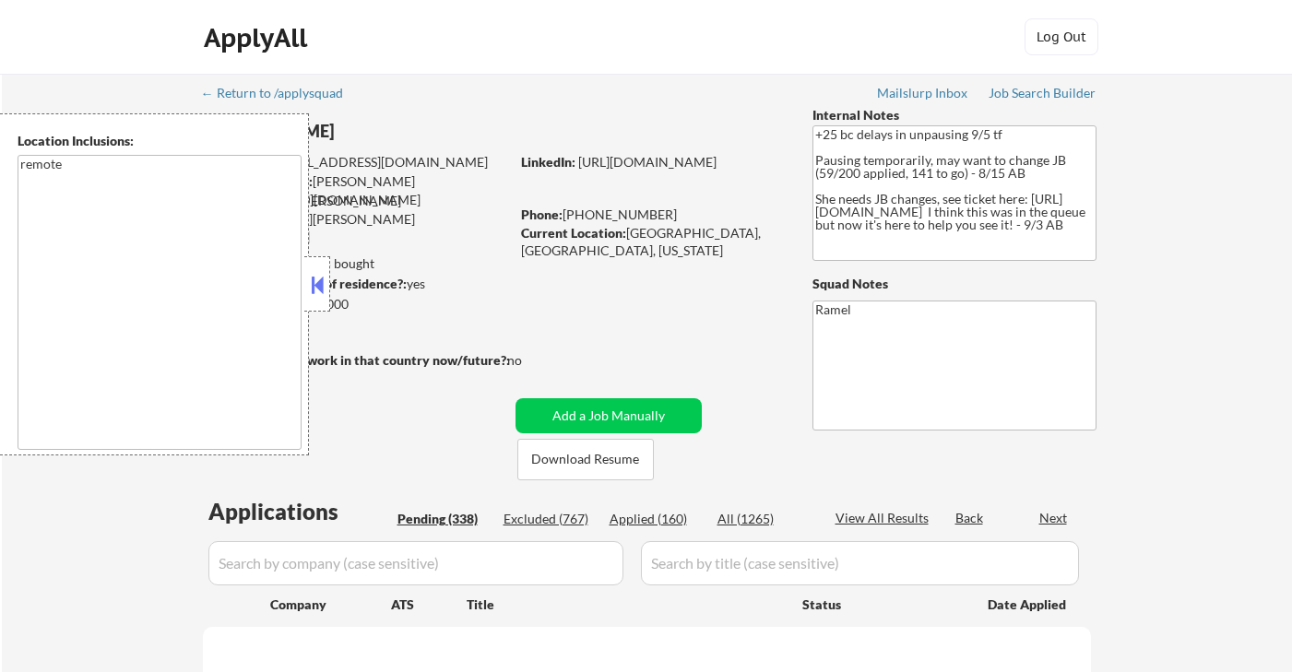
select select ""pending""
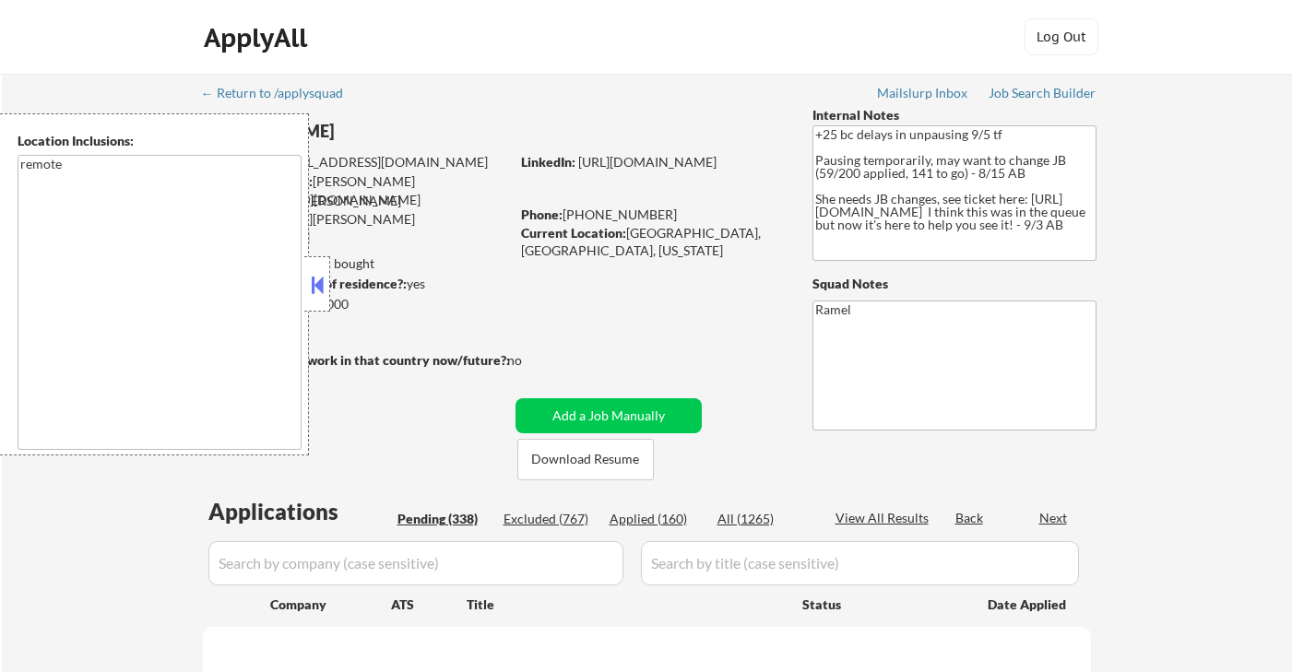
select select ""pending""
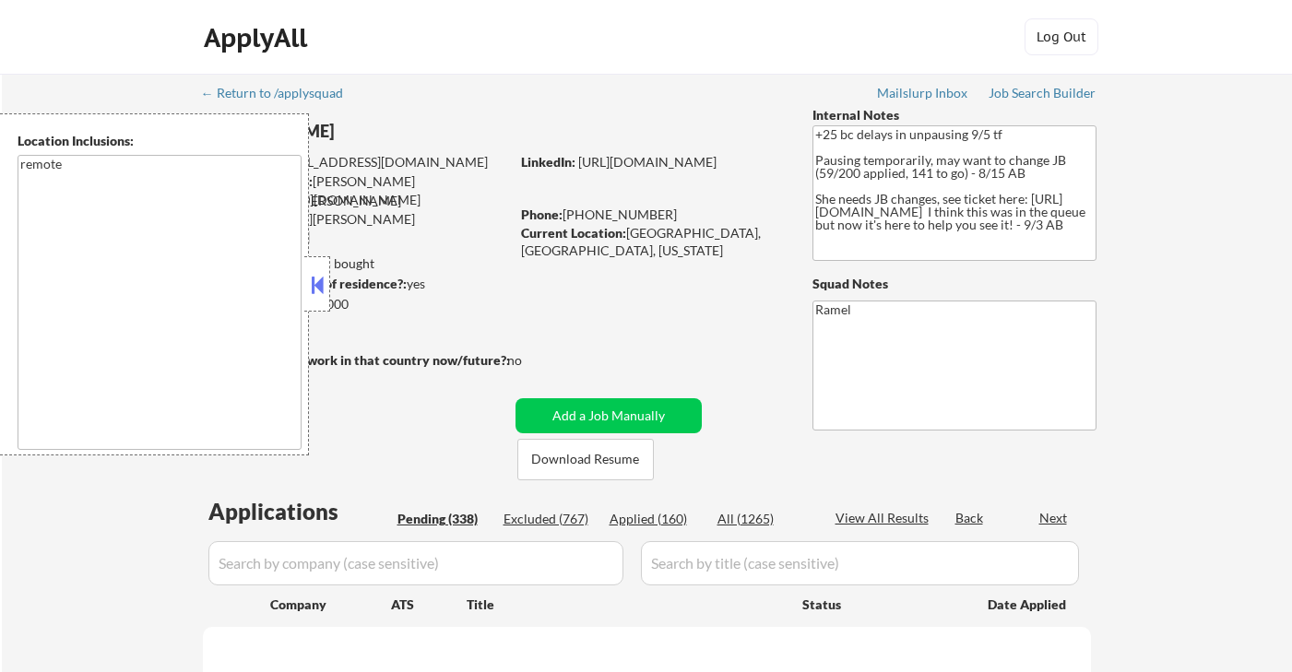
select select ""pending""
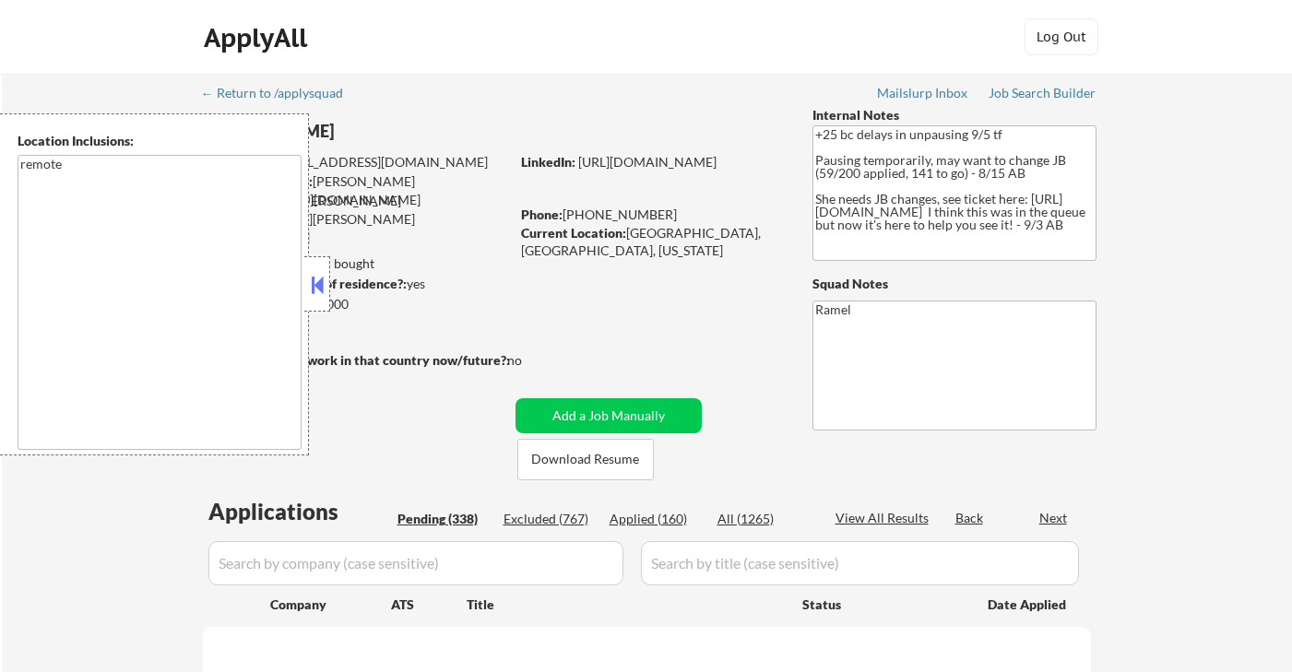
select select ""pending""
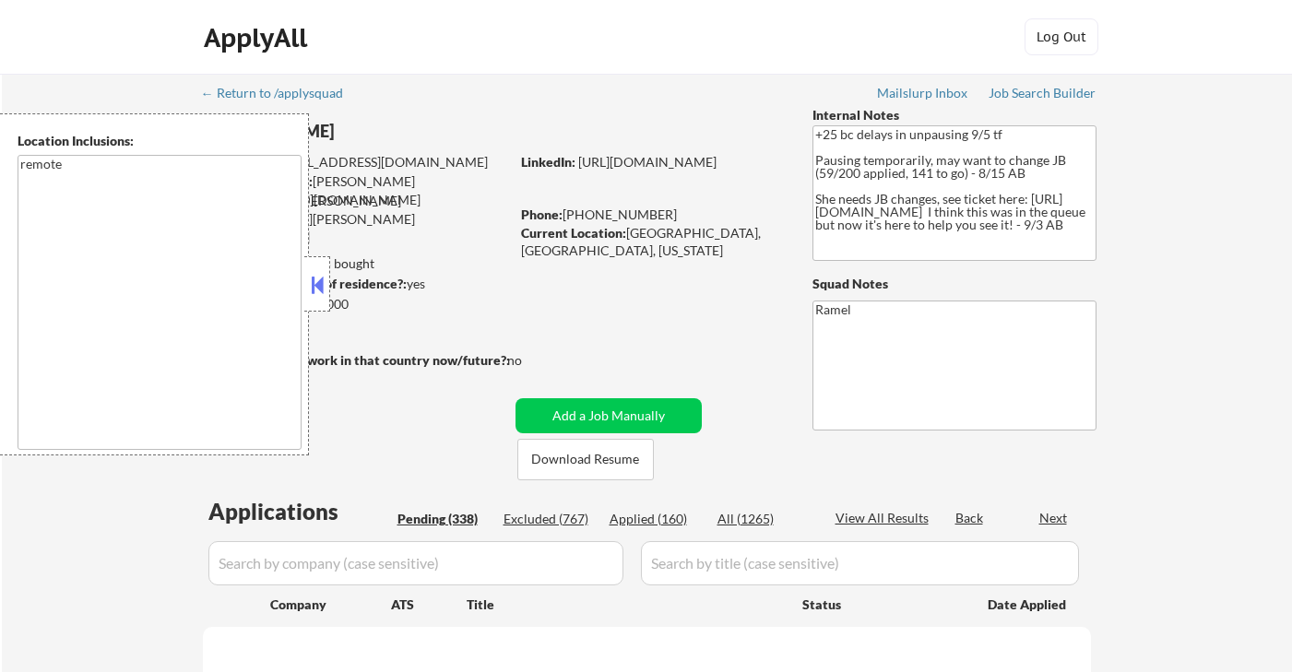
select select ""pending""
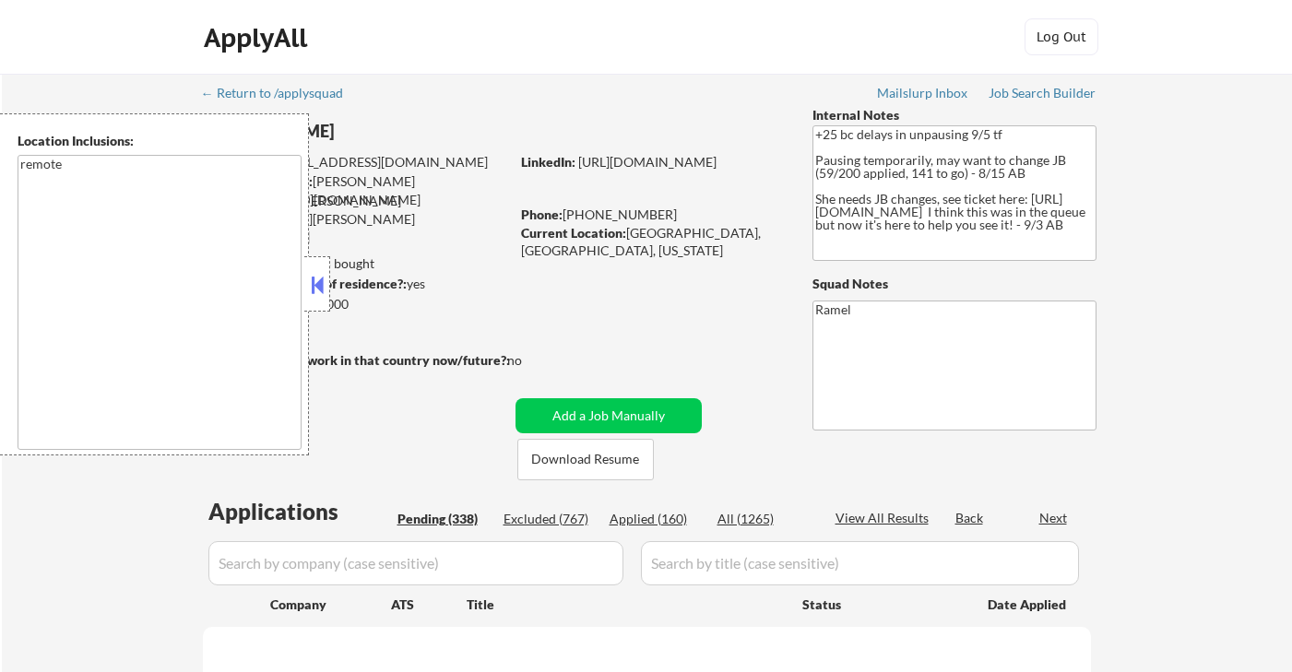
select select ""pending""
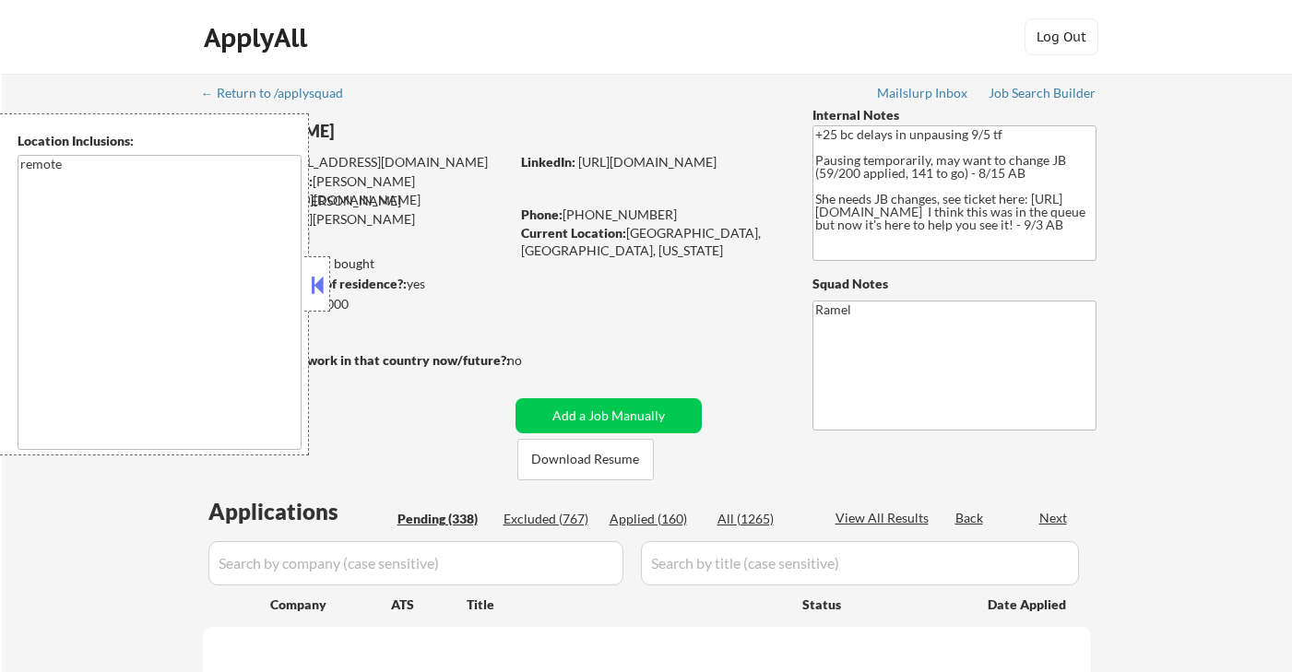
select select ""pending""
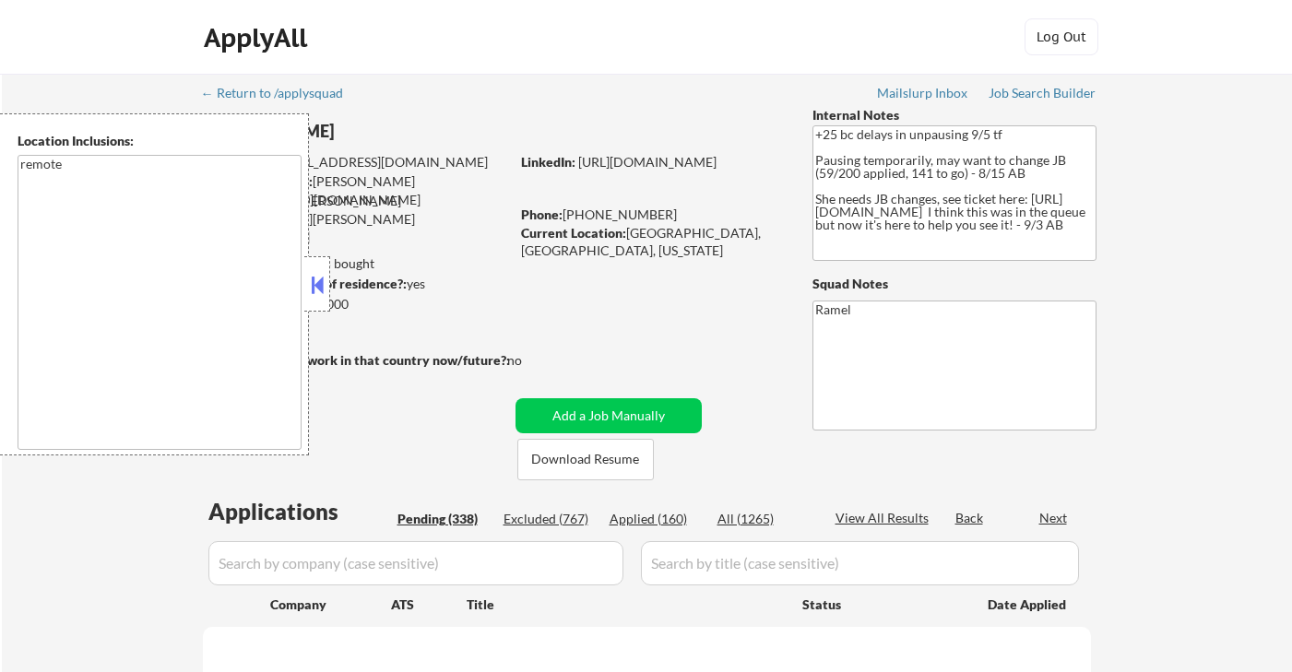
select select ""pending""
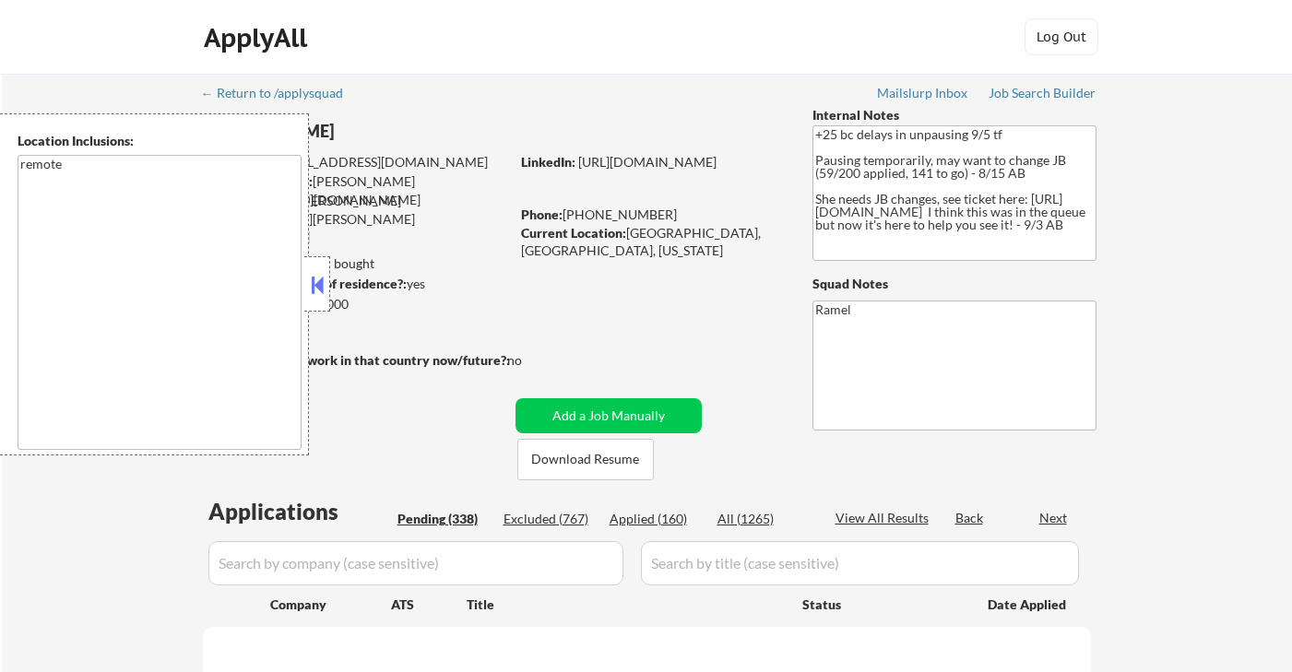
select select ""pending""
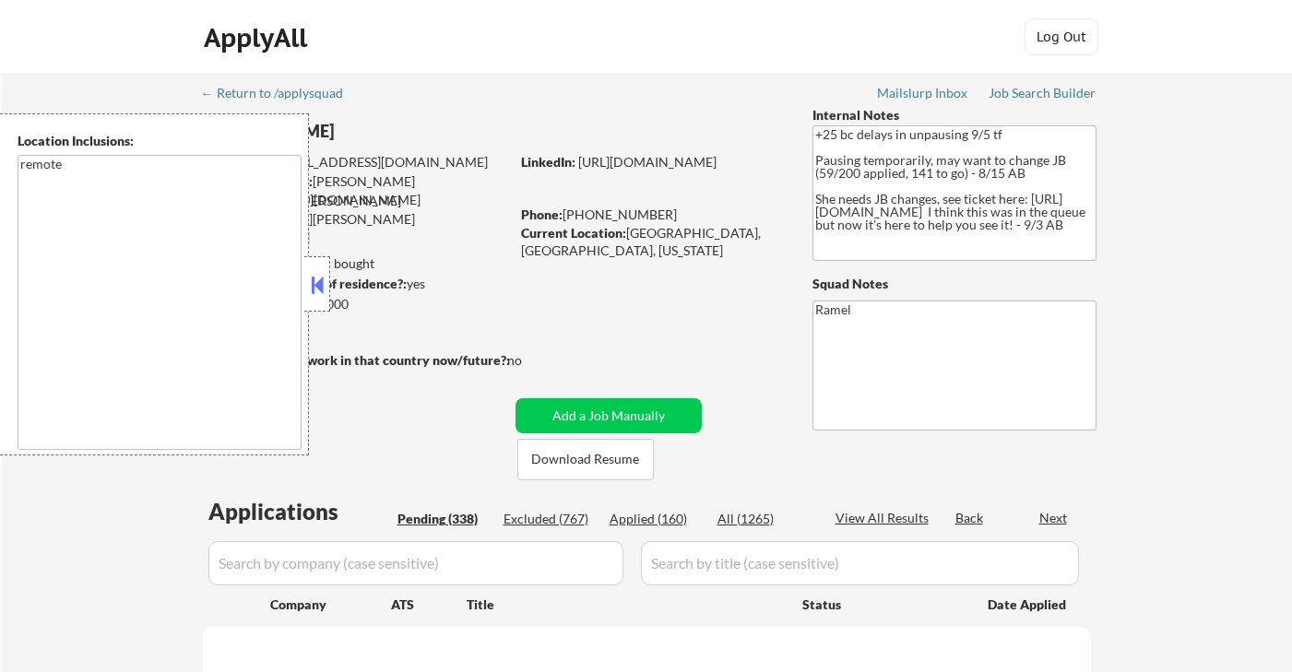
select select ""pending""
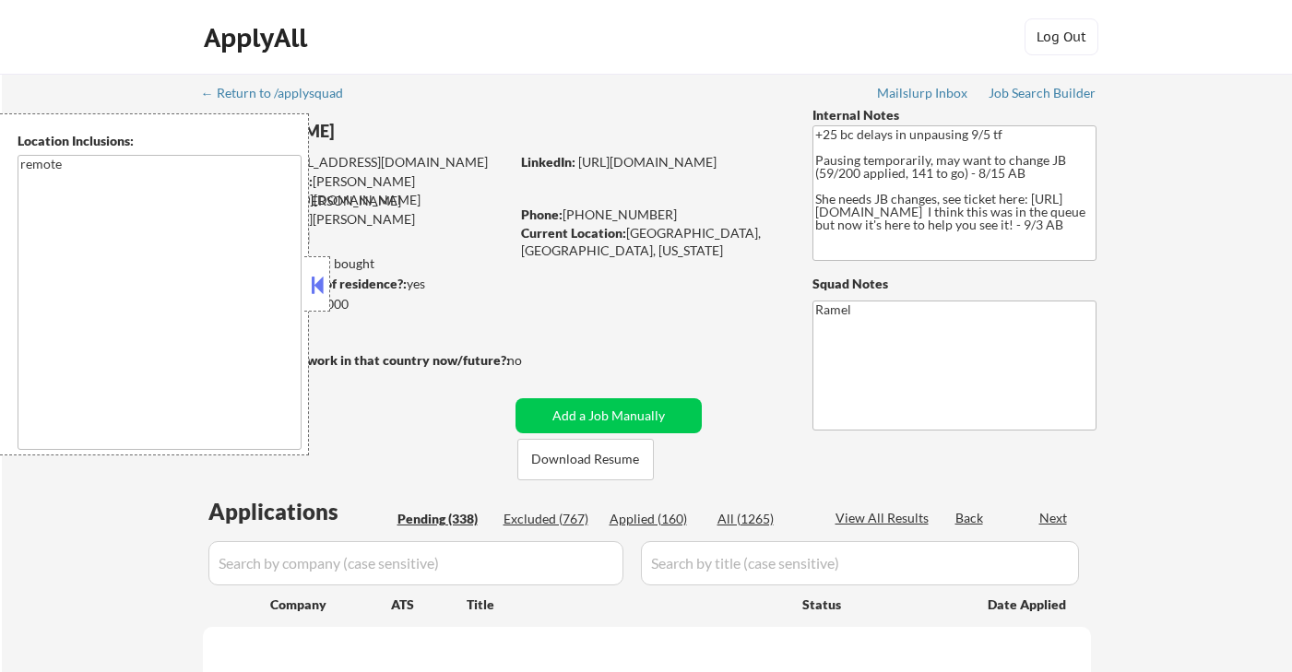
select select ""pending""
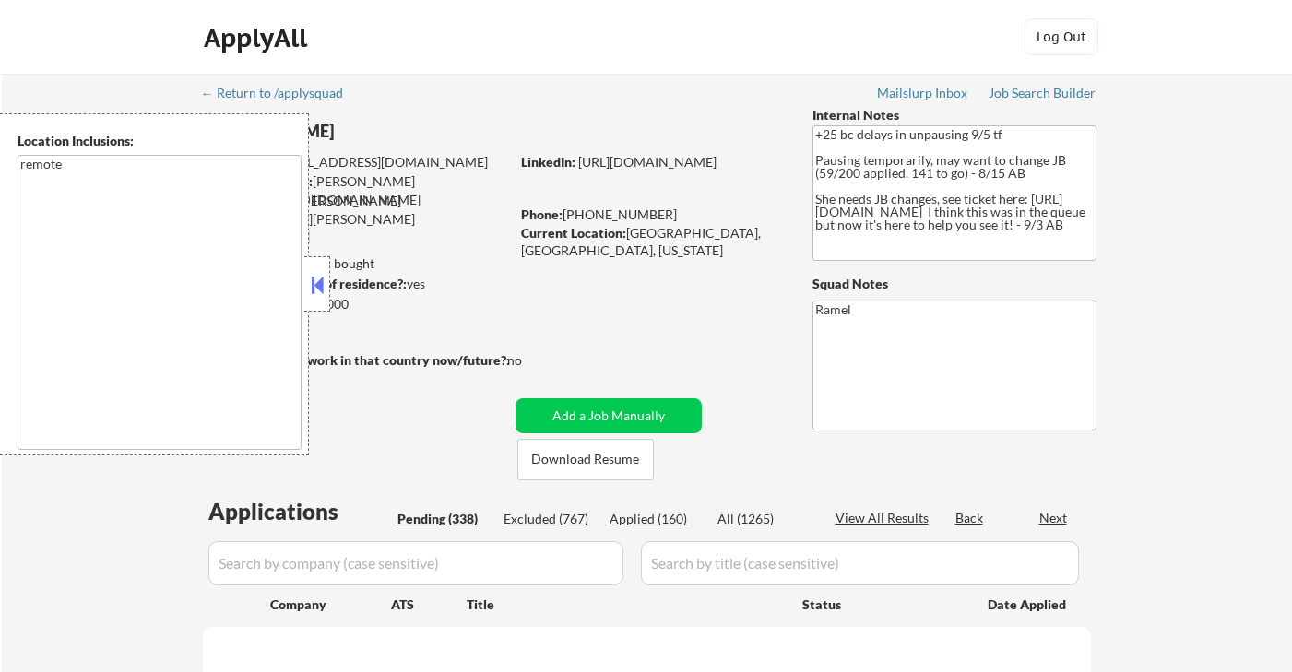
select select ""pending""
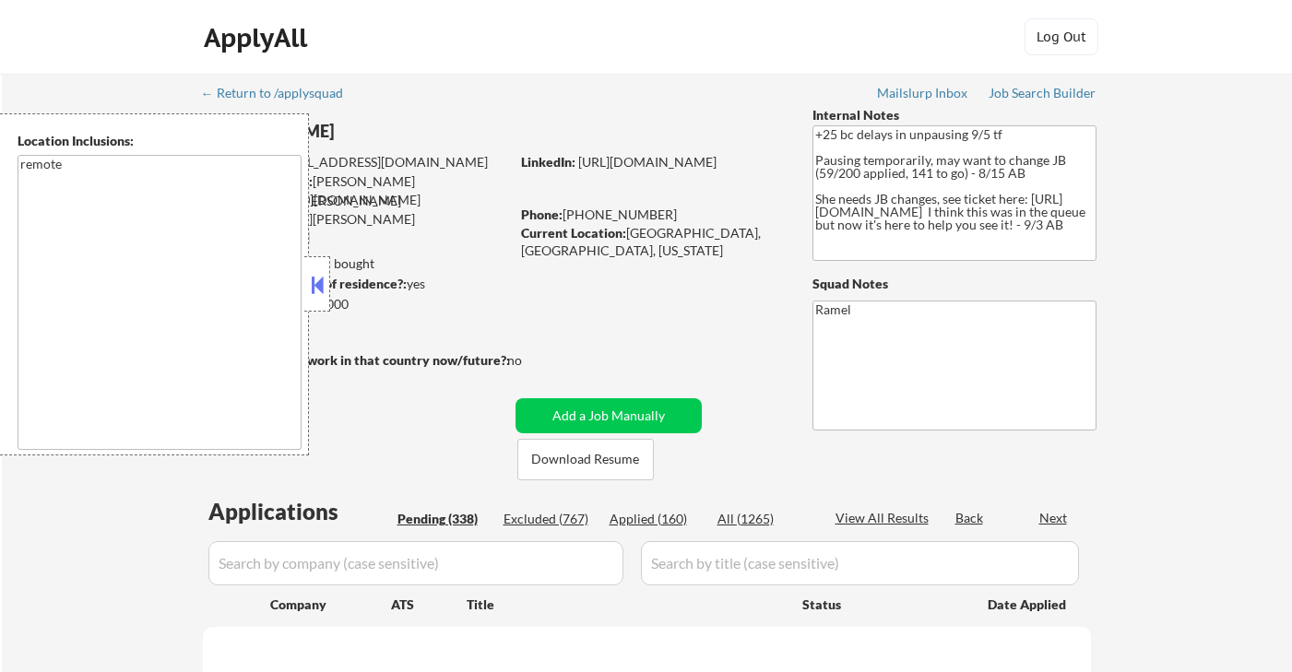
select select ""pending""
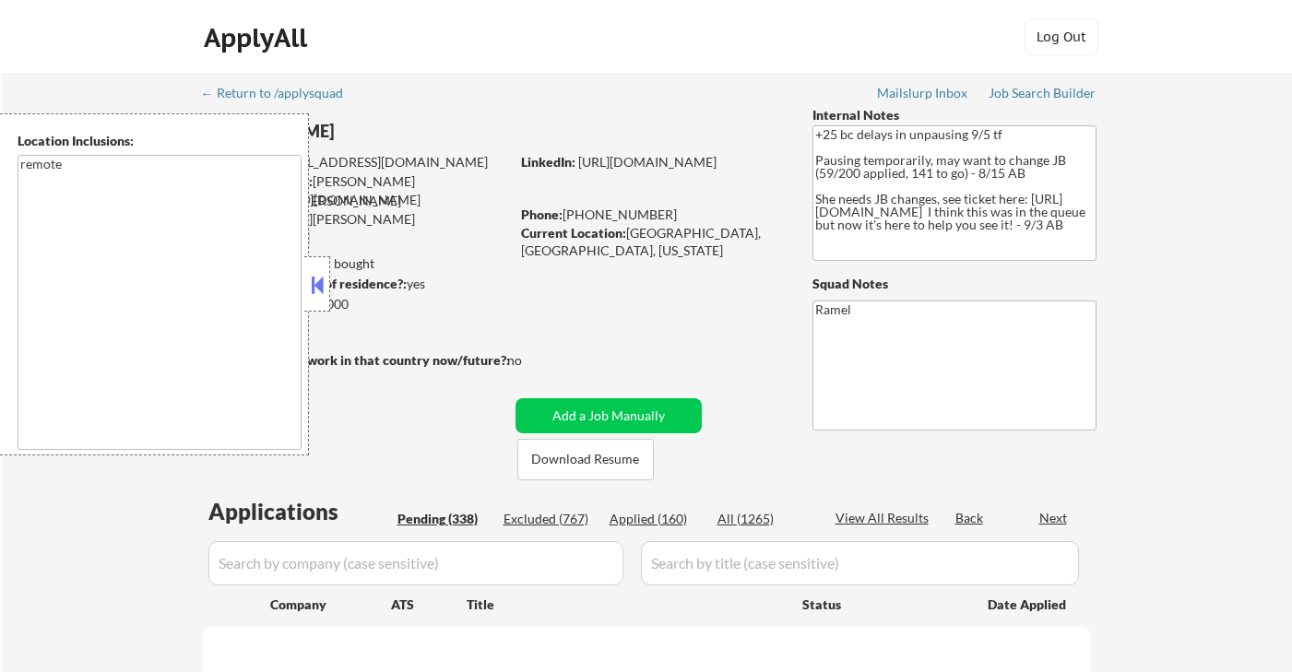
select select ""pending""
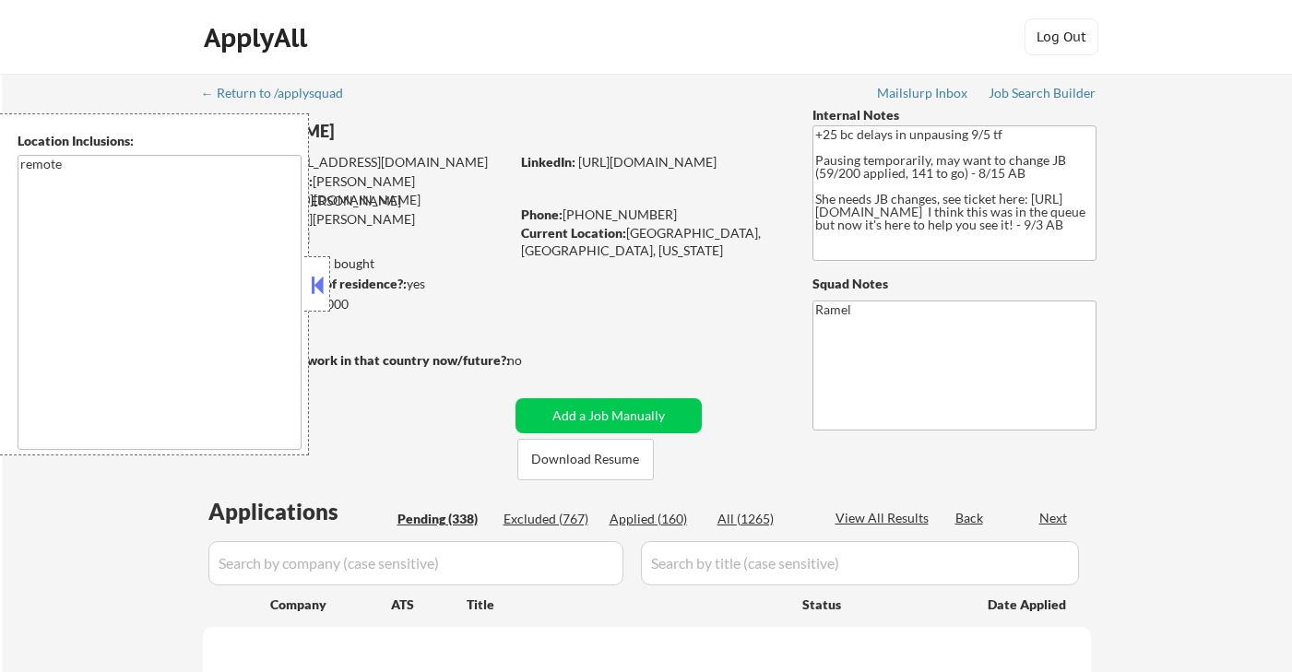
select select ""pending""
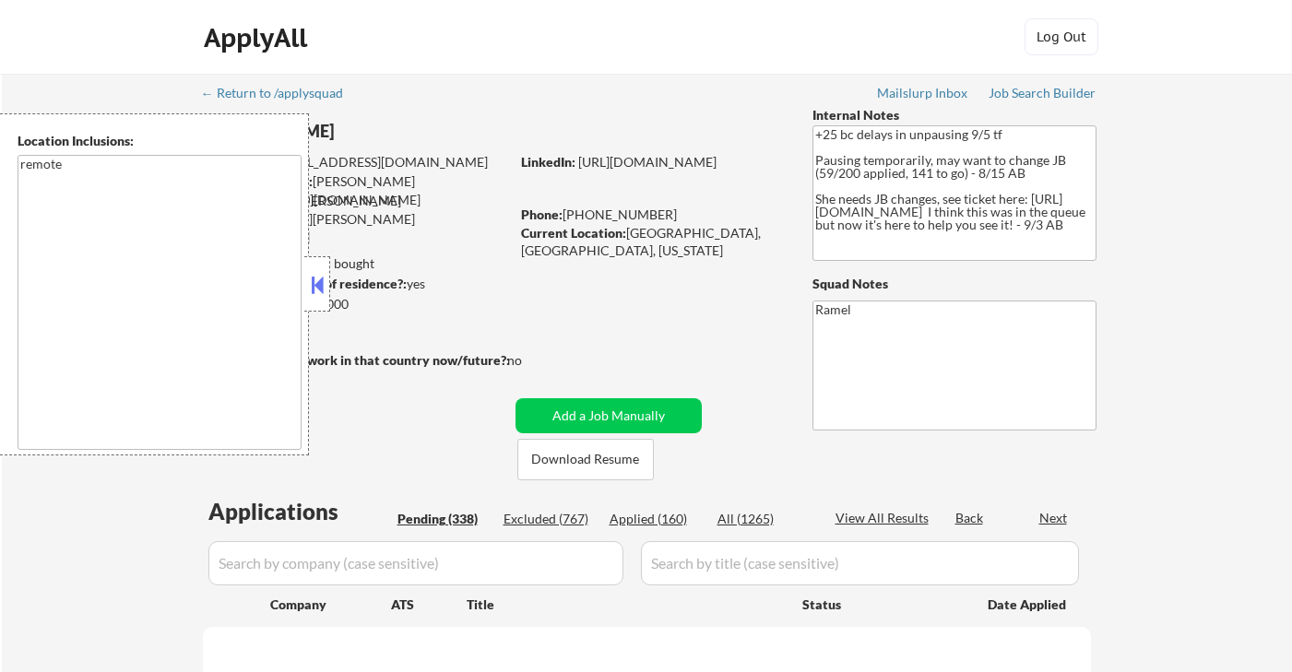
select select ""pending""
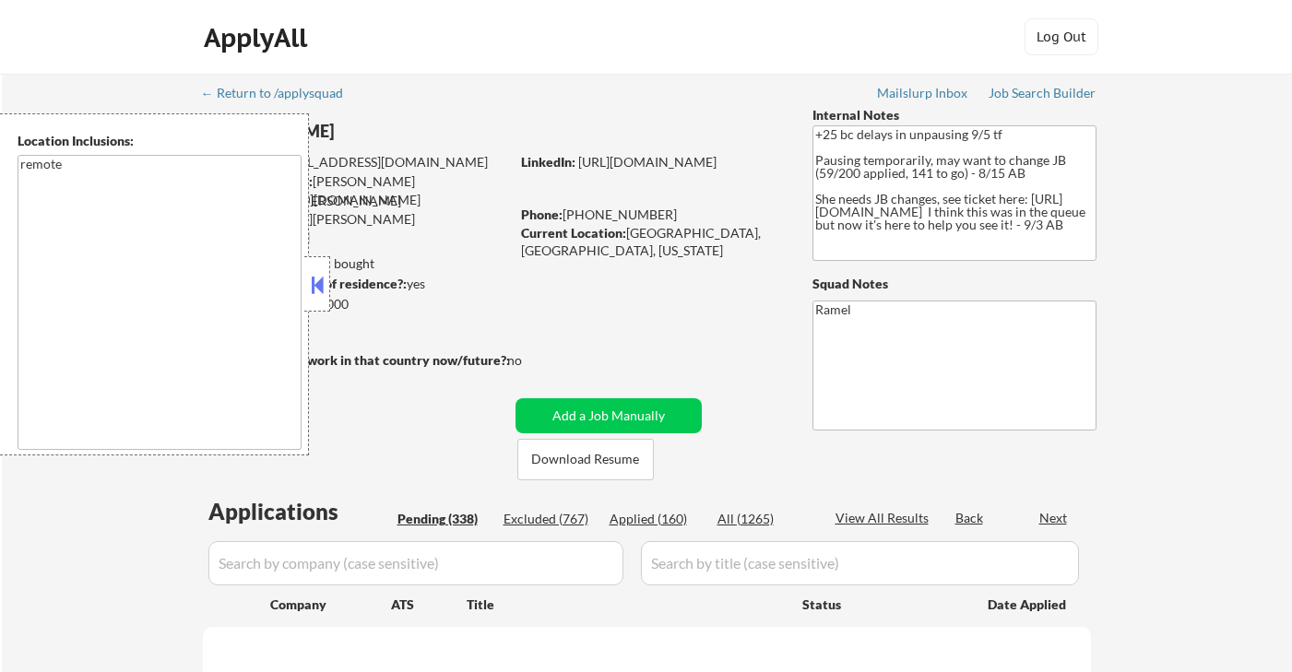
select select ""pending""
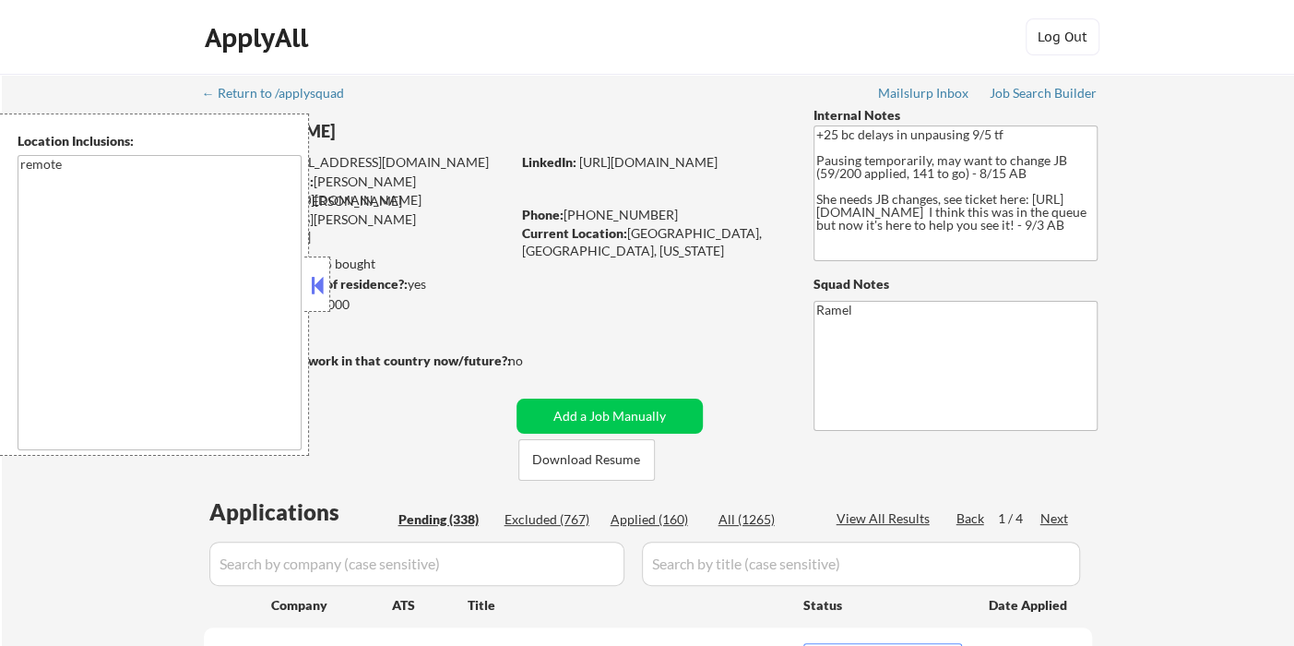
click at [319, 278] on button at bounding box center [317, 285] width 20 height 28
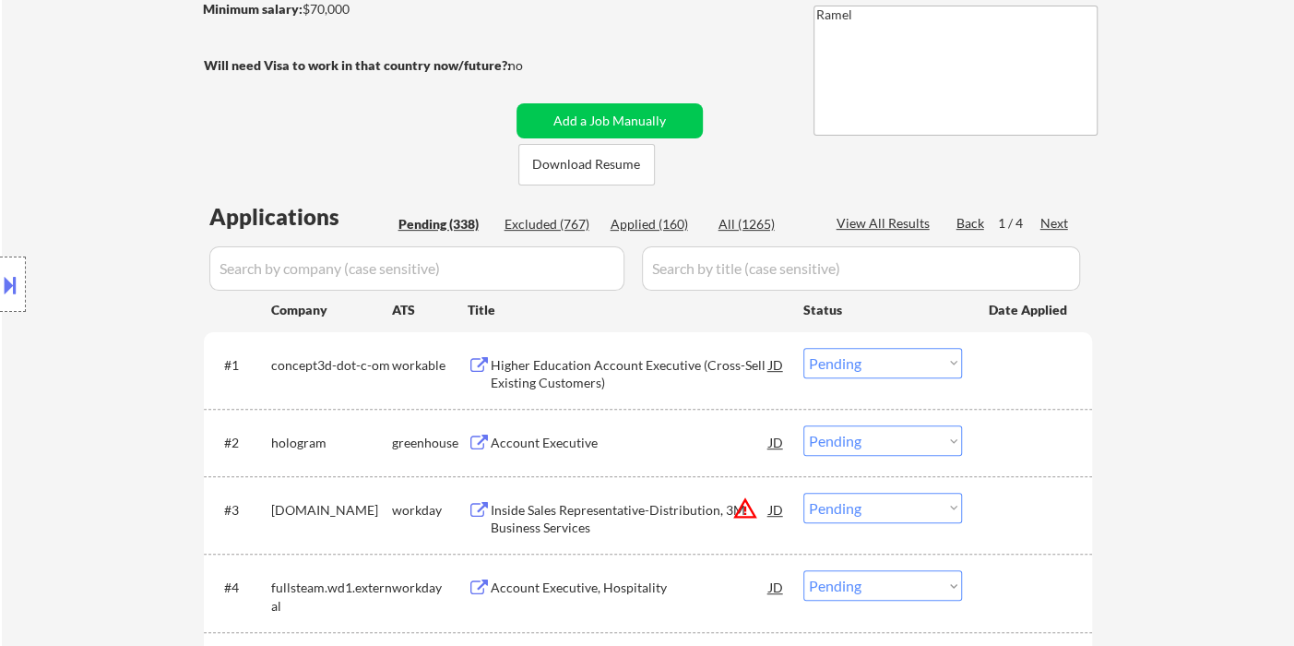
scroll to position [307, 0]
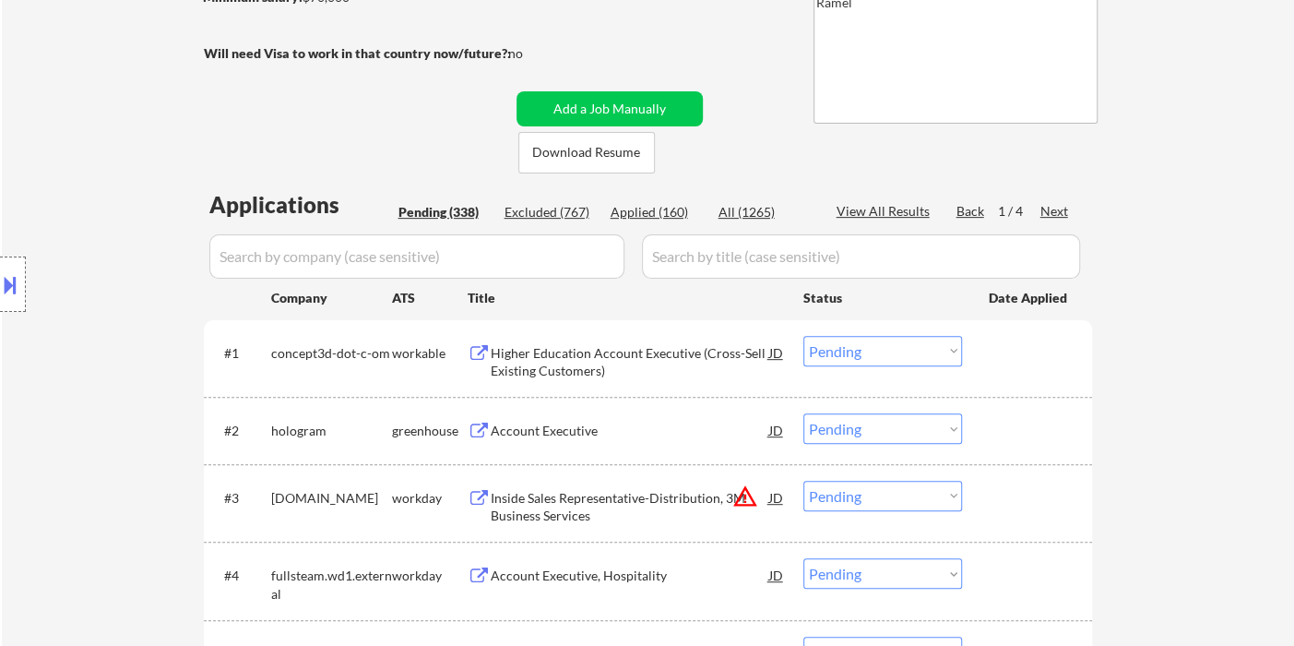
click at [40, 208] on div "Location Inclusions: remote" at bounding box center [165, 284] width 330 height 342
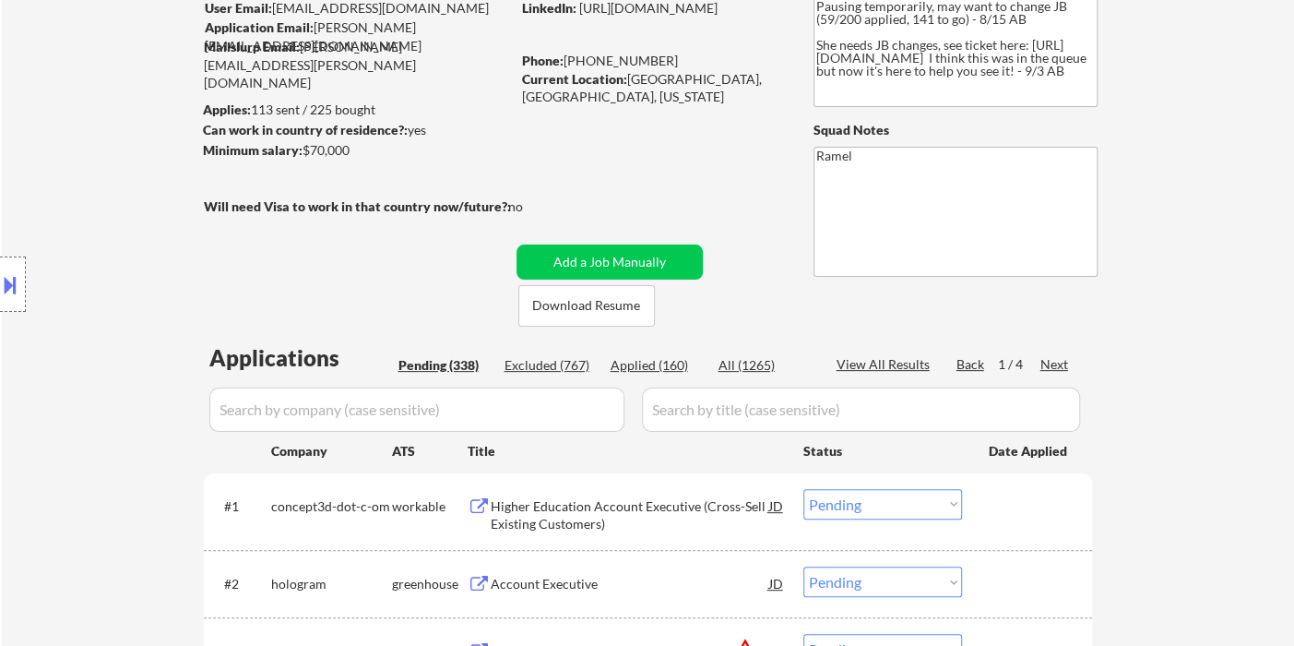
scroll to position [102, 0]
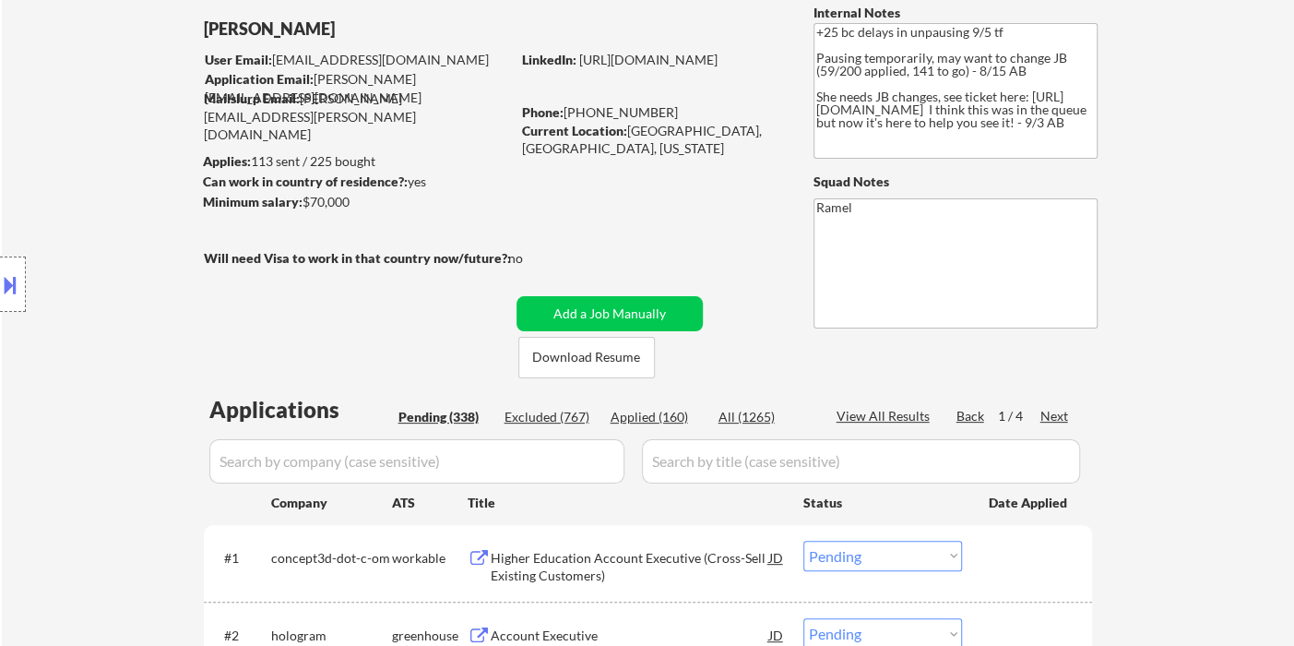
click at [42, 205] on div "Location Inclusions: remote" at bounding box center [165, 284] width 330 height 342
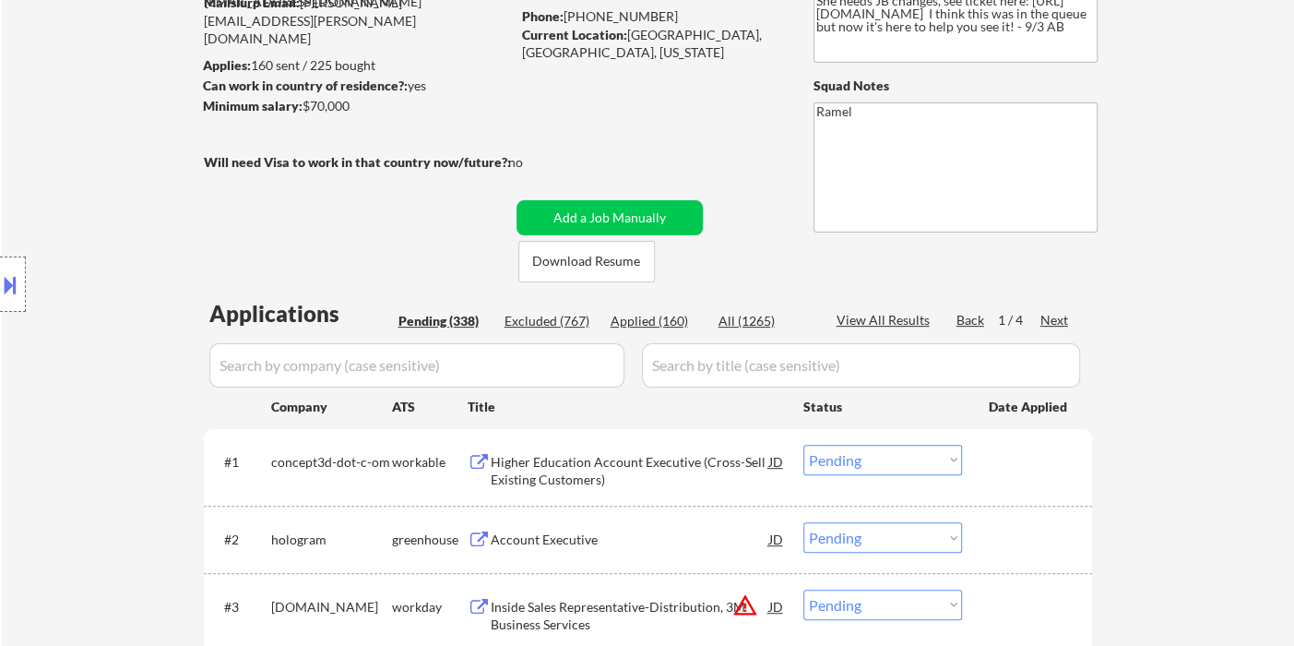
scroll to position [307, 0]
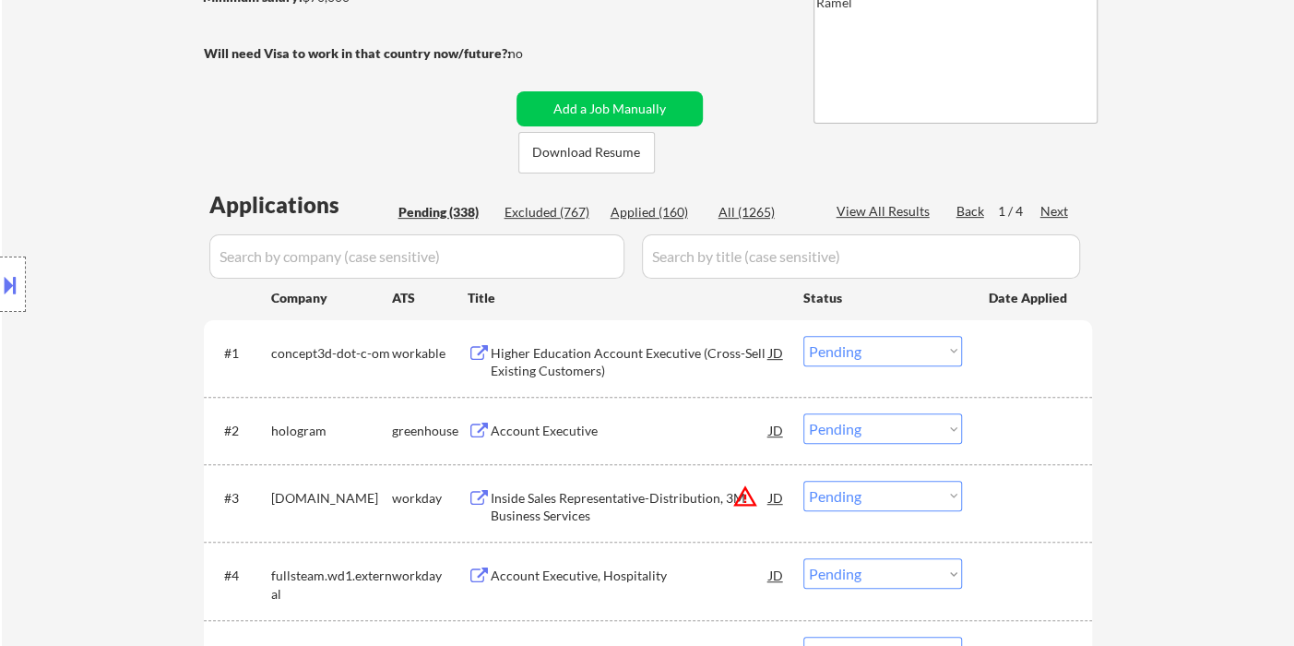
click at [589, 438] on div "Account Executive" at bounding box center [630, 431] width 279 height 18
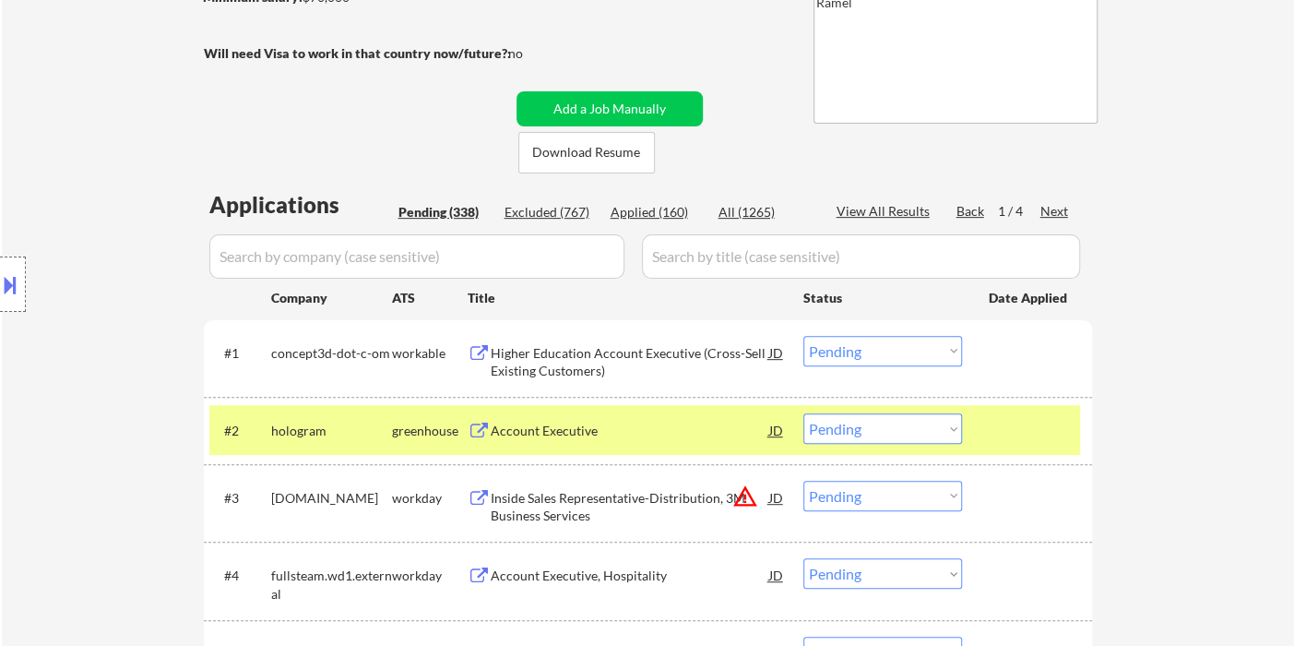
click at [864, 418] on select "Choose an option... Pending Applied Excluded (Questions) Excluded (Expired) Exc…" at bounding box center [882, 428] width 159 height 30
click at [803, 413] on select "Choose an option... Pending Applied Excluded (Questions) Excluded (Expired) Exc…" at bounding box center [882, 428] width 159 height 30
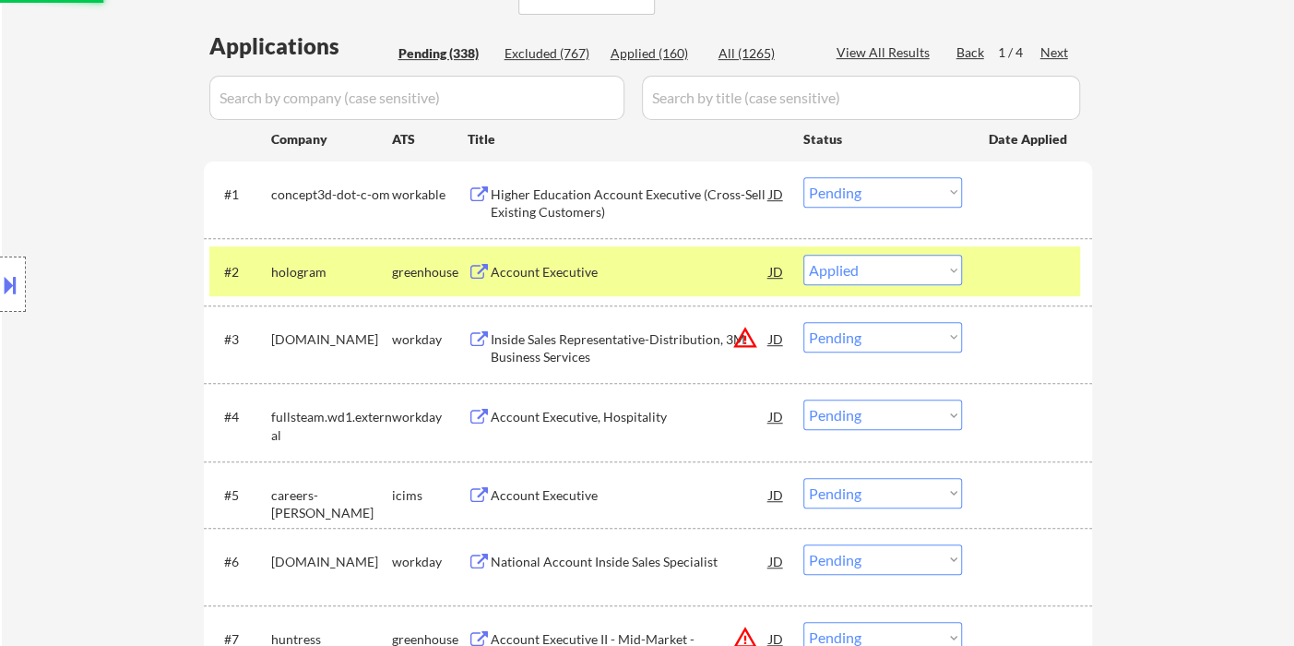
scroll to position [512, 0]
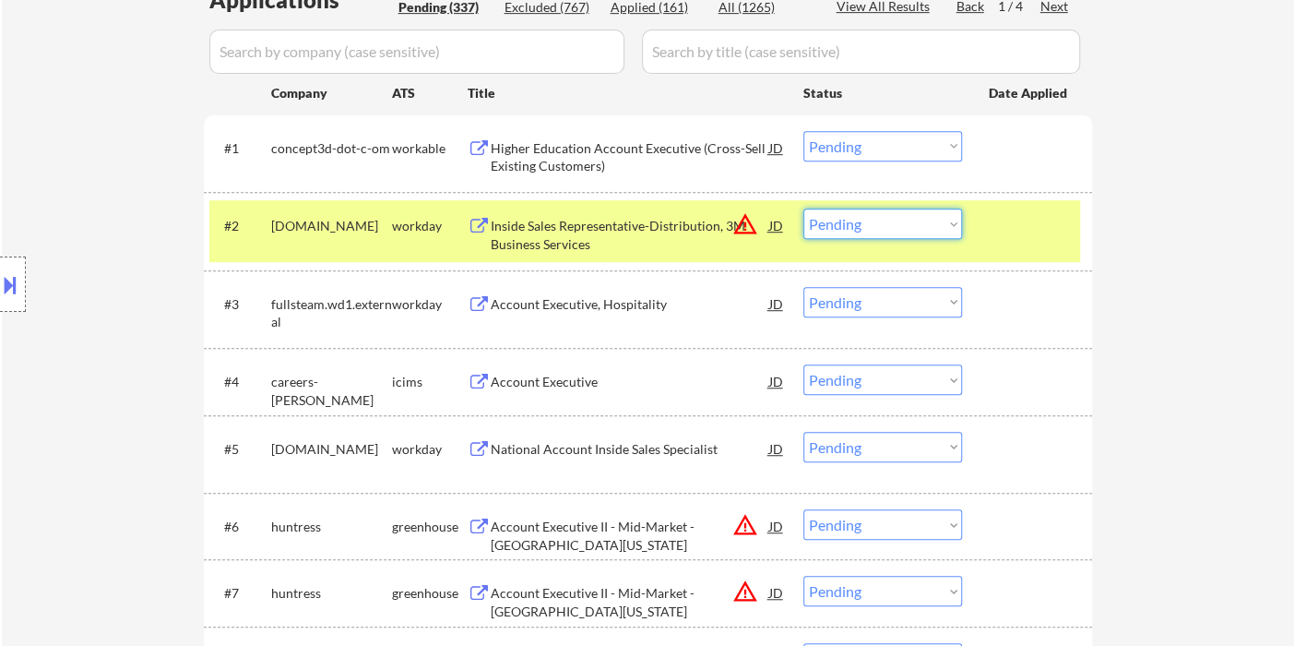
click at [851, 230] on select "Choose an option... Pending Applied Excluded (Questions) Excluded (Expired) Exc…" at bounding box center [882, 223] width 159 height 30
click at [803, 208] on select "Choose an option... Pending Applied Excluded (Questions) Excluded (Expired) Exc…" at bounding box center [882, 223] width 159 height 30
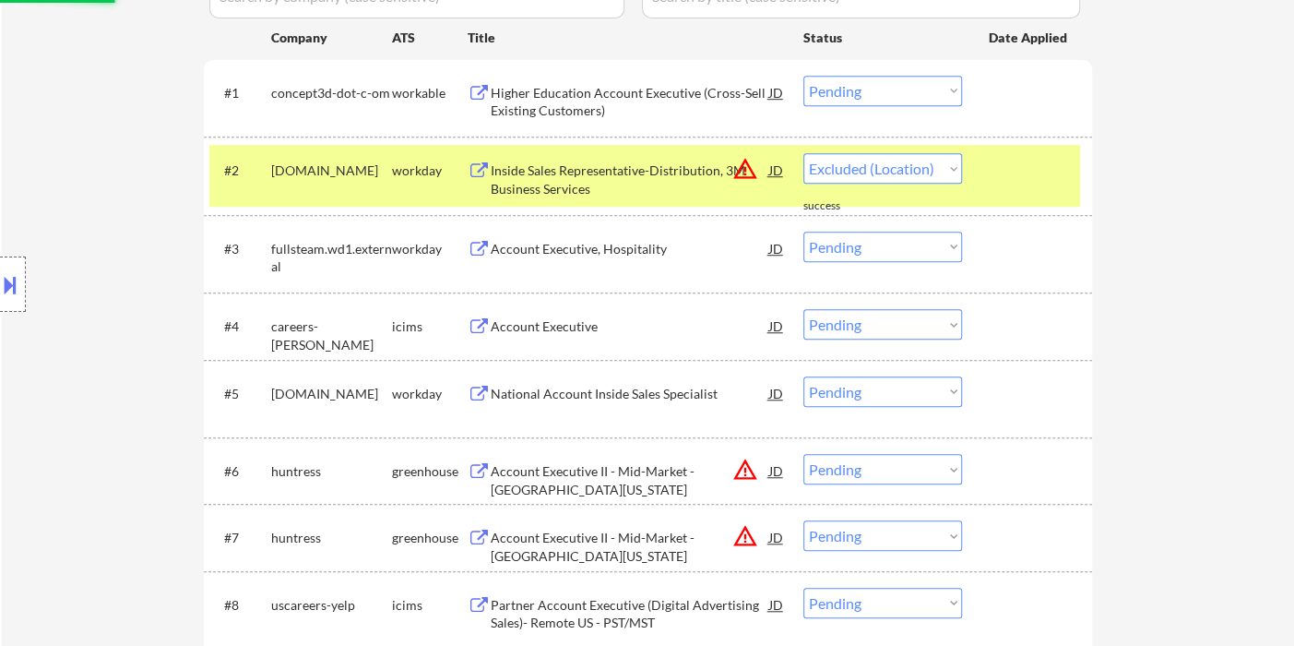
scroll to position [614, 0]
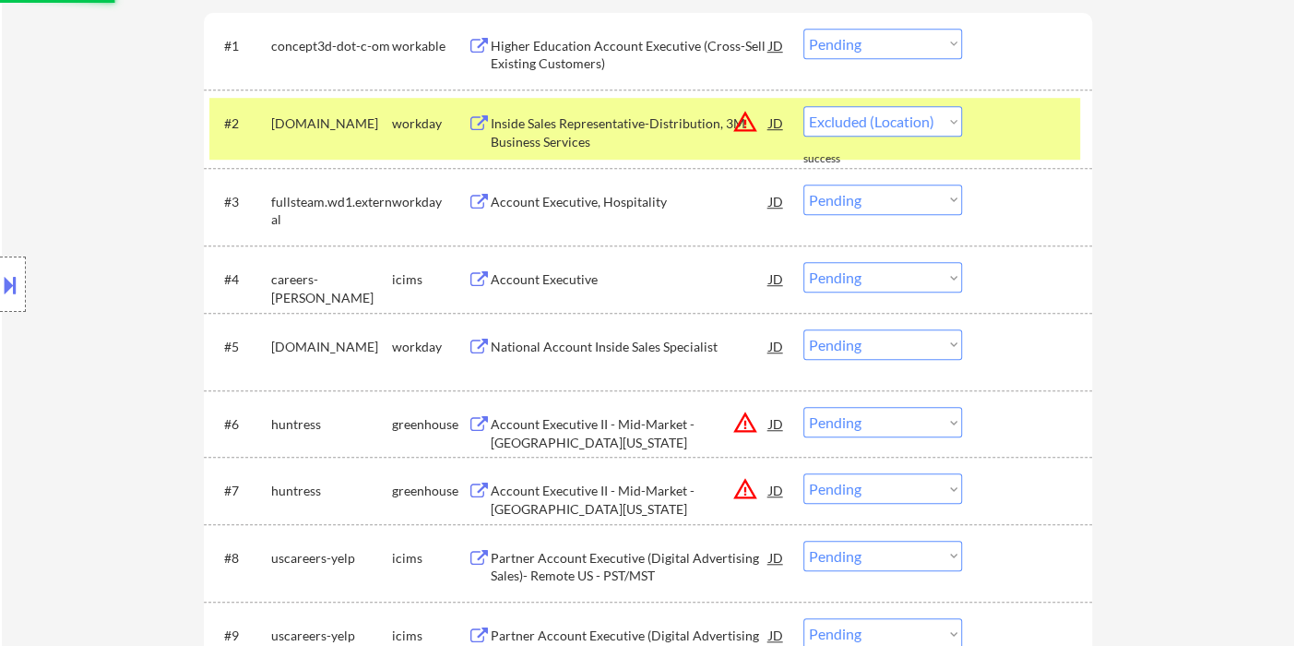
select select ""pending""
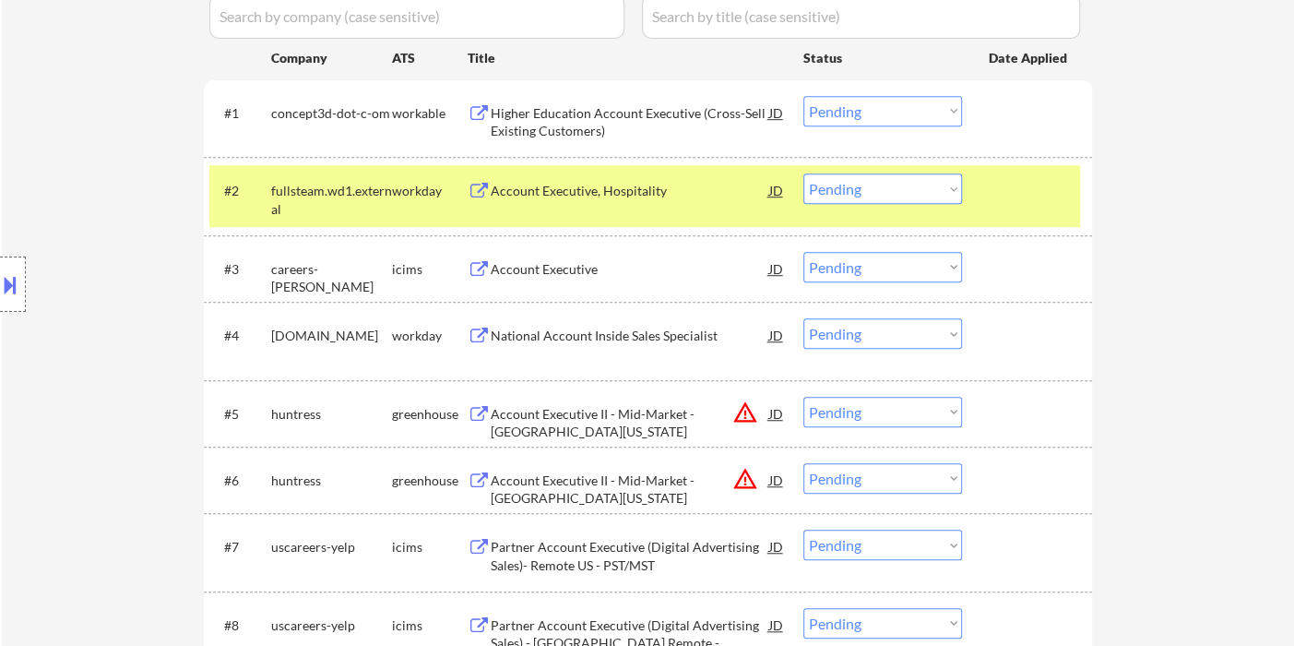
scroll to position [512, 0]
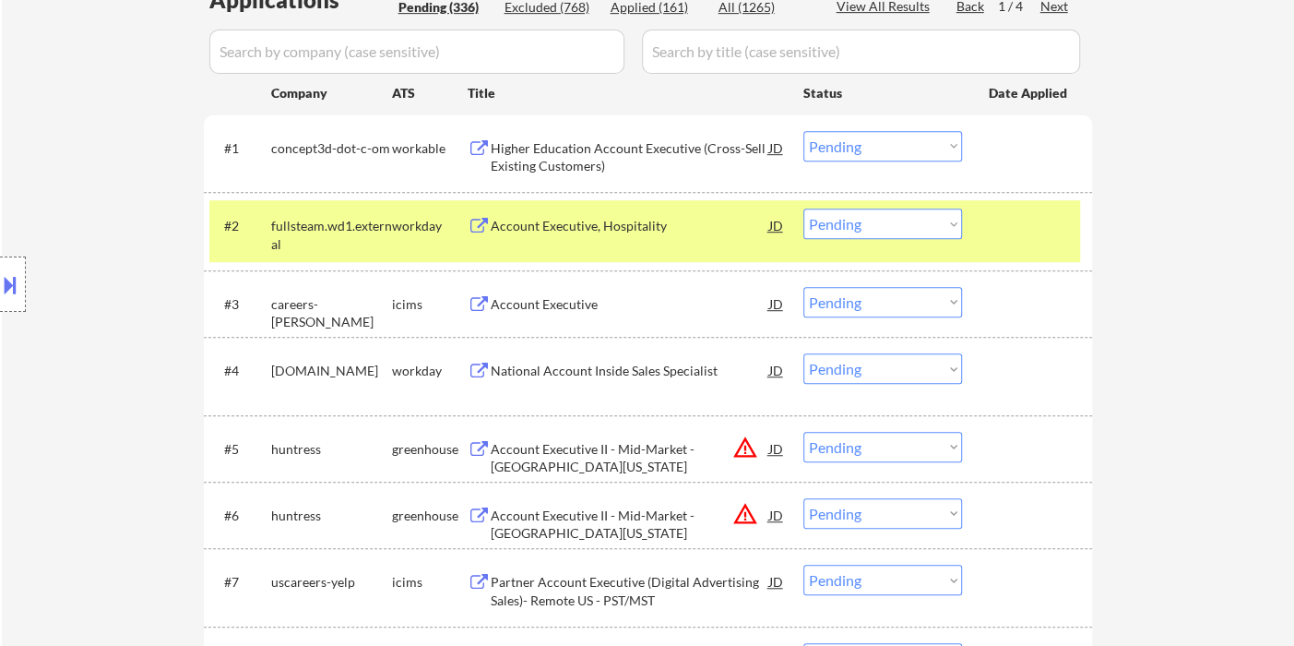
click at [592, 232] on div "Account Executive, Hospitality" at bounding box center [630, 226] width 279 height 18
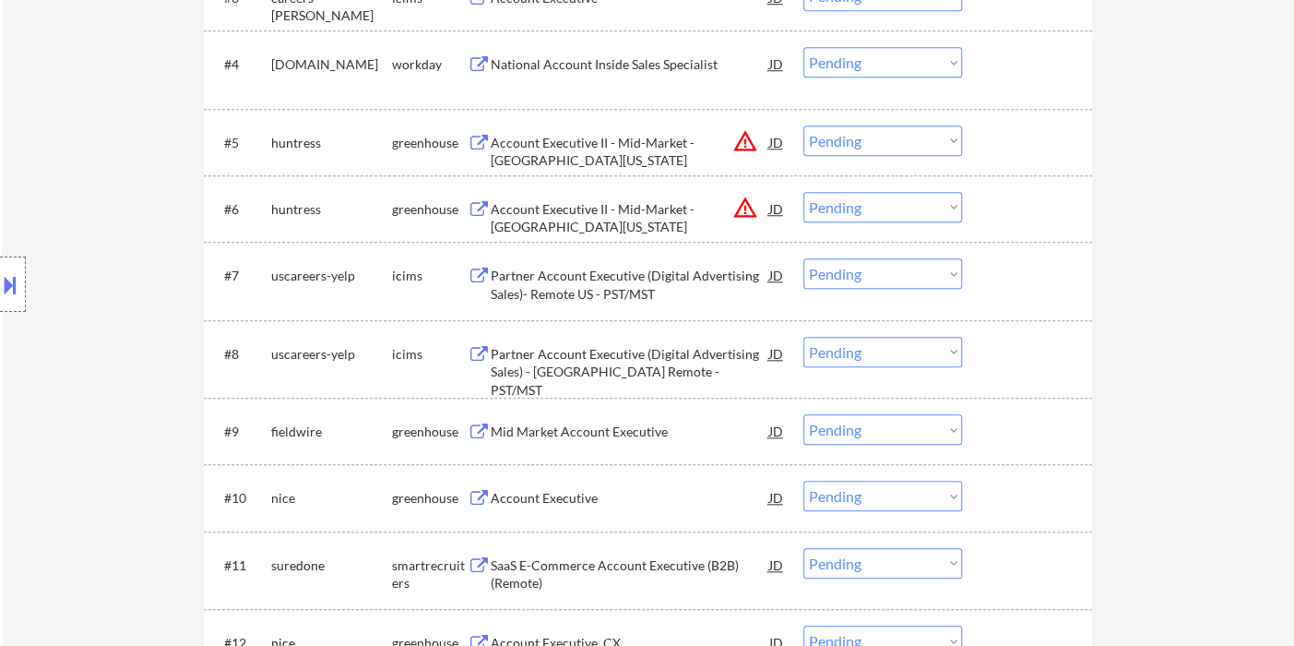
scroll to position [819, 0]
click at [616, 422] on div "Mid Market Account Executive" at bounding box center [630, 431] width 279 height 18
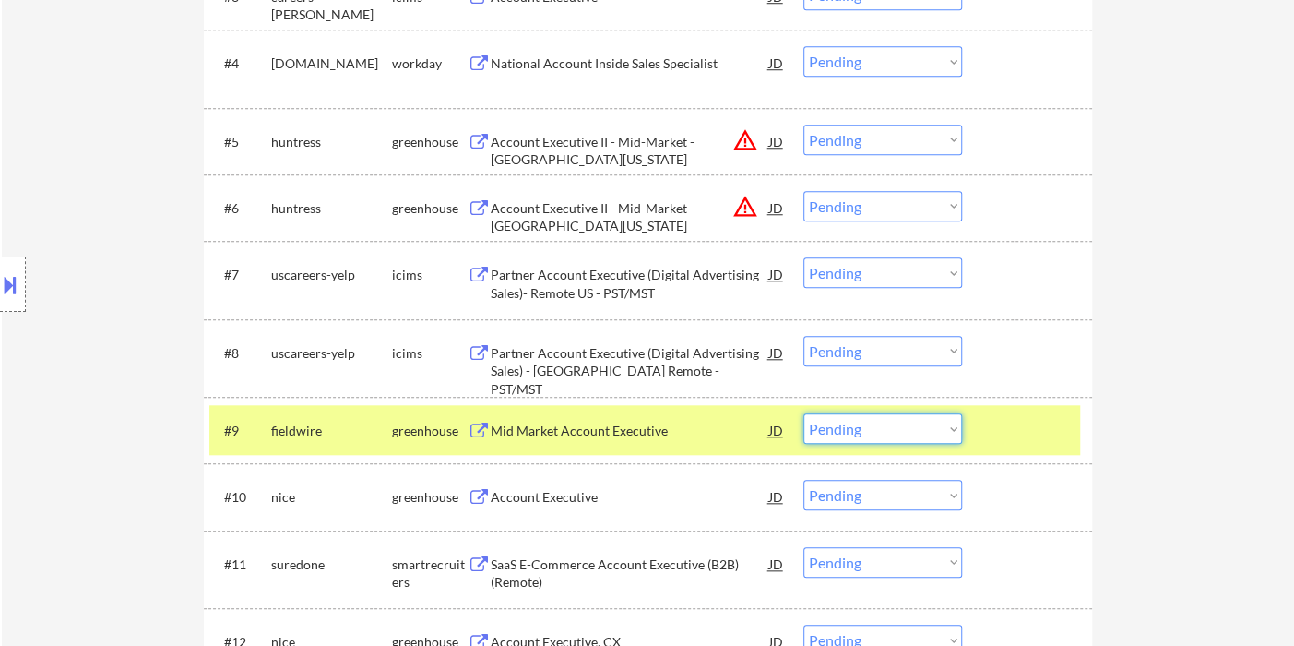
drag, startPoint x: 834, startPoint y: 423, endPoint x: 844, endPoint y: 426, distance: 10.5
click at [835, 423] on select "Choose an option... Pending Applied Excluded (Questions) Excluded (Expired) Exc…" at bounding box center [882, 428] width 159 height 30
click at [803, 413] on select "Choose an option... Pending Applied Excluded (Questions) Excluded (Expired) Exc…" at bounding box center [882, 428] width 159 height 30
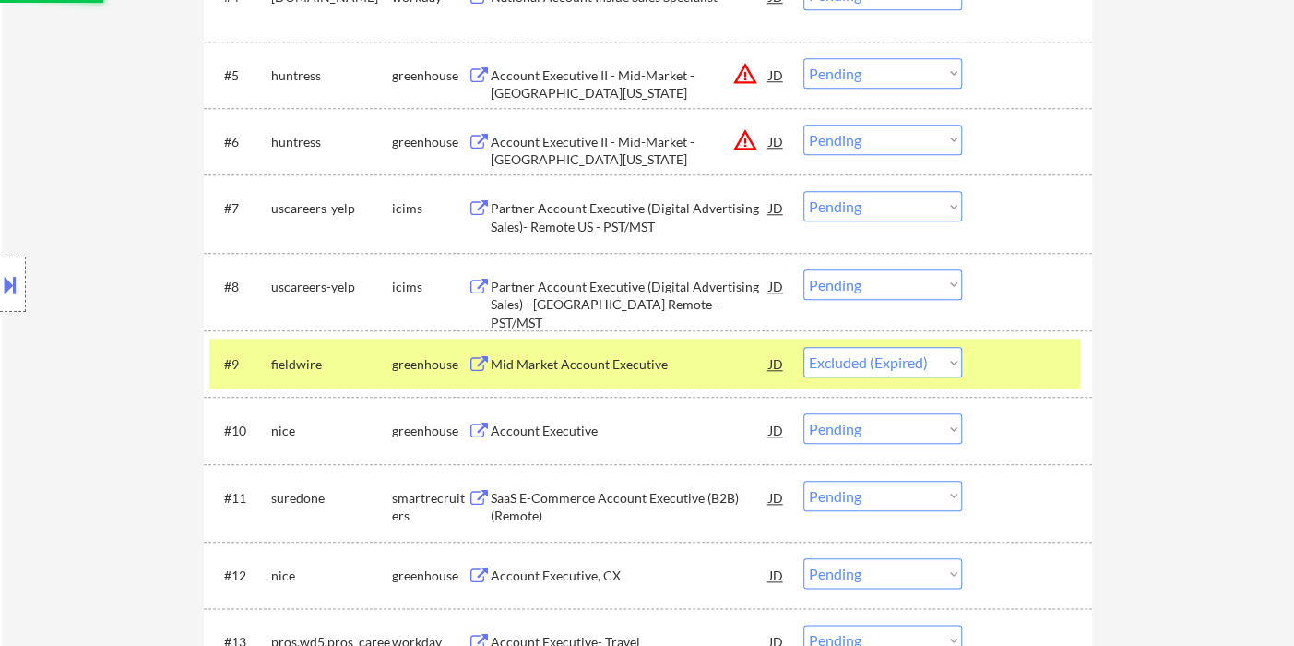
scroll to position [922, 0]
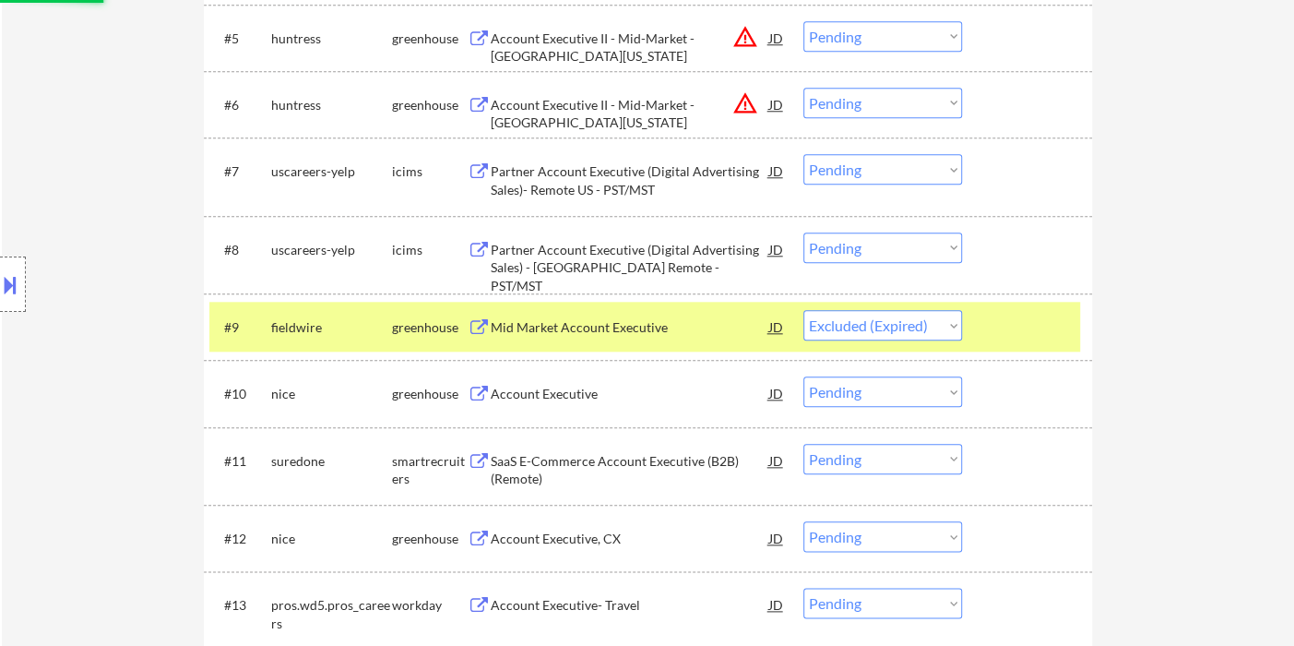
click at [524, 404] on div "Account Executive" at bounding box center [630, 392] width 279 height 33
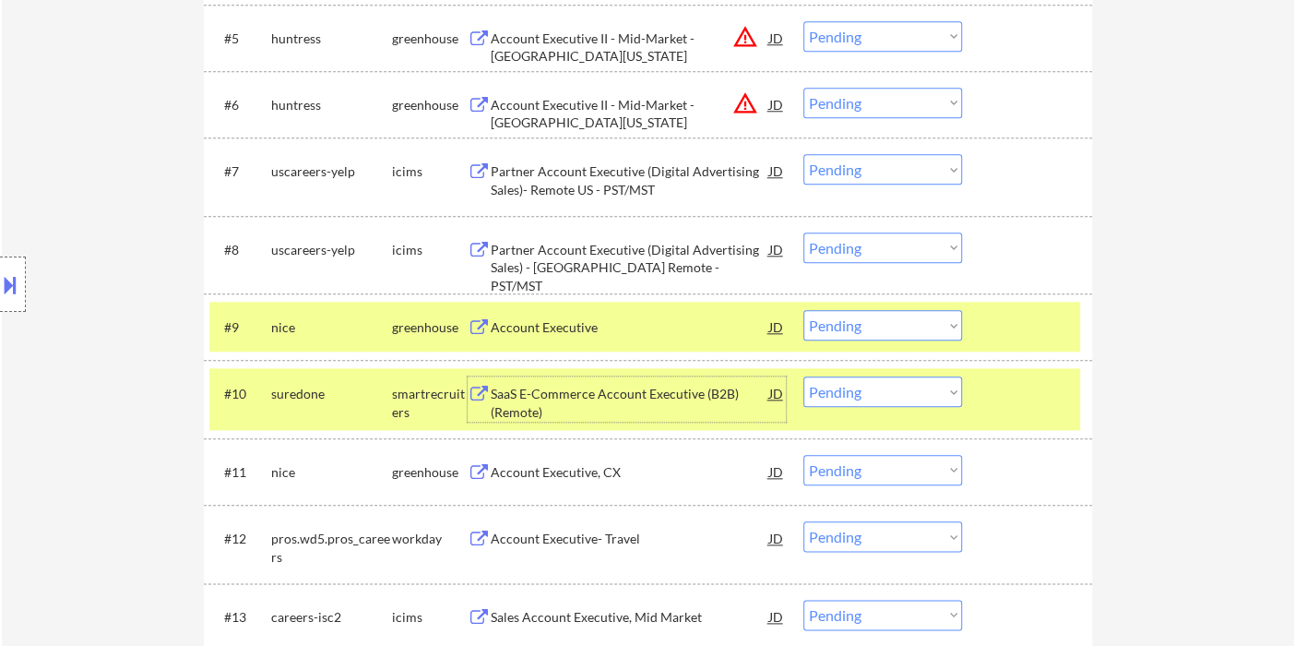
click at [875, 337] on select "Choose an option... Pending Applied Excluded (Questions) Excluded (Expired) Exc…" at bounding box center [882, 325] width 159 height 30
click at [803, 310] on select "Choose an option... Pending Applied Excluded (Questions) Excluded (Expired) Exc…" at bounding box center [882, 325] width 159 height 30
select select ""pending""
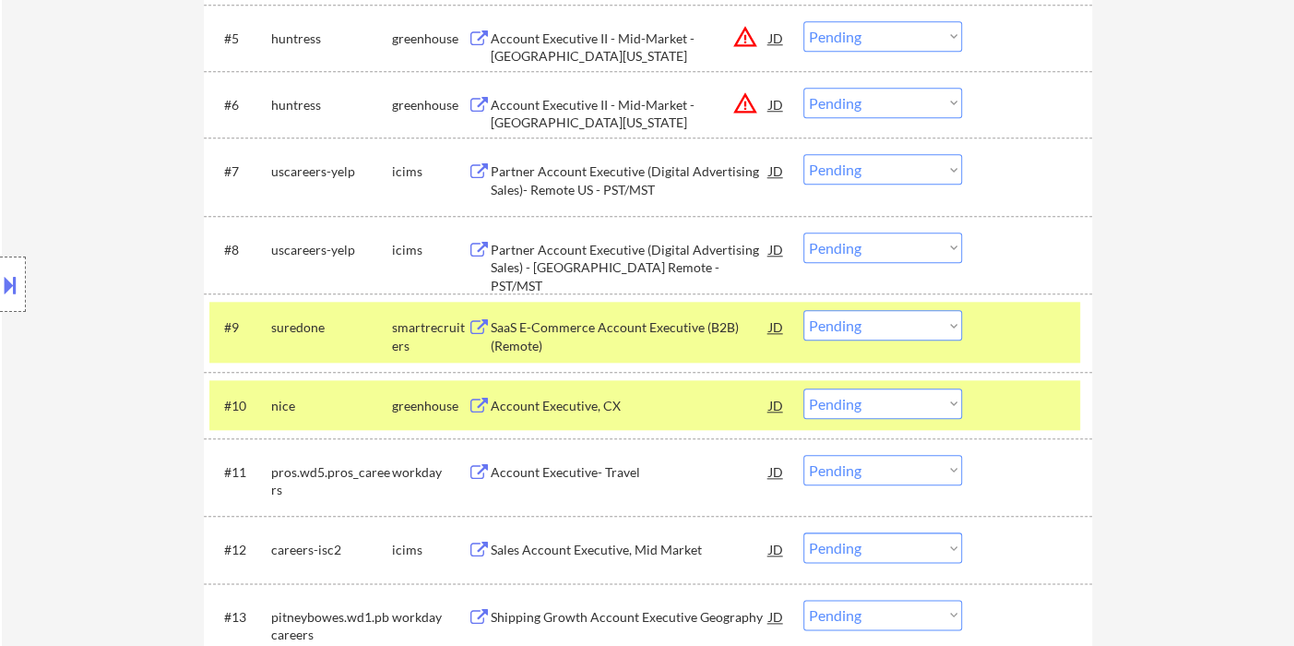
drag, startPoint x: 59, startPoint y: 117, endPoint x: 125, endPoint y: 71, distance: 80.9
click at [59, 117] on div "Location Inclusions: remote" at bounding box center [165, 284] width 330 height 342
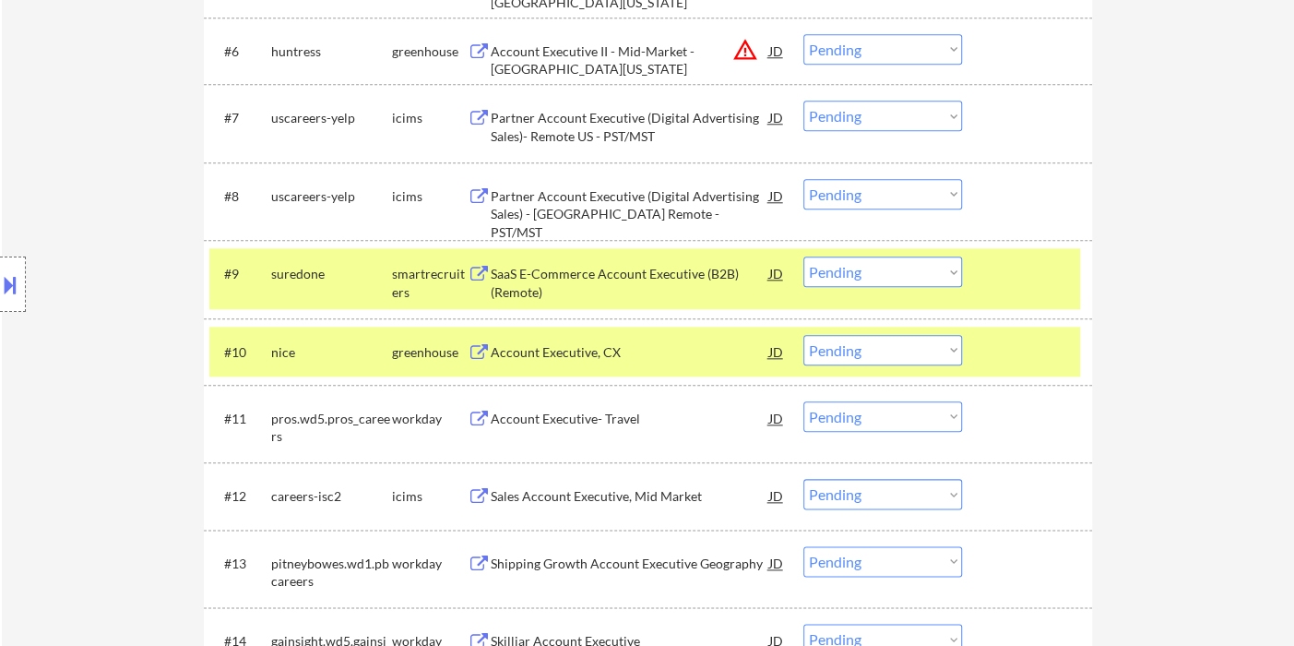
scroll to position [1025, 0]
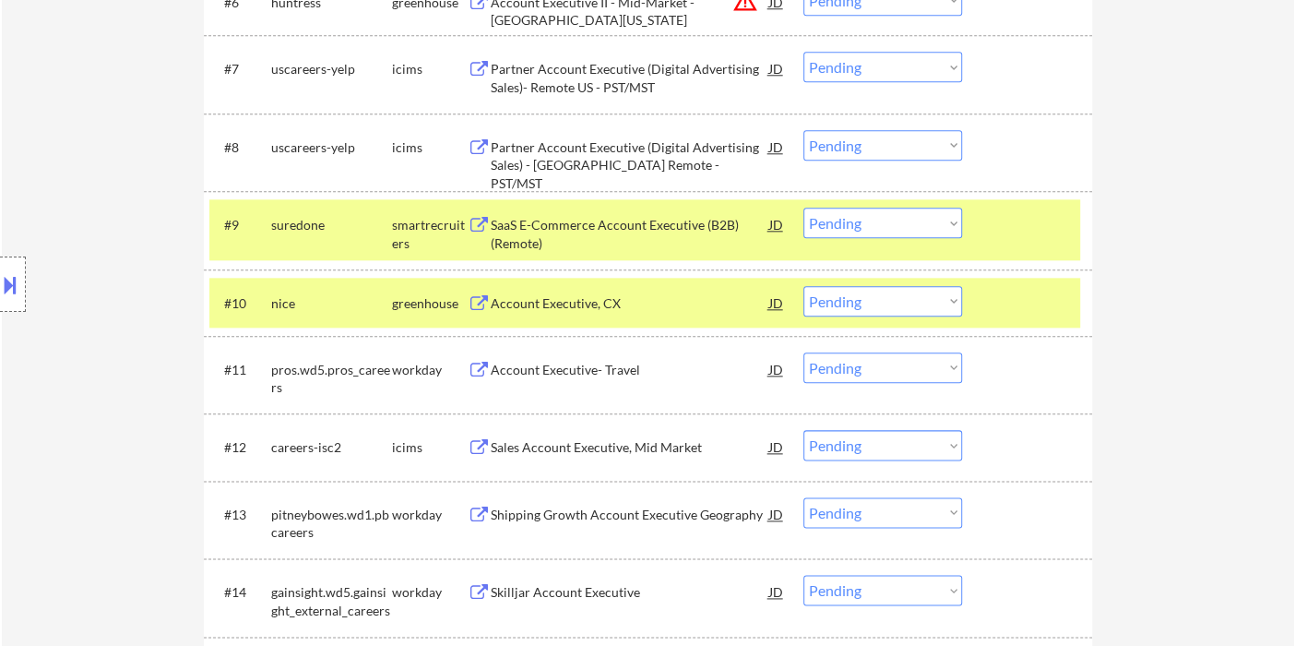
click at [566, 374] on div "Account Executive- Travel" at bounding box center [630, 370] width 279 height 18
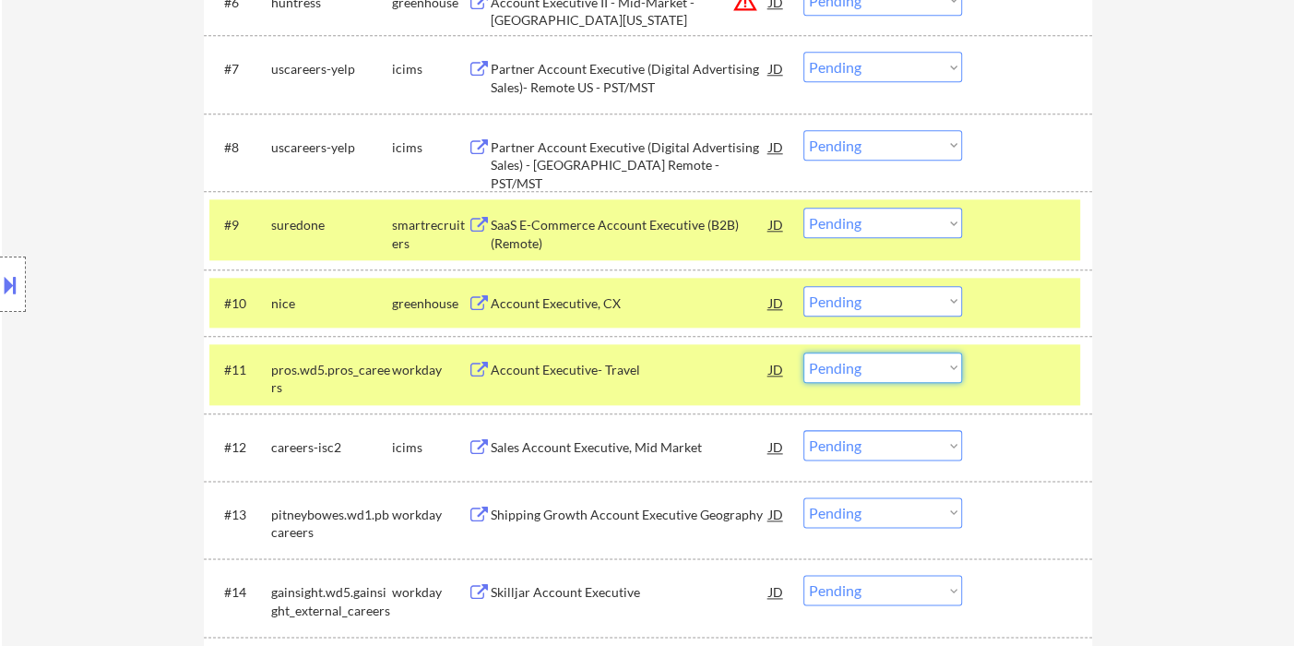
click at [834, 369] on select "Choose an option... Pending Applied Excluded (Questions) Excluded (Expired) Exc…" at bounding box center [882, 367] width 159 height 30
click at [803, 352] on select "Choose an option... Pending Applied Excluded (Questions) Excluded (Expired) Exc…" at bounding box center [882, 367] width 159 height 30
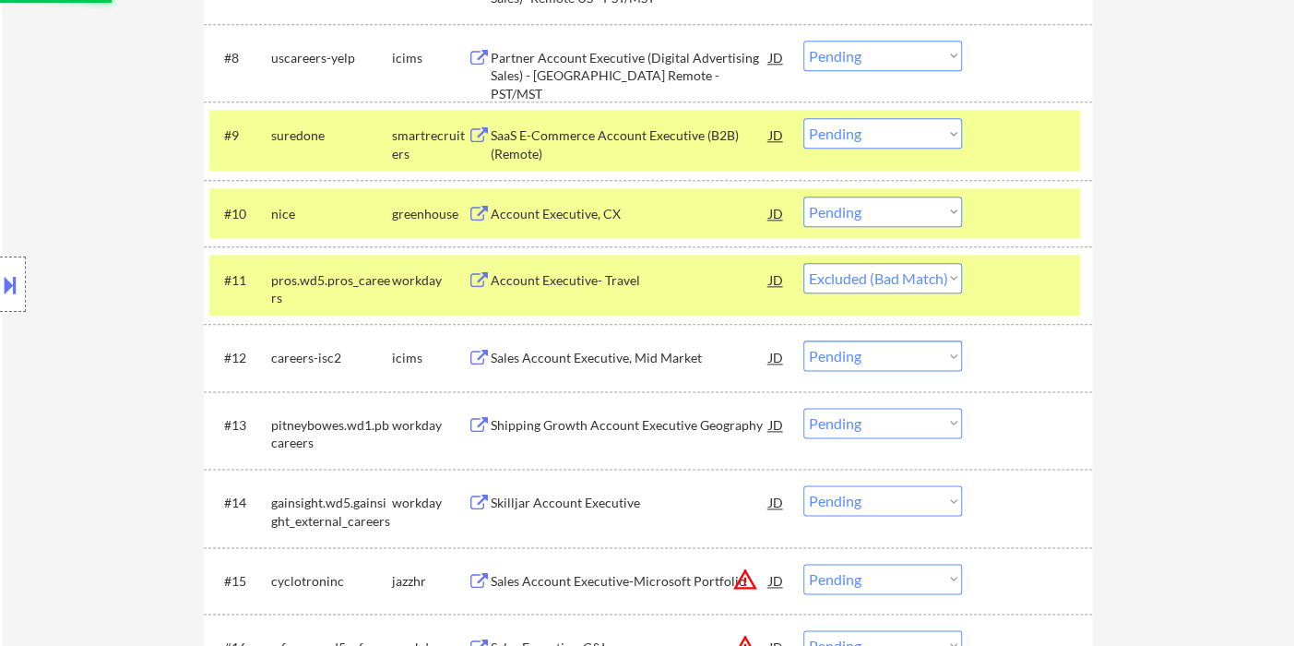
scroll to position [1230, 0]
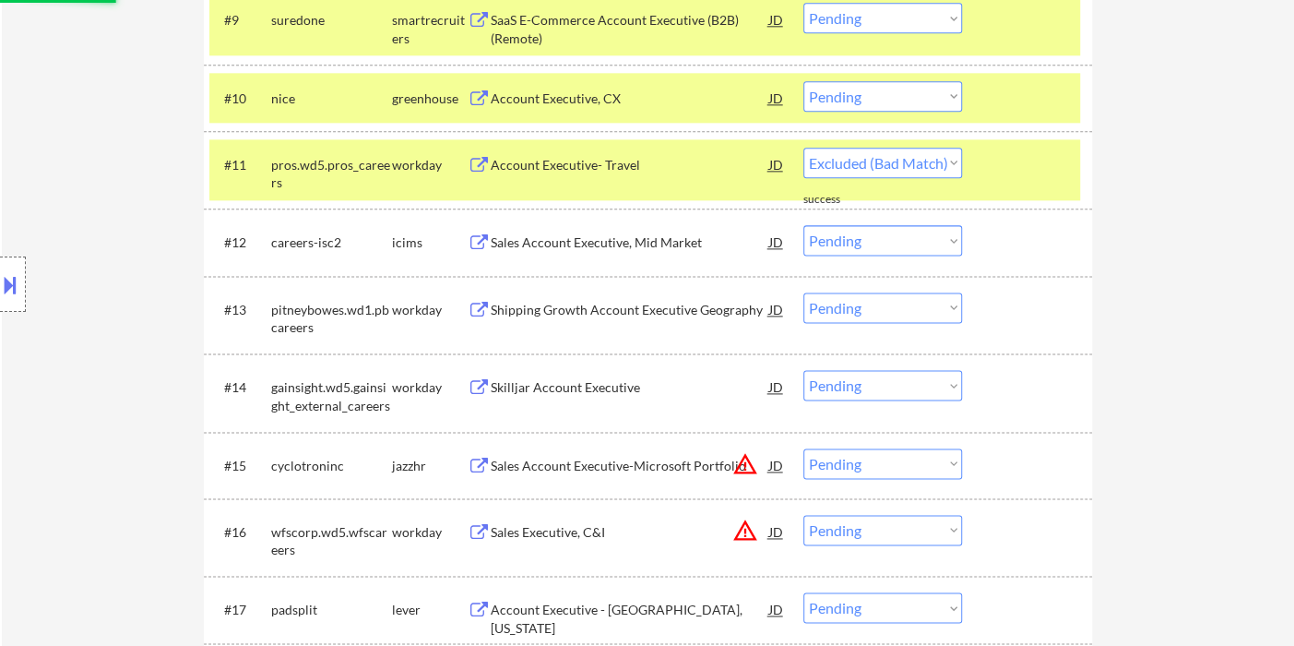
select select ""pending""
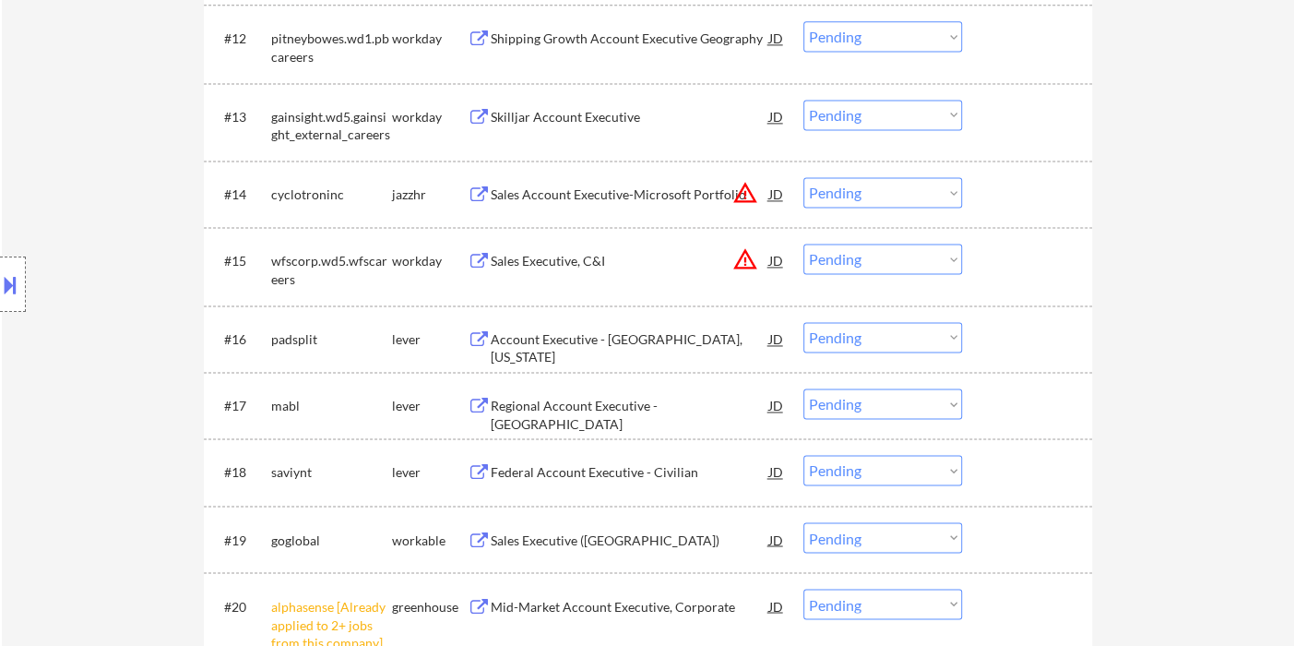
scroll to position [1434, 0]
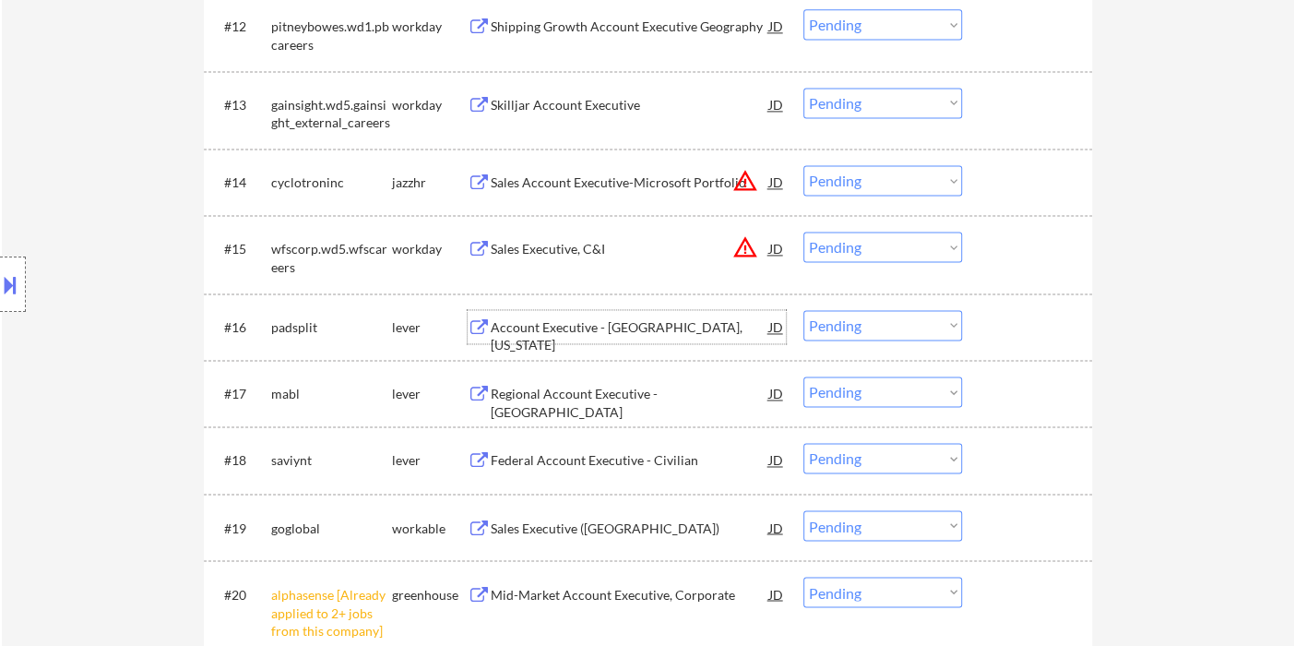
click at [592, 336] on div "Account Executive - Portland, Oregon" at bounding box center [630, 326] width 279 height 33
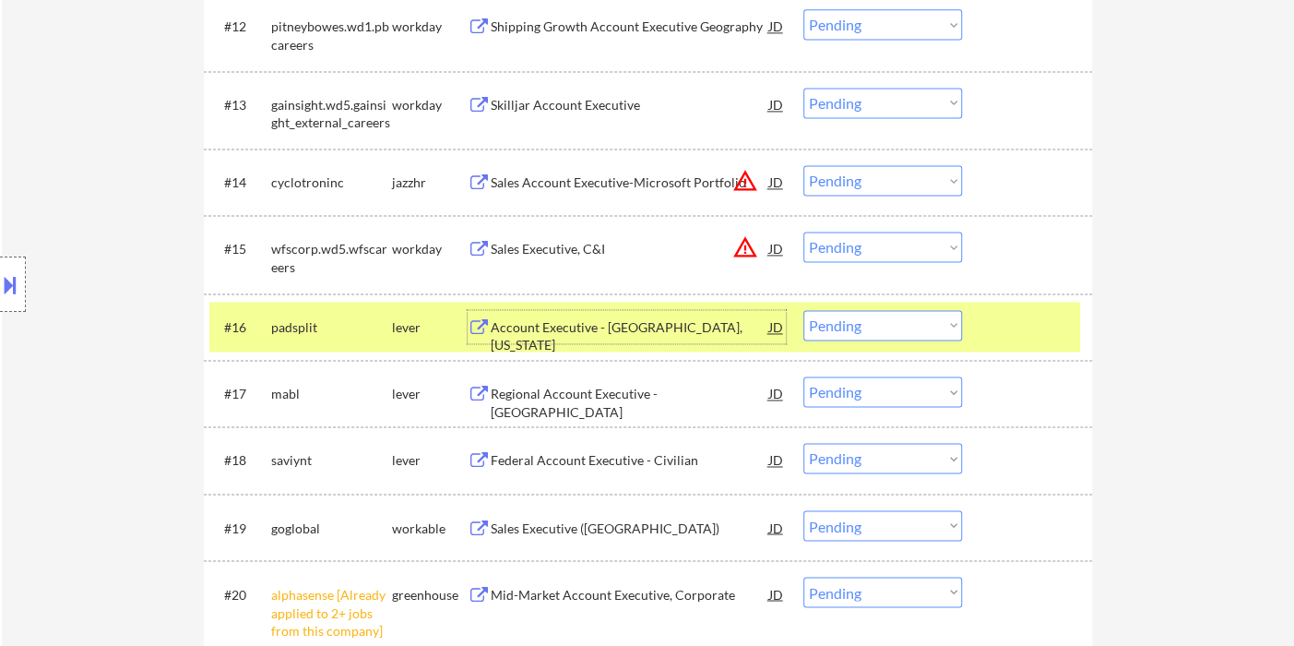
click at [856, 334] on select "Choose an option... Pending Applied Excluded (Questions) Excluded (Expired) Exc…" at bounding box center [882, 325] width 159 height 30
click at [803, 310] on select "Choose an option... Pending Applied Excluded (Questions) Excluded (Expired) Exc…" at bounding box center [882, 325] width 159 height 30
click at [636, 385] on div "Regional Account Executive - West Coast" at bounding box center [630, 403] width 279 height 36
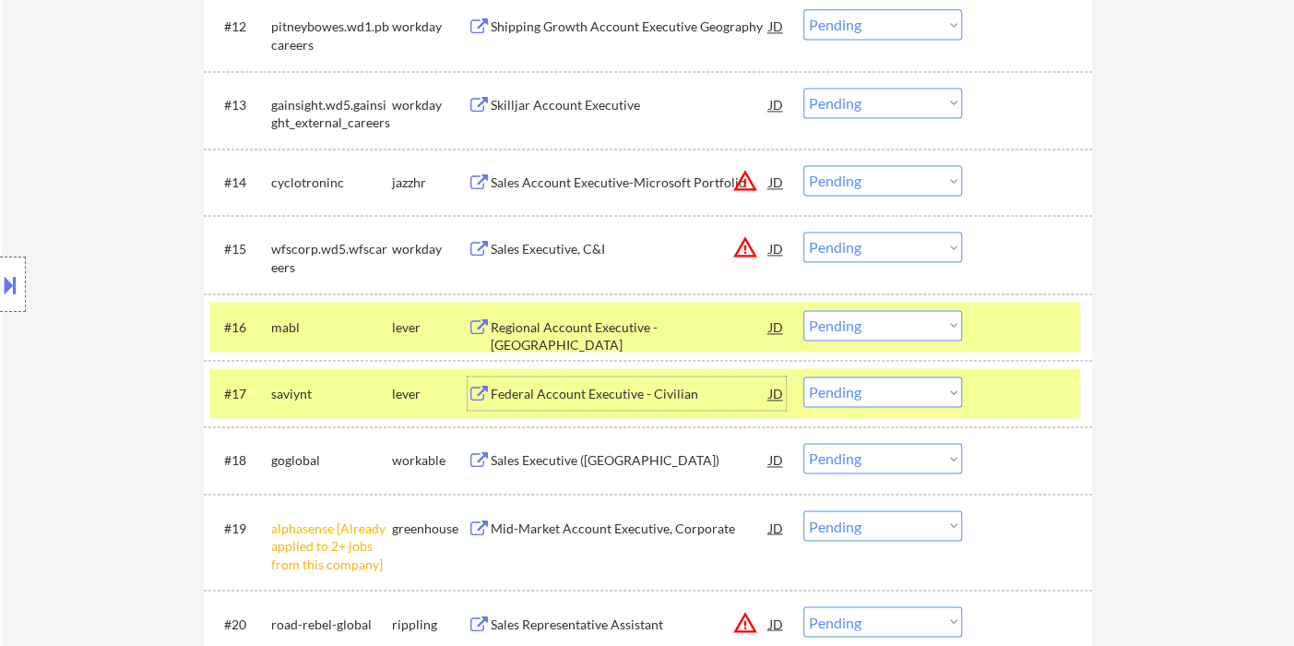
click at [856, 313] on select "Choose an option... Pending Applied Excluded (Questions) Excluded (Expired) Exc…" at bounding box center [882, 325] width 159 height 30
click at [803, 310] on select "Choose an option... Pending Applied Excluded (Questions) Excluded (Expired) Exc…" at bounding box center [882, 325] width 159 height 30
click at [629, 399] on div "Federal Account Executive - Civilian" at bounding box center [630, 394] width 279 height 18
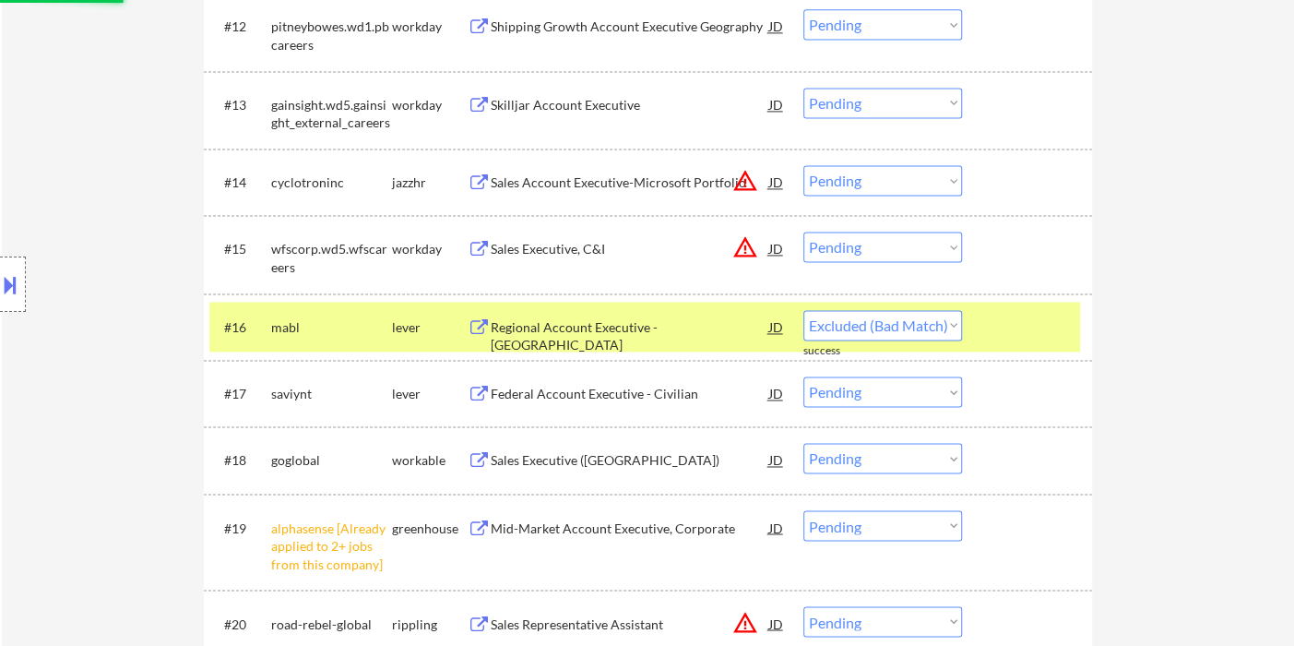
select select ""pending""
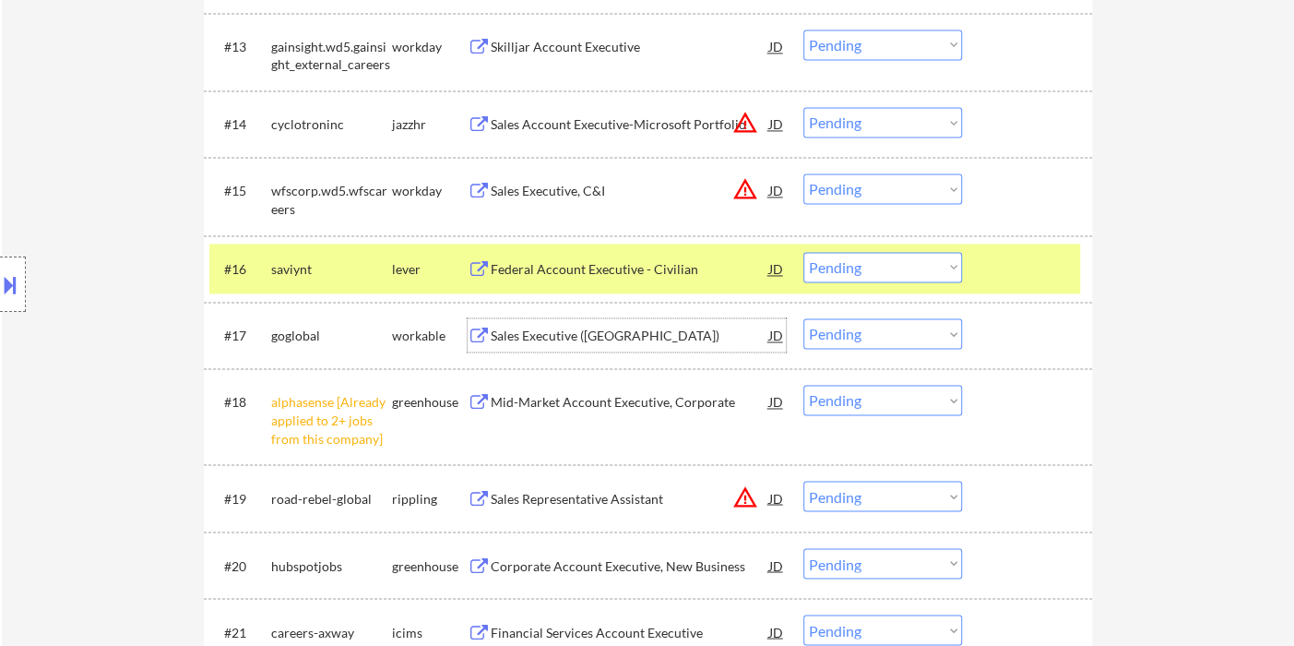
scroll to position [1537, 0]
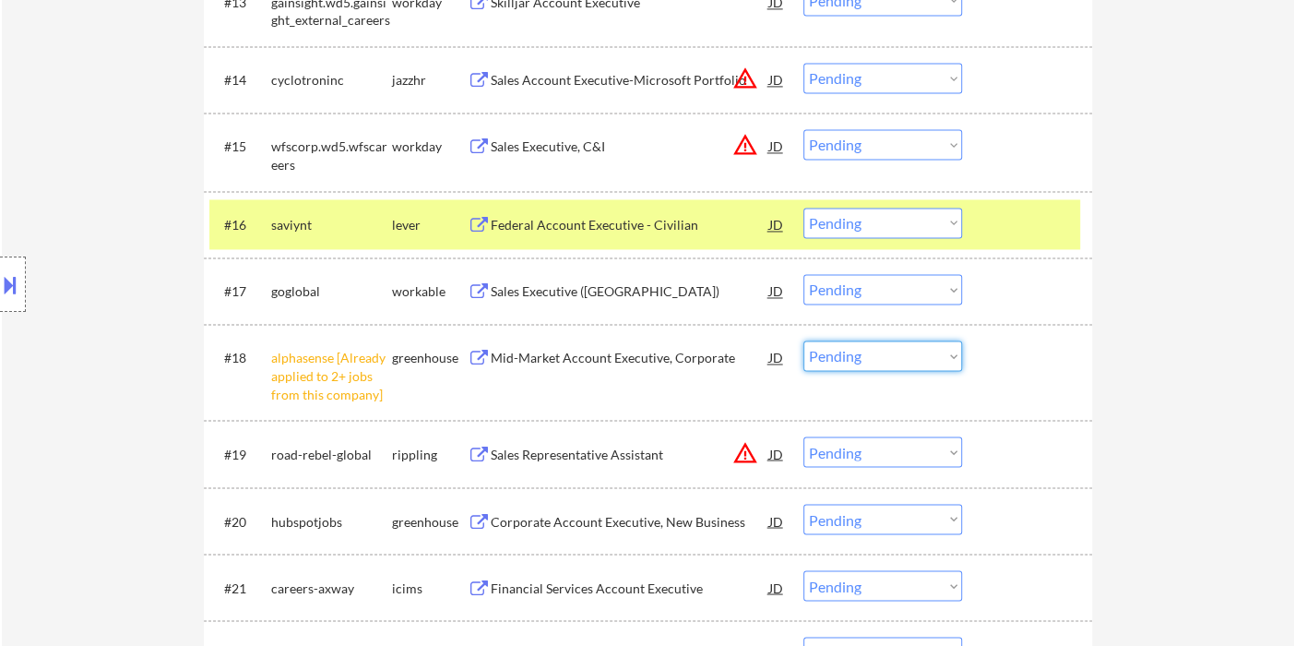
drag, startPoint x: 819, startPoint y: 359, endPoint x: 834, endPoint y: 366, distance: 16.5
click at [822, 359] on select "Choose an option... Pending Applied Excluded (Questions) Excluded (Expired) Exc…" at bounding box center [882, 355] width 159 height 30
click at [803, 340] on select "Choose an option... Pending Applied Excluded (Questions) Excluded (Expired) Exc…" at bounding box center [882, 355] width 159 height 30
click at [590, 288] on div "Sales Executive (United States)" at bounding box center [630, 291] width 279 height 18
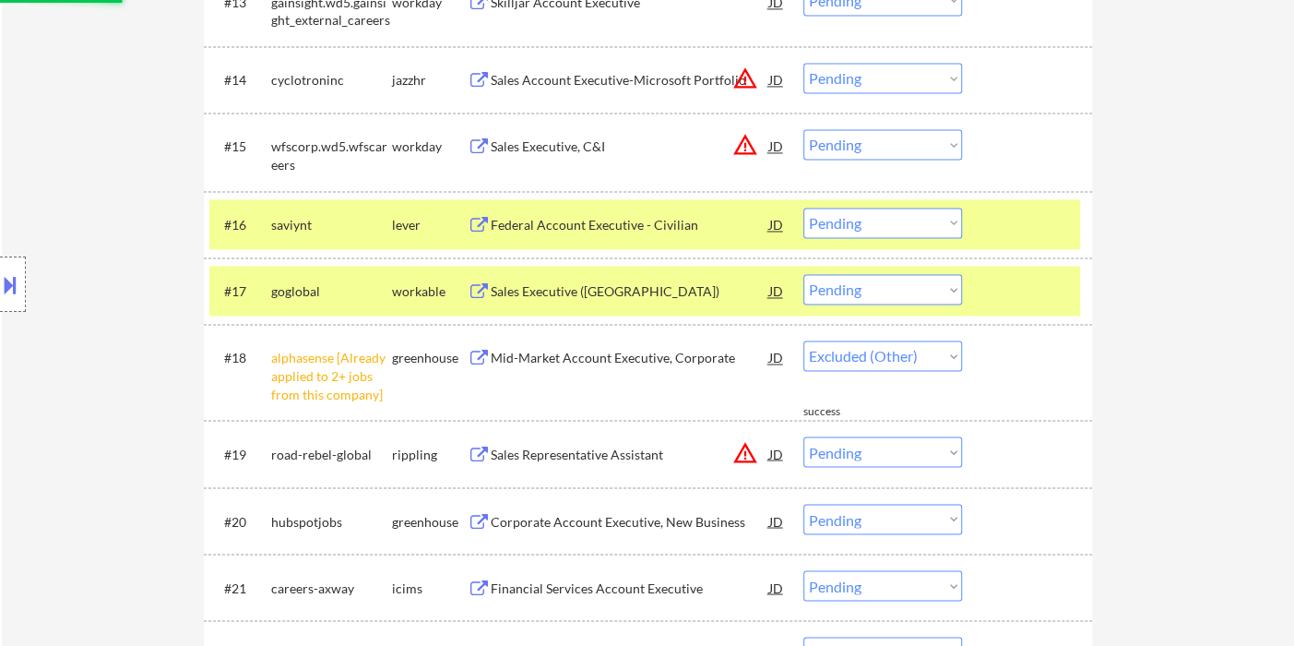
select select ""pending""
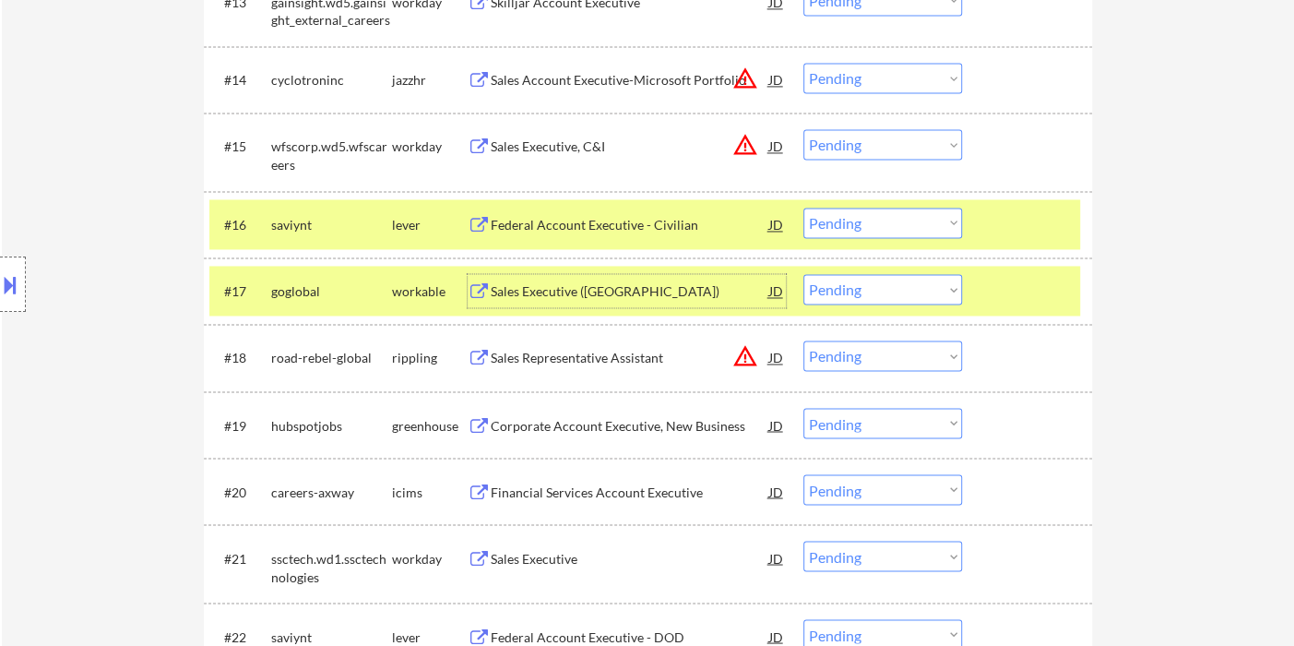
click at [878, 291] on select "Choose an option... Pending Applied Excluded (Questions) Excluded (Expired) Exc…" at bounding box center [882, 289] width 159 height 30
click at [803, 274] on select "Choose an option... Pending Applied Excluded (Questions) Excluded (Expired) Exc…" at bounding box center [882, 289] width 159 height 30
select select ""pending""
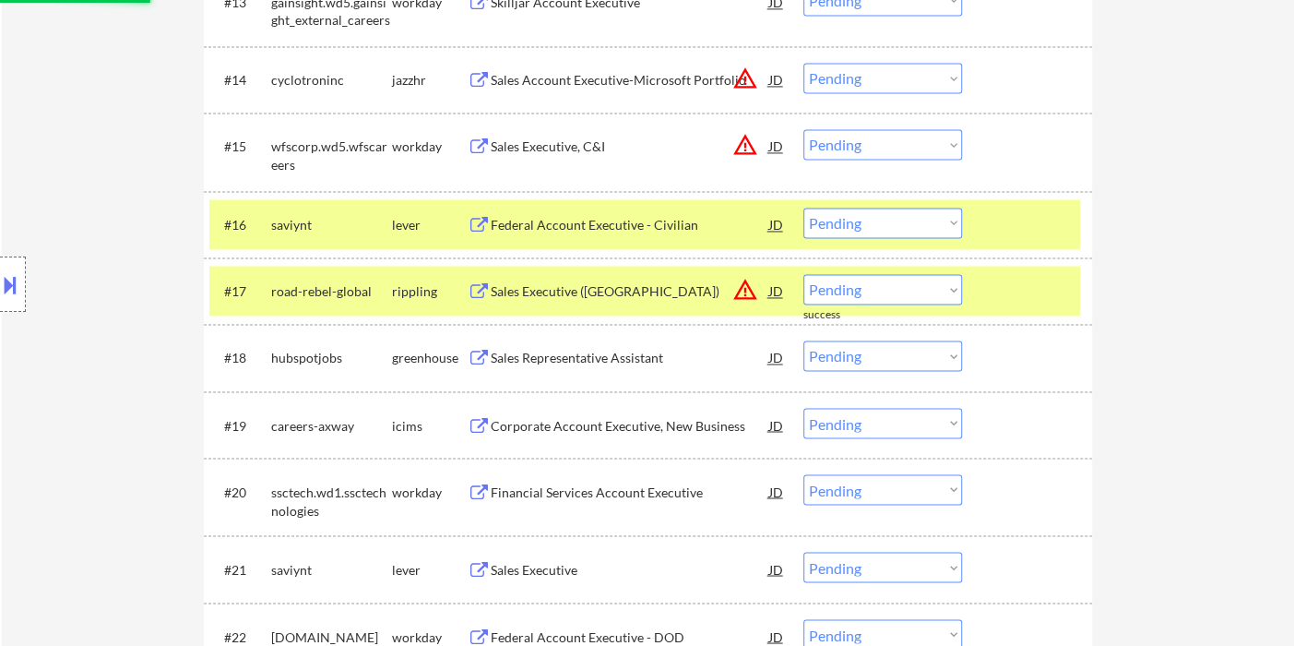
click at [878, 284] on select "Choose an option... Pending Applied Excluded (Questions) Excluded (Expired) Exc…" at bounding box center [882, 289] width 159 height 30
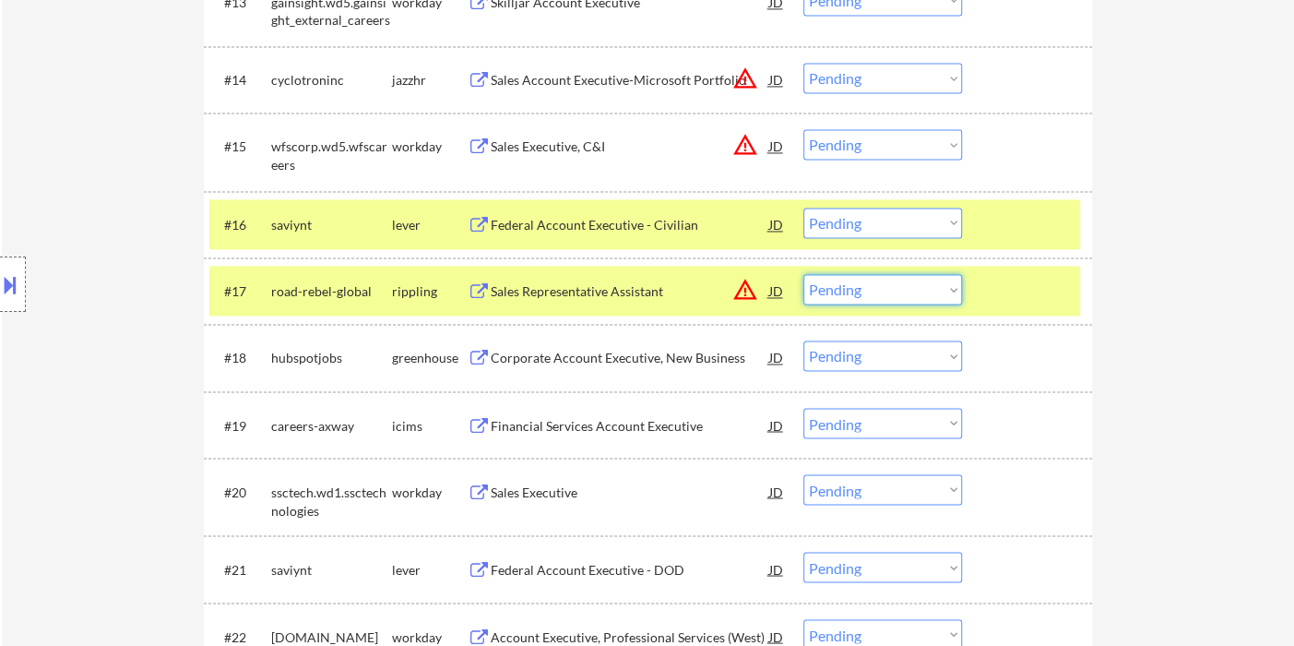
click at [546, 367] on div "Corporate Account Executive, New Business" at bounding box center [630, 356] width 279 height 33
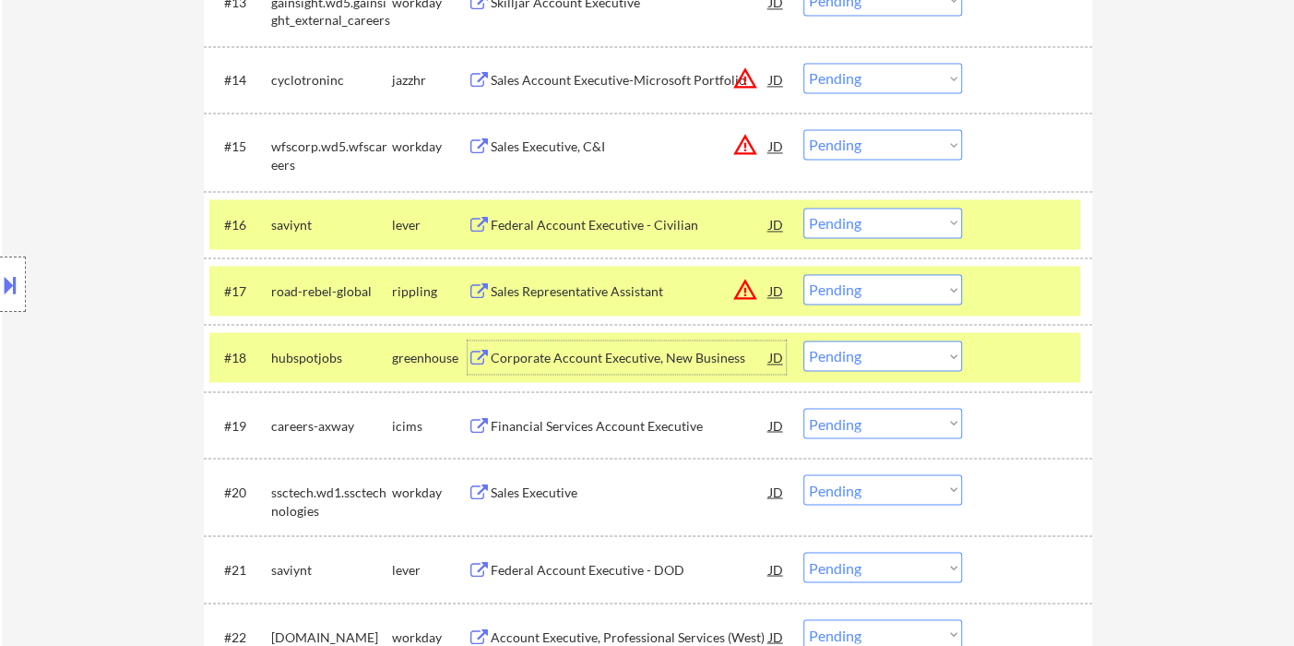
click at [876, 355] on select "Choose an option... Pending Applied Excluded (Questions) Excluded (Expired) Exc…" at bounding box center [882, 355] width 159 height 30
click at [803, 340] on select "Choose an option... Pending Applied Excluded (Questions) Excluded (Expired) Exc…" at bounding box center [882, 355] width 159 height 30
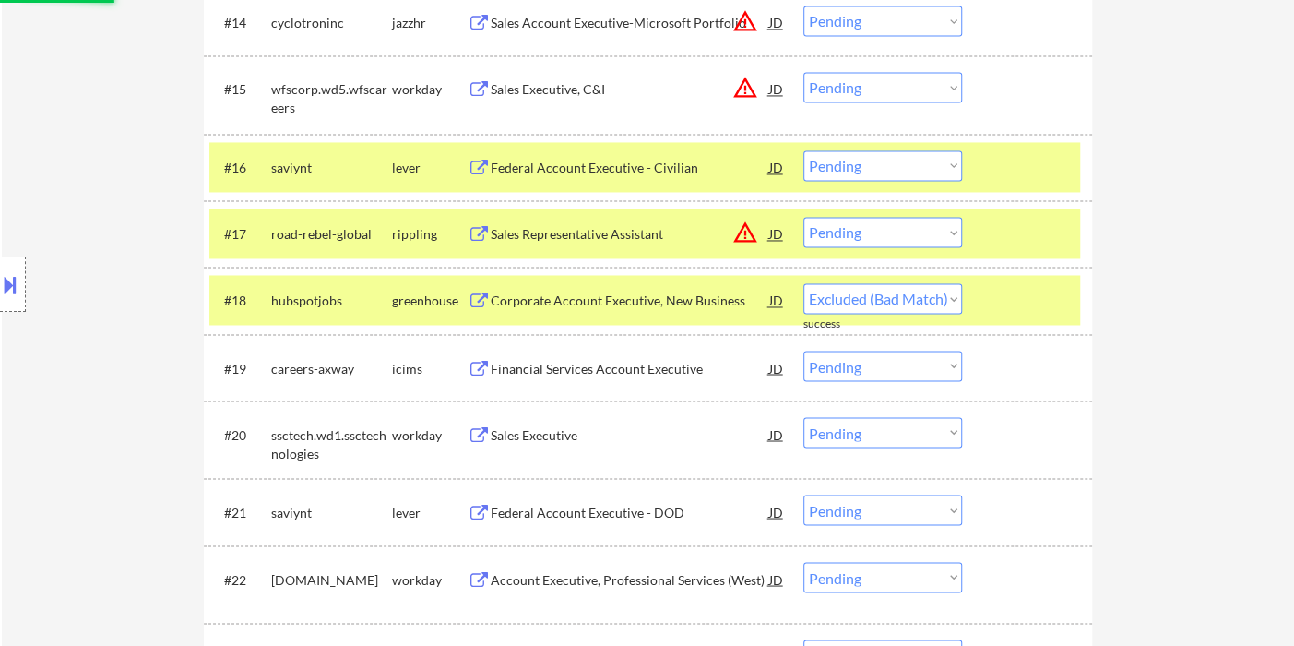
scroll to position [1639, 0]
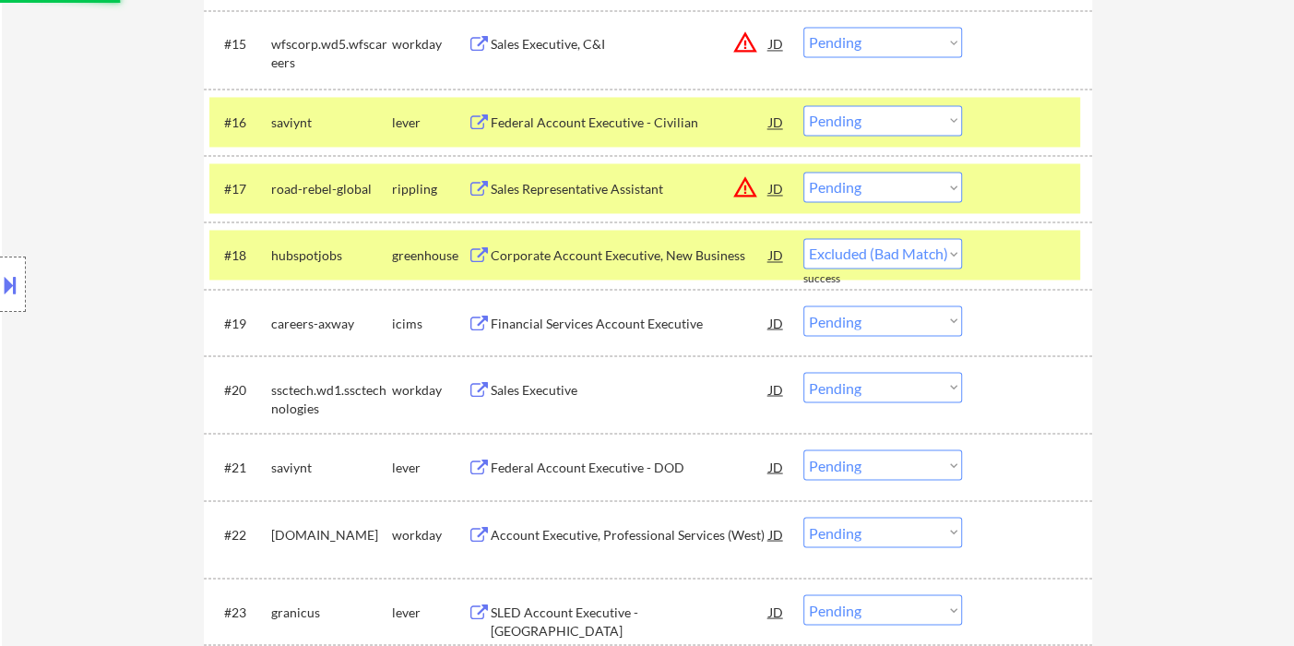
select select ""pending""
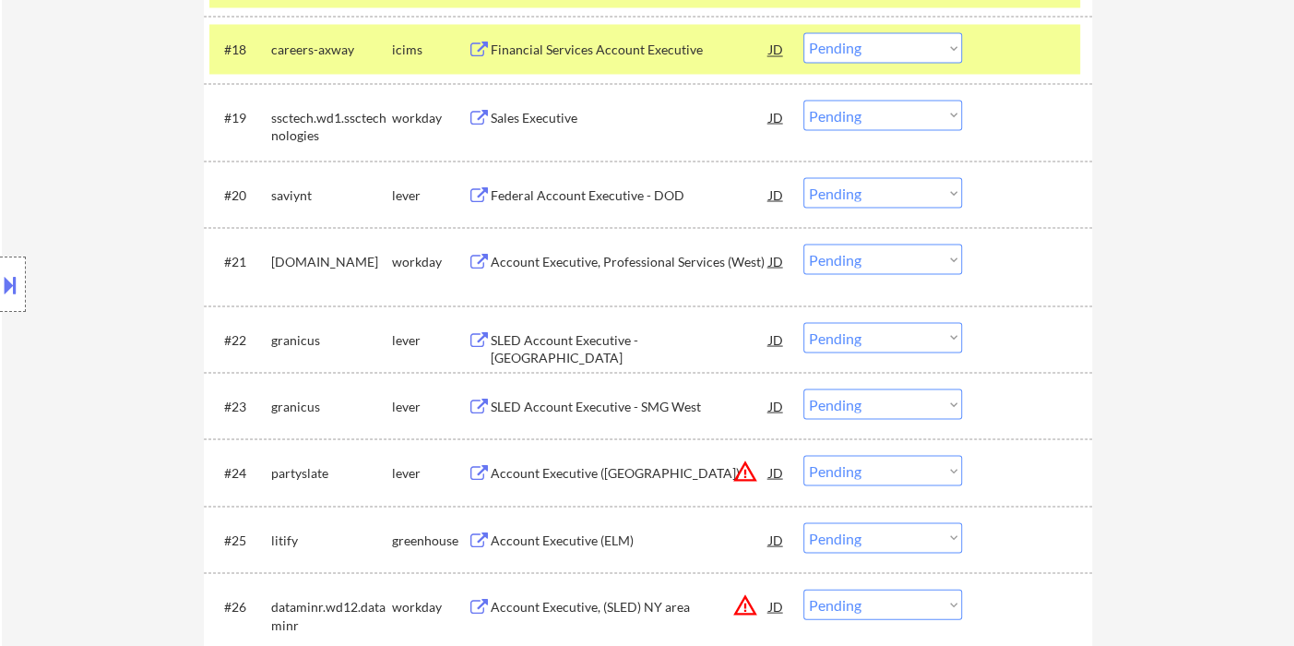
scroll to position [2050, 0]
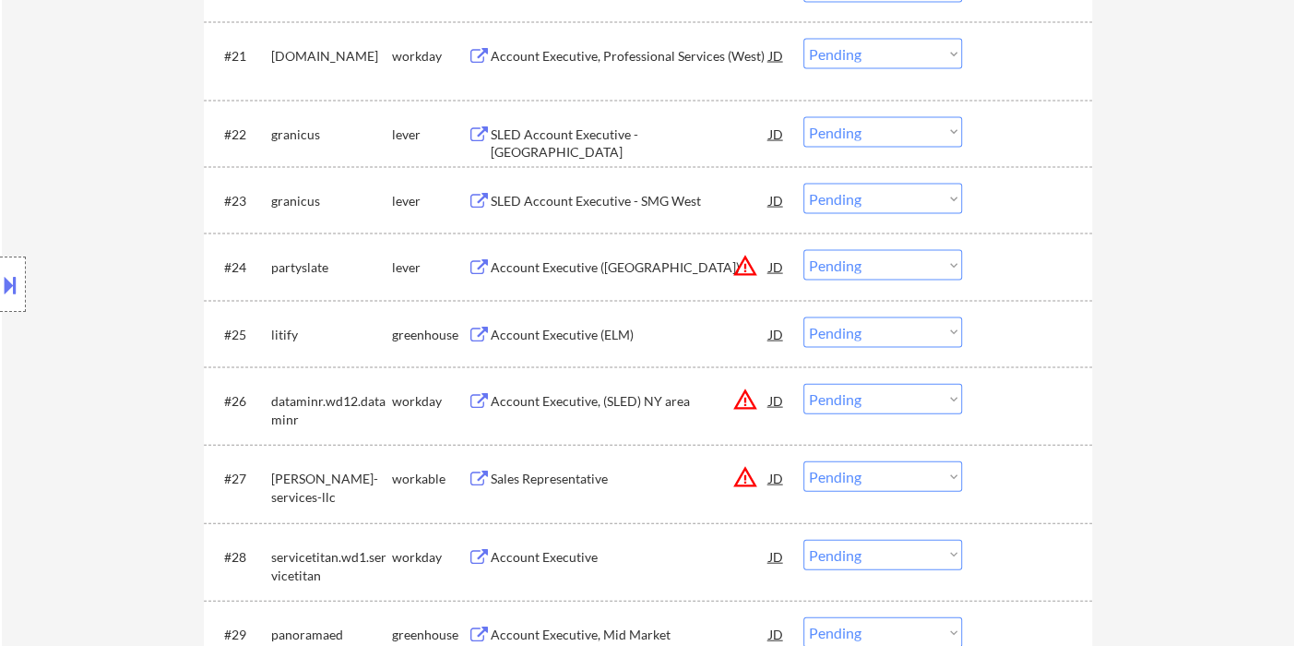
click at [605, 345] on div "Account Executive (ELM)" at bounding box center [630, 333] width 279 height 33
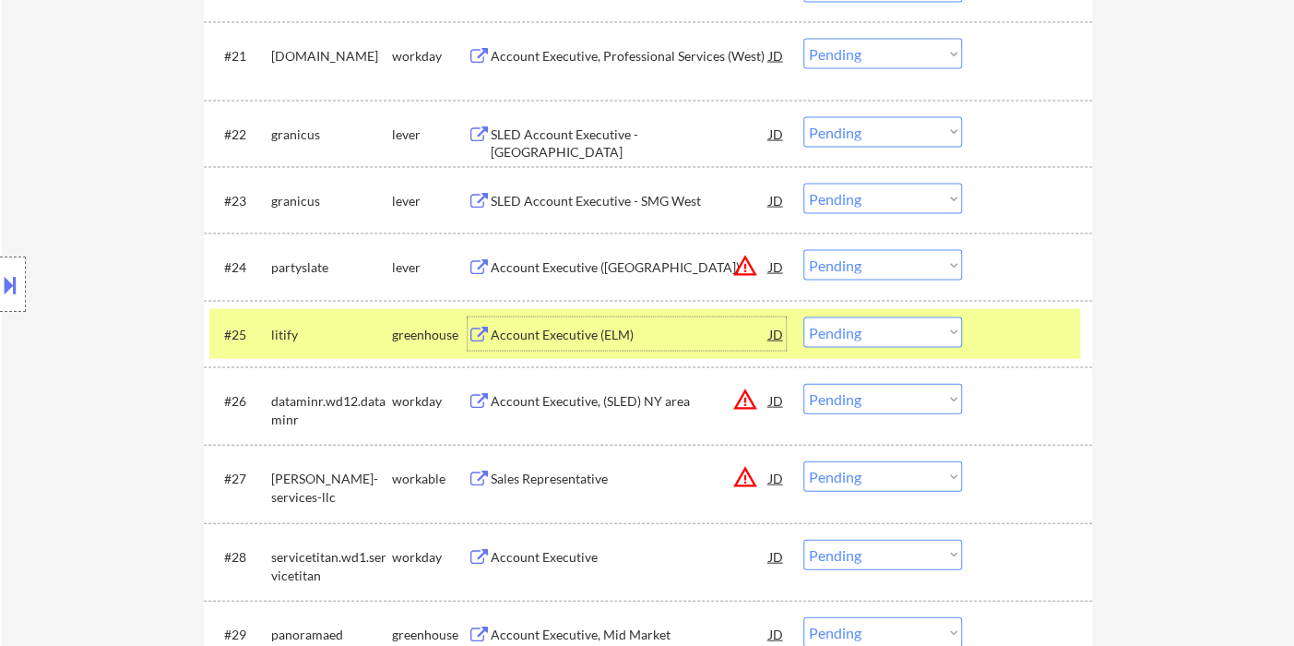
click at [849, 340] on select "Choose an option... Pending Applied Excluded (Questions) Excluded (Expired) Exc…" at bounding box center [882, 332] width 159 height 30
click at [803, 317] on select "Choose an option... Pending Applied Excluded (Questions) Excluded (Expired) Exc…" at bounding box center [882, 332] width 159 height 30
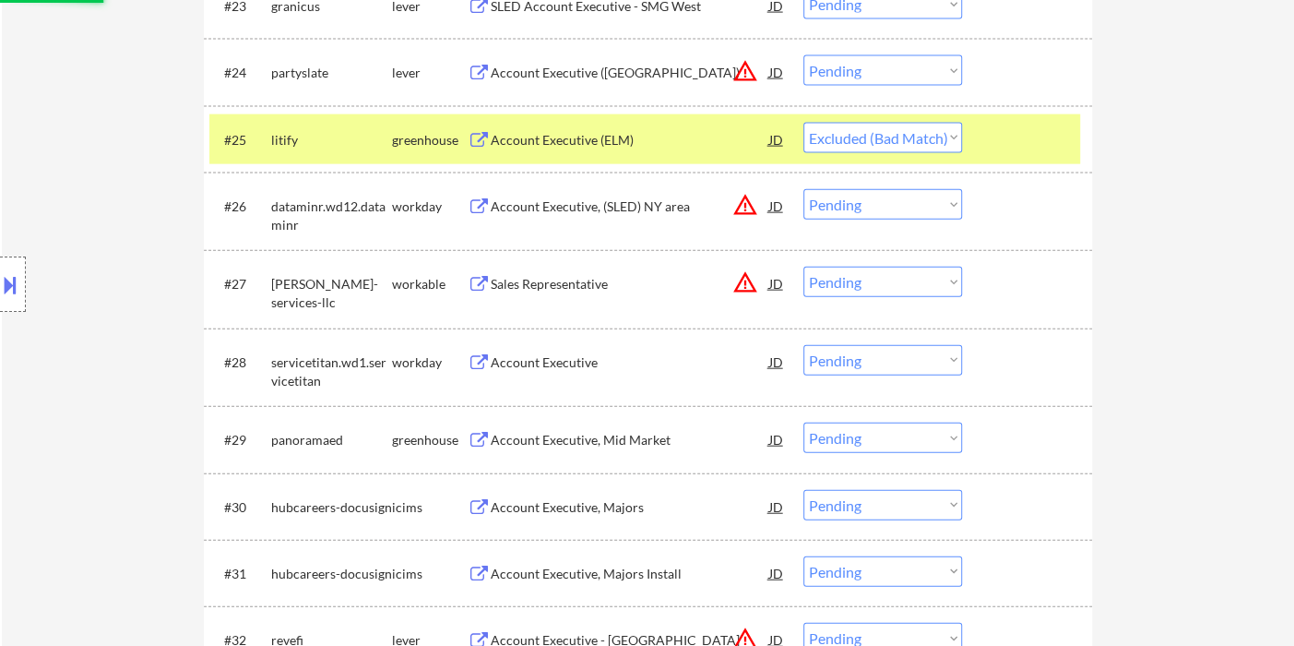
scroll to position [2254, 0]
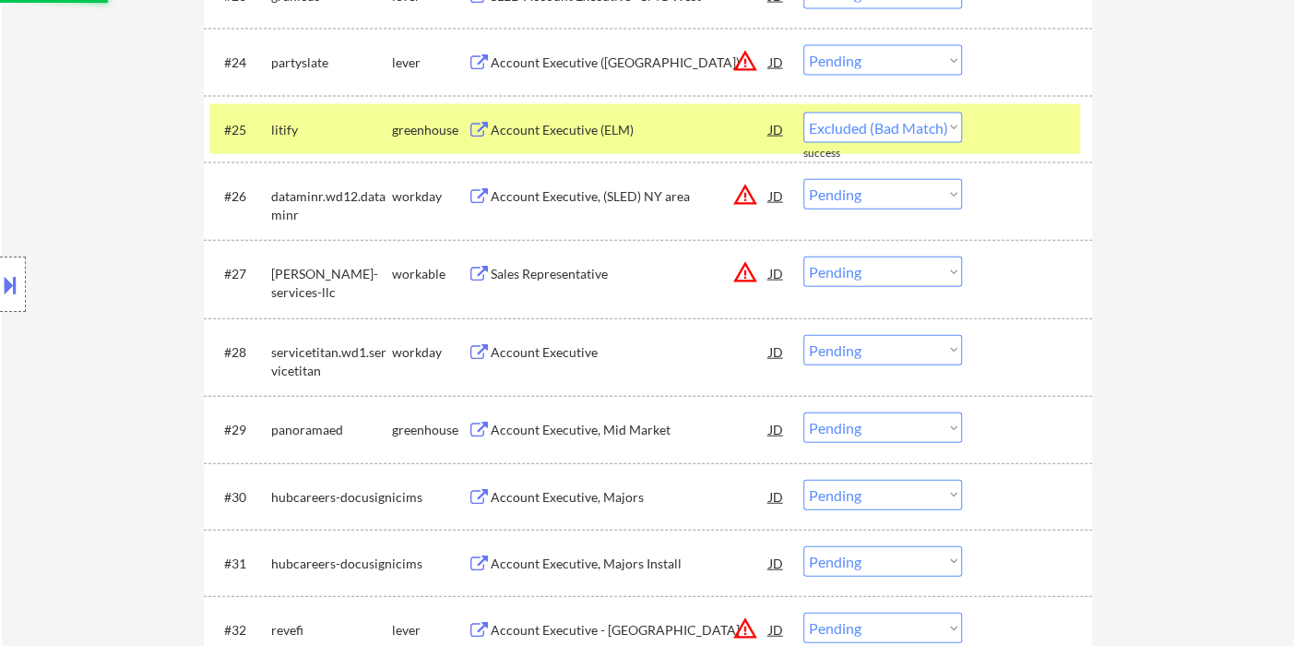
select select ""pending""
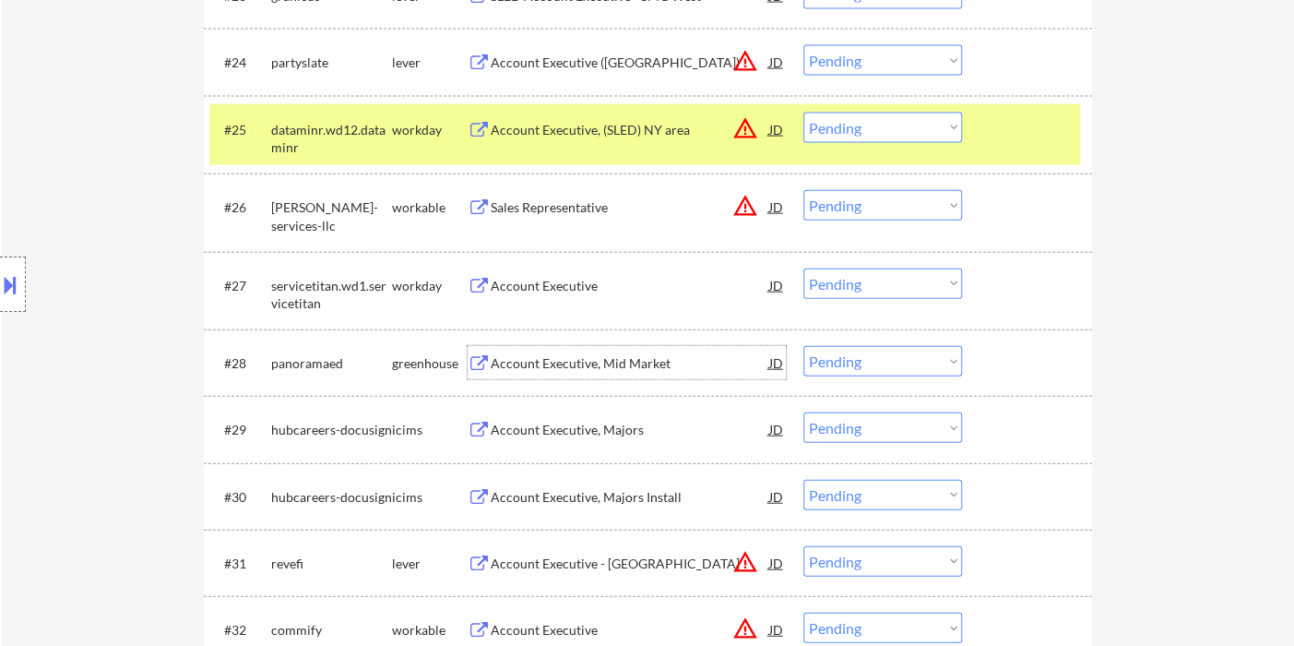
click at [604, 373] on div "Account Executive, Mid Market" at bounding box center [630, 362] width 279 height 33
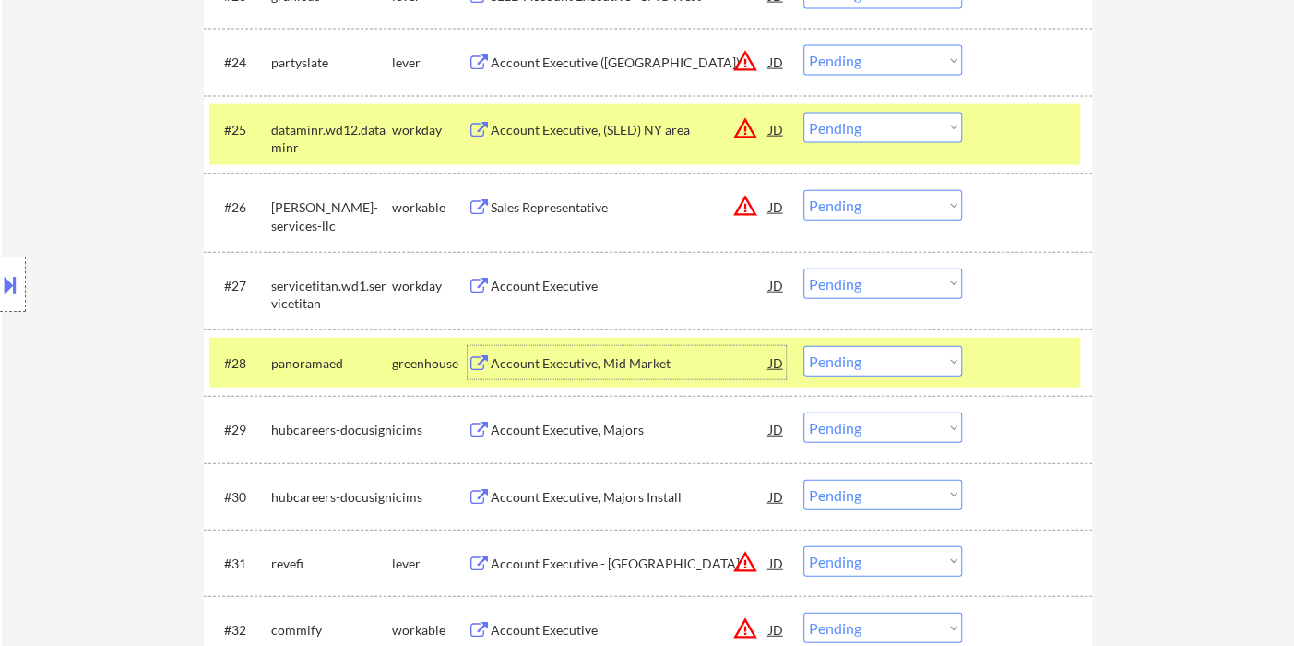
drag, startPoint x: 864, startPoint y: 369, endPoint x: 873, endPoint y: 375, distance: 10.0
click at [865, 369] on select "Choose an option... Pending Applied Excluded (Questions) Excluded (Expired) Exc…" at bounding box center [882, 361] width 159 height 30
click at [803, 346] on select "Choose an option... Pending Applied Excluded (Questions) Excluded (Expired) Exc…" at bounding box center [882, 361] width 159 height 30
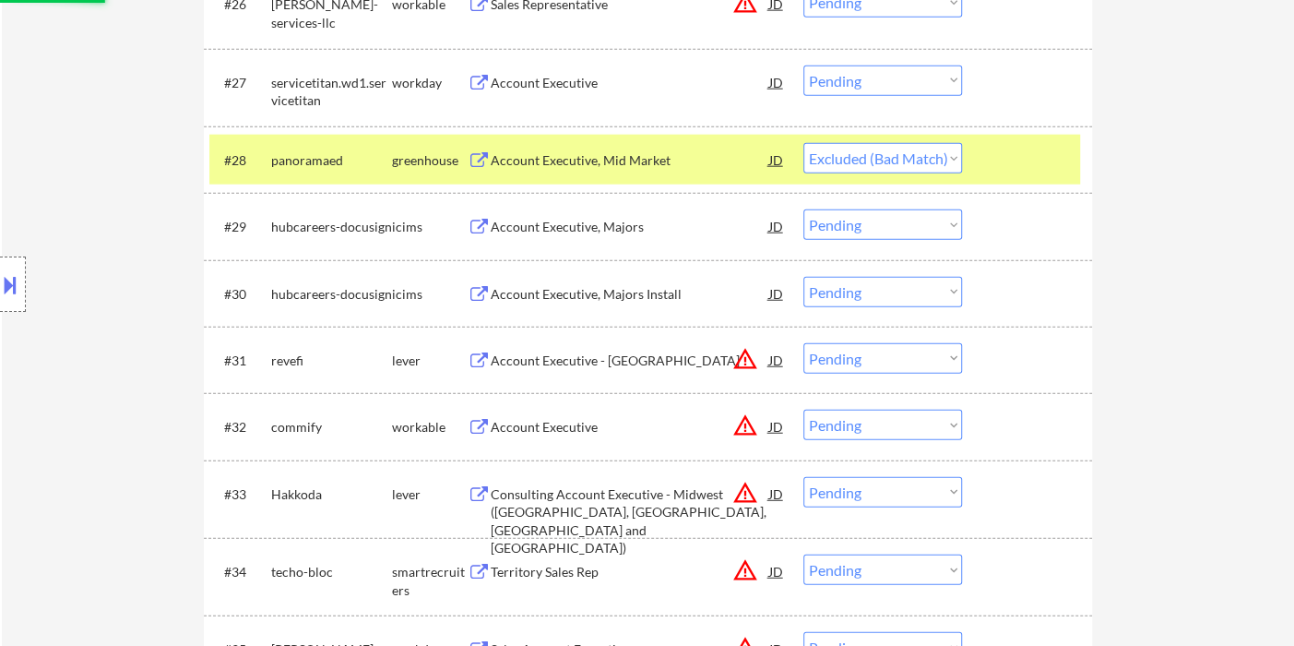
scroll to position [2459, 0]
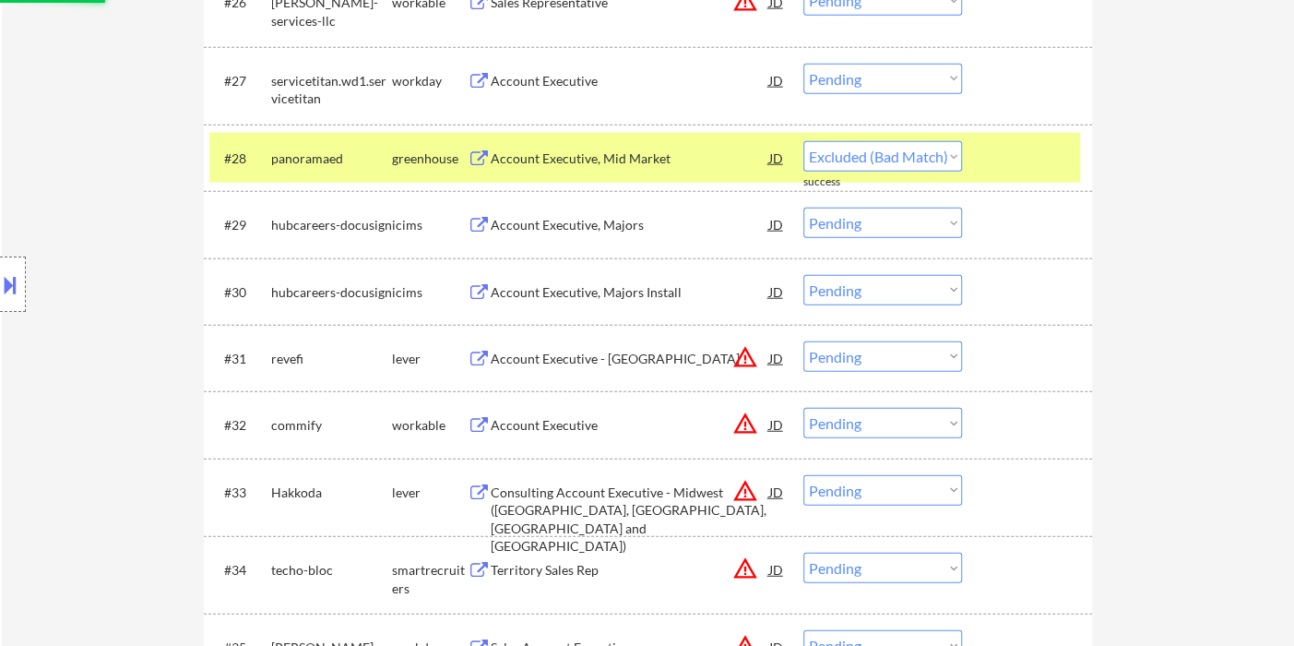
select select ""pending""
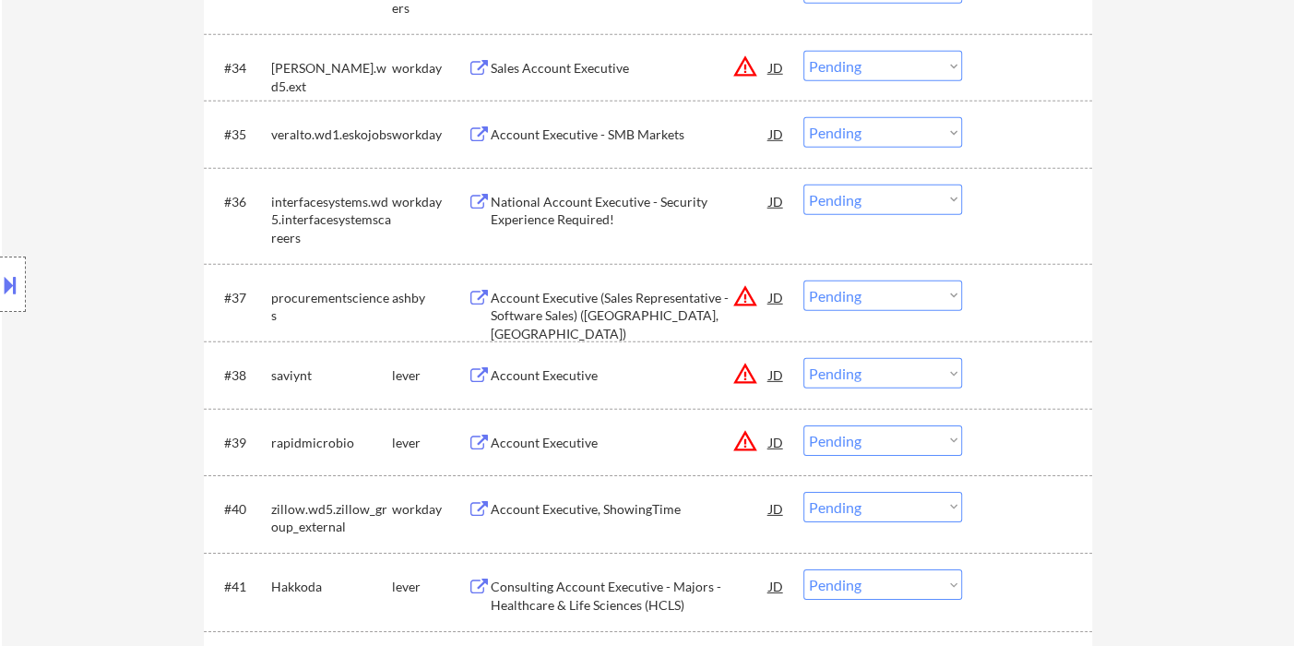
scroll to position [3074, 0]
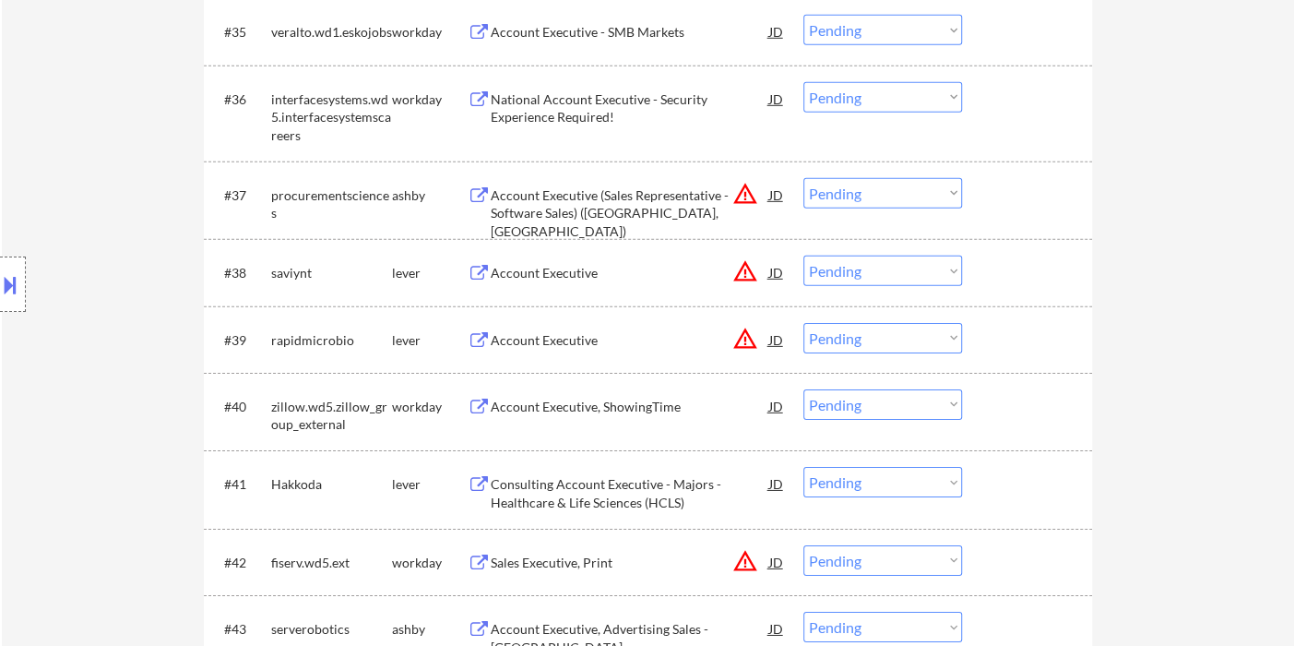
click at [778, 341] on div "JD" at bounding box center [776, 339] width 18 height 33
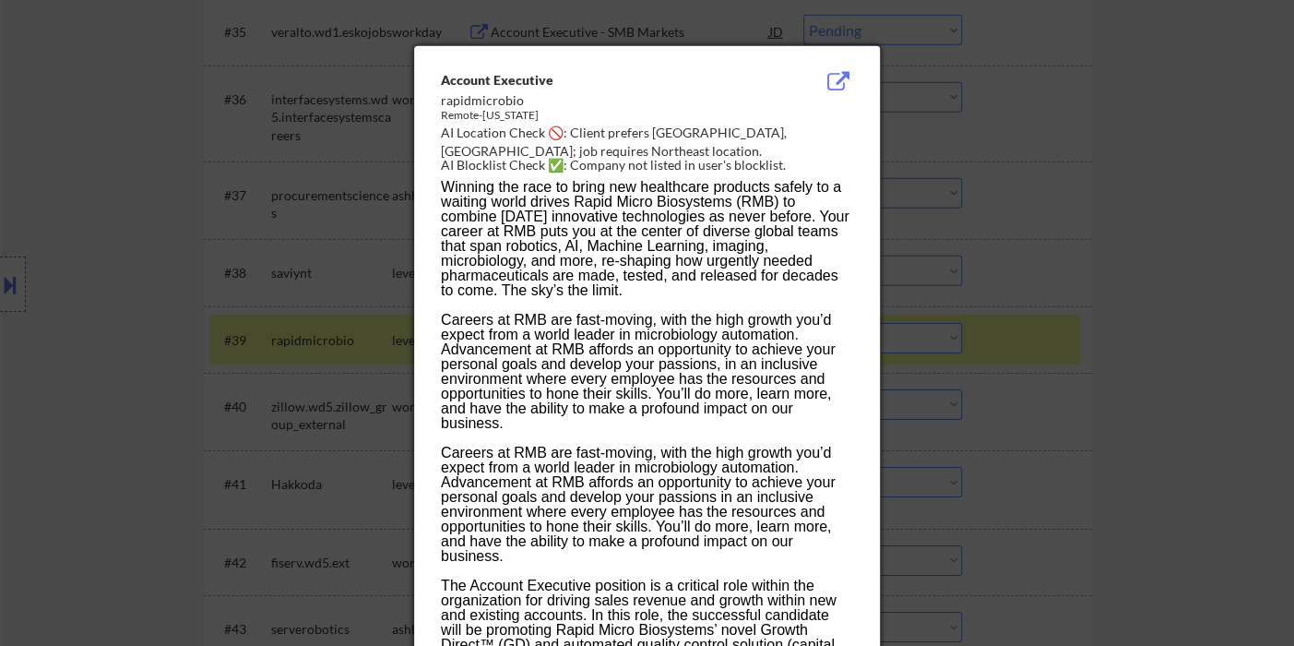
click at [1029, 439] on div at bounding box center [647, 323] width 1294 height 646
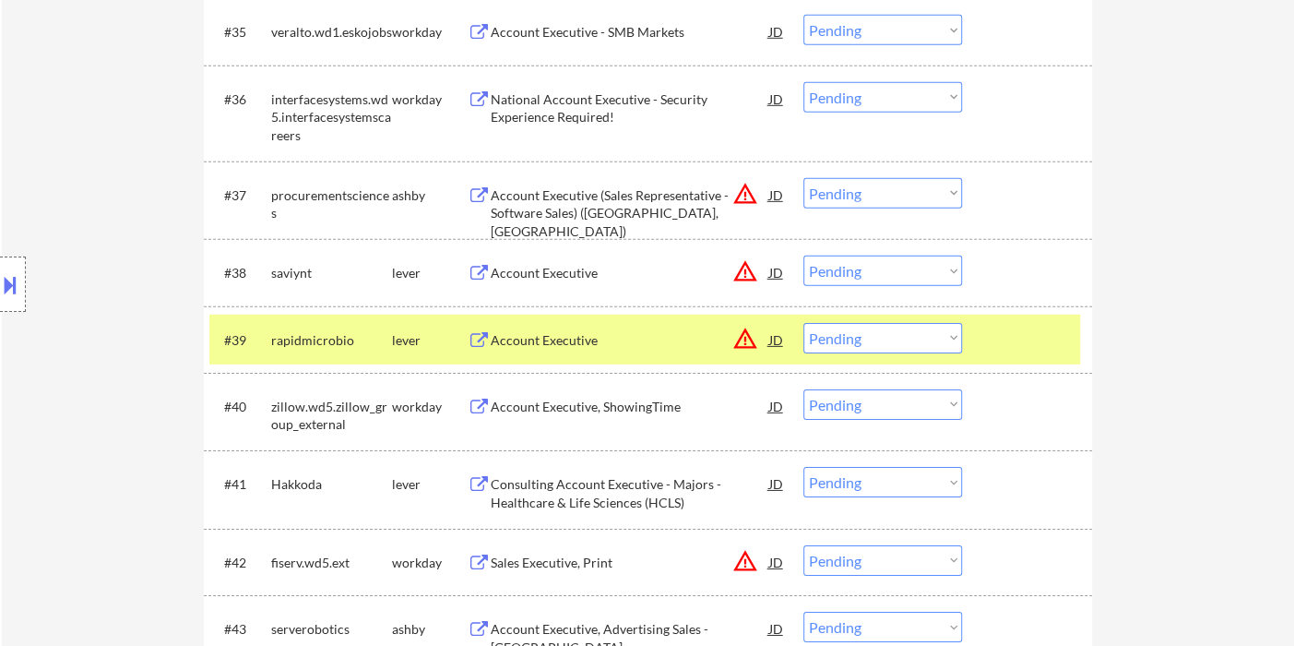
click at [866, 336] on select "Choose an option... Pending Applied Excluded (Questions) Excluded (Expired) Exc…" at bounding box center [882, 338] width 159 height 30
click at [1079, 434] on div "#40 zillow.wd5.zillow_group_external workday Account Executive, ShowingTime JD …" at bounding box center [648, 411] width 888 height 77
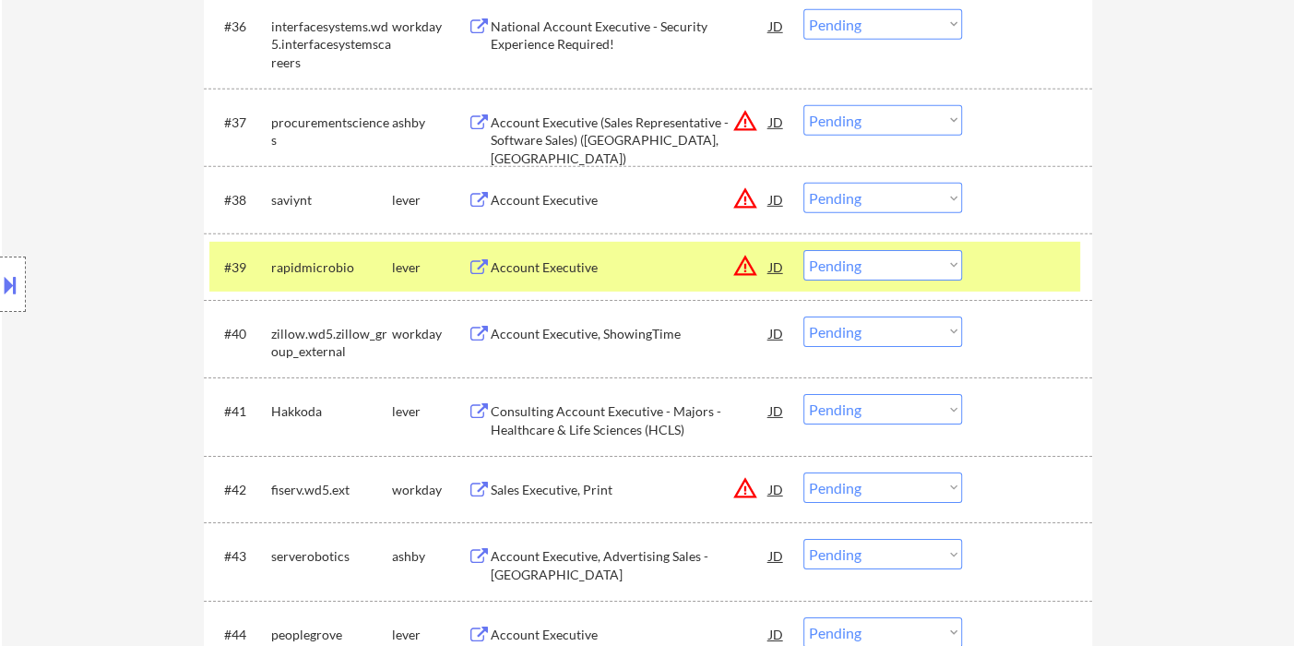
scroll to position [3177, 0]
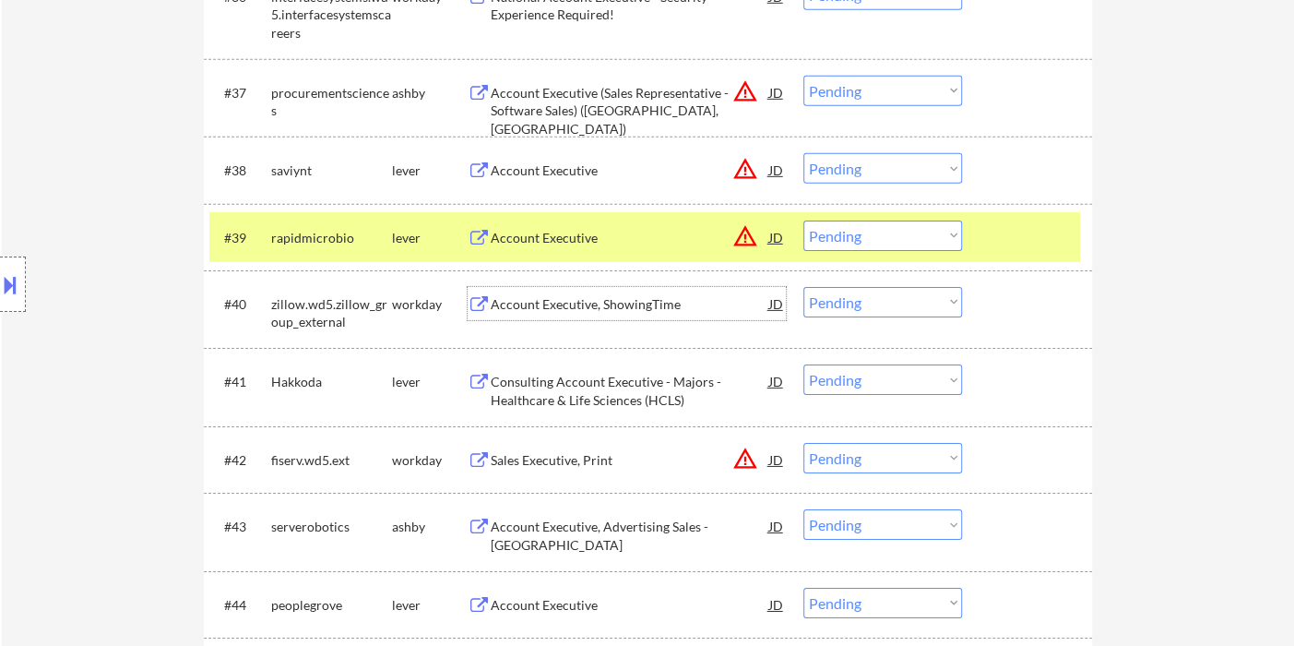
click at [611, 313] on div "Account Executive, ShowingTime" at bounding box center [630, 303] width 279 height 33
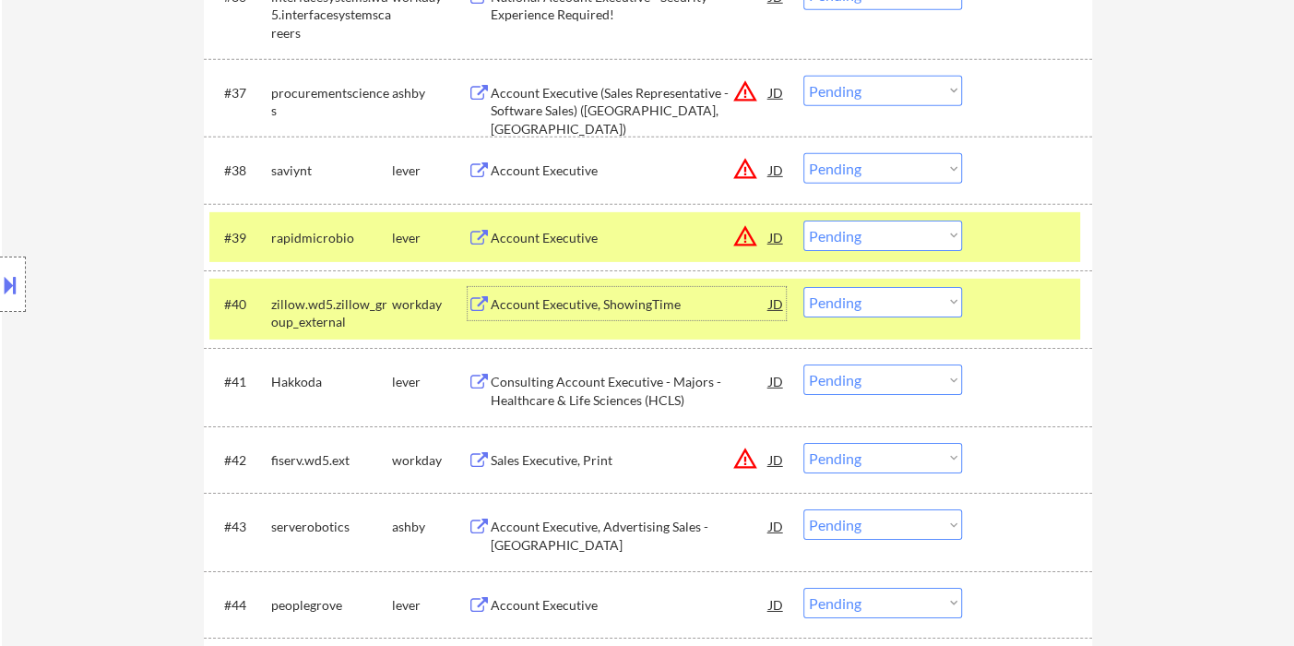
click at [872, 304] on select "Choose an option... Pending Applied Excluded (Questions) Excluded (Expired) Exc…" at bounding box center [882, 302] width 159 height 30
click at [871, 293] on select "Choose an option... Pending Applied Excluded (Questions) Excluded (Expired) Exc…" at bounding box center [882, 302] width 159 height 30
click at [803, 287] on select "Choose an option... Pending Applied Excluded (Questions) Excluded (Expired) Exc…" at bounding box center [882, 302] width 159 height 30
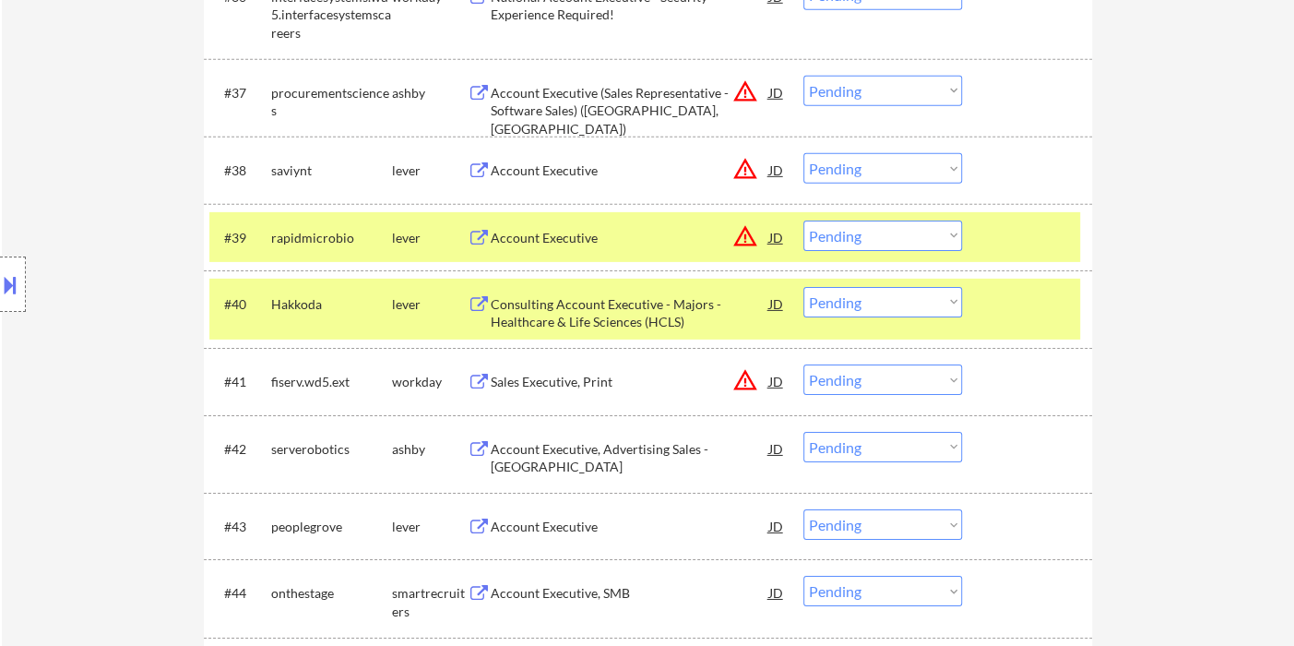
click at [583, 328] on div "Consulting Account Executive - Majors - Healthcare & Life Sciences (HCLS)" at bounding box center [630, 313] width 279 height 36
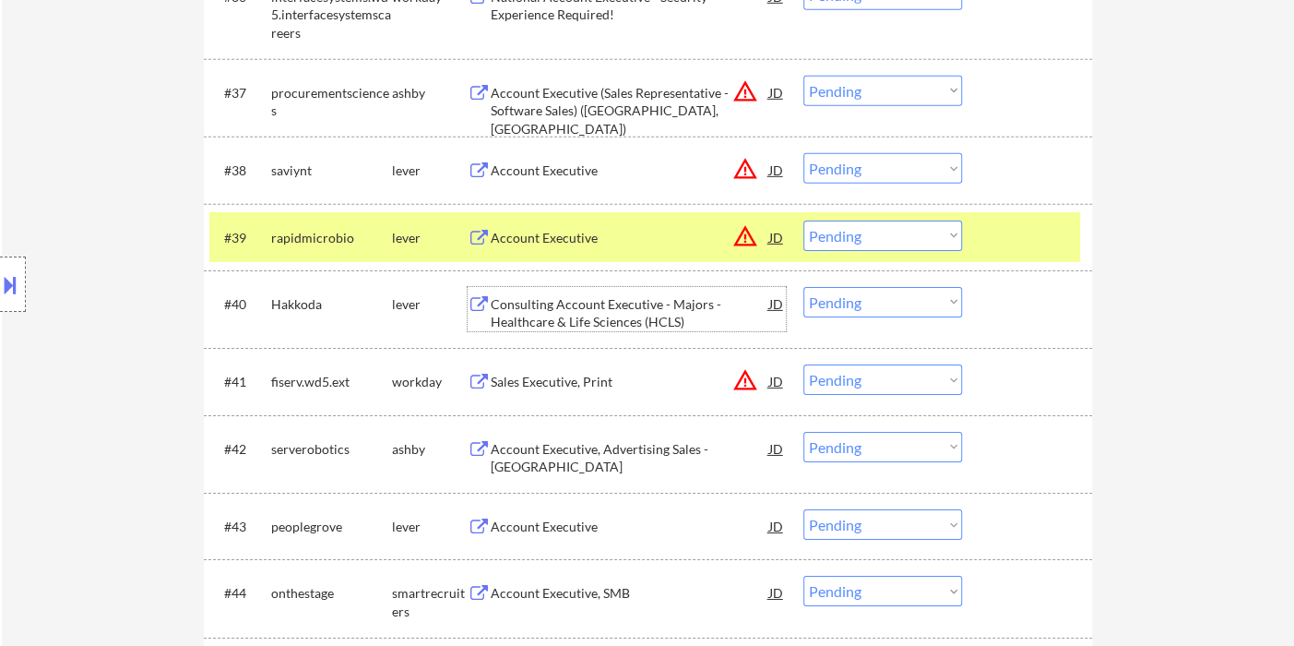
click at [835, 301] on select "Choose an option... Pending Applied Excluded (Questions) Excluded (Expired) Exc…" at bounding box center [882, 302] width 159 height 30
click at [803, 287] on select "Choose an option... Pending Applied Excluded (Questions) Excluded (Expired) Exc…" at bounding box center [882, 302] width 159 height 30
select select ""pending""
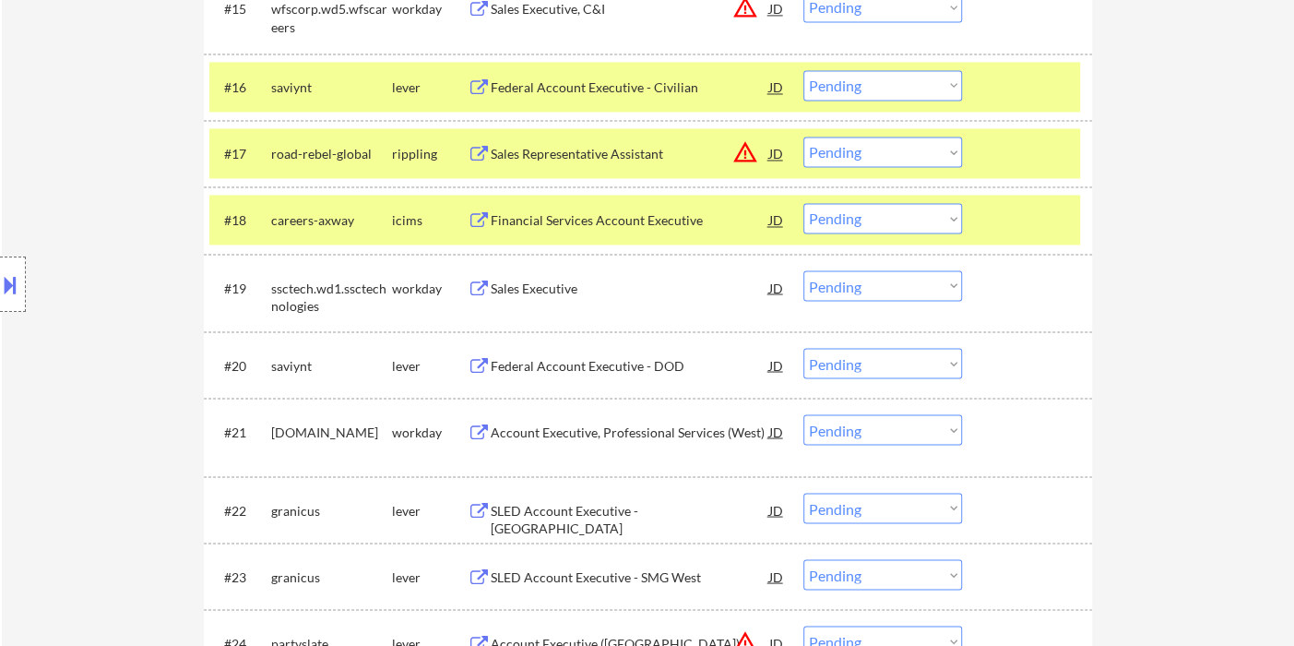
scroll to position [1698, 0]
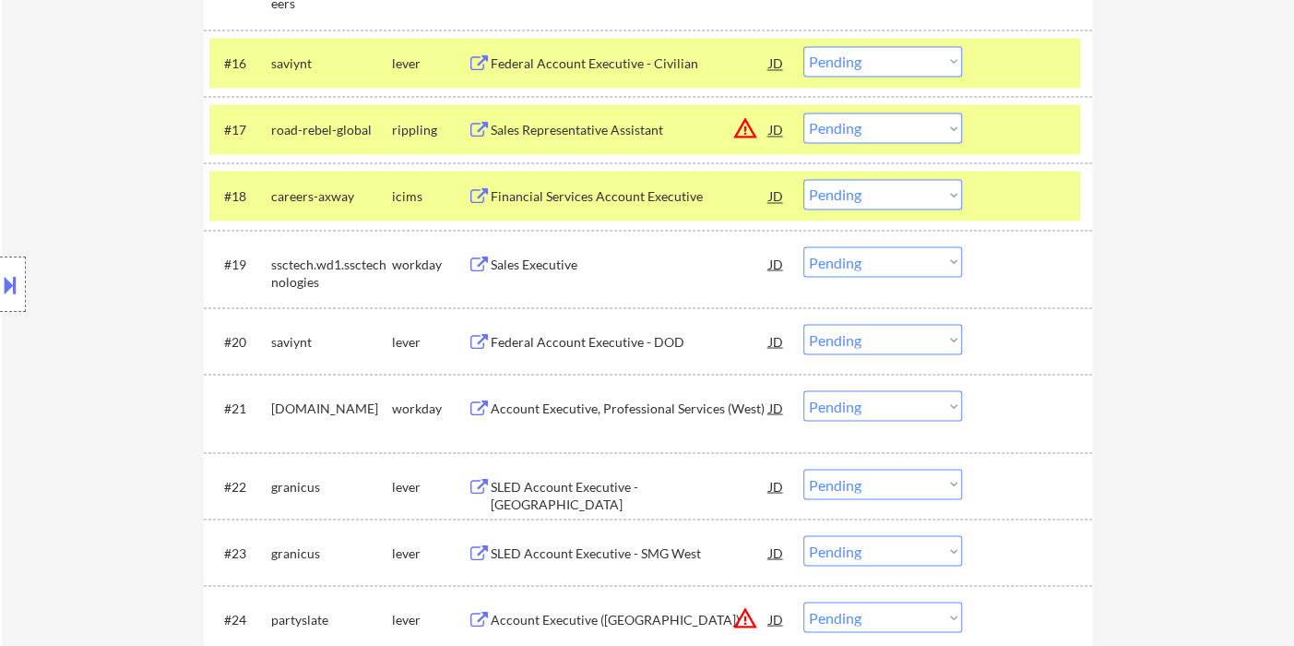
drag, startPoint x: 506, startPoint y: 256, endPoint x: 544, endPoint y: 268, distance: 39.7
click at [506, 256] on div "Sales Executive" at bounding box center [630, 264] width 279 height 18
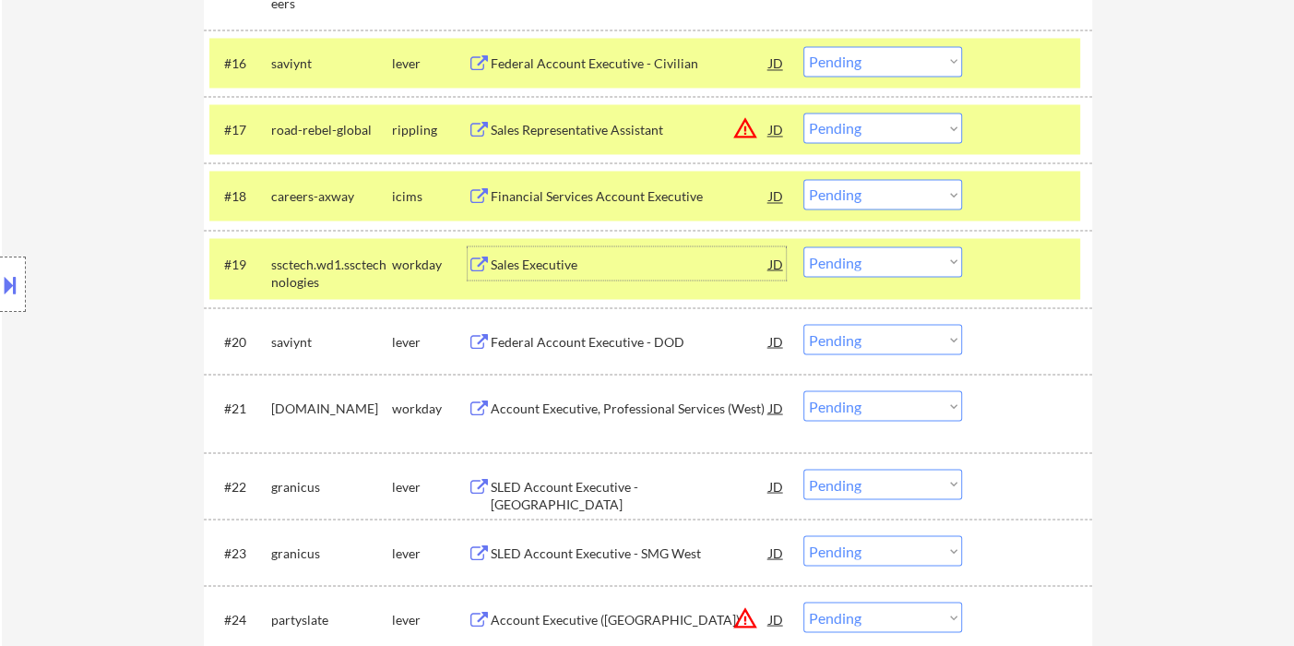
drag, startPoint x: 905, startPoint y: 252, endPoint x: 923, endPoint y: 267, distance: 23.6
click at [906, 252] on select "Choose an option... Pending Applied Excluded (Questions) Excluded (Expired) Exc…" at bounding box center [882, 261] width 159 height 30
click at [803, 246] on select "Choose an option... Pending Applied Excluded (Questions) Excluded (Expired) Exc…" at bounding box center [882, 261] width 159 height 30
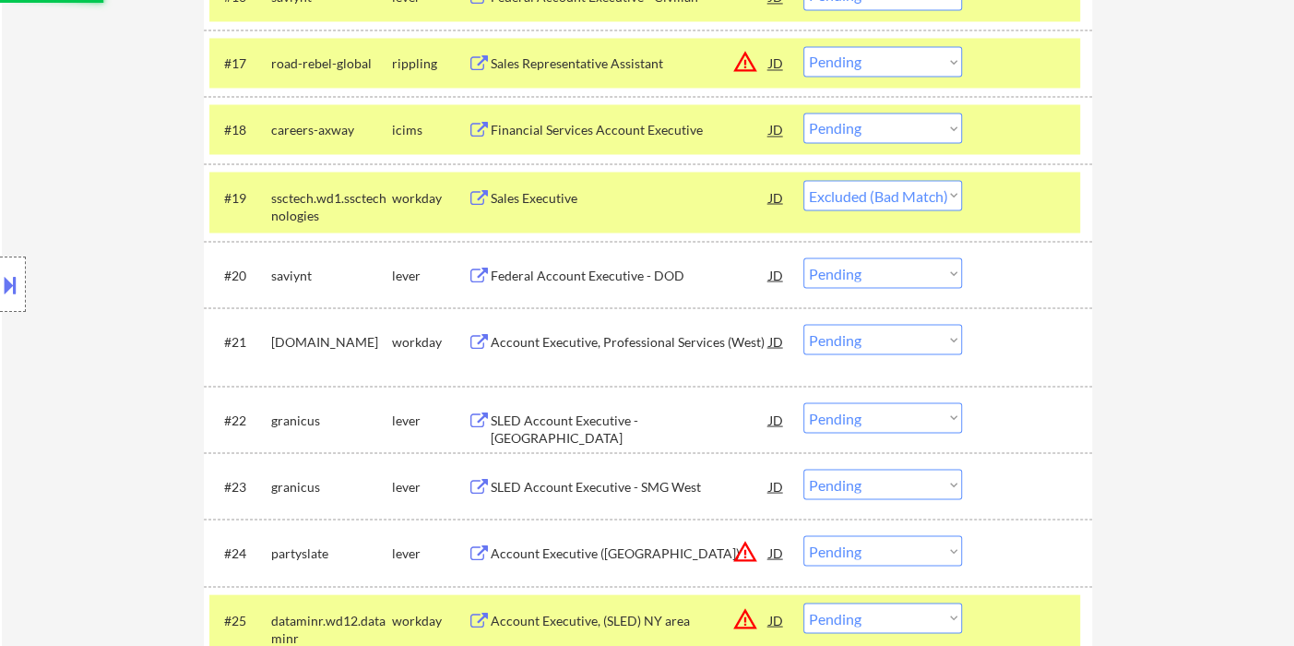
scroll to position [1801, 0]
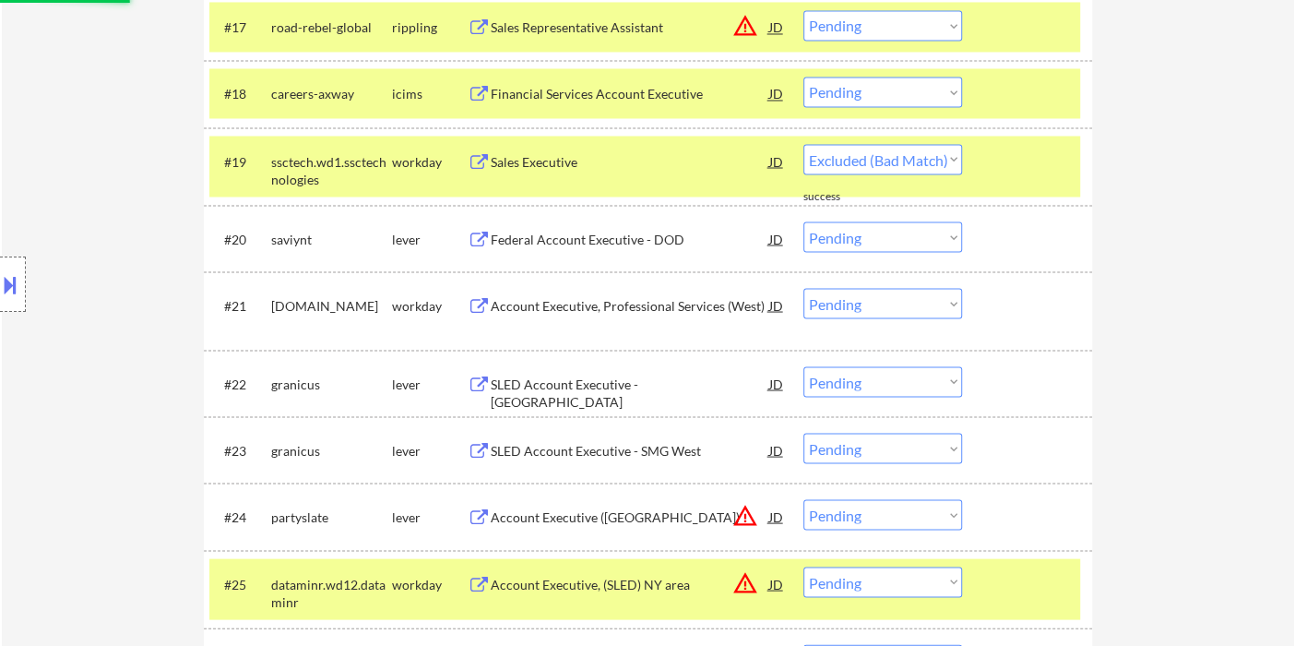
select select ""pending""
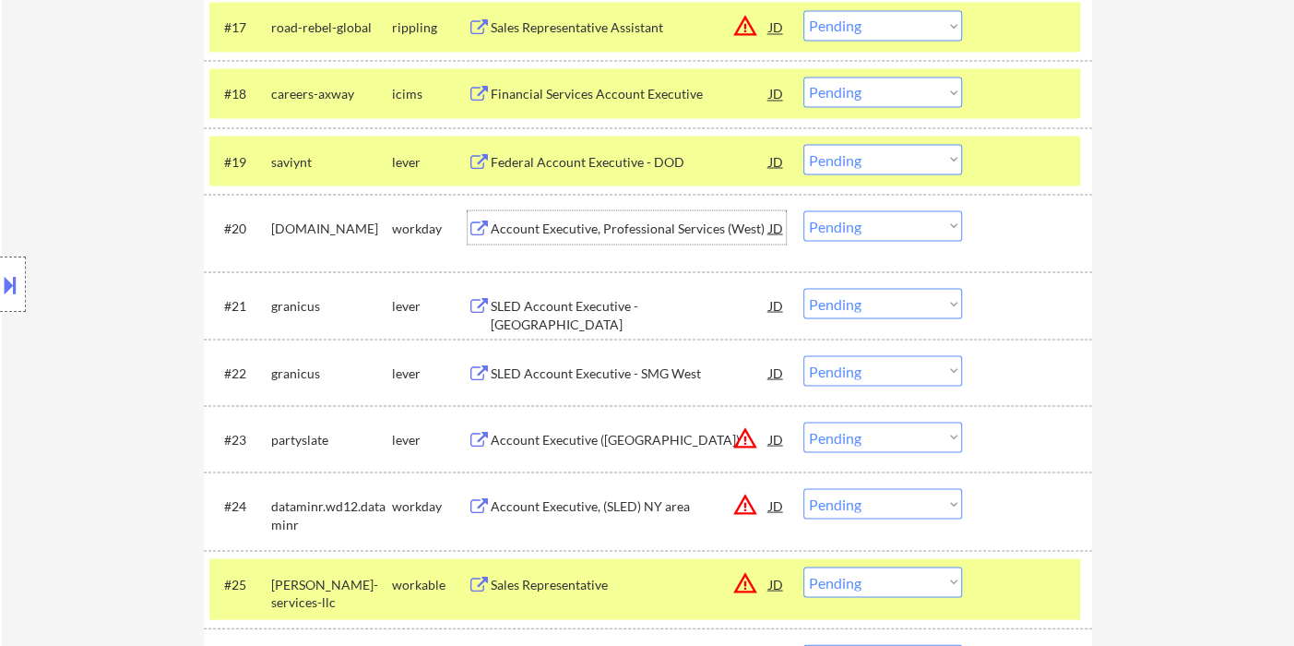
click at [574, 231] on div "Account Executive, Professional Services (West)" at bounding box center [630, 228] width 279 height 18
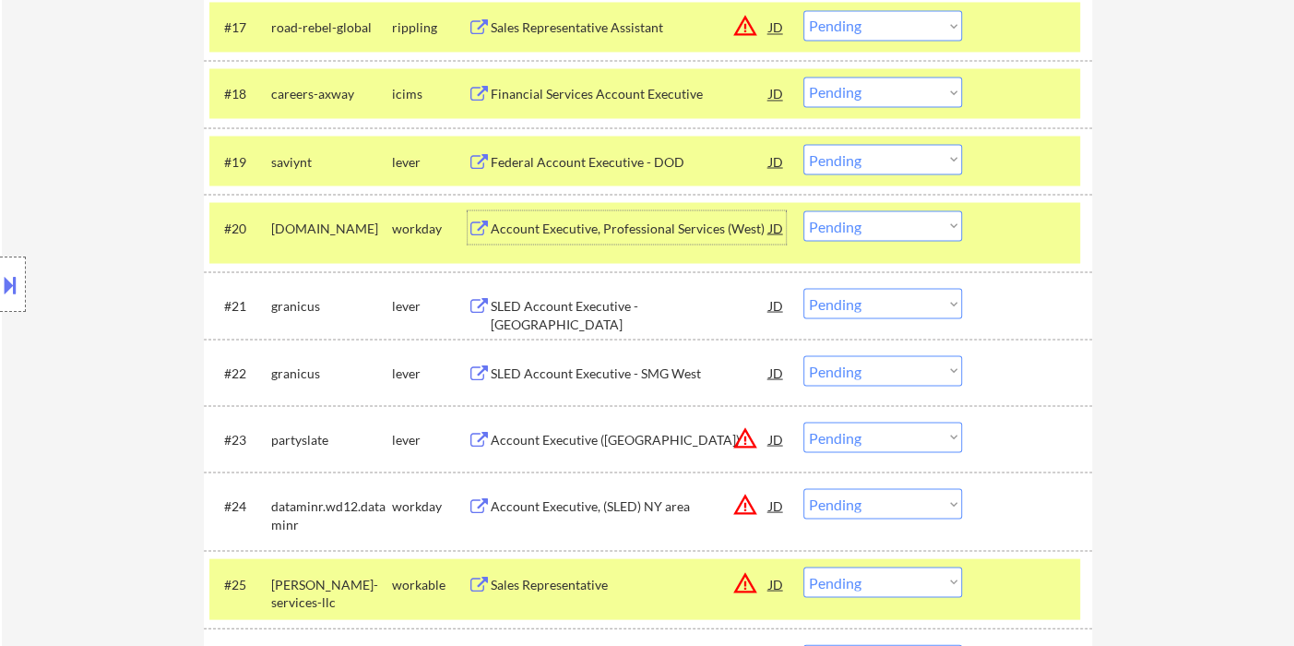
click at [867, 220] on select "Choose an option... Pending Applied Excluded (Questions) Excluded (Expired) Exc…" at bounding box center [882, 225] width 159 height 30
click at [803, 210] on select "Choose an option... Pending Applied Excluded (Questions) Excluded (Expired) Exc…" at bounding box center [882, 225] width 159 height 30
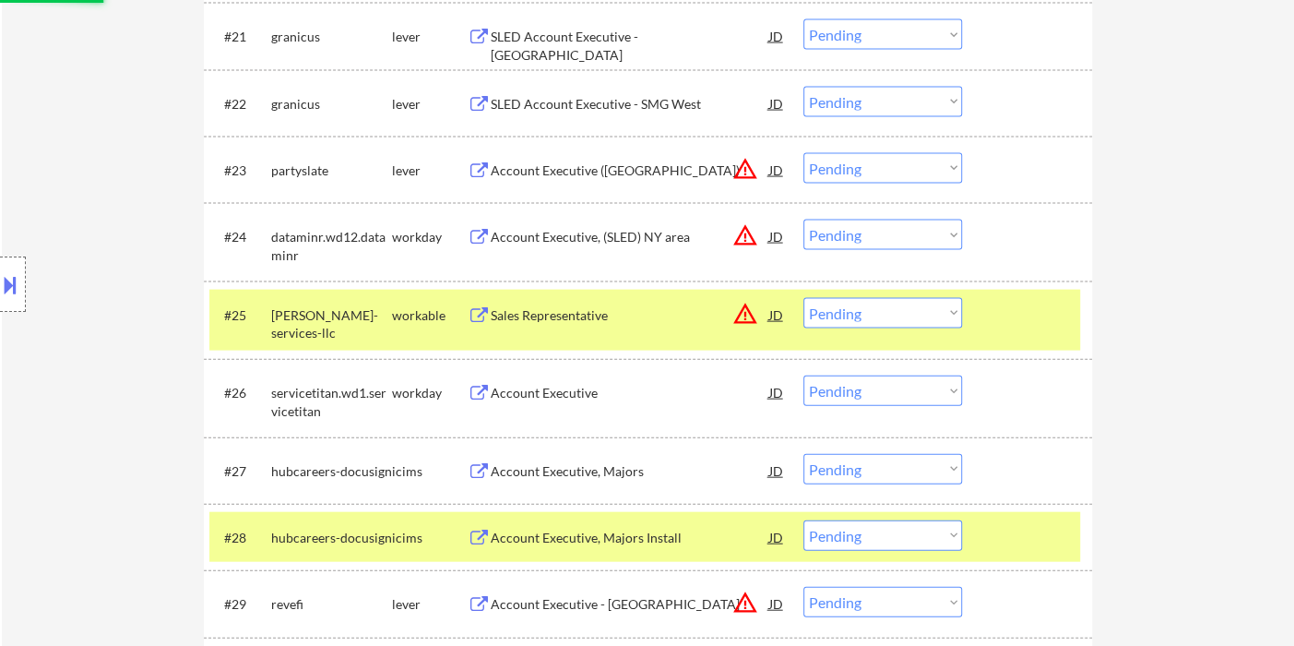
scroll to position [2109, 0]
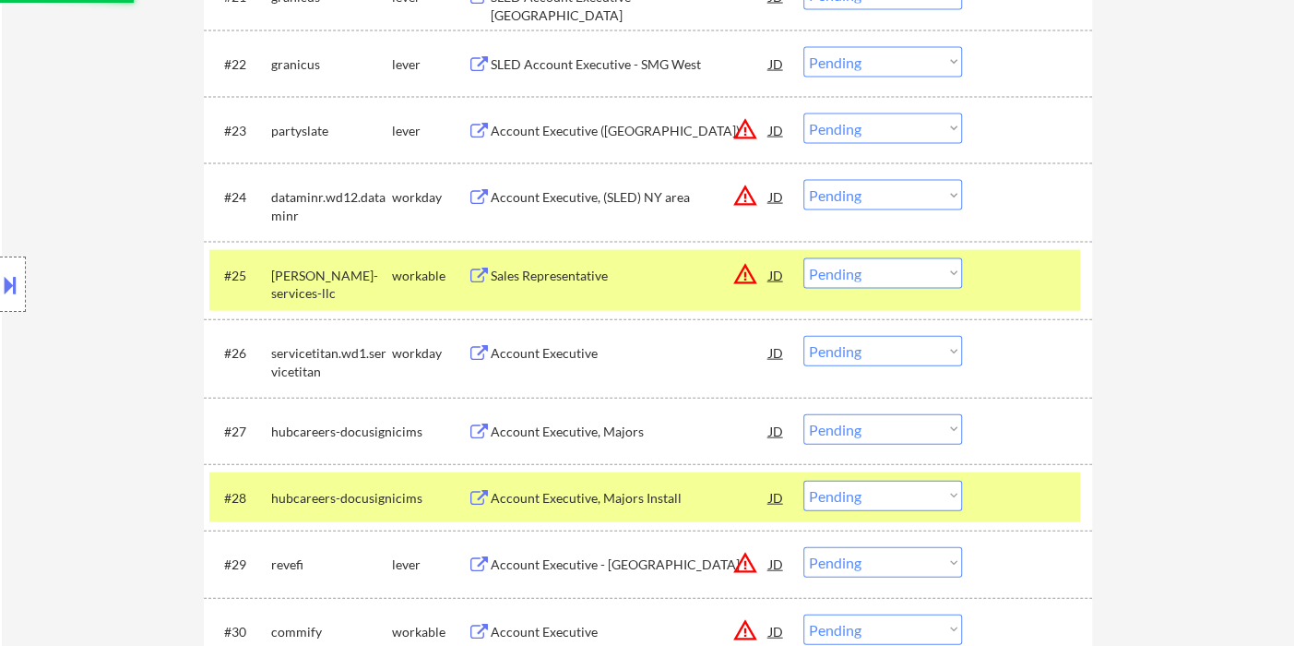
select select ""pending""
click at [557, 354] on div "Account Executive" at bounding box center [630, 352] width 279 height 33
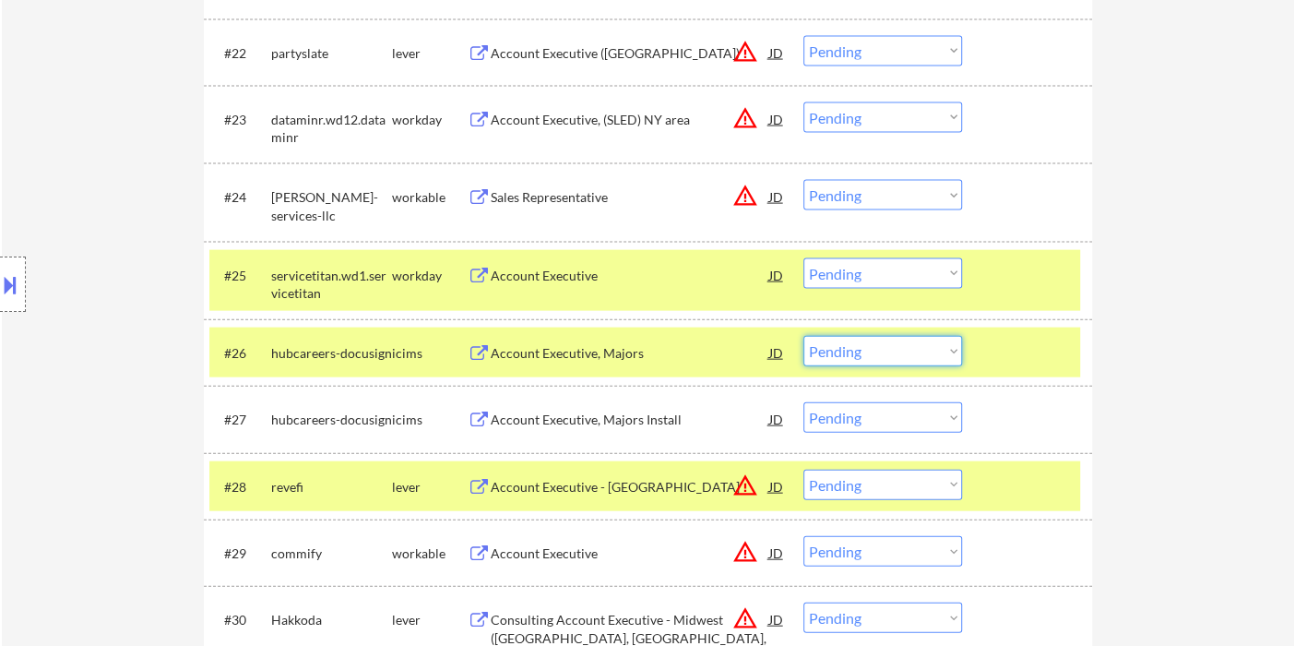
drag, startPoint x: 870, startPoint y: 348, endPoint x: 881, endPoint y: 360, distance: 16.3
click at [870, 348] on select "Choose an option... Pending Applied Excluded (Questions) Excluded (Expired) Exc…" at bounding box center [882, 351] width 159 height 30
click at [803, 336] on select "Choose an option... Pending Applied Excluded (Questions) Excluded (Expired) Exc…" at bounding box center [882, 351] width 159 height 30
click at [583, 284] on div "Account Executive" at bounding box center [630, 274] width 279 height 33
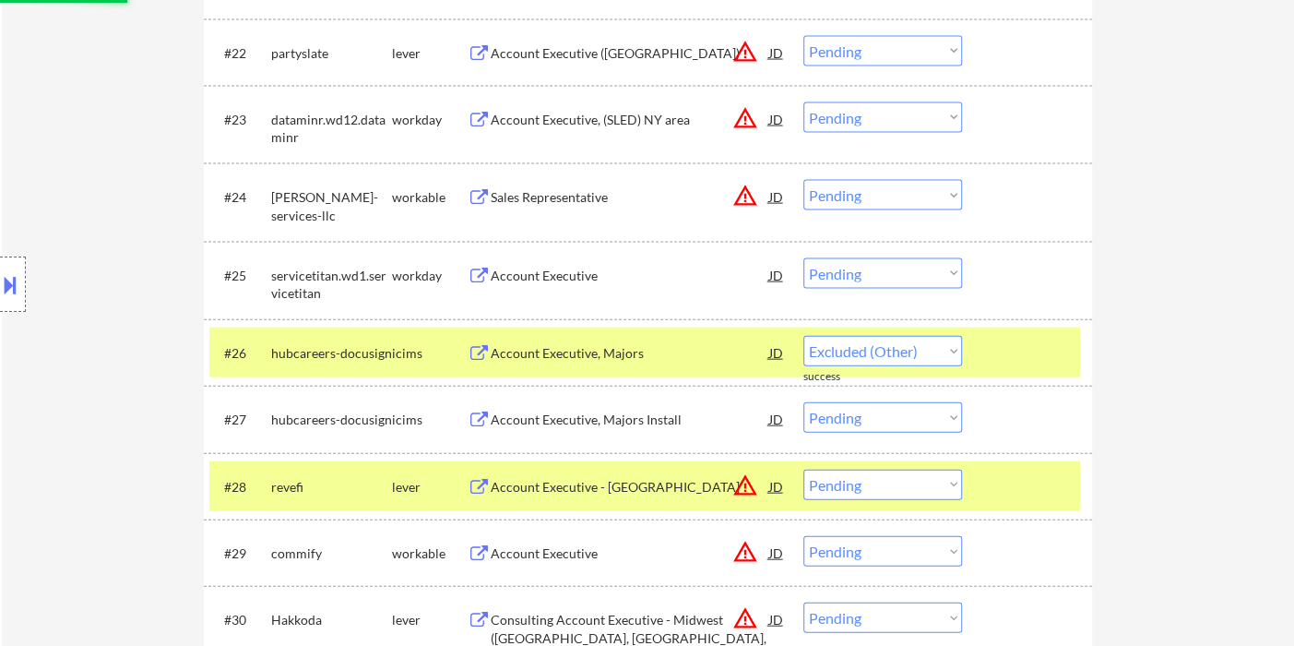
select select ""pending""
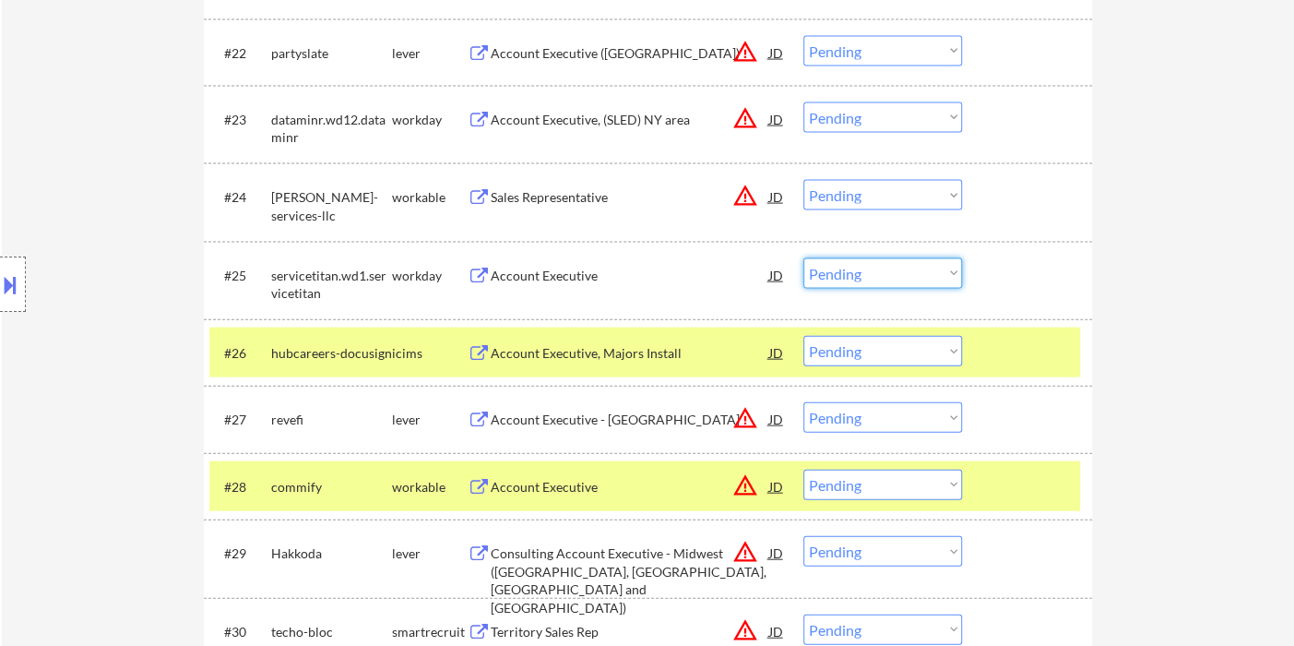
click at [863, 265] on select "Choose an option... Pending Applied Excluded (Questions) Excluded (Expired) Exc…" at bounding box center [882, 273] width 159 height 30
click at [803, 258] on select "Choose an option... Pending Applied Excluded (Questions) Excluded (Expired) Exc…" at bounding box center [882, 273] width 159 height 30
click at [600, 359] on div "Account Executive, Majors Install" at bounding box center [630, 353] width 279 height 18
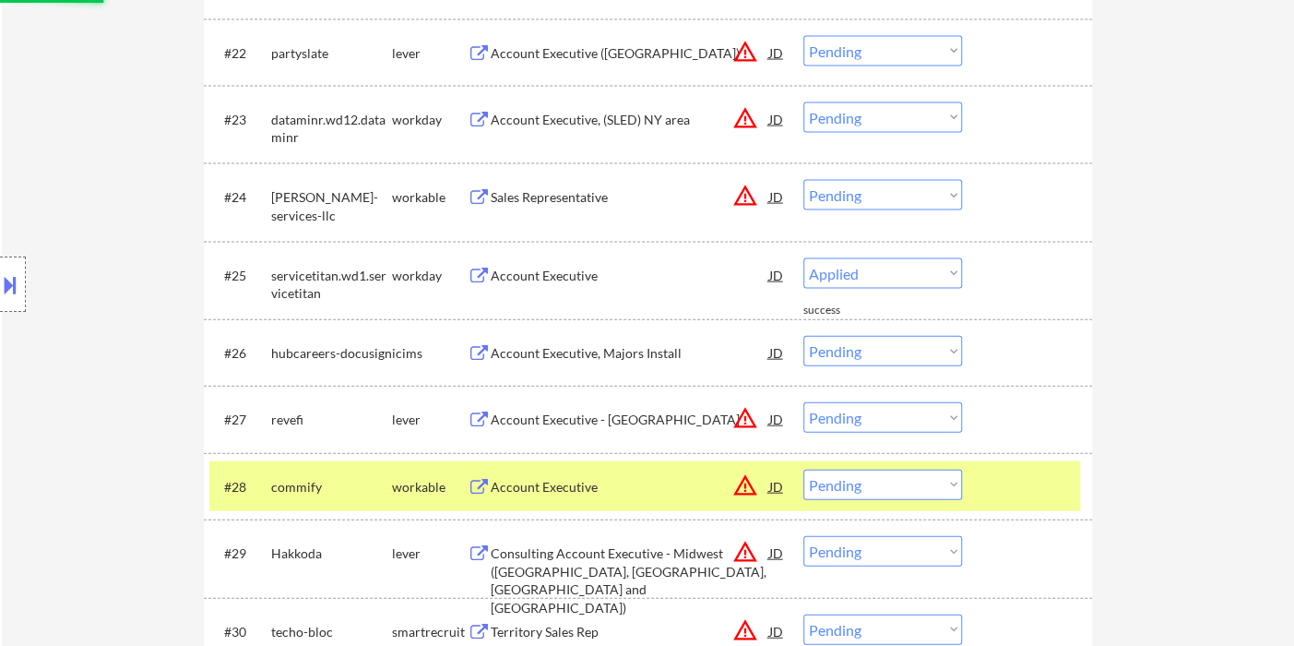
select select ""pending""
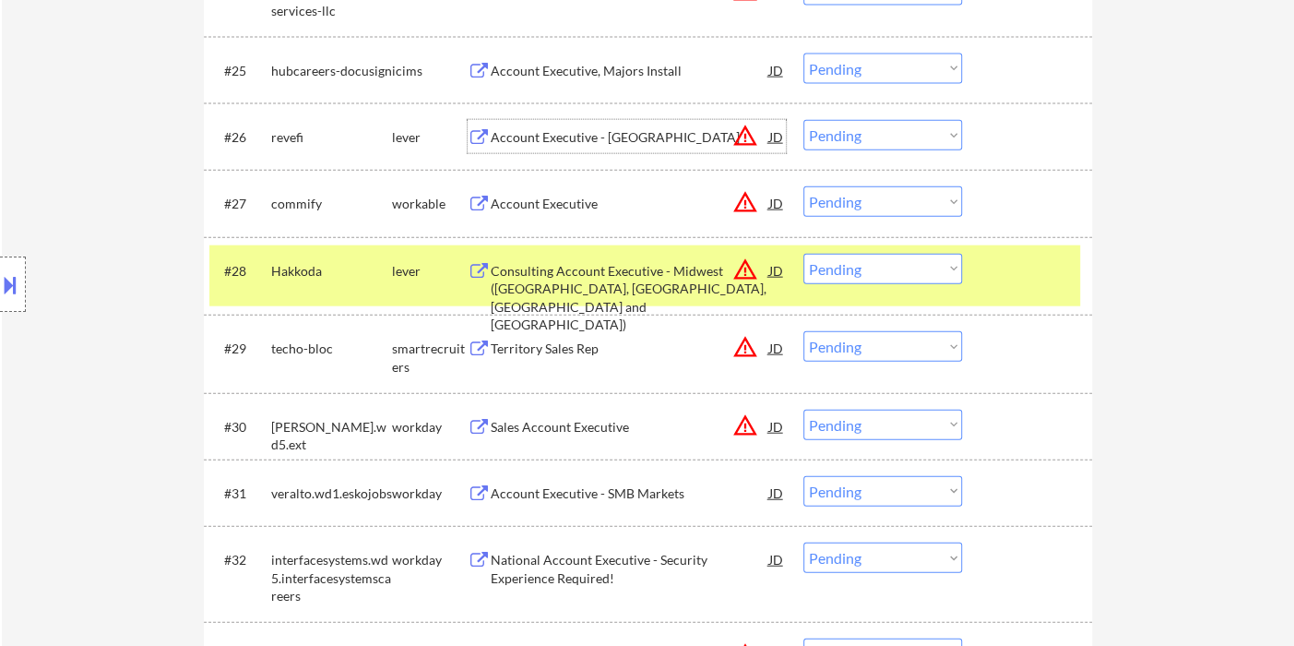
scroll to position [2416, 0]
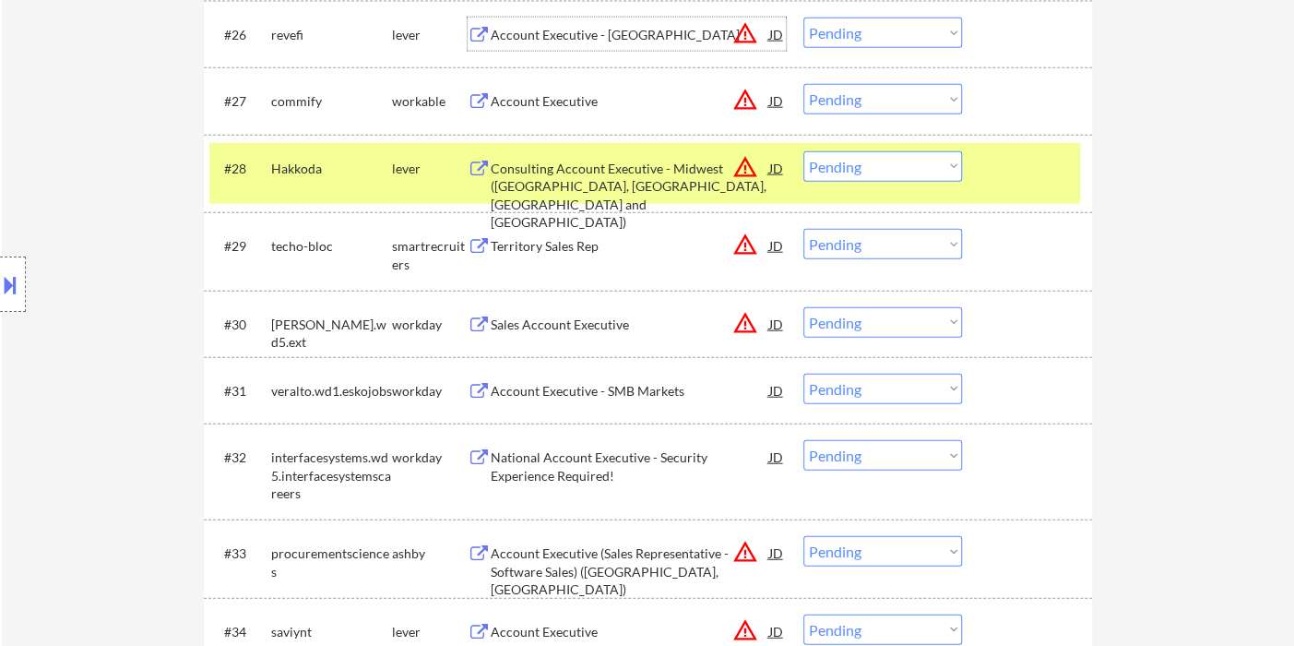
click at [605, 395] on div "Account Executive - SMB Markets" at bounding box center [630, 391] width 279 height 18
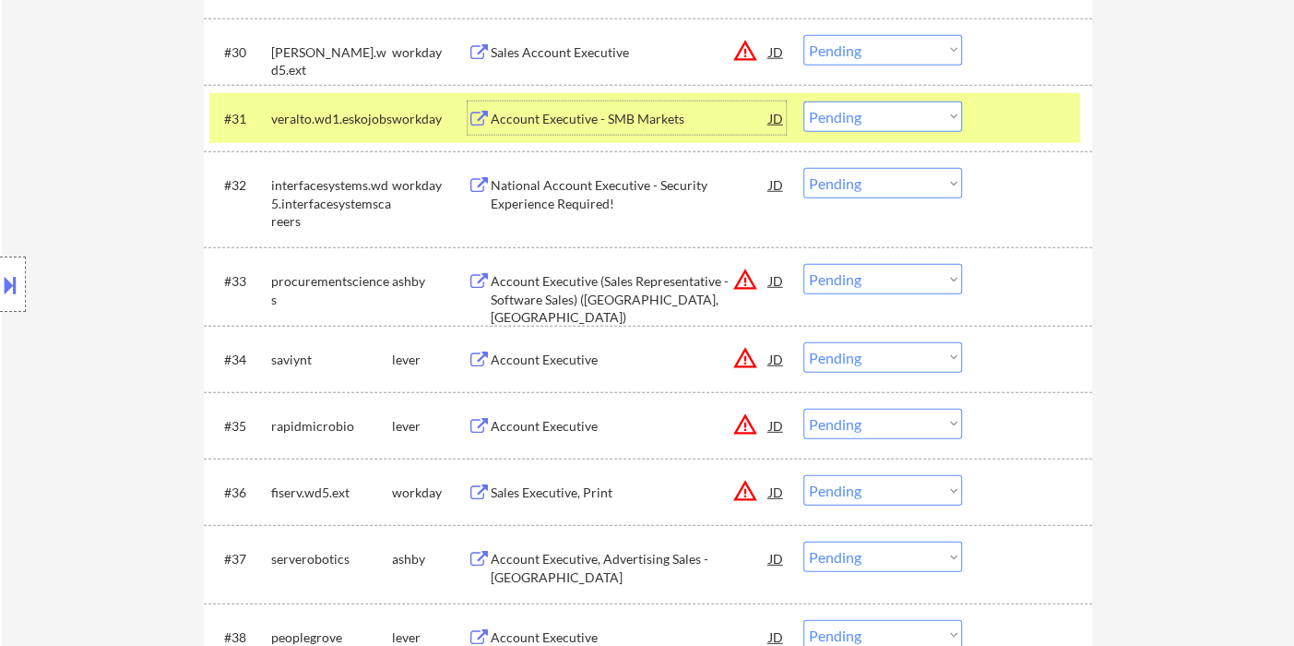
scroll to position [2723, 0]
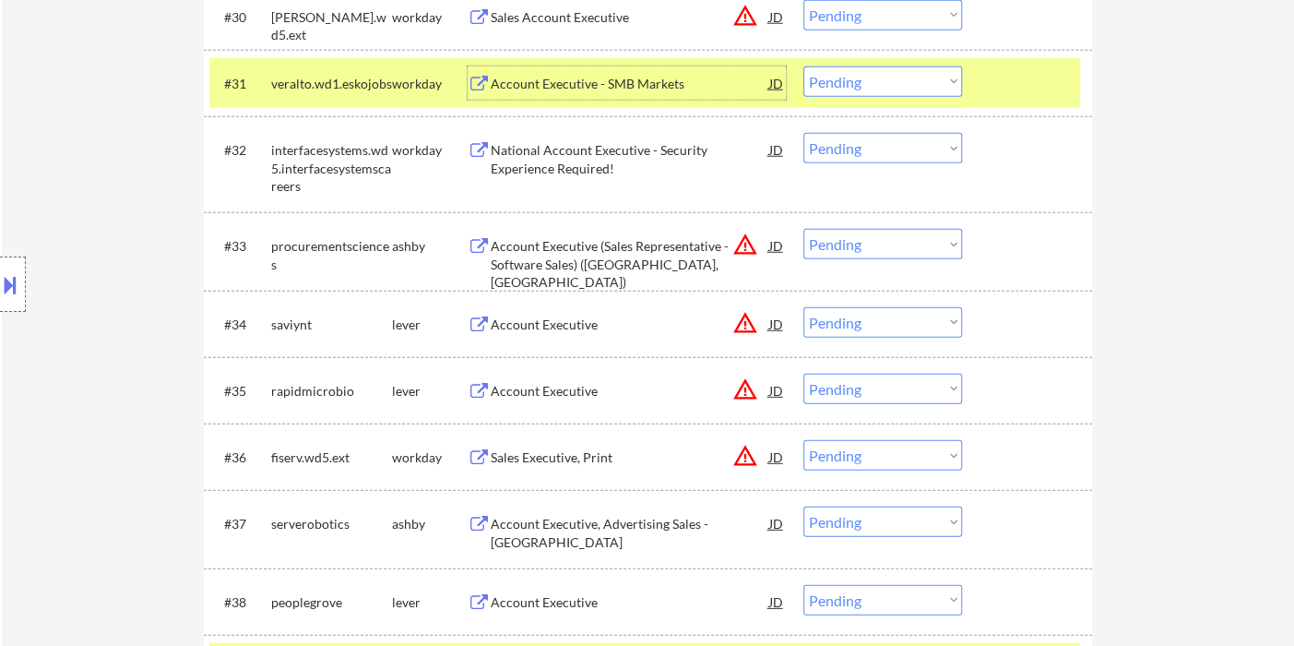
click at [778, 316] on div "JD" at bounding box center [776, 323] width 18 height 33
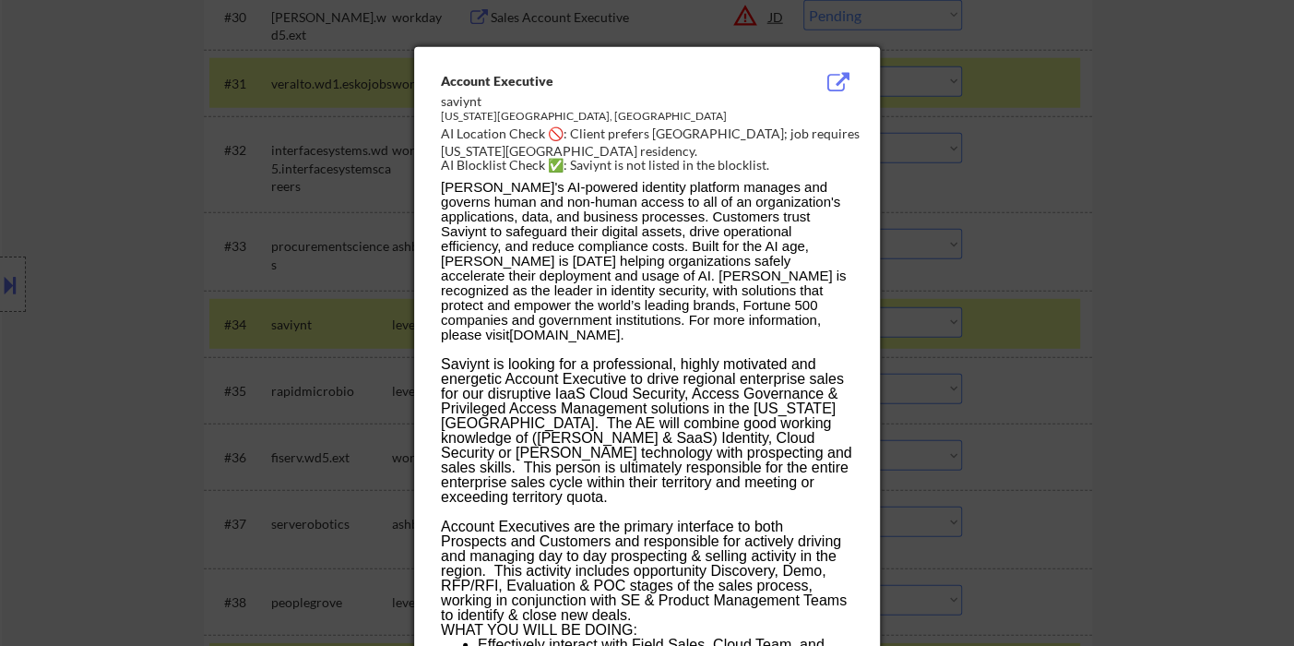
click at [1099, 414] on div at bounding box center [647, 323] width 1294 height 646
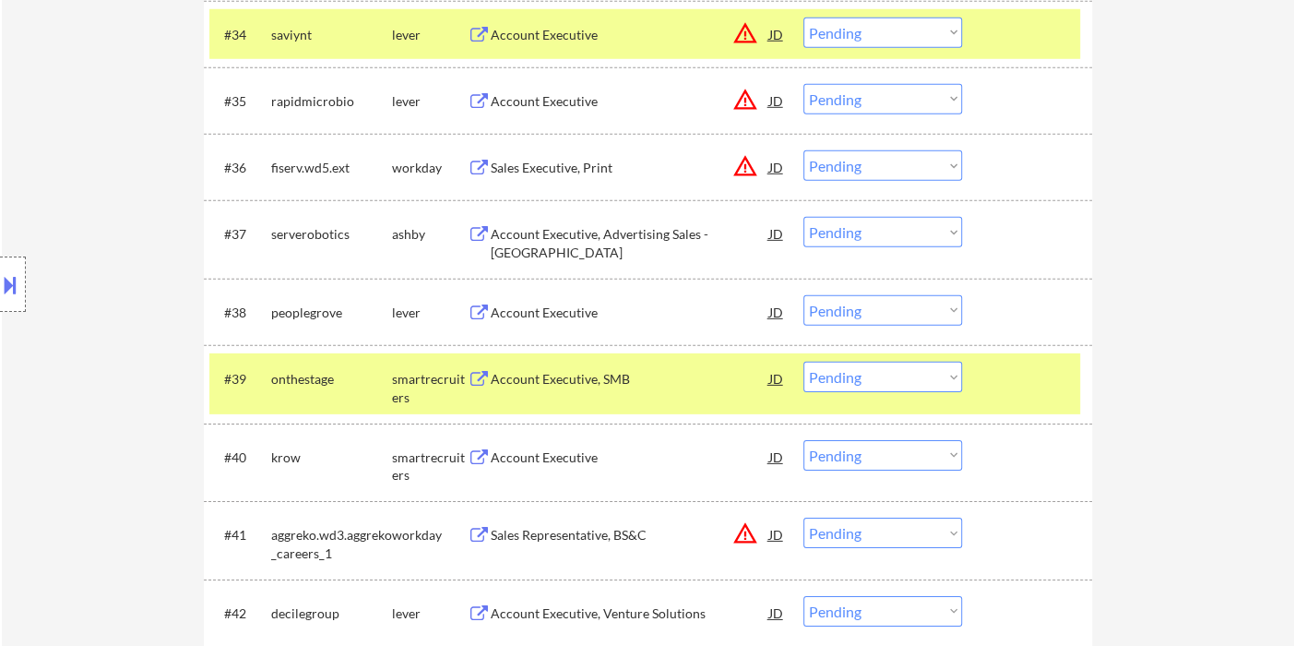
scroll to position [3031, 0]
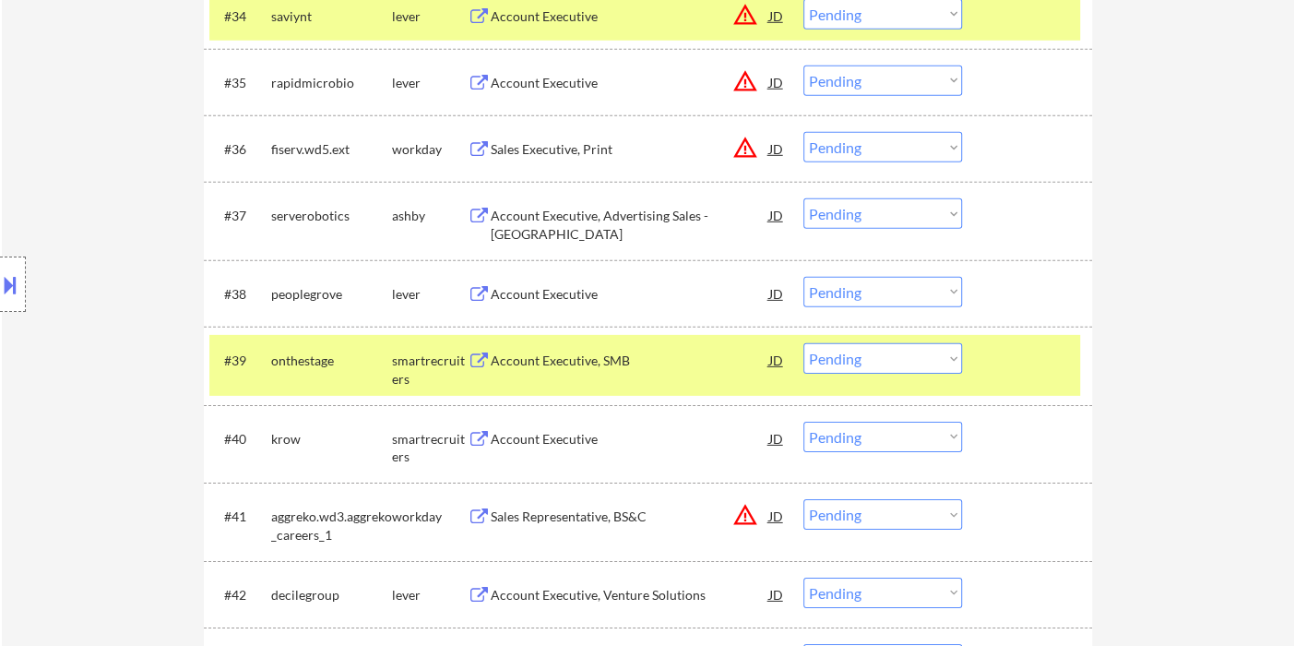
click at [573, 297] on div "Account Executive" at bounding box center [630, 294] width 279 height 18
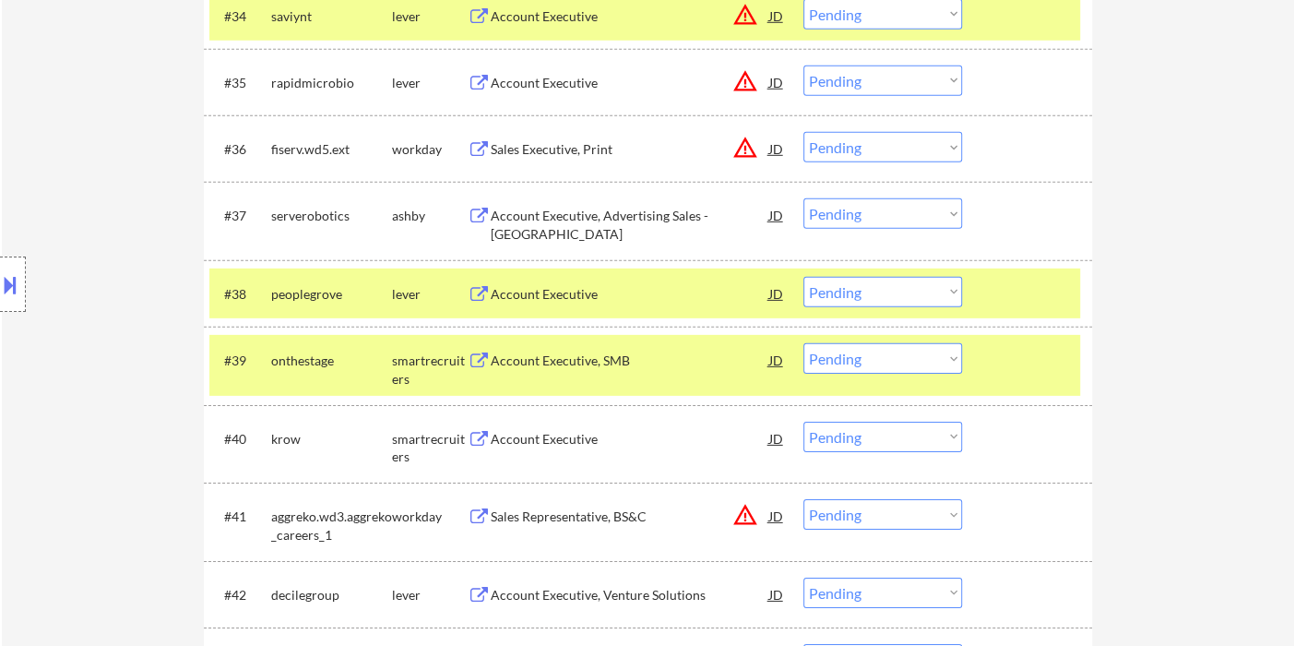
scroll to position [2482, 0]
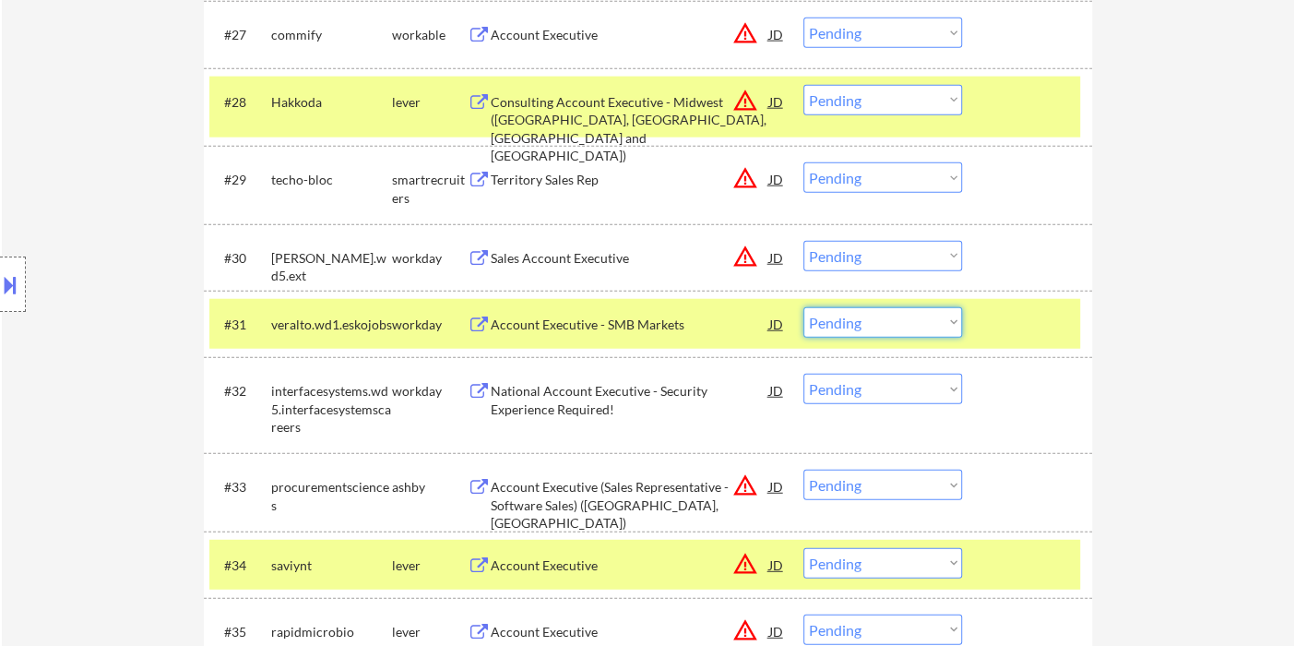
click at [811, 325] on select "Choose an option... Pending Applied Excluded (Questions) Excluded (Expired) Exc…" at bounding box center [882, 322] width 159 height 30
click at [803, 307] on select "Choose an option... Pending Applied Excluded (Questions) Excluded (Expired) Exc…" at bounding box center [882, 322] width 159 height 30
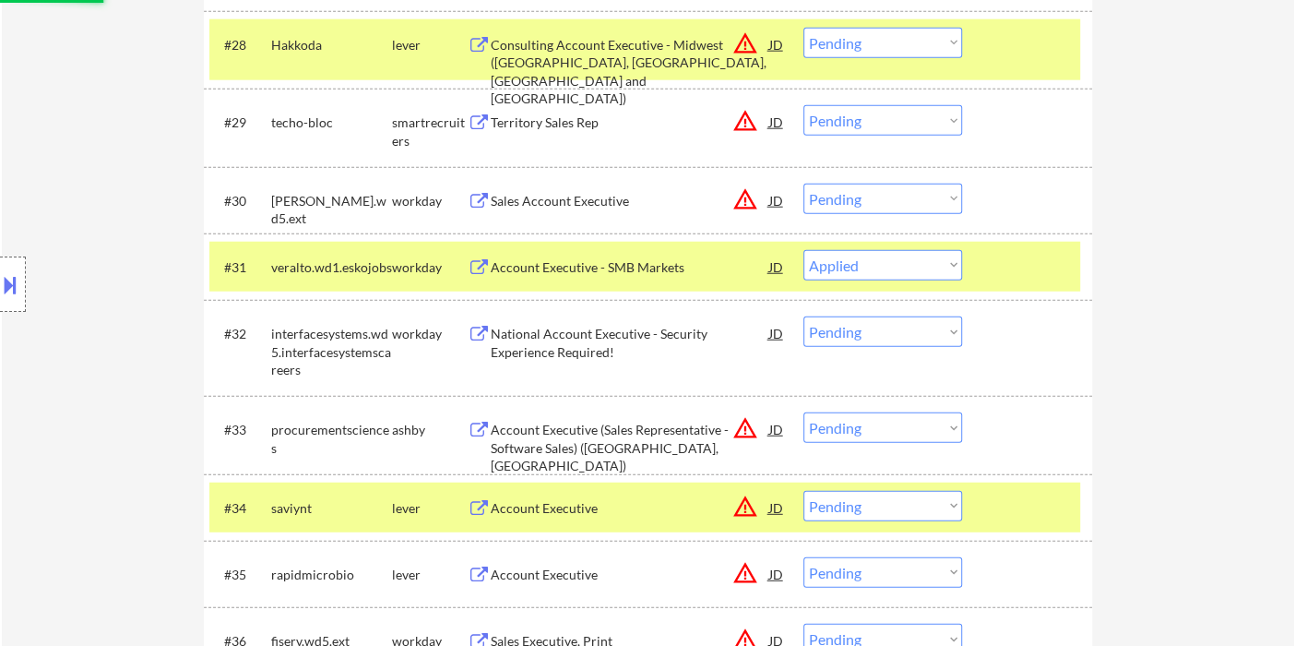
scroll to position [2585, 0]
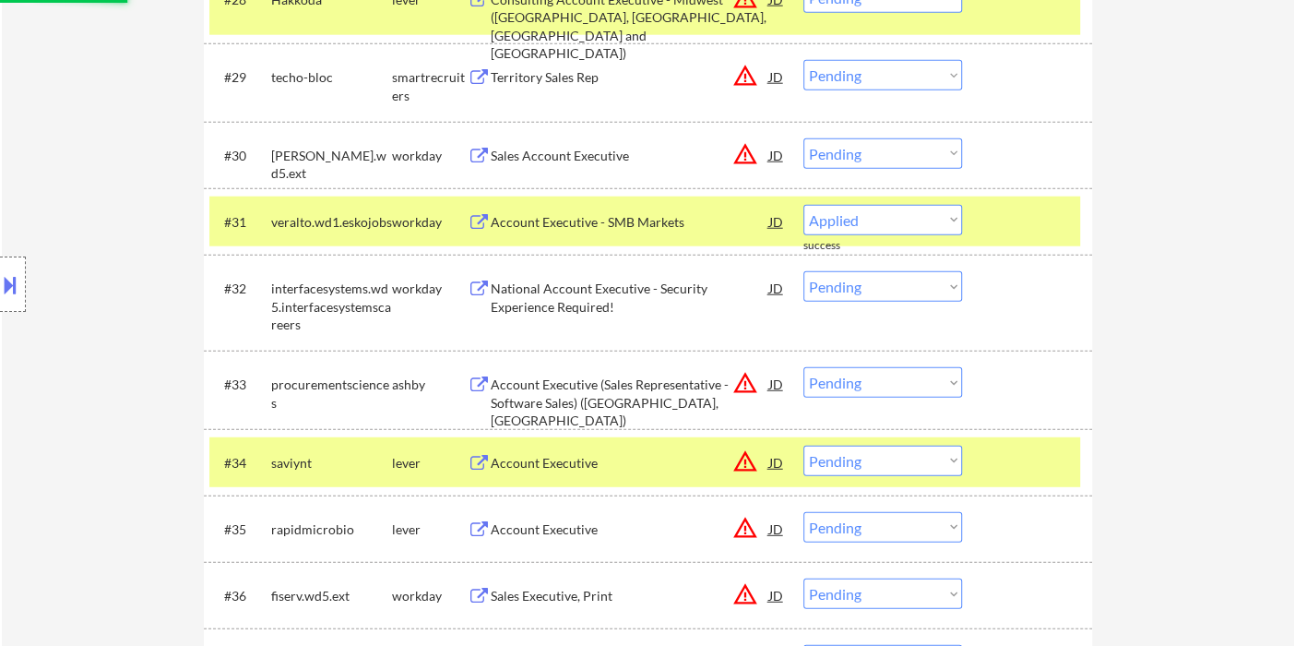
select select ""pending""
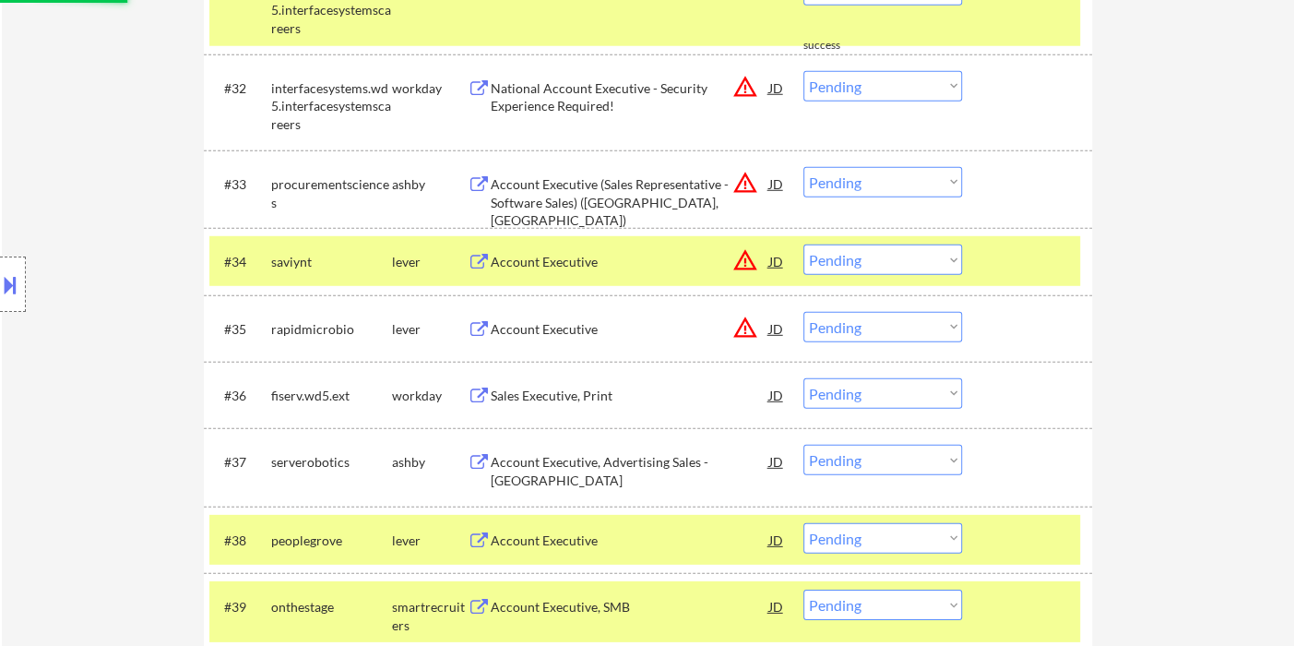
scroll to position [2893, 0]
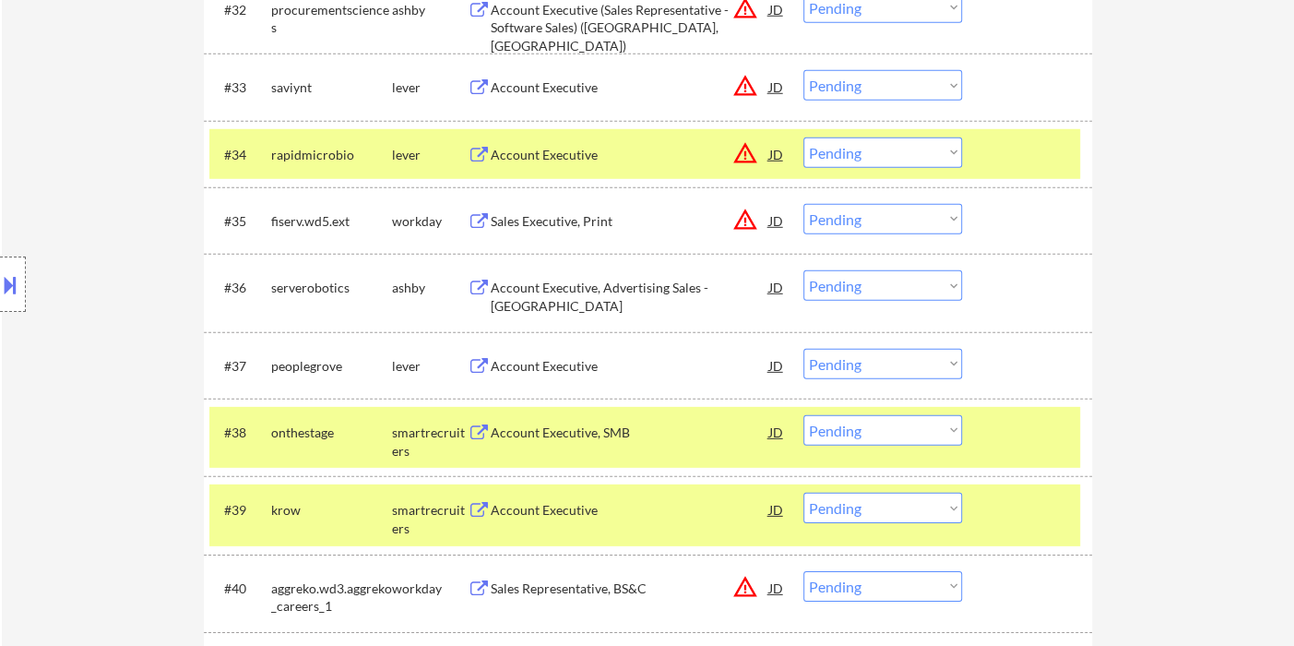
click at [565, 292] on div "Account Executive, Advertising Sales - West Coast" at bounding box center [630, 297] width 279 height 36
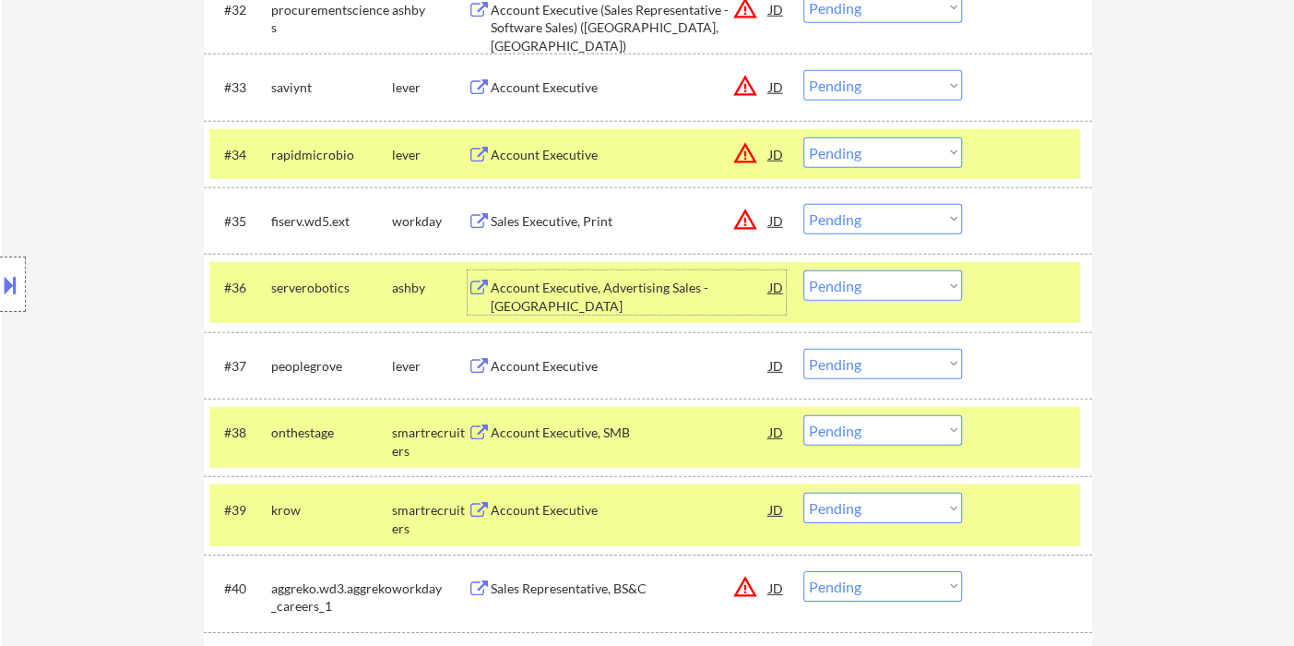
click at [19, 271] on button at bounding box center [10, 284] width 20 height 30
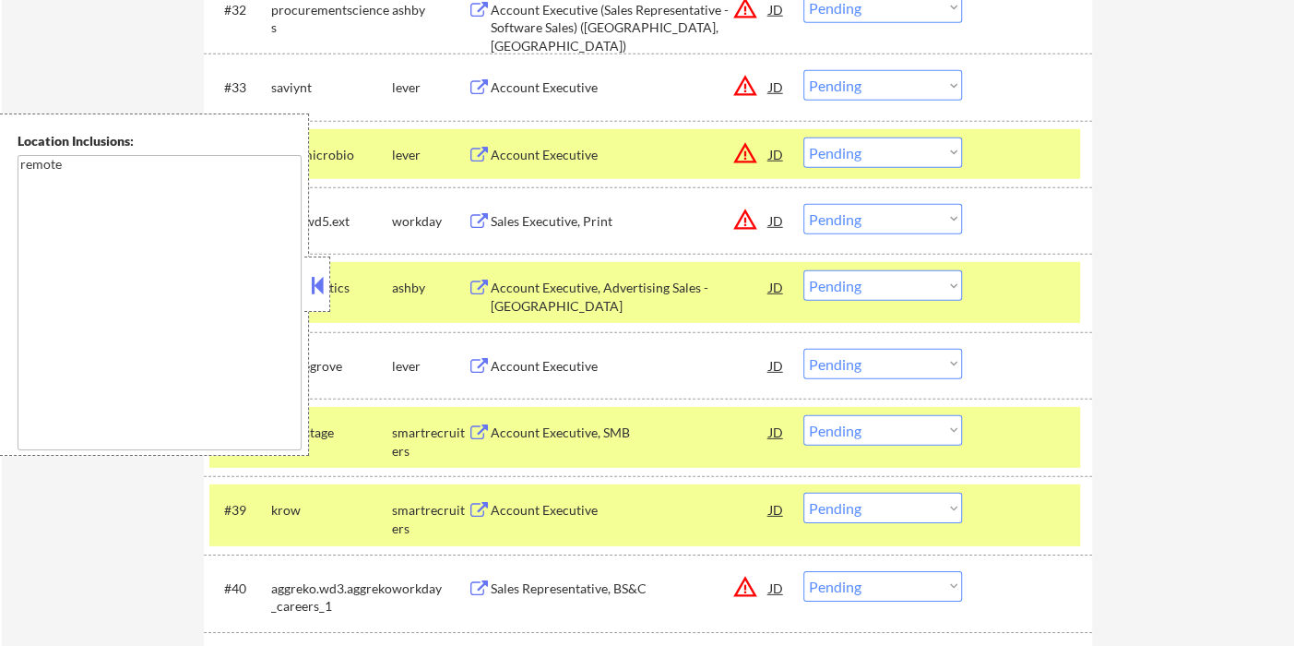
click at [315, 276] on button at bounding box center [317, 285] width 20 height 28
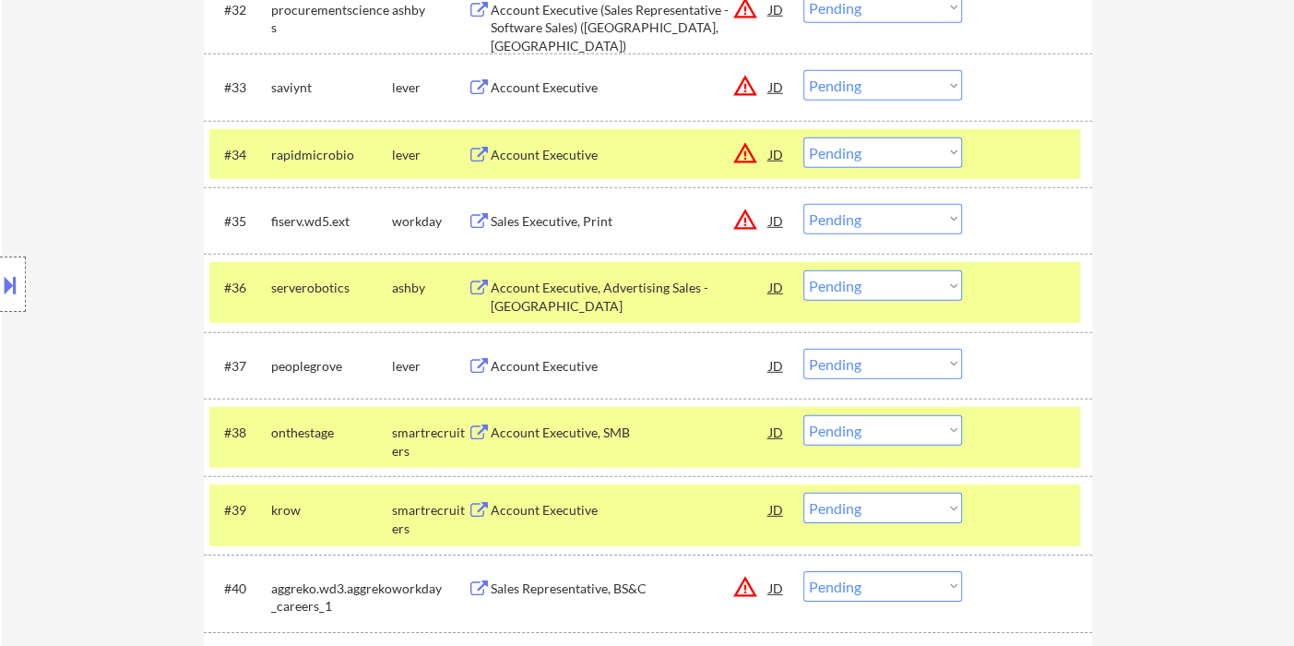
click at [875, 290] on select "Choose an option... Pending Applied Excluded (Questions) Excluded (Expired) Exc…" at bounding box center [882, 285] width 159 height 30
click at [803, 270] on select "Choose an option... Pending Applied Excluded (Questions) Excluded (Expired) Exc…" at bounding box center [882, 285] width 159 height 30
click at [570, 360] on div "Account Executive" at bounding box center [630, 366] width 279 height 18
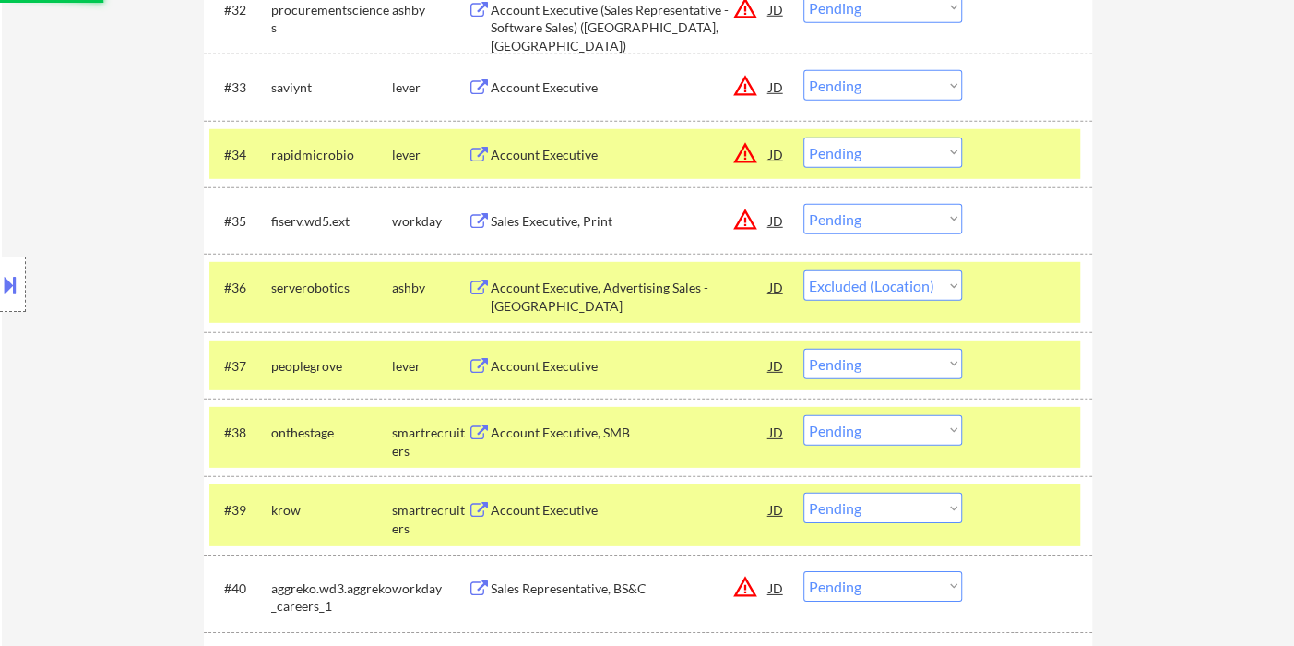
select select ""pending""
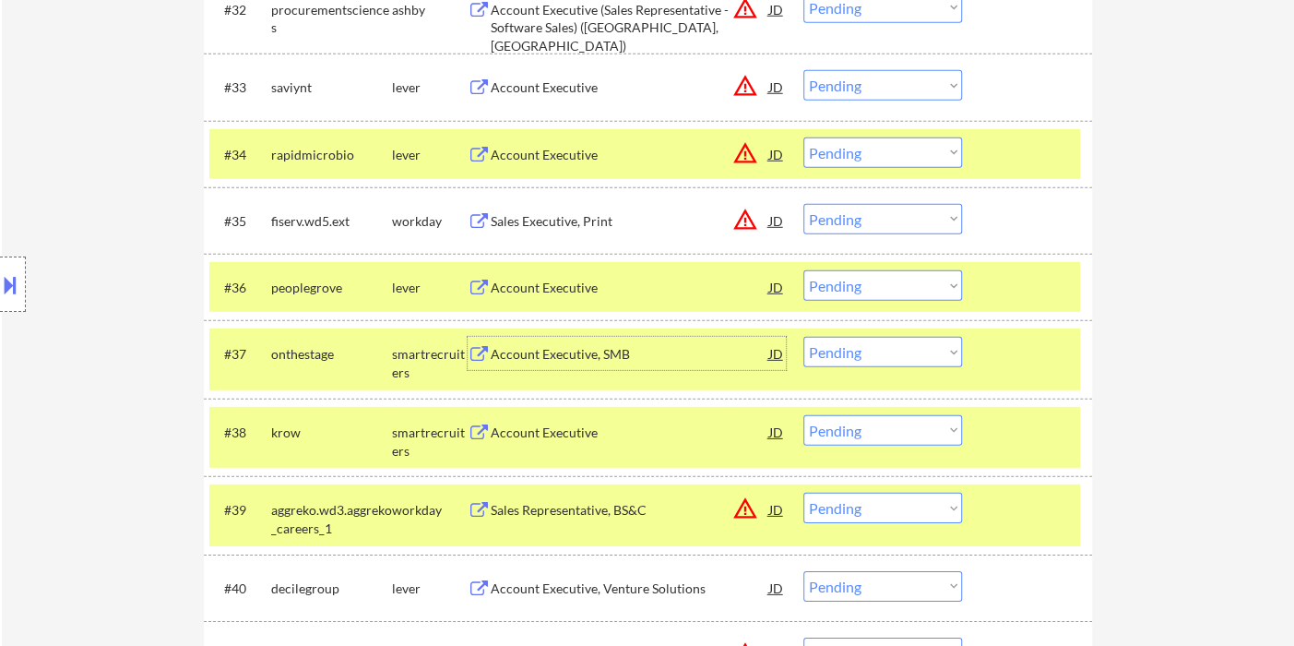
click at [575, 437] on div "Account Executive" at bounding box center [630, 432] width 279 height 18
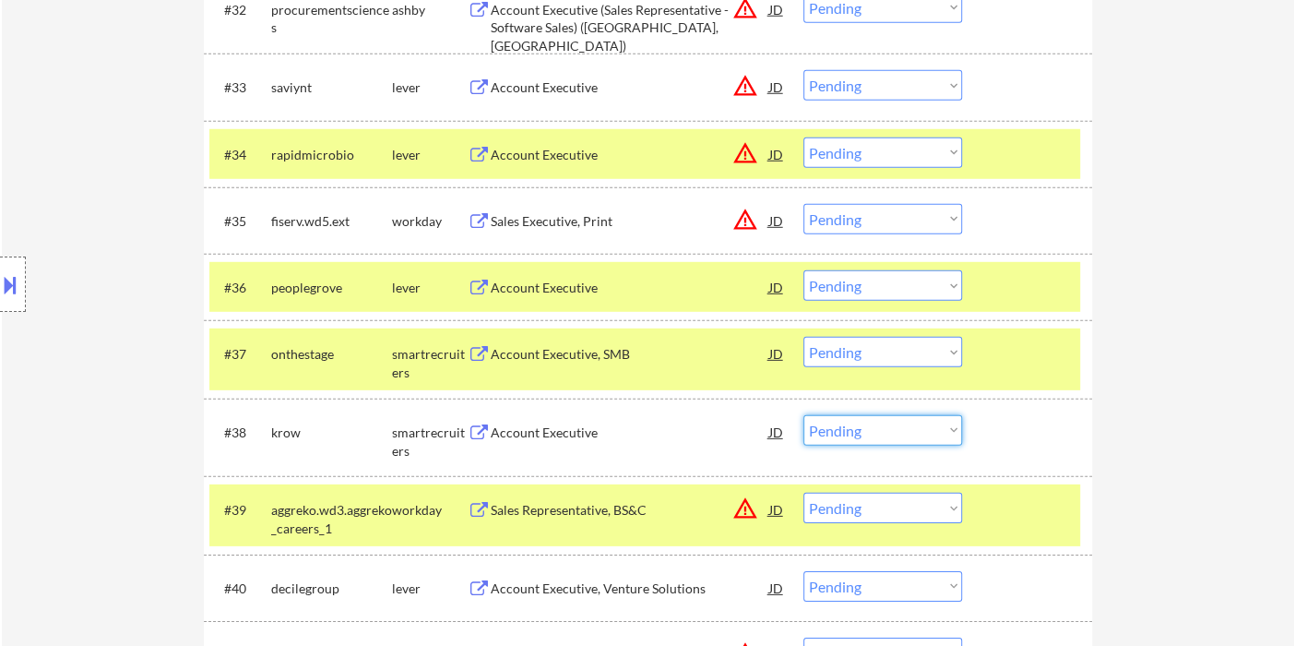
drag, startPoint x: 859, startPoint y: 438, endPoint x: 868, endPoint y: 441, distance: 9.6
click at [859, 438] on select "Choose an option... Pending Applied Excluded (Questions) Excluded (Expired) Exc…" at bounding box center [882, 430] width 159 height 30
click at [803, 415] on select "Choose an option... Pending Applied Excluded (Questions) Excluded (Expired) Exc…" at bounding box center [882, 430] width 159 height 30
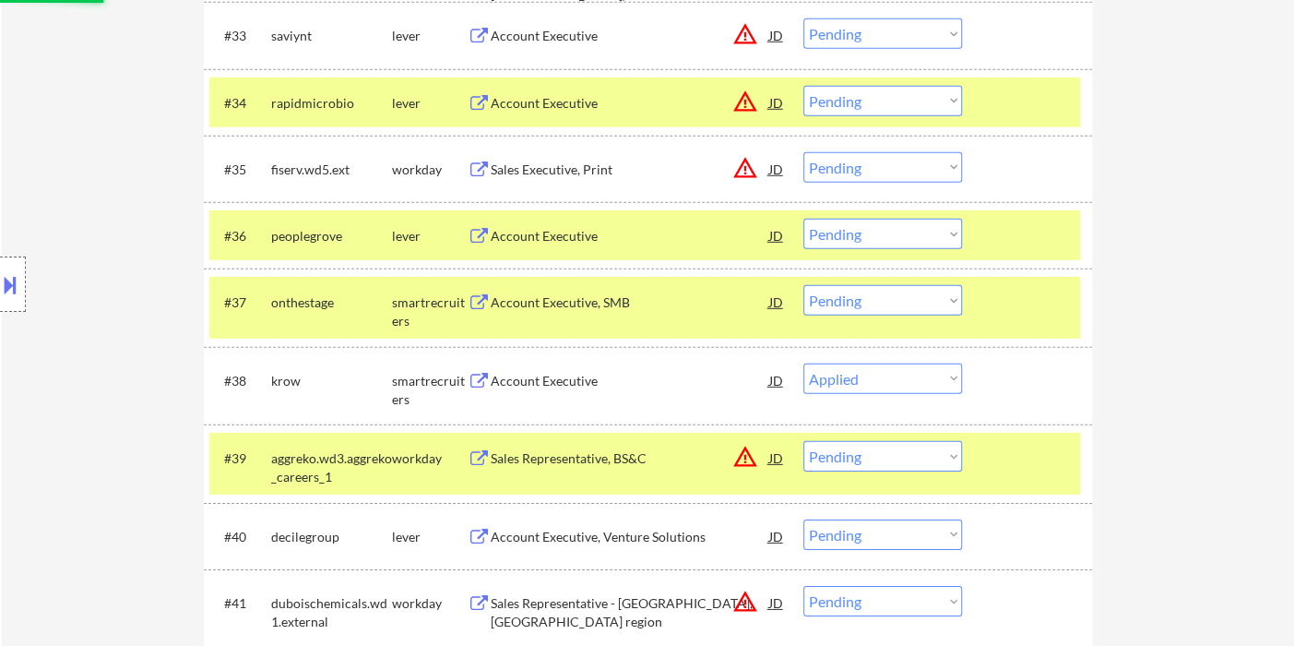
scroll to position [2995, 0]
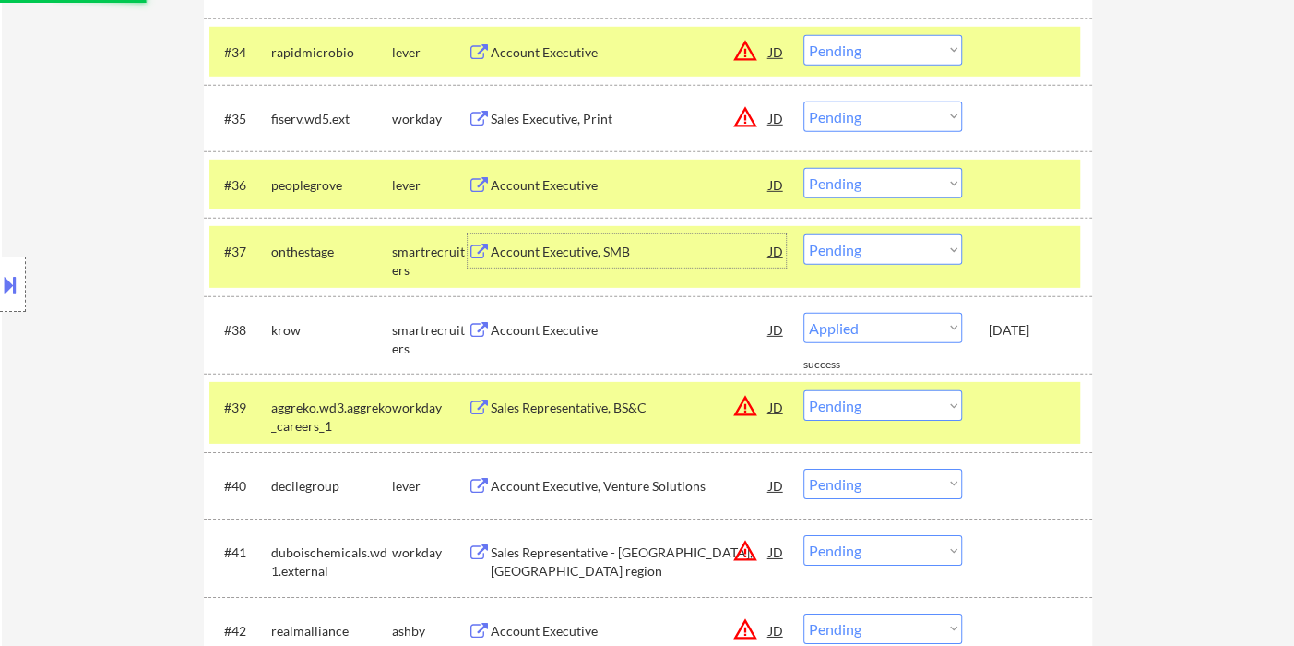
click at [519, 252] on div "Account Executive, SMB" at bounding box center [630, 252] width 279 height 18
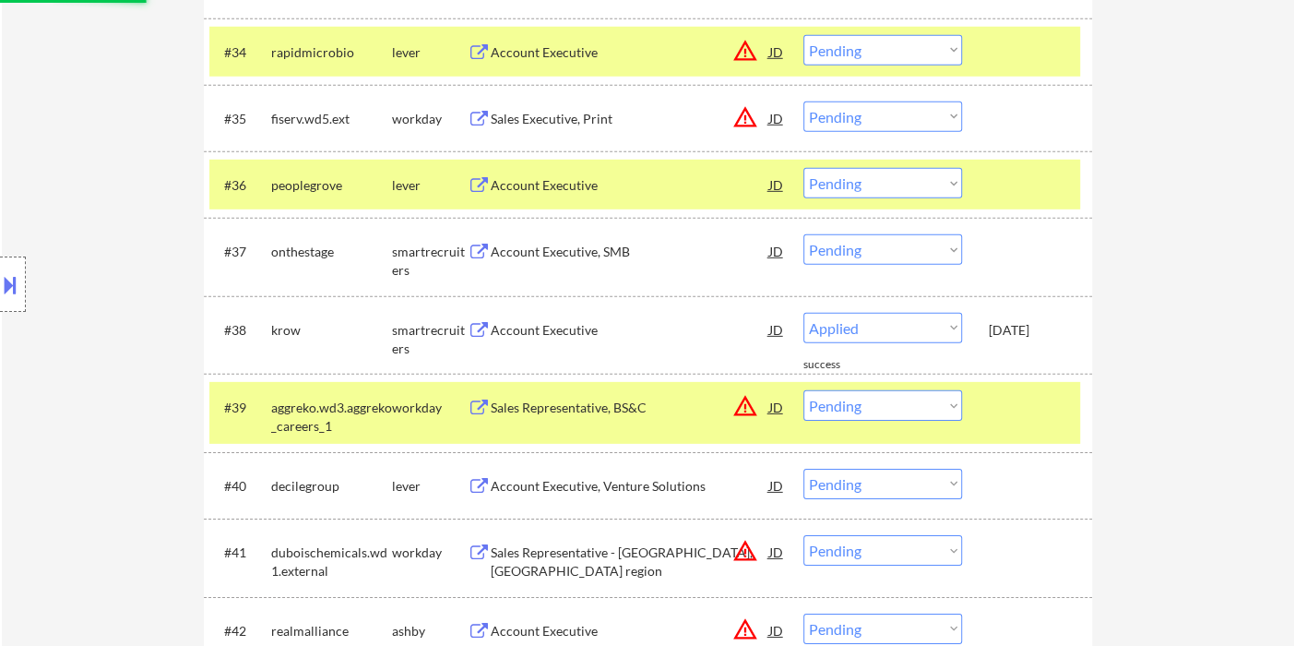
select select ""pending""
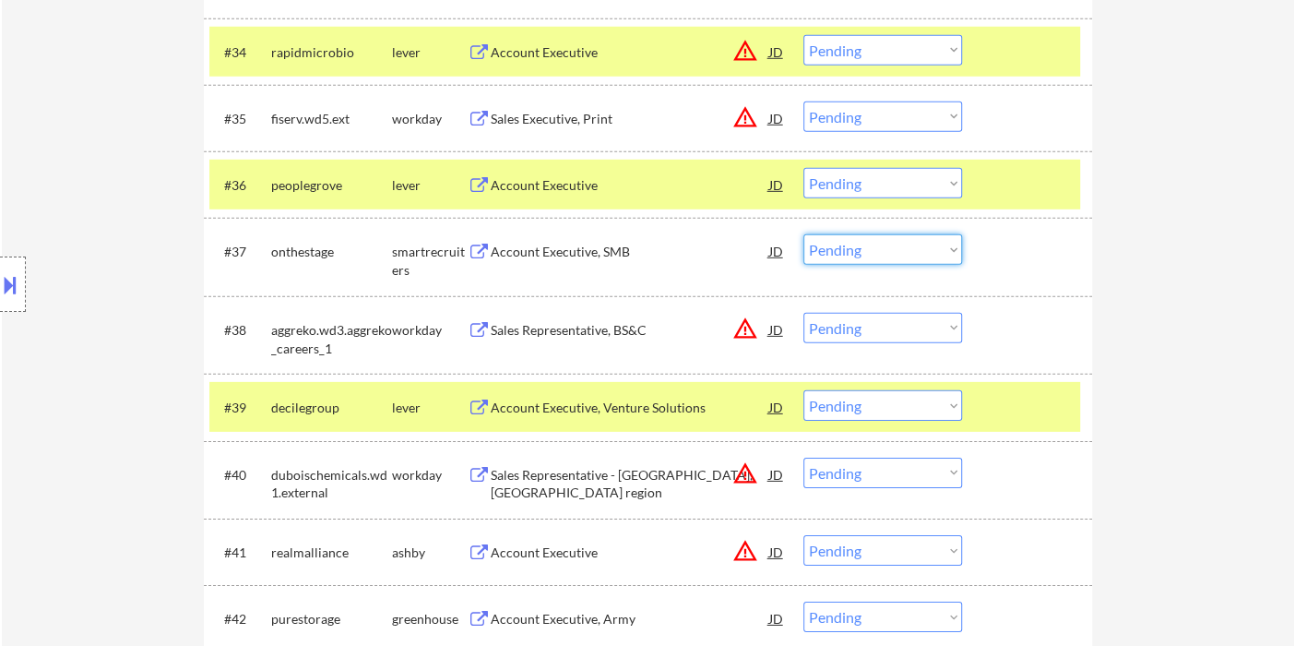
drag, startPoint x: 862, startPoint y: 252, endPoint x: 868, endPoint y: 260, distance: 10.0
click at [862, 252] on select "Choose an option... Pending Applied Excluded (Questions) Excluded (Expired) Exc…" at bounding box center [882, 249] width 159 height 30
click at [803, 234] on select "Choose an option... Pending Applied Excluded (Questions) Excluded (Expired) Exc…" at bounding box center [882, 249] width 159 height 30
select select ""pending""
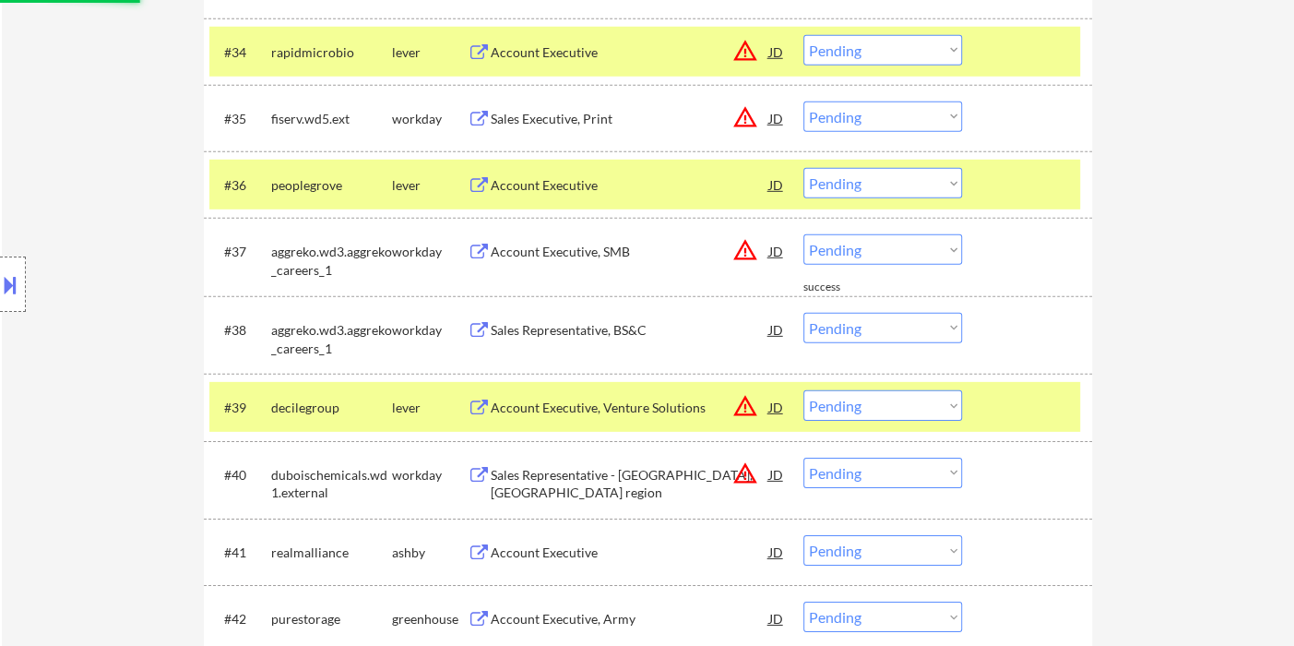
scroll to position [3097, 0]
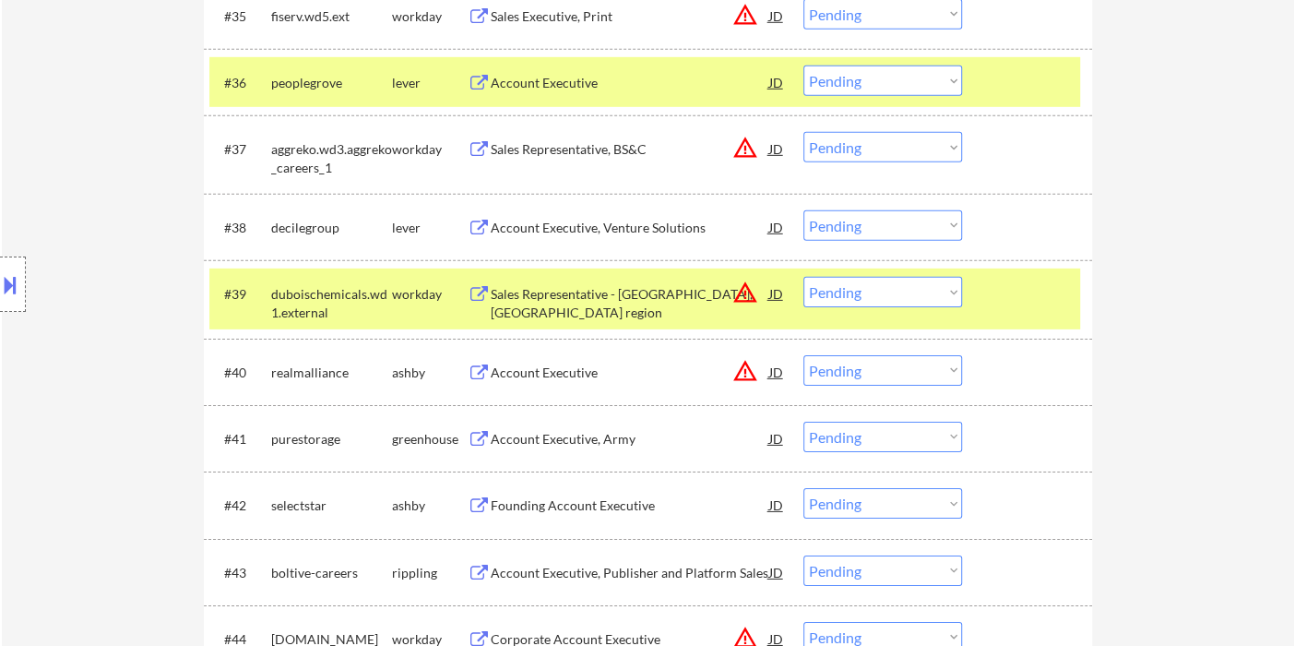
click at [600, 232] on div "Account Executive, Venture Solutions" at bounding box center [630, 228] width 279 height 18
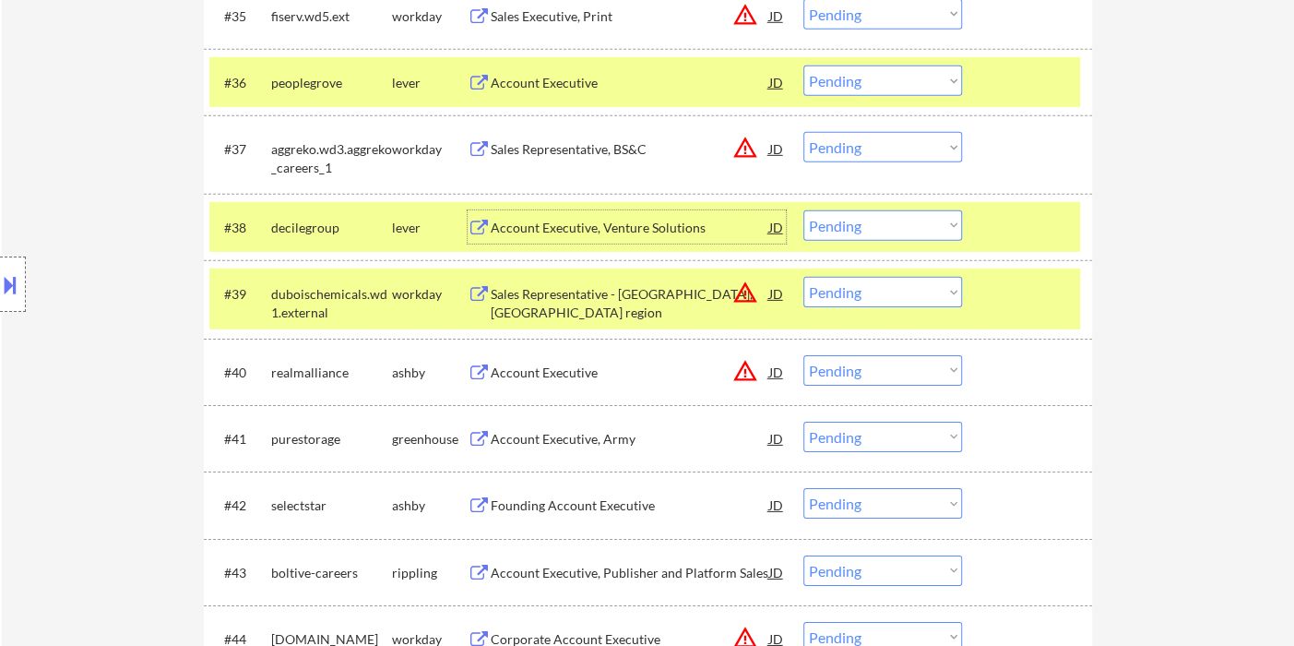
click at [855, 221] on select "Choose an option... Pending Applied Excluded (Questions) Excluded (Expired) Exc…" at bounding box center [882, 225] width 159 height 30
click at [803, 210] on select "Choose an option... Pending Applied Excluded (Questions) Excluded (Expired) Exc…" at bounding box center [882, 225] width 159 height 30
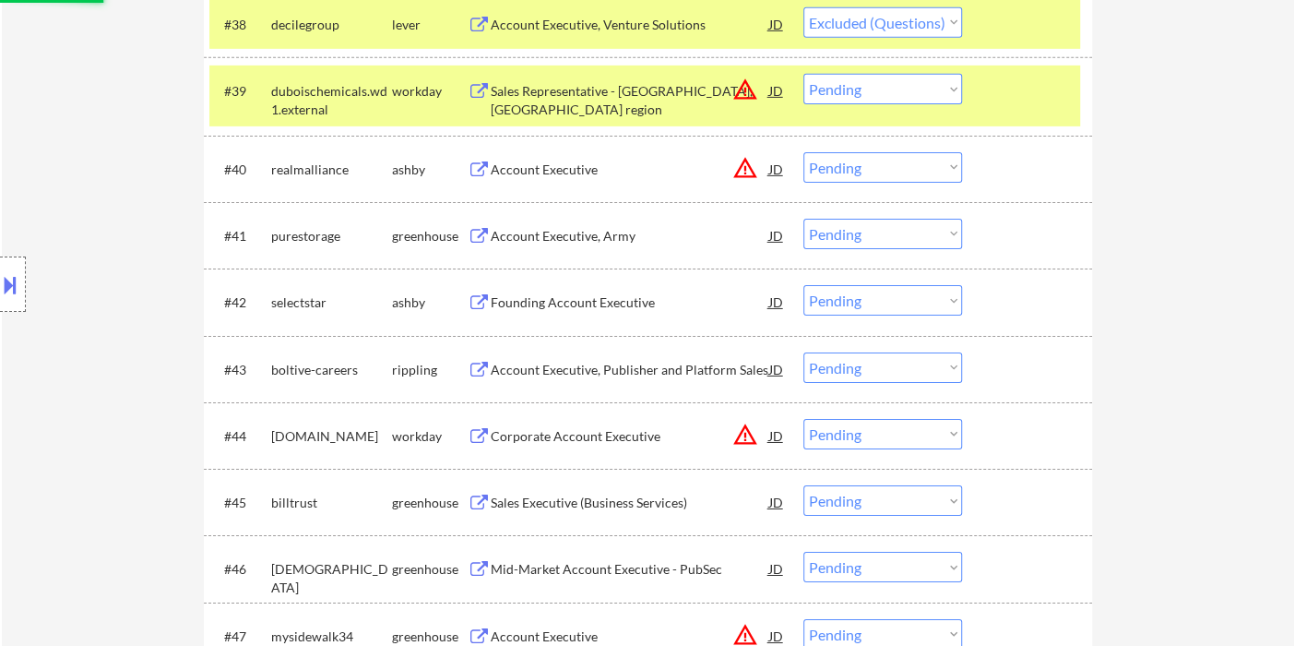
scroll to position [3302, 0]
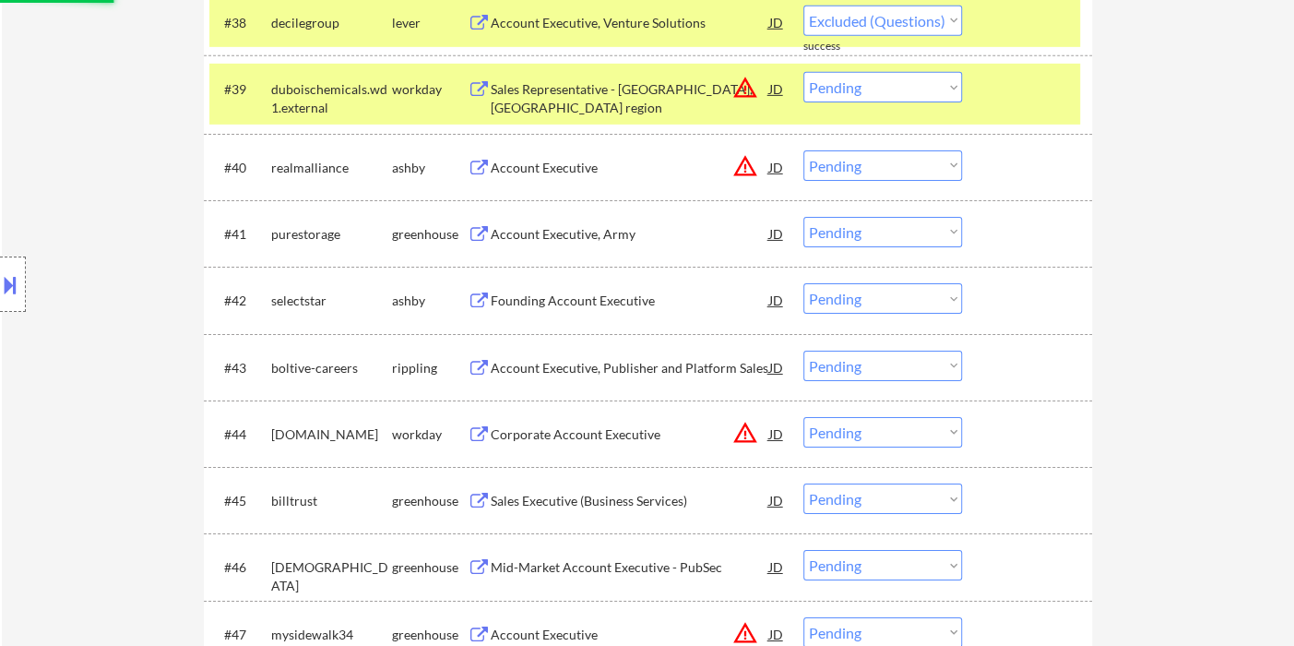
click at [570, 249] on div "#41 purestorage greenhouse Account Executive, Army JD warning_amber Choose an o…" at bounding box center [644, 233] width 871 height 50
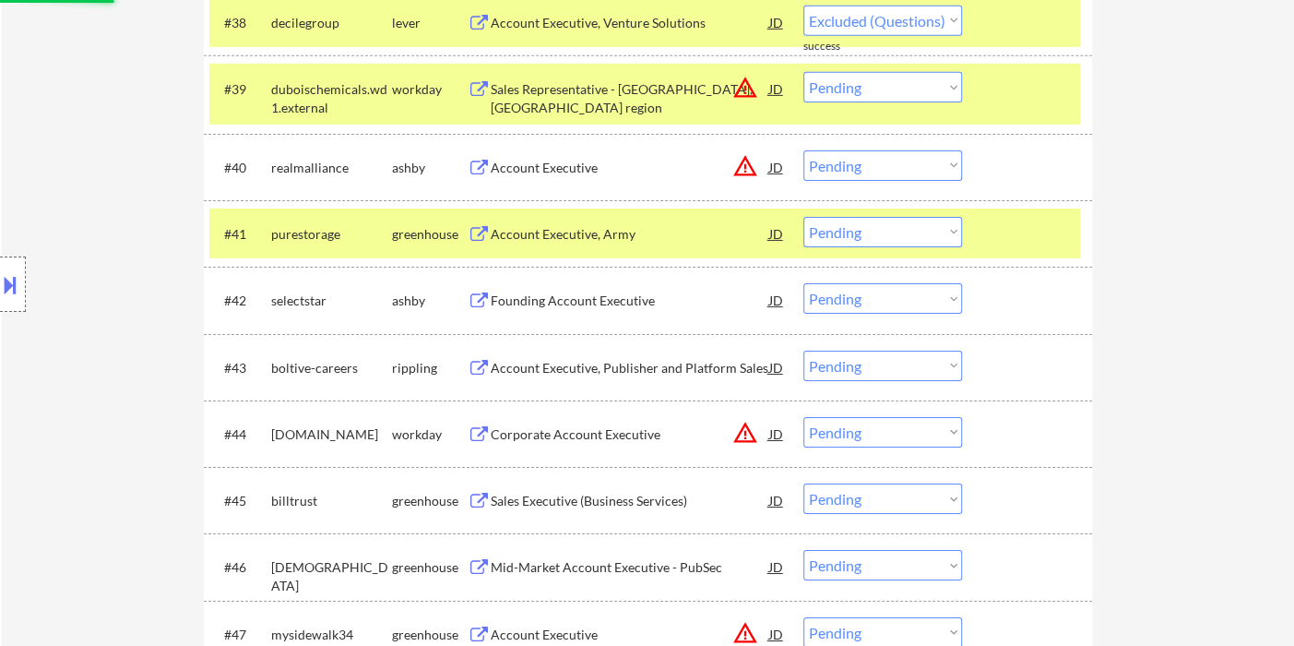
select select ""pending""
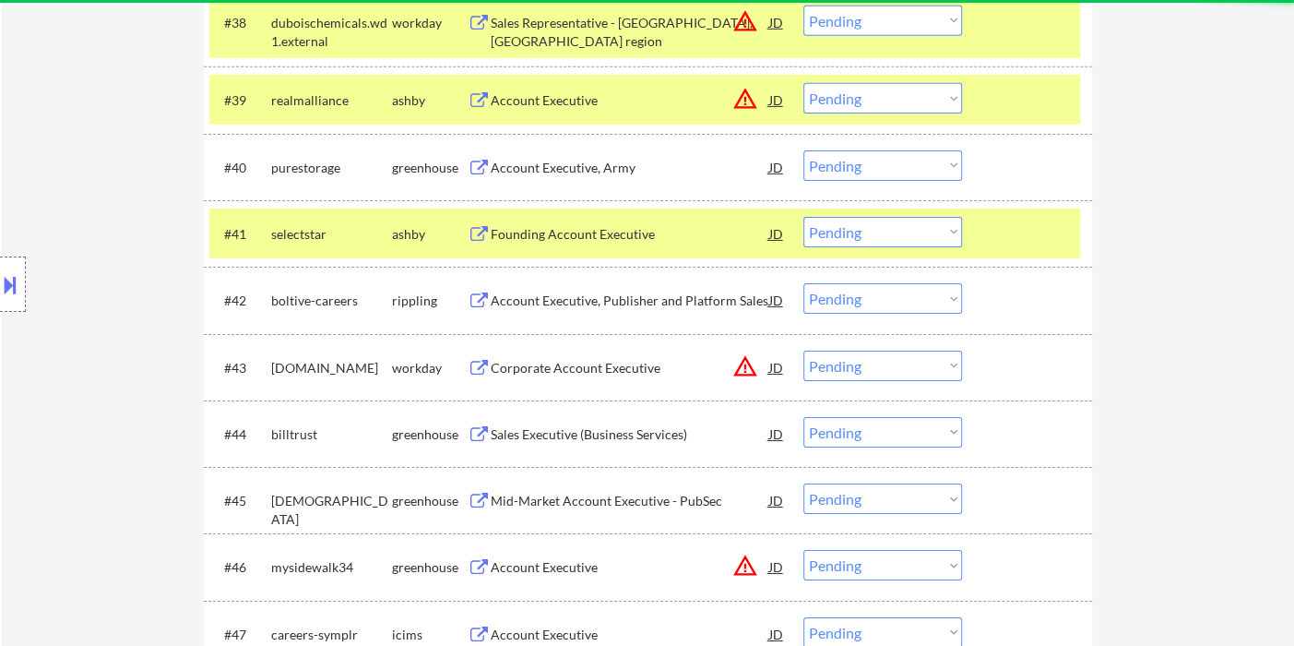
click at [553, 166] on div "Account Executive, Army" at bounding box center [630, 168] width 279 height 18
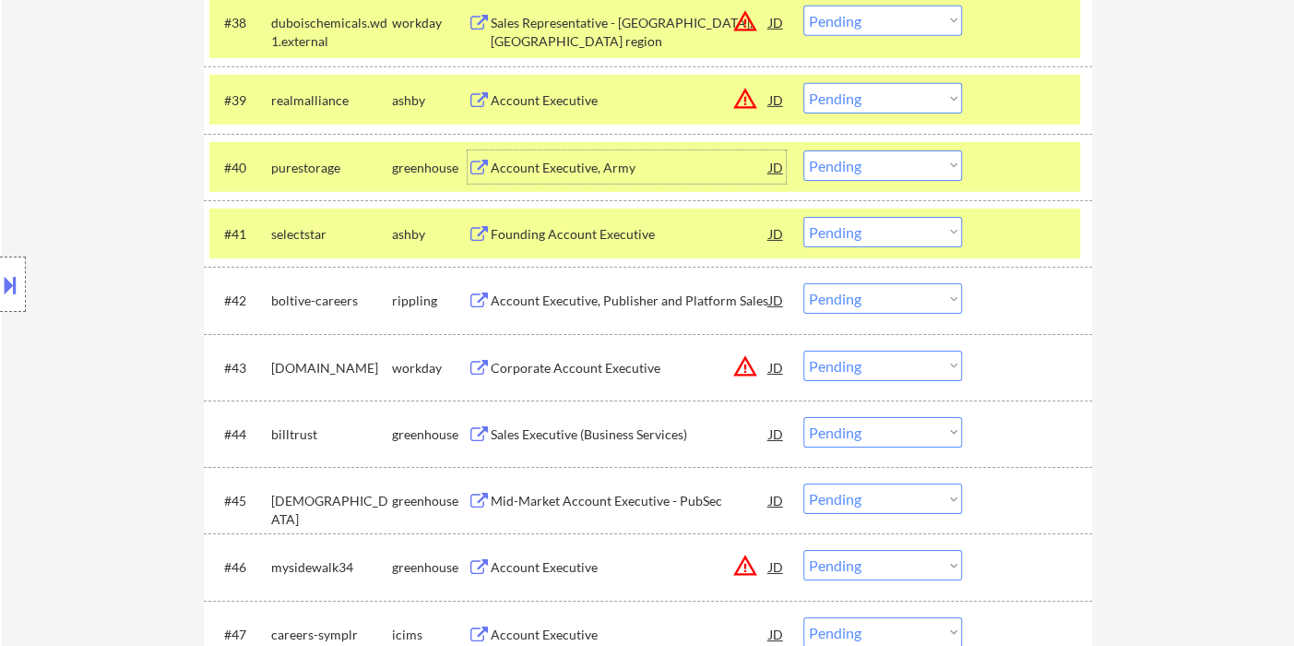
click at [837, 169] on select "Choose an option... Pending Applied Excluded (Questions) Excluded (Expired) Exc…" at bounding box center [882, 165] width 159 height 30
click at [803, 150] on select "Choose an option... Pending Applied Excluded (Questions) Excluded (Expired) Exc…" at bounding box center [882, 165] width 159 height 30
click at [620, 239] on div "Founding Account Executive" at bounding box center [630, 234] width 279 height 18
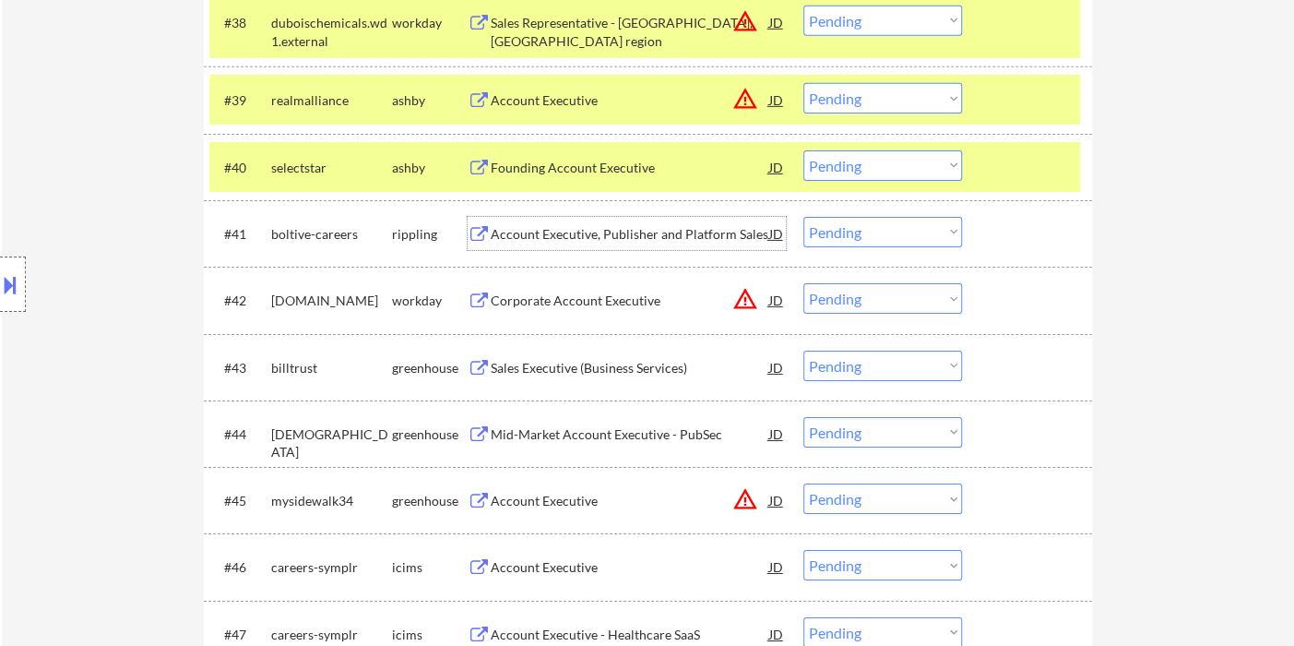
click at [852, 164] on select "Choose an option... Pending Applied Excluded (Questions) Excluded (Expired) Exc…" at bounding box center [882, 165] width 159 height 30
click at [803, 150] on select "Choose an option... Pending Applied Excluded (Questions) Excluded (Expired) Exc…" at bounding box center [882, 165] width 159 height 30
click at [648, 233] on div "Account Executive, Publisher and Platform Sales" at bounding box center [630, 234] width 279 height 18
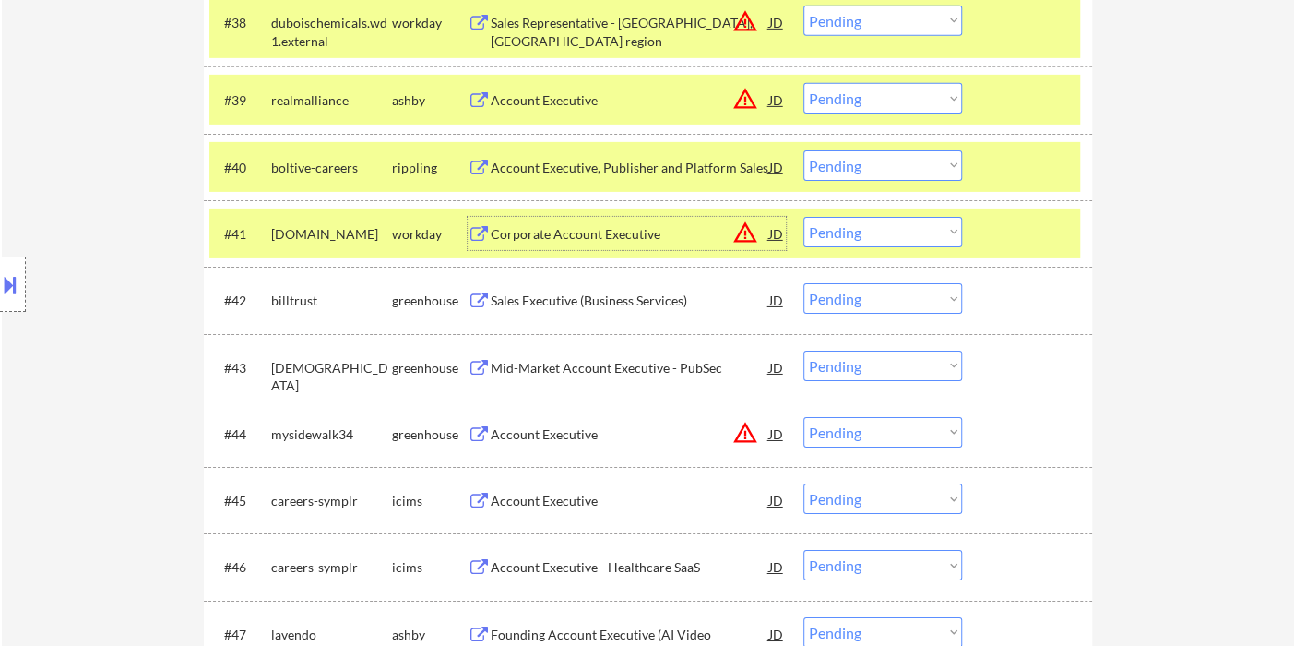
click at [568, 164] on div "Account Executive, Publisher and Platform Sales" at bounding box center [630, 168] width 279 height 18
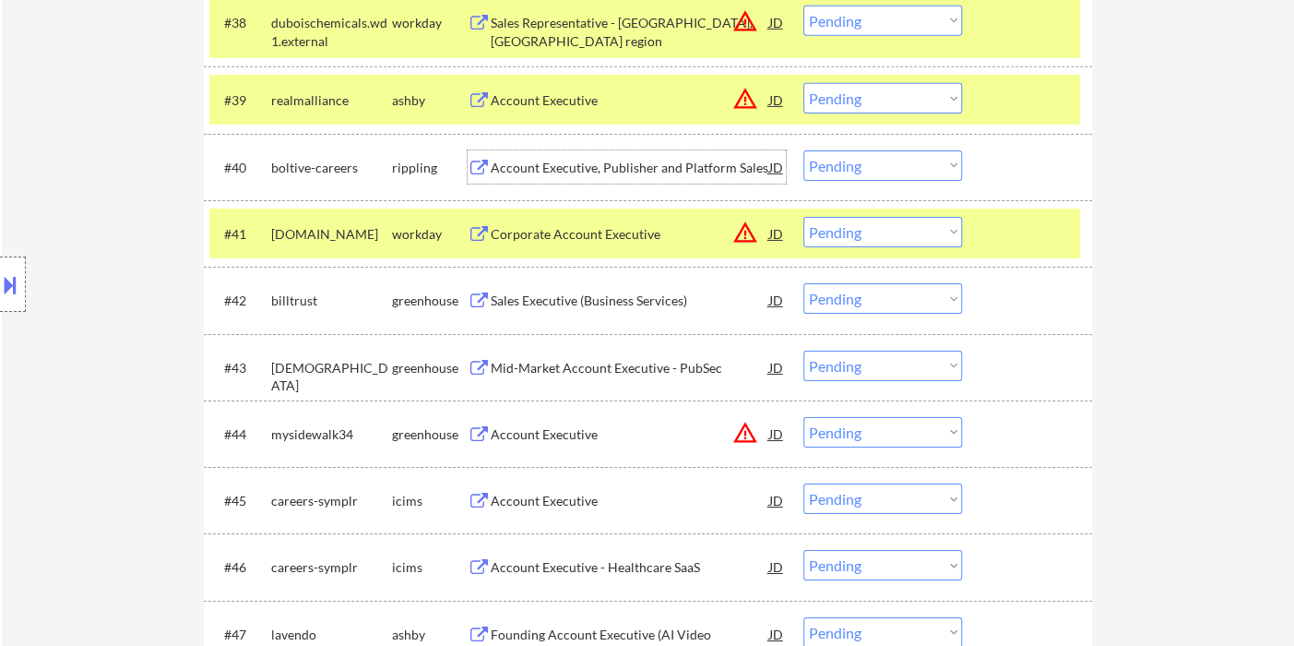
click at [877, 160] on select "Choose an option... Pending Applied Excluded (Questions) Excluded (Expired) Exc…" at bounding box center [882, 165] width 159 height 30
click at [803, 150] on select "Choose an option... Pending Applied Excluded (Questions) Excluded (Expired) Exc…" at bounding box center [882, 165] width 159 height 30
select select ""pending""
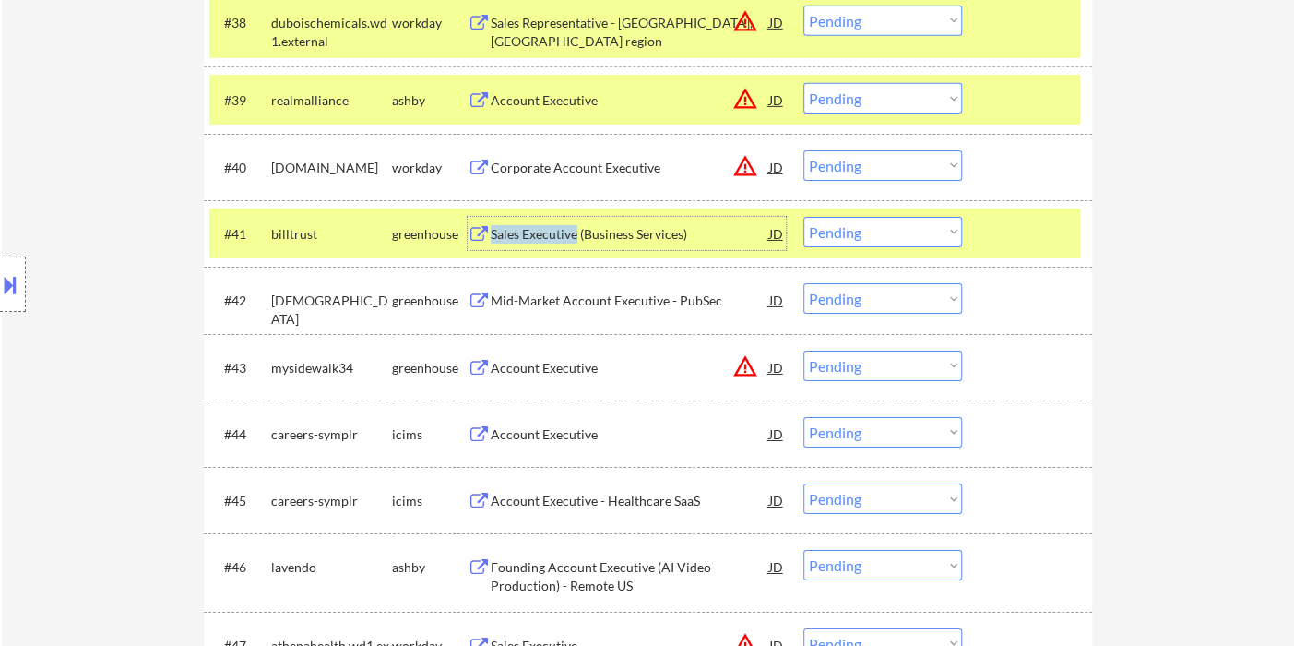
drag, startPoint x: 577, startPoint y: 235, endPoint x: 690, endPoint y: 254, distance: 114.9
click at [612, 255] on div "#41 billtrust greenhouse Sales Executive (Business Services) JD warning_amber C…" at bounding box center [644, 233] width 871 height 50
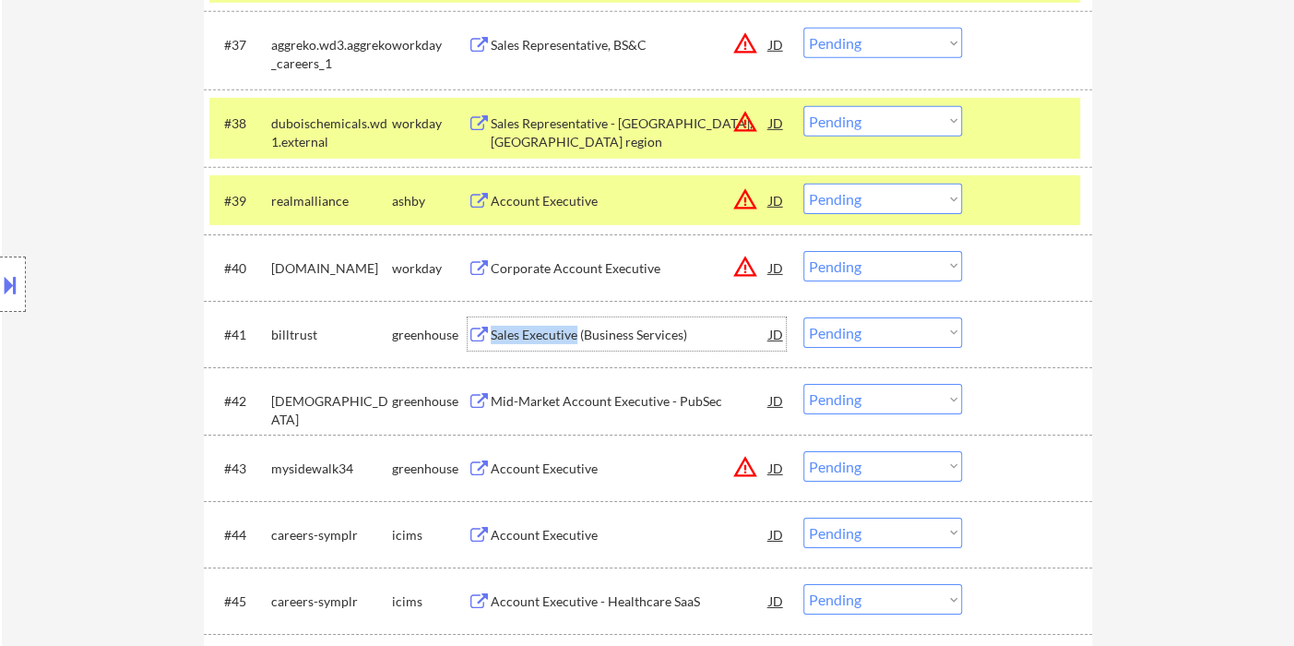
scroll to position [3200, 0]
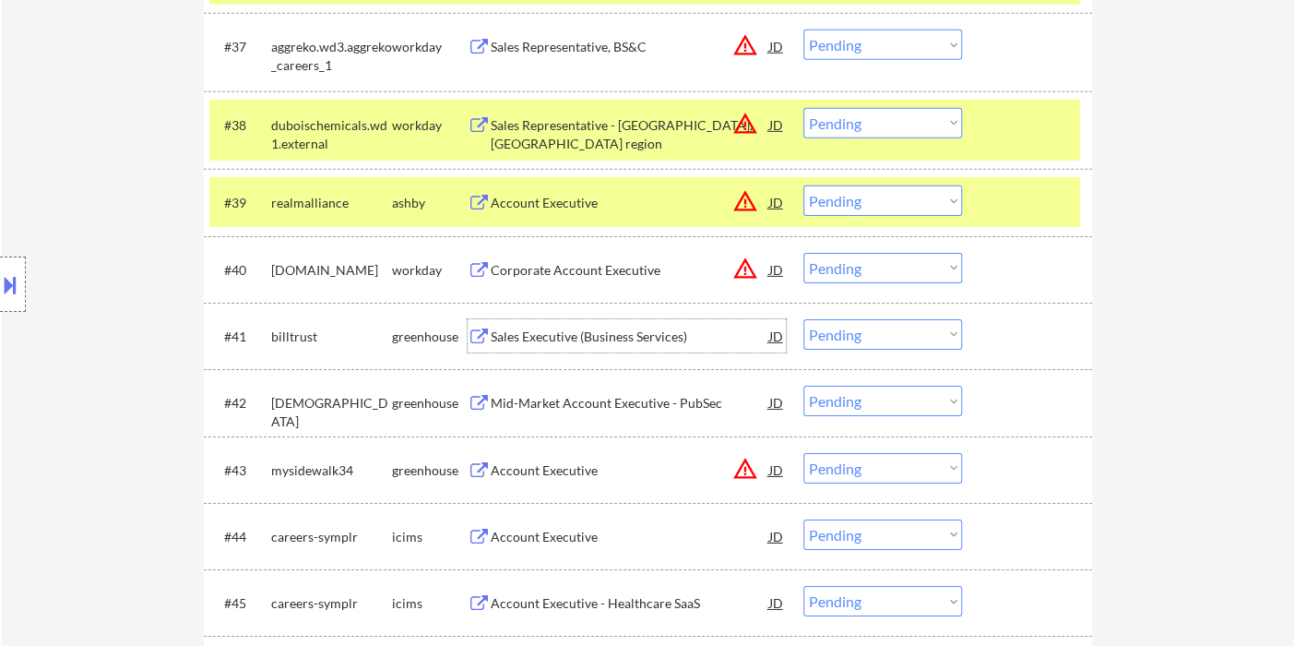
click at [611, 345] on div "Sales Executive (Business Services)" at bounding box center [630, 336] width 279 height 18
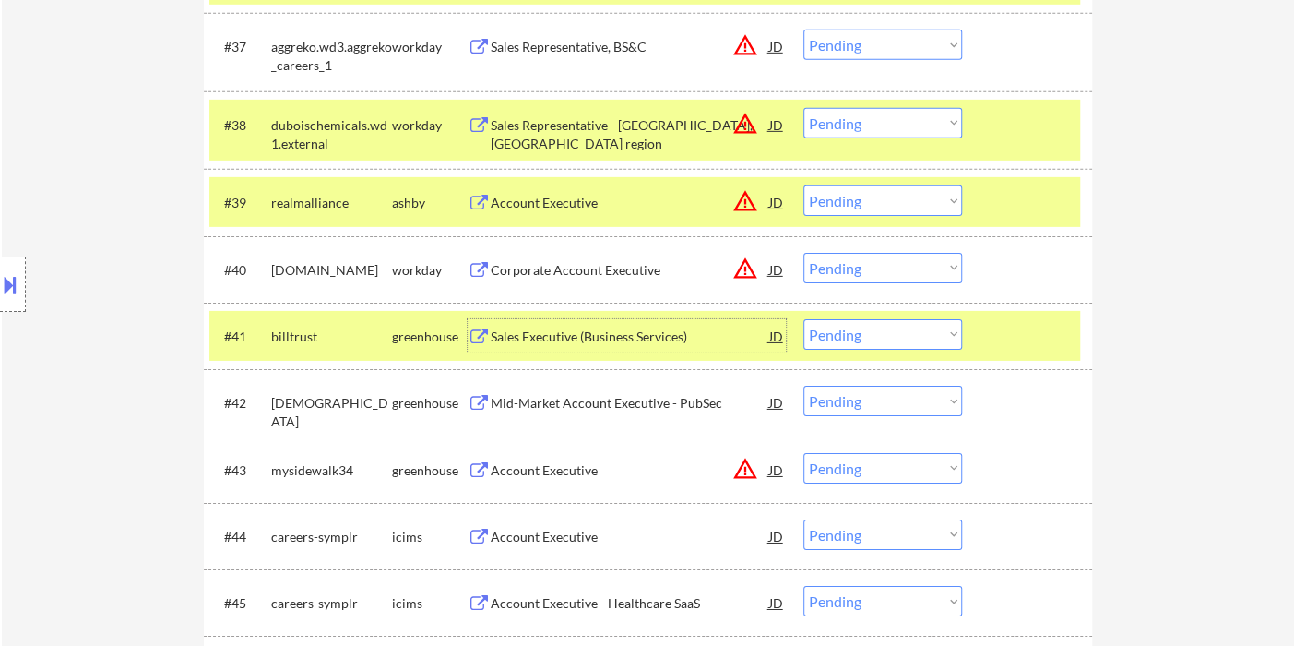
click at [897, 338] on select "Choose an option... Pending Applied Excluded (Questions) Excluded (Expired) Exc…" at bounding box center [882, 334] width 159 height 30
click at [803, 319] on select "Choose an option... Pending Applied Excluded (Questions) Excluded (Expired) Exc…" at bounding box center [882, 334] width 159 height 30
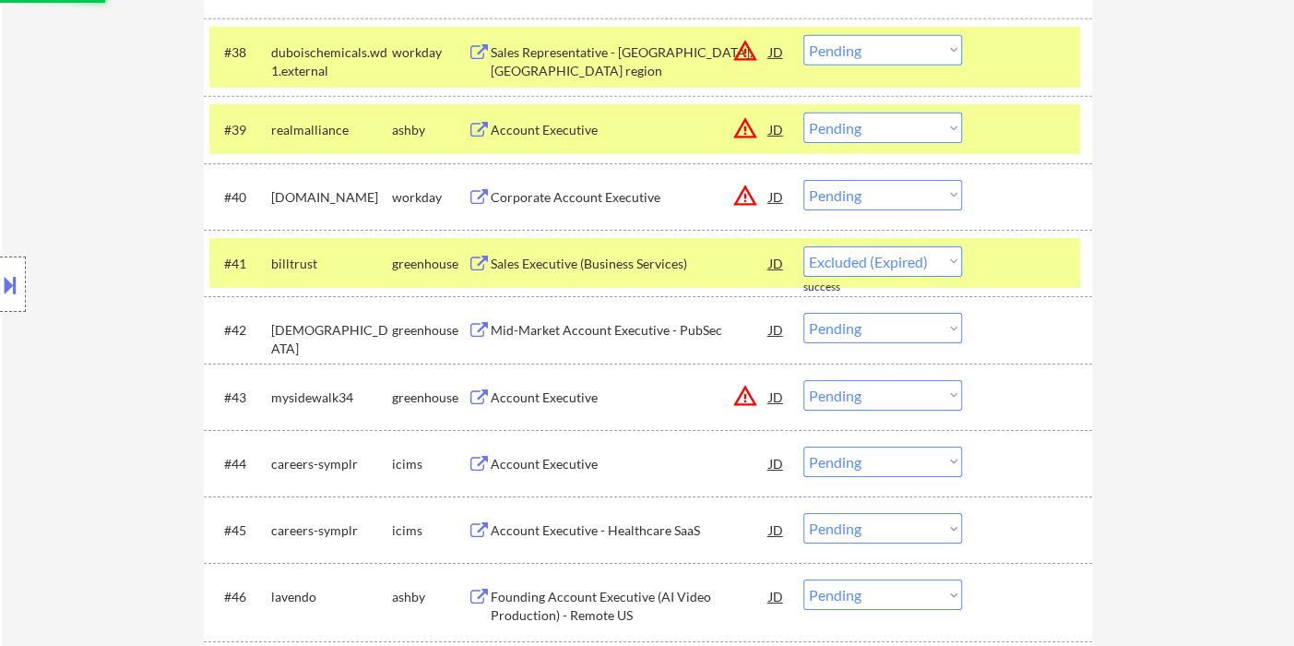
scroll to position [3302, 0]
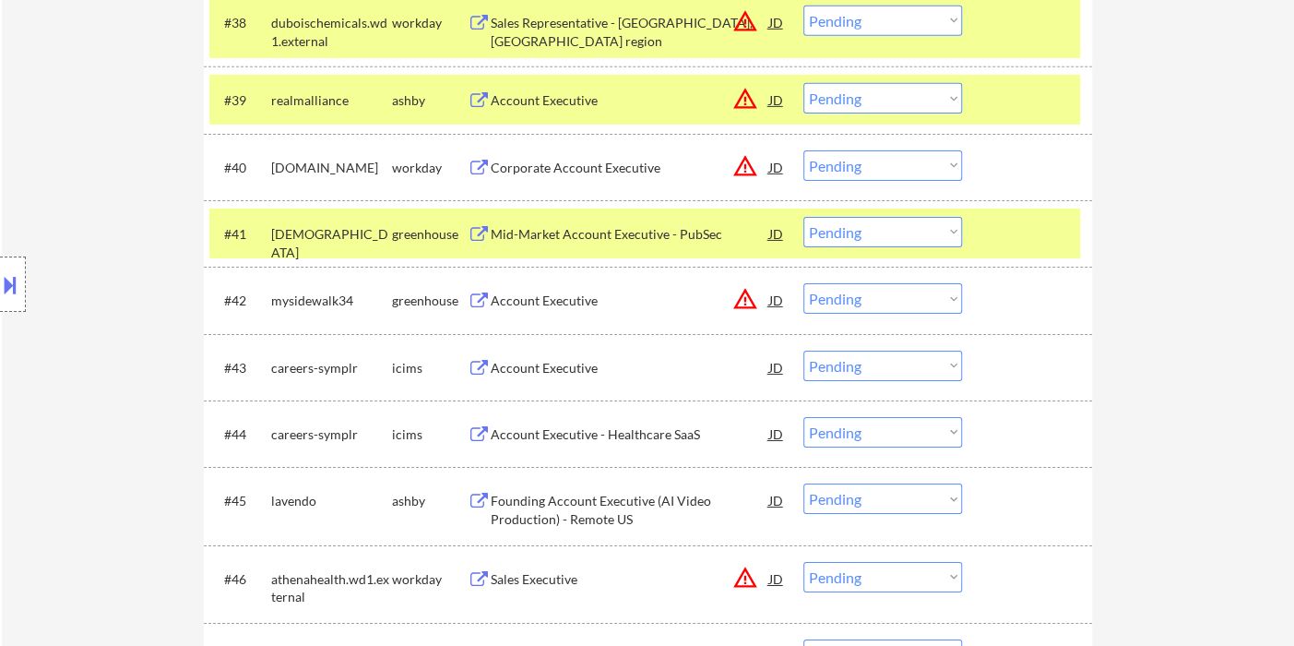
click at [598, 231] on div "Mid-Market Account Executive - PubSec" at bounding box center [630, 234] width 279 height 18
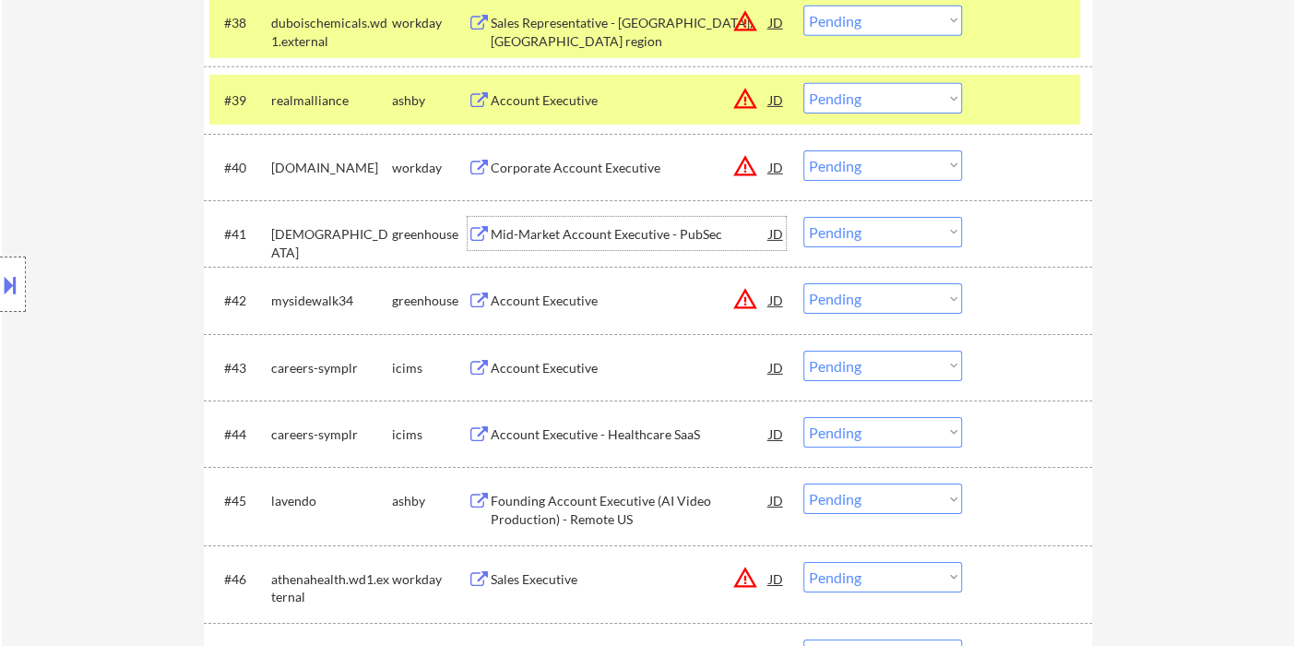
drag, startPoint x: 842, startPoint y: 232, endPoint x: 856, endPoint y: 242, distance: 17.2
click at [842, 232] on select "Choose an option... Pending Applied Excluded (Questions) Excluded (Expired) Exc…" at bounding box center [882, 232] width 159 height 30
click at [803, 217] on select "Choose an option... Pending Applied Excluded (Questions) Excluded (Expired) Exc…" at bounding box center [882, 232] width 159 height 30
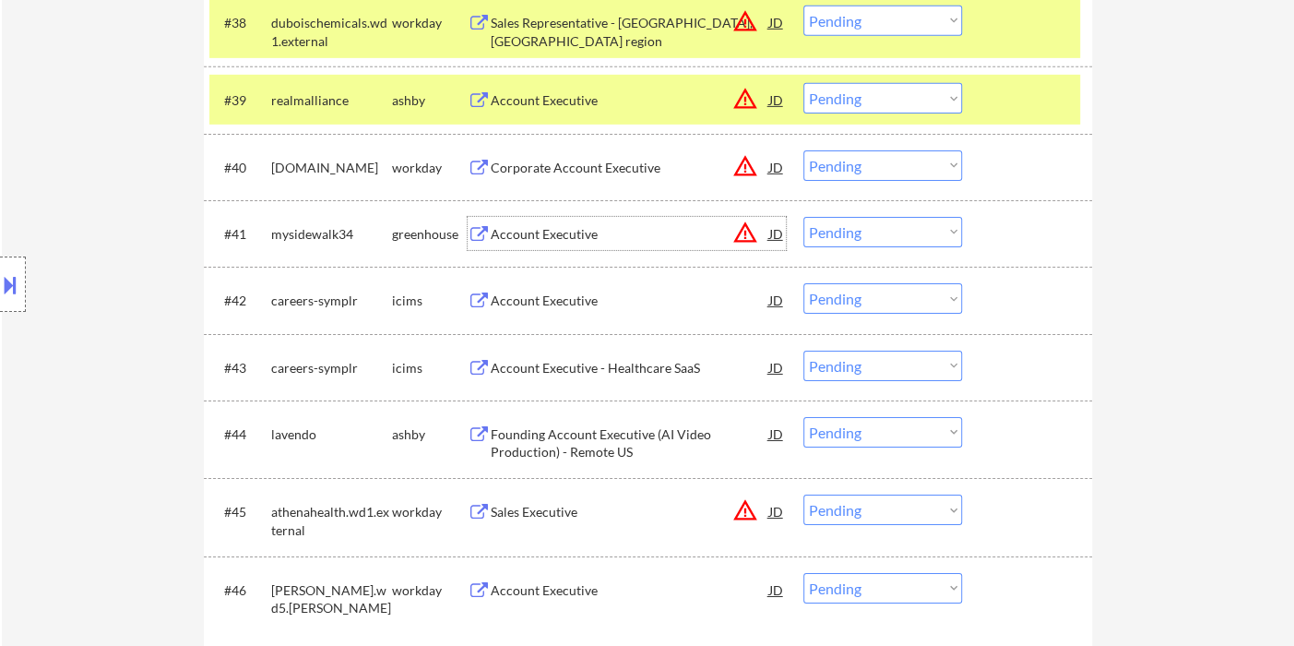
click at [516, 223] on div "Account Executive" at bounding box center [630, 233] width 279 height 33
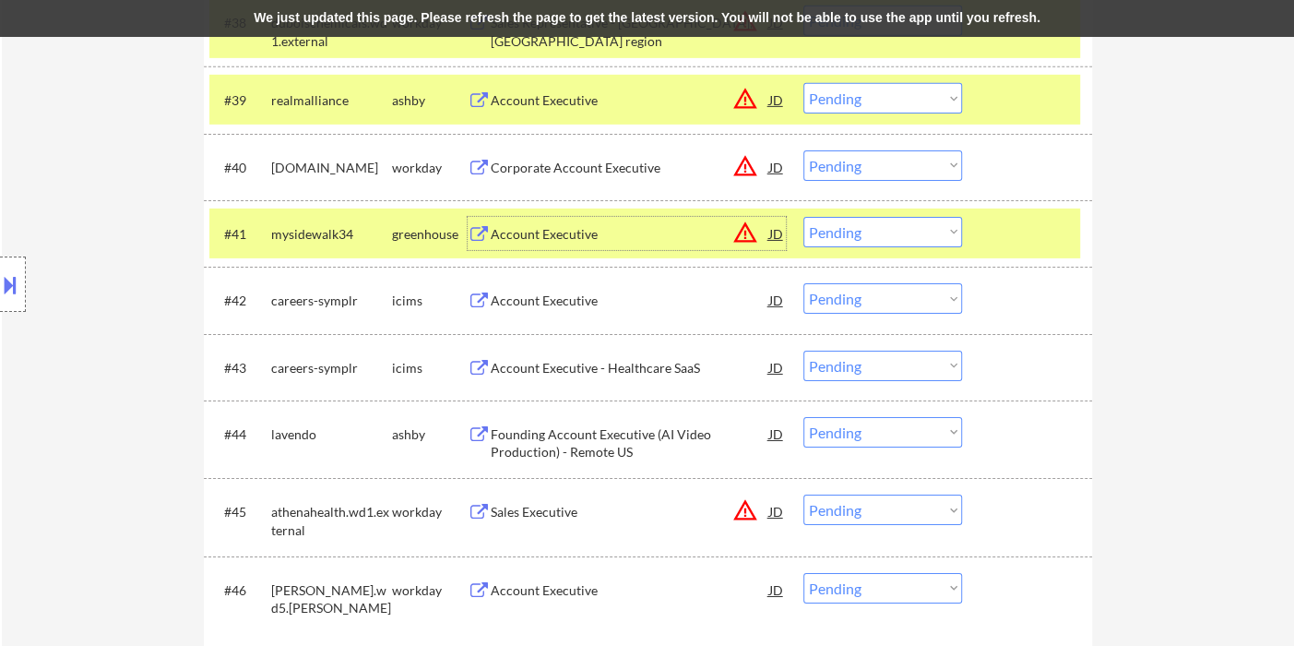
click at [878, 245] on select "Choose an option... Pending Applied Excluded (Questions) Excluded (Expired) Exc…" at bounding box center [882, 232] width 159 height 30
select select ""applied""
click at [803, 217] on select "Choose an option... Pending Applied Excluded (Questions) Excluded (Expired) Exc…" at bounding box center [882, 232] width 159 height 30
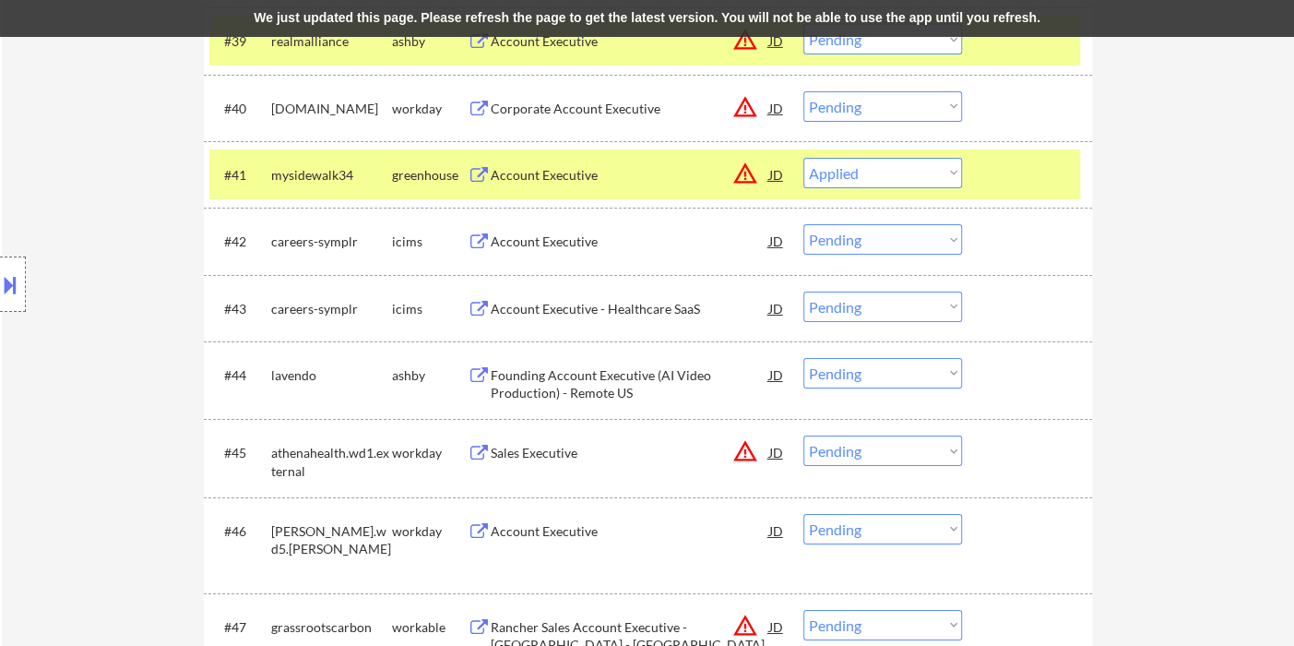
scroll to position [3405, 0]
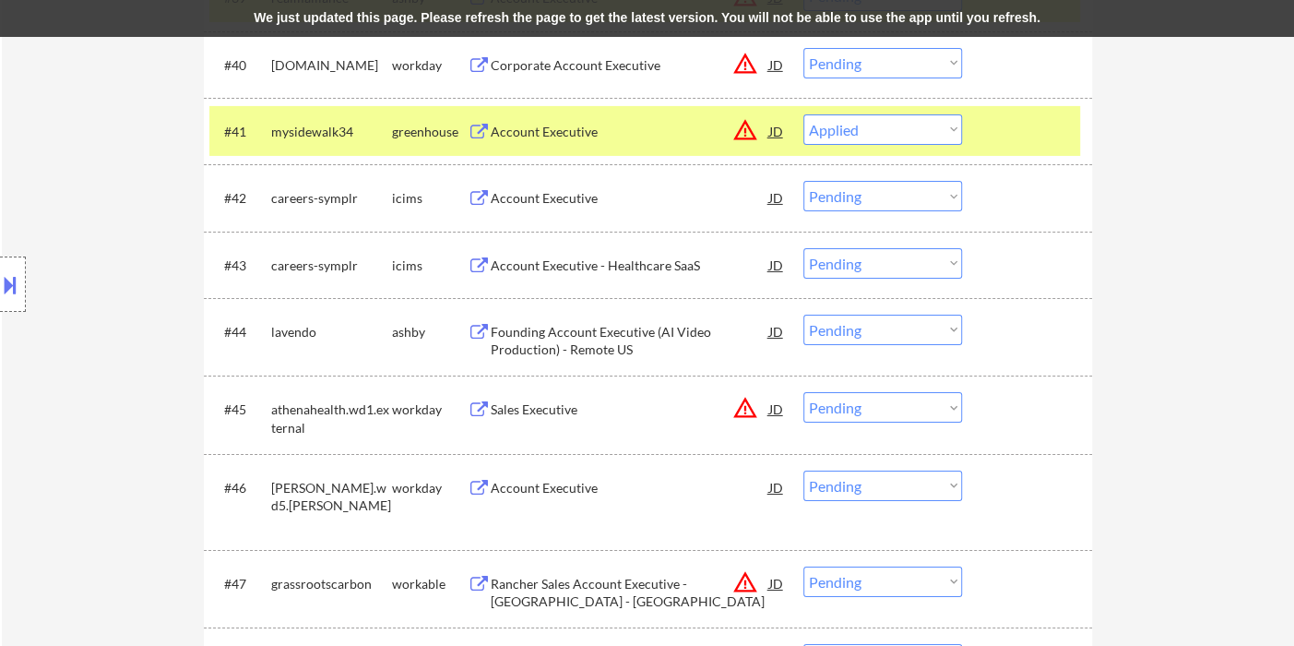
click at [578, 344] on div "Founding Account Executive (AI Video Production) - Remote US" at bounding box center [630, 341] width 279 height 36
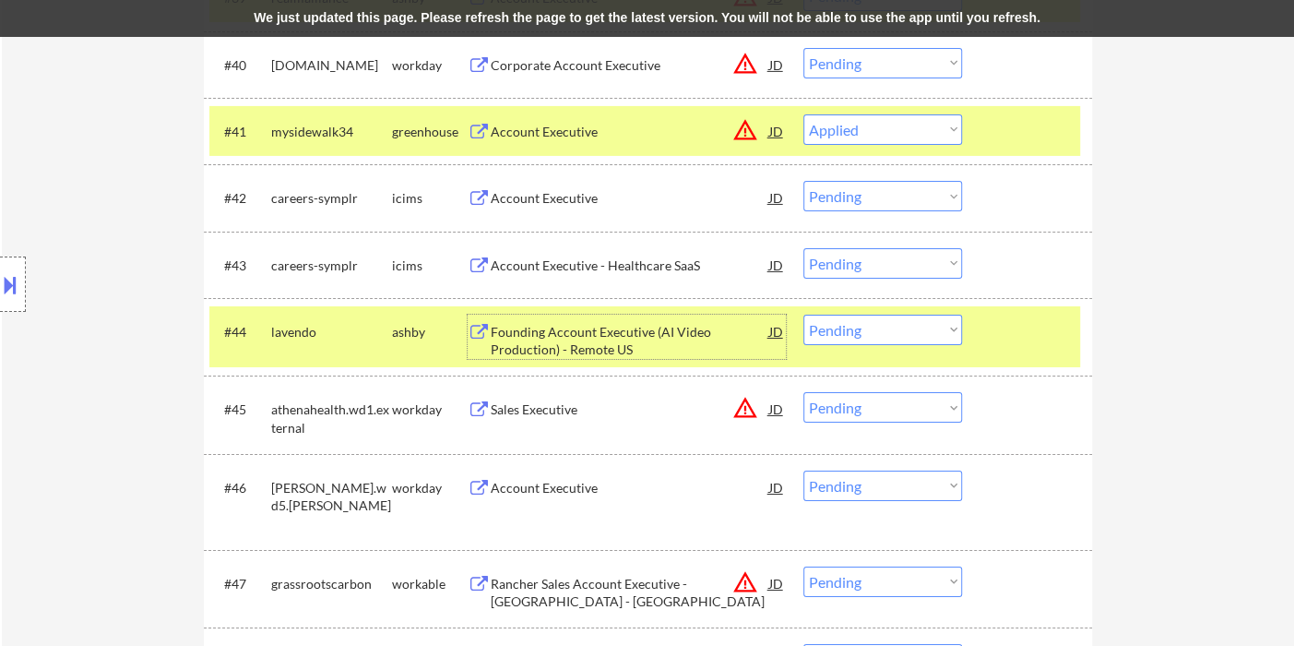
click at [878, 332] on select "Choose an option... Pending Applied Excluded (Questions) Excluded (Expired) Exc…" at bounding box center [882, 330] width 159 height 30
select select ""excluded__bad_match_""
click at [803, 315] on select "Choose an option... Pending Applied Excluded (Questions) Excluded (Expired) Exc…" at bounding box center [882, 330] width 159 height 30
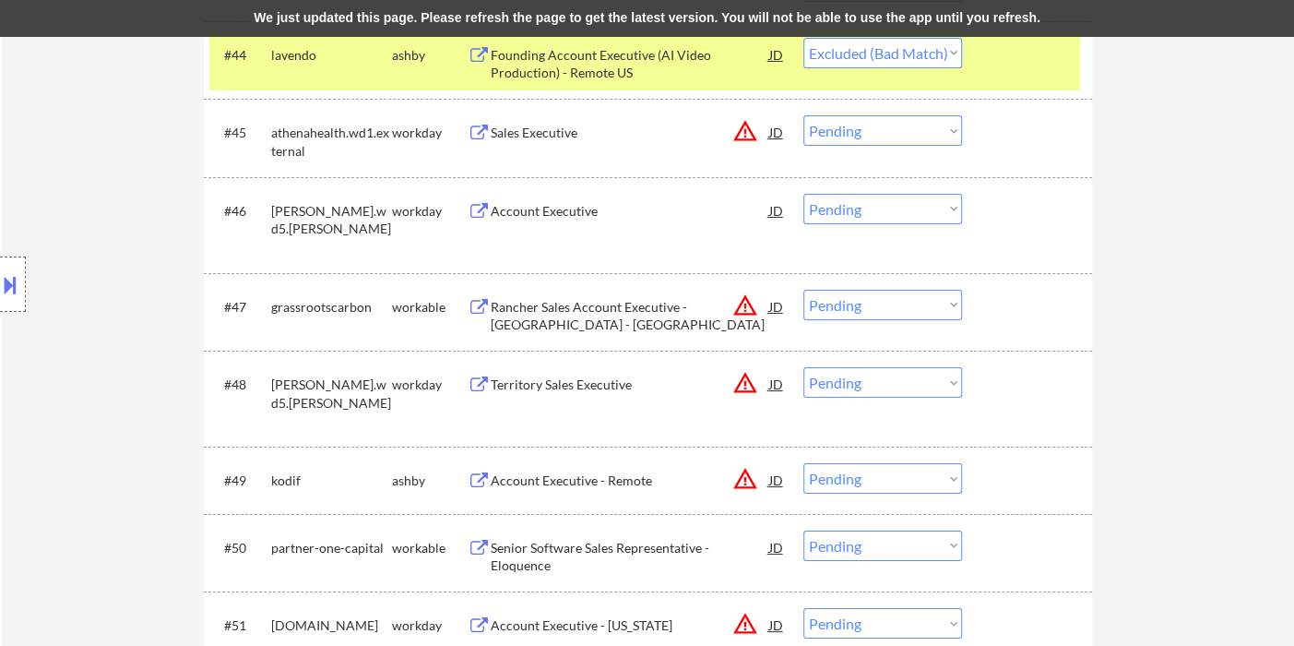
scroll to position [3712, 0]
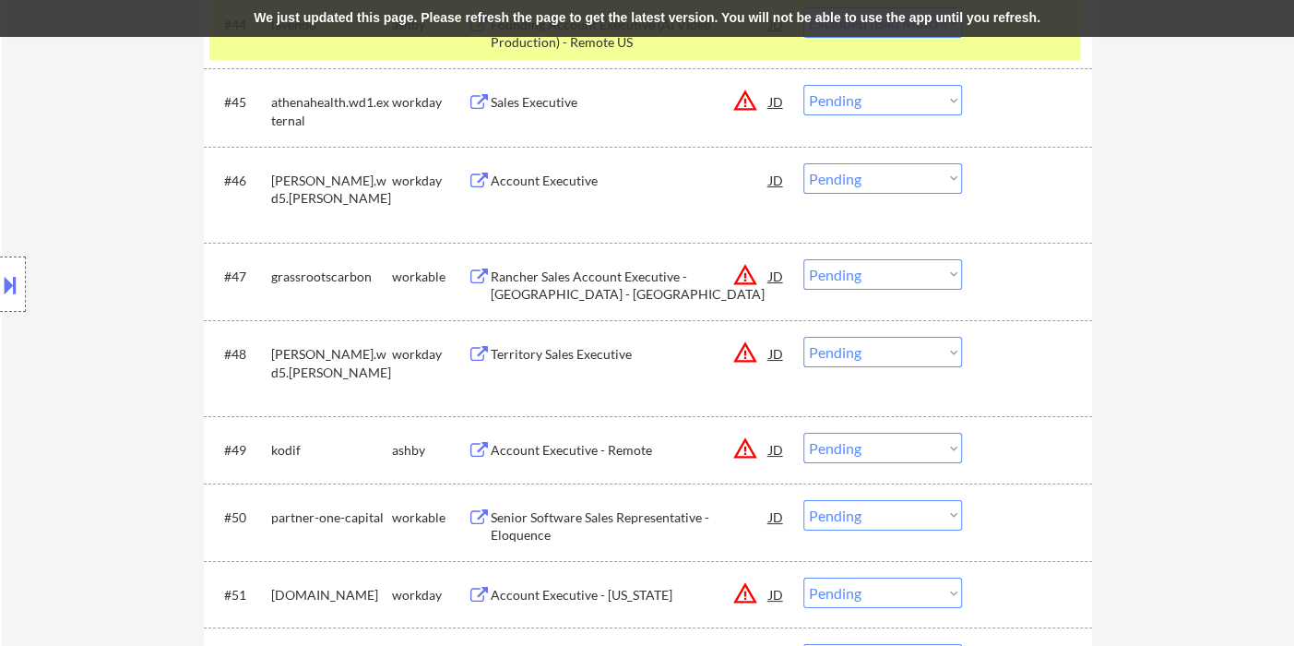
click at [556, 186] on div "Account Executive" at bounding box center [630, 181] width 279 height 18
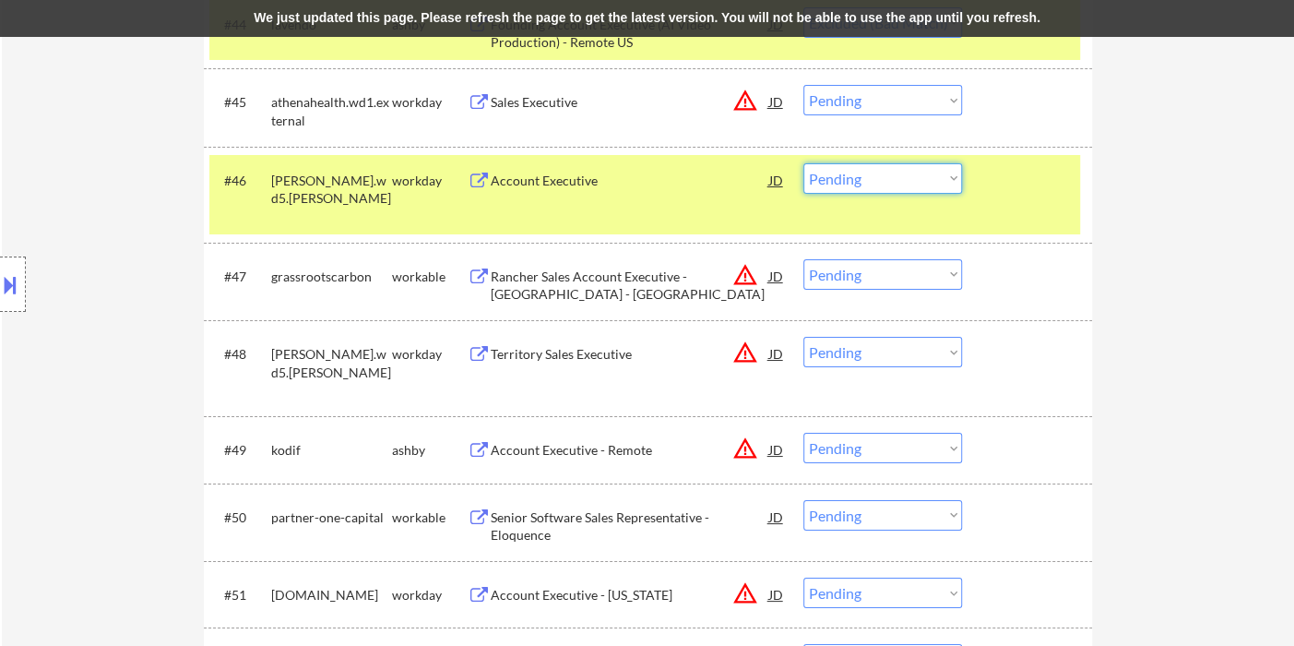
click at [910, 192] on select "Choose an option... Pending Applied Excluded (Questions) Excluded (Expired) Exc…" at bounding box center [882, 178] width 159 height 30
select select ""excluded__expired_""
click at [803, 163] on select "Choose an option... Pending Applied Excluded (Questions) Excluded (Expired) Exc…" at bounding box center [882, 178] width 159 height 30
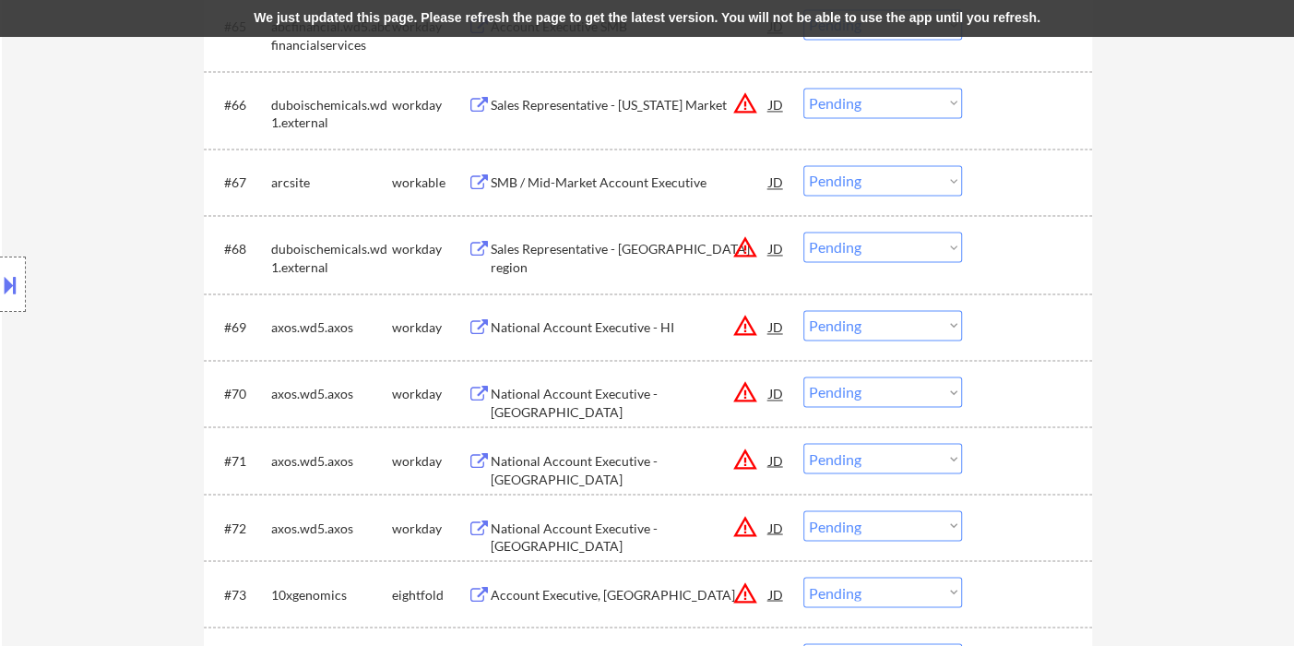
scroll to position [5352, 0]
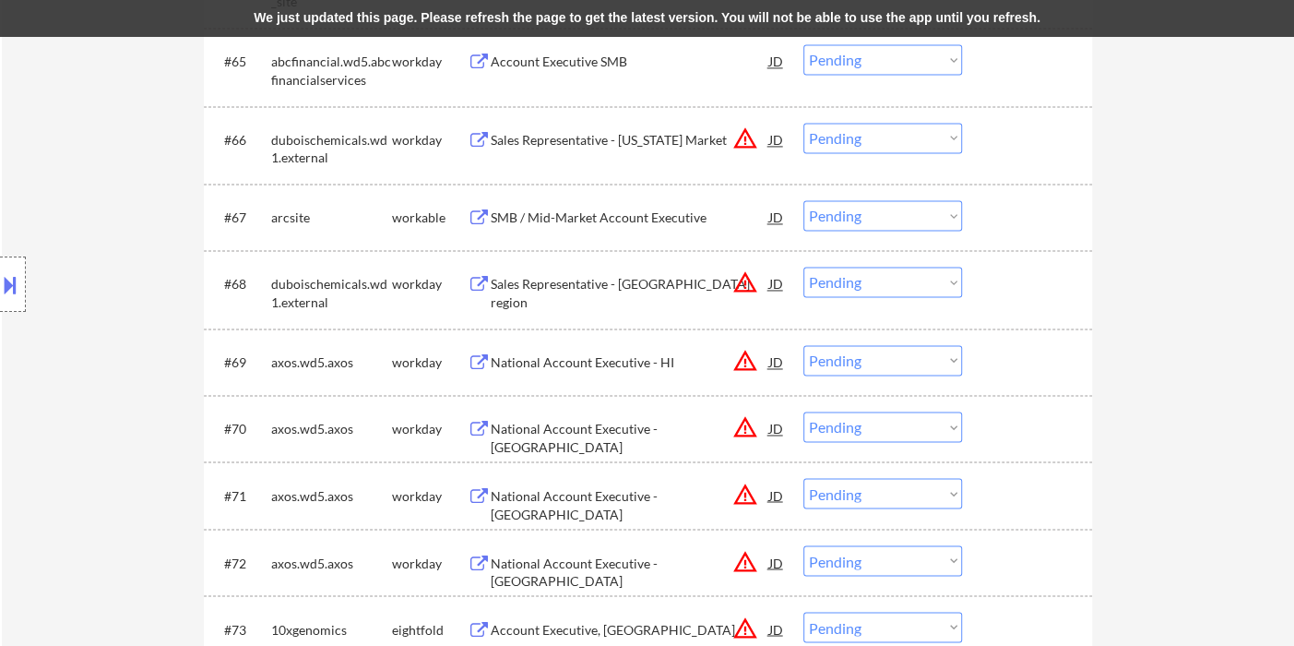
click at [610, 216] on div "SMB / Mid-Market Account Executive" at bounding box center [630, 217] width 279 height 18
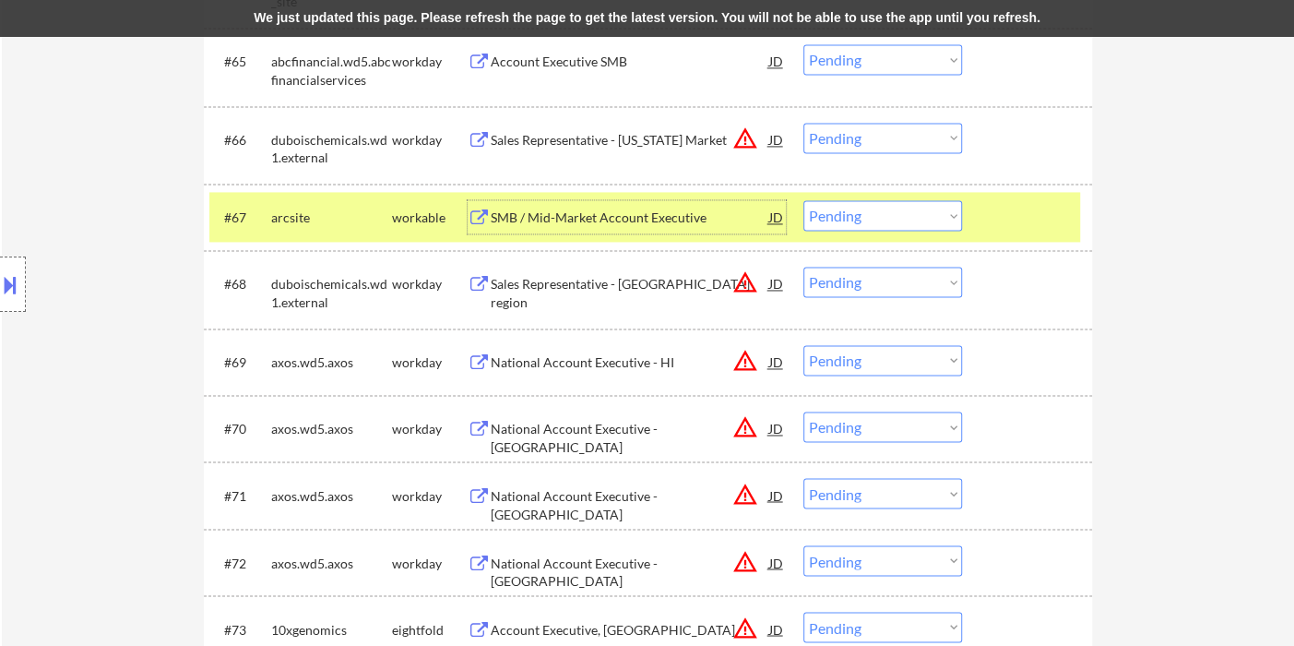
click at [589, 20] on div "We just updated this page. Please refresh the page to get the latest version. Y…" at bounding box center [647, 18] width 1294 height 37
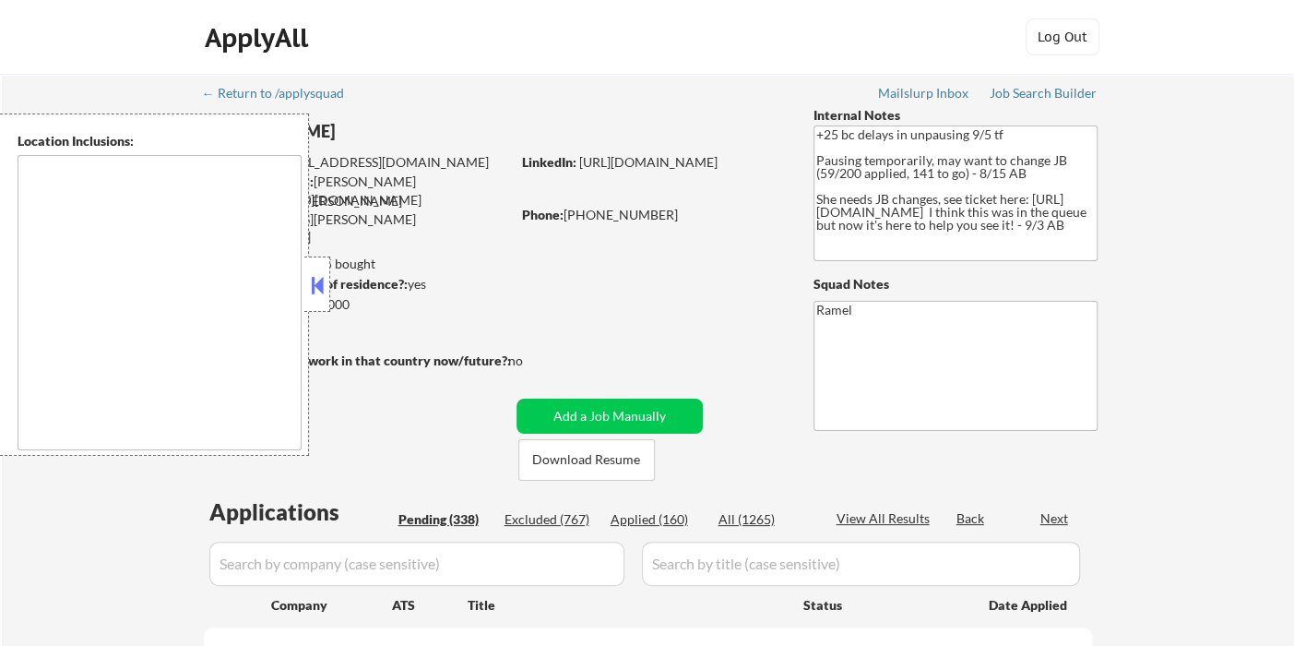
type textarea "remote"
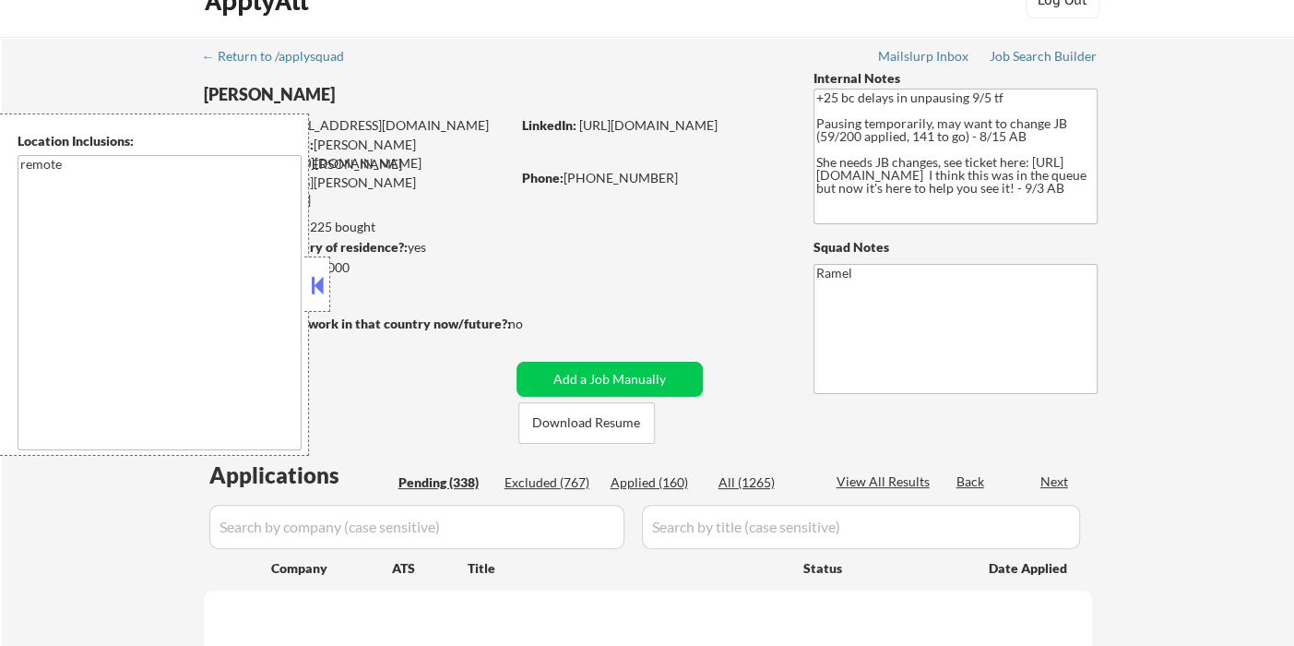
click at [671, 473] on div "Applied (160)" at bounding box center [657, 482] width 92 height 18
click at [317, 292] on button at bounding box center [317, 285] width 20 height 28
select select ""pending""
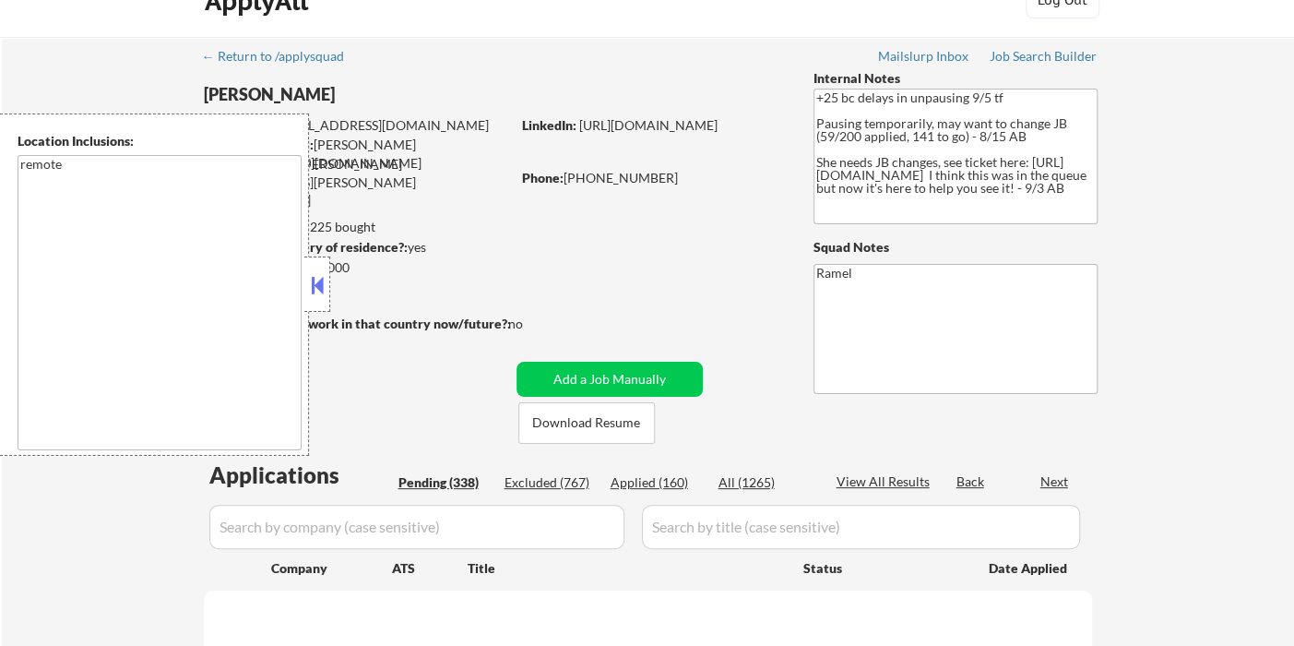
select select ""pending""
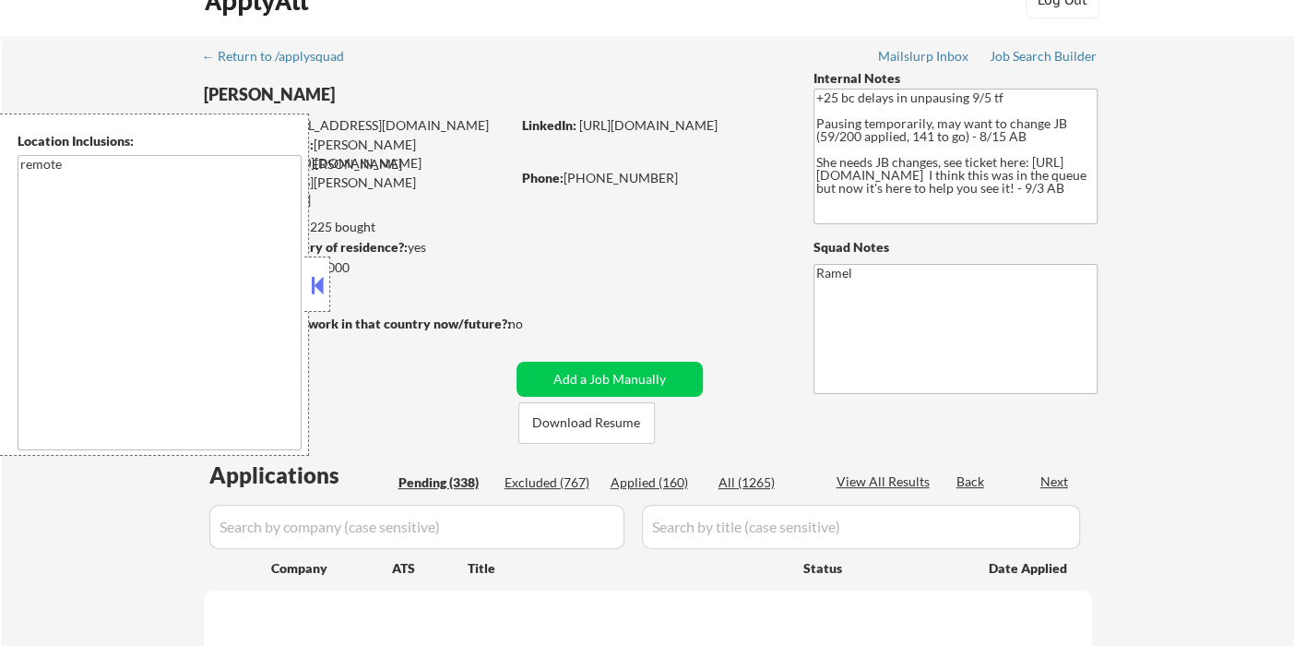
select select ""pending""
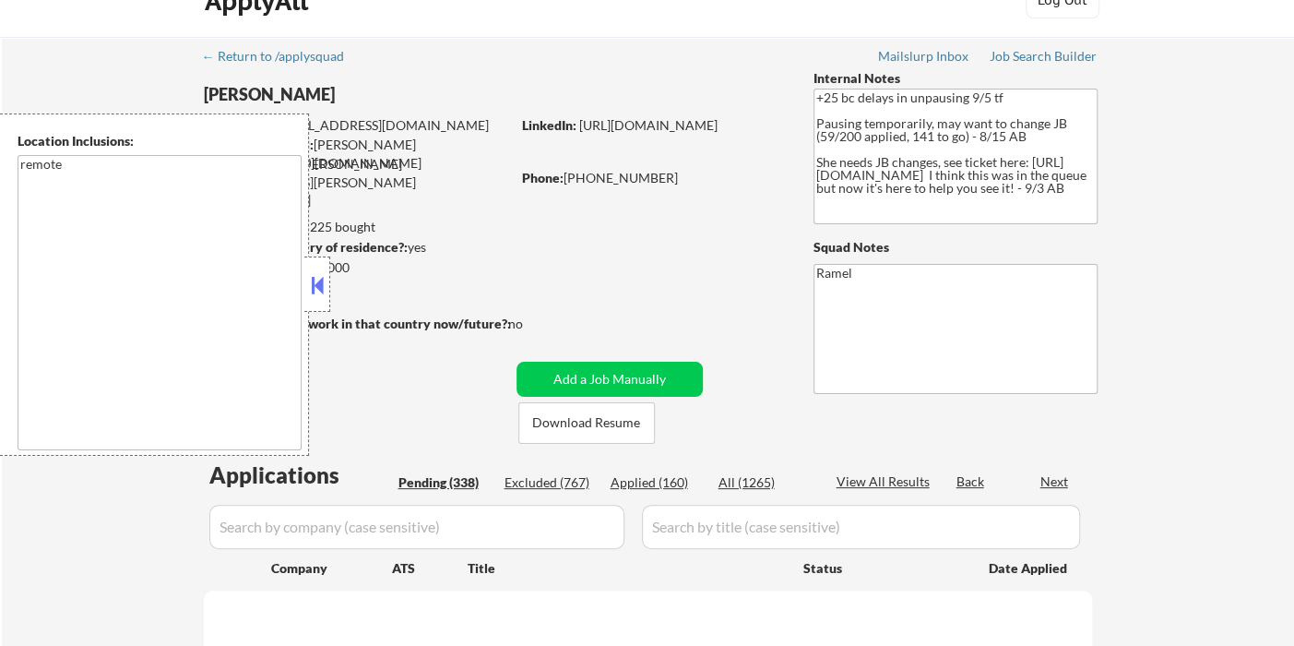
select select ""pending""
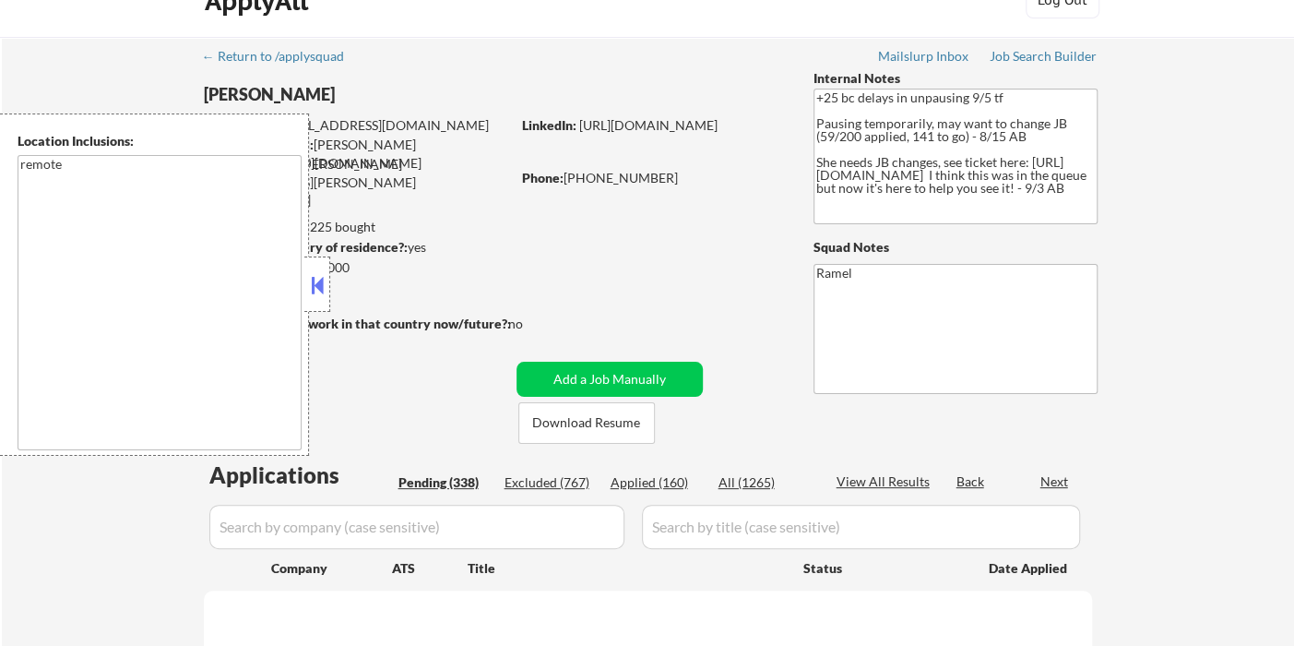
select select ""pending""
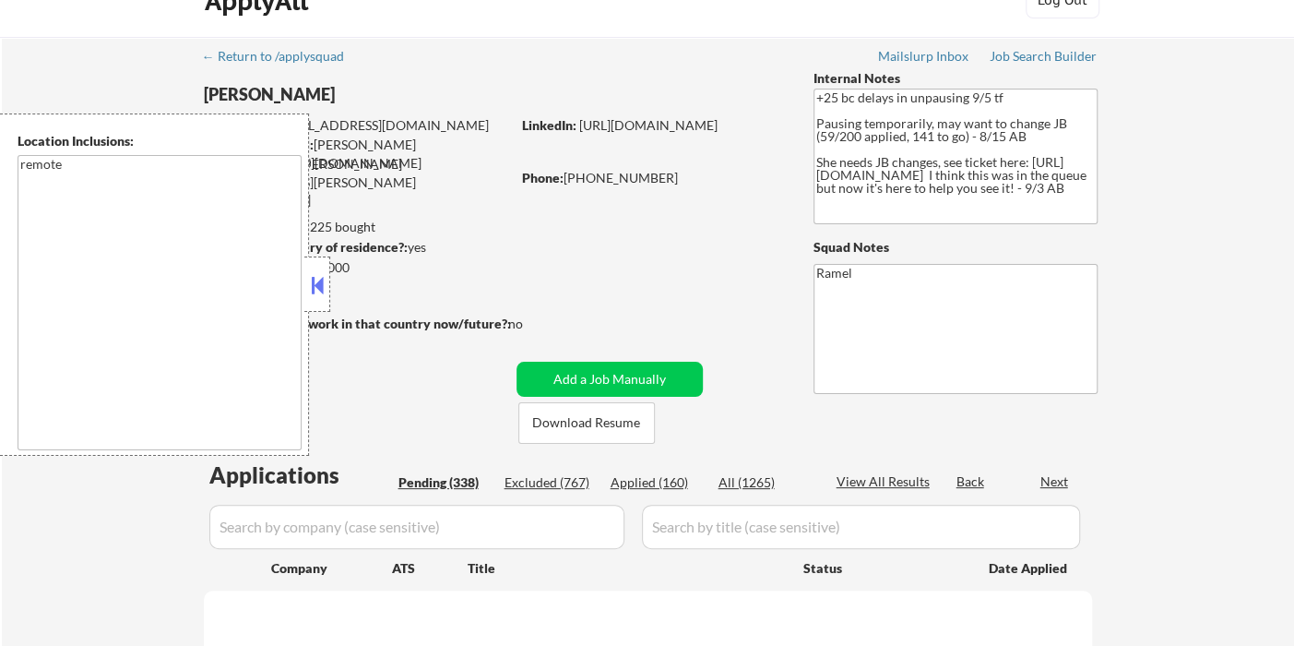
select select ""pending""
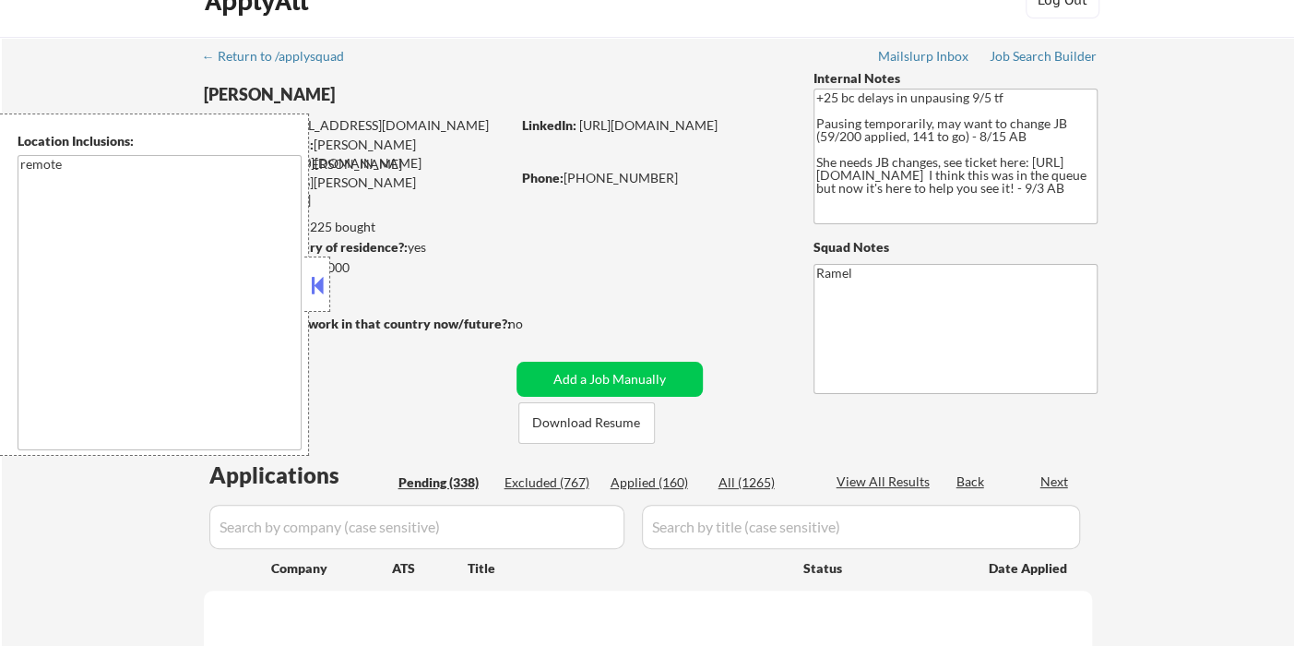
select select ""pending""
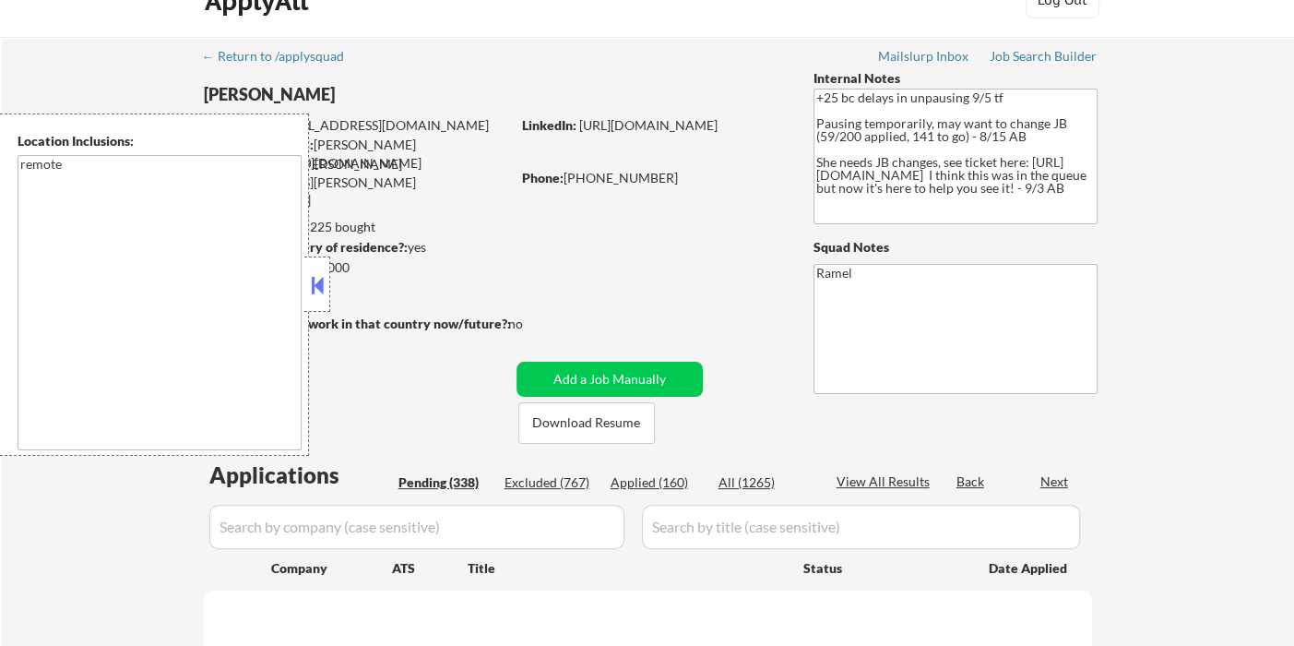
select select ""pending""
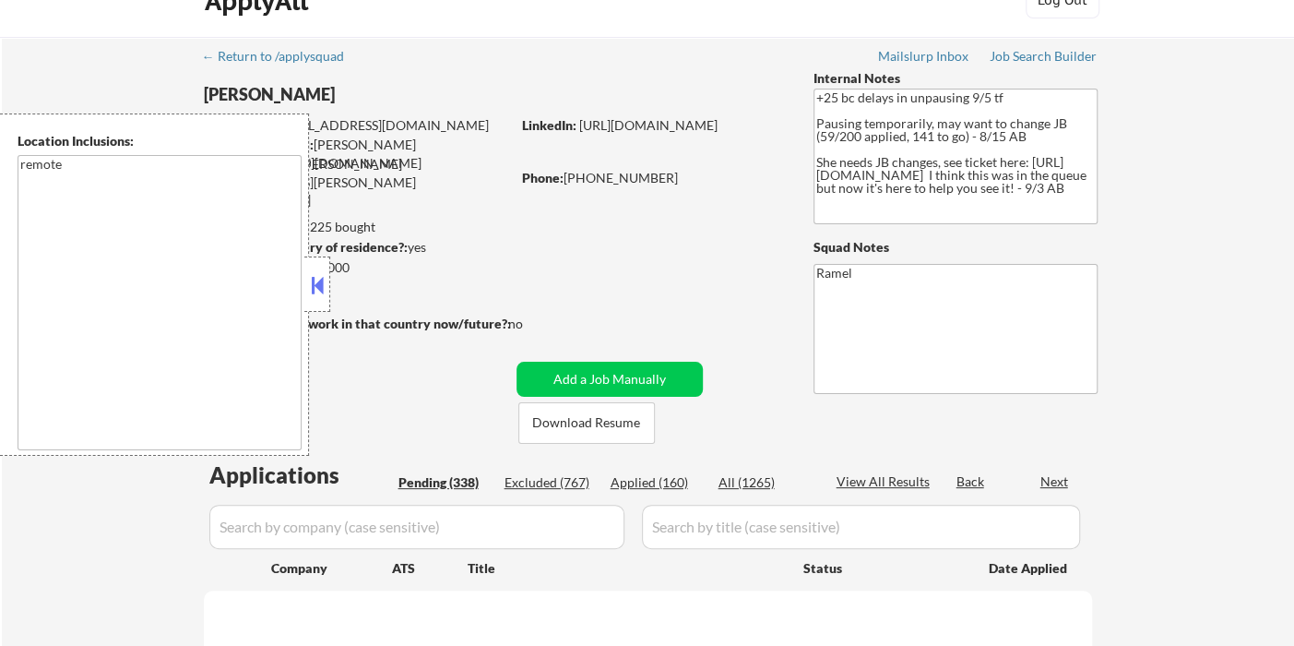
select select ""pending""
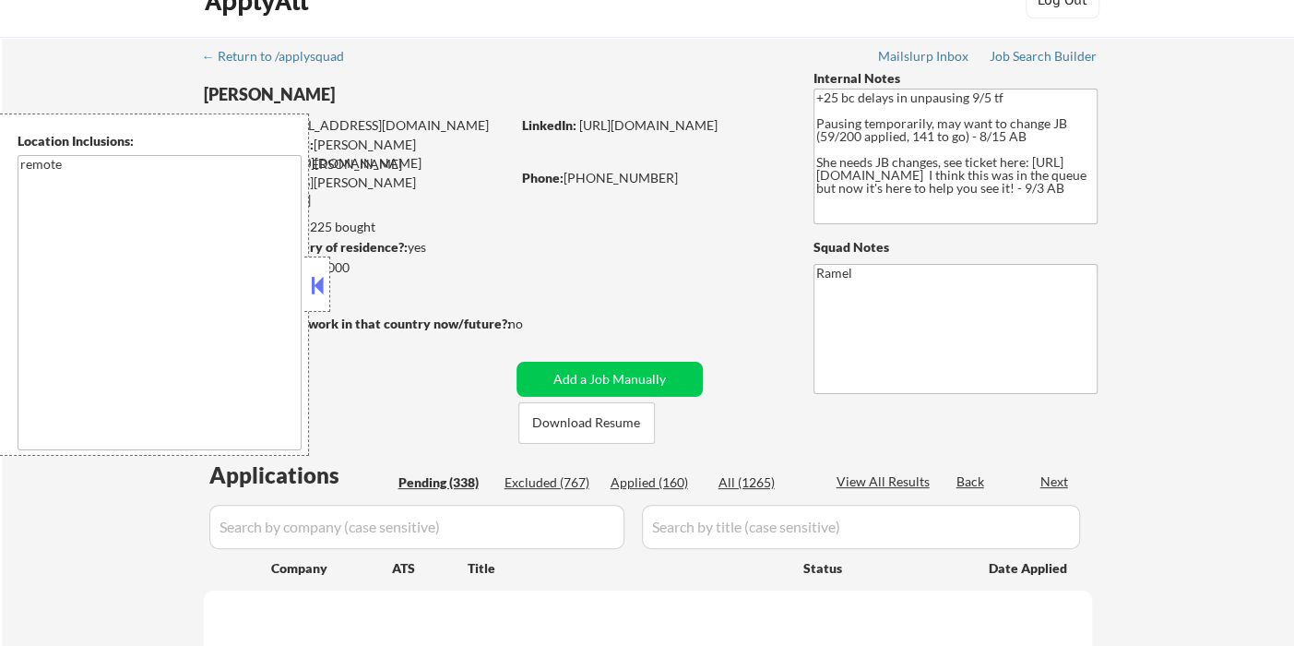
select select ""pending""
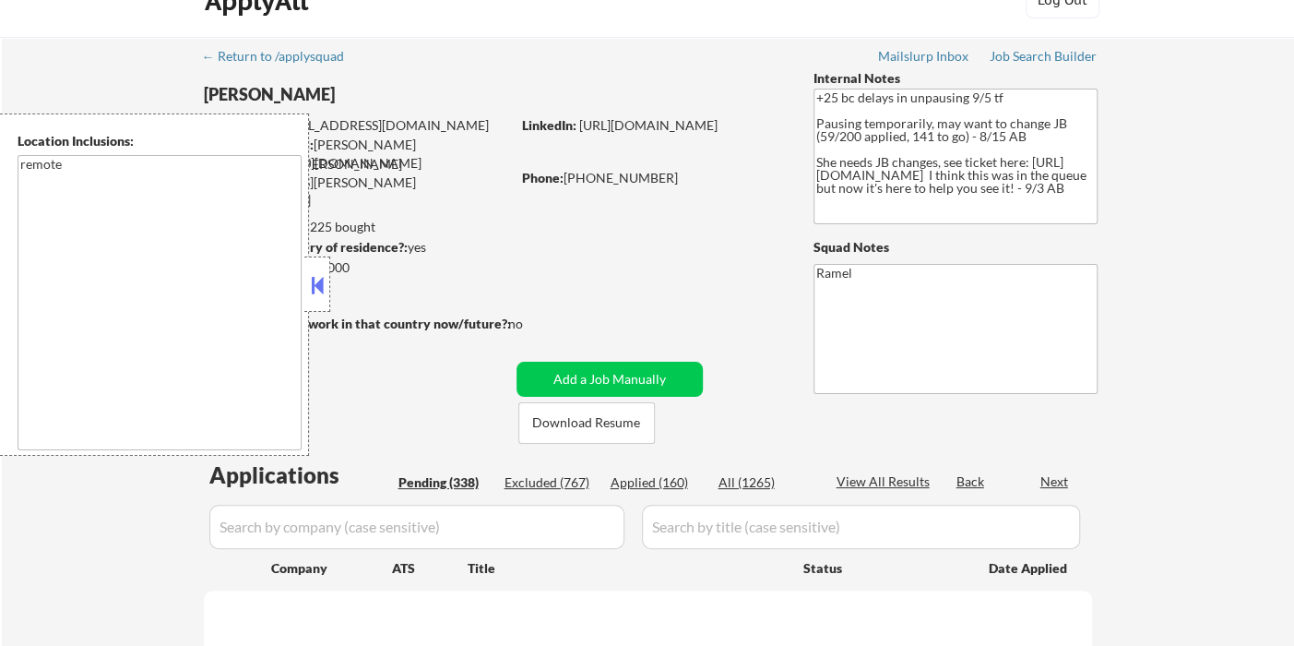
select select ""pending""
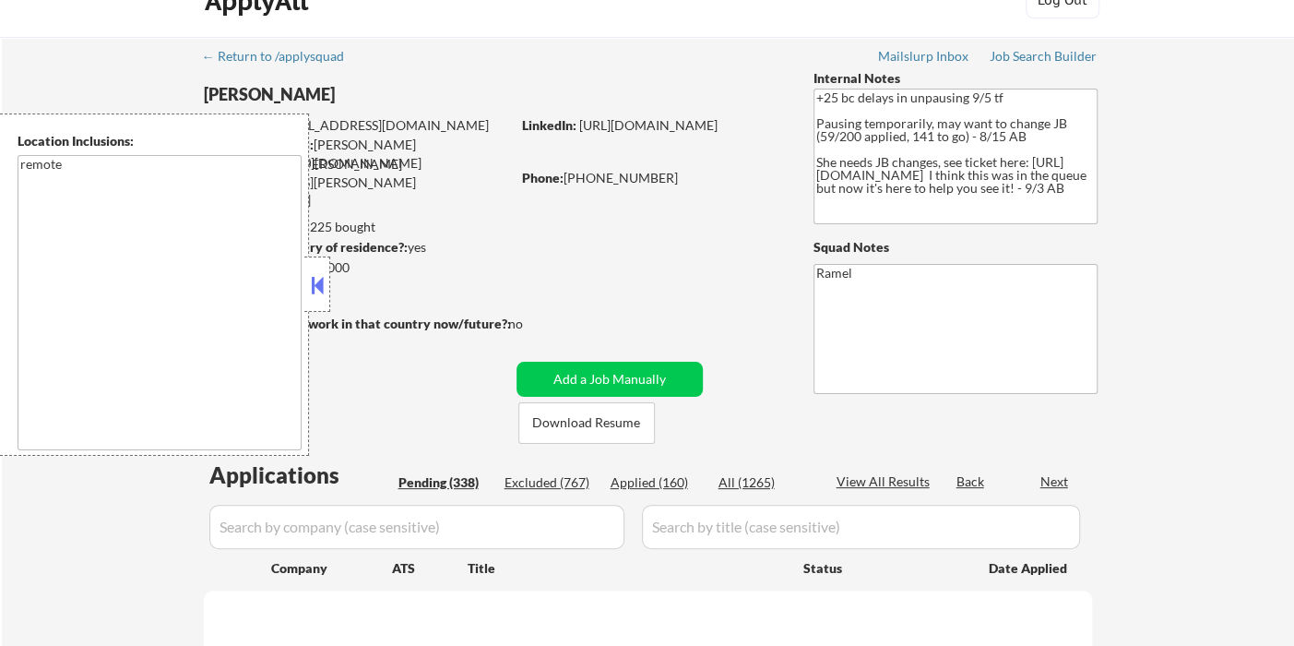
select select ""pending""
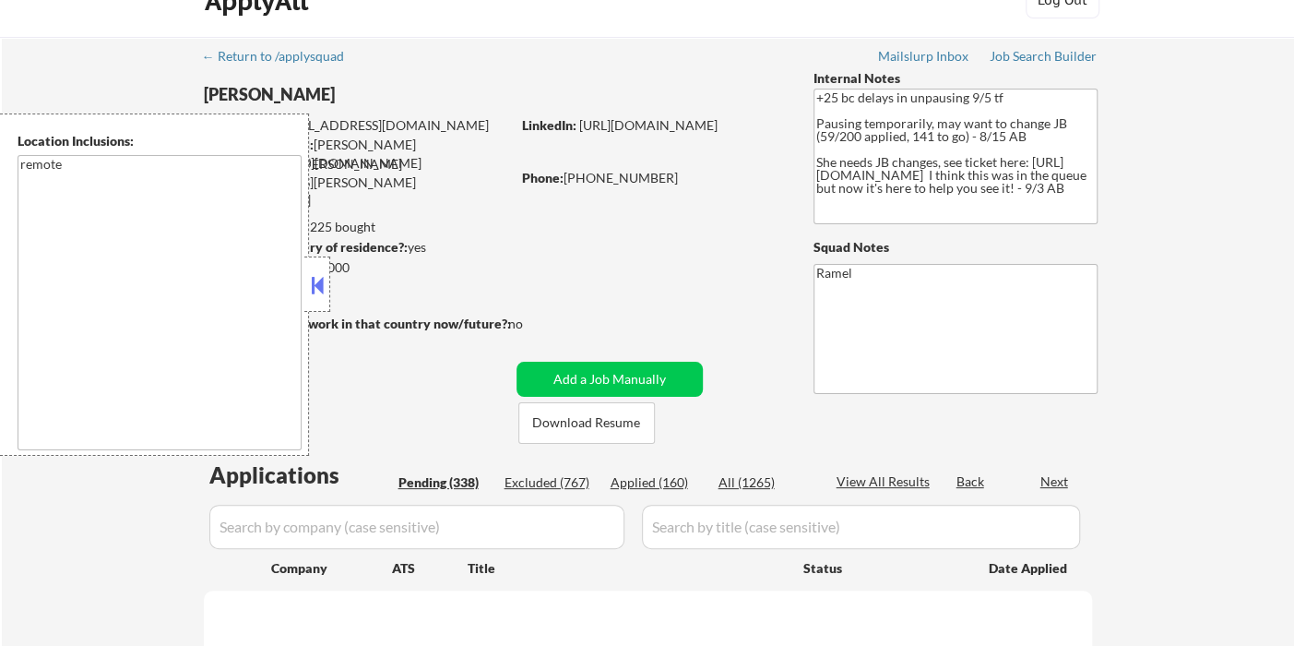
select select ""pending""
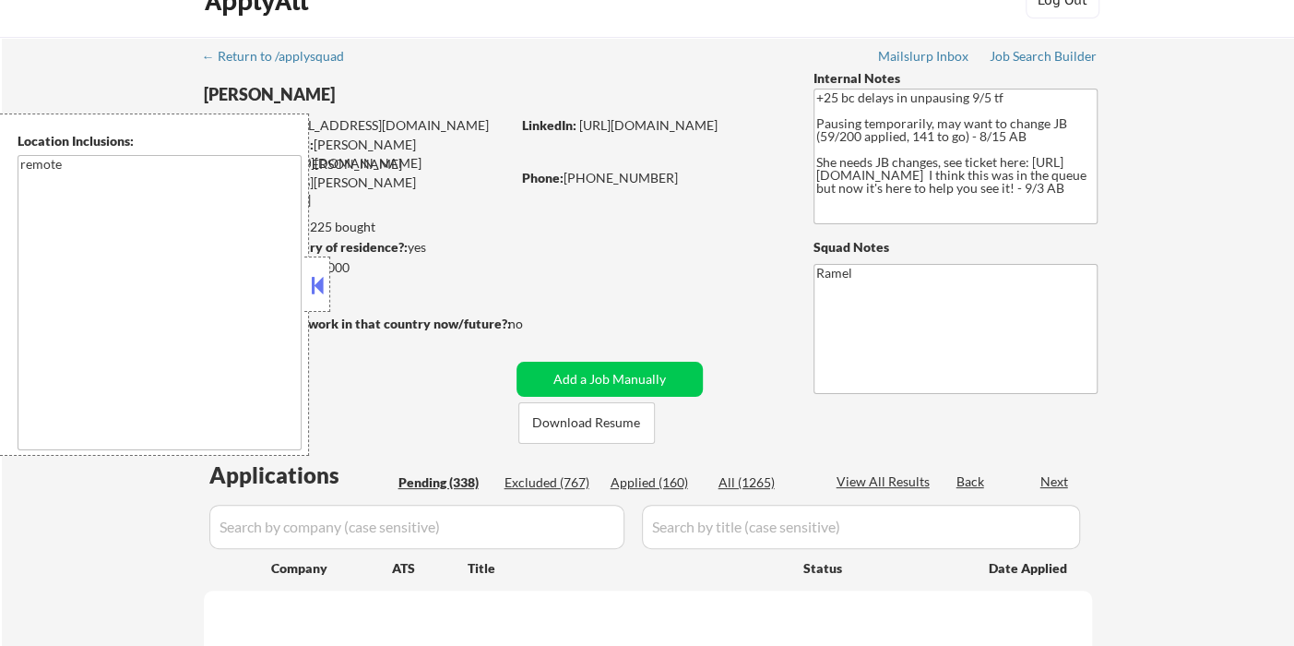
select select ""pending""
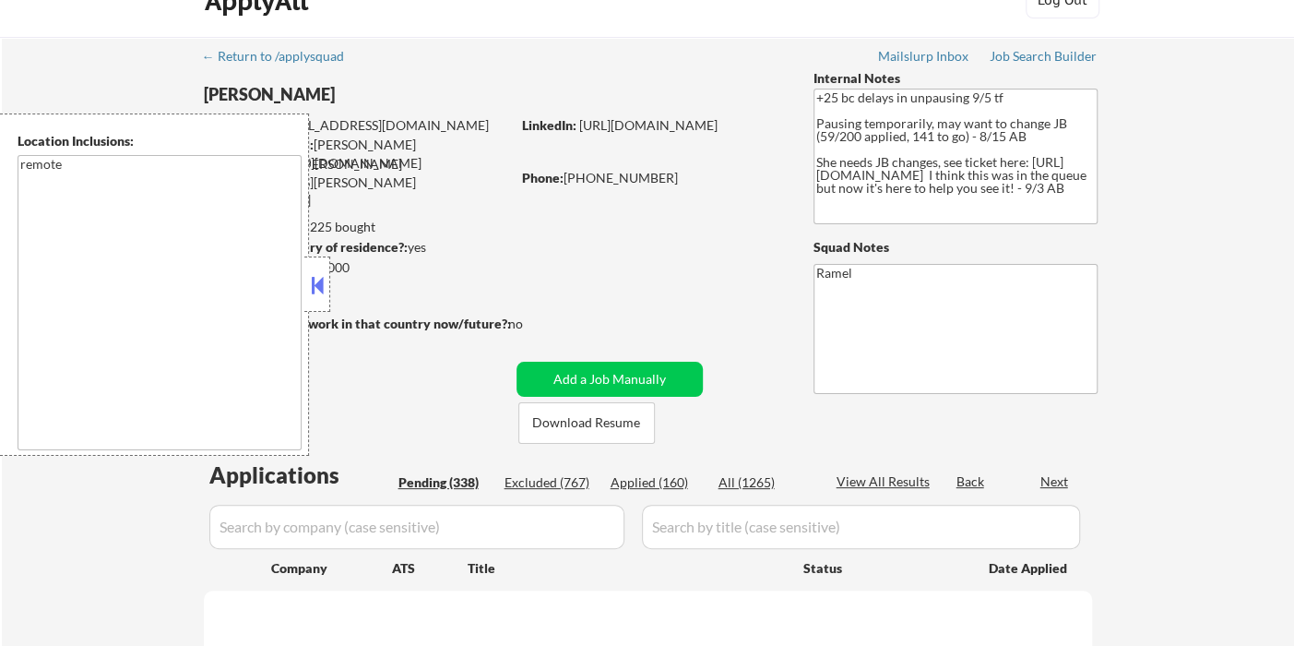
select select ""pending""
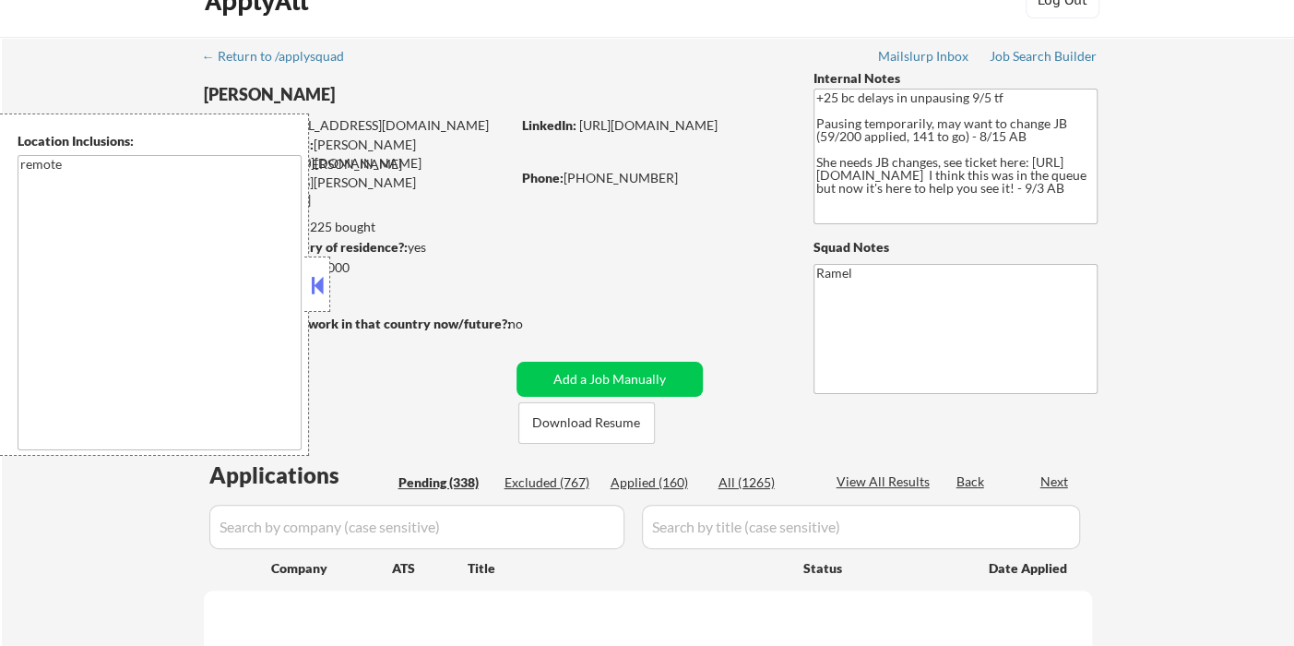
select select ""pending""
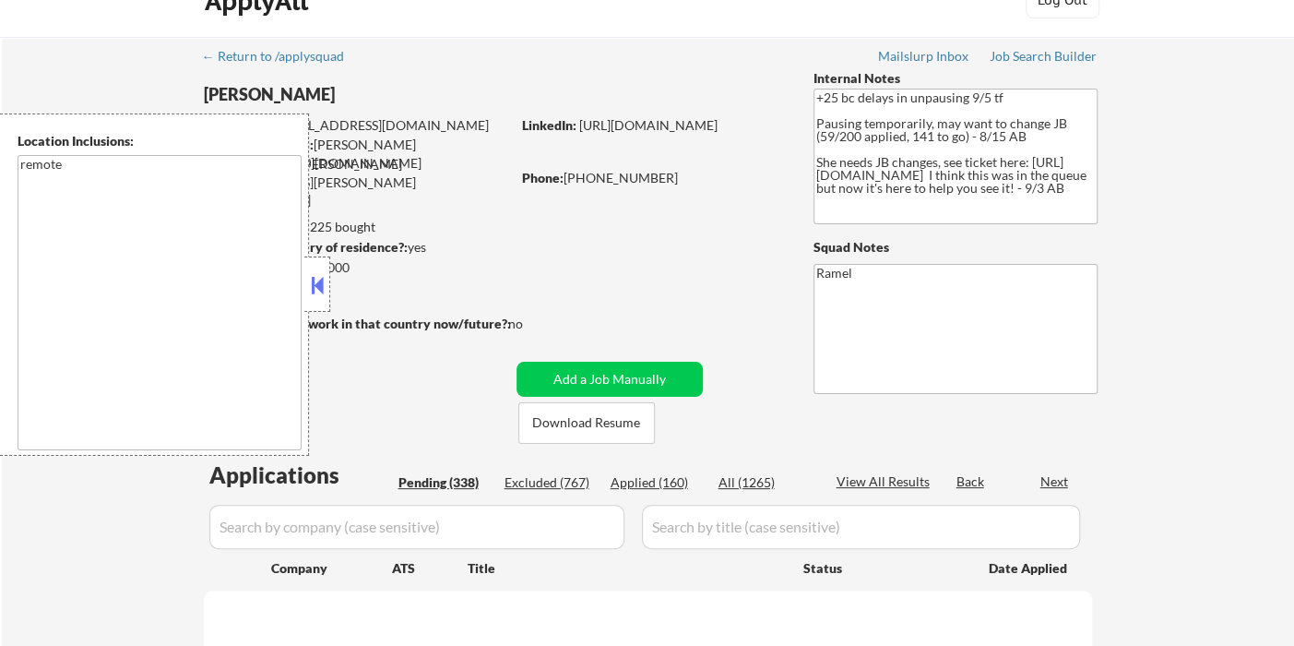
select select ""pending""
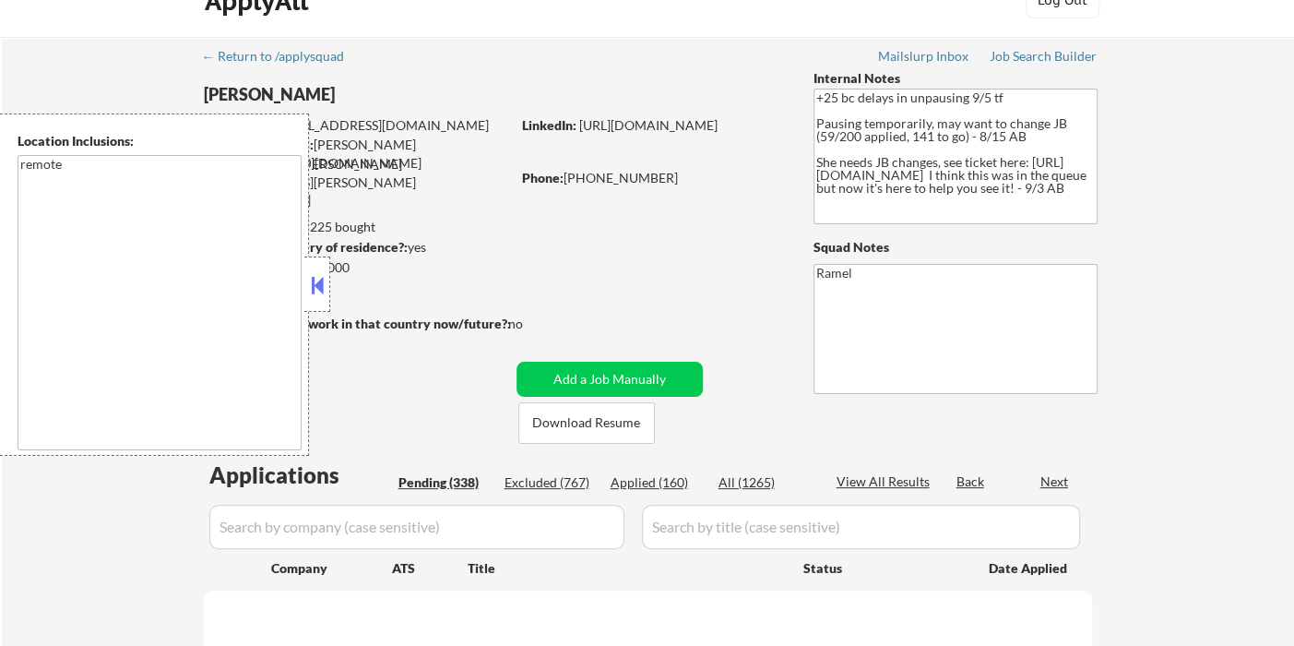
select select ""pending""
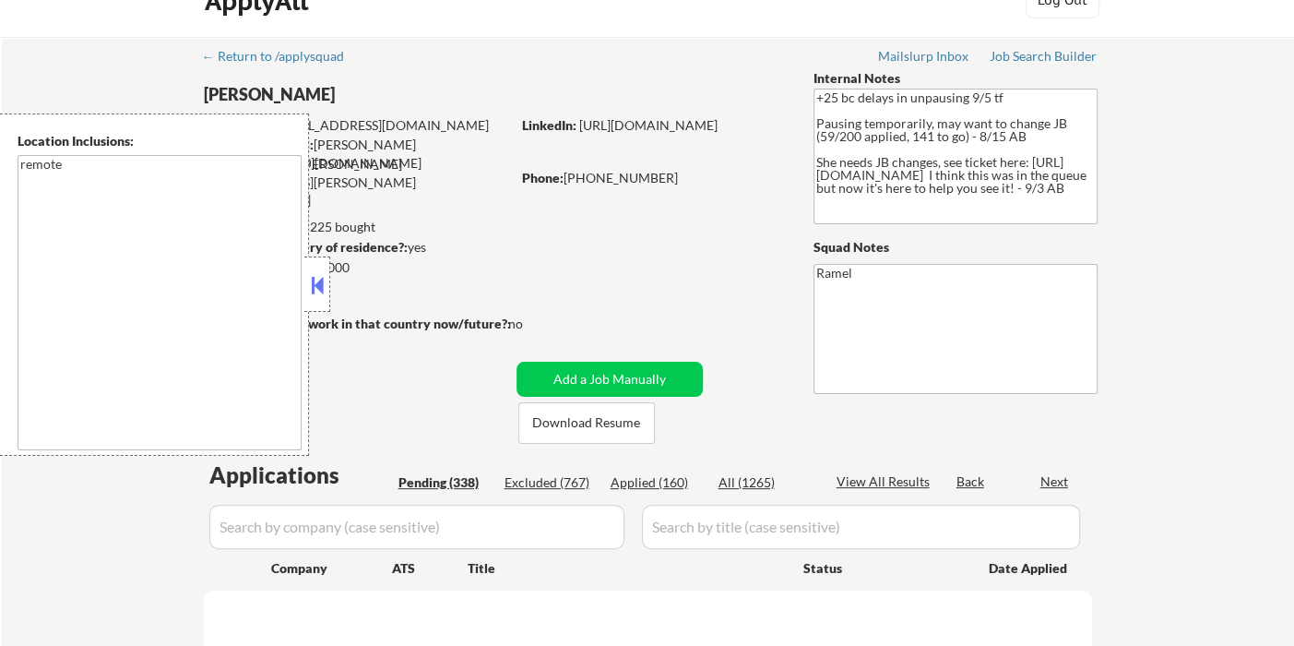
select select ""pending""
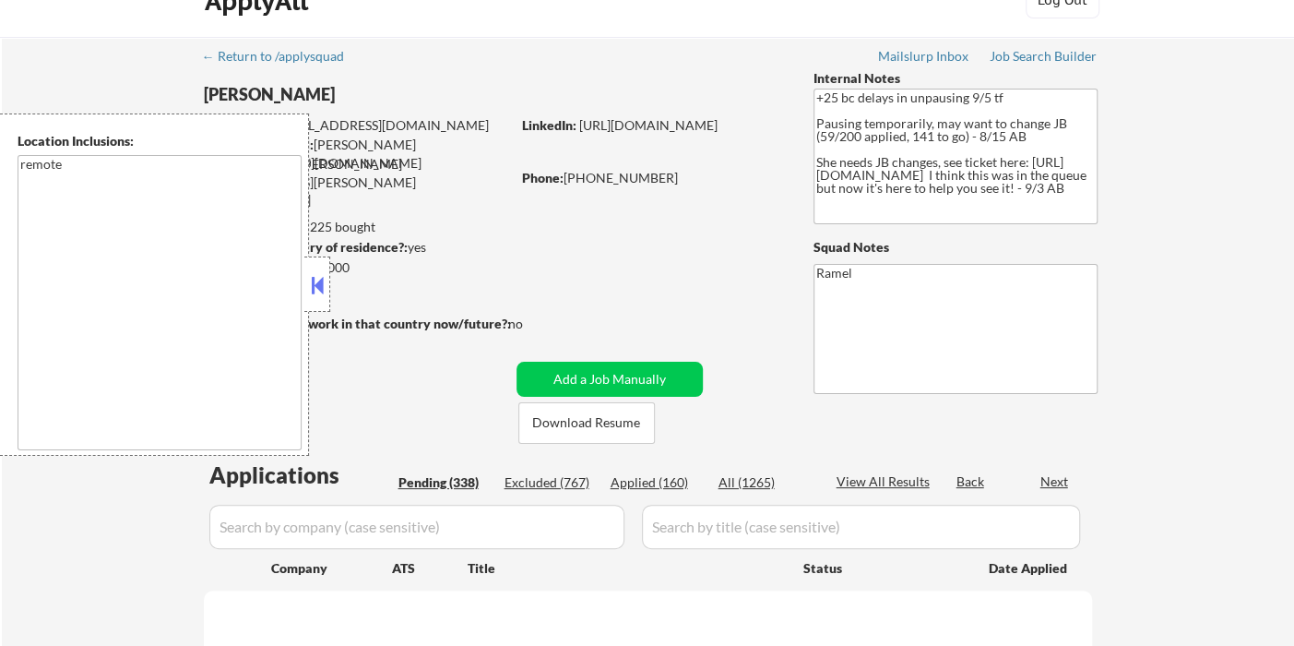
select select ""pending""
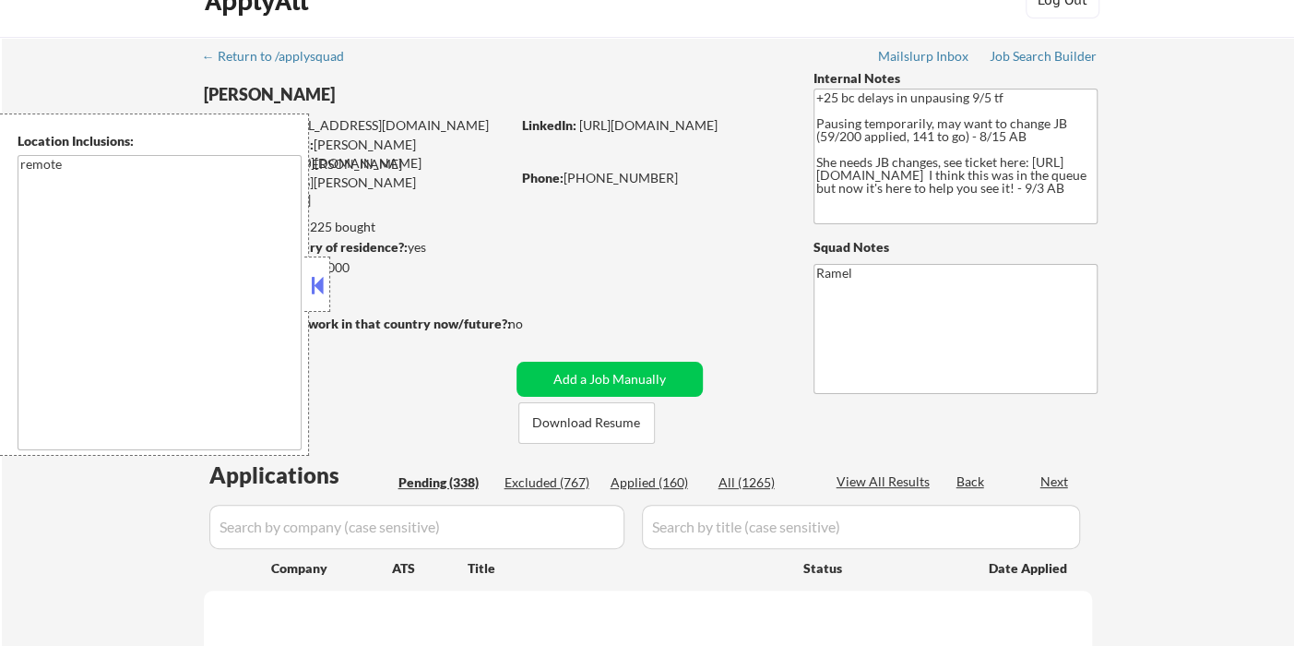
select select ""pending""
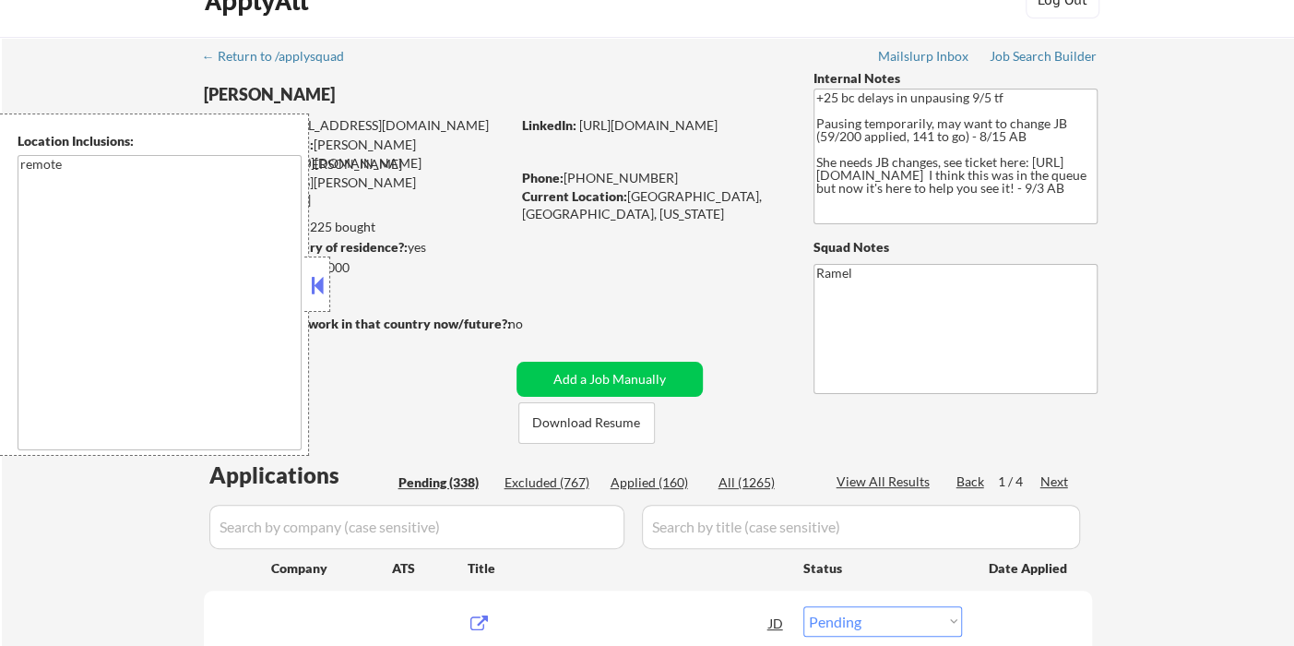
scroll to position [102, 0]
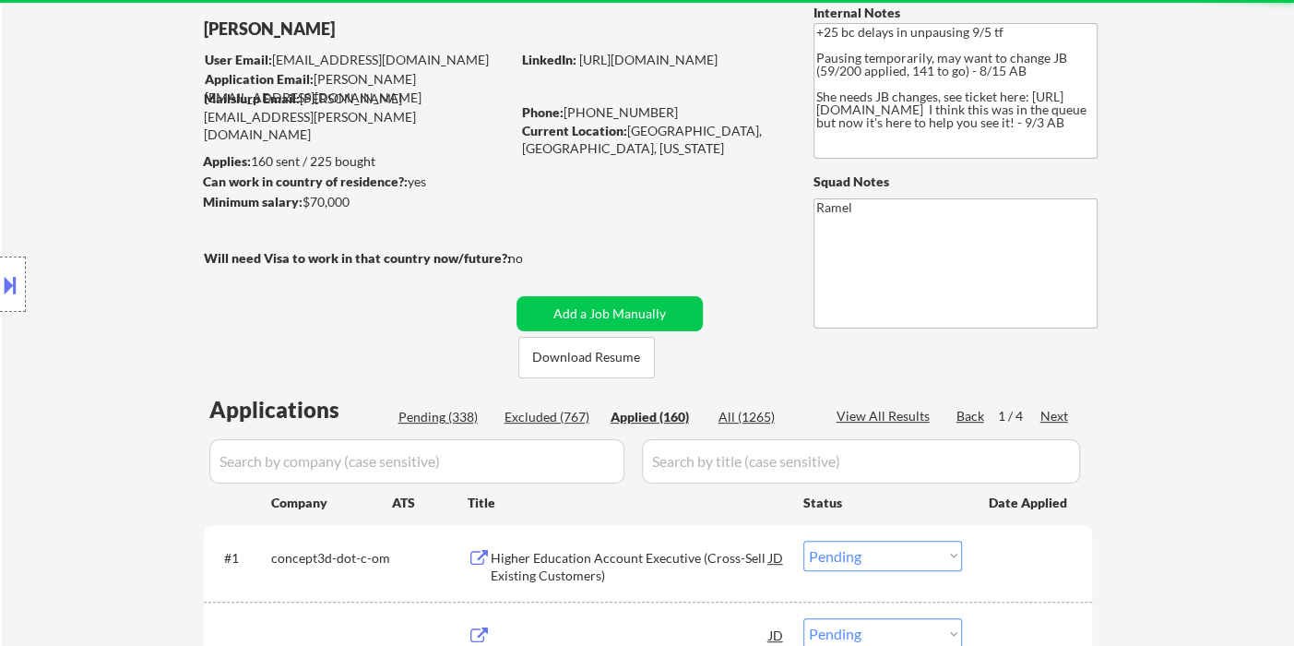
select select ""applied""
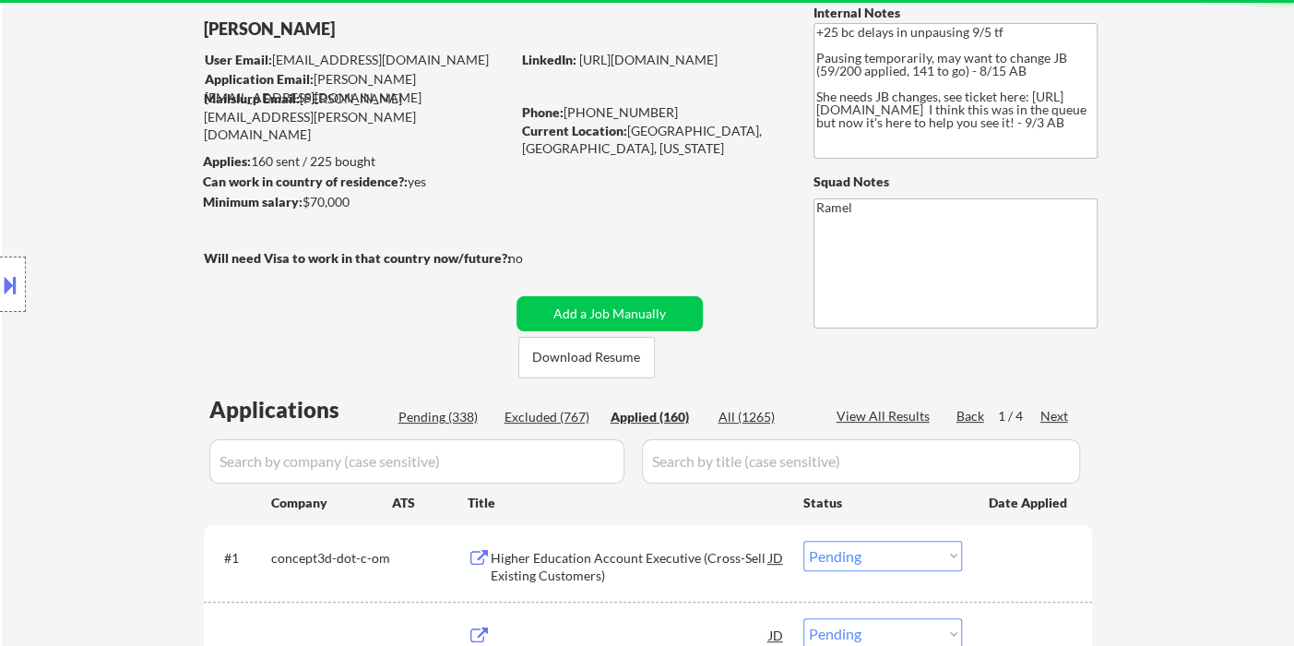
select select ""applied""
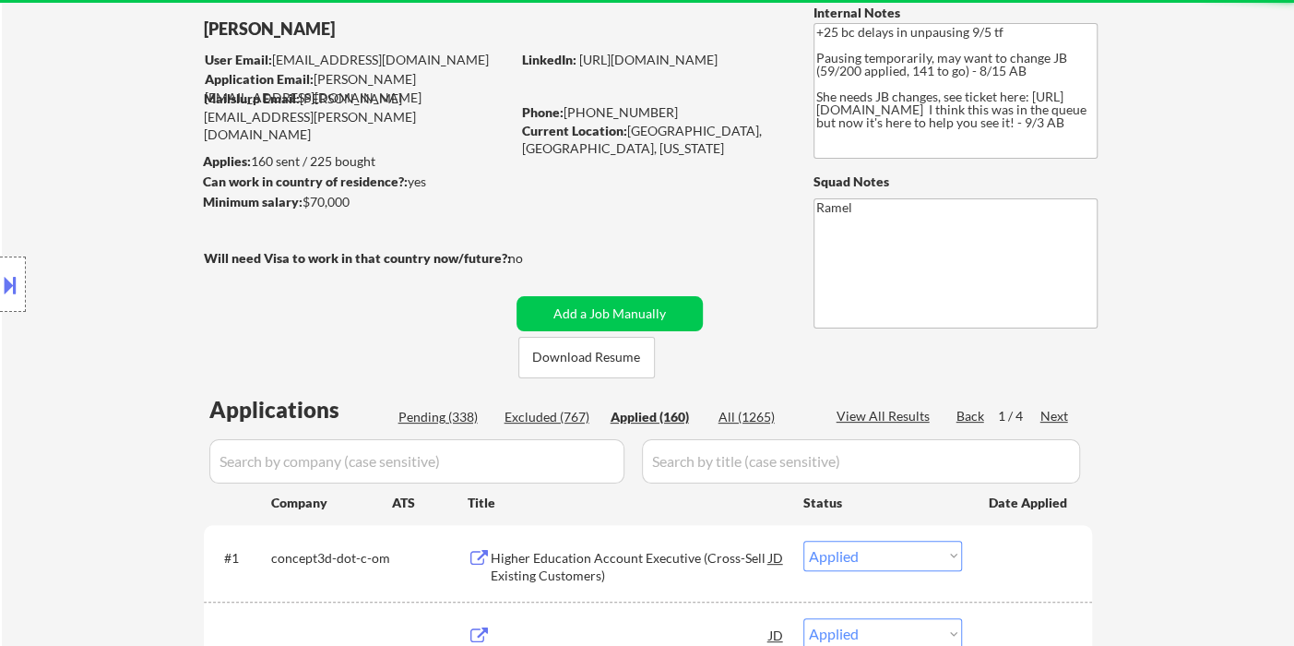
select select ""applied""
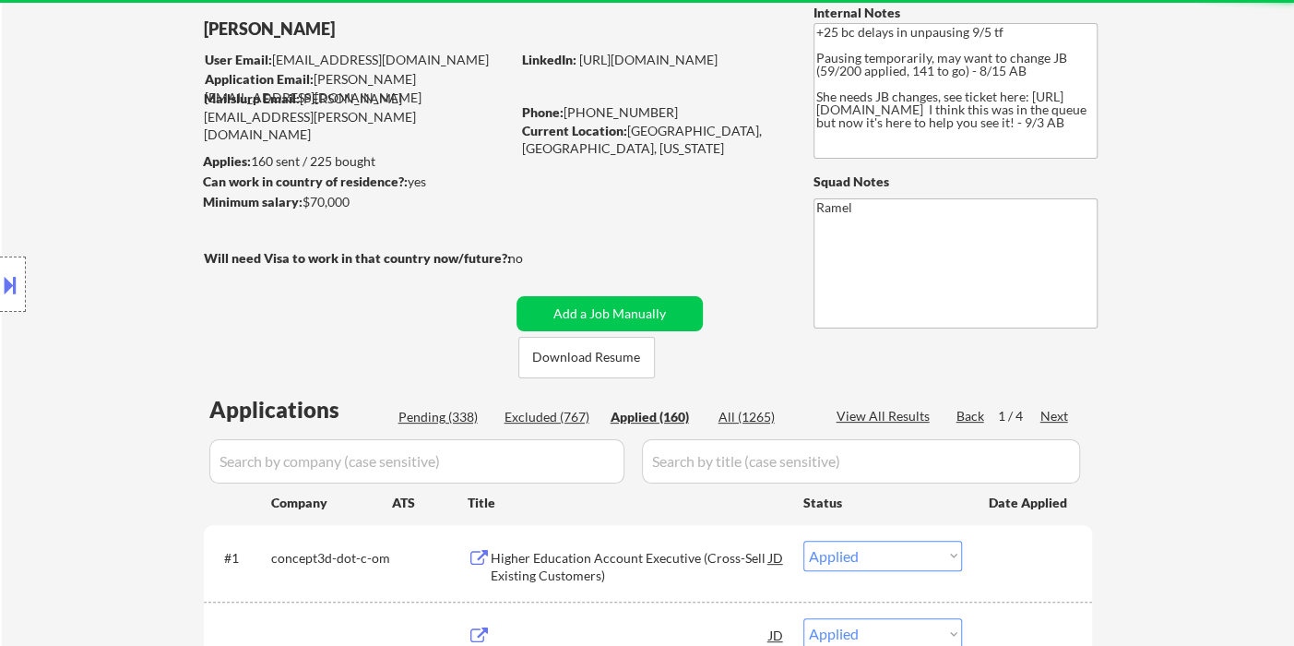
select select ""applied""
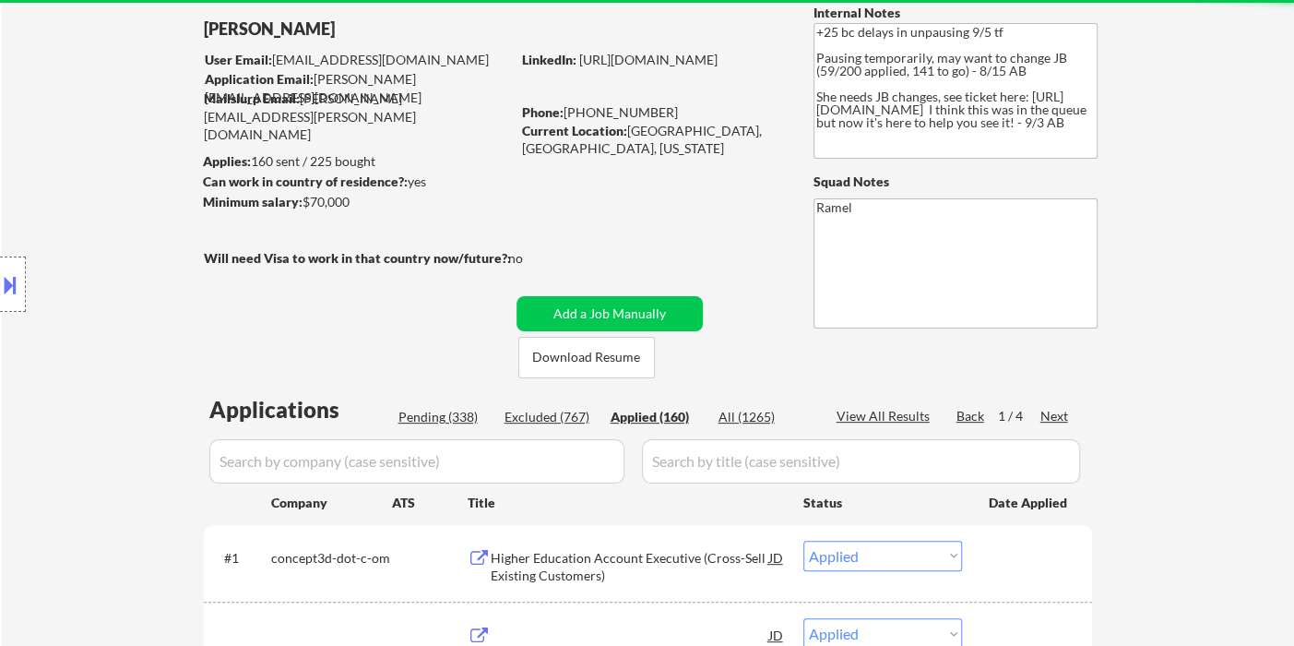
select select ""applied""
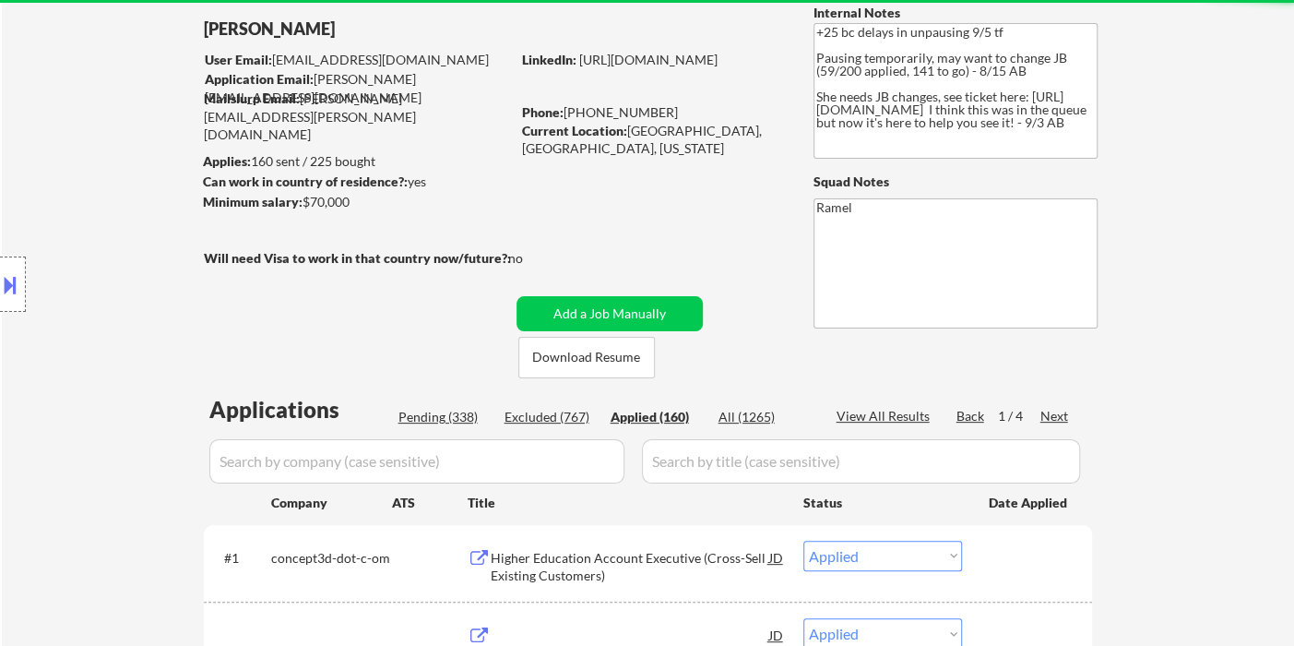
select select ""applied""
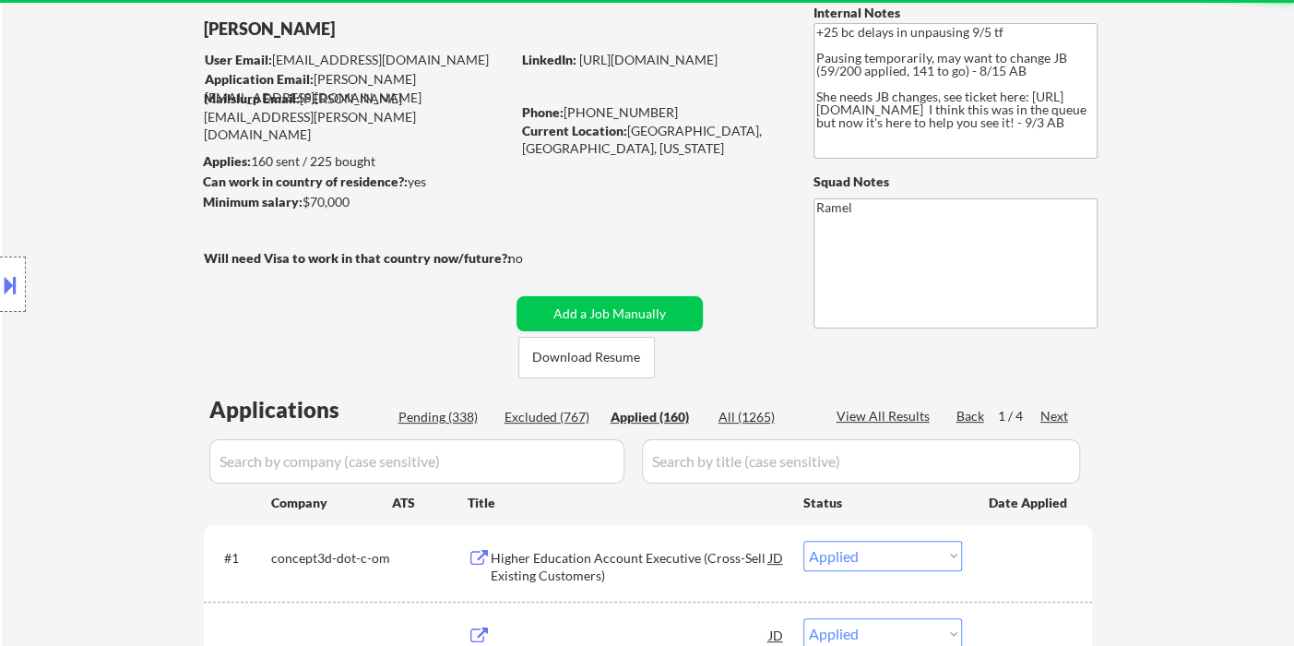
select select ""applied""
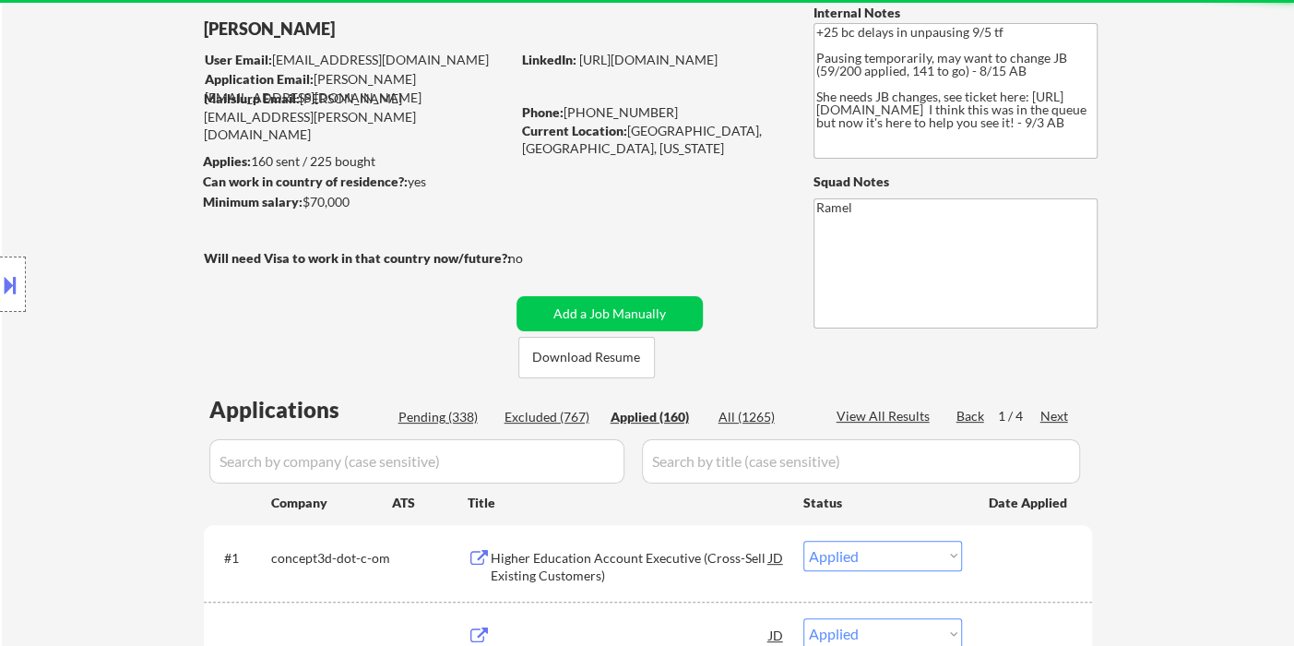
select select ""applied""
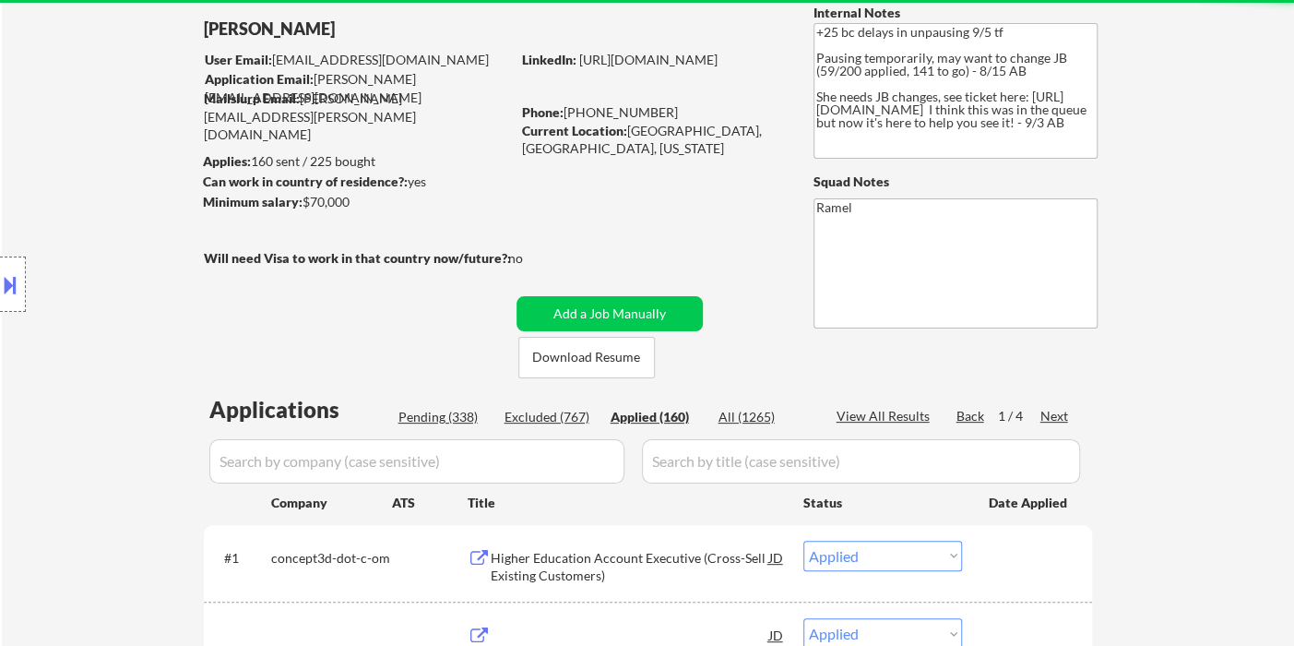
select select ""applied""
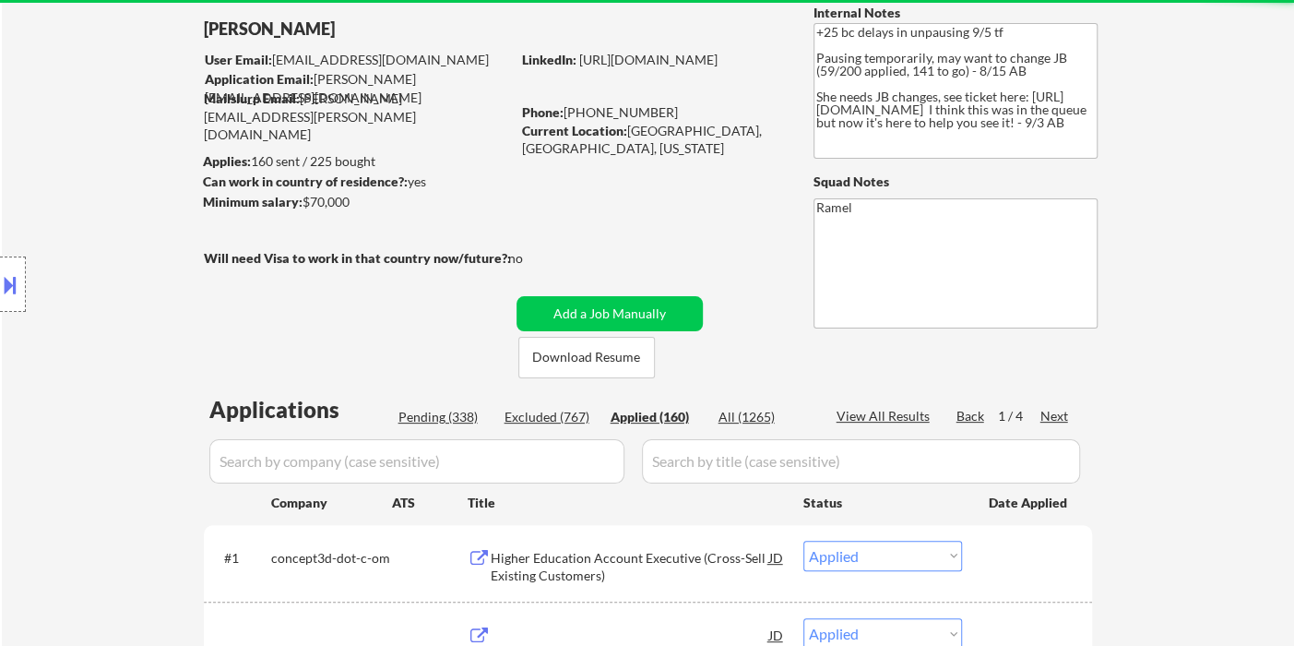
select select ""applied""
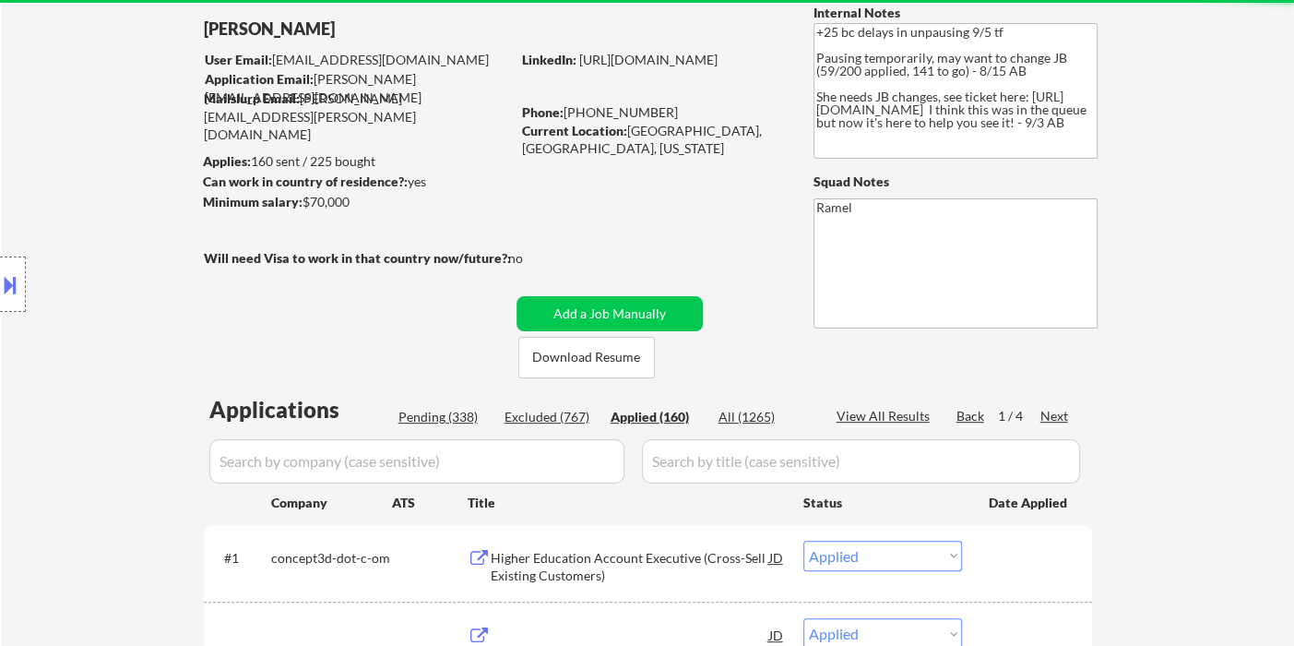
select select ""applied""
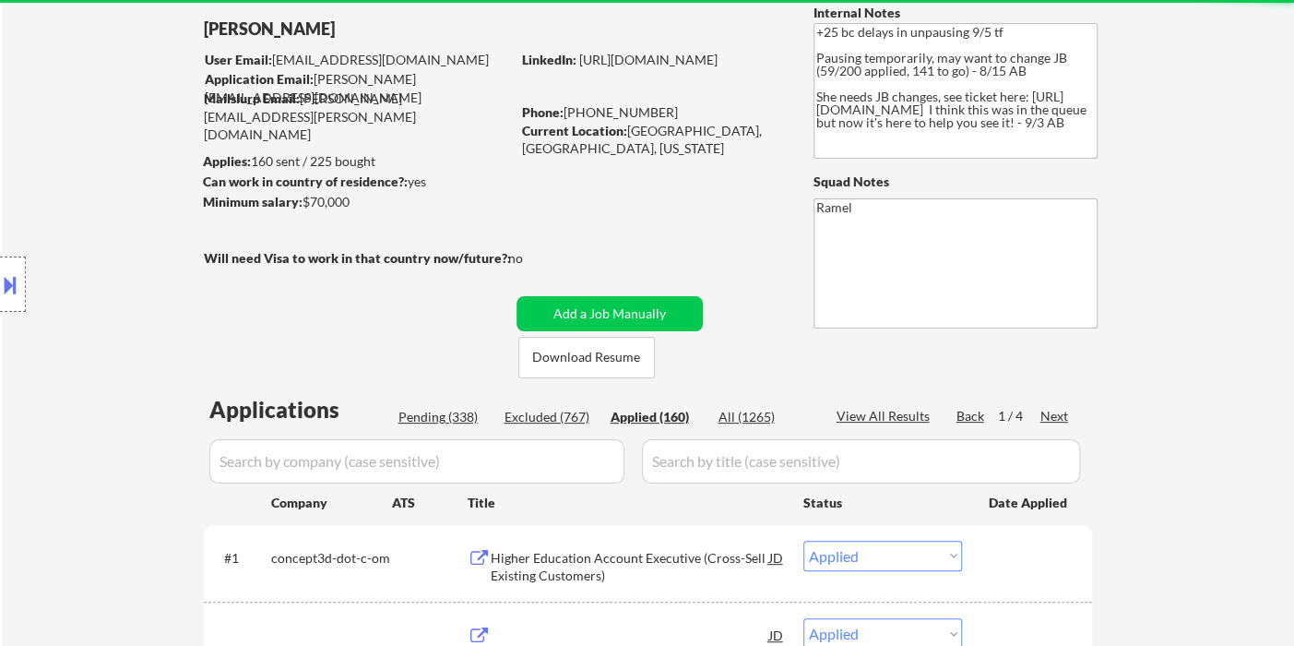
select select ""applied""
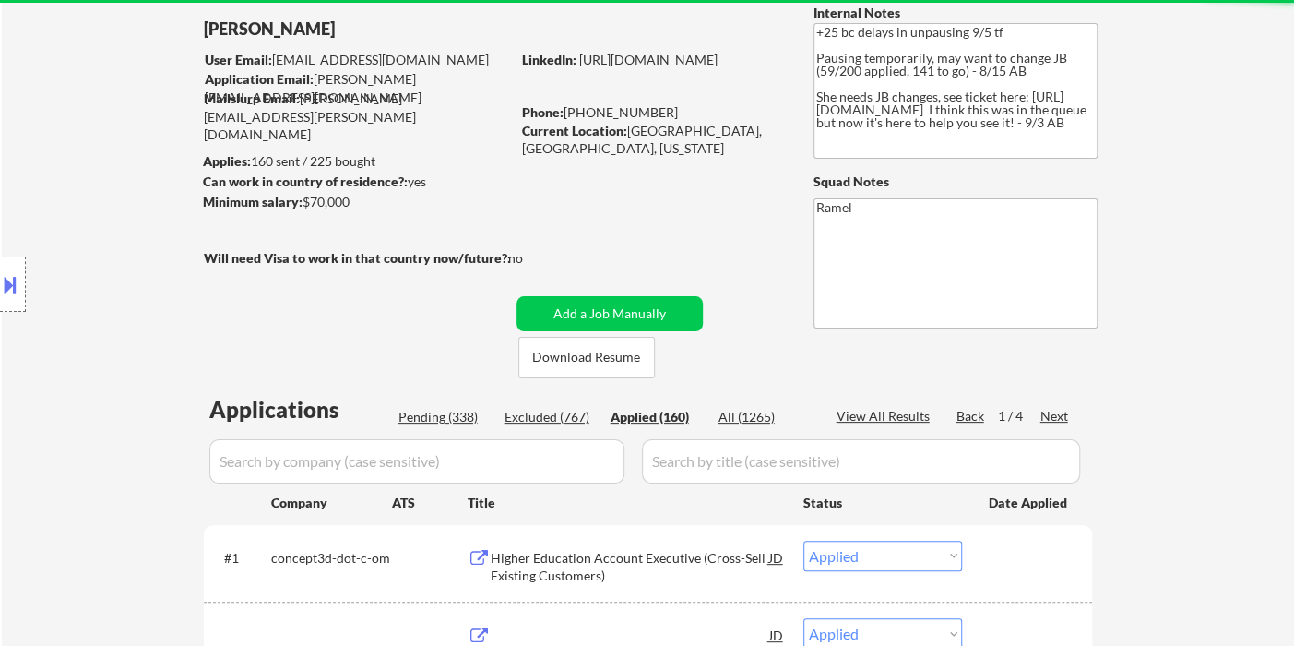
select select ""applied""
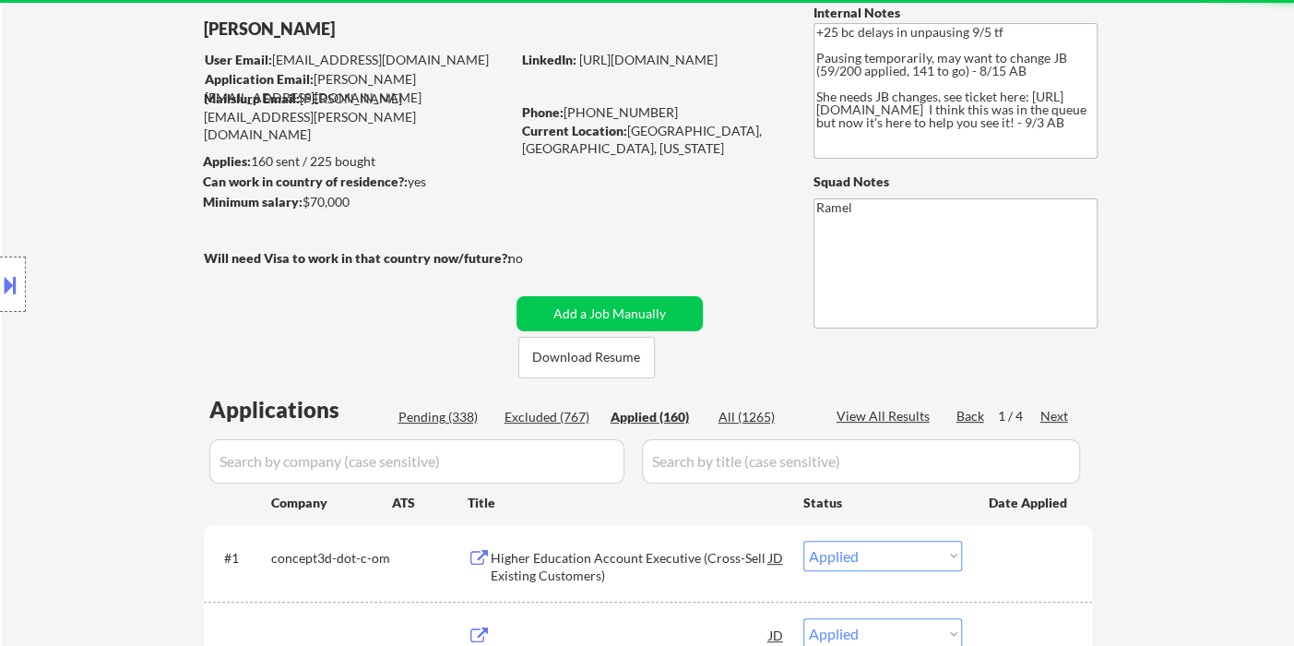
select select ""applied""
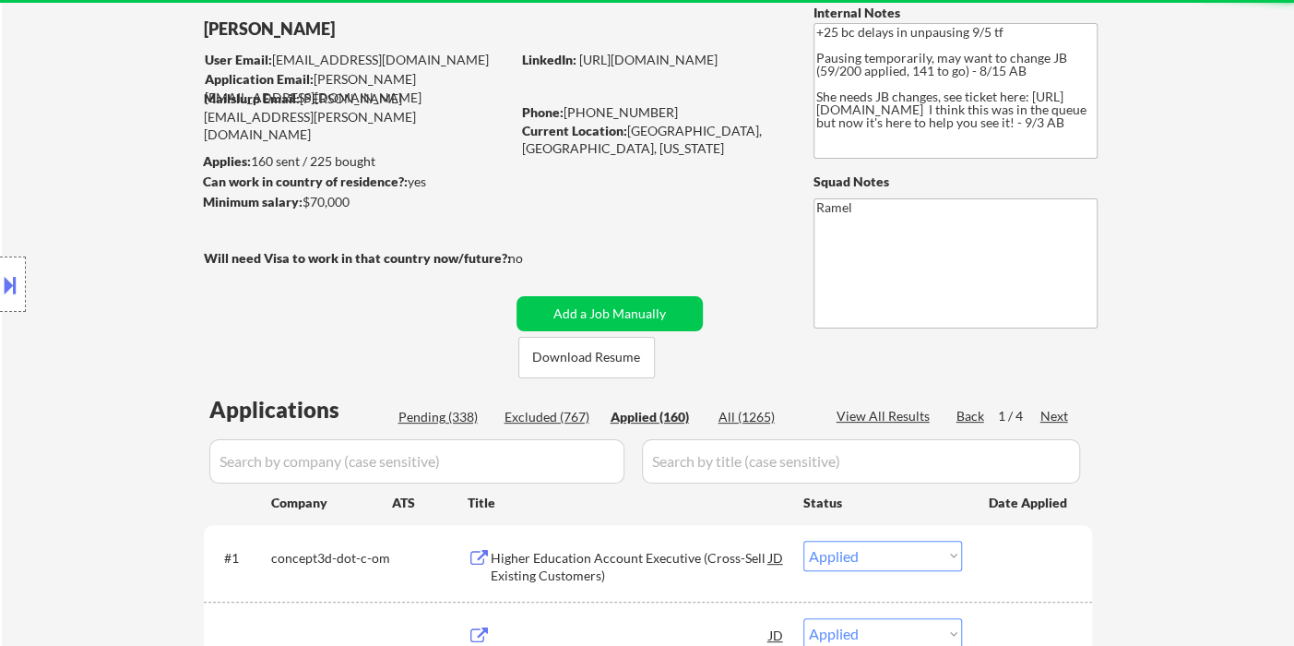
select select ""applied""
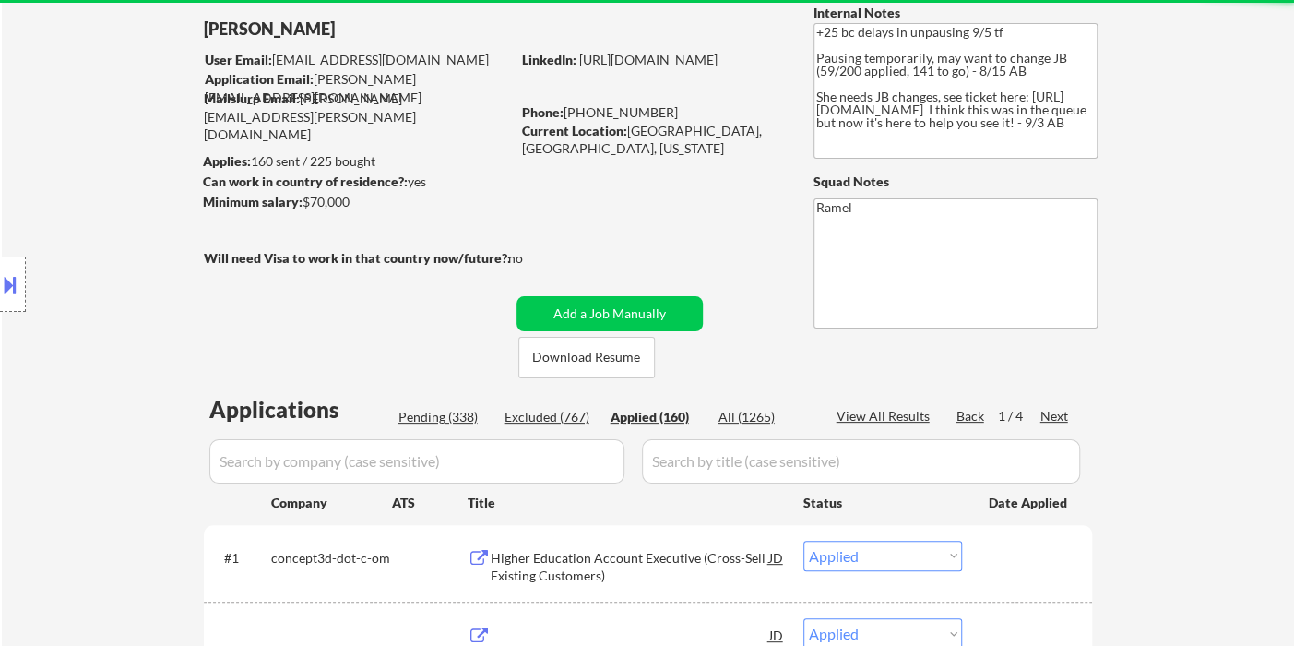
select select ""applied""
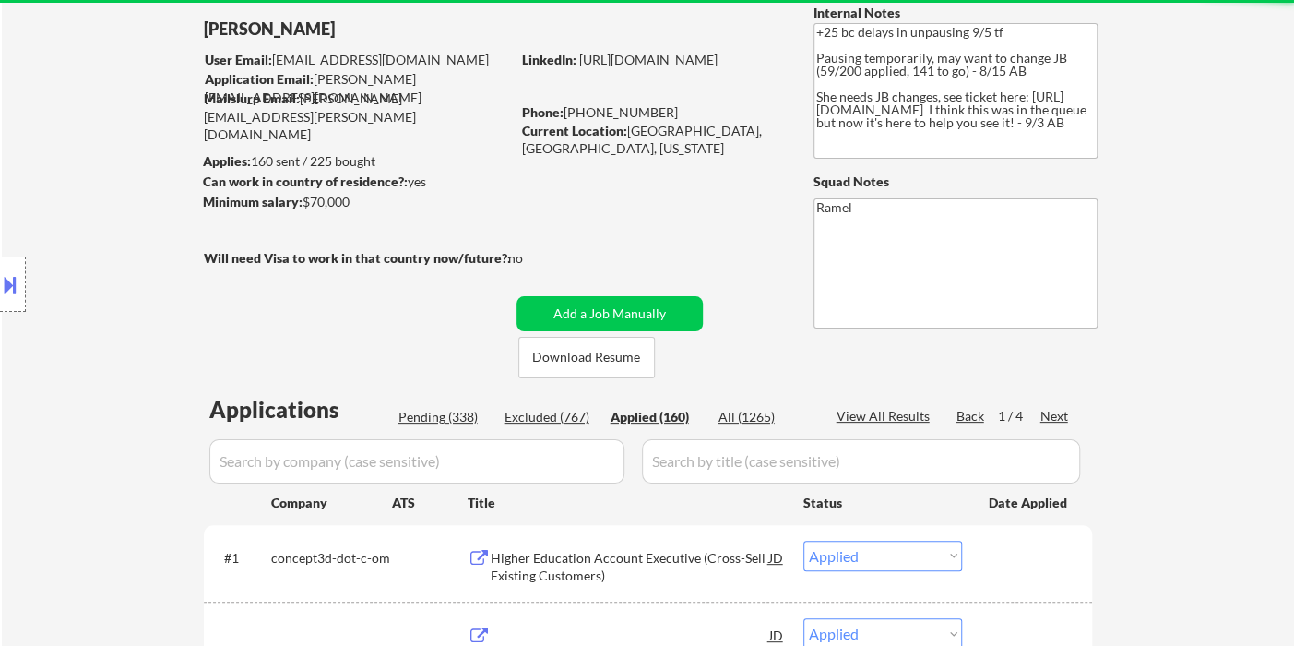
select select ""applied""
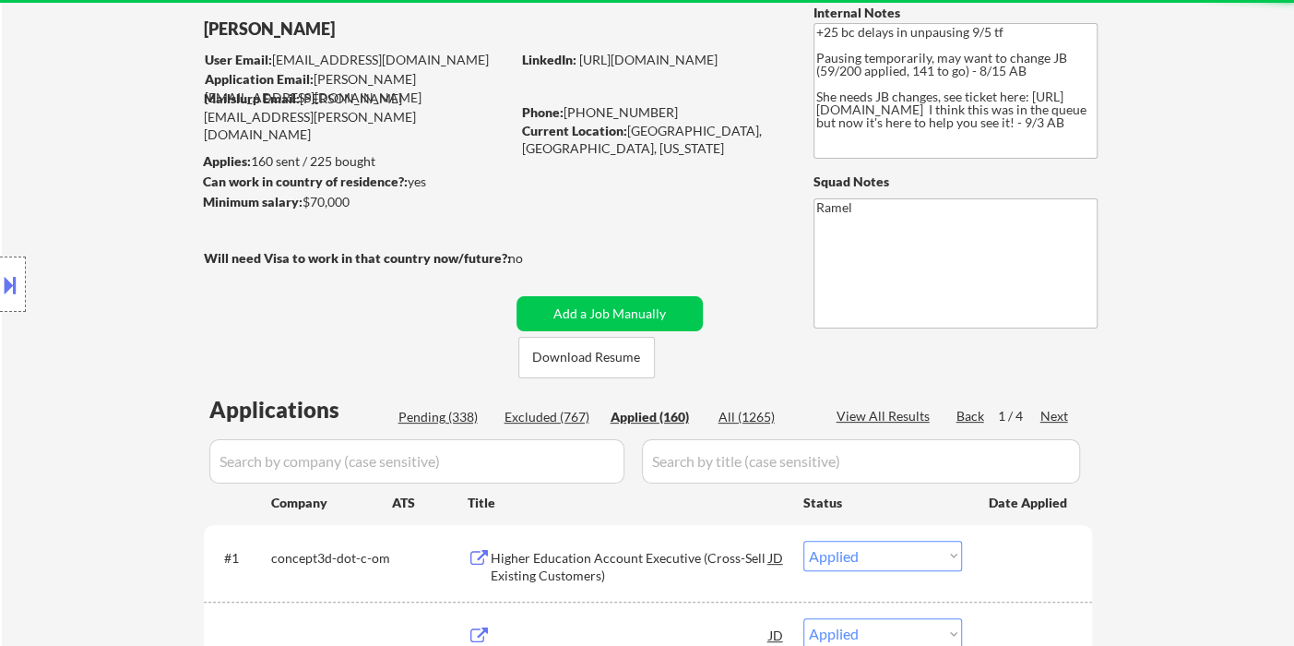
select select ""applied""
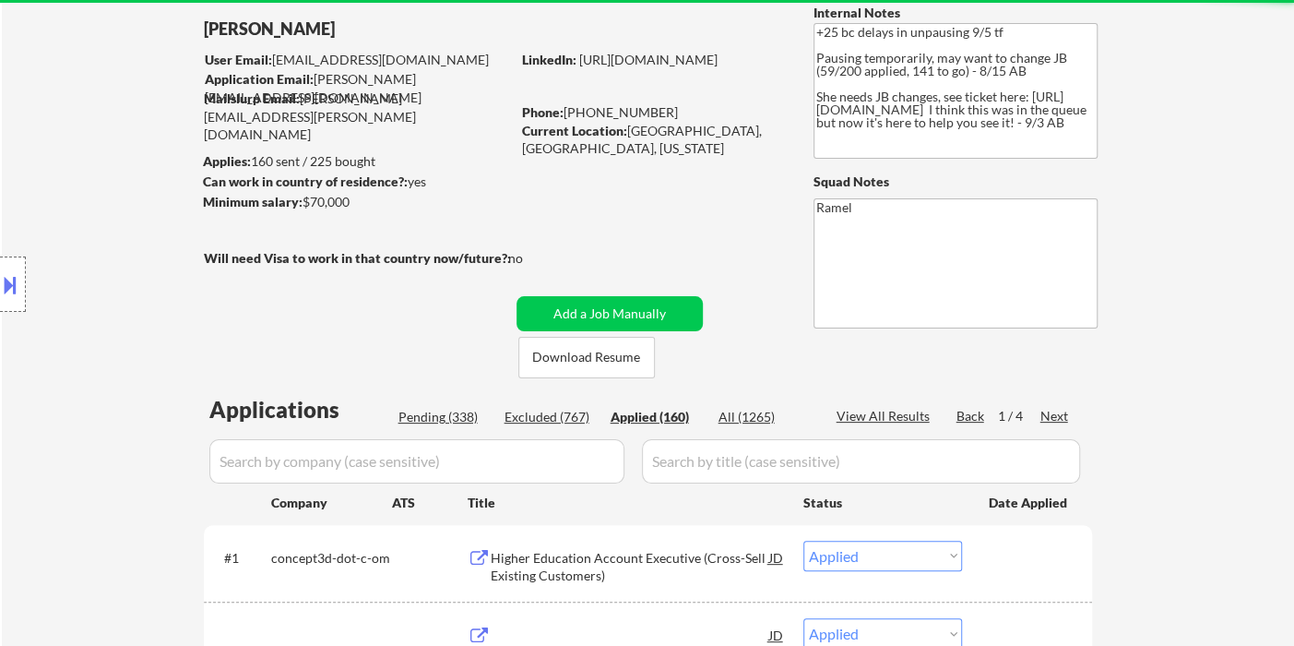
select select ""applied""
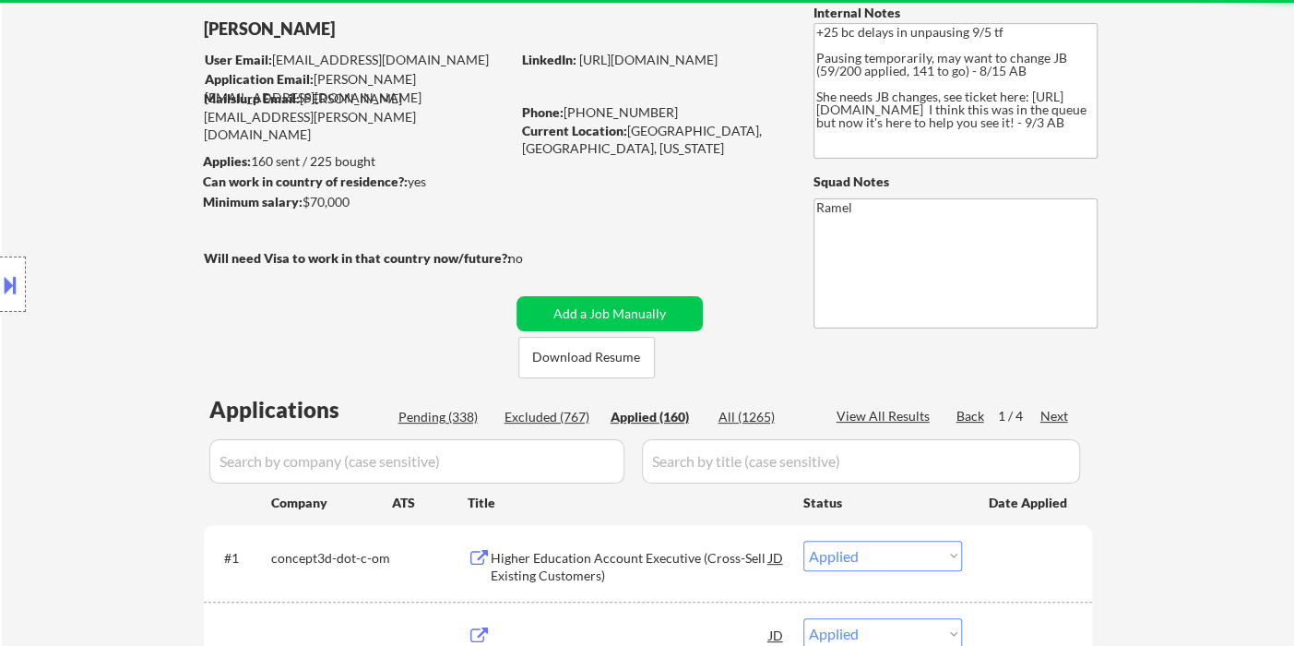
select select ""applied""
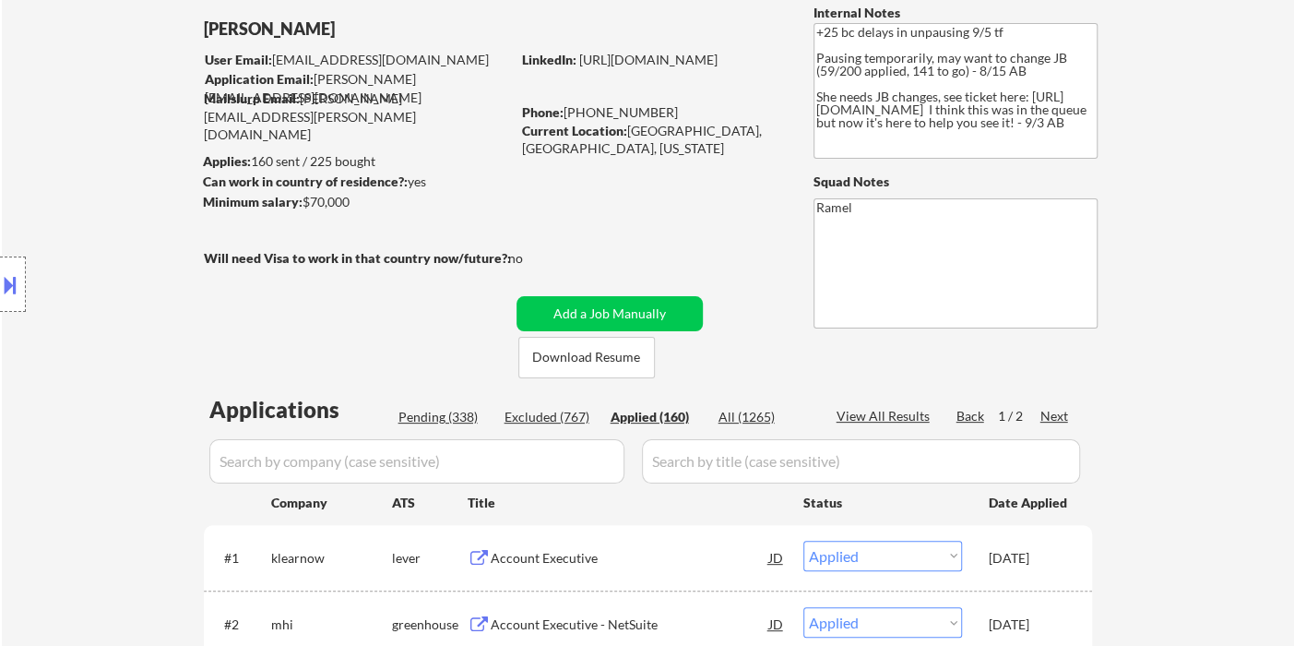
drag, startPoint x: 693, startPoint y: 77, endPoint x: 766, endPoint y: 103, distance: 77.6
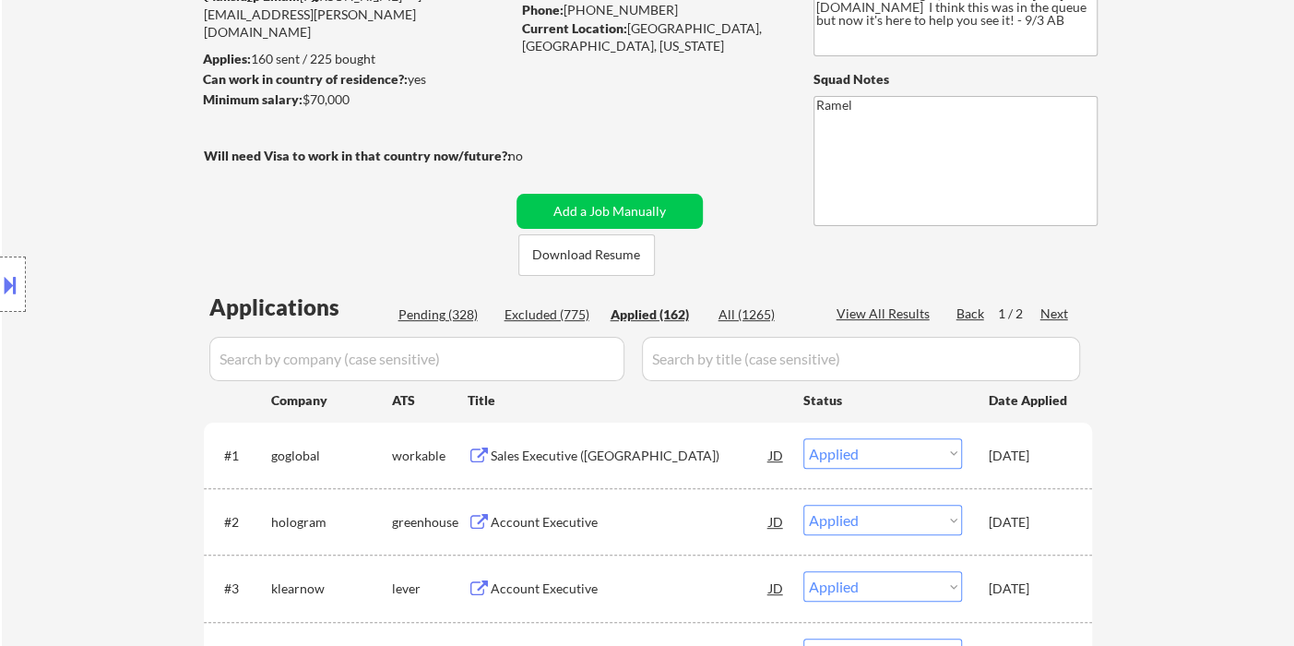
click at [856, 316] on div "View All Results" at bounding box center [886, 313] width 99 height 18
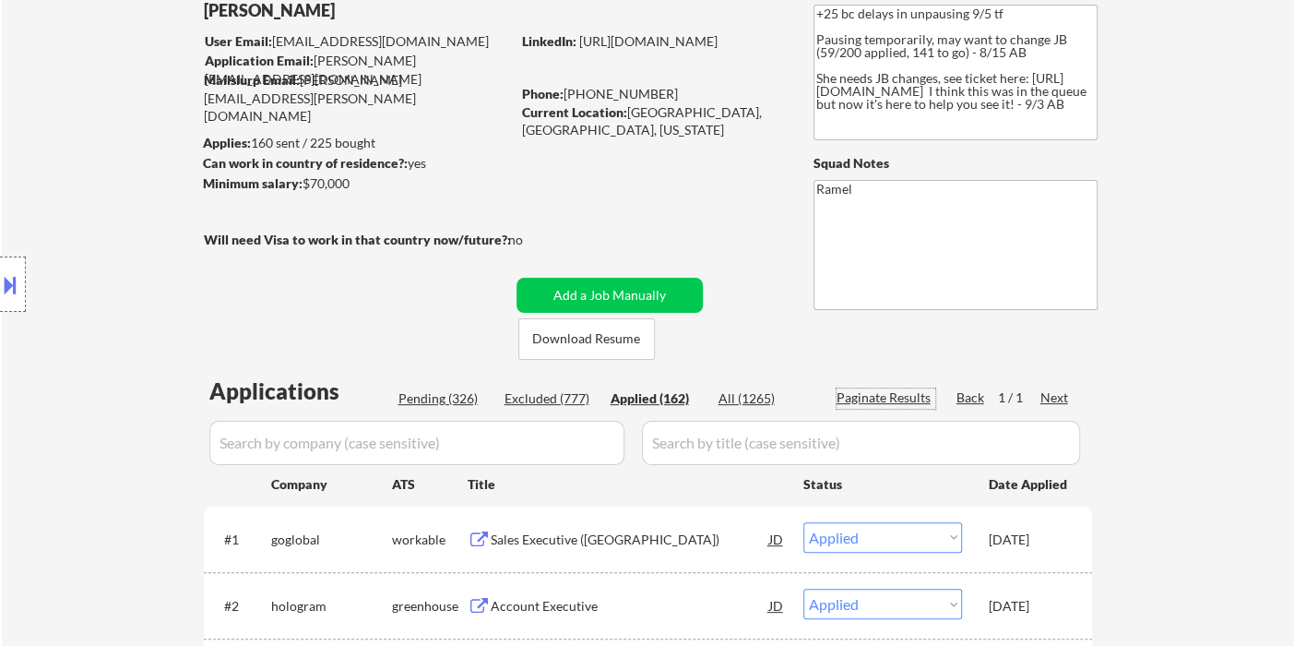
scroll to position [102, 0]
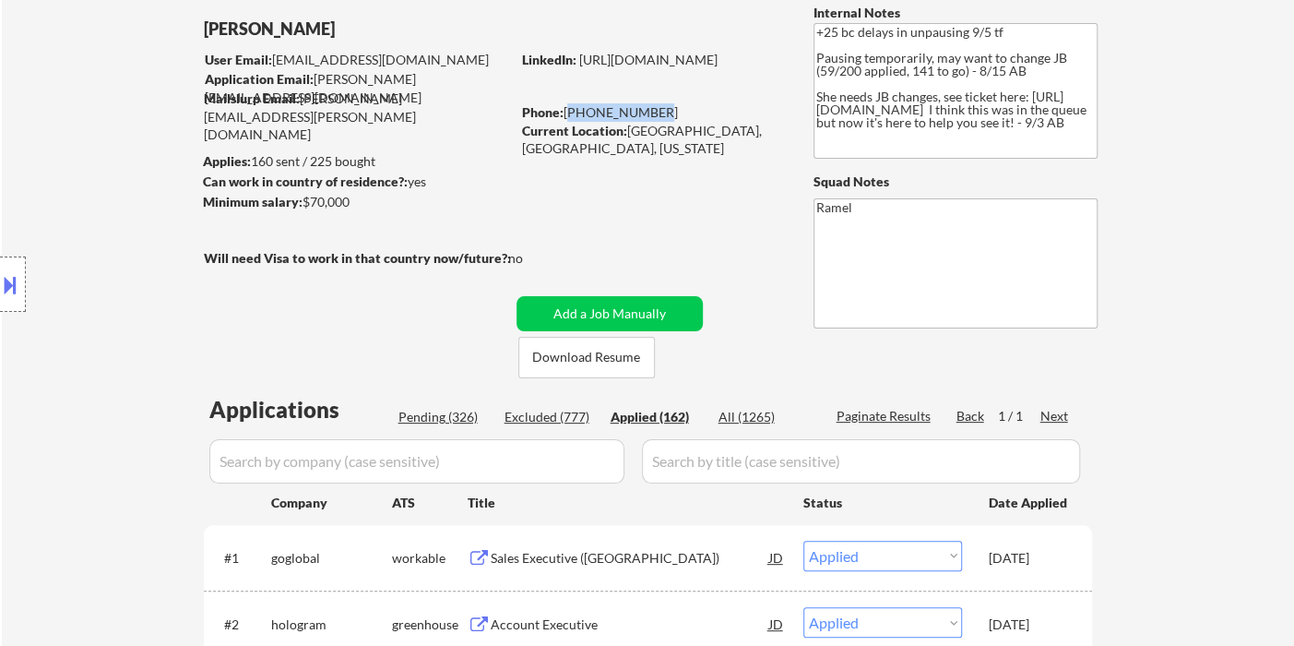
drag, startPoint x: 648, startPoint y: 113, endPoint x: 567, endPoint y: 115, distance: 81.2
click at [567, 115] on div "Phone: 650-307-7824" at bounding box center [652, 112] width 261 height 18
copy div "[PHONE_NUMBER]"
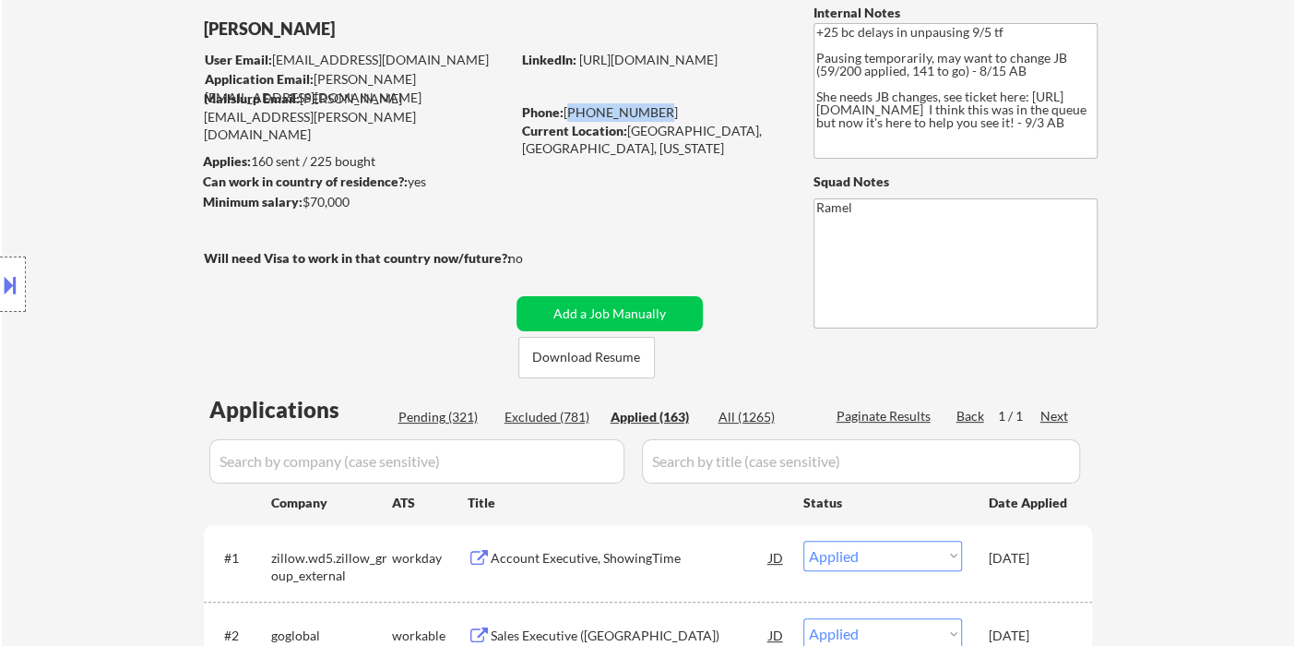
drag, startPoint x: 656, startPoint y: 110, endPoint x: 567, endPoint y: 108, distance: 88.6
click at [568, 109] on div "Phone: 650-307-7824" at bounding box center [652, 112] width 261 height 18
copy div "[PHONE_NUMBER]"
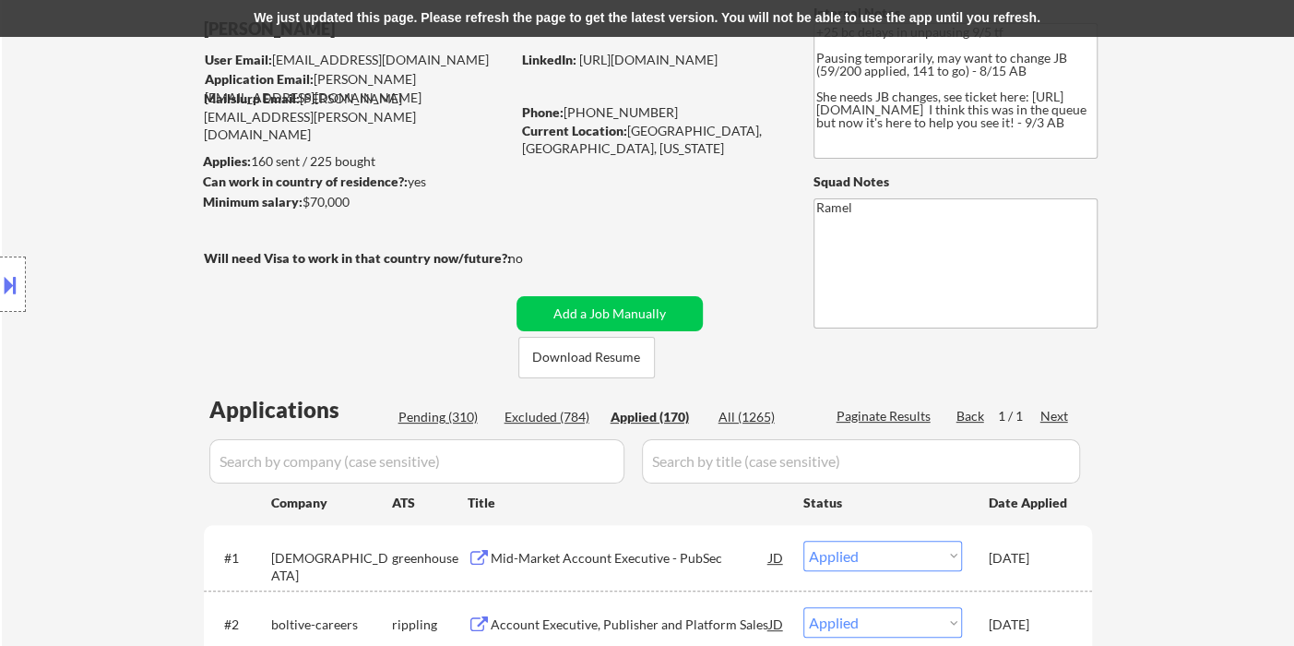
click at [1151, 22] on div "We just updated this page. Please refresh the page to get the latest version. Y…" at bounding box center [647, 18] width 1294 height 37
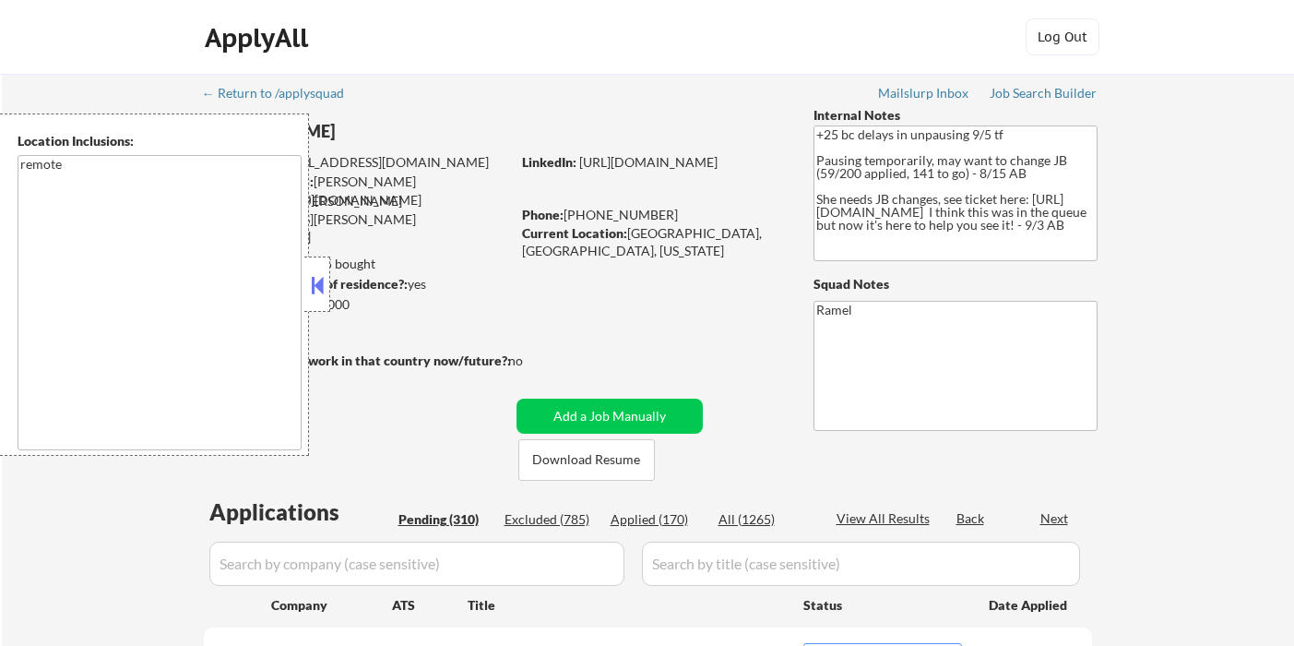
select select ""pending""
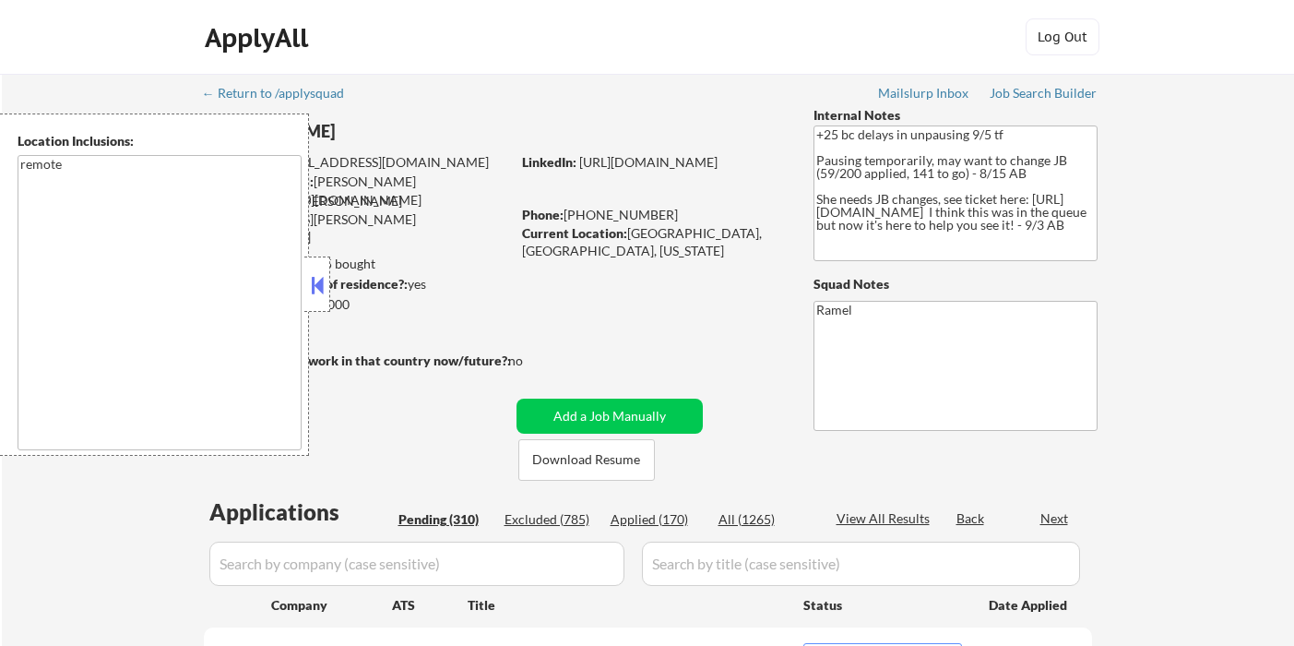
select select ""pending""
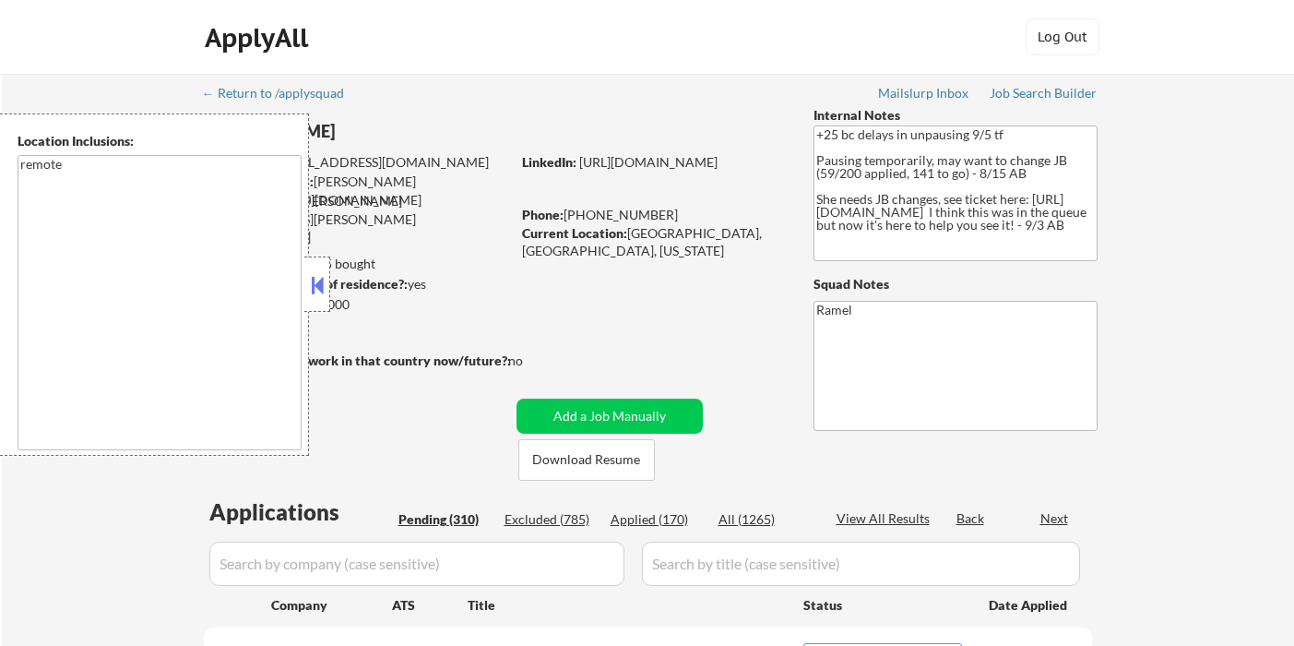
select select ""pending""
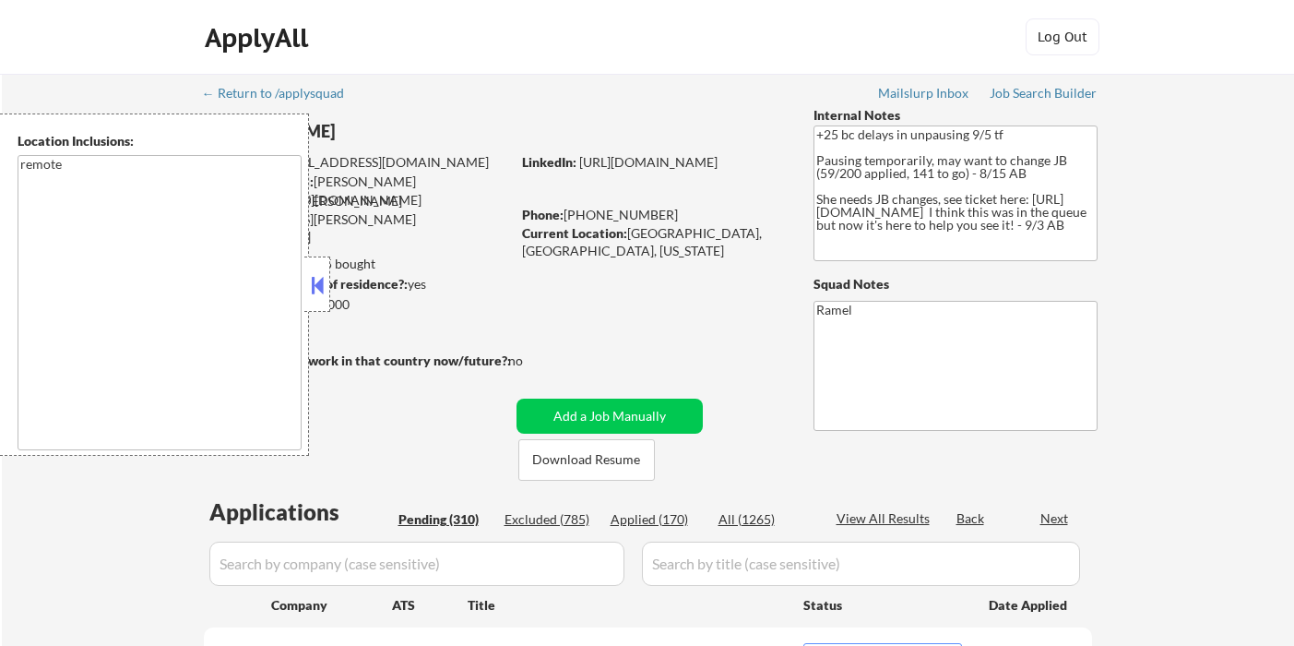
select select ""pending""
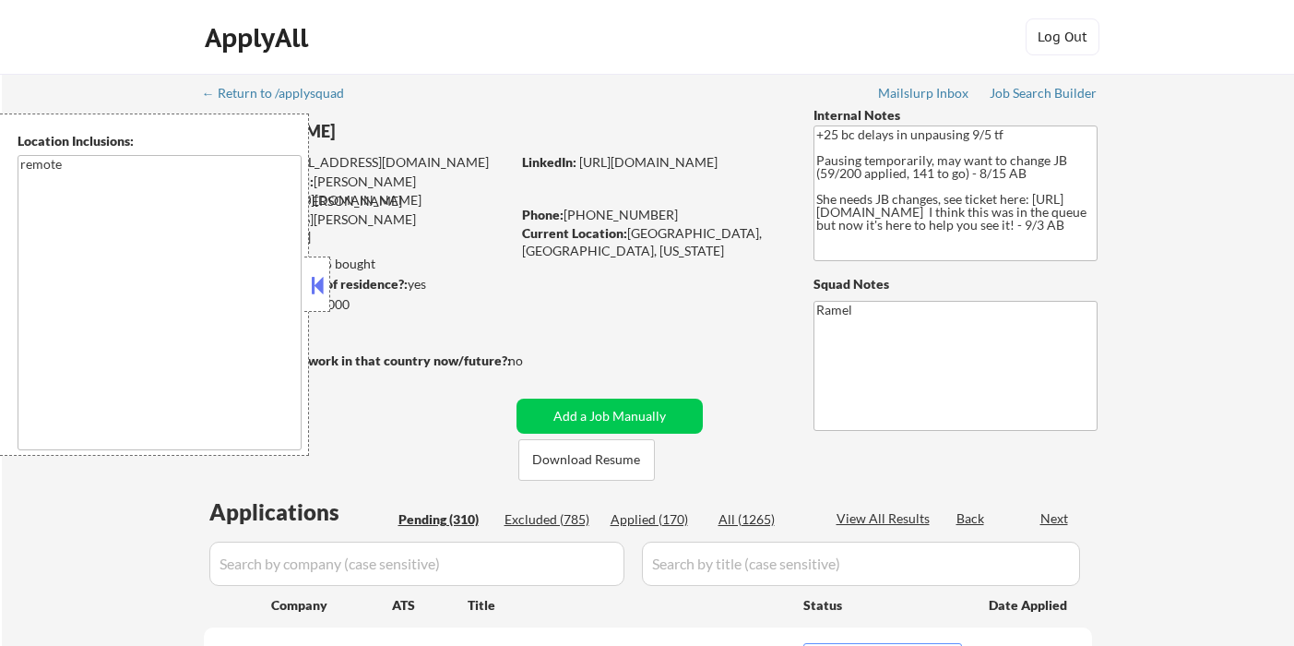
select select ""pending""
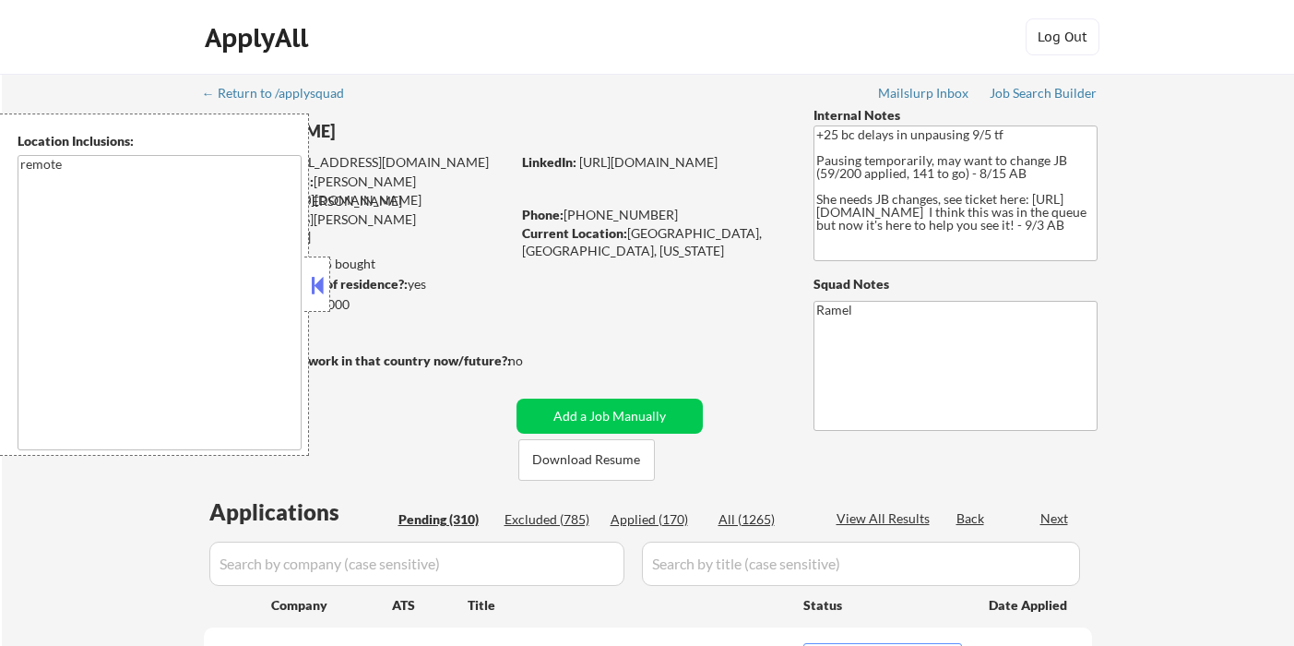
select select ""pending""
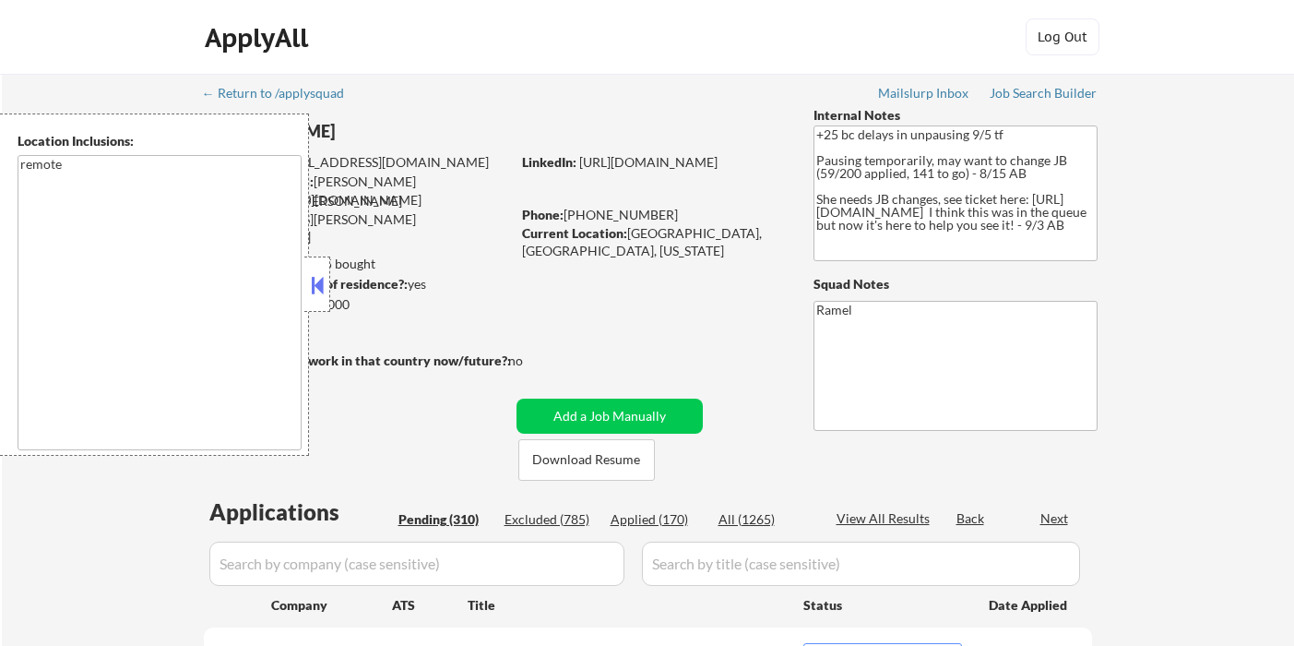
select select ""pending""
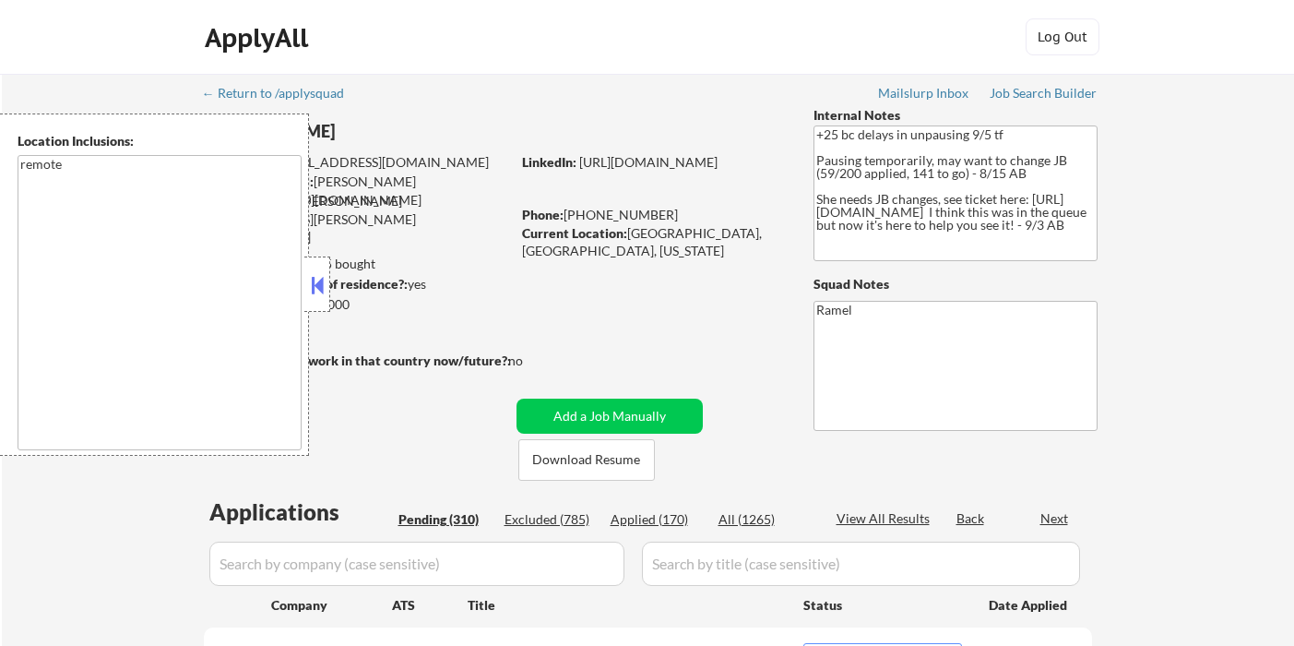
select select ""pending""
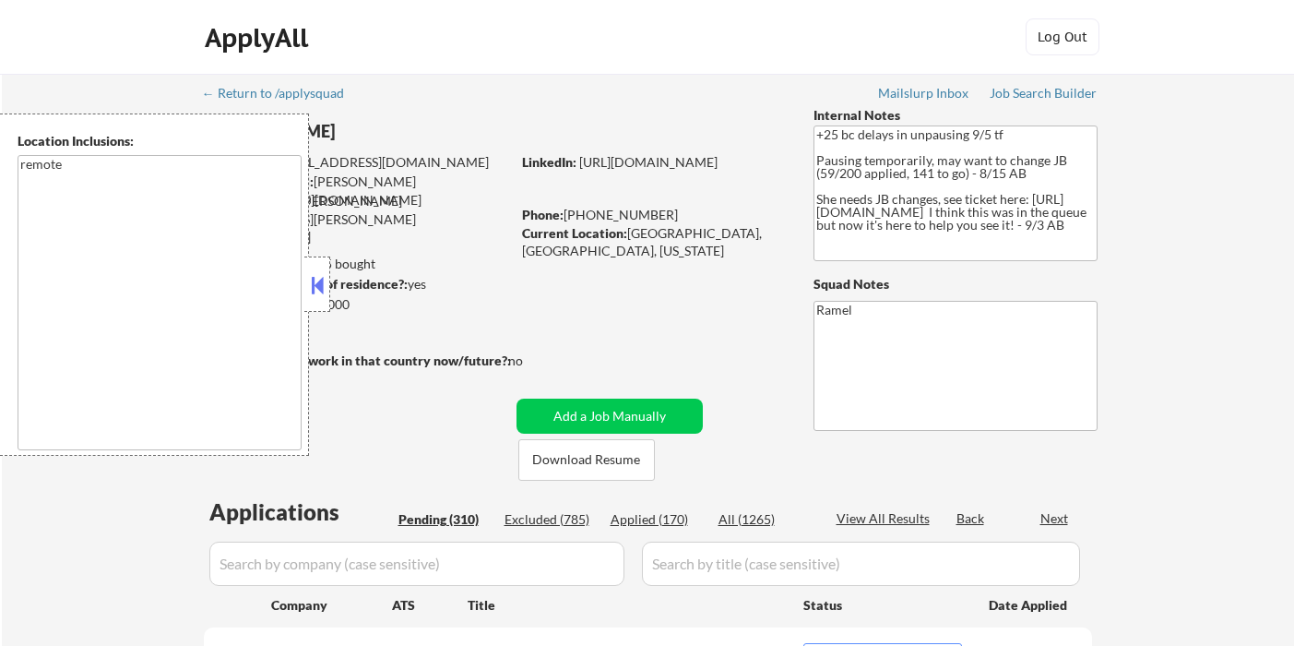
select select ""pending""
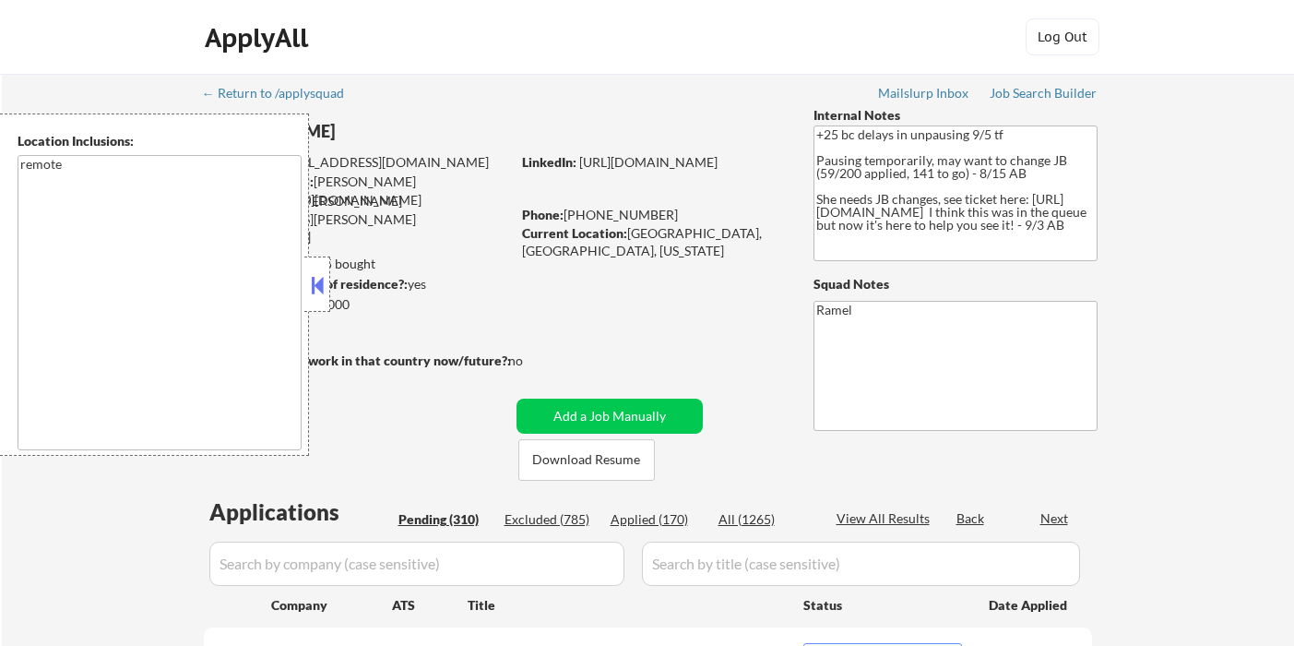
select select ""pending""
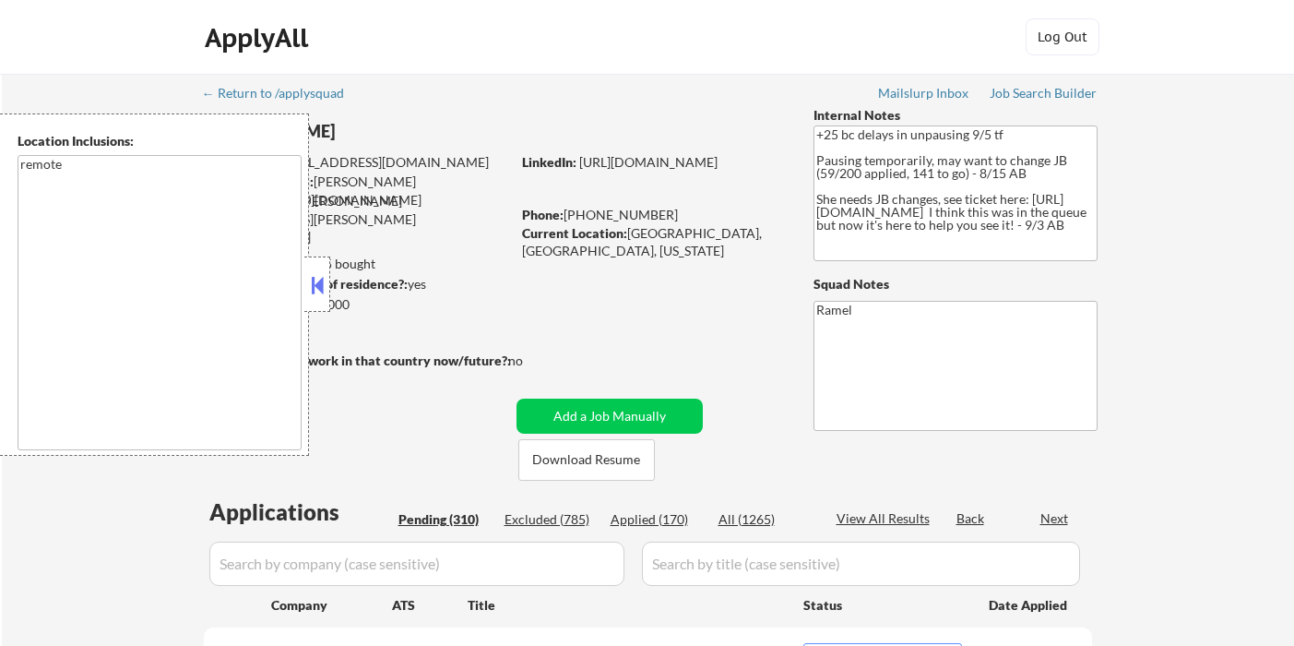
select select ""pending""
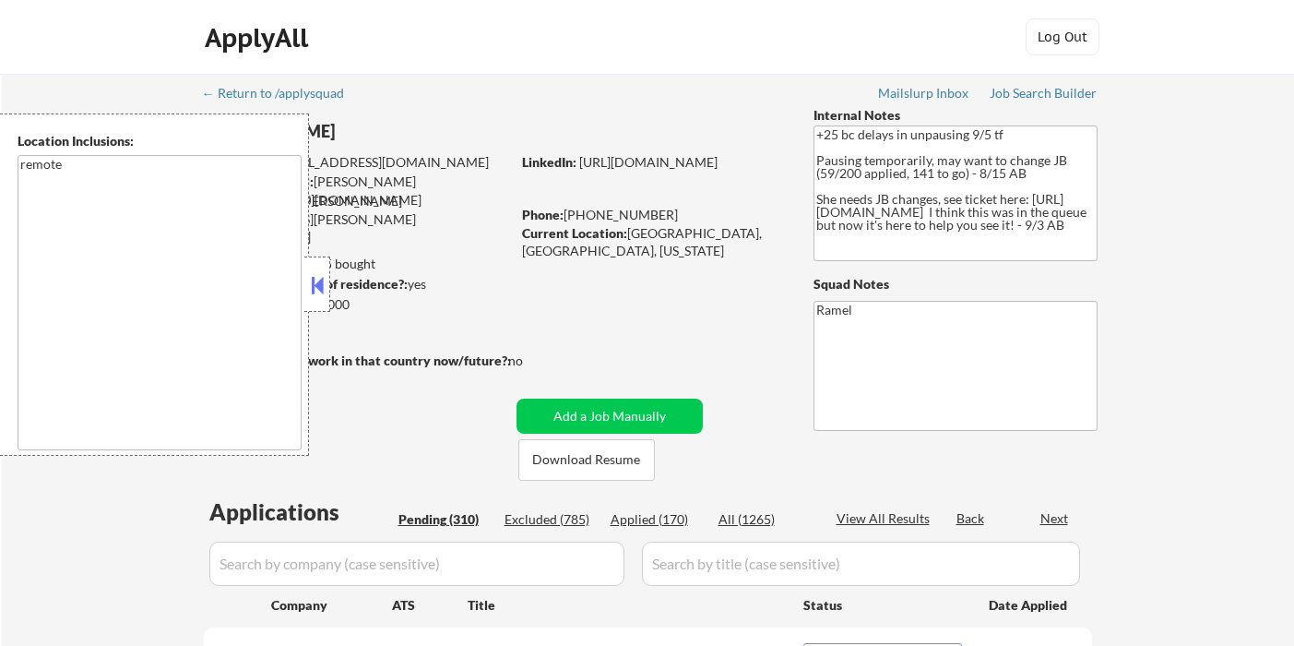
select select ""pending""
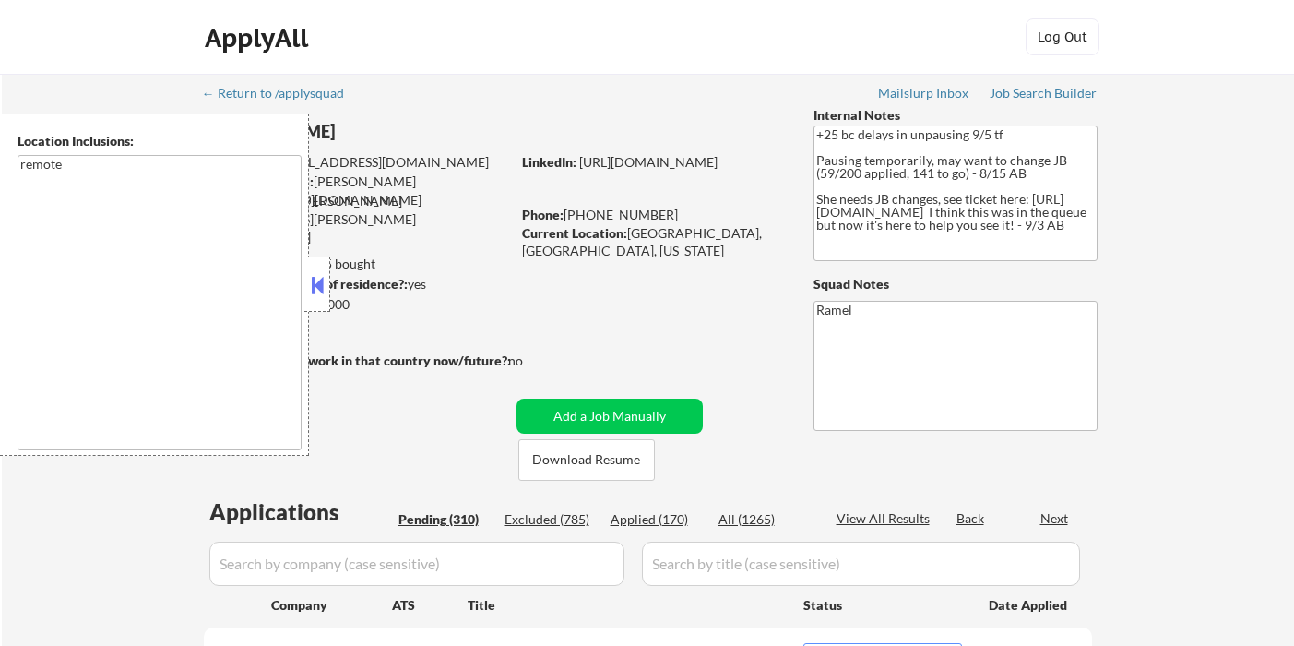
select select ""pending""
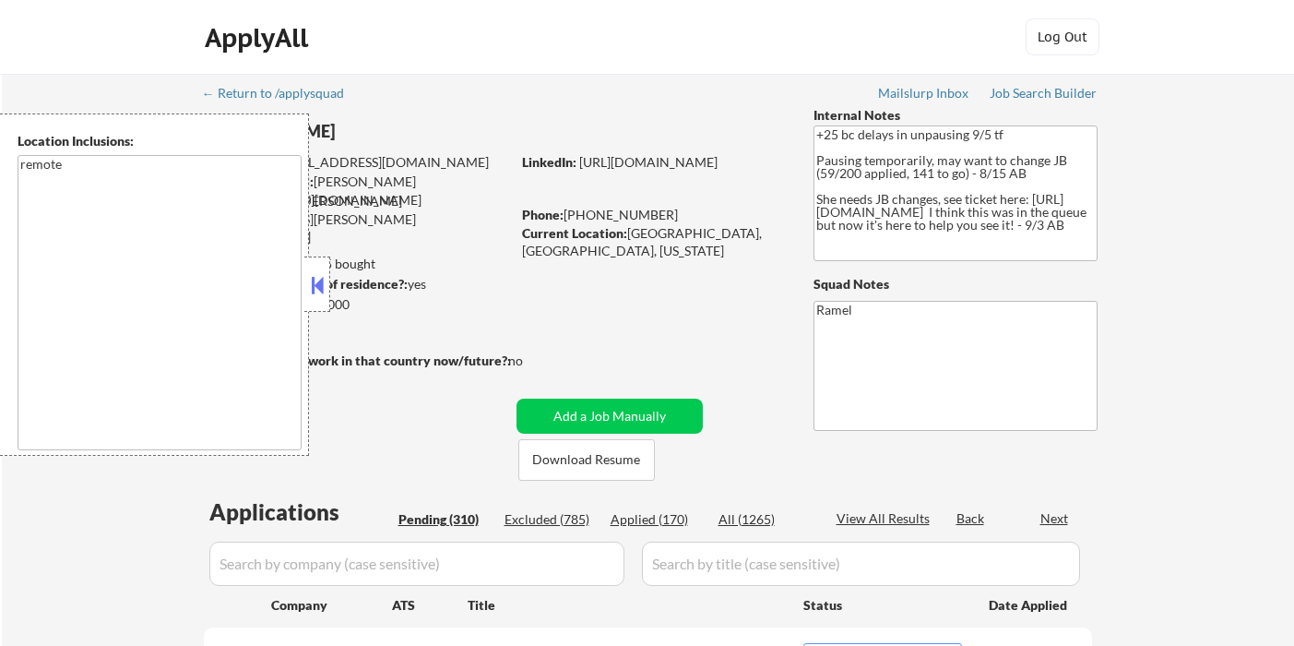
select select ""pending""
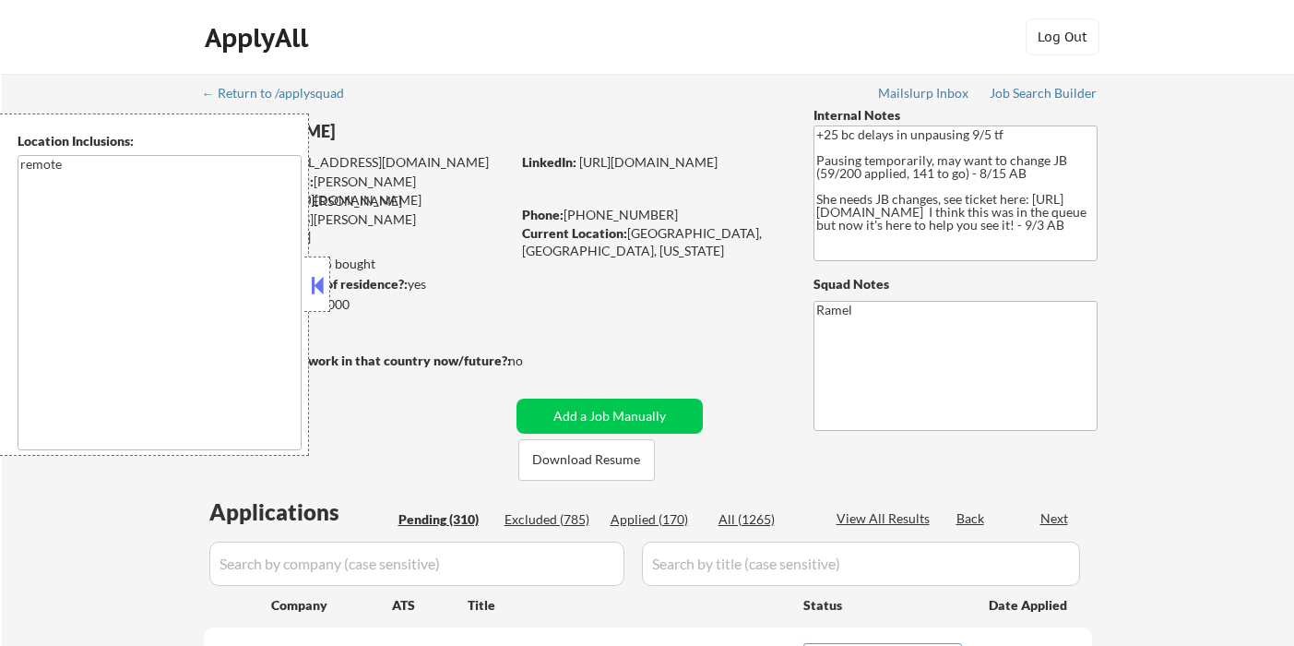
select select ""pending""
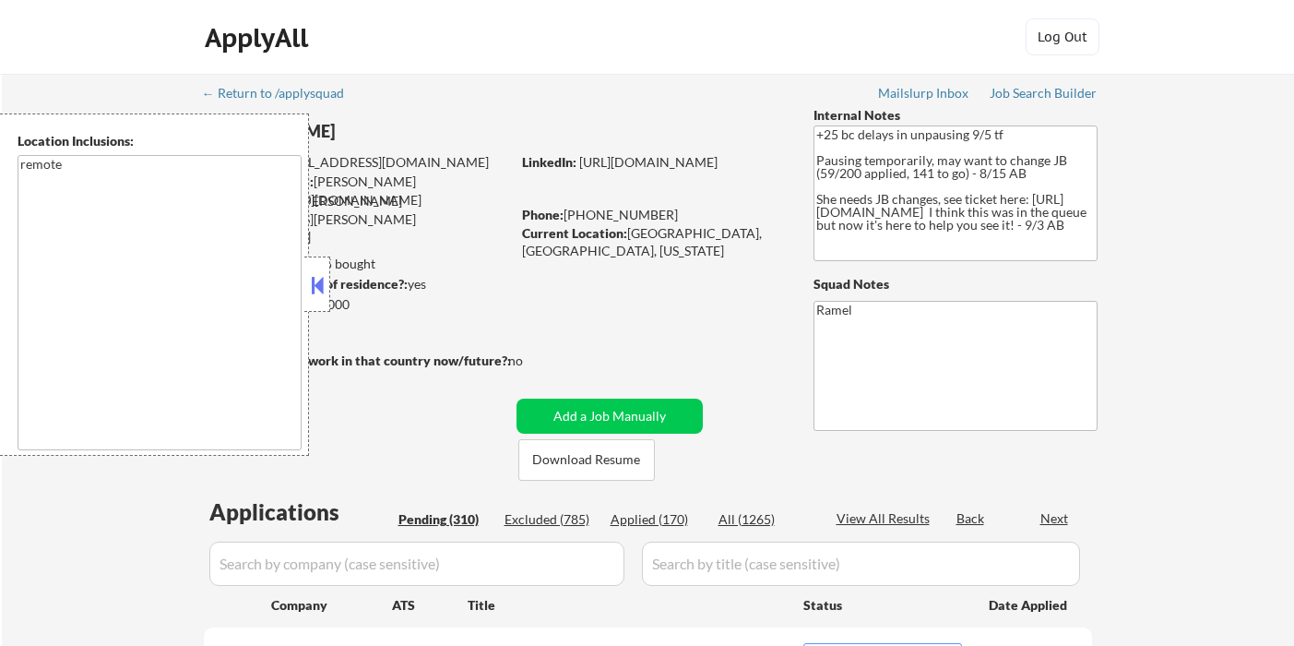
select select ""pending""
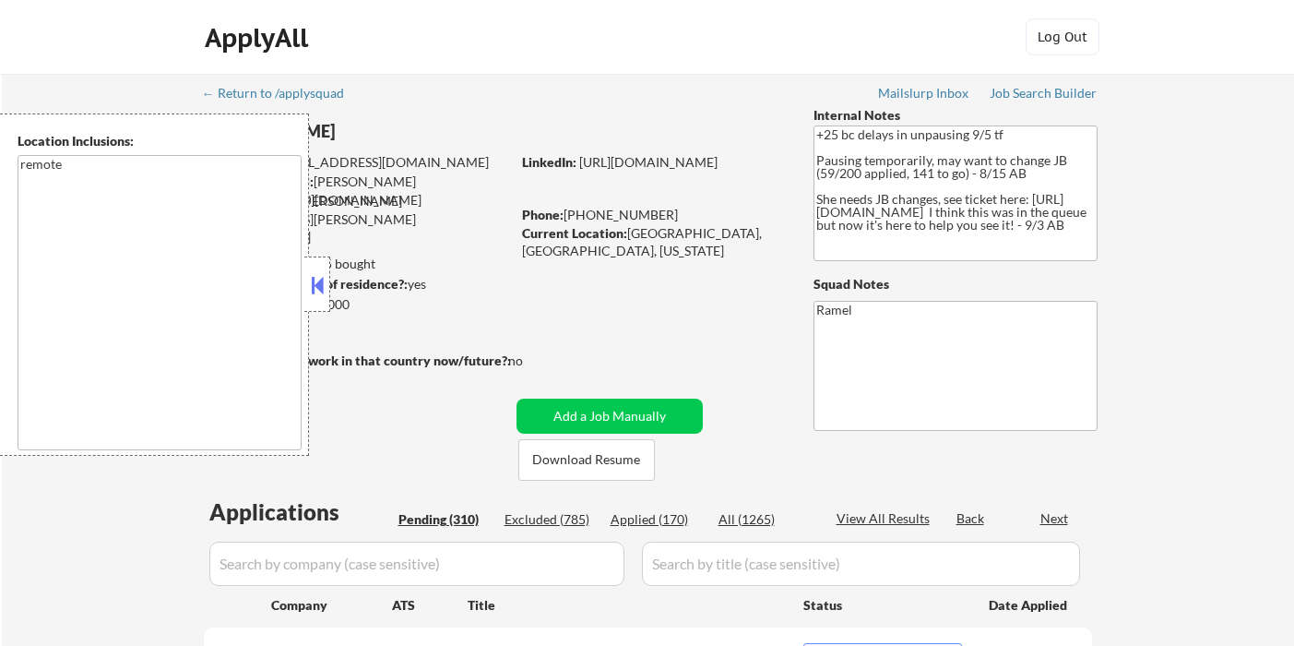
select select ""pending""
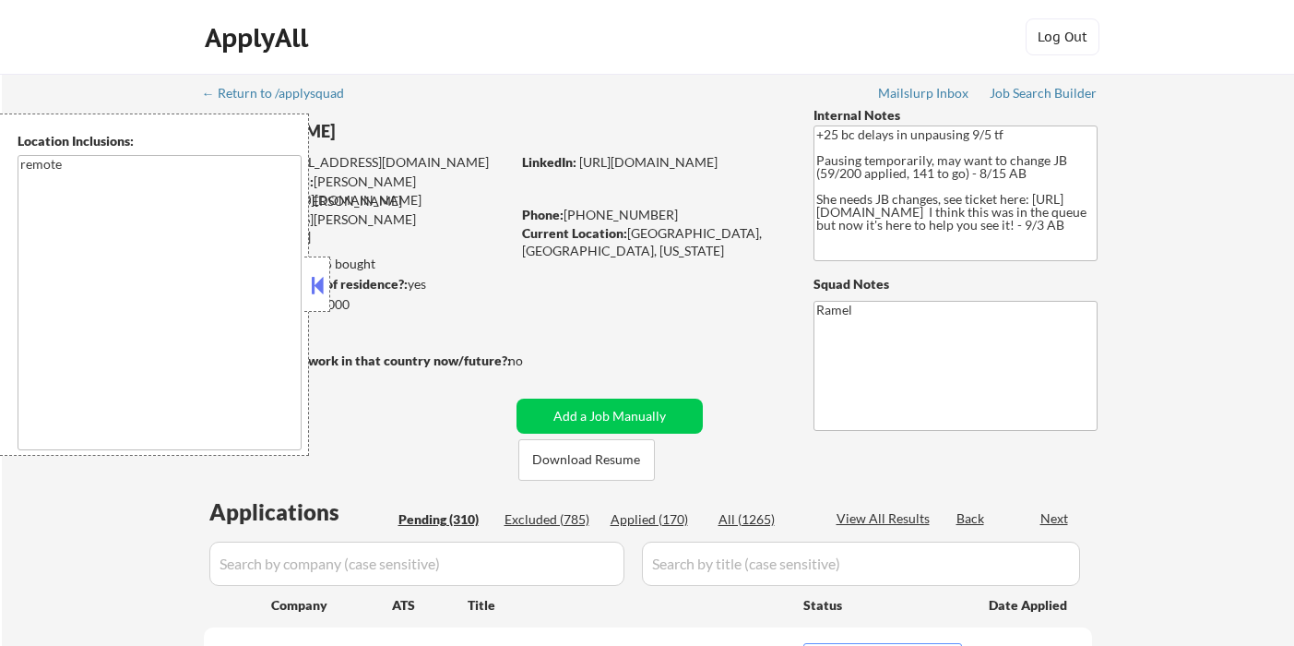
select select ""pending""
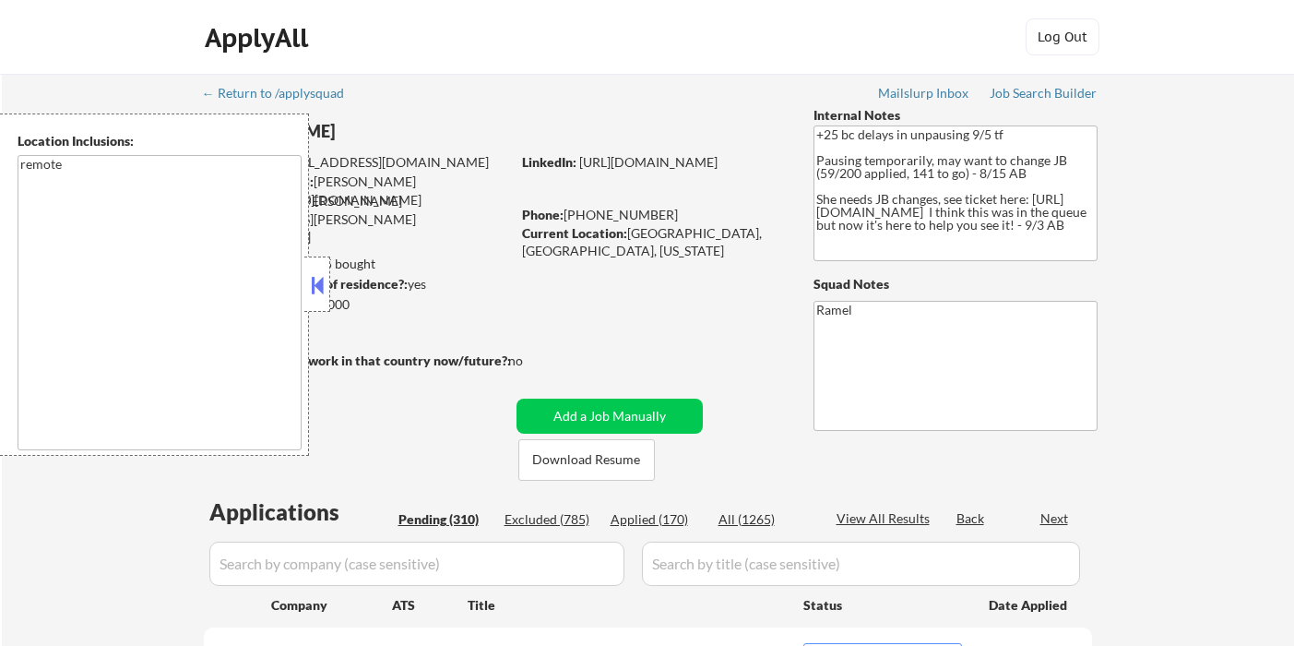
select select ""pending""
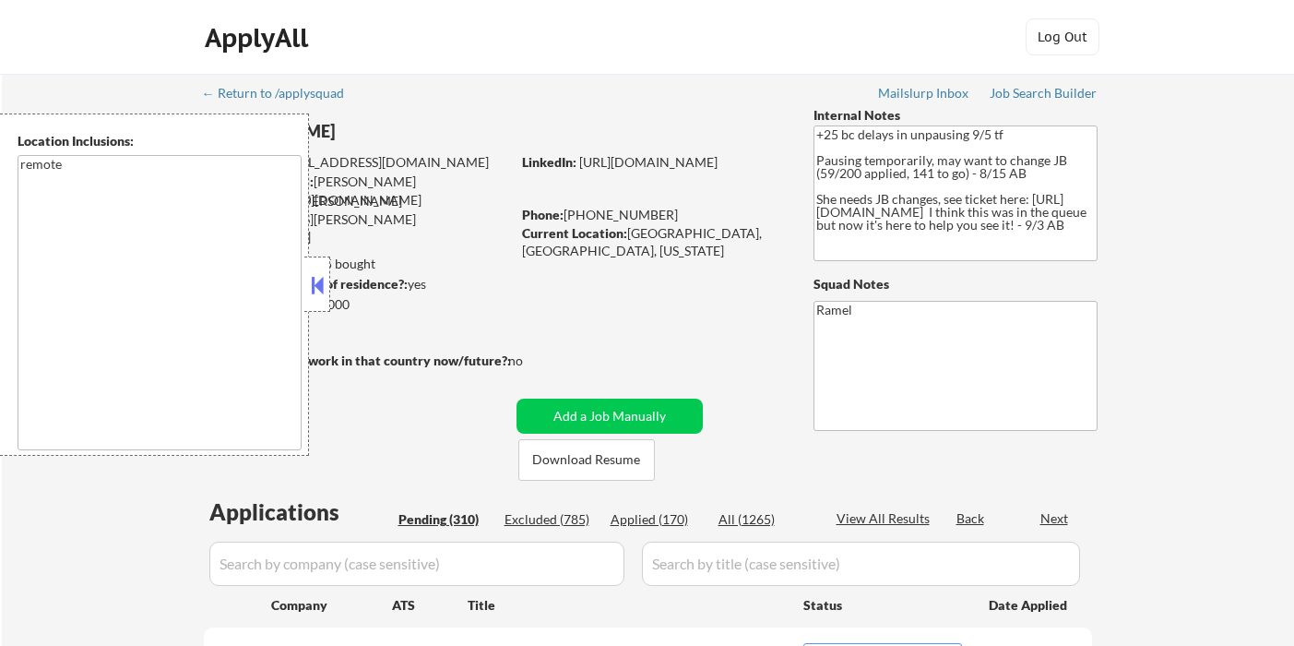
select select ""pending""
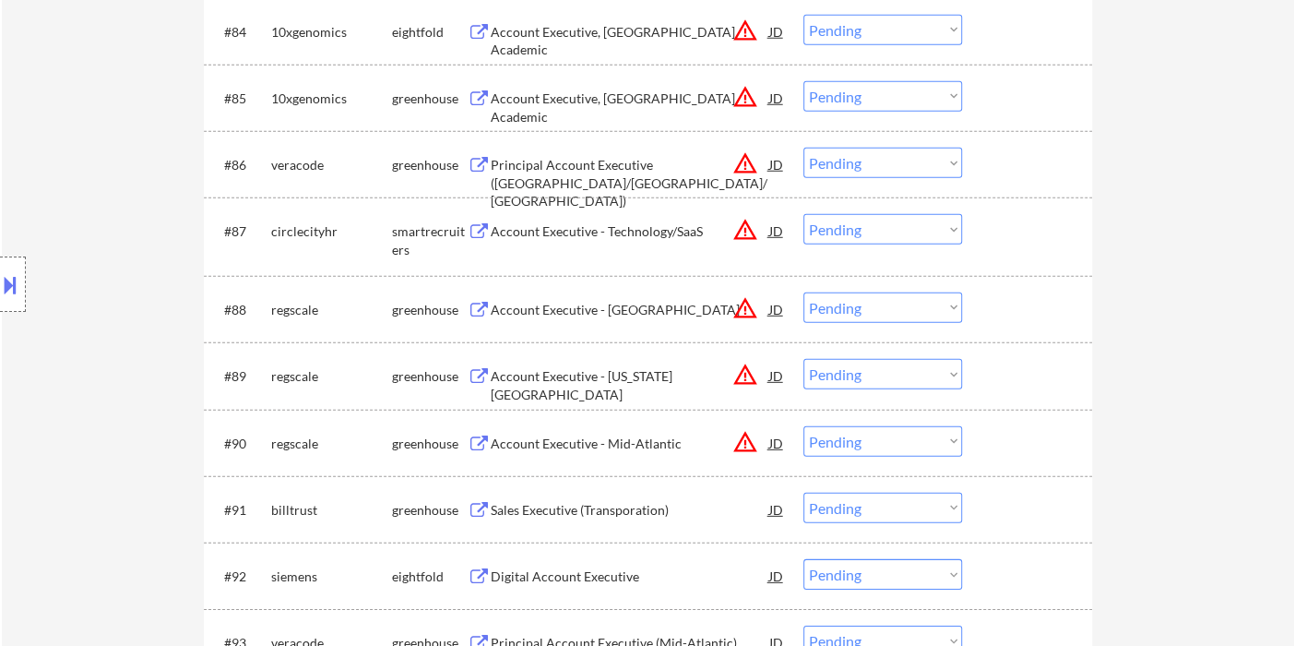
scroll to position [6944, 0]
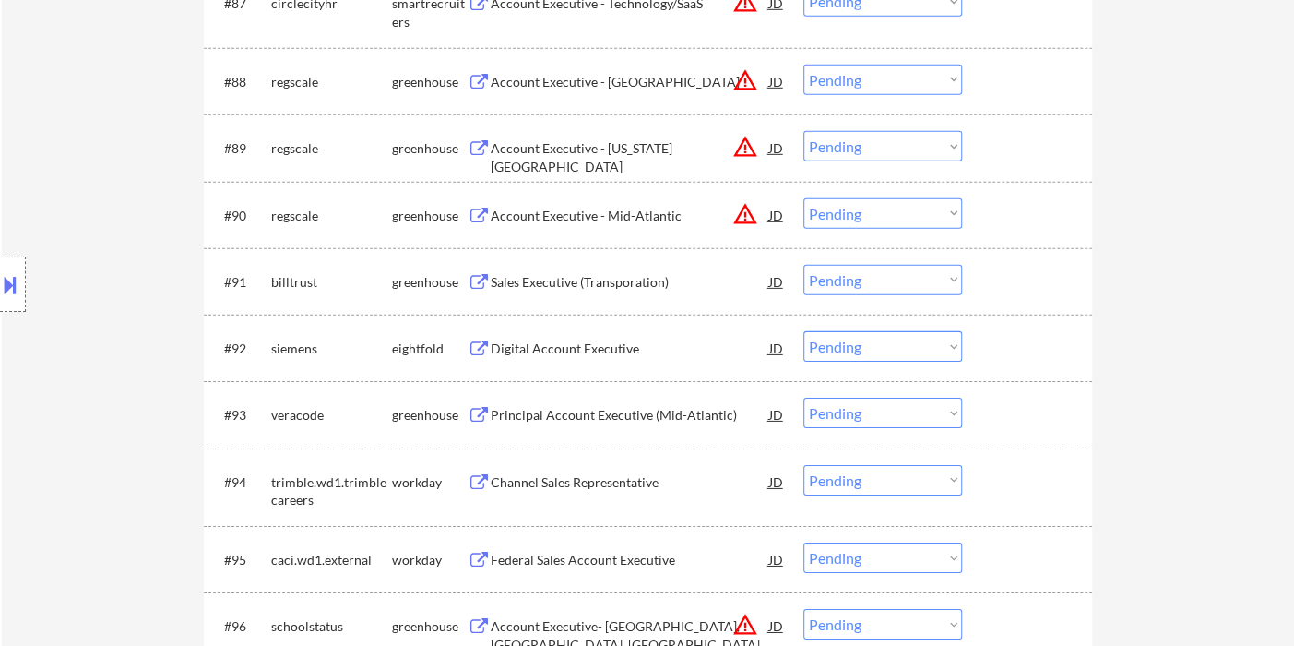
click at [590, 284] on div "Sales Executive (Transporation)" at bounding box center [630, 282] width 279 height 18
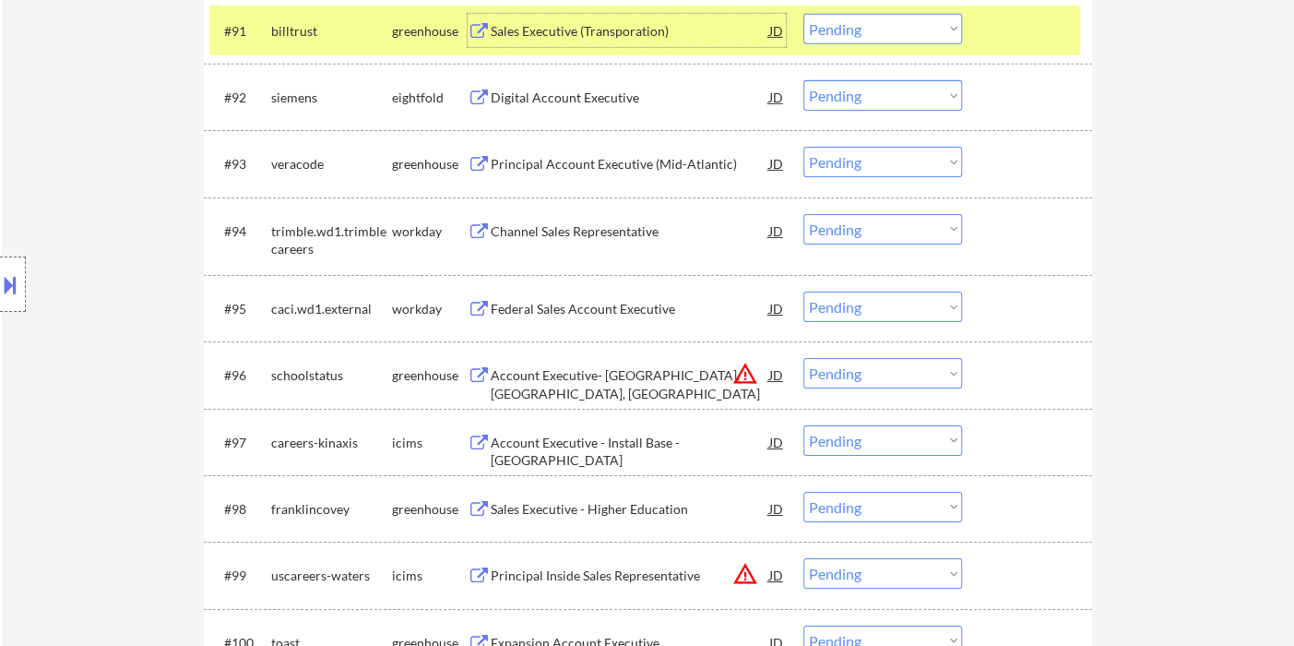
scroll to position [7150, 0]
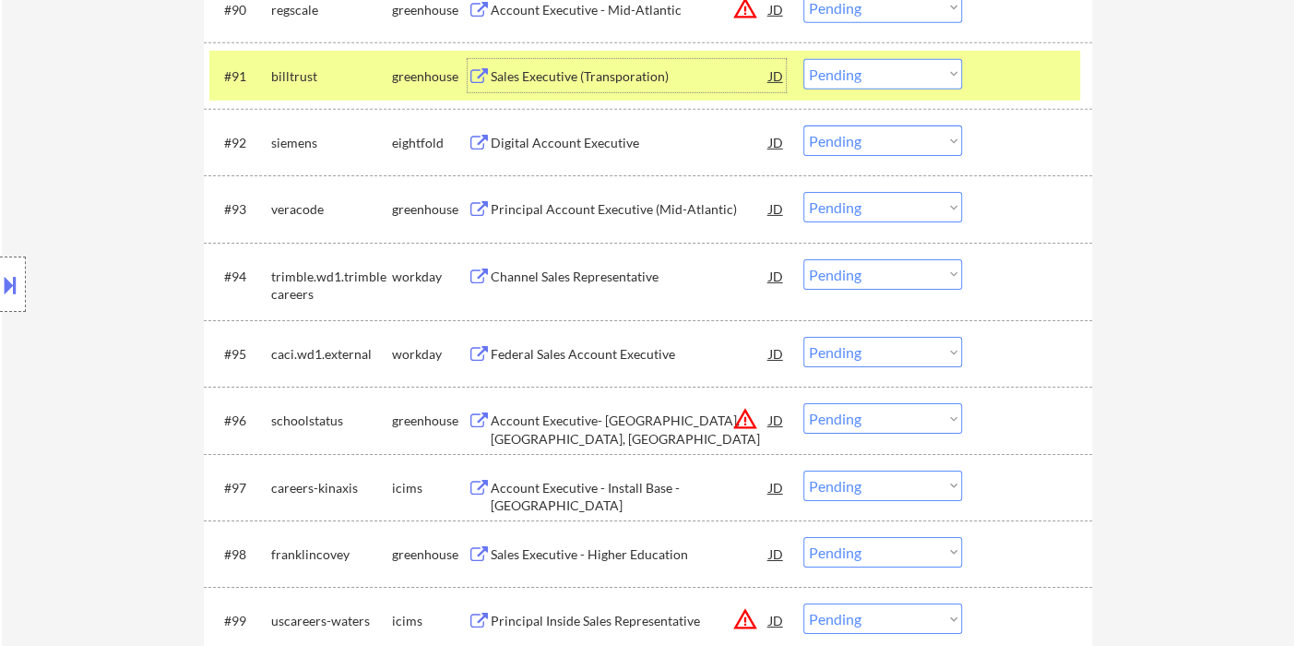
click at [543, 200] on div "Principal Account Executive (Mid-Atlantic)" at bounding box center [630, 209] width 279 height 18
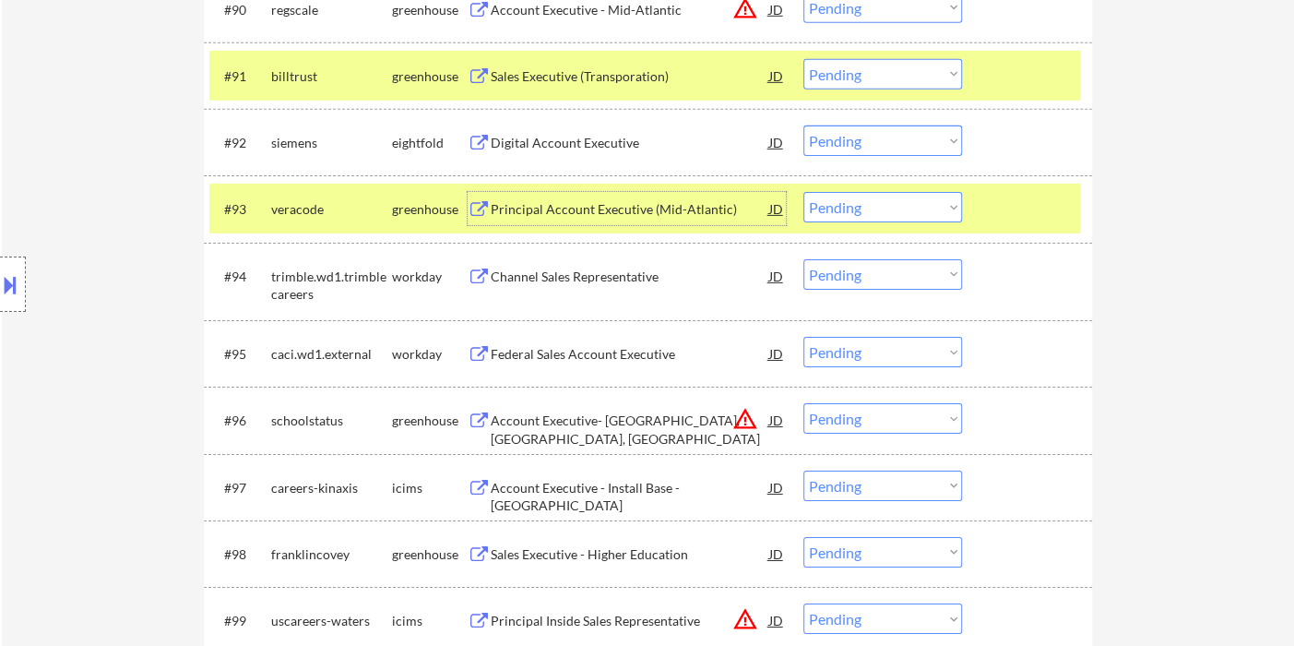
drag, startPoint x: 891, startPoint y: 207, endPoint x: 899, endPoint y: 218, distance: 13.8
click at [891, 207] on select "Choose an option... Pending Applied Excluded (Questions) Excluded (Expired) Exc…" at bounding box center [882, 207] width 159 height 30
click at [803, 192] on select "Choose an option... Pending Applied Excluded (Questions) Excluded (Expired) Exc…" at bounding box center [882, 207] width 159 height 30
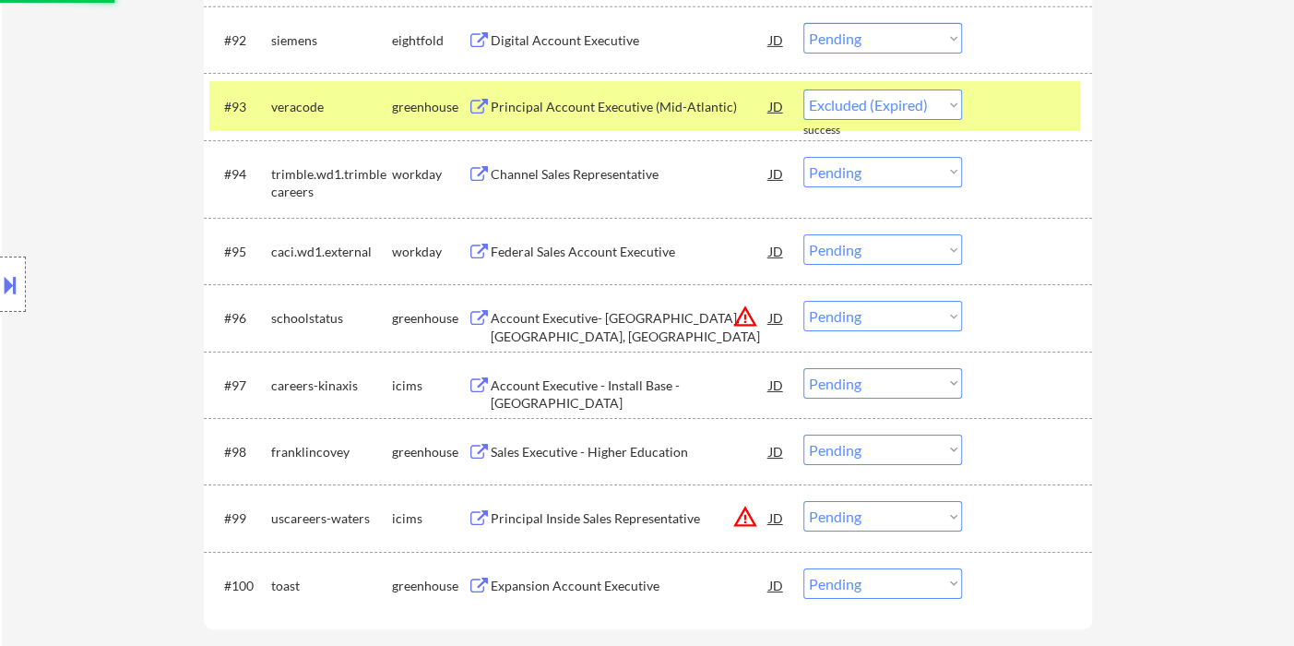
scroll to position [7354, 0]
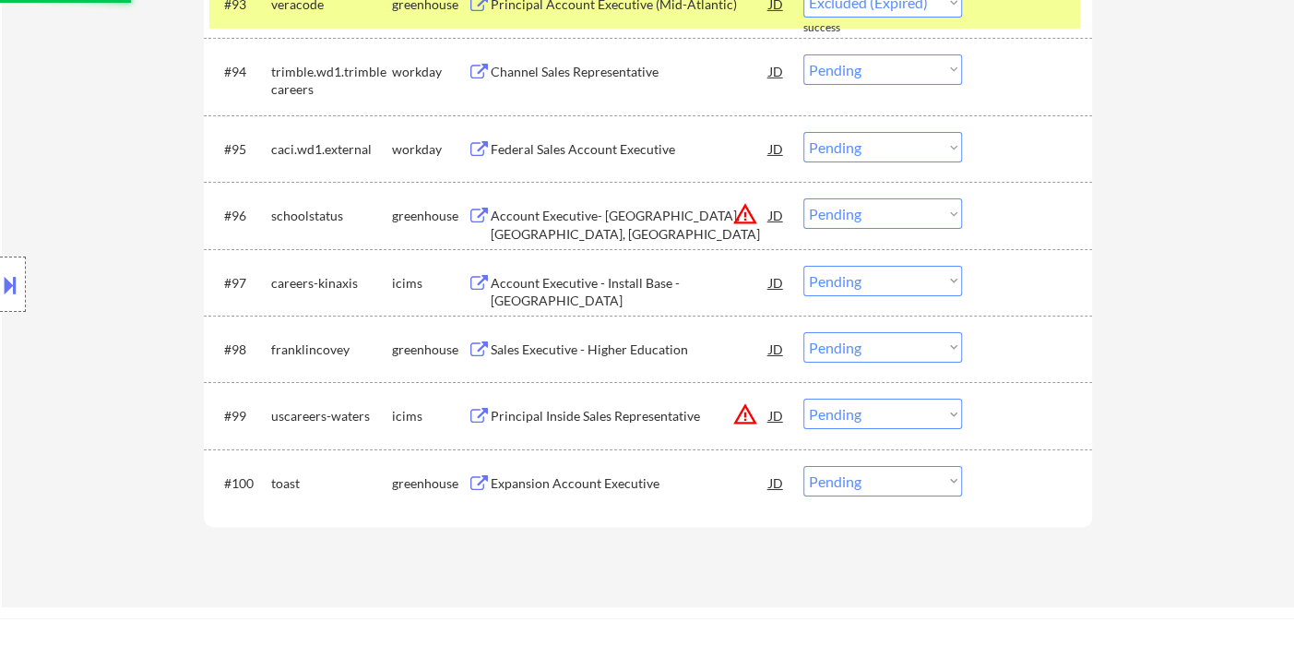
select select ""pending""
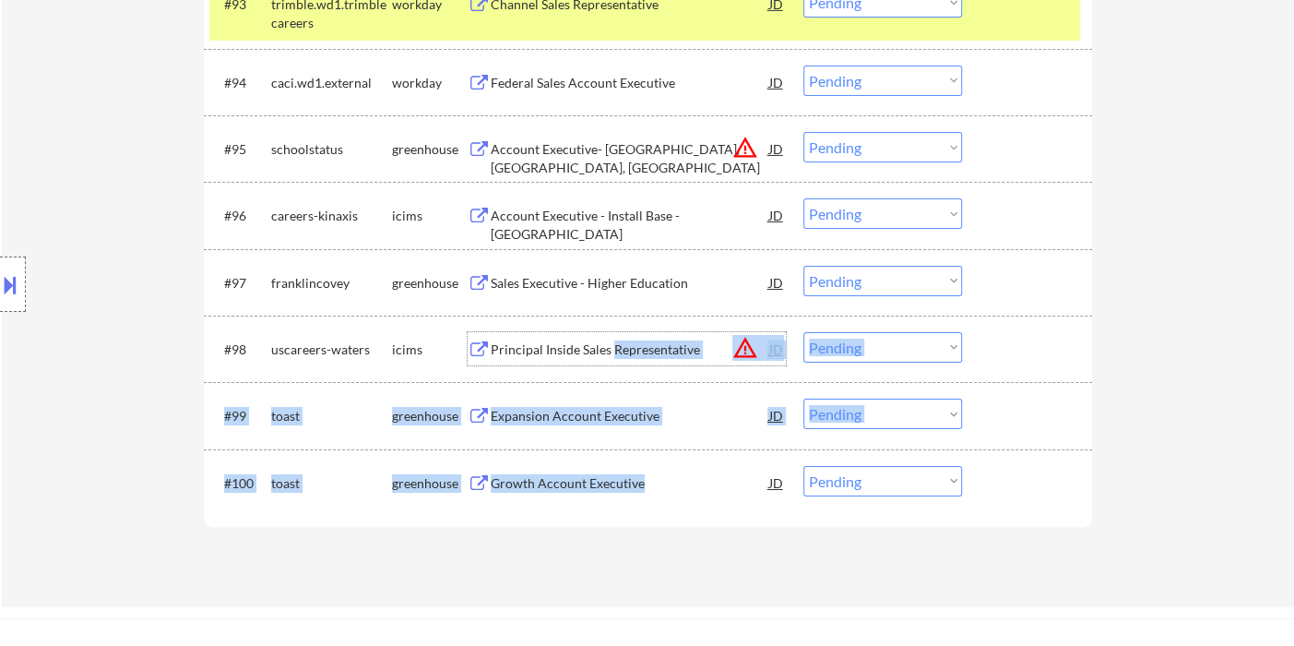
drag, startPoint x: 613, startPoint y: 351, endPoint x: 645, endPoint y: 490, distance: 141.9
click at [644, 490] on div "Growth Account Executive" at bounding box center [630, 483] width 279 height 18
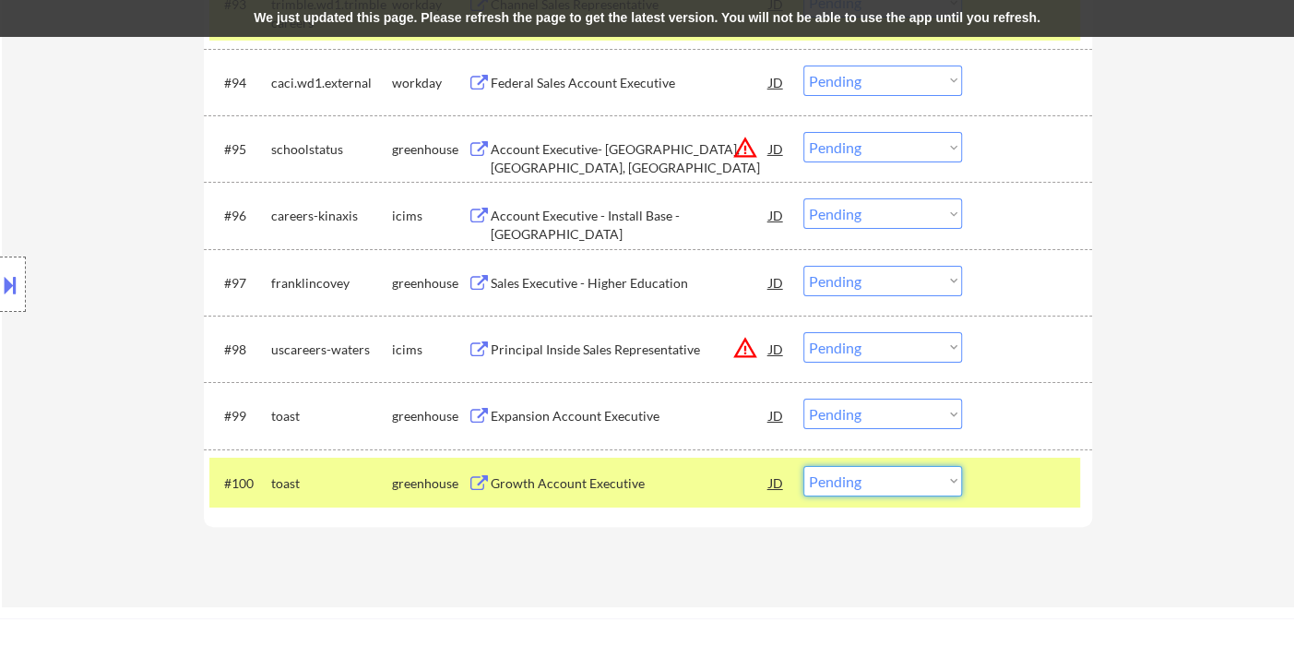
drag, startPoint x: 849, startPoint y: 471, endPoint x: 857, endPoint y: 482, distance: 13.1
click at [854, 478] on select "Choose an option... Pending Applied Excluded (Questions) Excluded (Expired) Exc…" at bounding box center [882, 481] width 159 height 30
select select ""applied""
click at [803, 466] on select "Choose an option... Pending Applied Excluded (Questions) Excluded (Expired) Exc…" at bounding box center [882, 481] width 159 height 30
click at [398, 20] on div "We just updated this page. Please refresh the page to get the latest version. Y…" at bounding box center [647, 18] width 1294 height 37
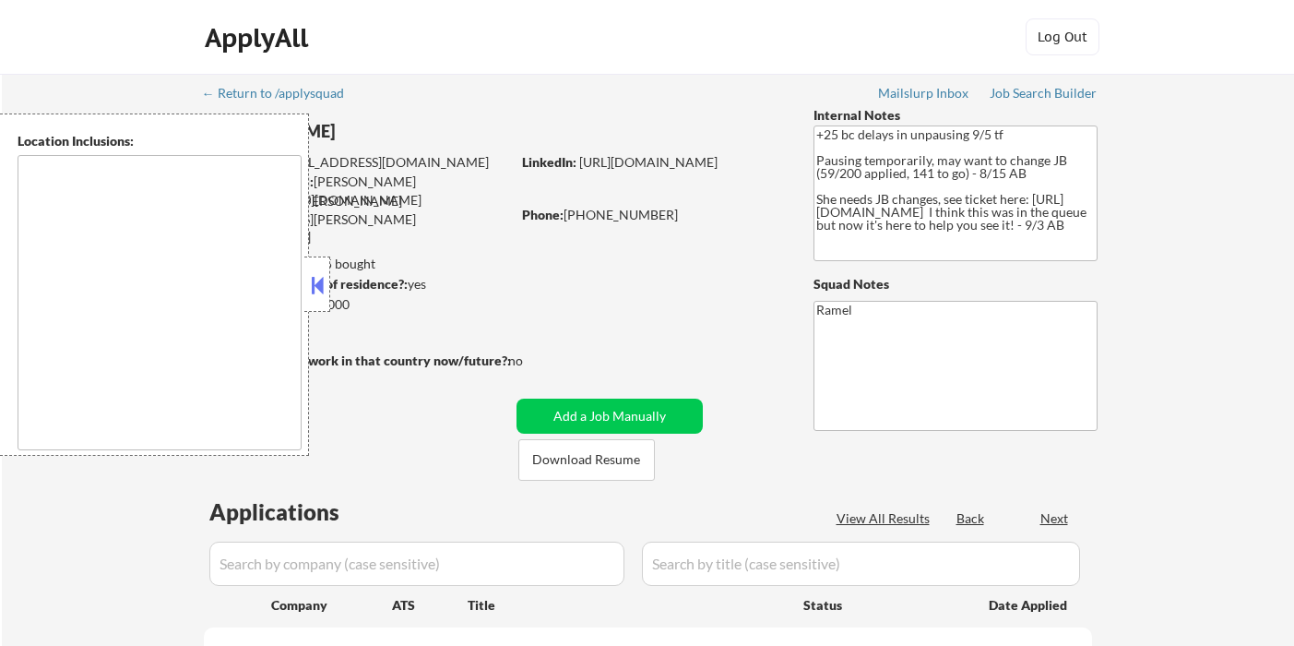
type textarea "remote"
select select ""pending""
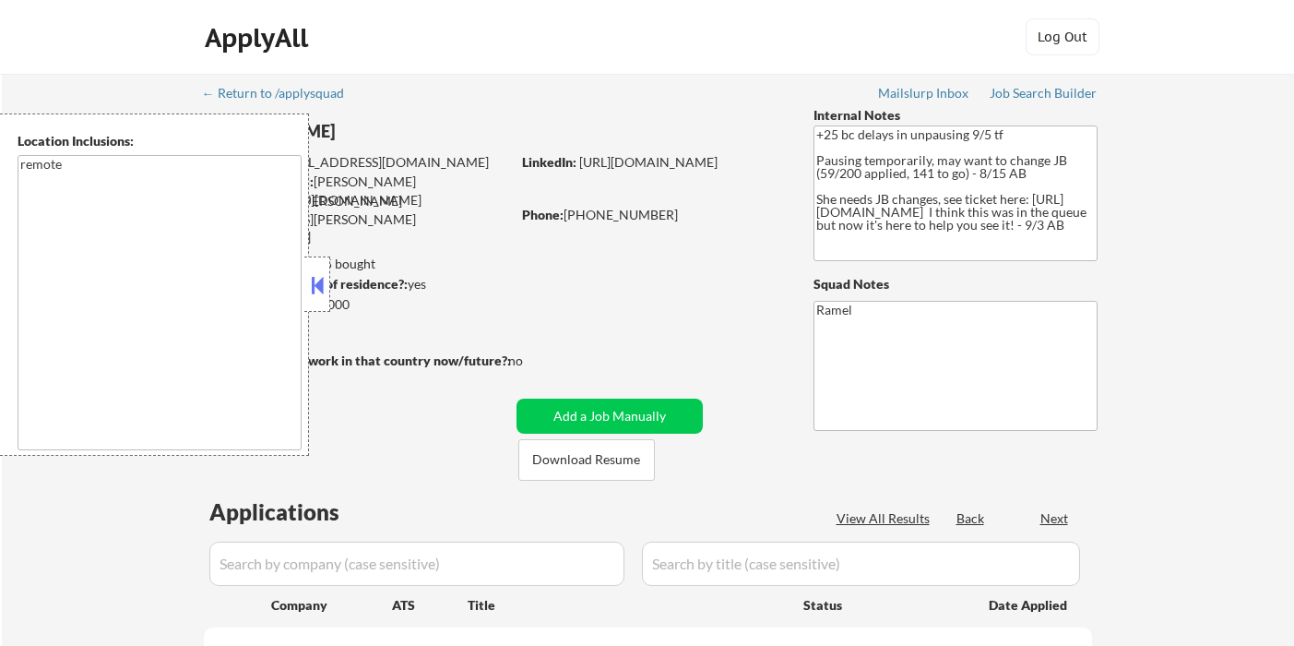
select select ""pending""
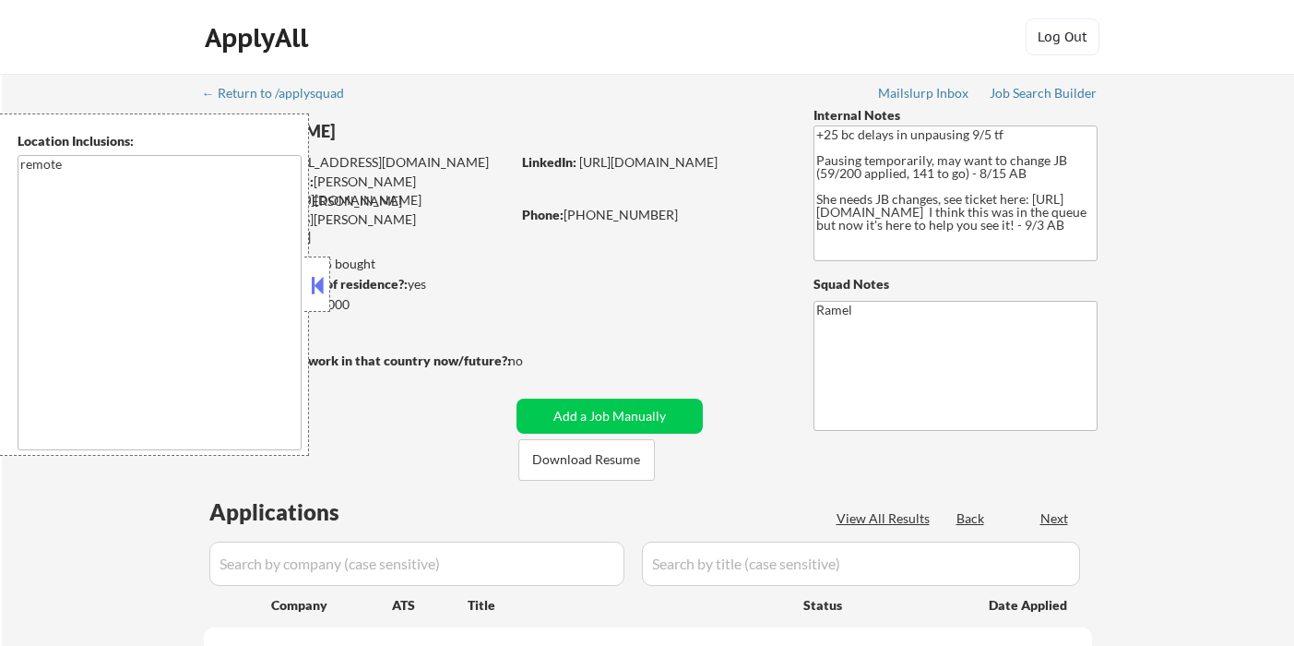
select select ""pending""
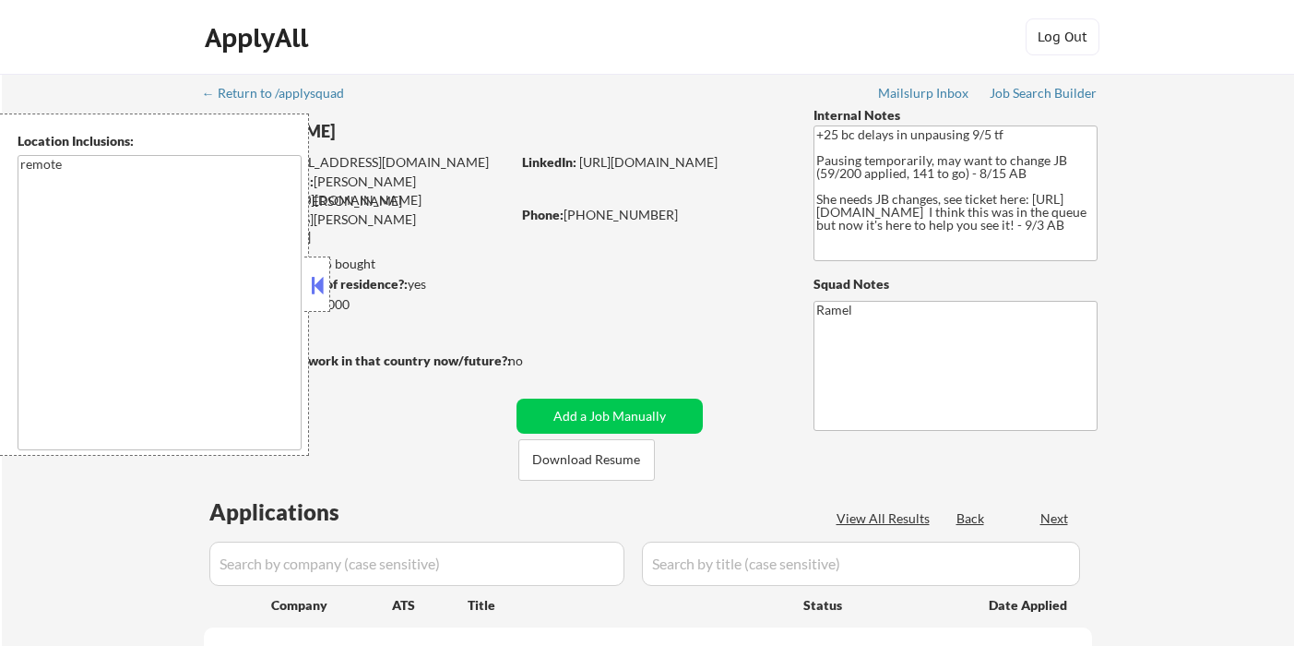
select select ""pending""
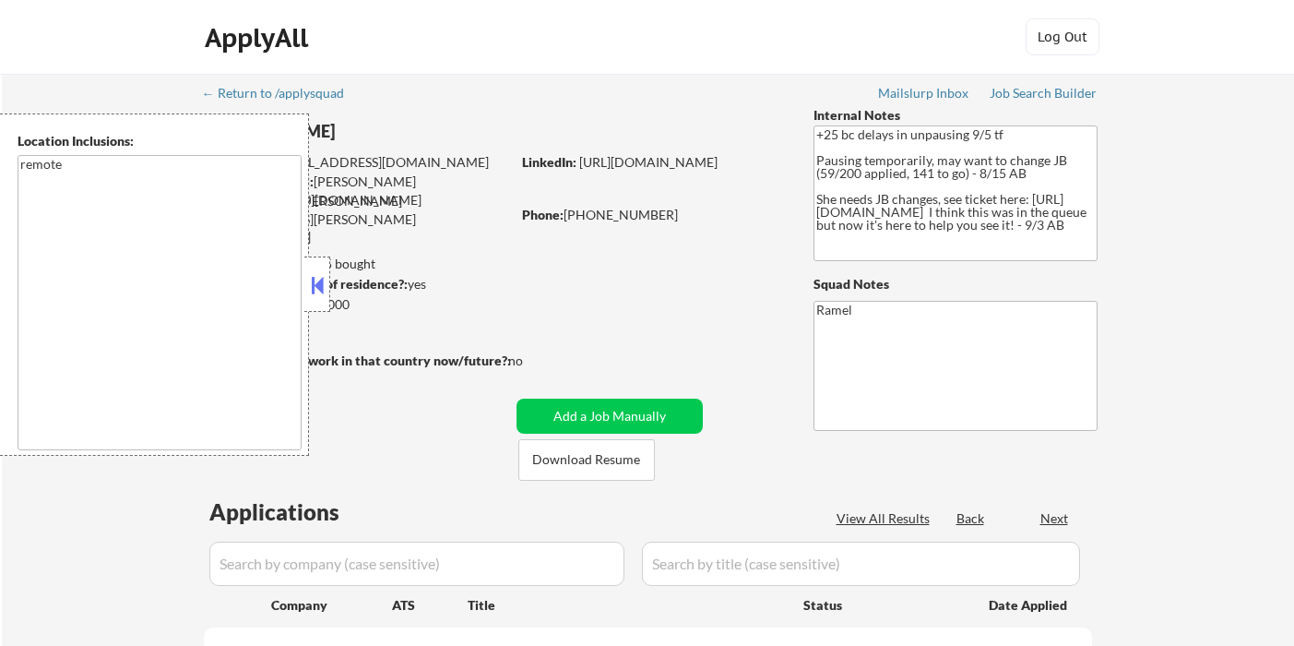
select select ""pending""
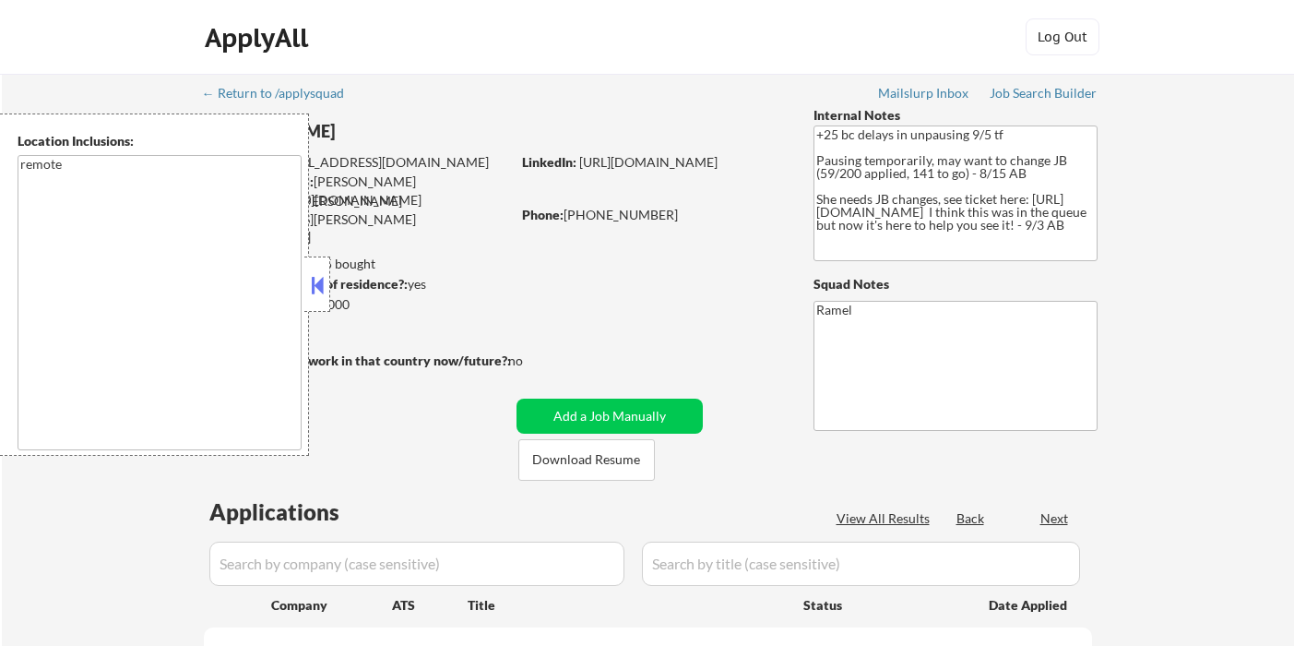
select select ""pending""
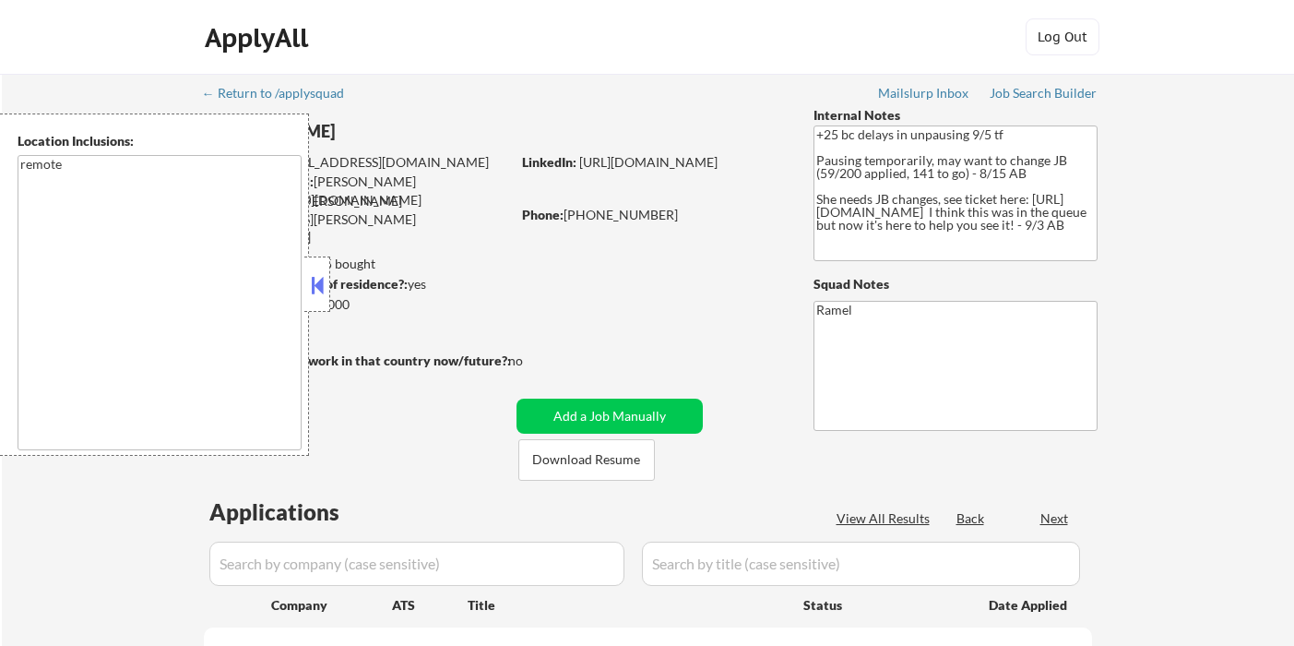
select select ""pending""
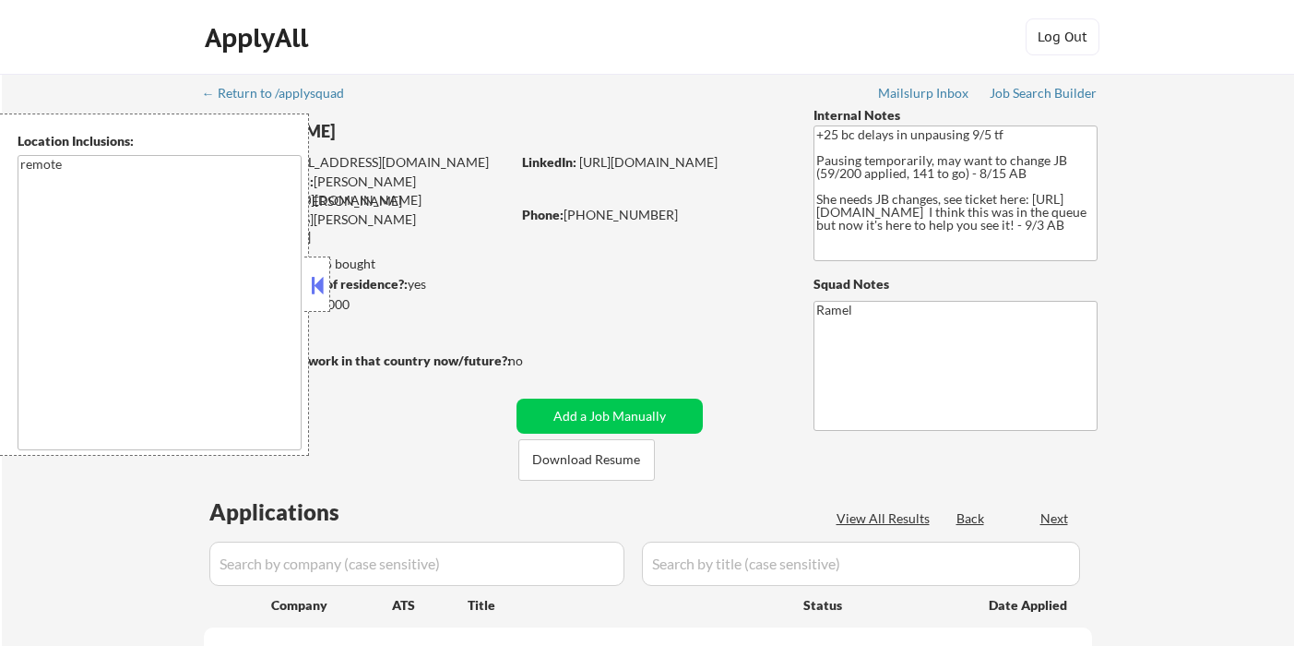
select select ""pending""
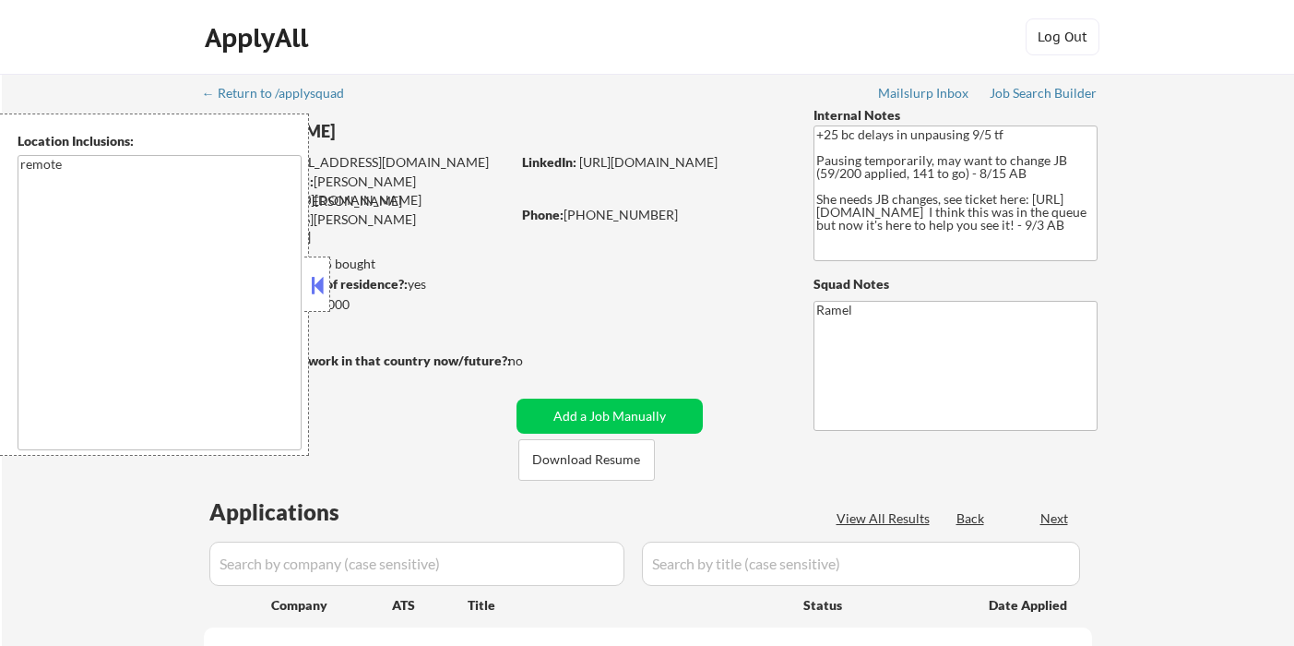
select select ""pending""
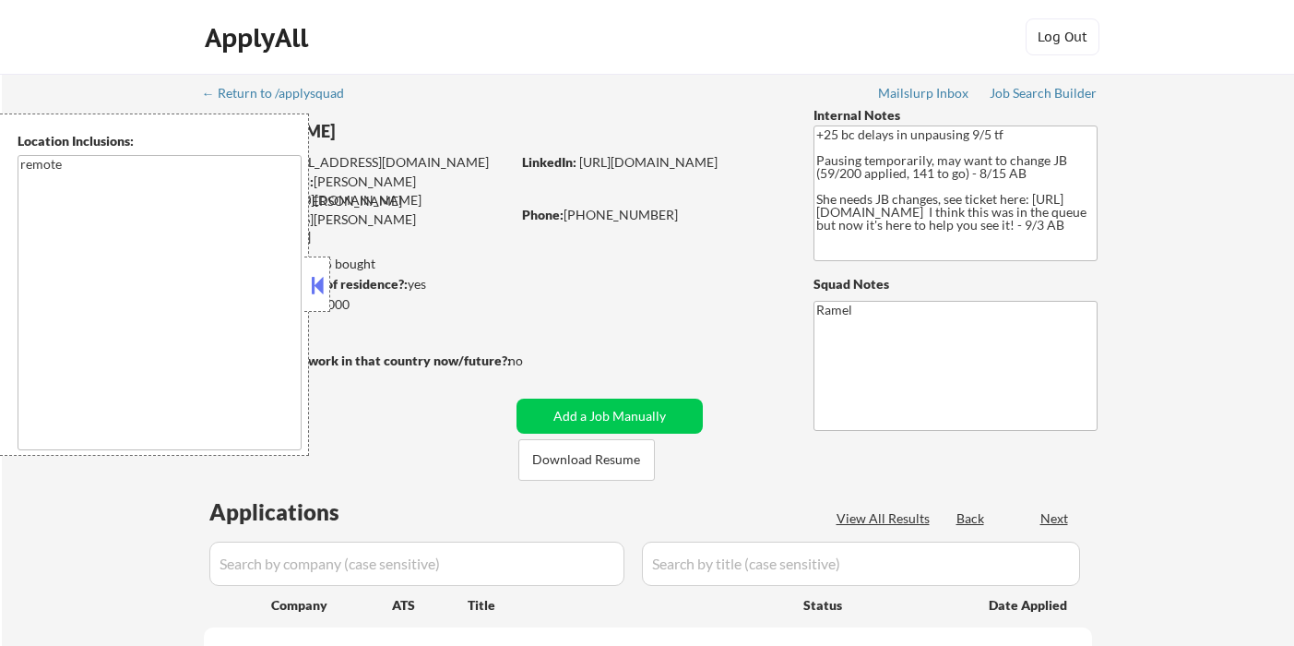
select select ""pending""
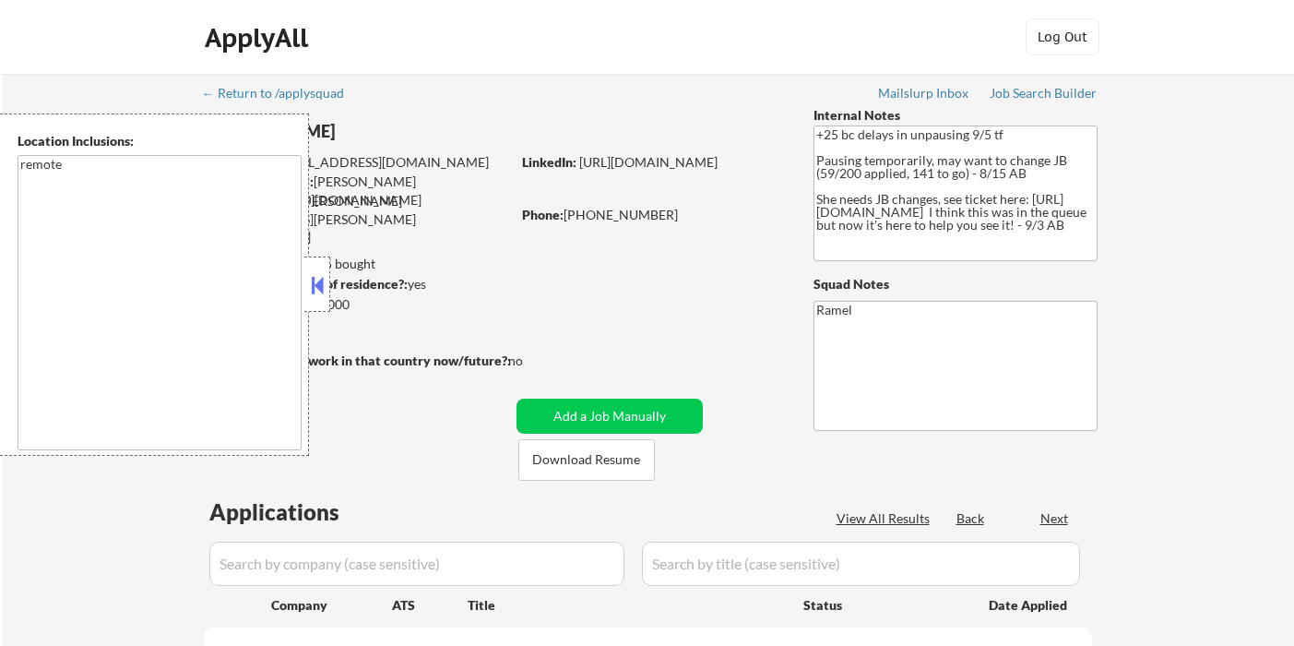
select select ""pending""
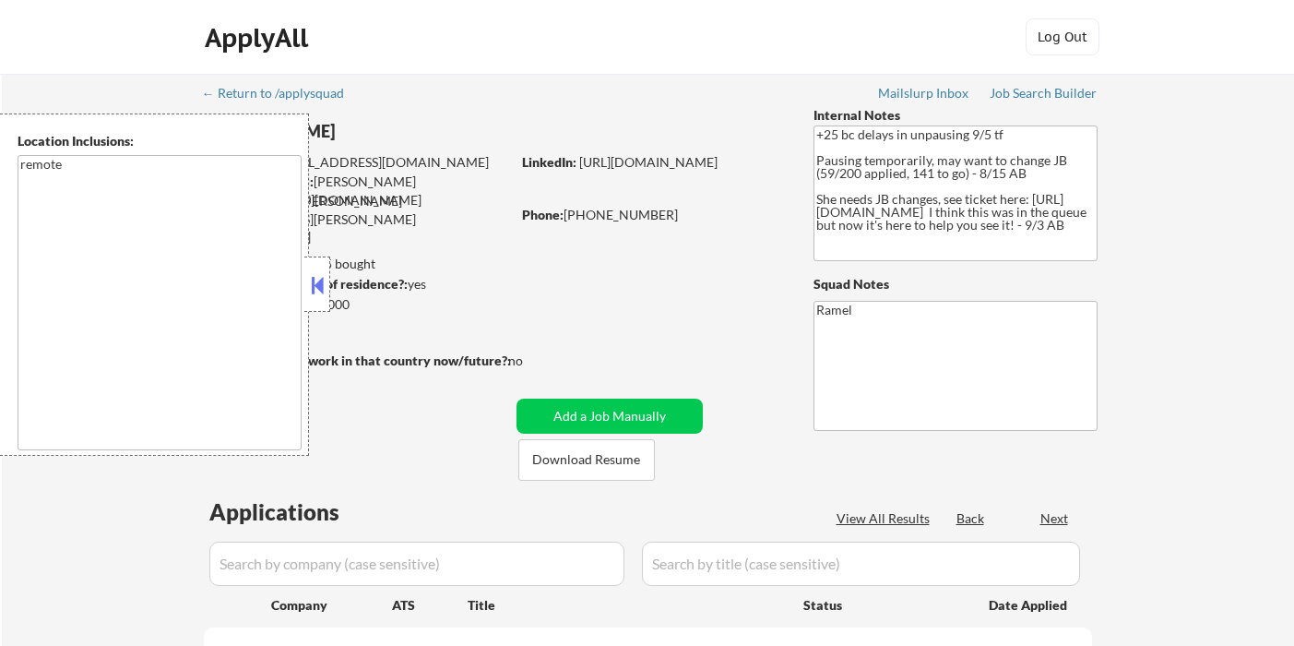
select select ""pending""
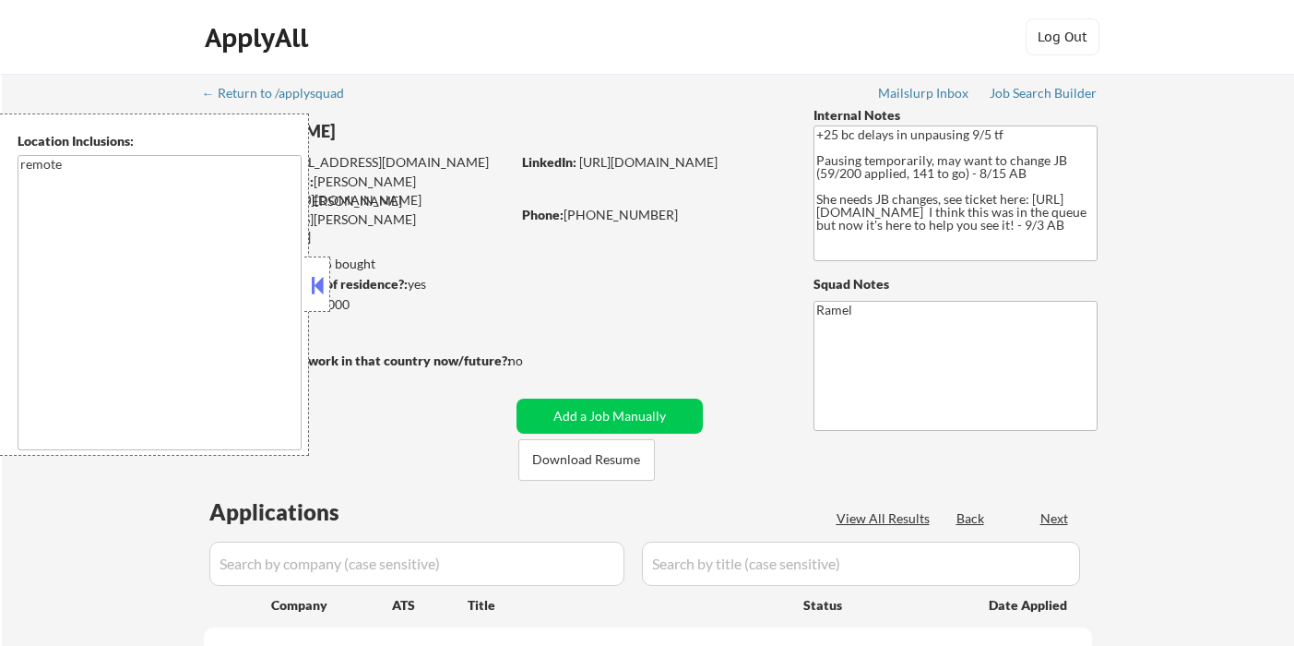
select select ""pending""
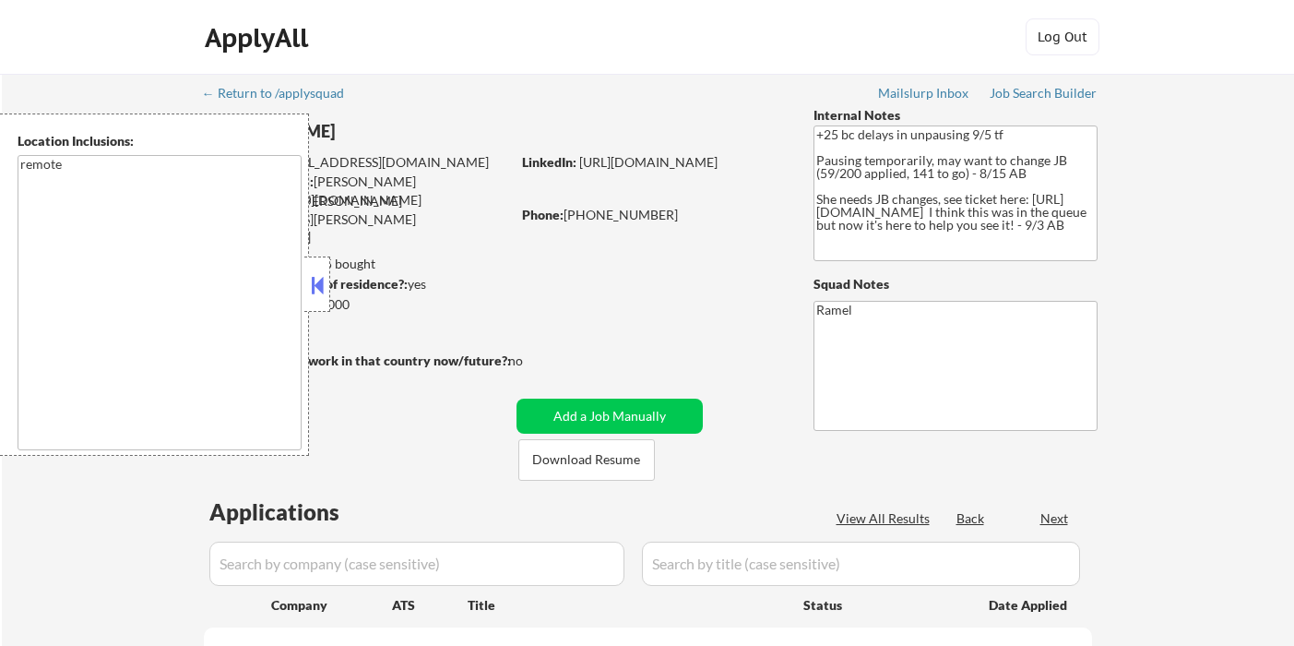
select select ""pending""
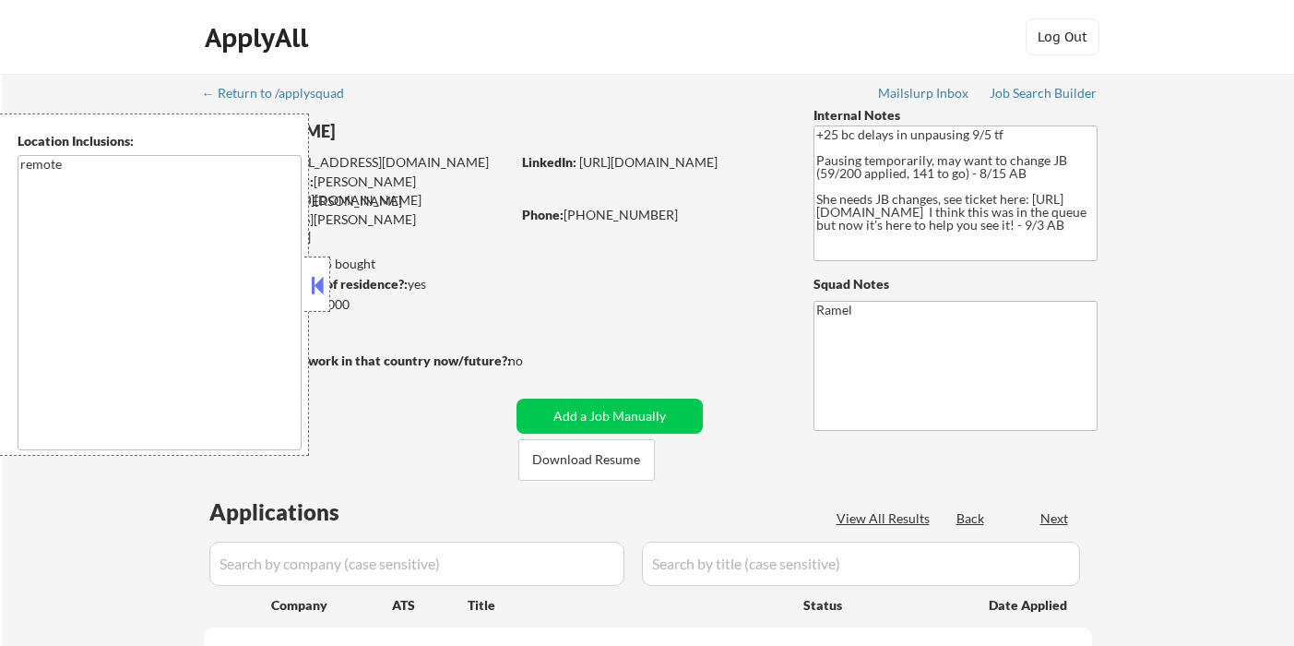
select select ""pending""
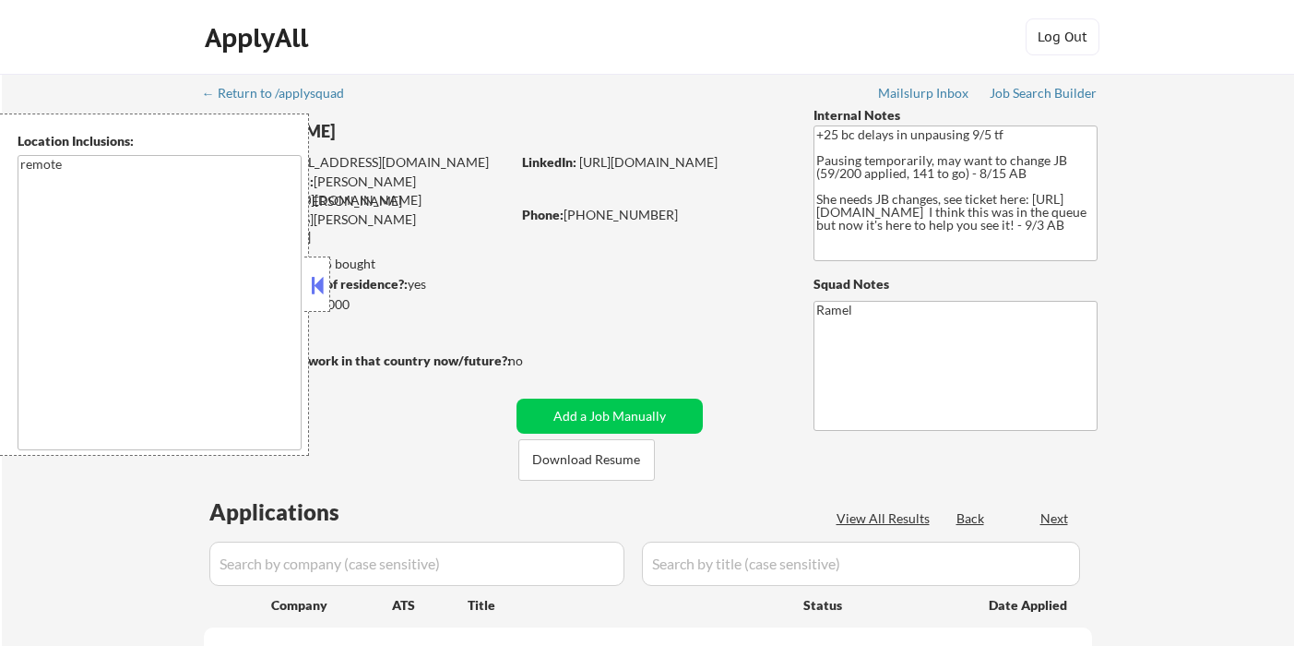
select select ""pending""
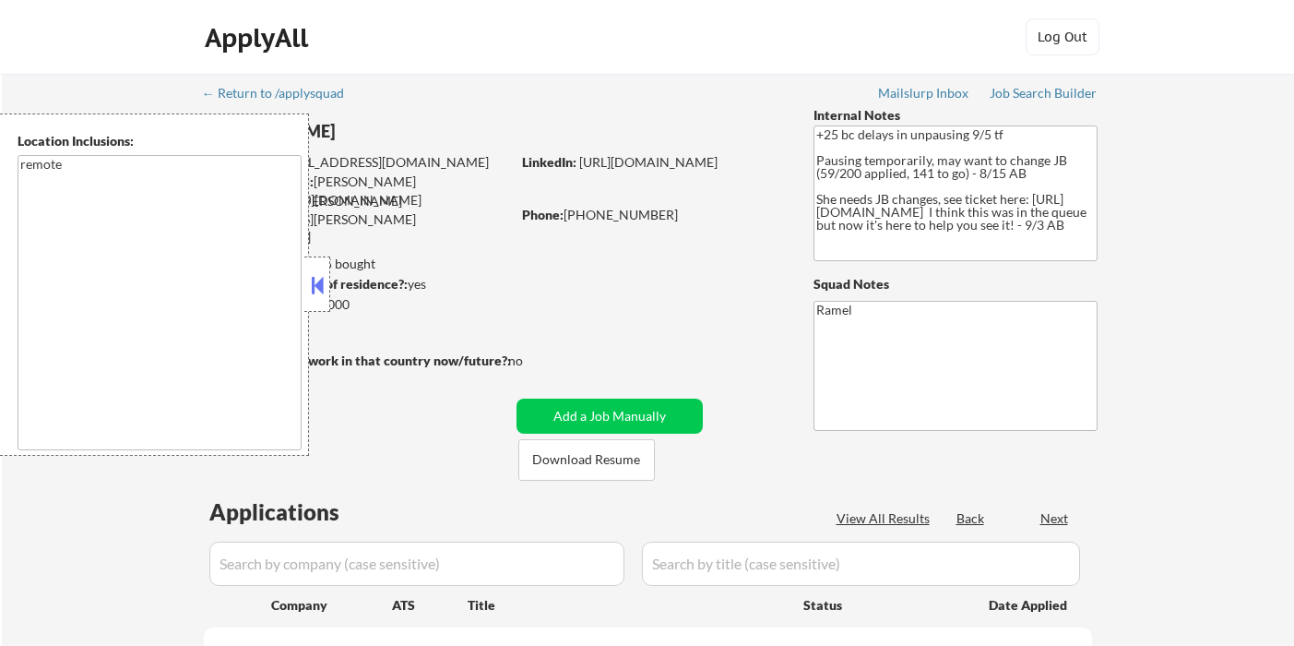
select select ""pending""
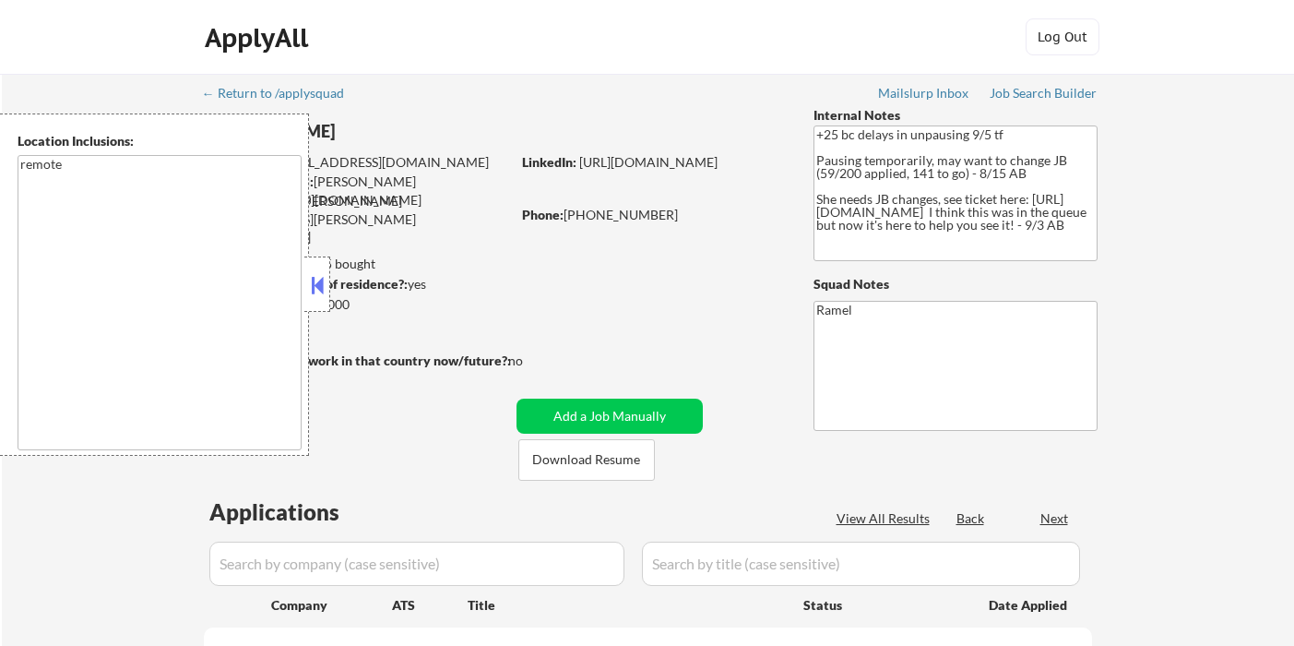
select select ""pending""
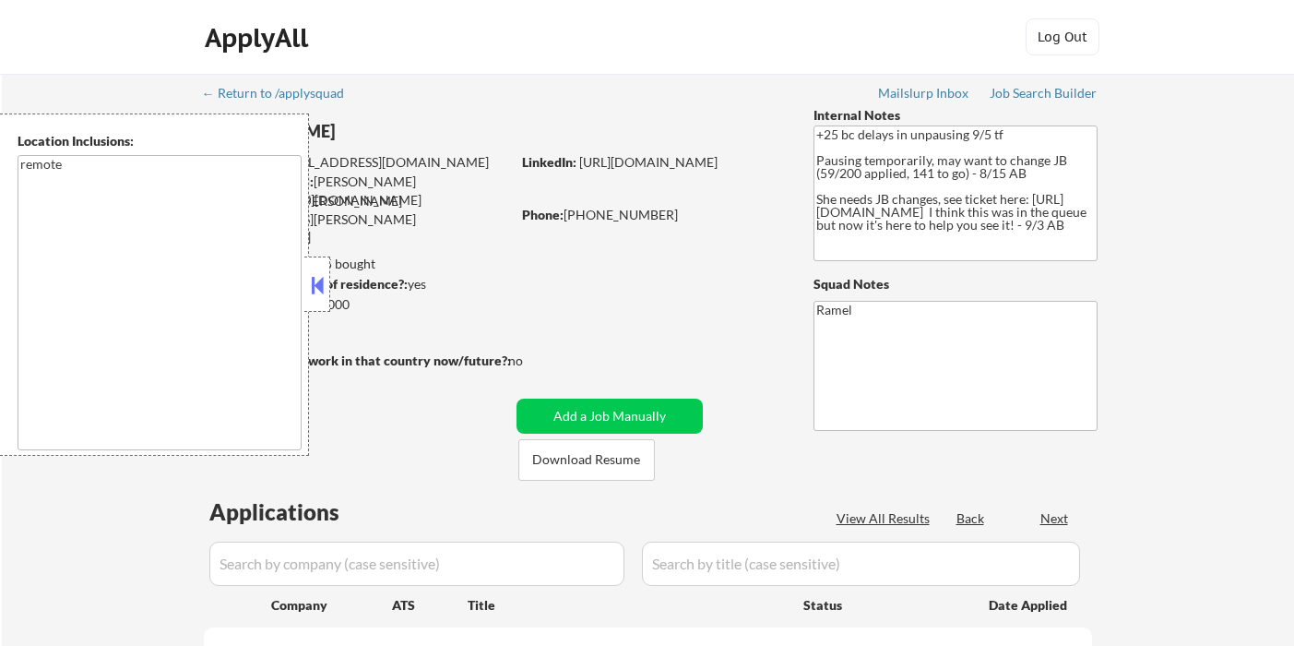
select select ""pending""
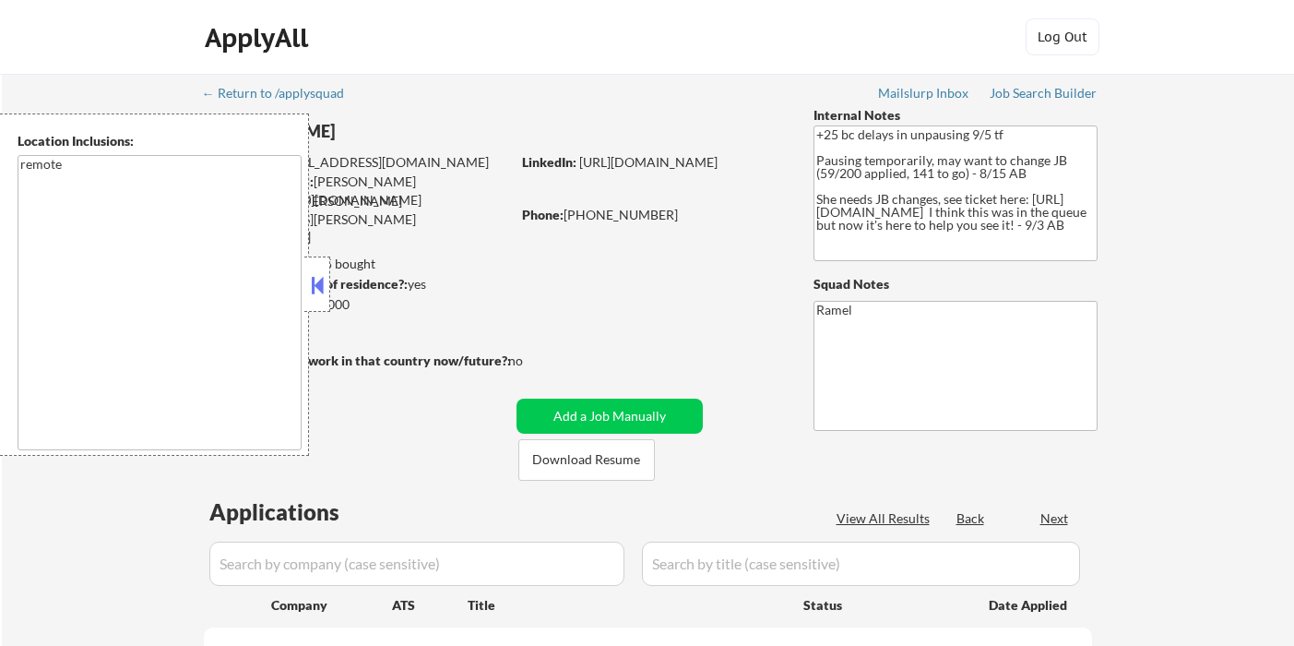
select select ""pending""
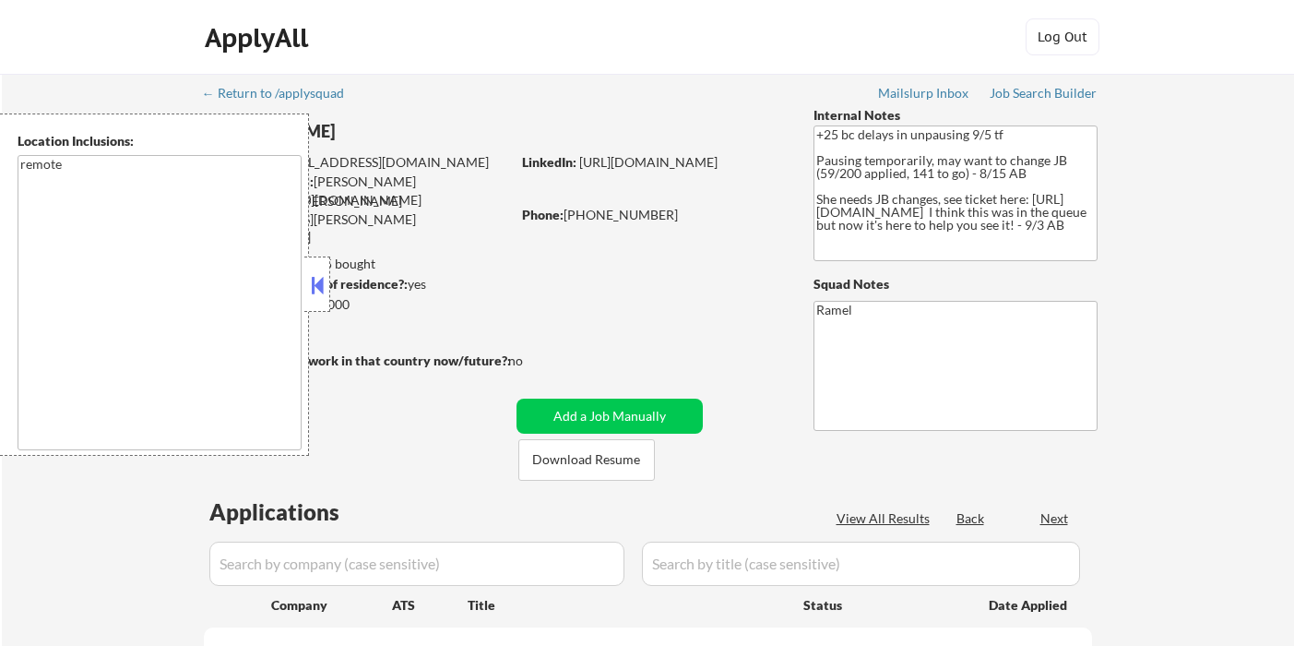
select select ""pending""
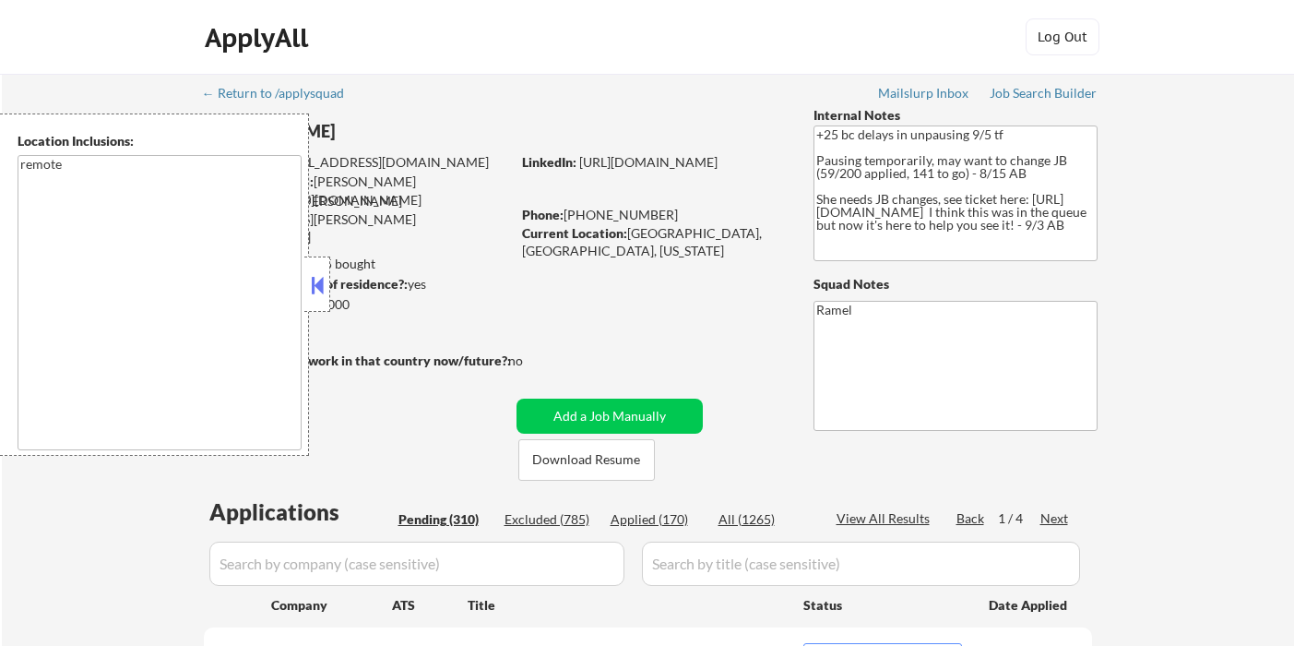
select select ""pending""
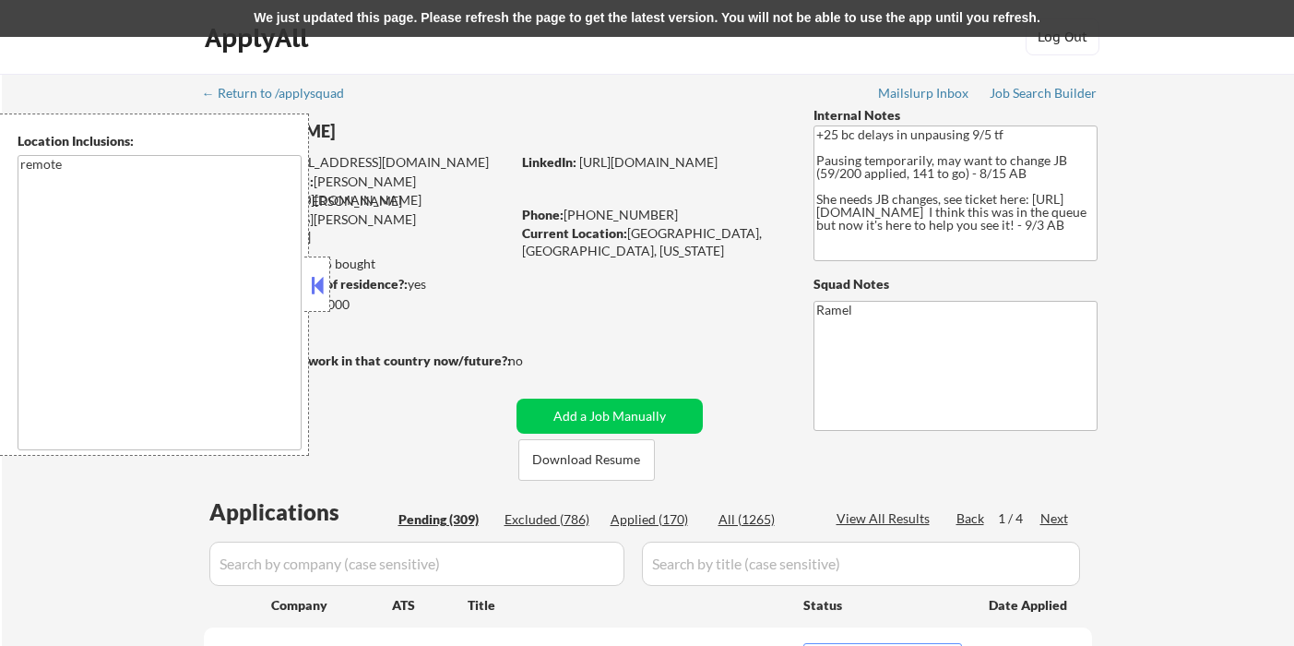
scroll to position [102, 0]
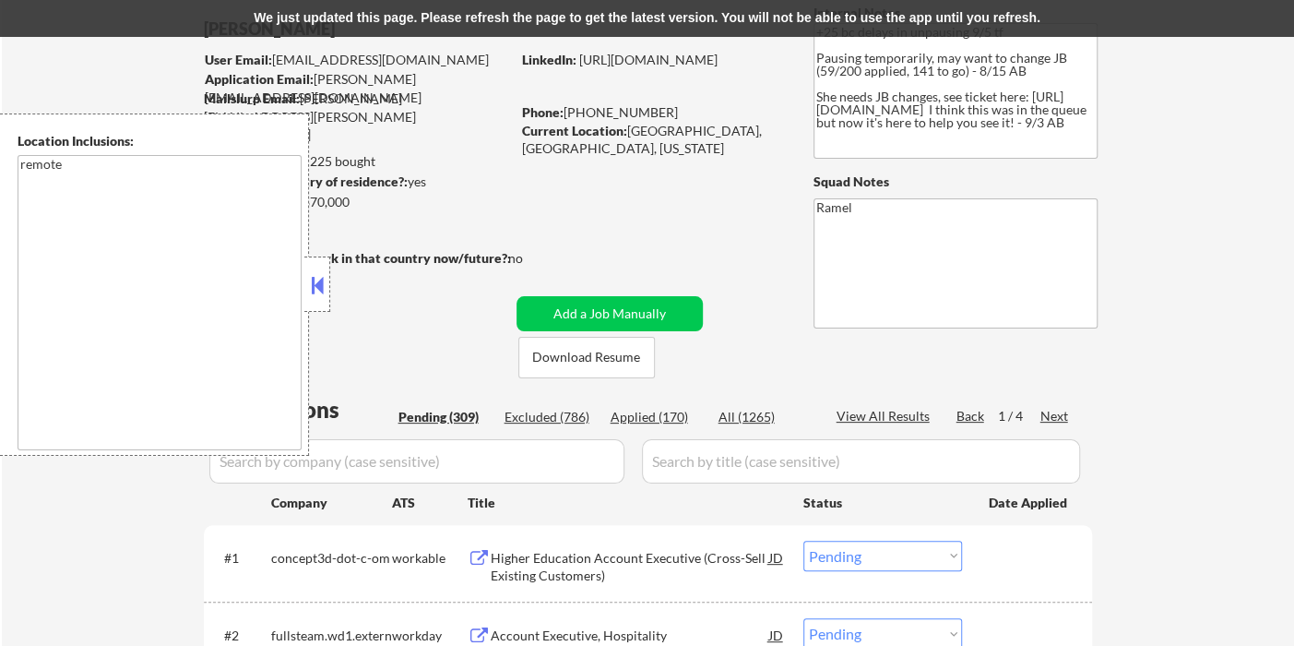
click at [667, 419] on div "Applied (170)" at bounding box center [657, 417] width 92 height 18
click at [751, 20] on div "We just updated this page. Please refresh the page to get the latest version. Y…" at bounding box center [647, 18] width 1294 height 37
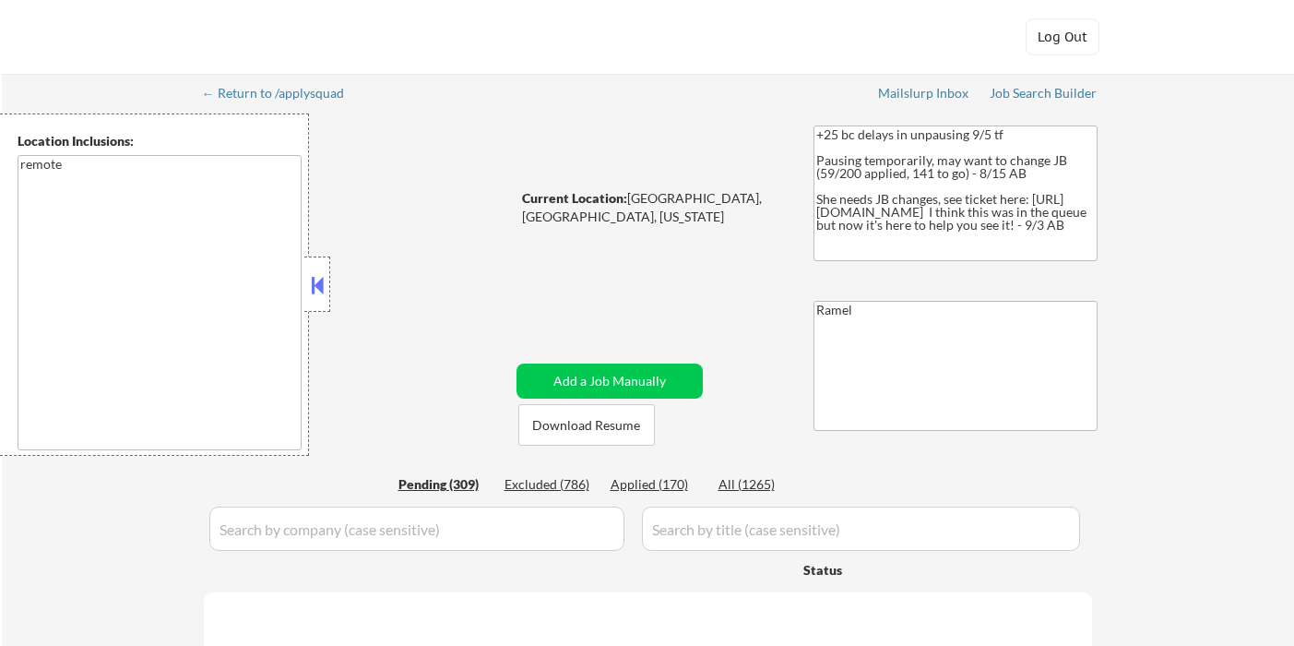
scroll to position [2007, 0]
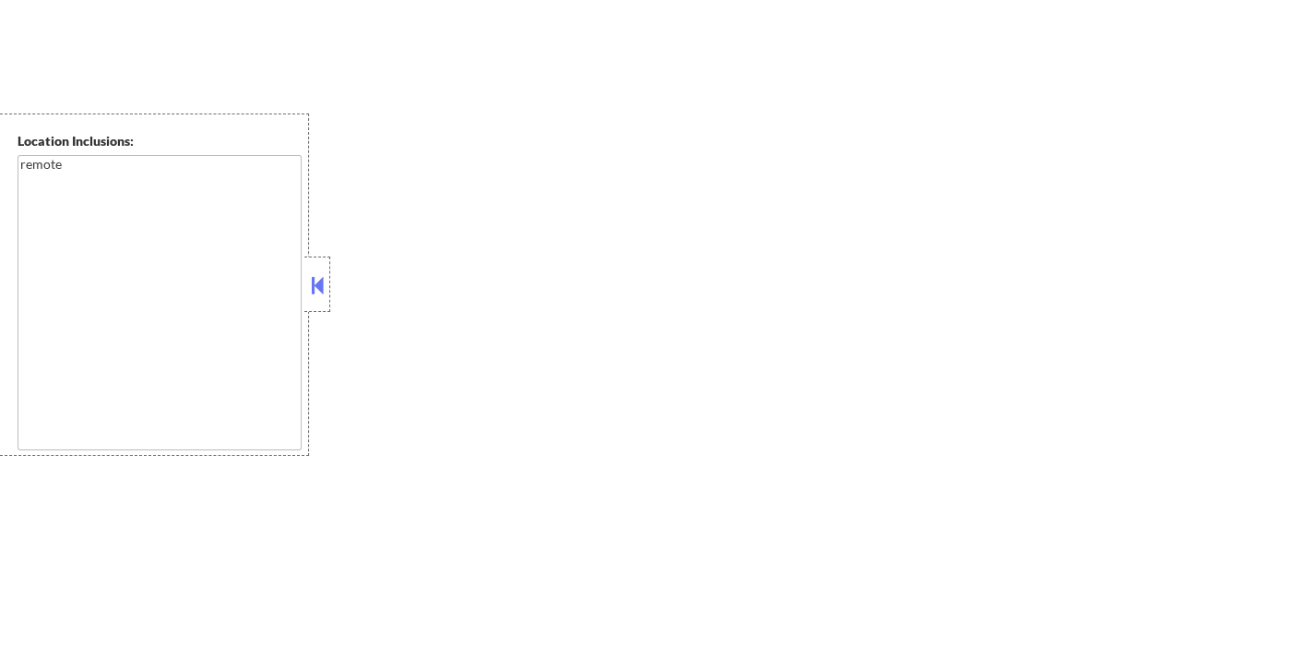
click at [315, 284] on button at bounding box center [317, 285] width 20 height 28
select select ""pending""
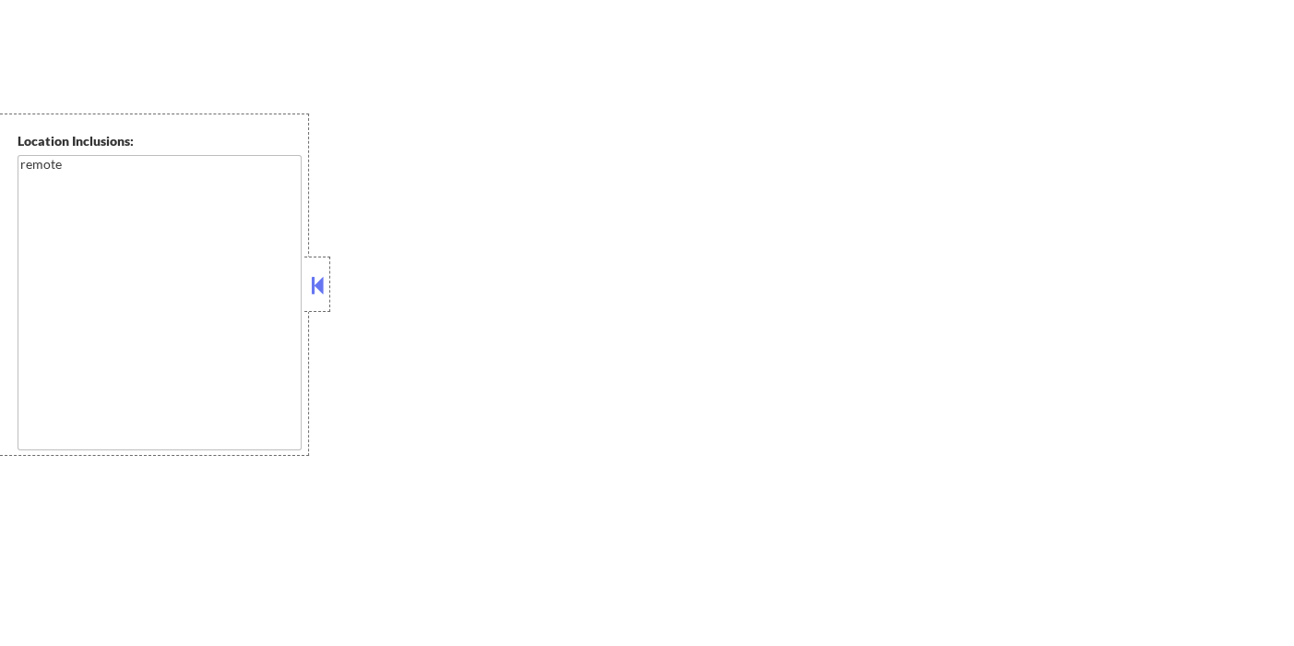
select select ""pending""
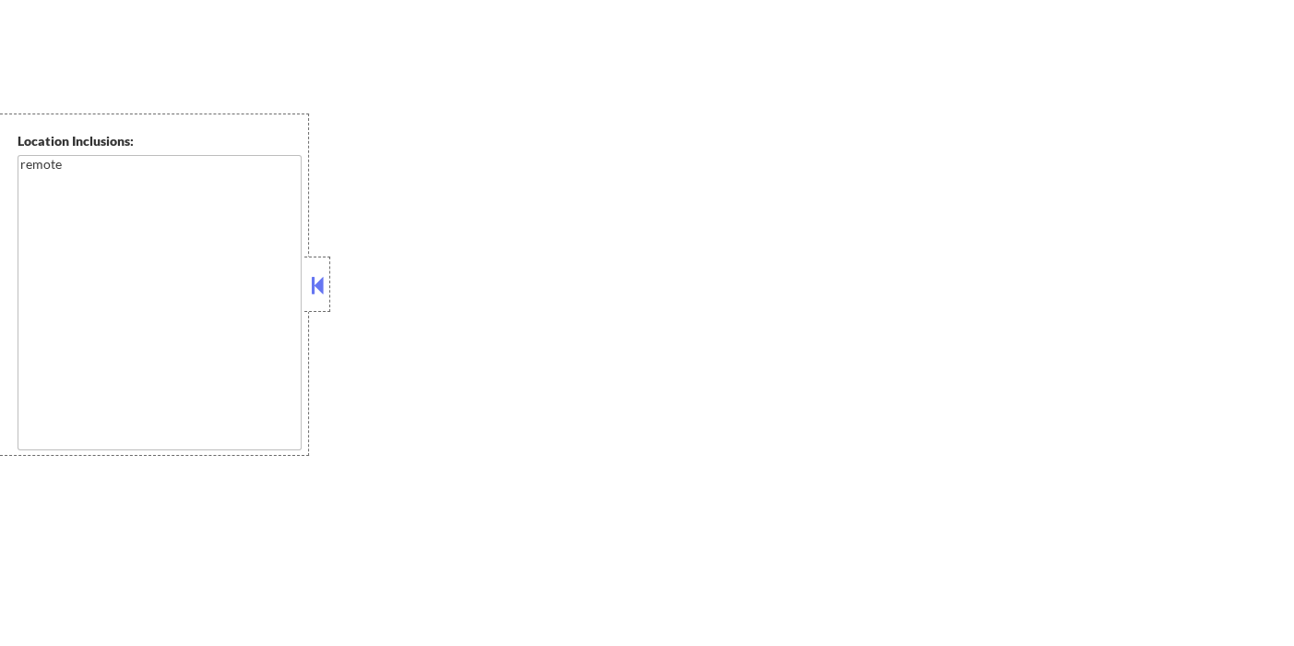
select select ""pending""
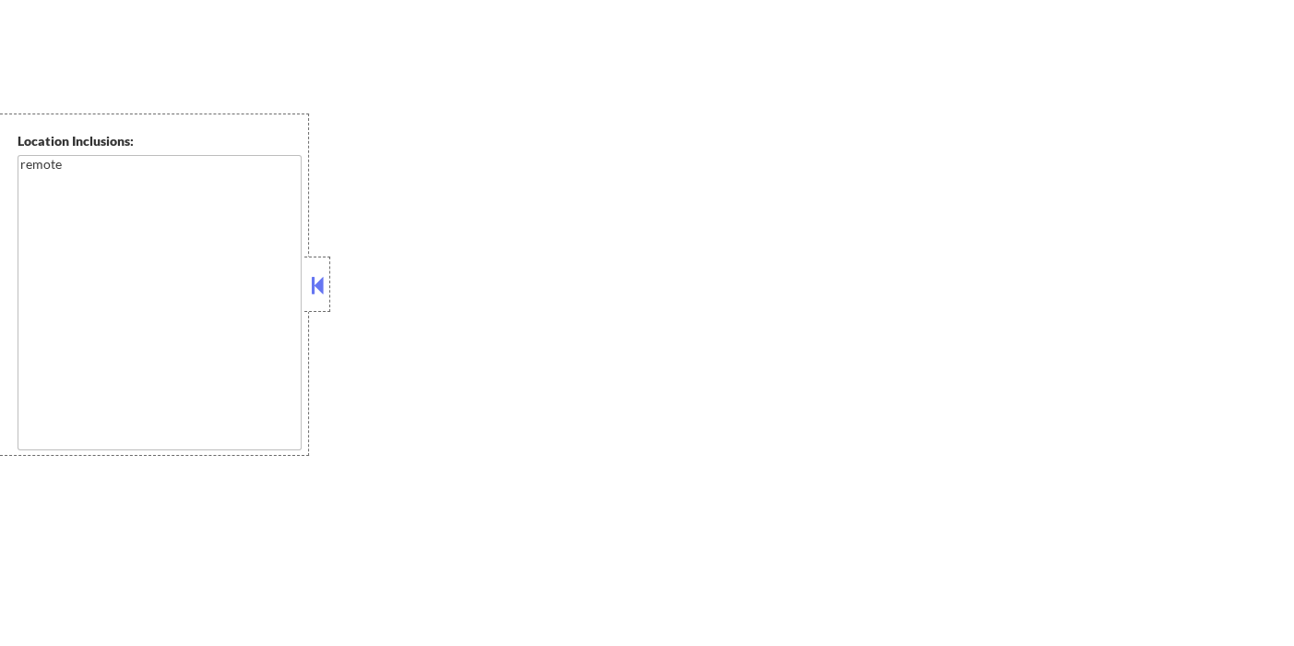
select select ""pending""
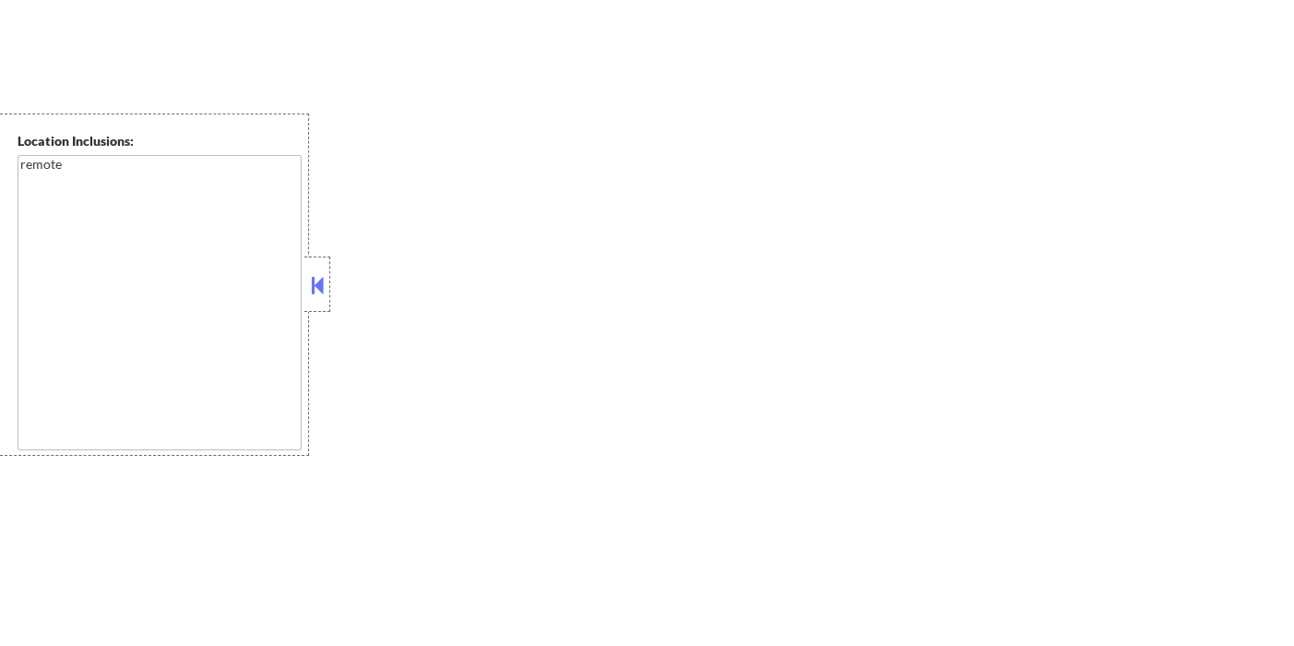
select select ""pending""
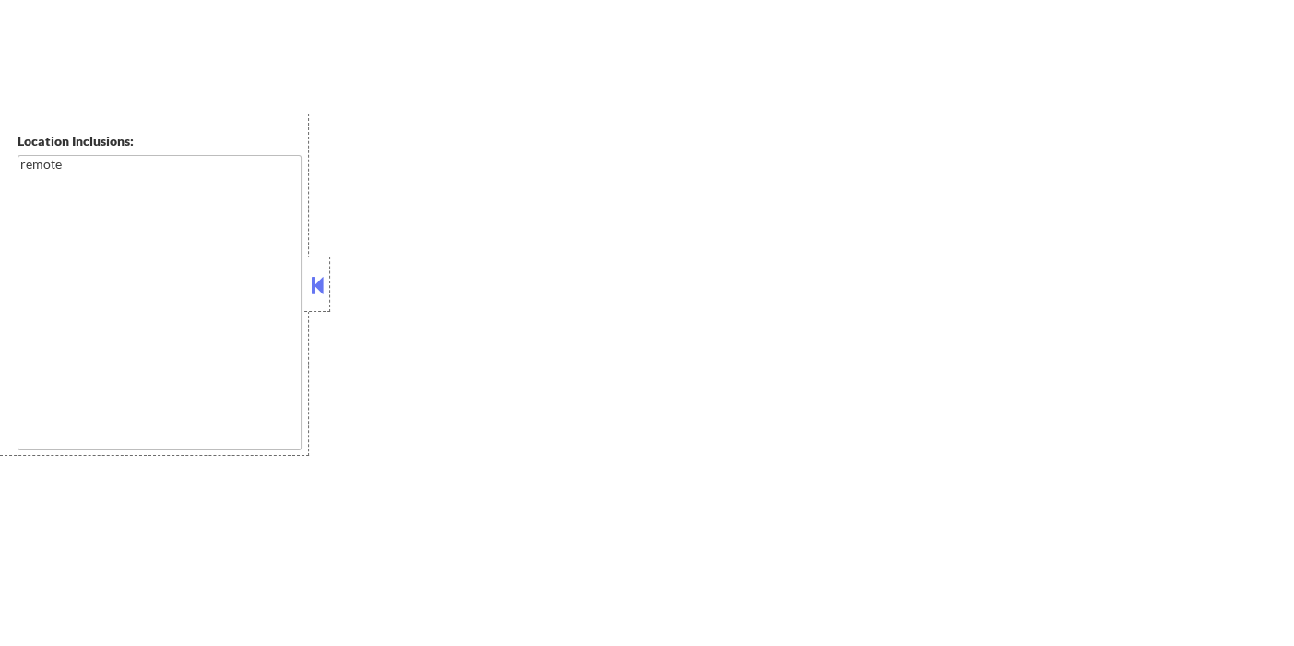
select select ""pending""
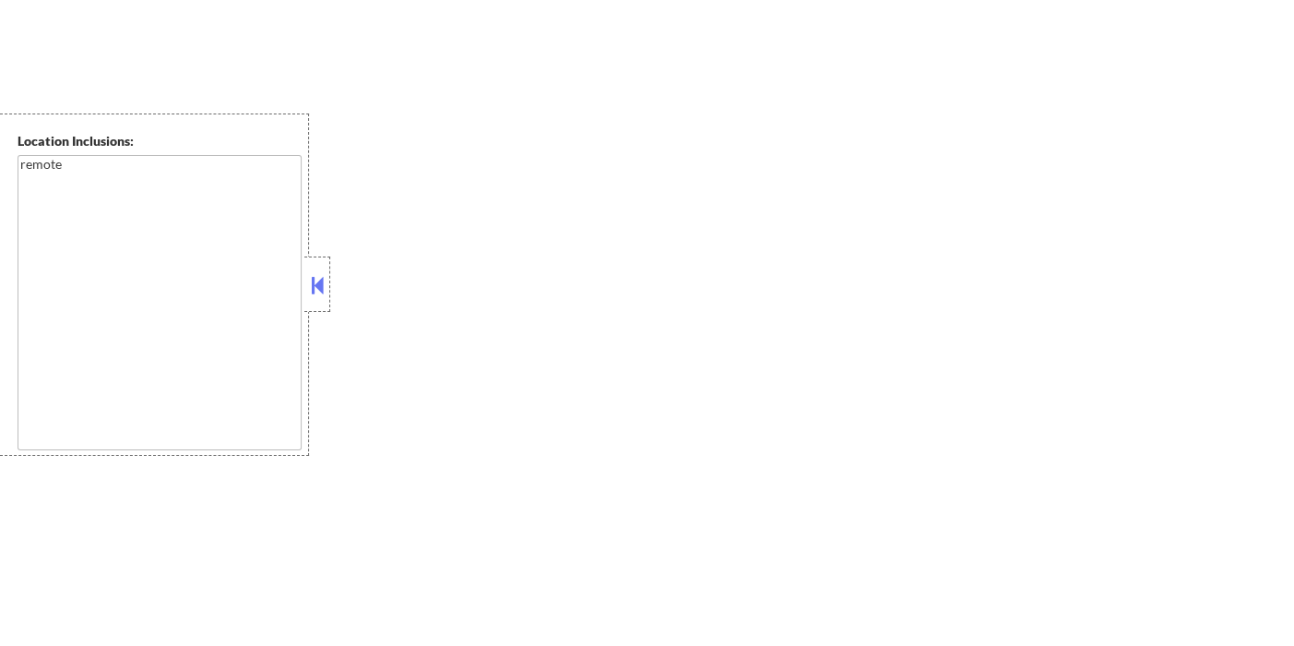
select select ""pending""
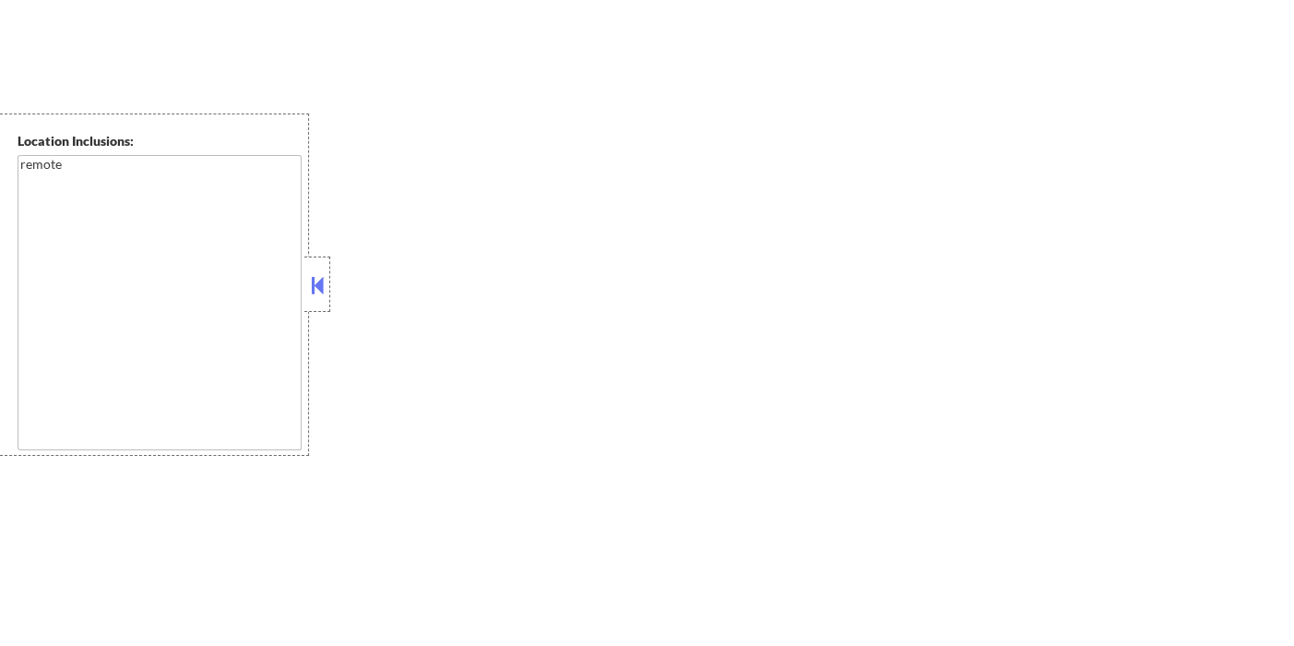
select select ""pending""
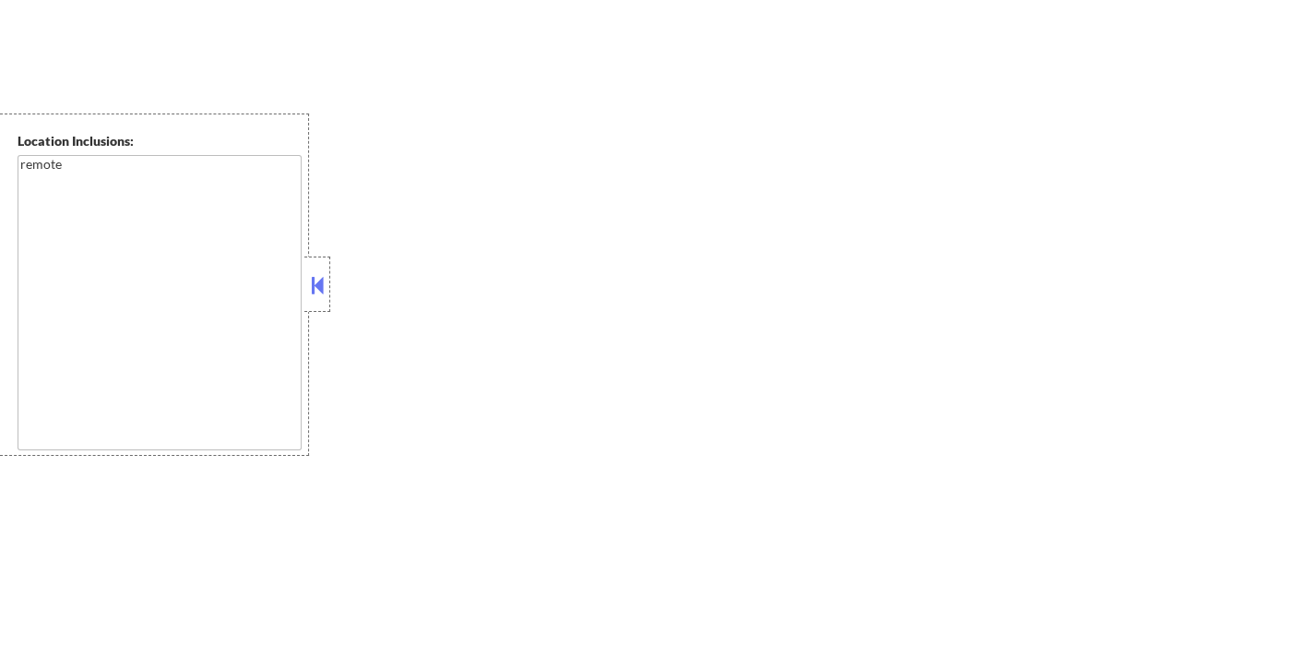
select select ""pending""
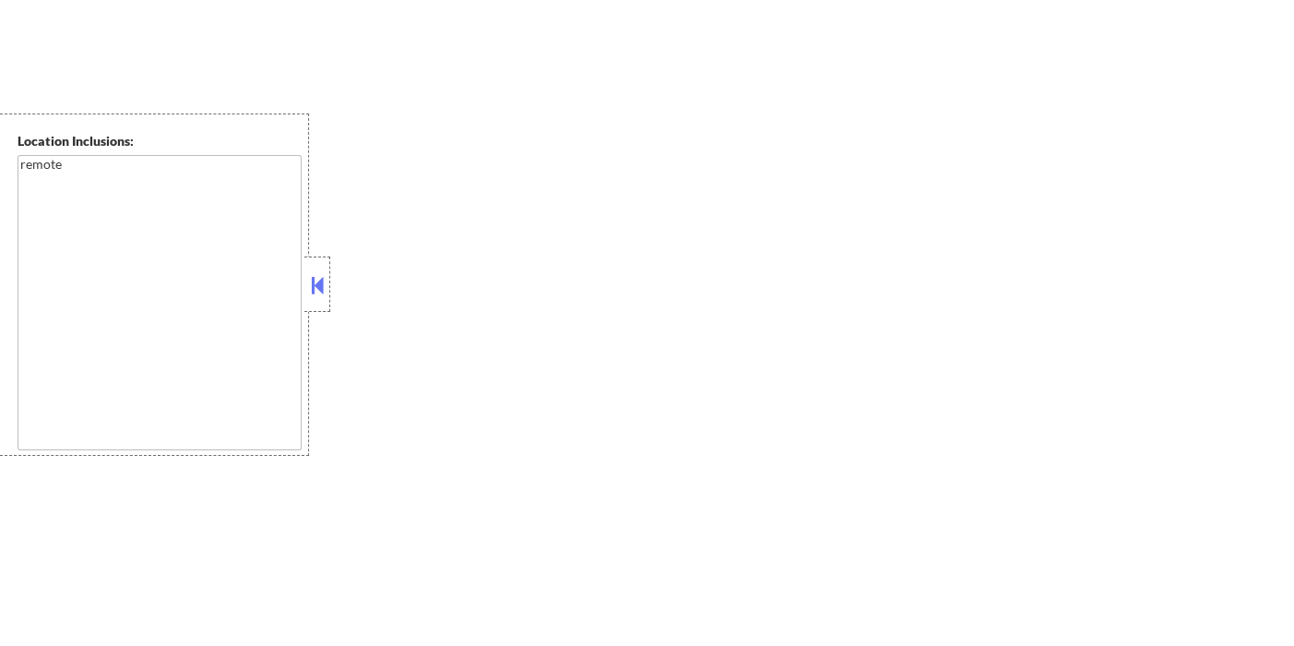
select select ""pending""
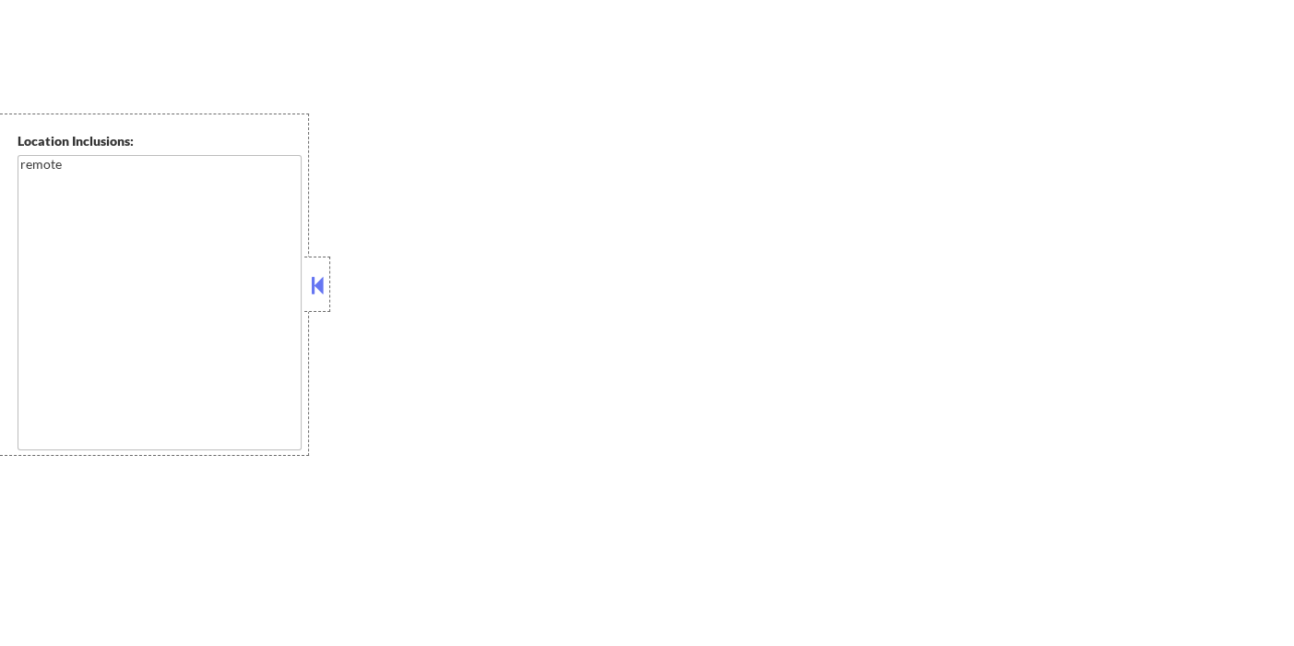
select select ""pending""
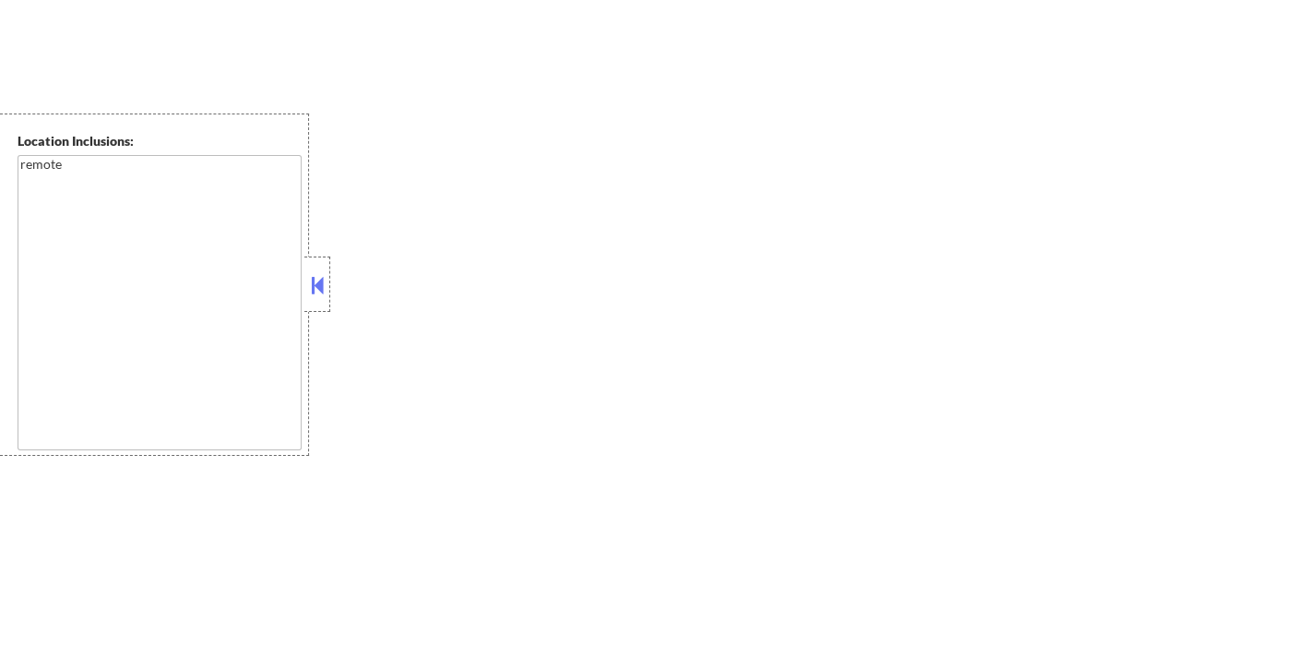
select select ""pending""
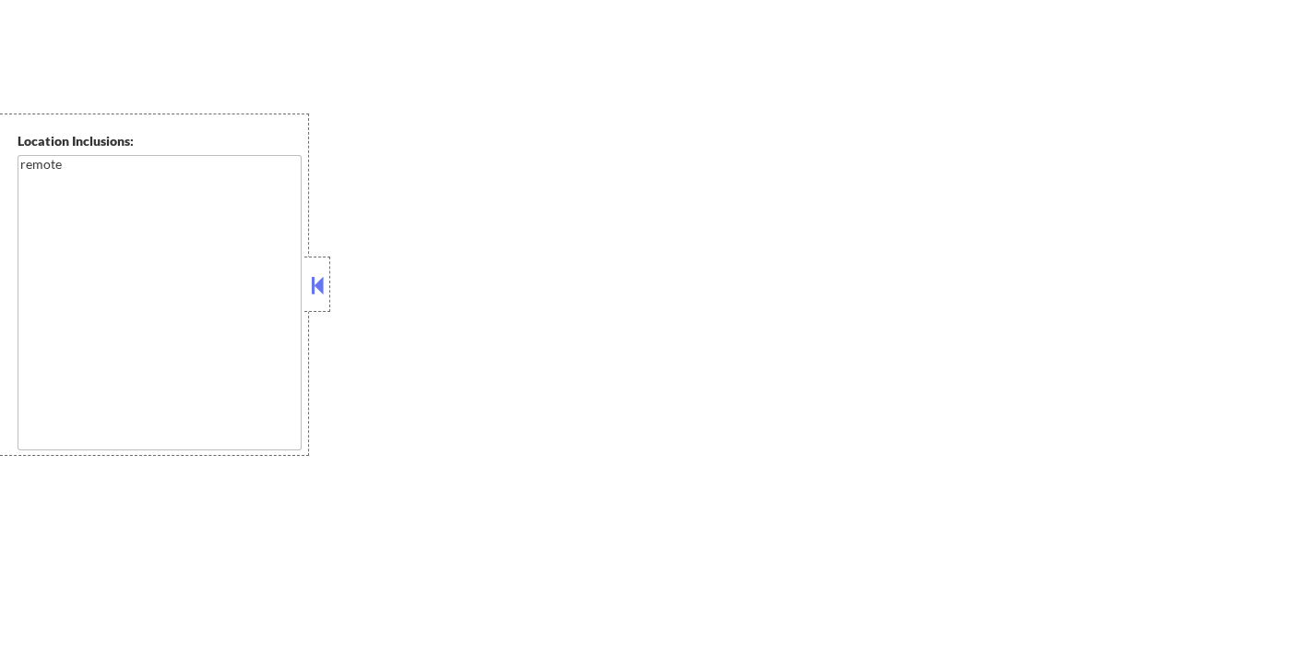
select select ""pending""
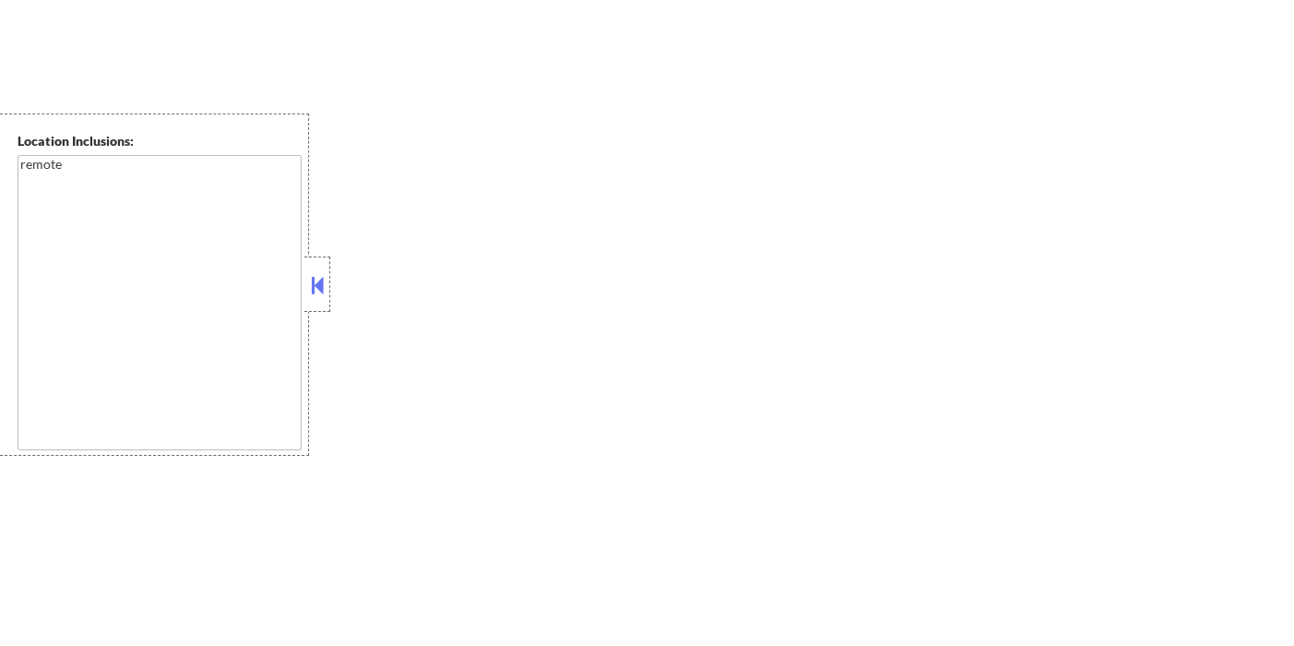
select select ""pending""
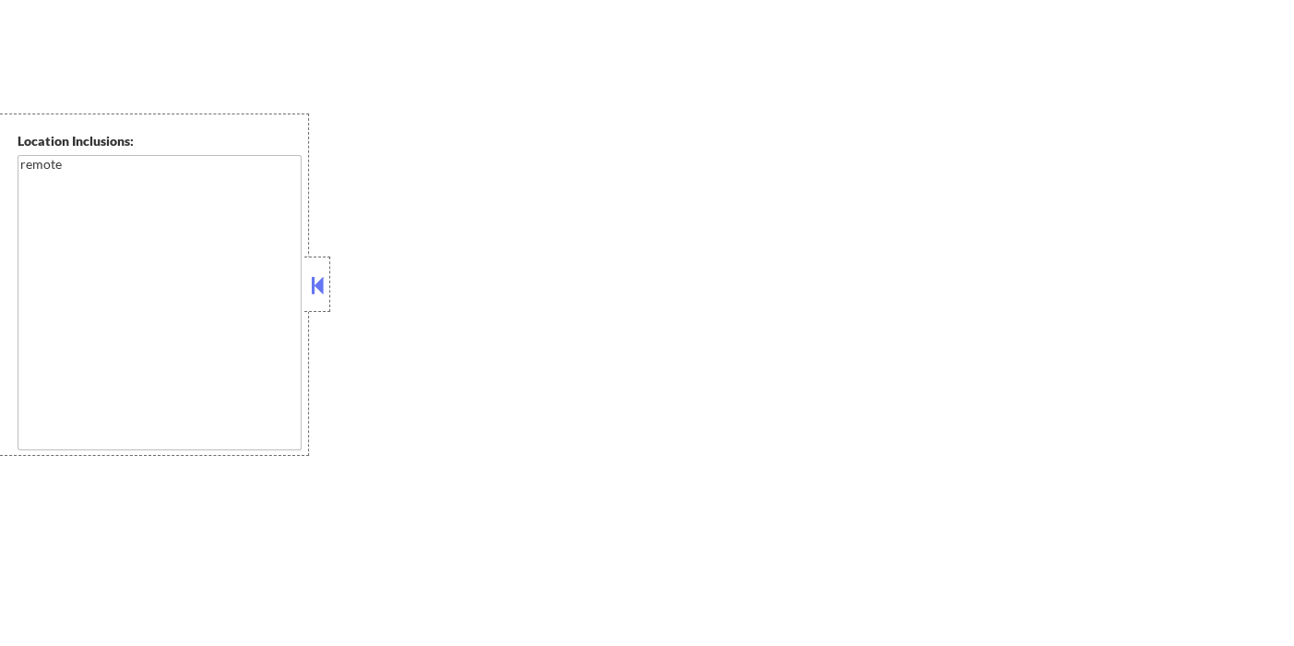
select select ""pending""
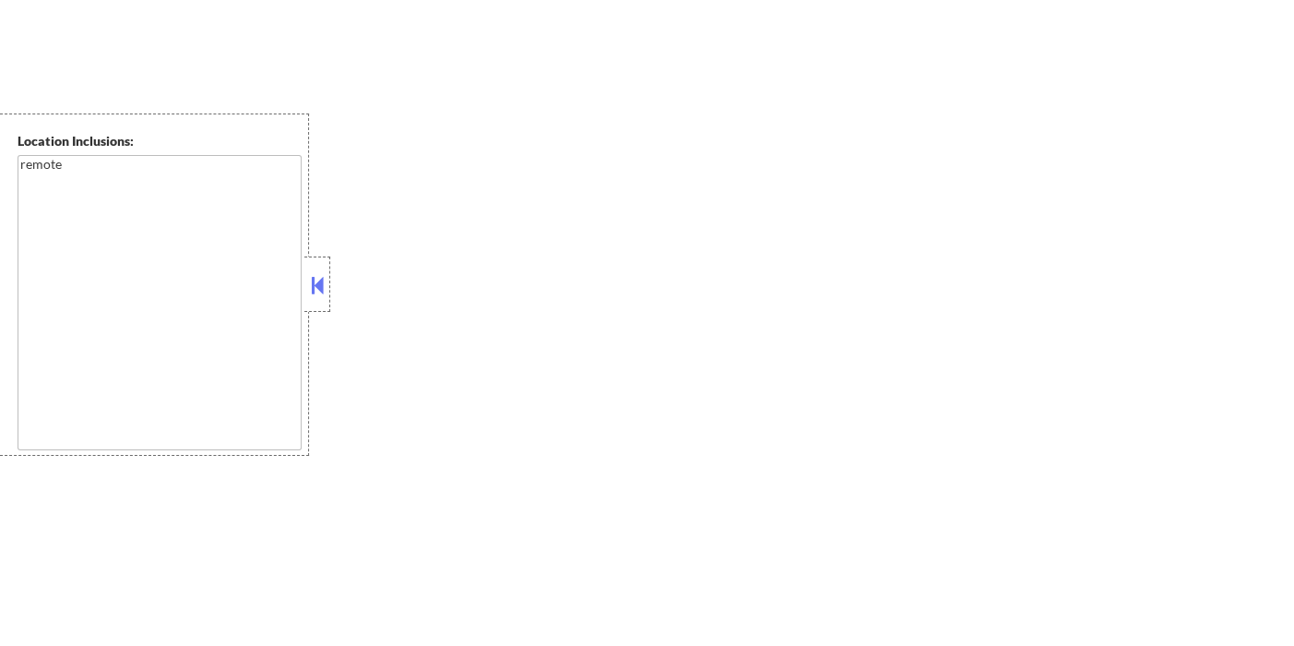
select select ""pending""
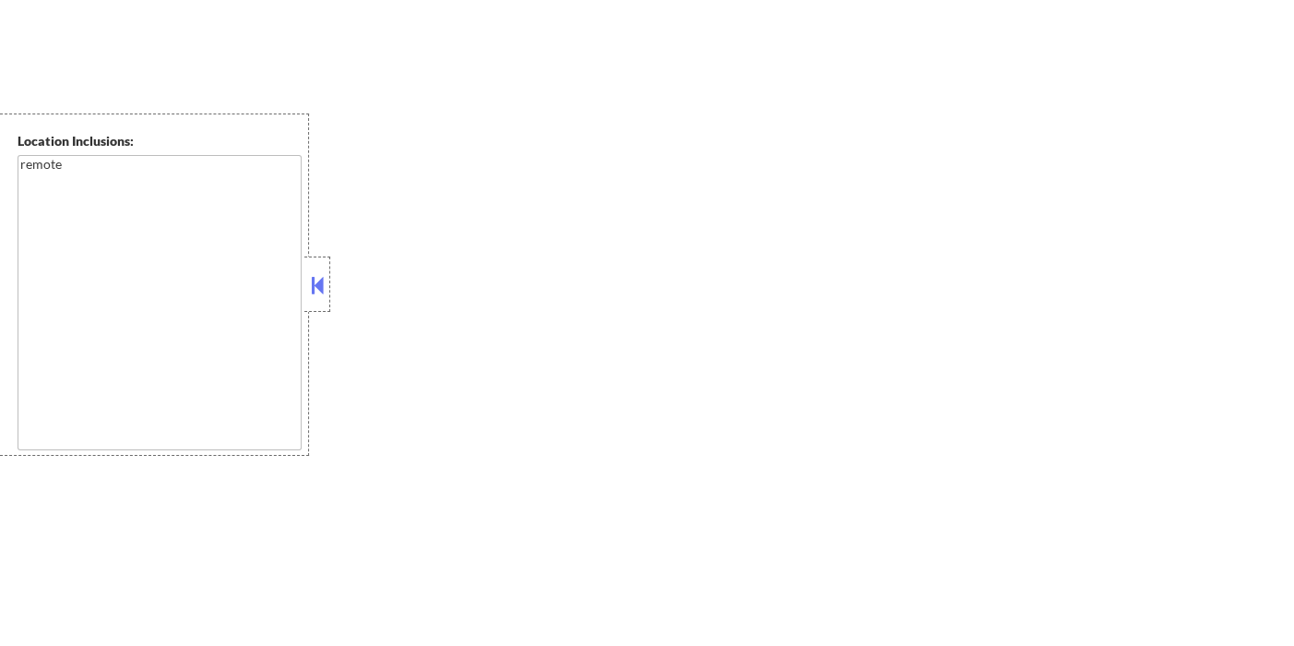
select select ""pending""
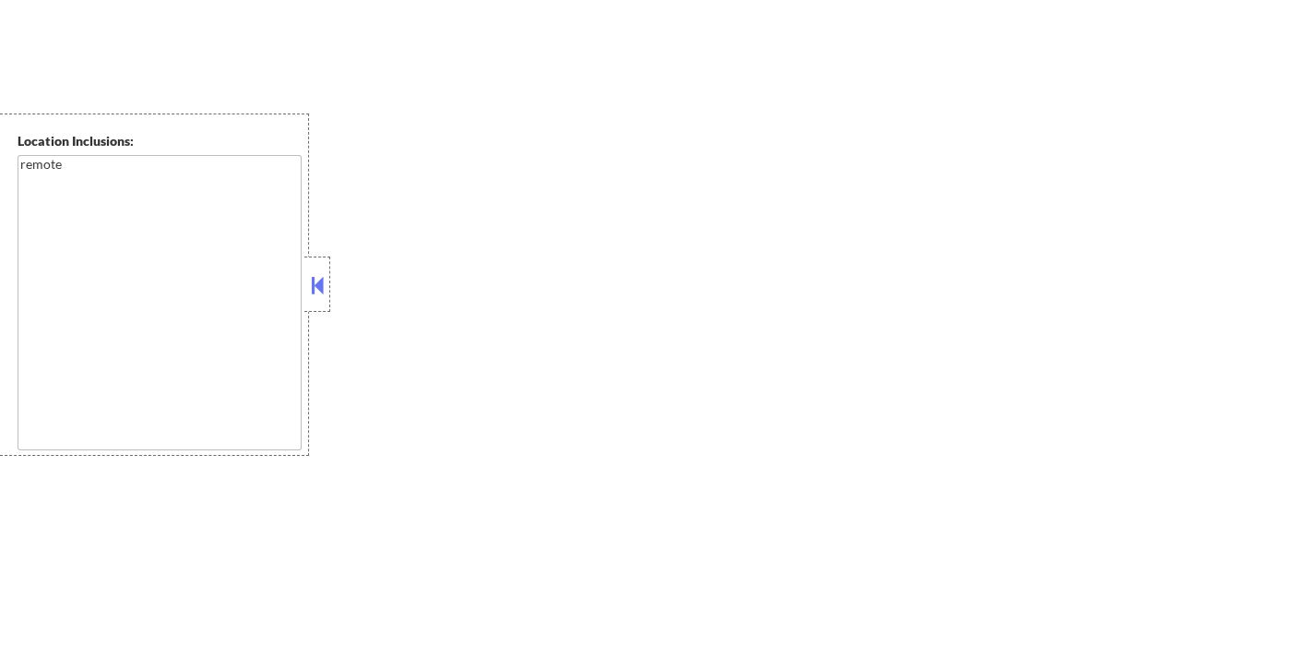
select select ""pending""
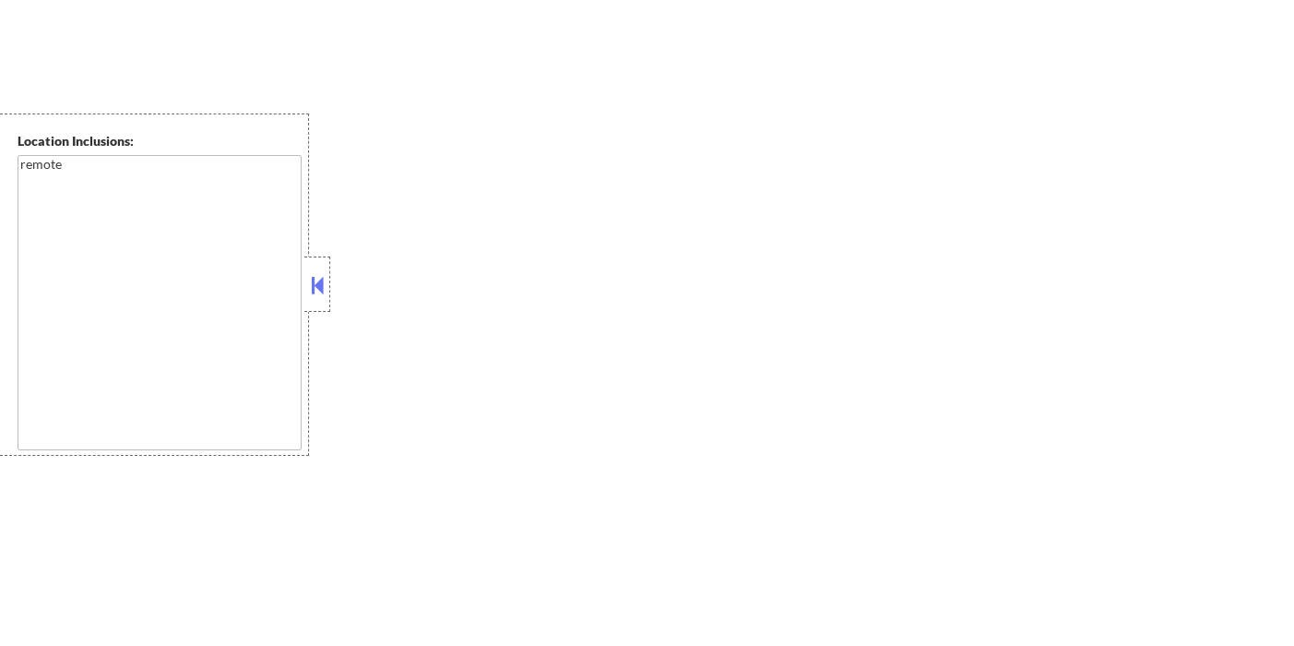
select select ""pending""
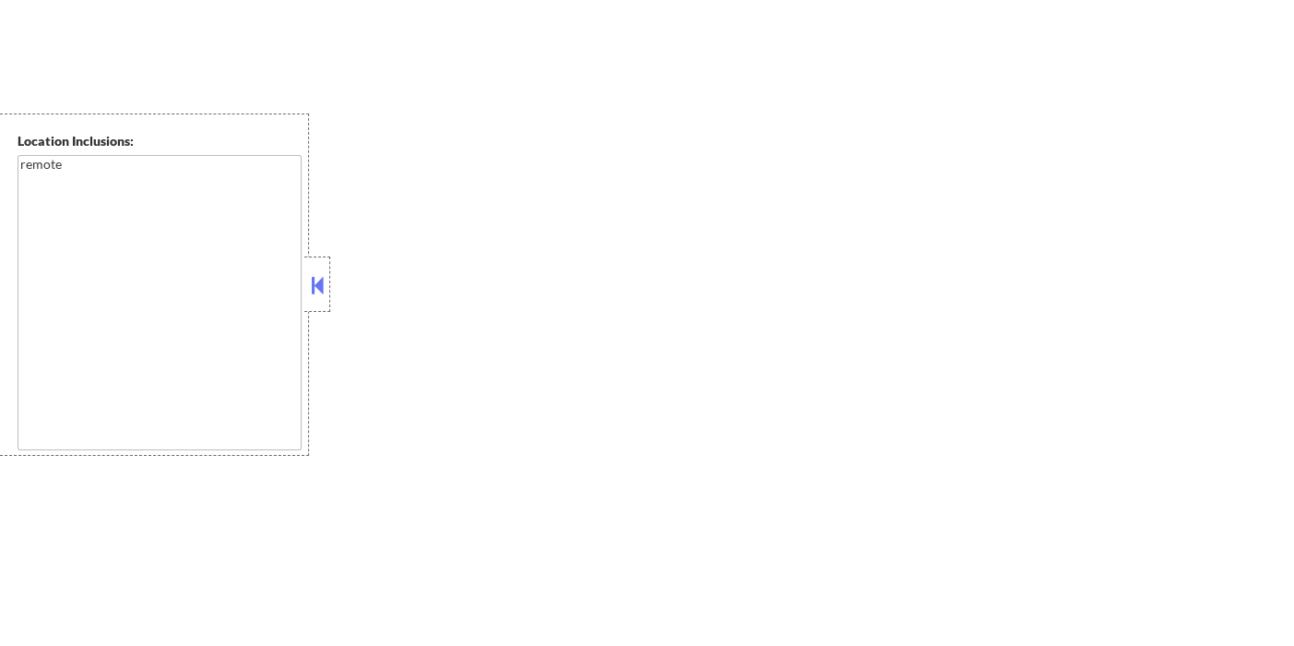
select select ""pending""
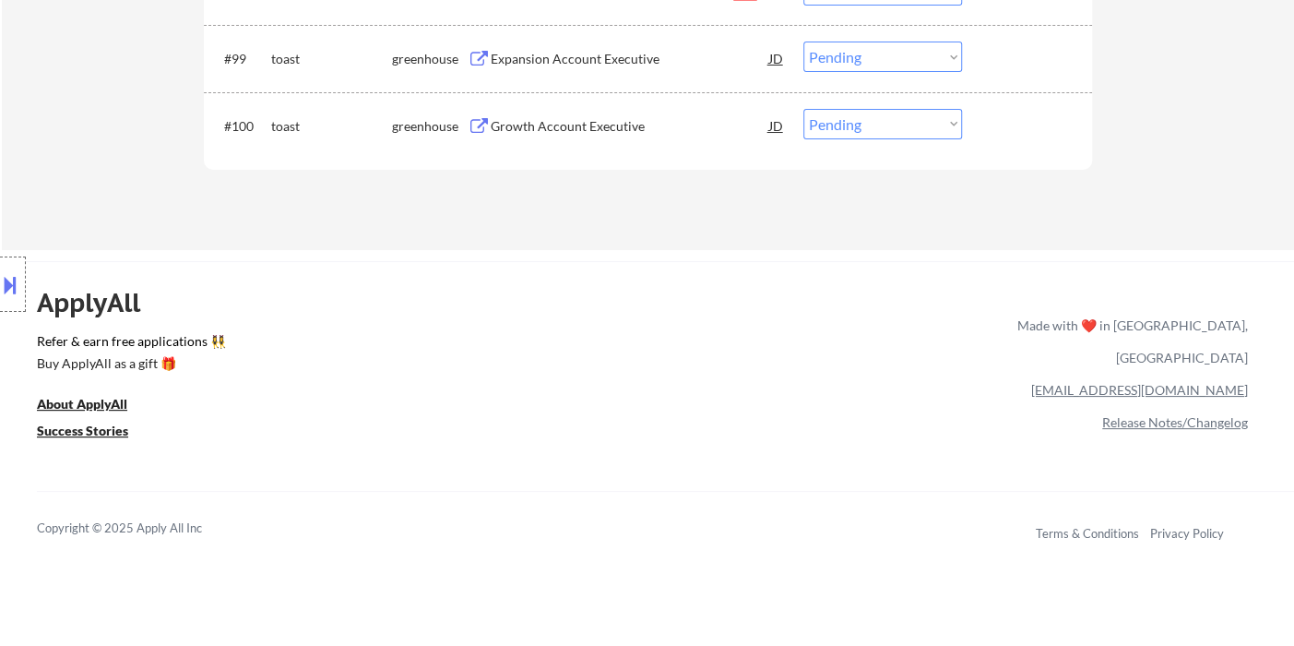
scroll to position [7542, 0]
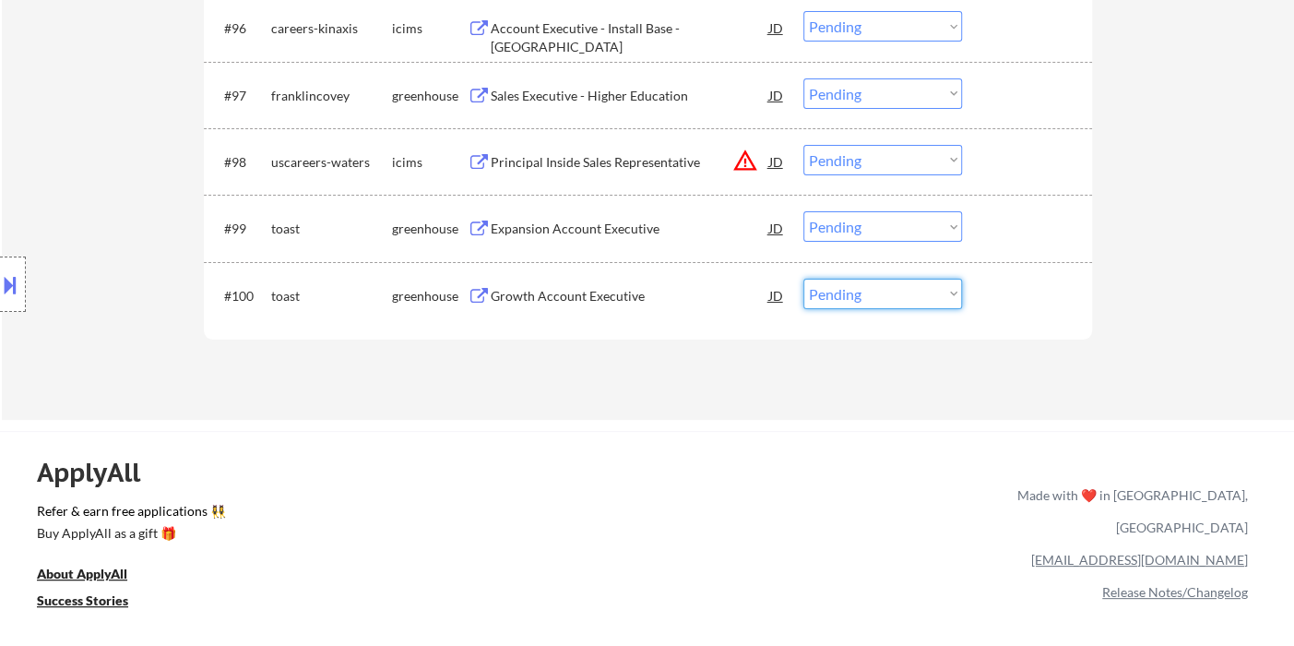
click at [878, 303] on select "Choose an option... Pending Applied Excluded (Questions) Excluded (Expired) Exc…" at bounding box center [882, 294] width 159 height 30
click at [803, 279] on select "Choose an option... Pending Applied Excluded (Questions) Excluded (Expired) Exc…" at bounding box center [882, 294] width 159 height 30
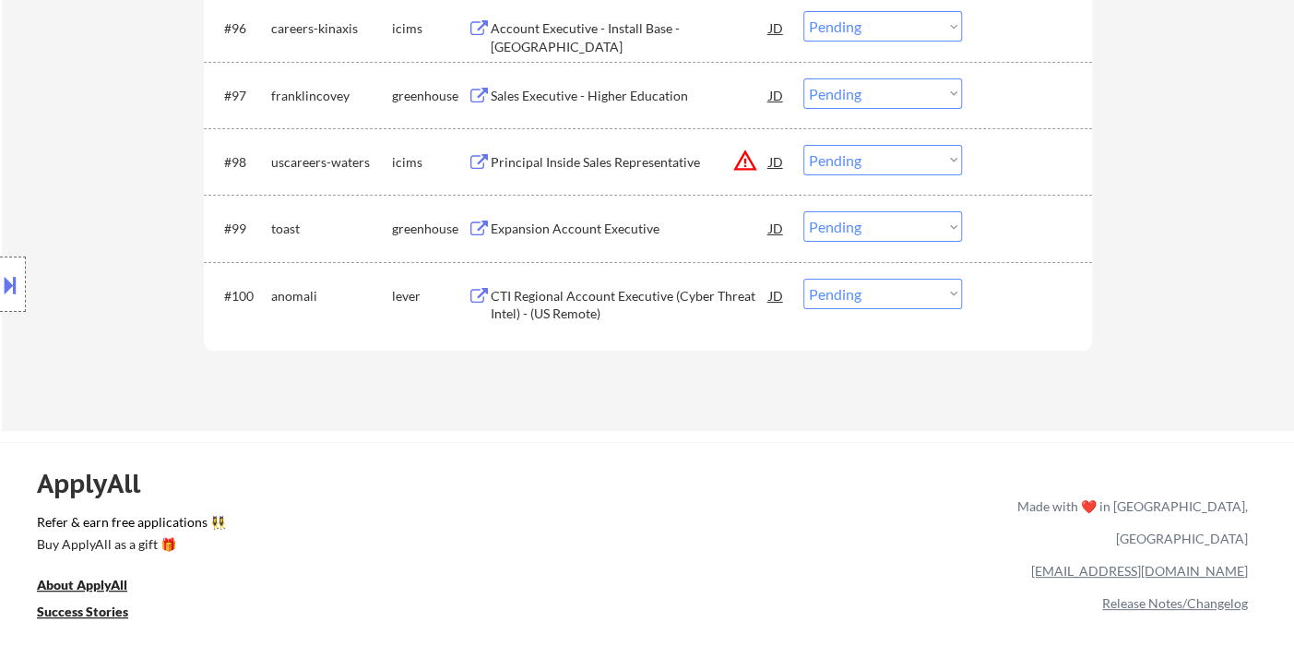
click at [585, 308] on div "CTI Regional Account Executive (Cyber Threat Intel) - (US Remote)" at bounding box center [630, 305] width 279 height 36
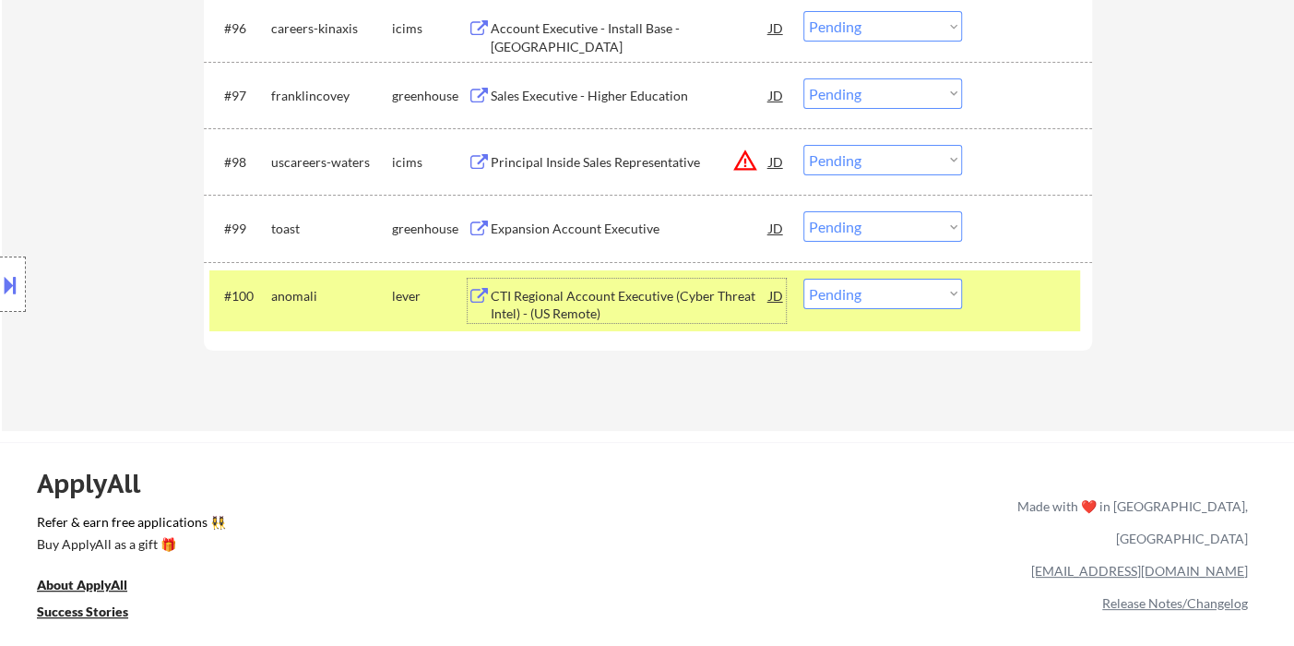
click at [905, 289] on select "Choose an option... Pending Applied Excluded (Questions) Excluded (Expired) Exc…" at bounding box center [882, 294] width 159 height 30
click at [803, 279] on select "Choose an option... Pending Applied Excluded (Questions) Excluded (Expired) Exc…" at bounding box center [882, 294] width 159 height 30
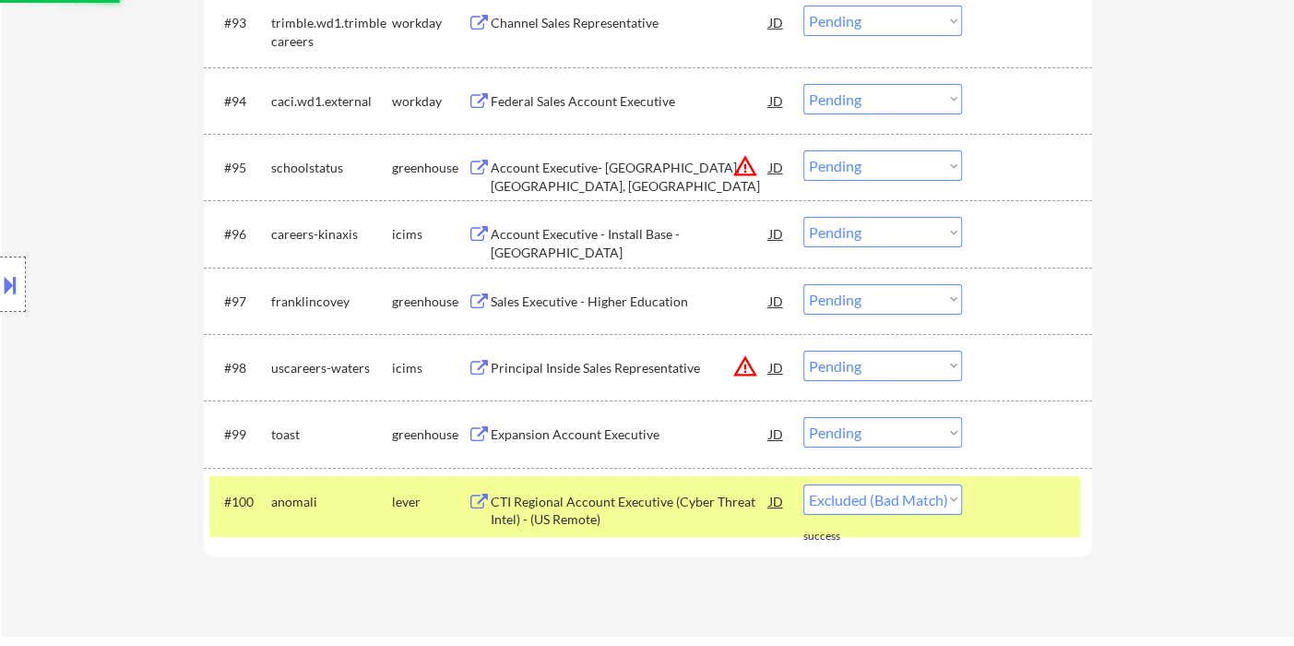
select select ""pending""
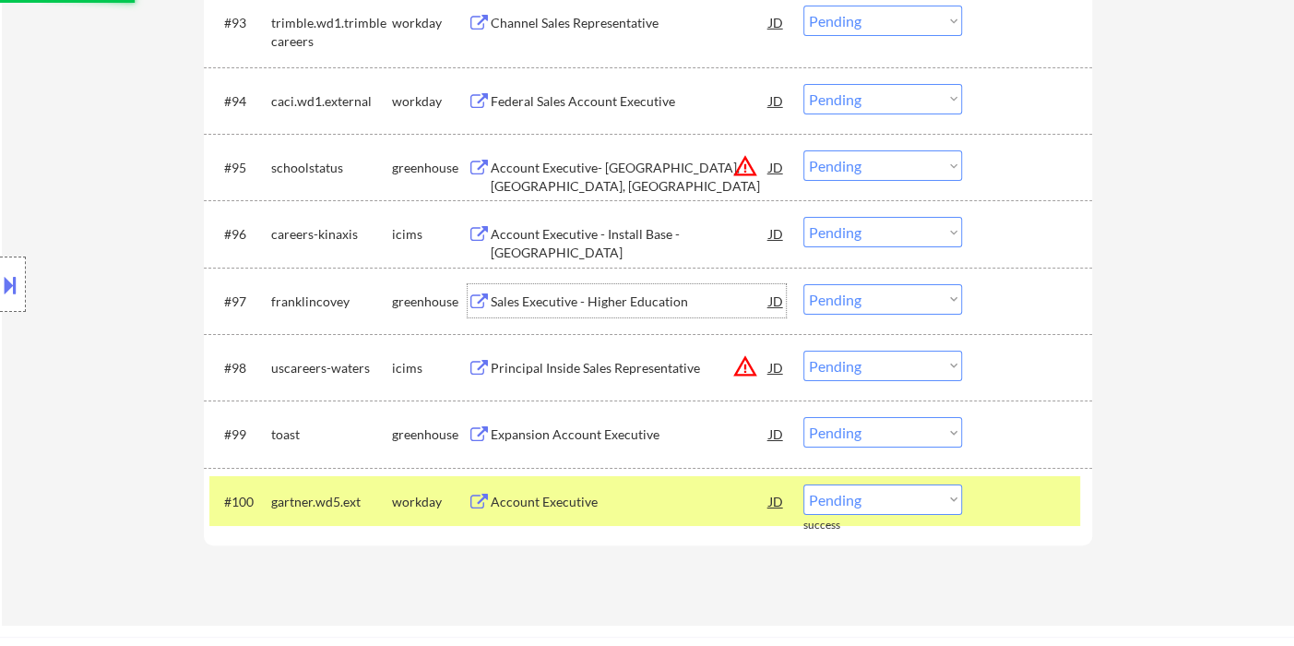
click at [571, 294] on div "Sales Executive - Higher Education" at bounding box center [630, 301] width 279 height 18
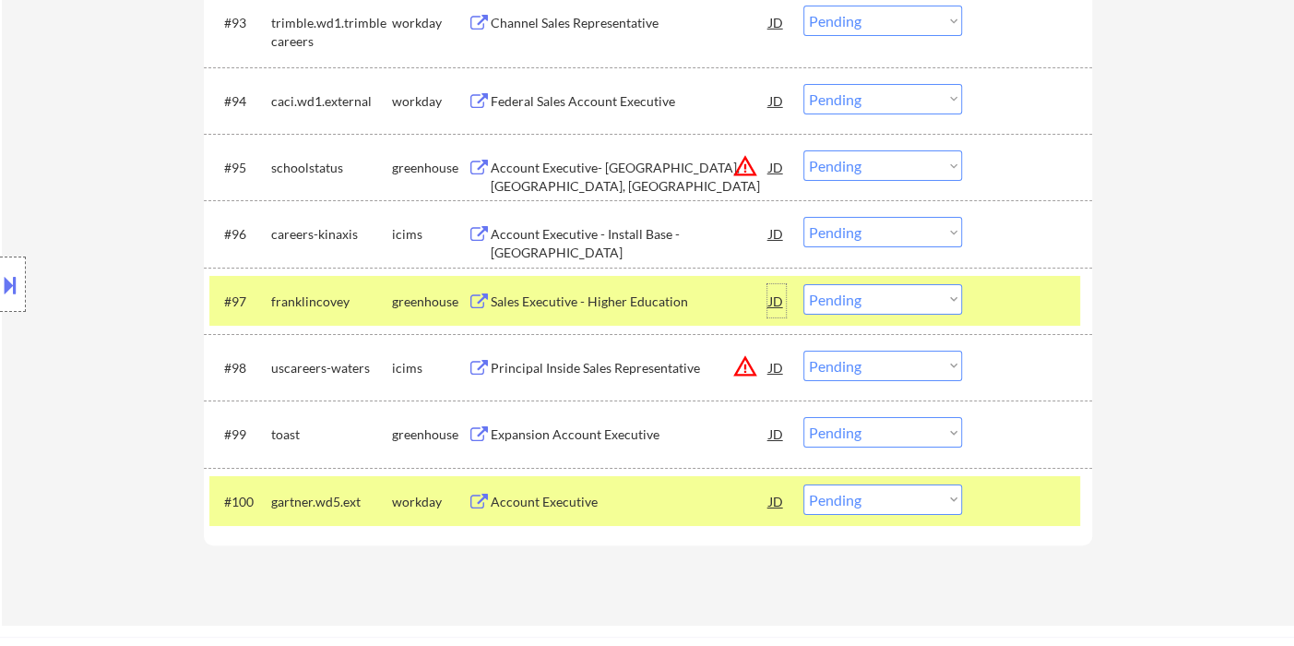
click at [775, 298] on div "JD" at bounding box center [776, 300] width 18 height 33
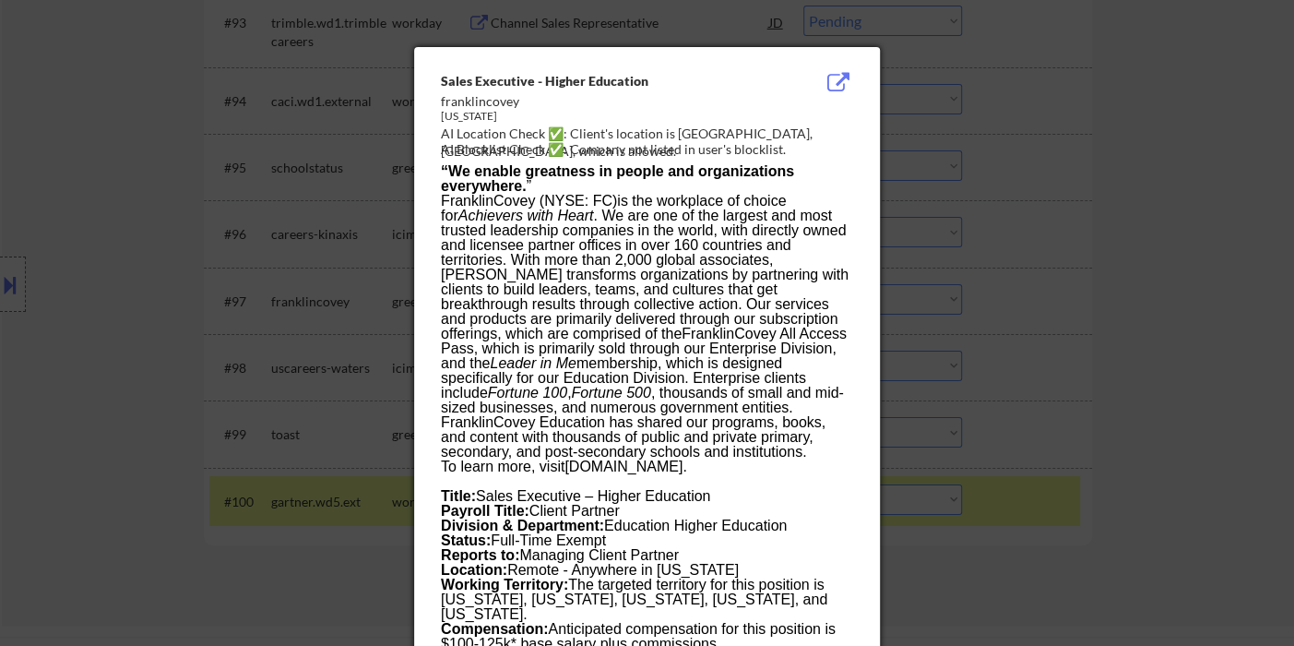
click at [539, 232] on span "FranklinCovey (NYSE: FC) is the workplace of choice for Achievers with Heart . …" at bounding box center [645, 326] width 408 height 267
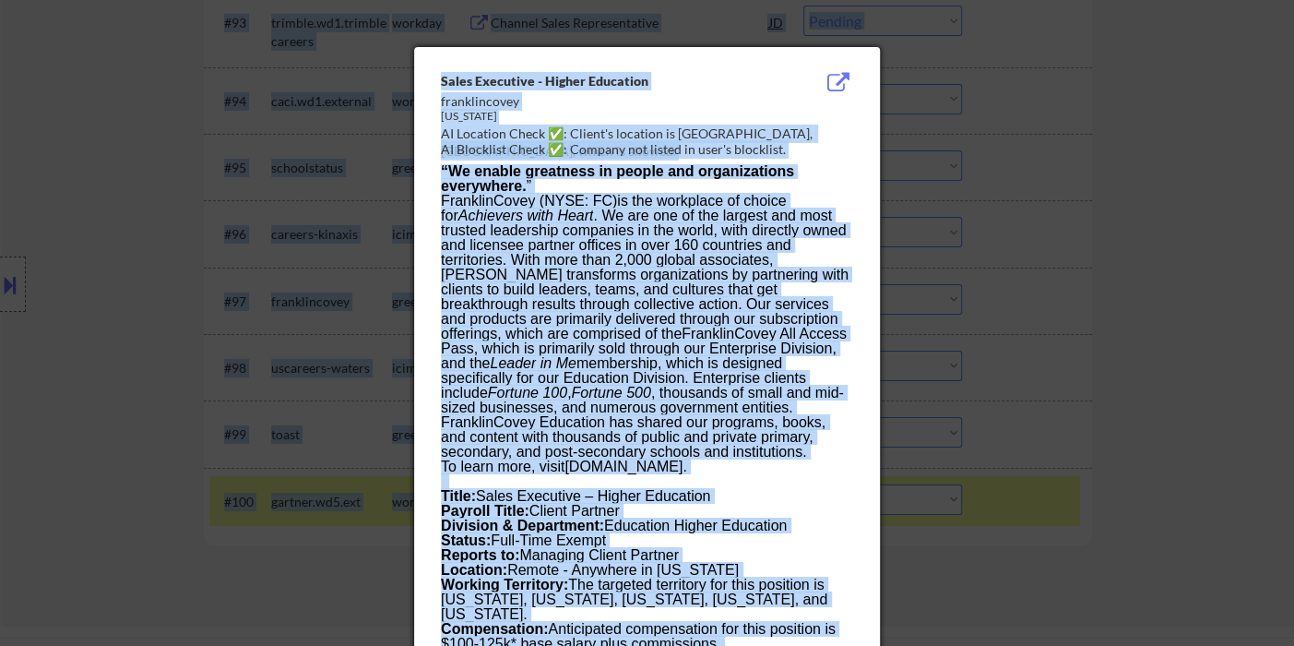
copy body "[PERSON_NAME] User Email: [EMAIL_ADDRESS][DOMAIN_NAME] Application Email: [PERS…"
click at [613, 244] on span "FranklinCovey (NYSE: FC) is the workplace of choice for Achievers with Heart . …" at bounding box center [645, 326] width 408 height 267
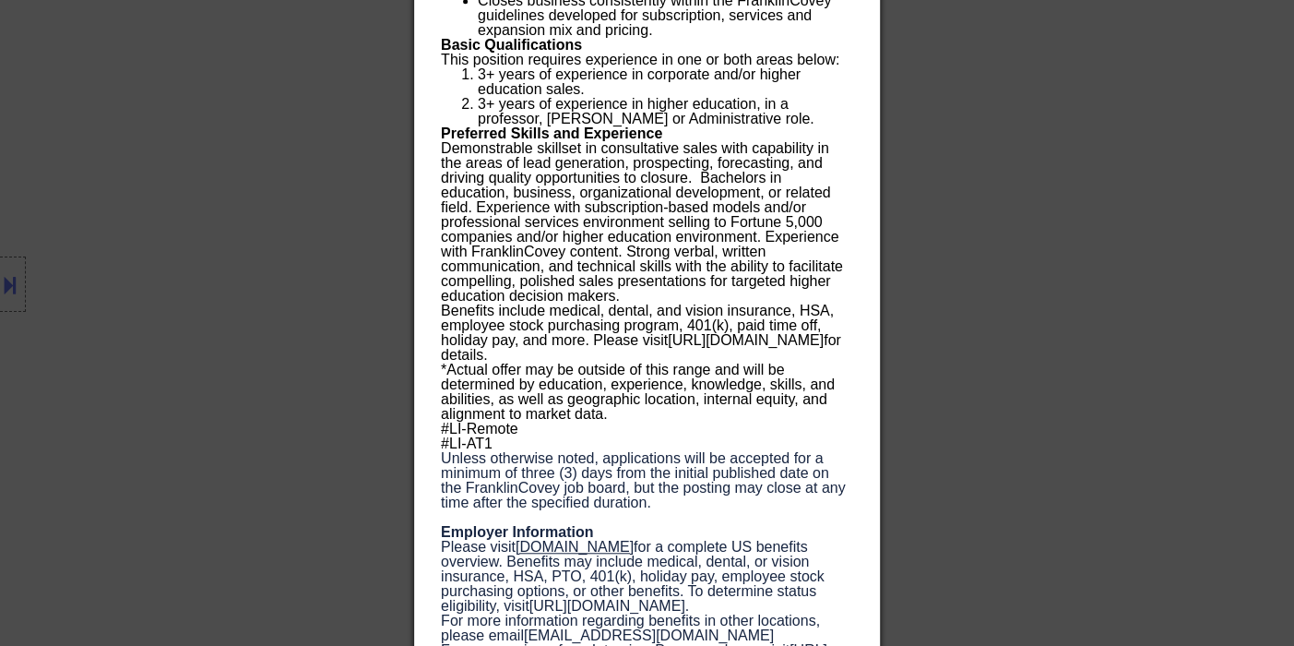
scroll to position [8555, 0]
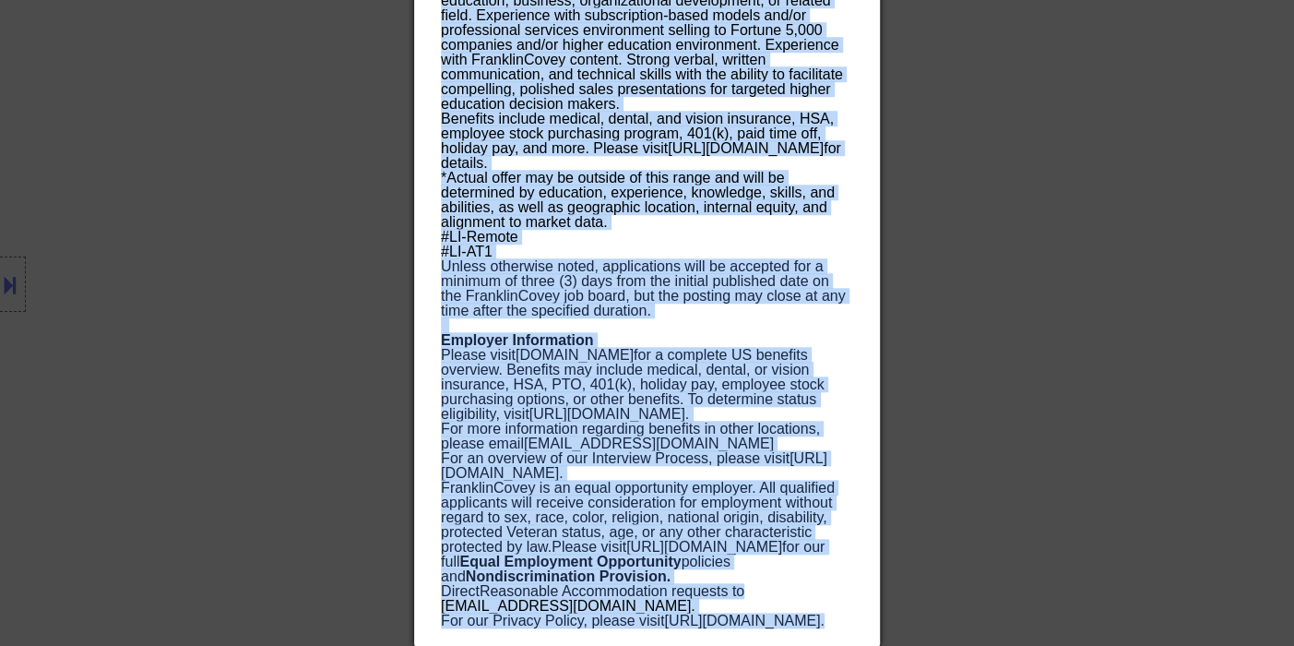
drag, startPoint x: 436, startPoint y: 77, endPoint x: 710, endPoint y: 635, distance: 620.9
copy div "Lorem Ipsumdolo - Sitame Consectet adipiscingeli Seddoeiusm TE Incididu Utlab ✅…"
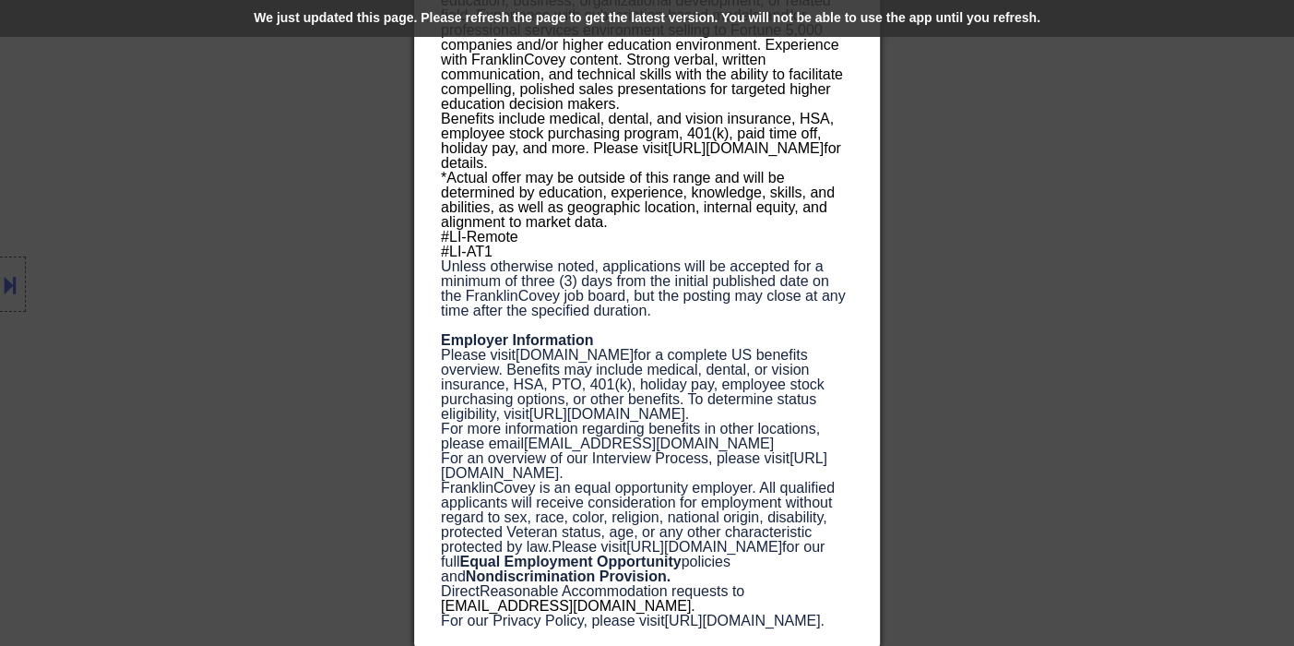
click at [969, 367] on div at bounding box center [647, 323] width 1294 height 646
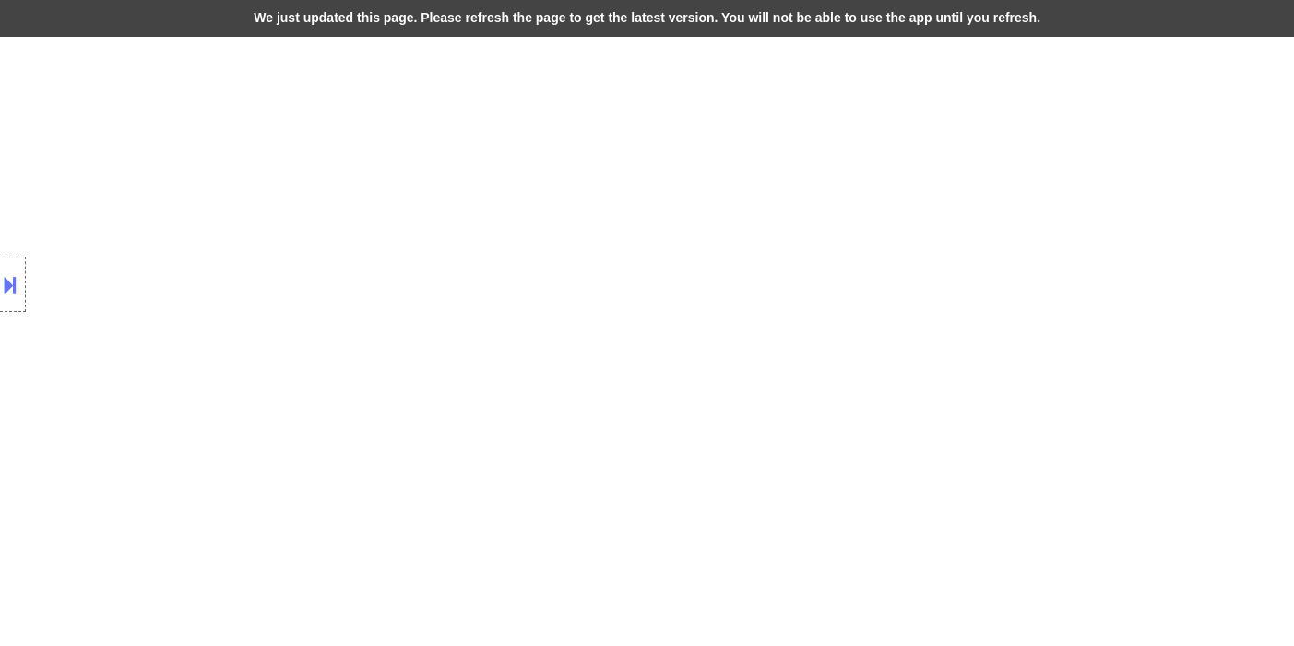
scroll to position [7313, 0]
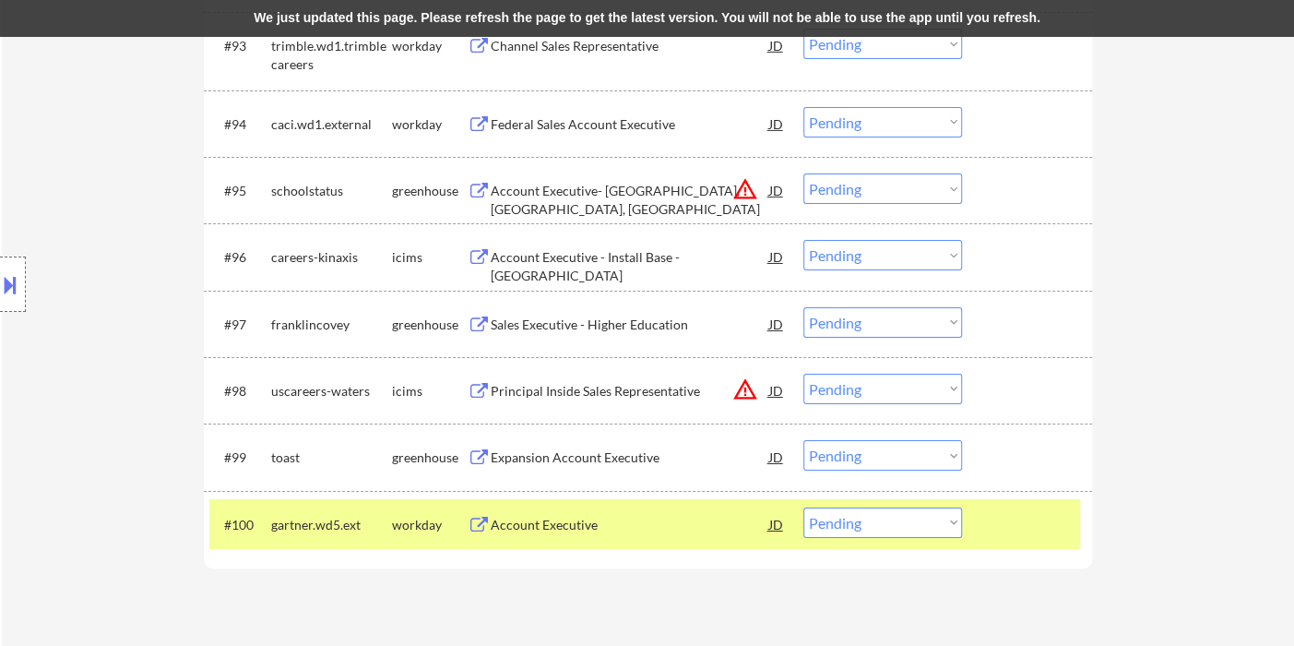
click at [832, 331] on select "Choose an option... Pending Applied Excluded (Questions) Excluded (Expired) Exc…" at bounding box center [882, 322] width 159 height 30
select select ""applied""
click at [803, 307] on select "Choose an option... Pending Applied Excluded (Questions) Excluded (Expired) Exc…" at bounding box center [882, 322] width 159 height 30
click at [426, 8] on div "We just updated this page. Please refresh the page to get the latest version. Y…" at bounding box center [647, 18] width 1294 height 37
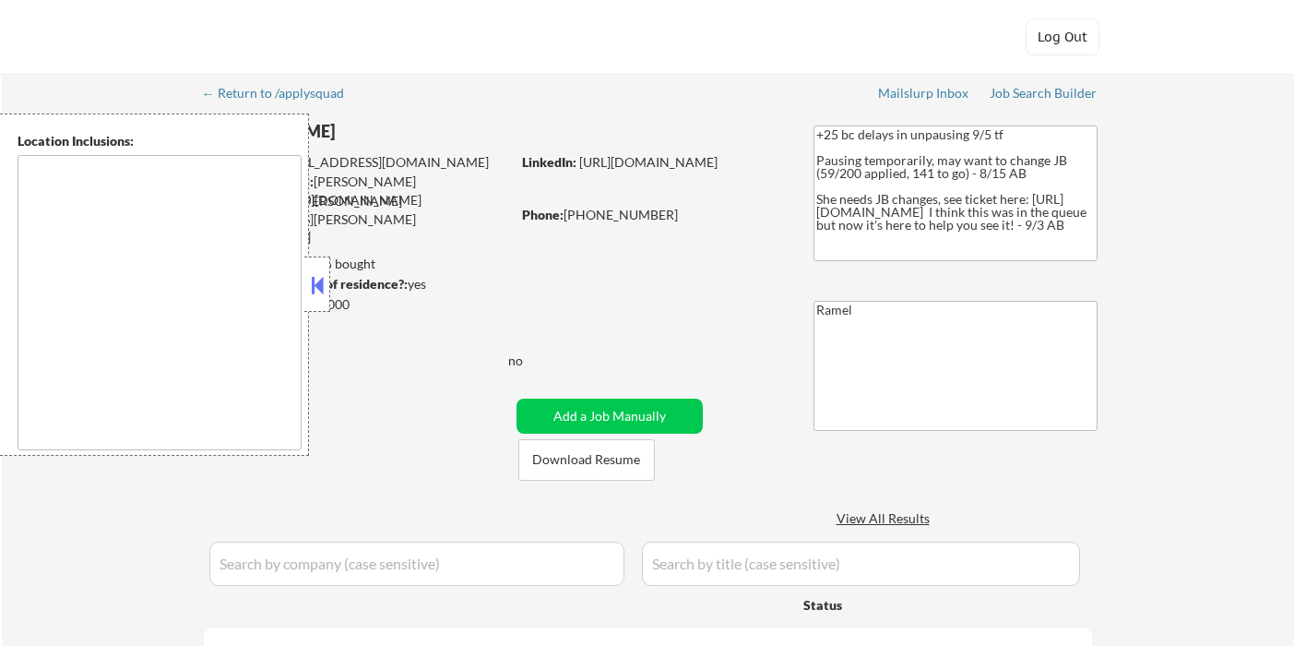
type textarea "remote"
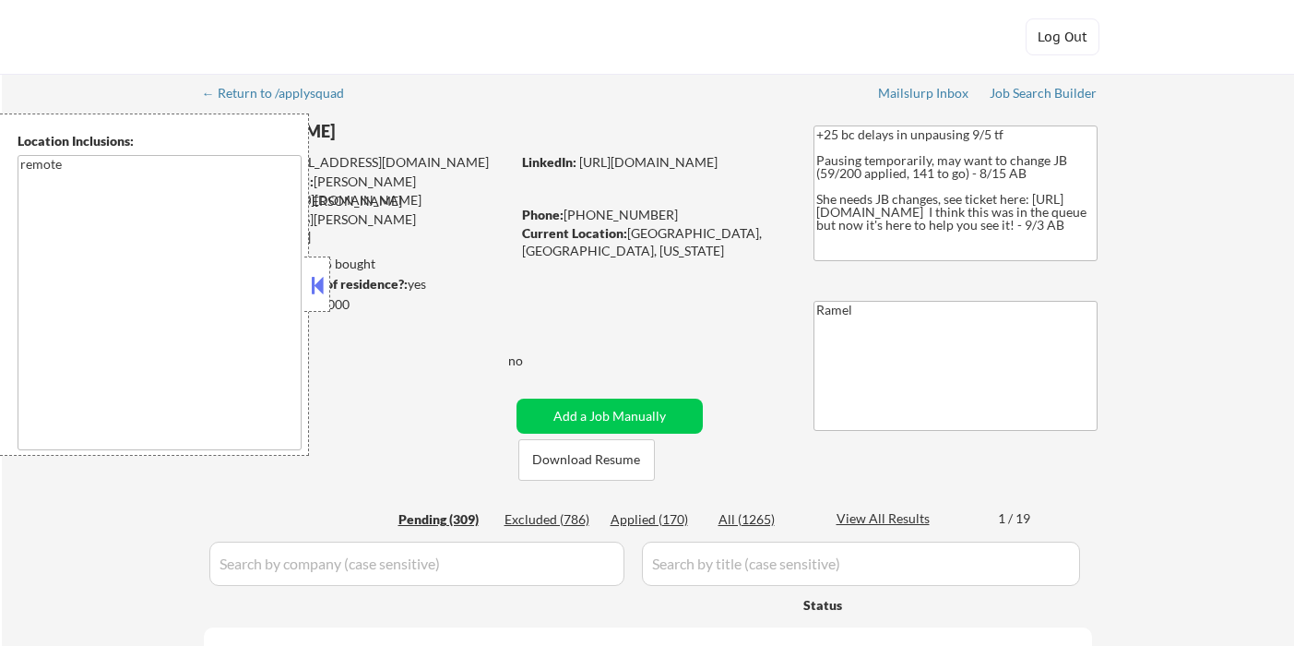
select select ""pending""
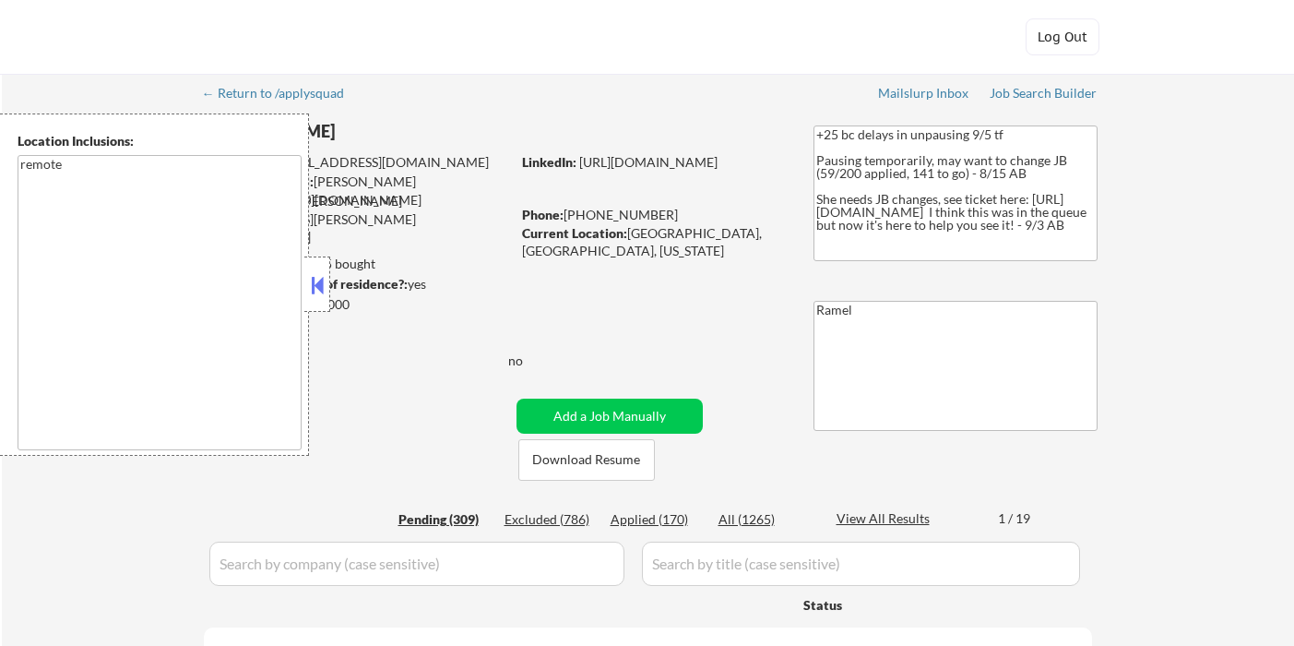
select select ""pending""
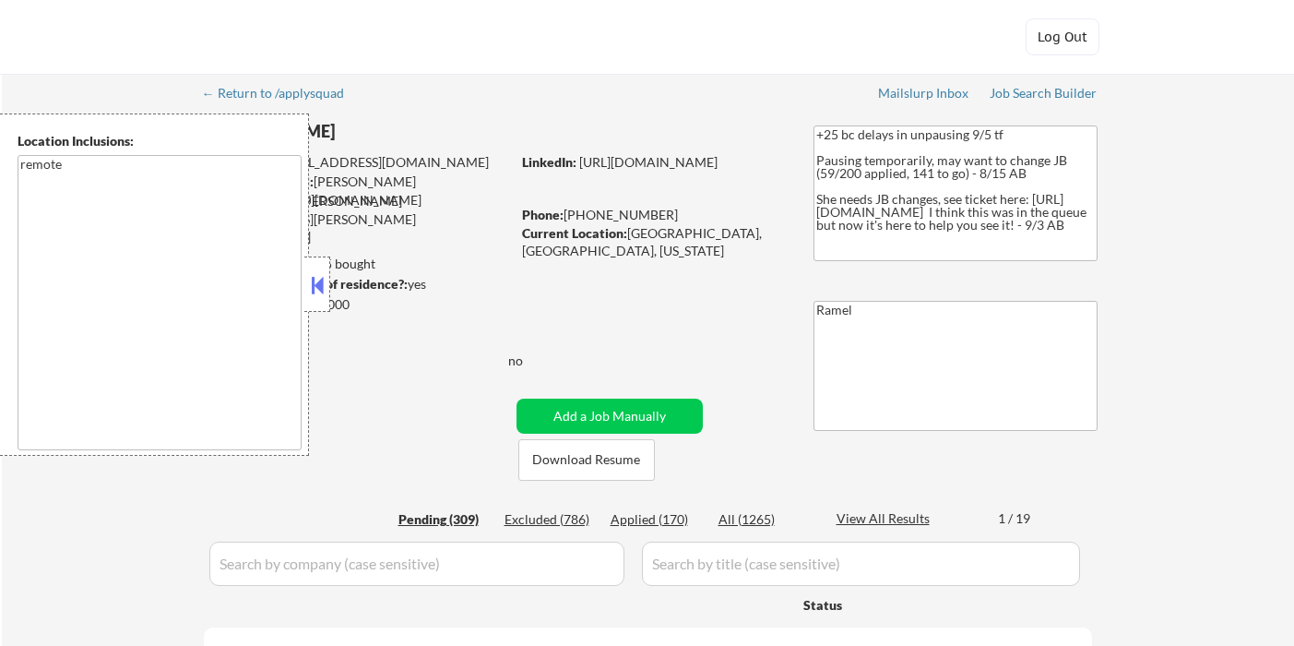
select select ""pending""
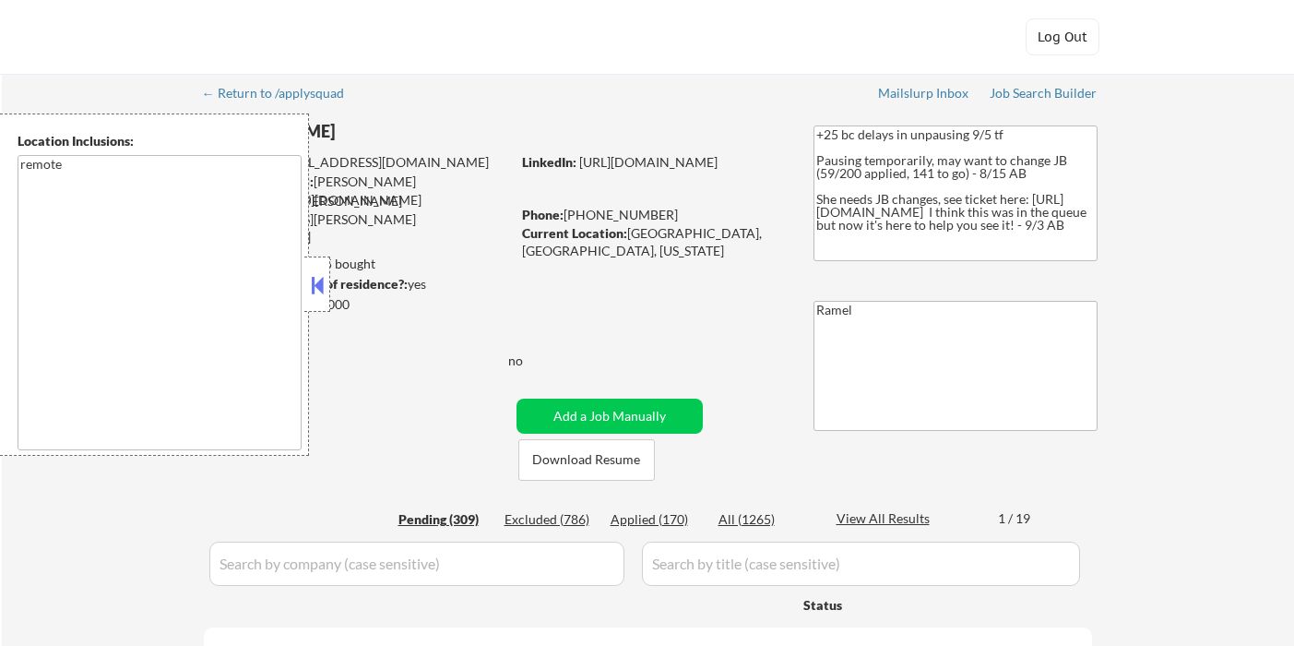
select select ""pending""
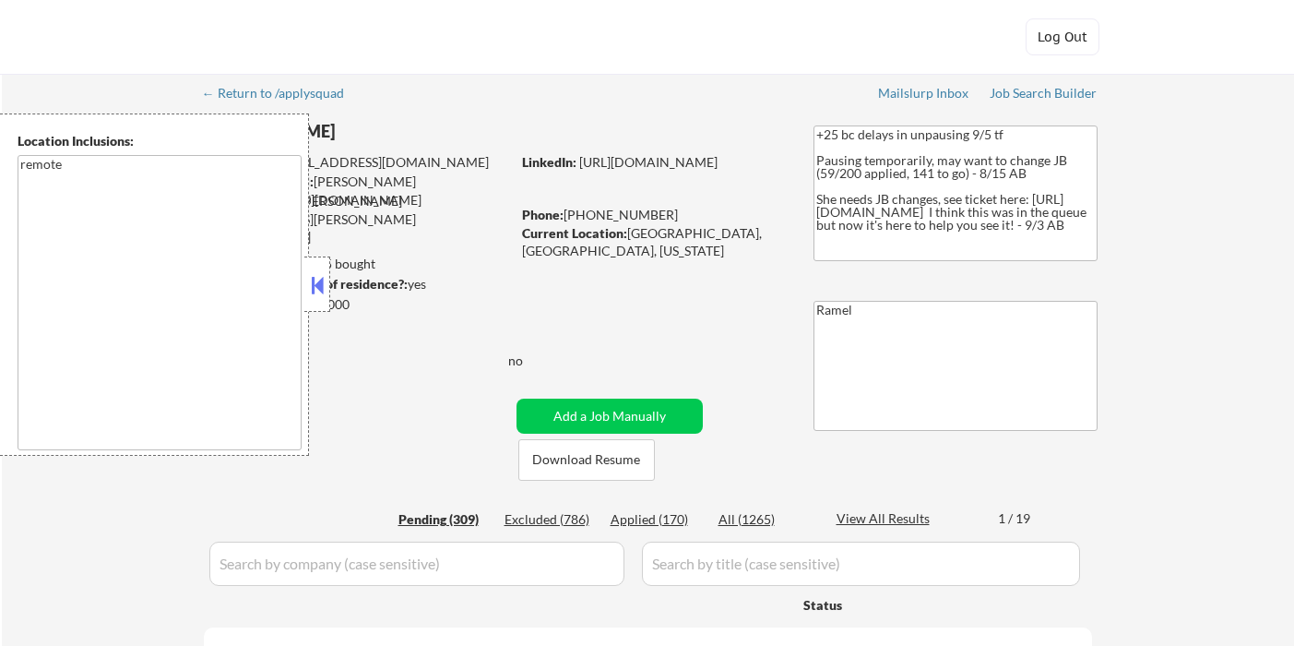
select select ""pending""
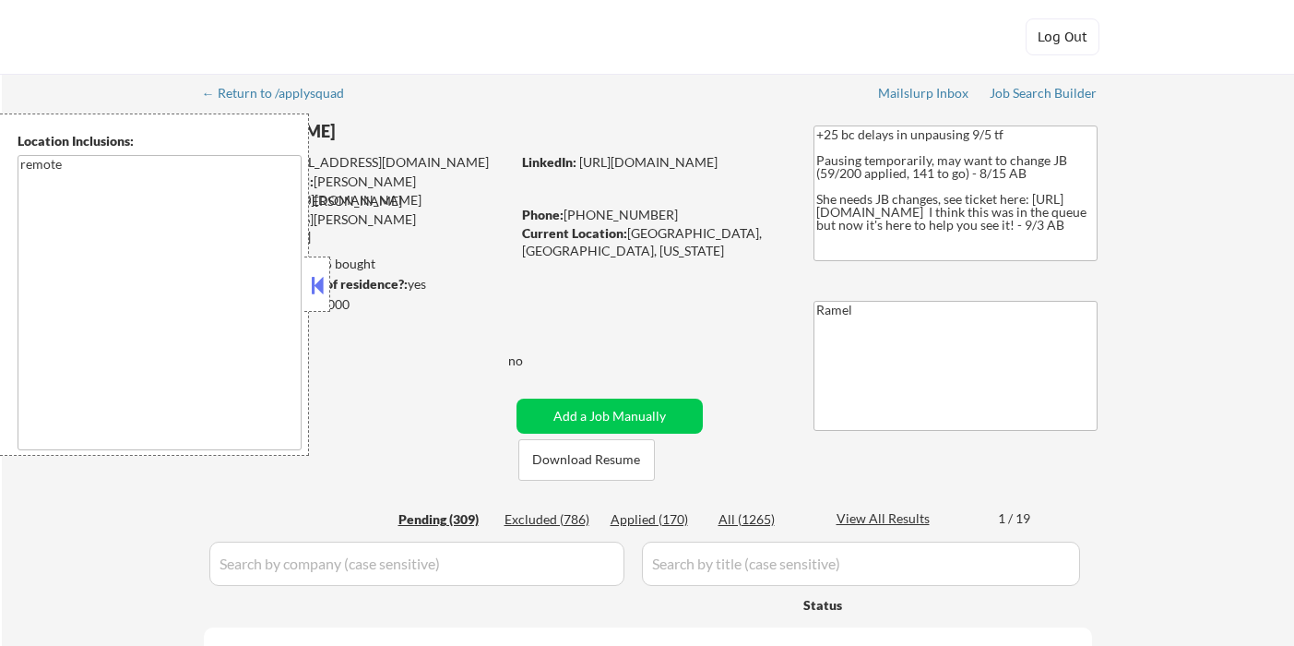
select select ""pending""
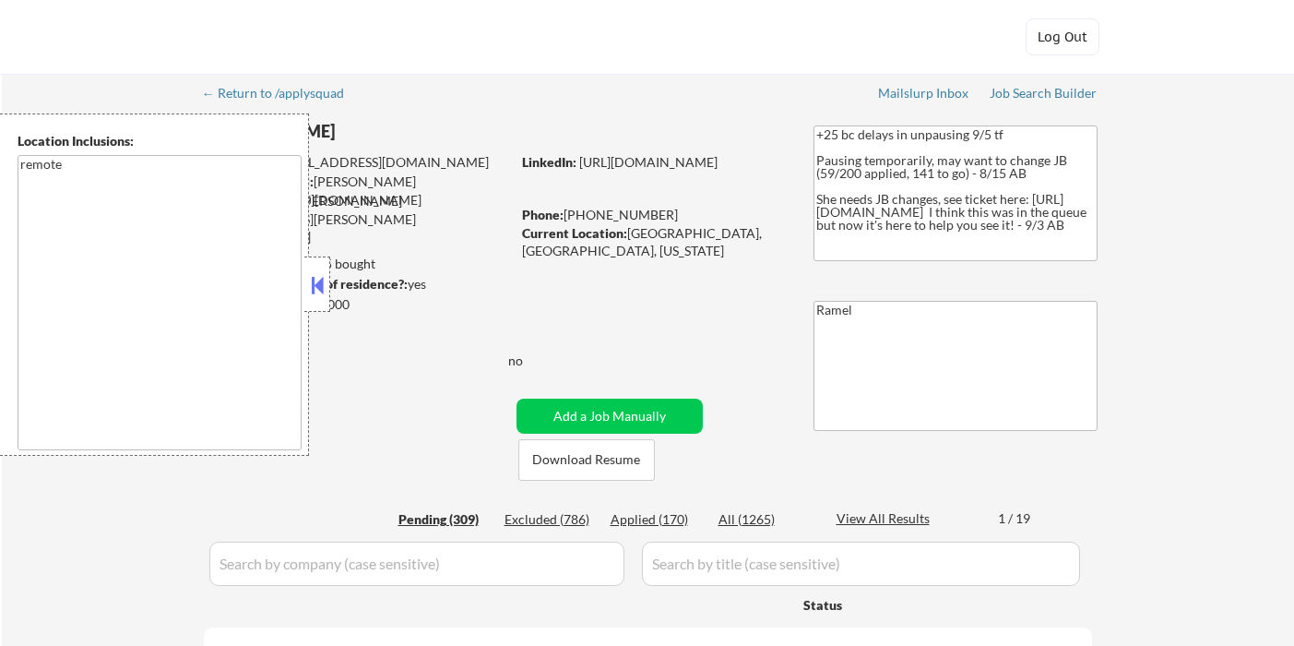
select select ""pending""
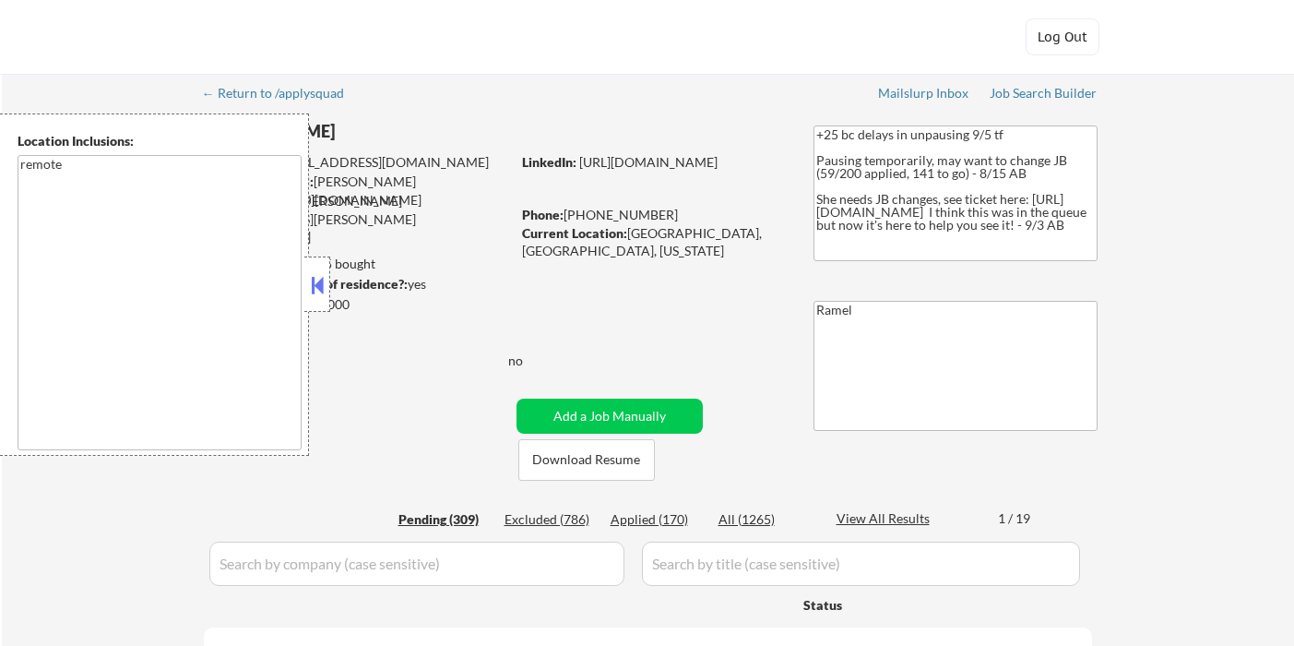
select select ""pending""
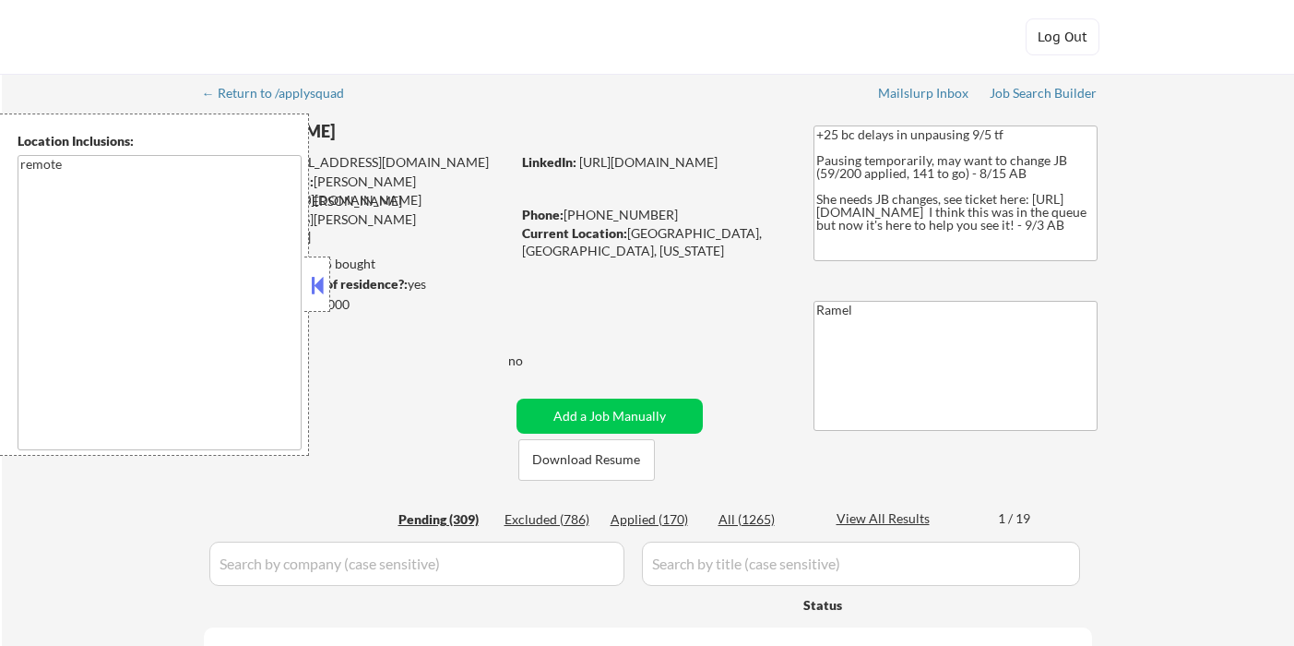
select select ""pending""
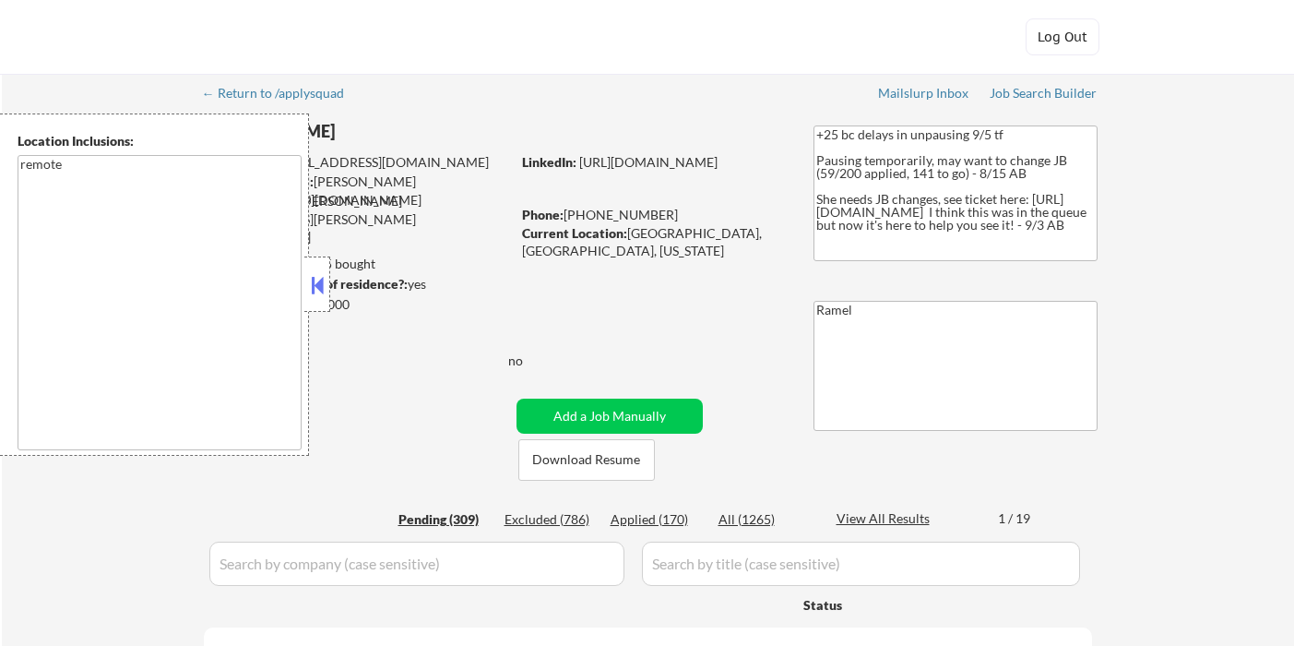
select select ""pending""
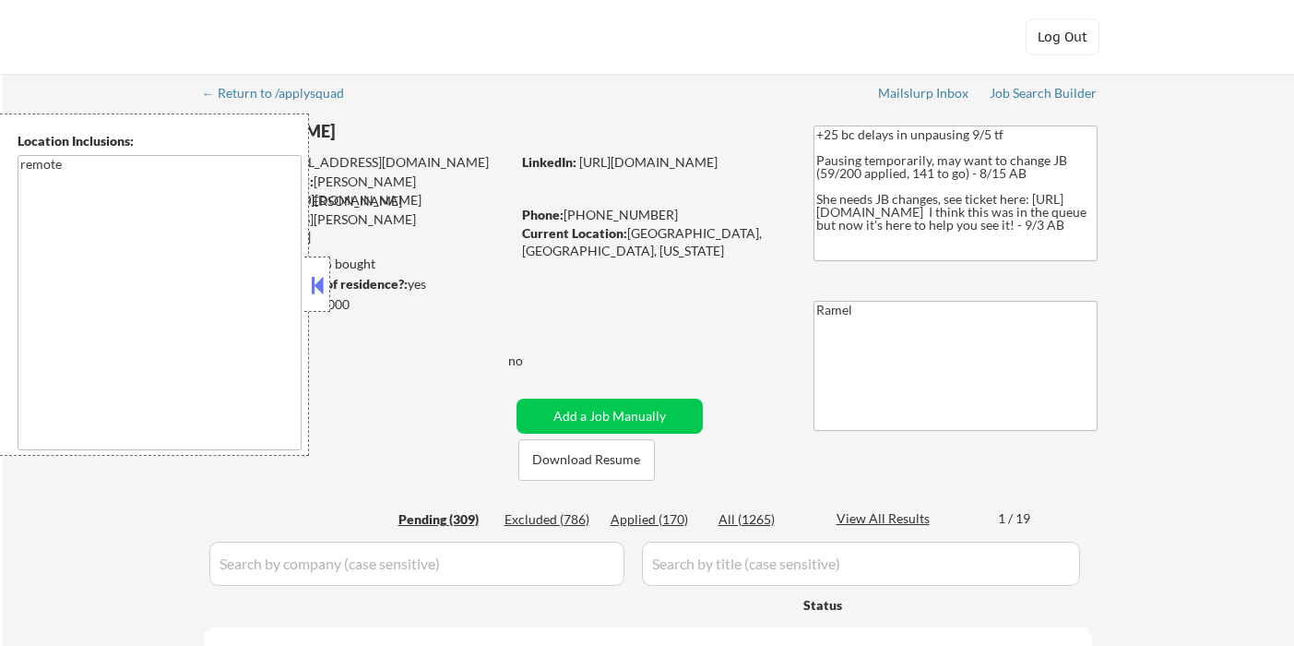
select select ""pending""
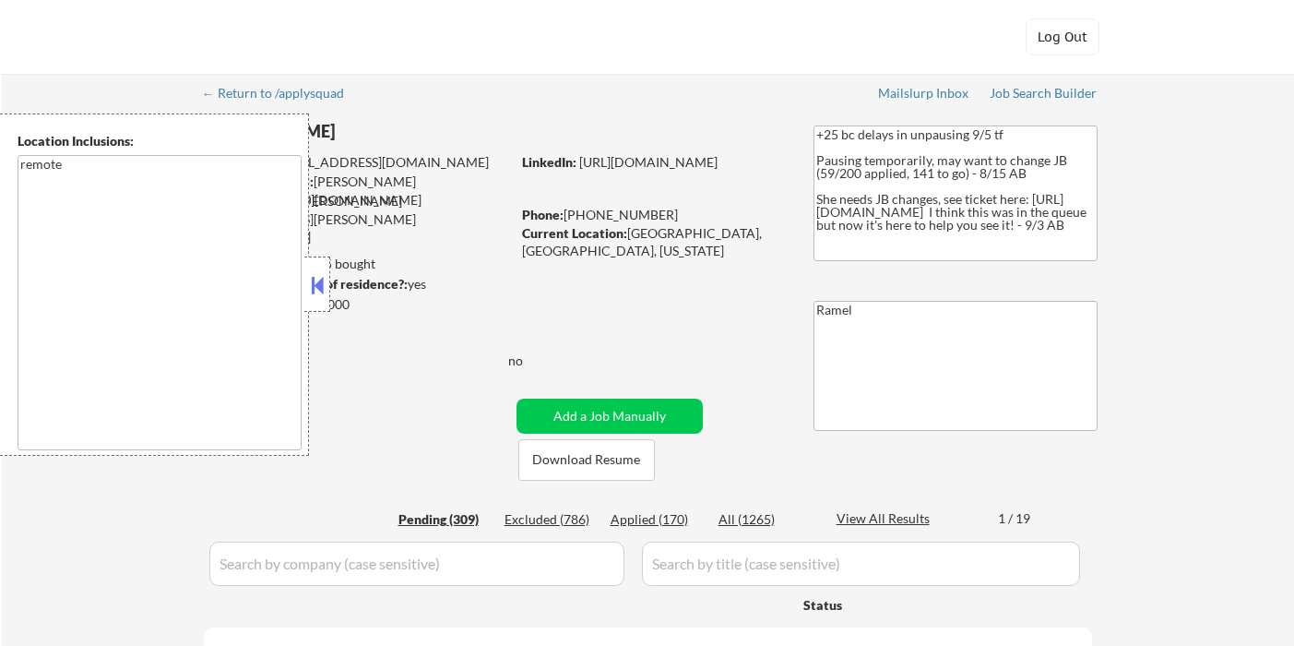
select select ""pending""
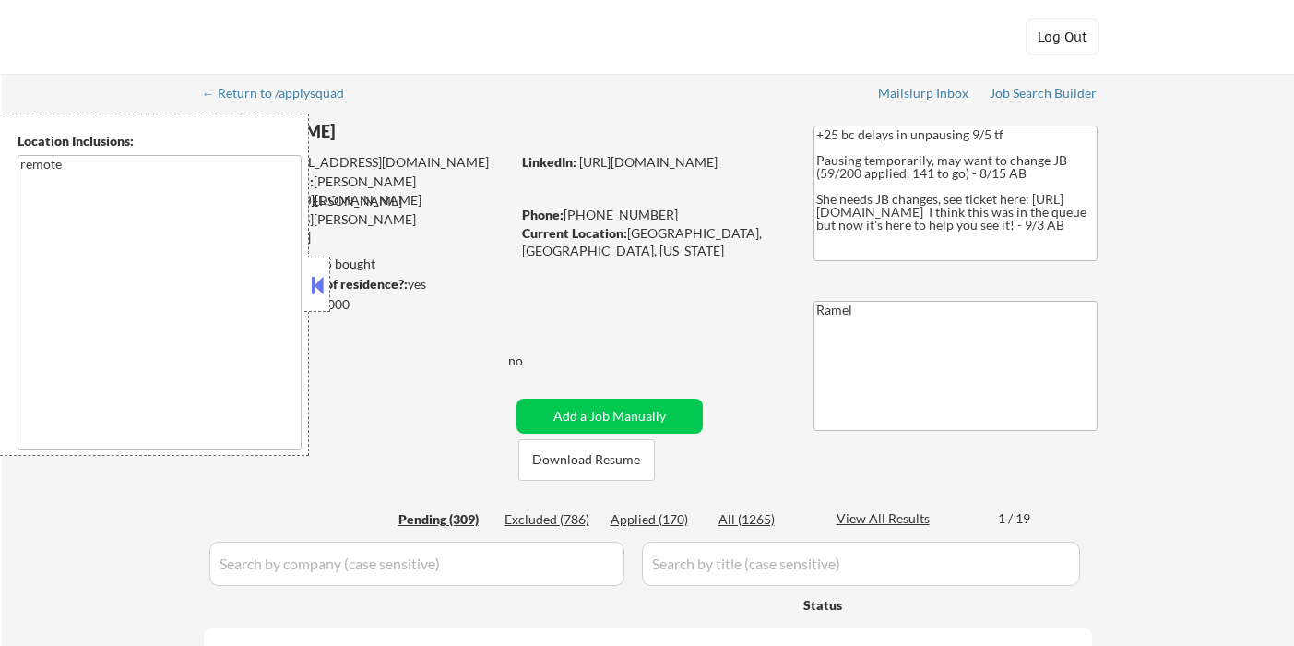
select select ""pending""
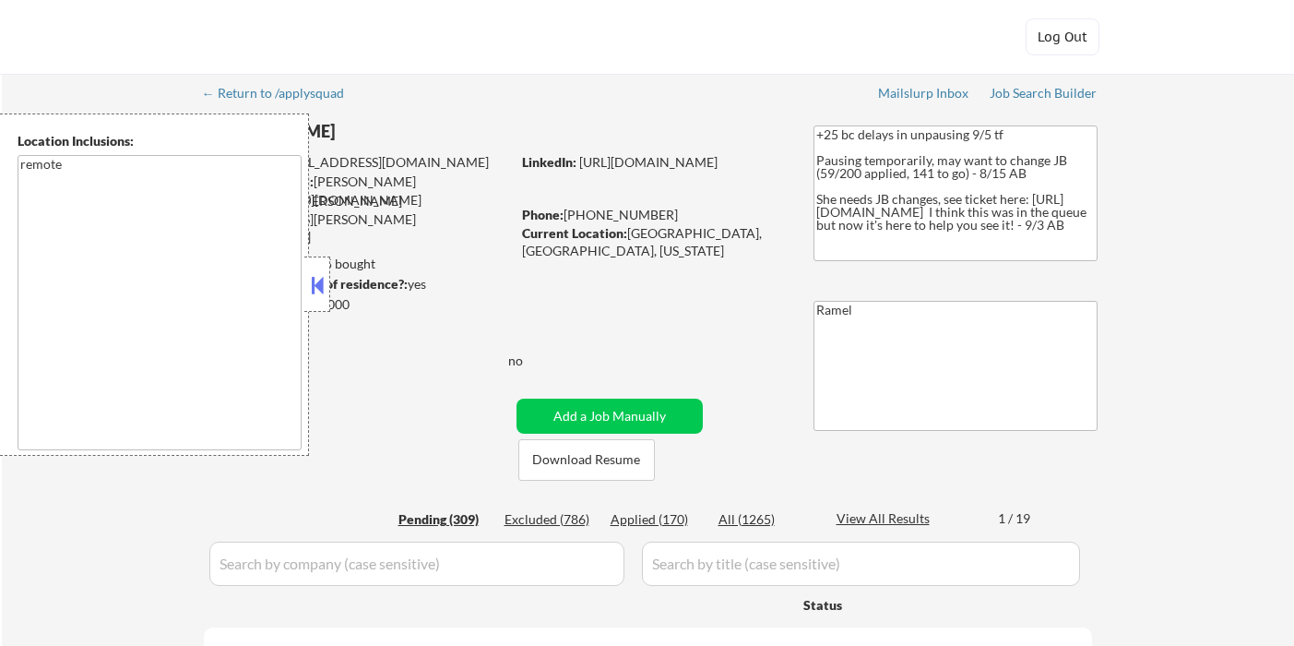
select select ""pending""
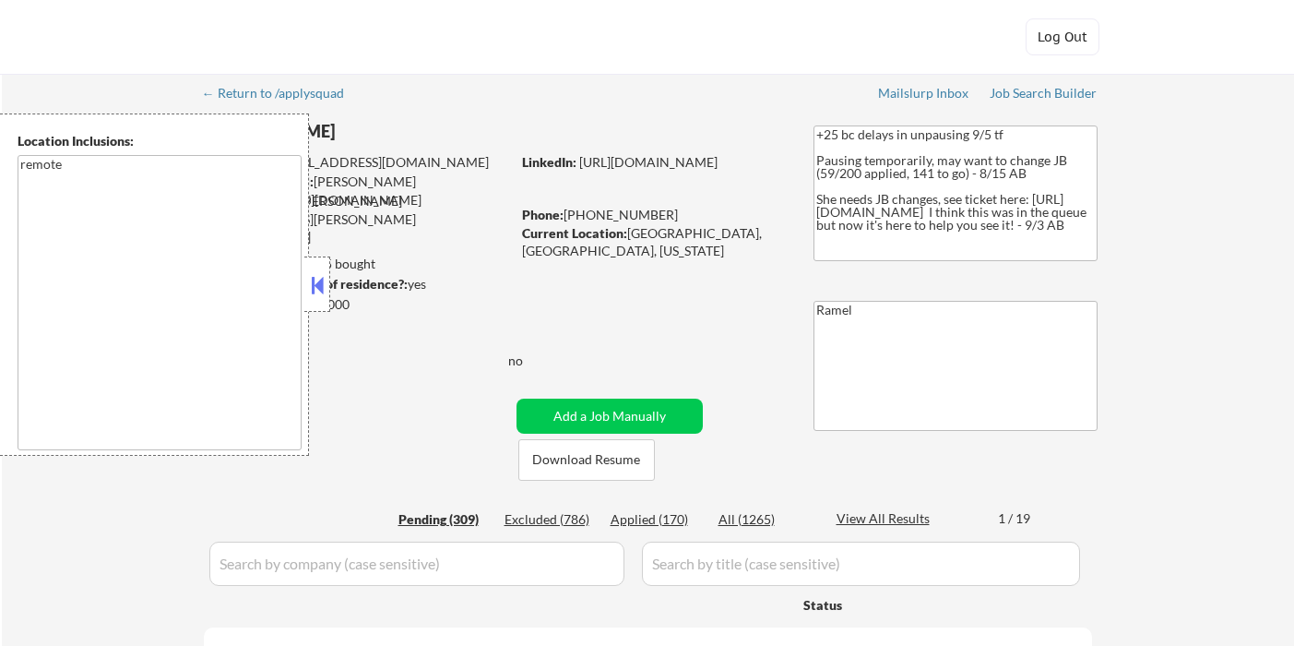
select select ""pending""
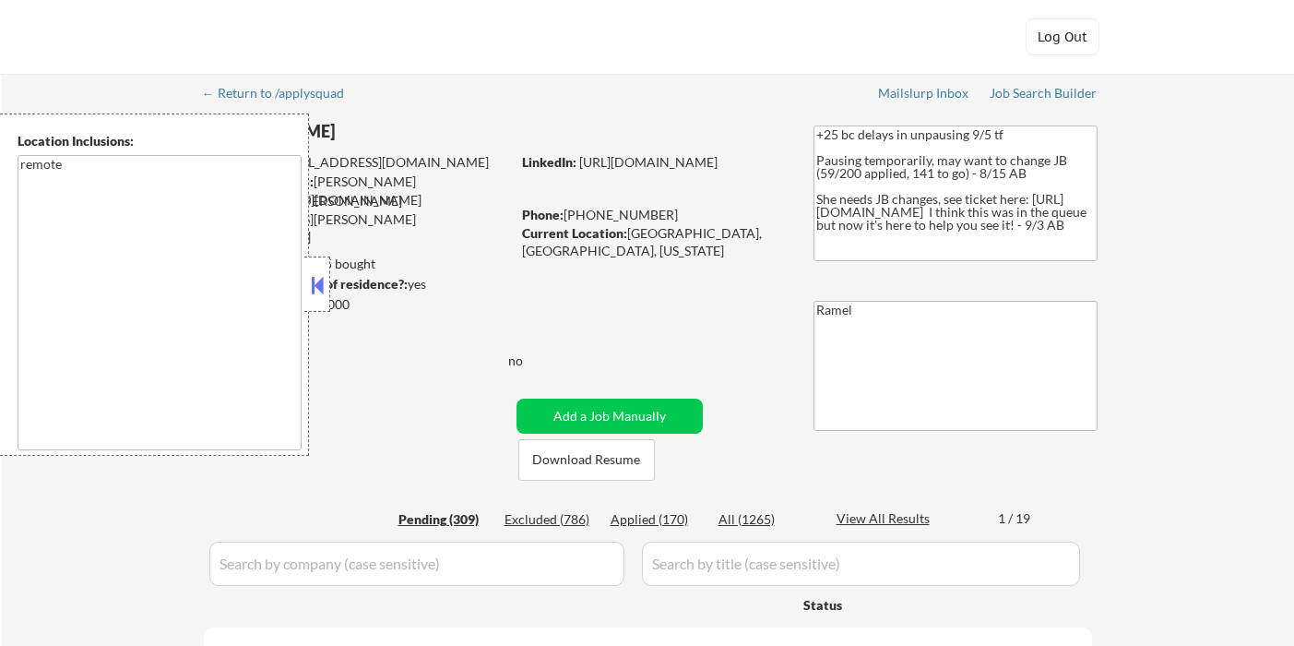
select select ""pending""
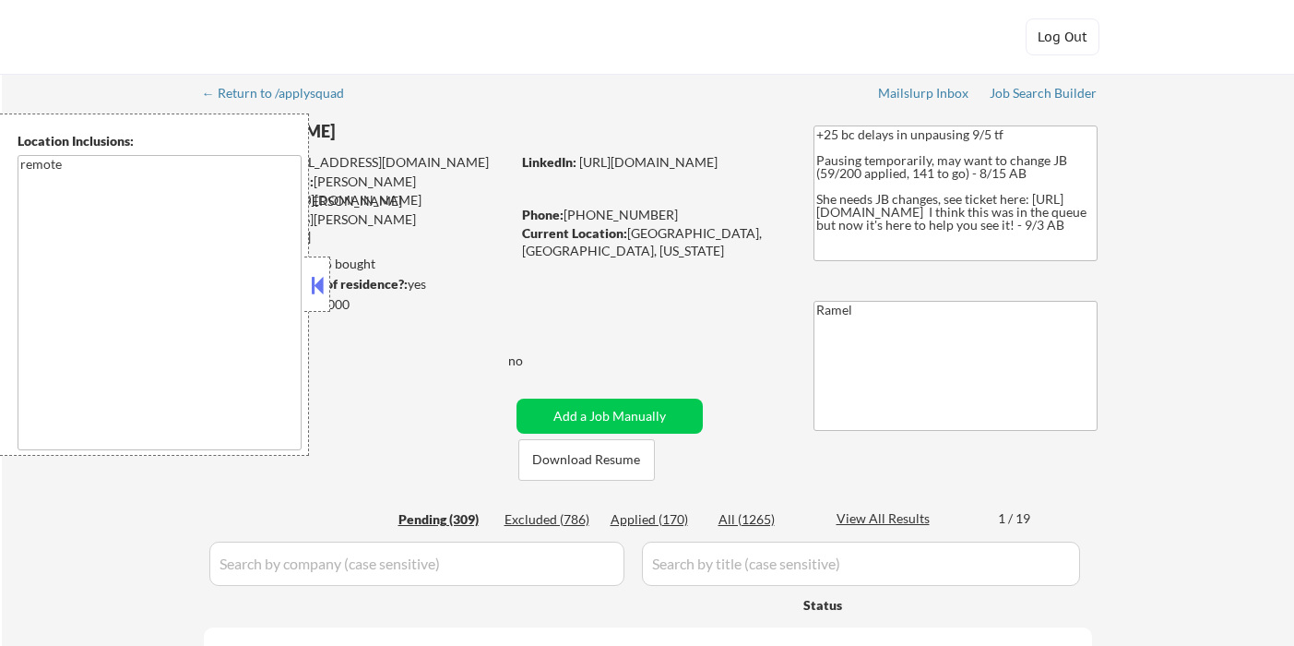
select select ""pending""
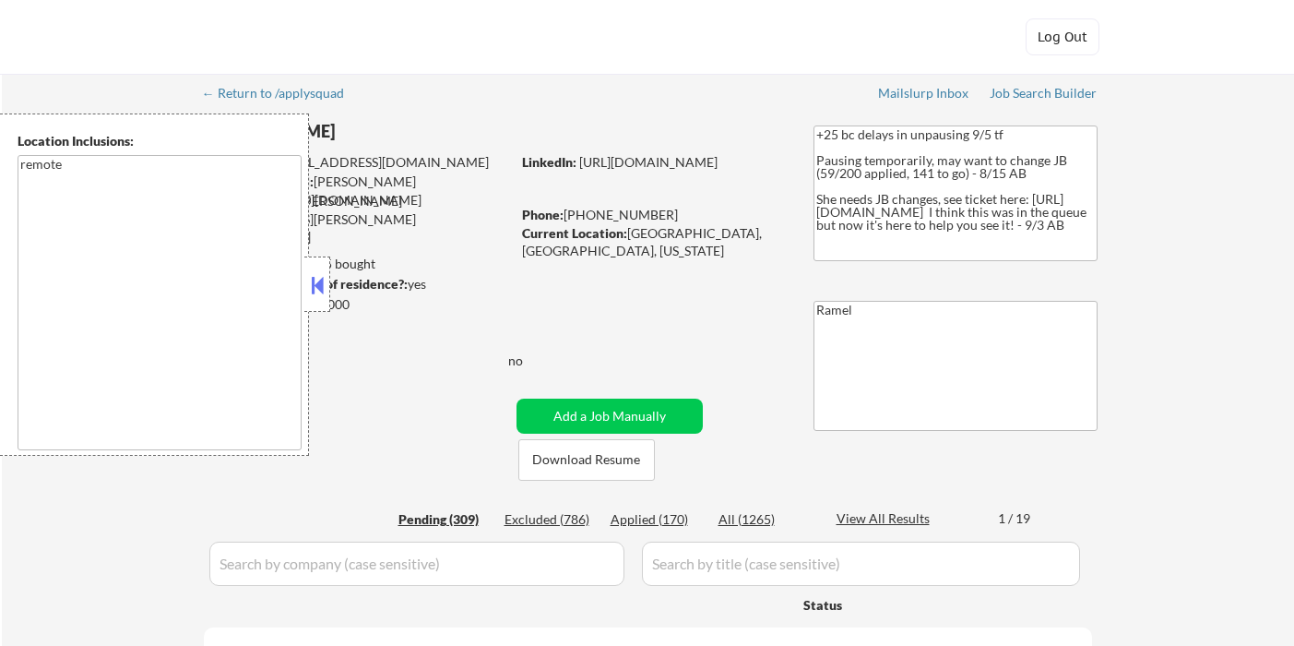
select select ""pending""
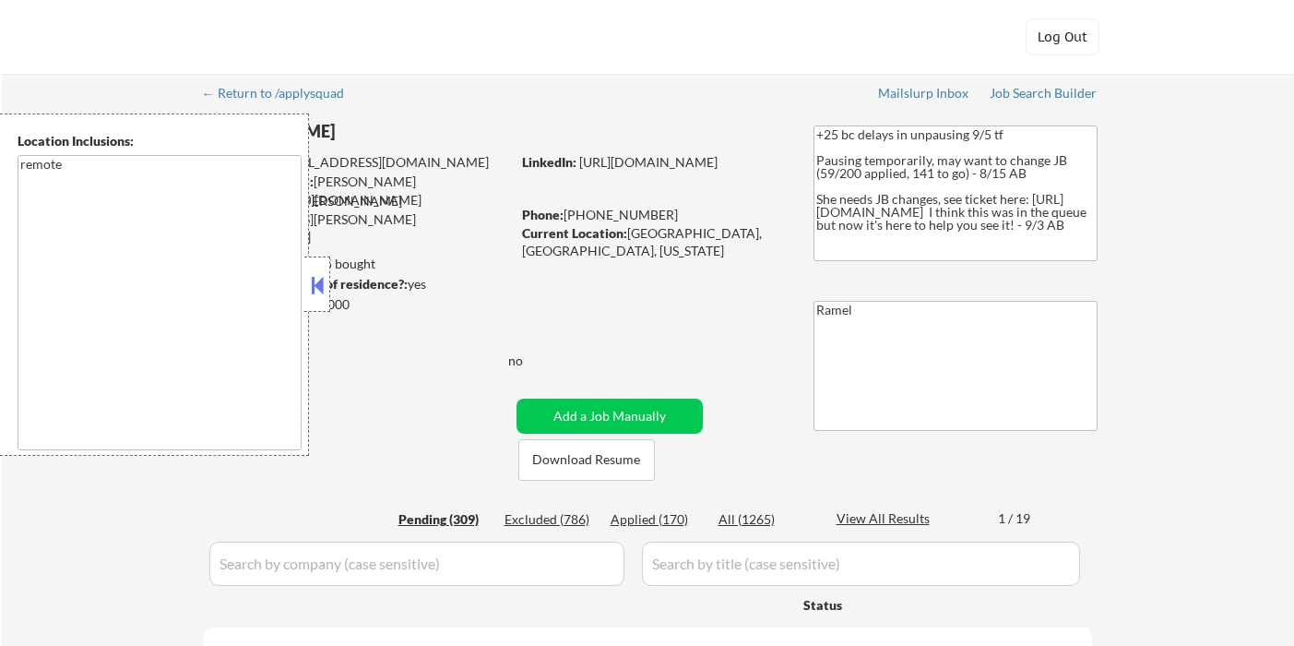
select select ""pending""
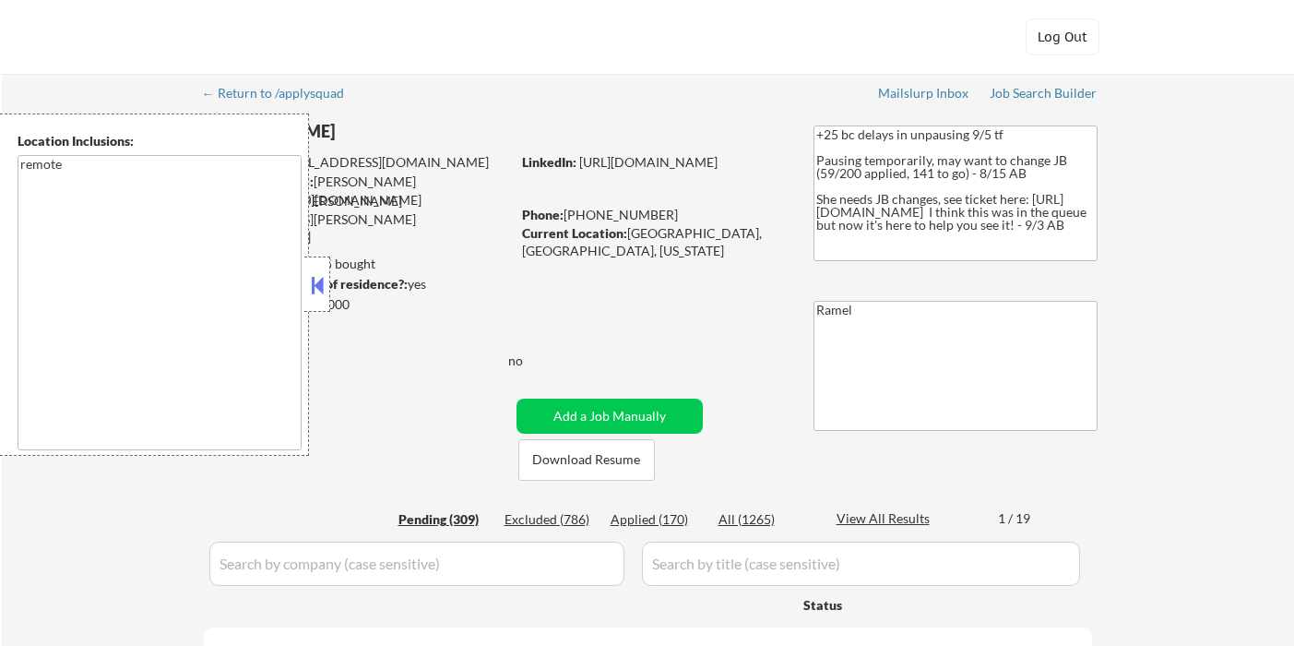
select select ""pending""
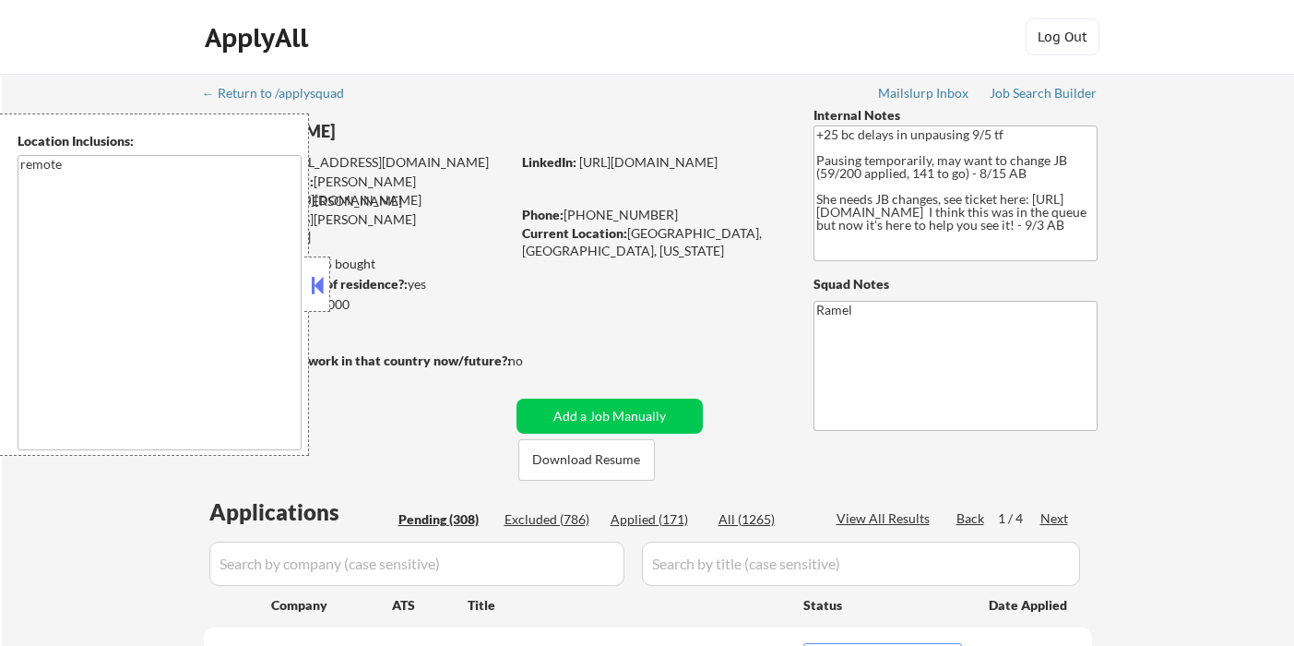
select select ""pending""
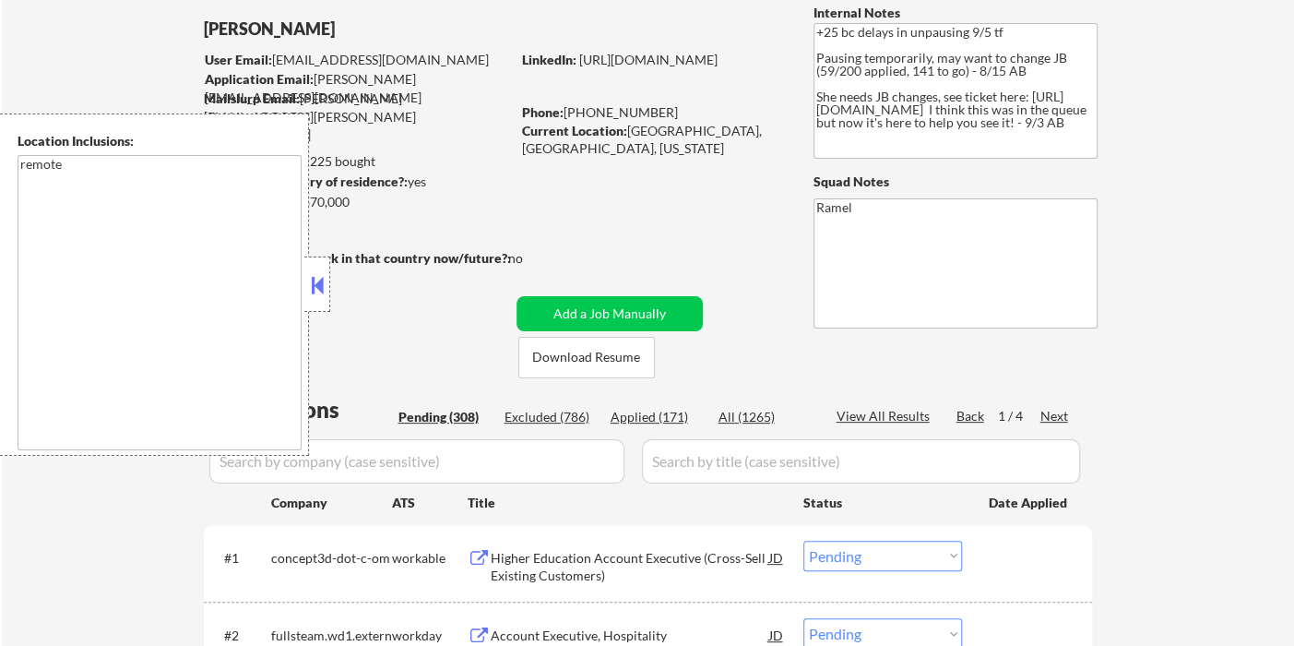
scroll to position [102, 0]
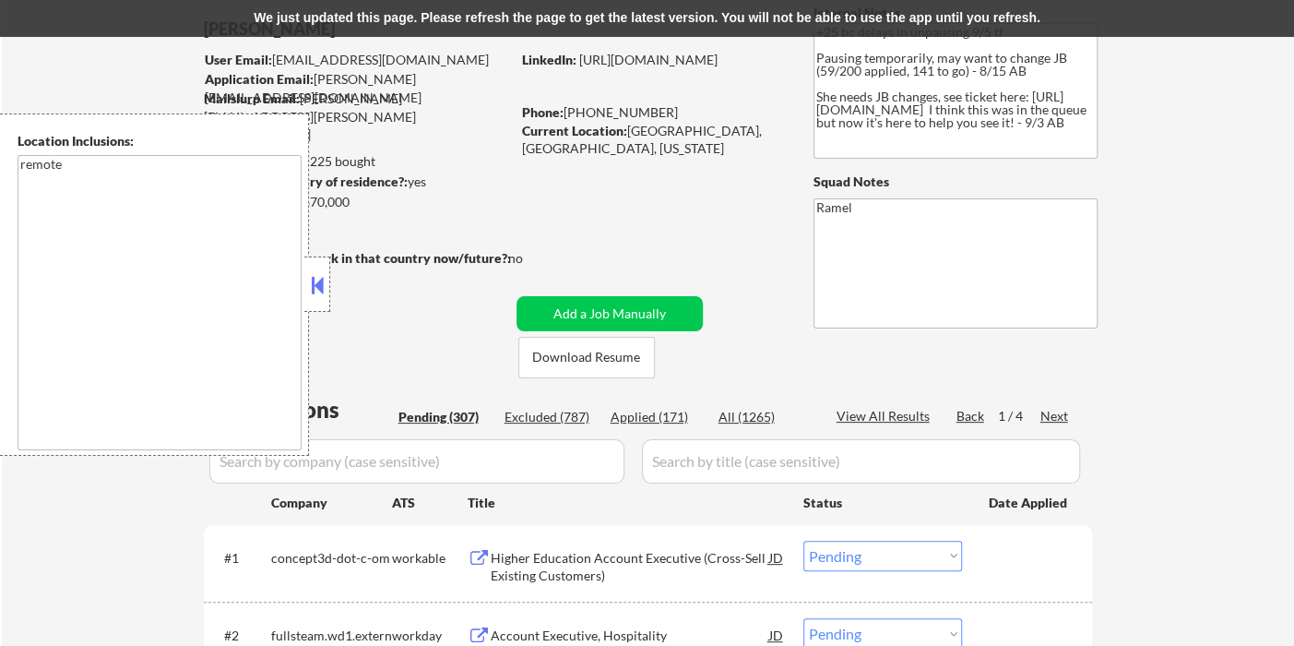
select select ""pending""
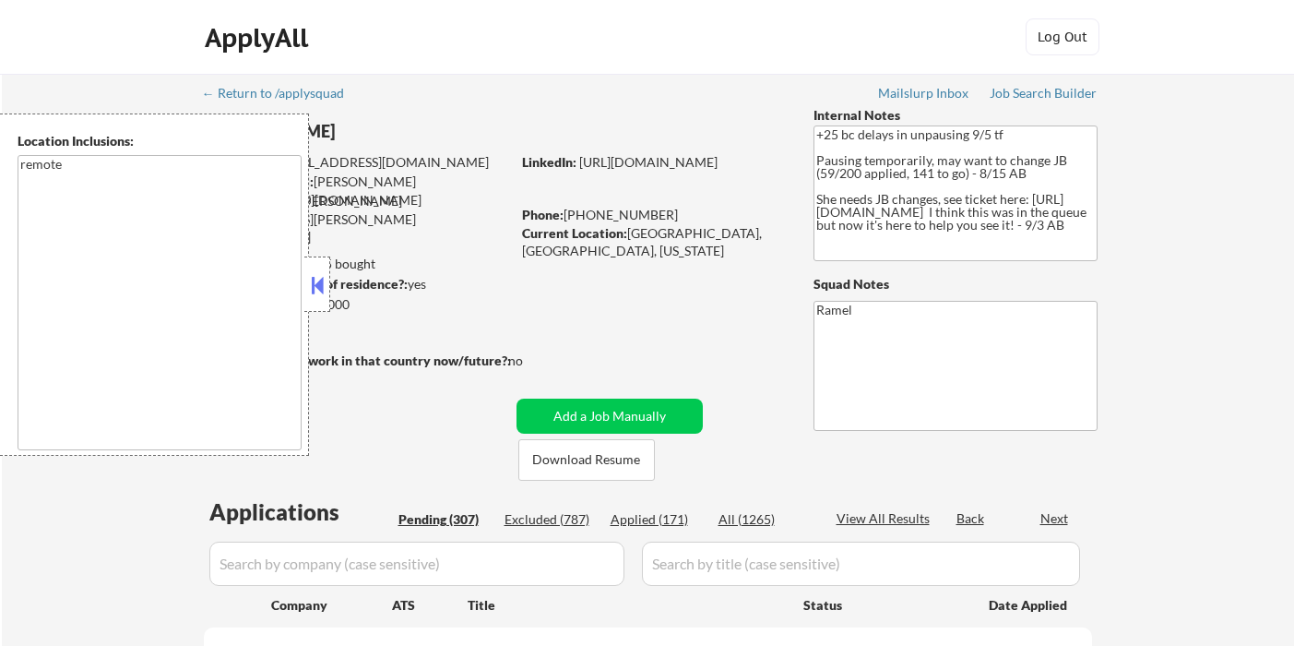
scroll to position [2007, 0]
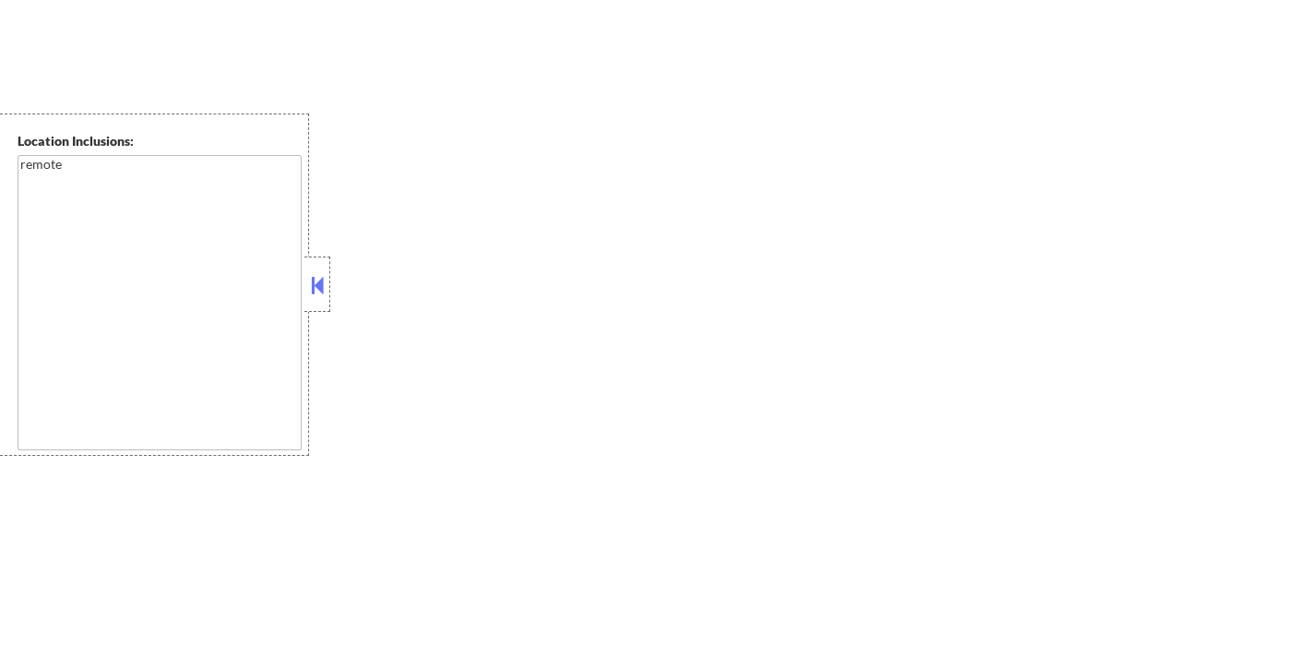
click at [312, 293] on button at bounding box center [317, 285] width 20 height 28
select select ""pending""
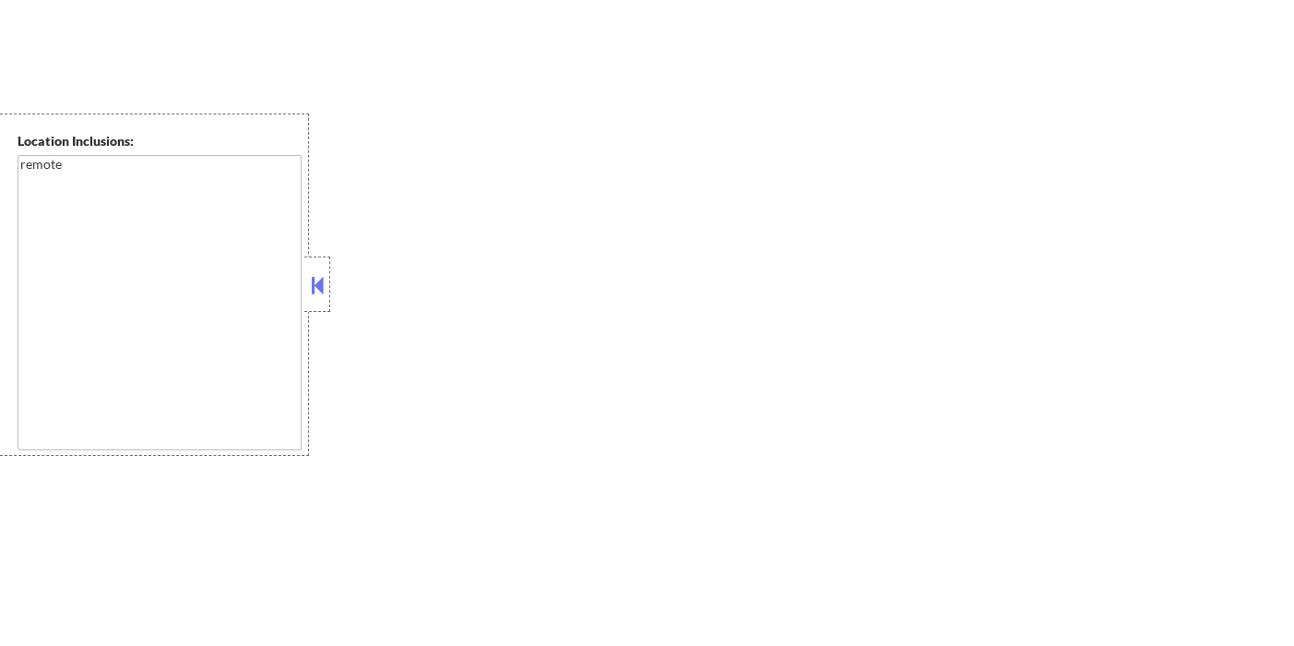
select select ""pending""
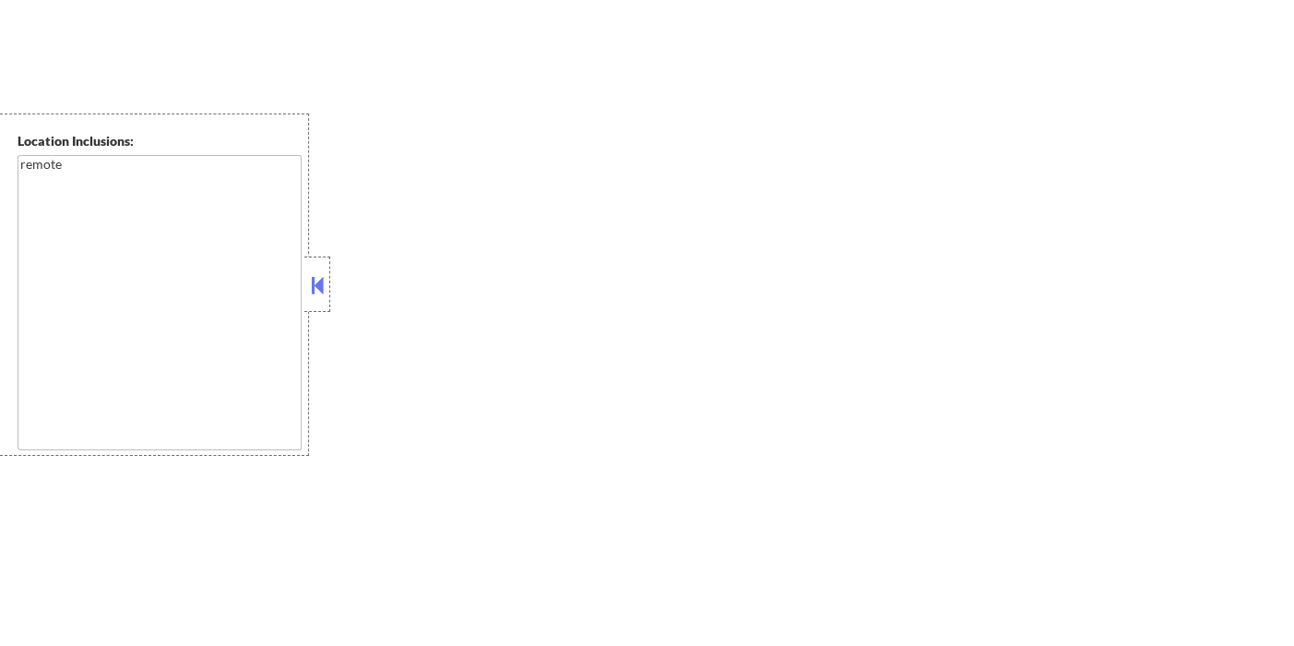
select select ""pending""
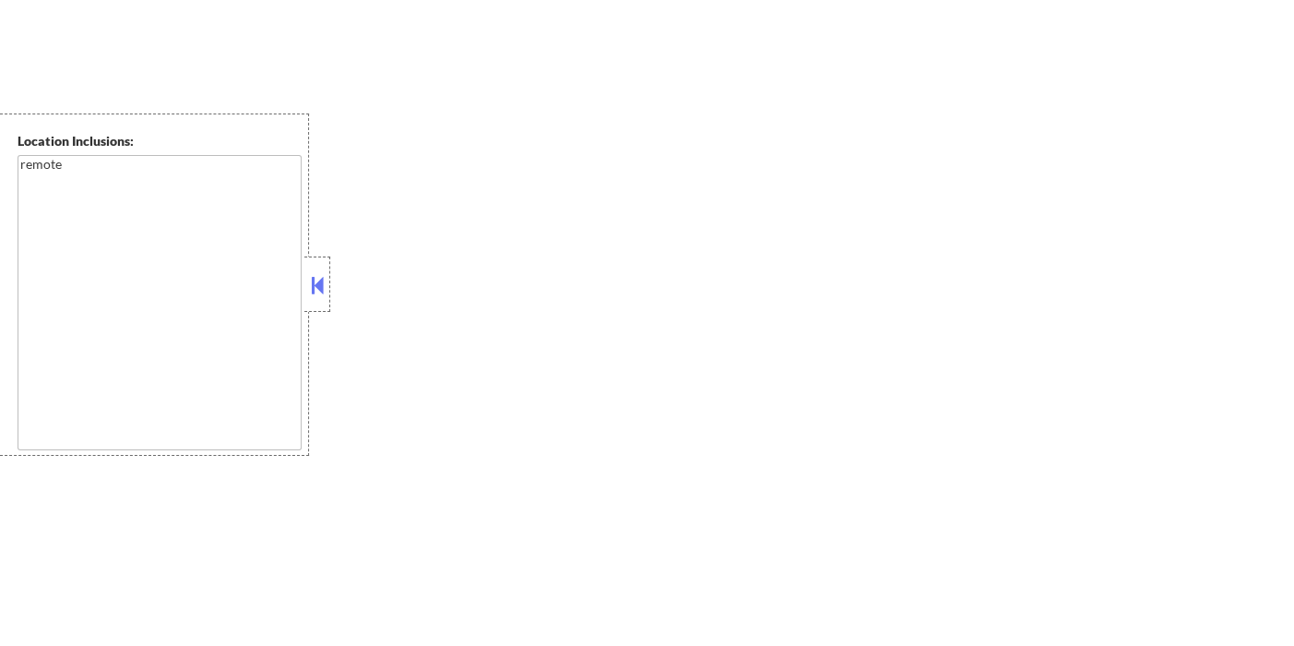
select select ""pending""
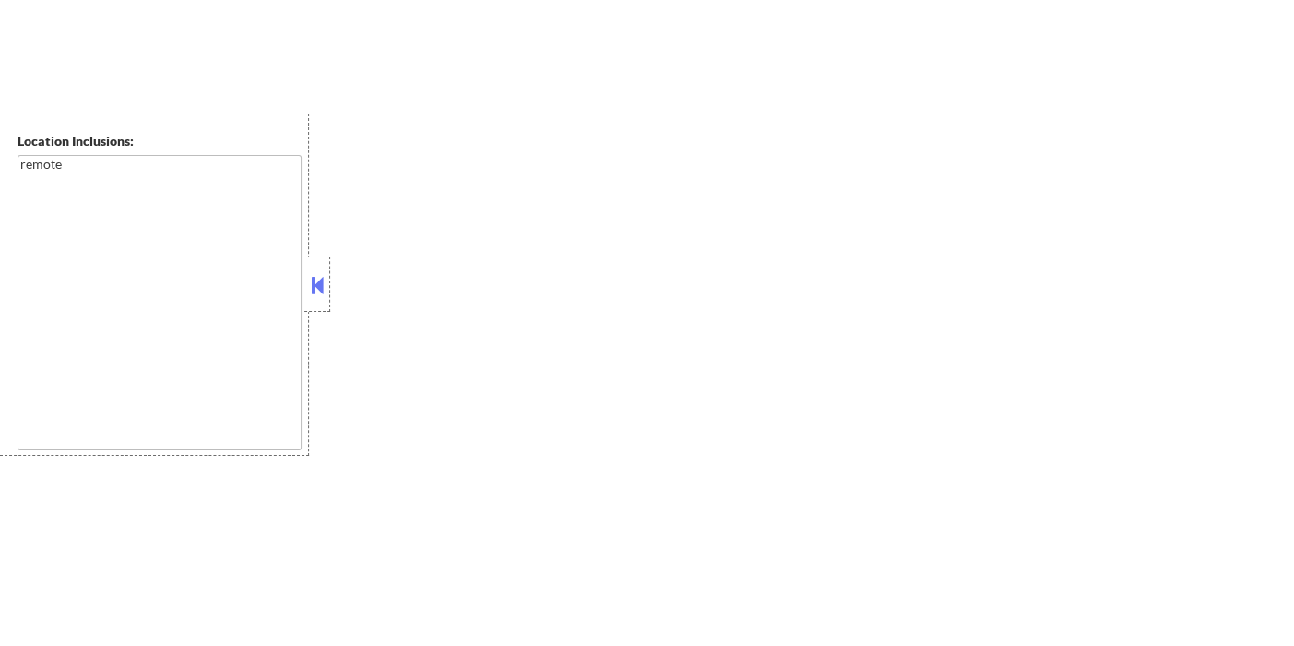
select select ""pending""
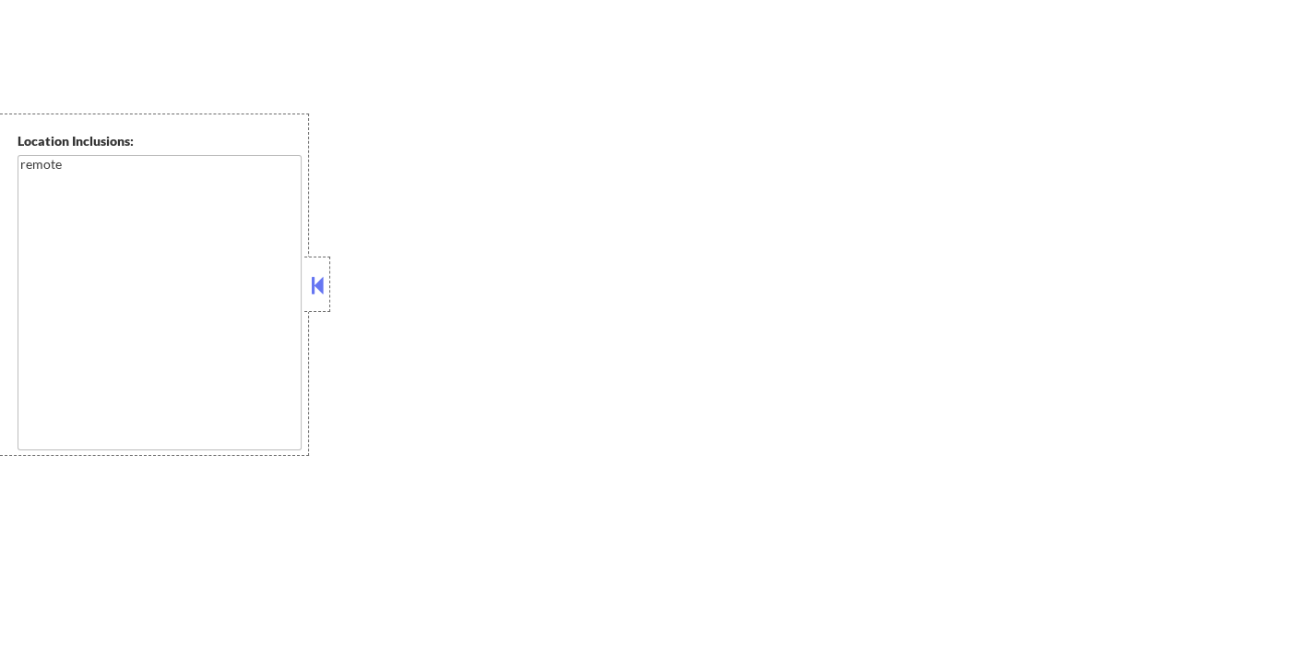
select select ""pending""
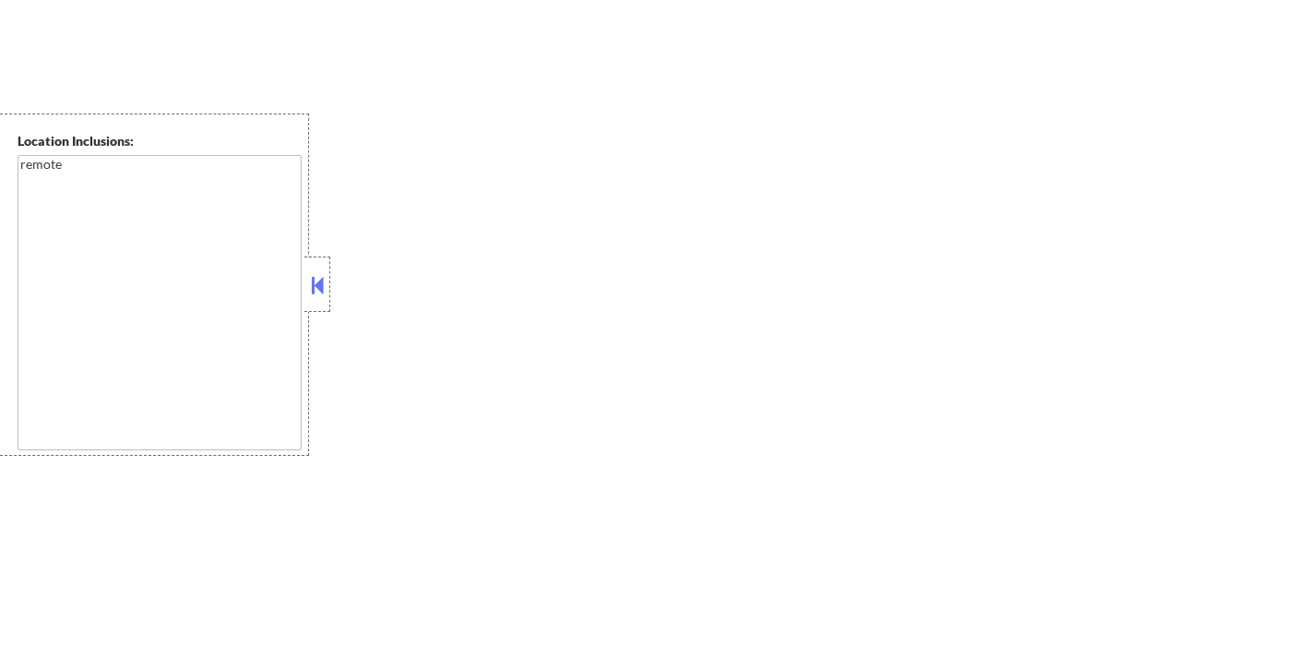
select select ""pending""
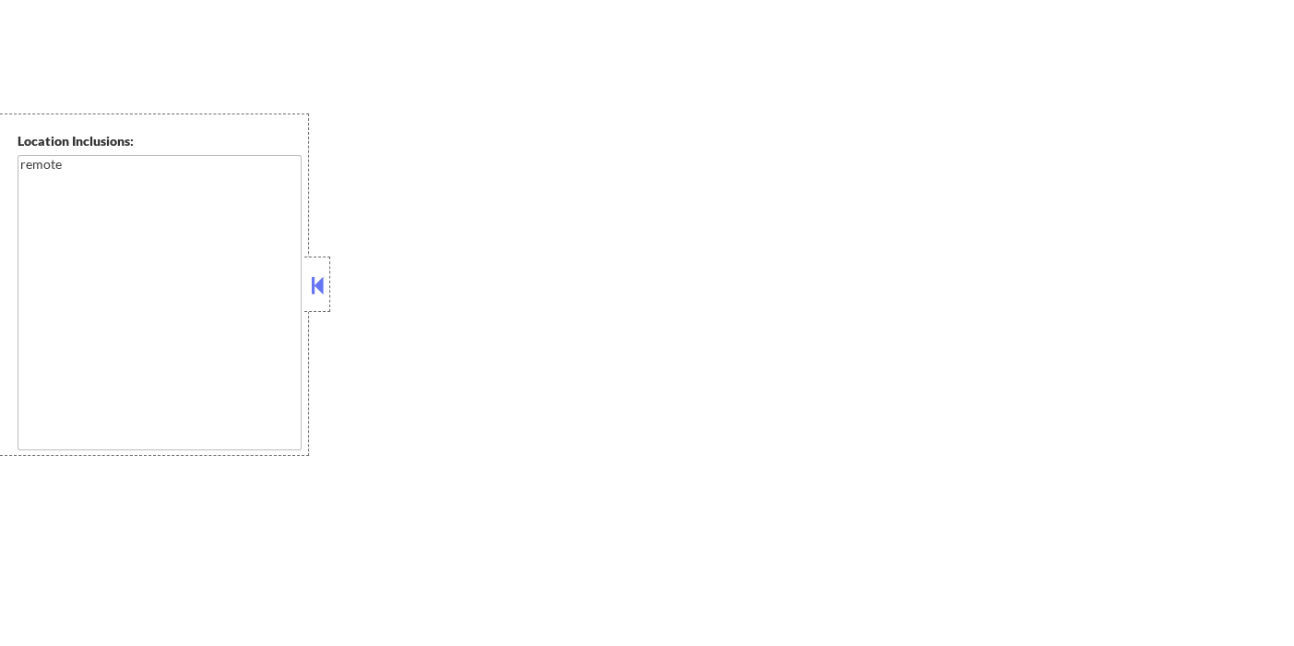
select select ""pending""
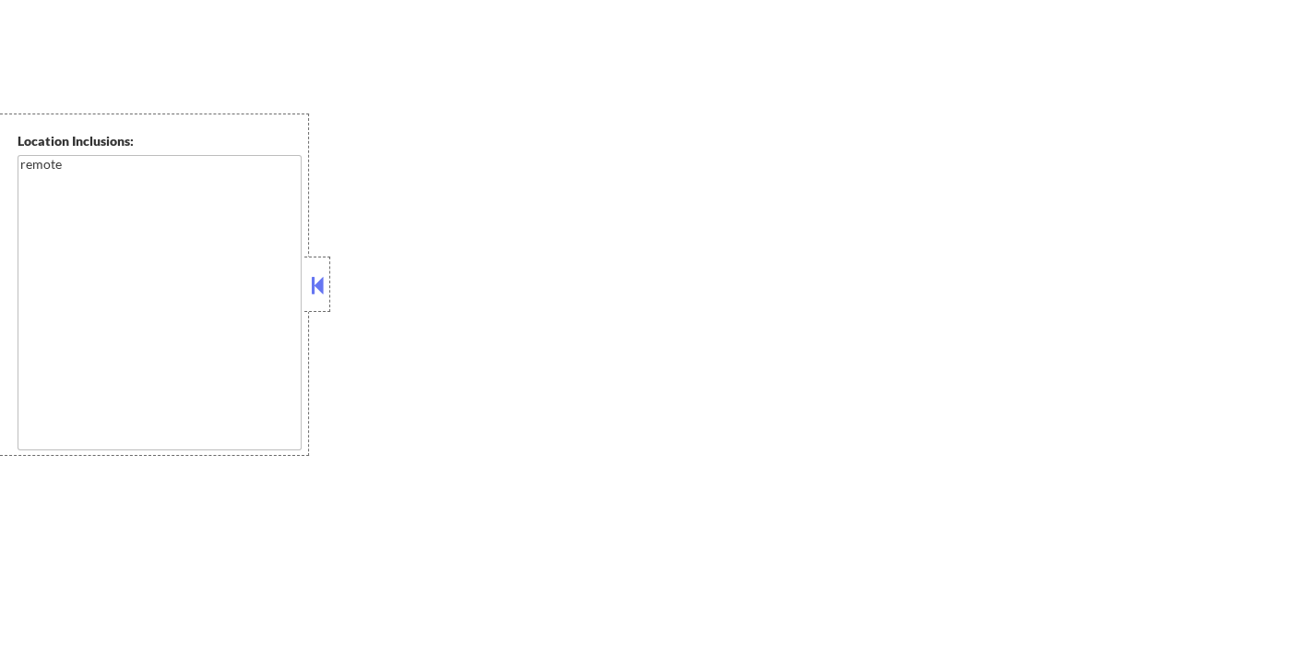
select select ""pending""
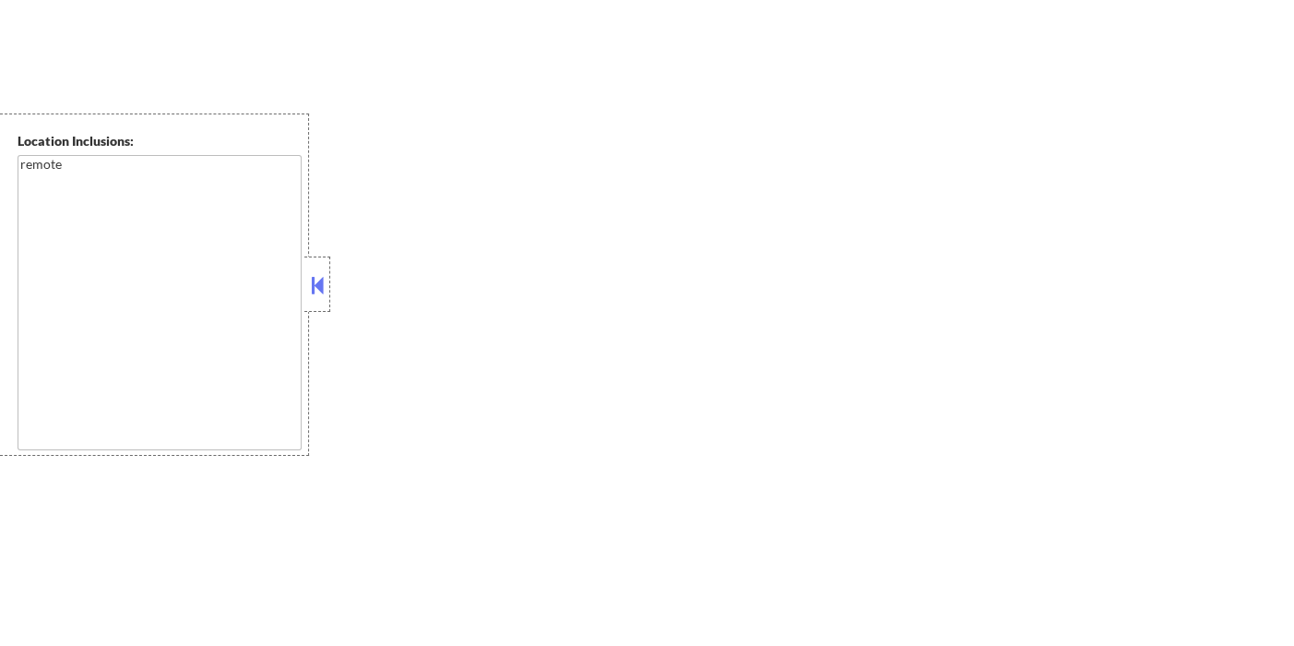
select select ""pending""
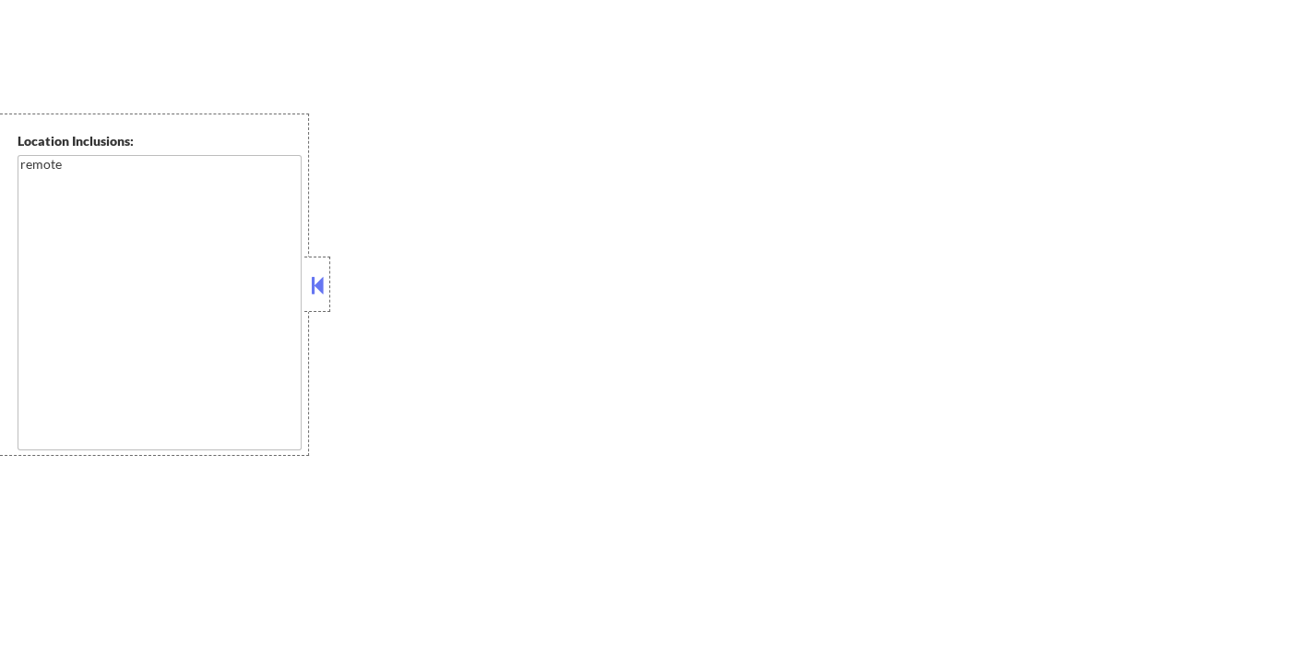
select select ""pending""
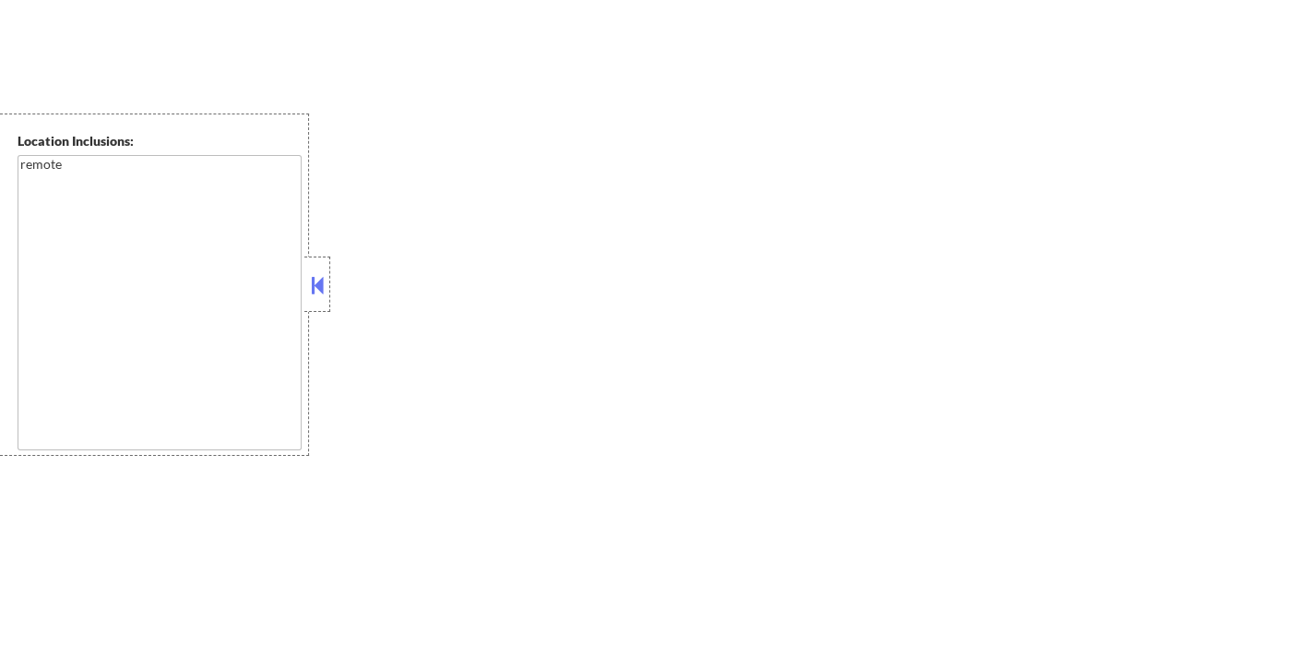
select select ""pending""
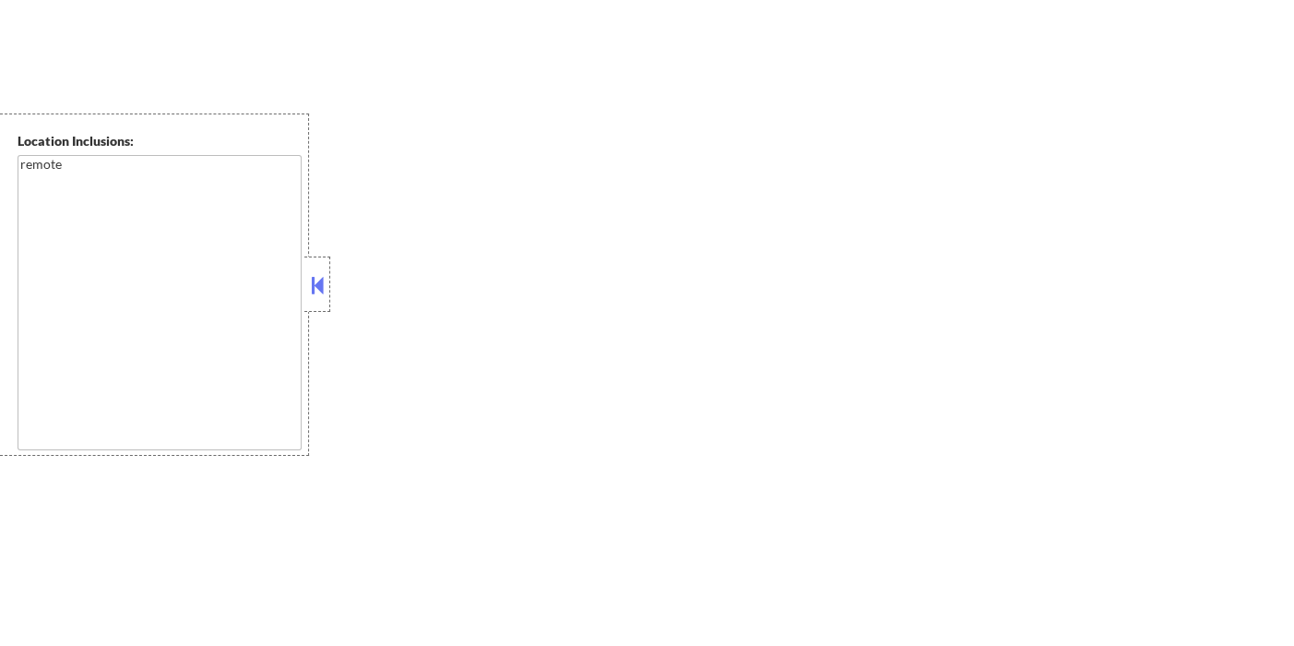
select select ""pending""
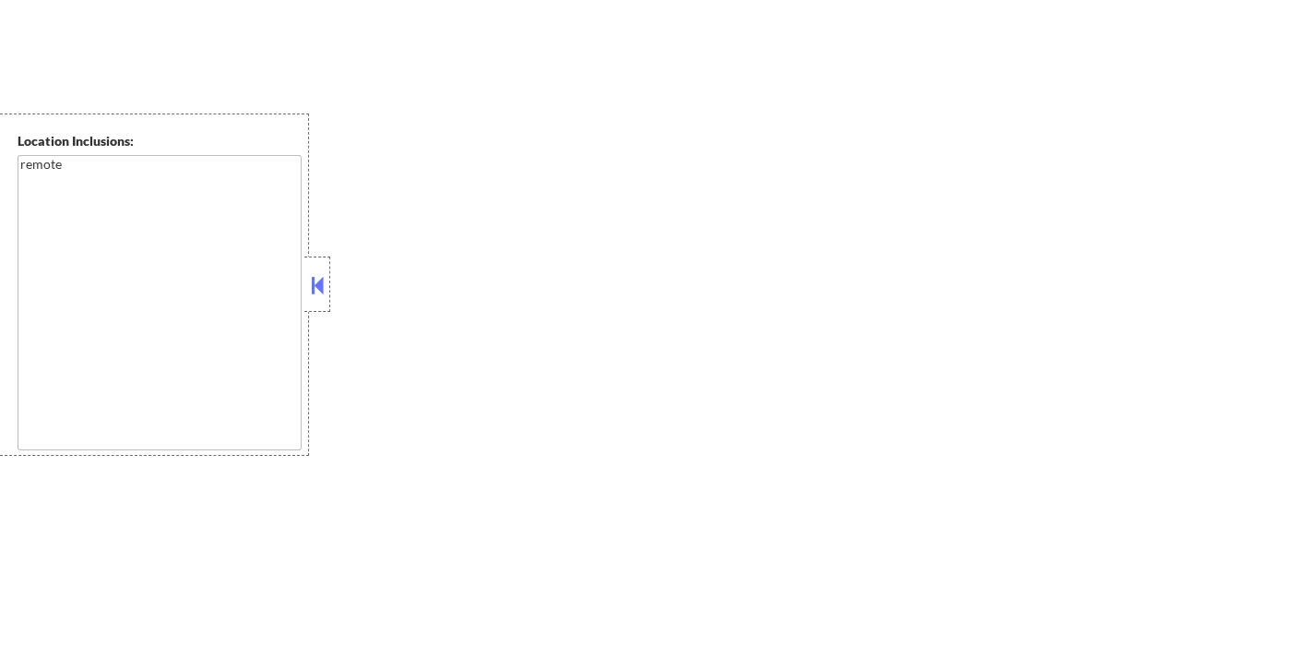
select select ""pending""
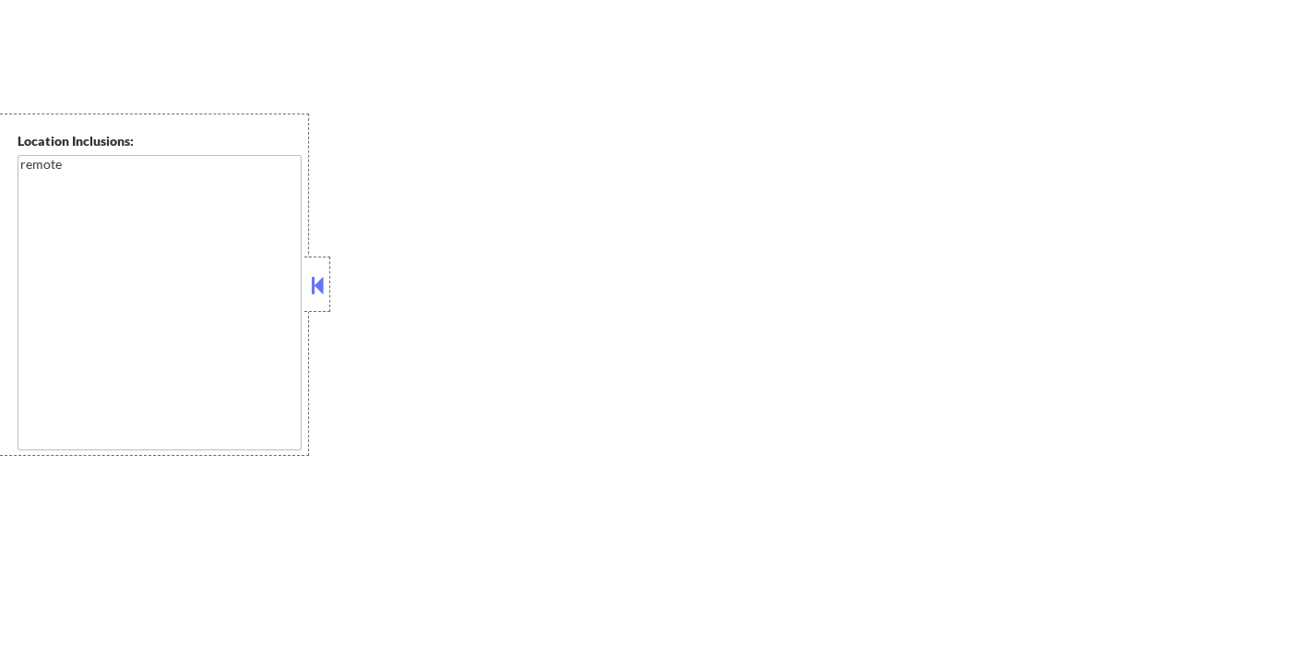
select select ""pending""
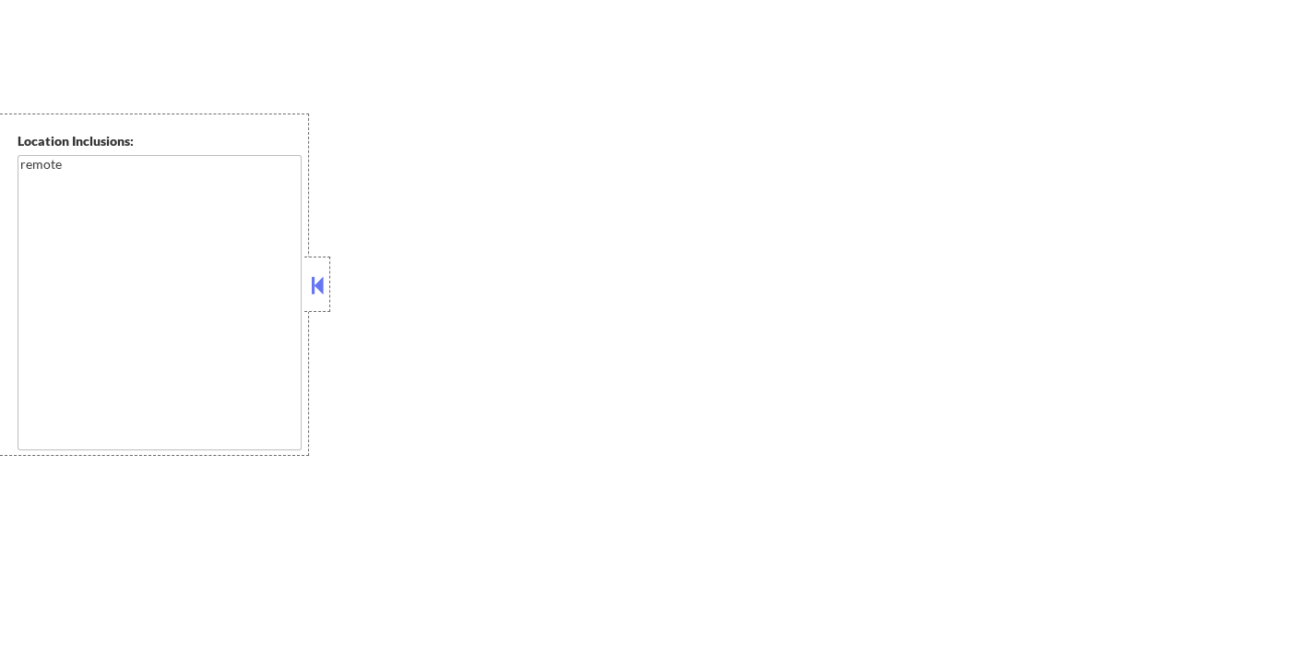
select select ""pending""
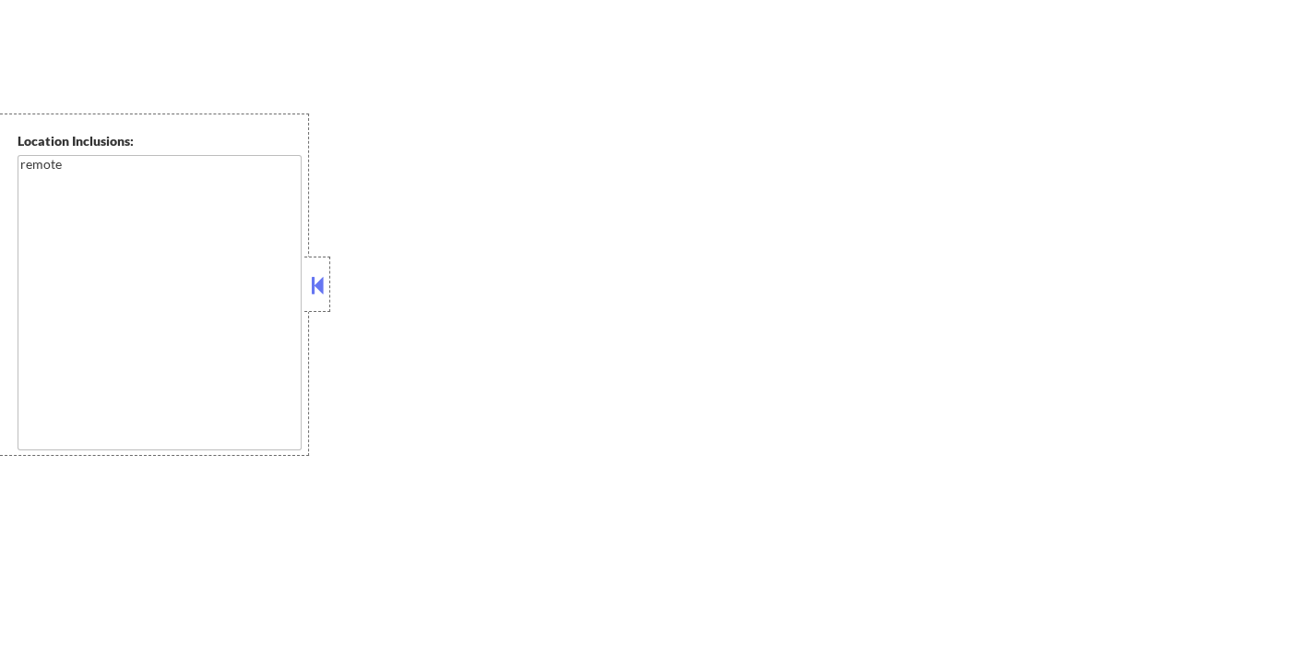
select select ""pending""
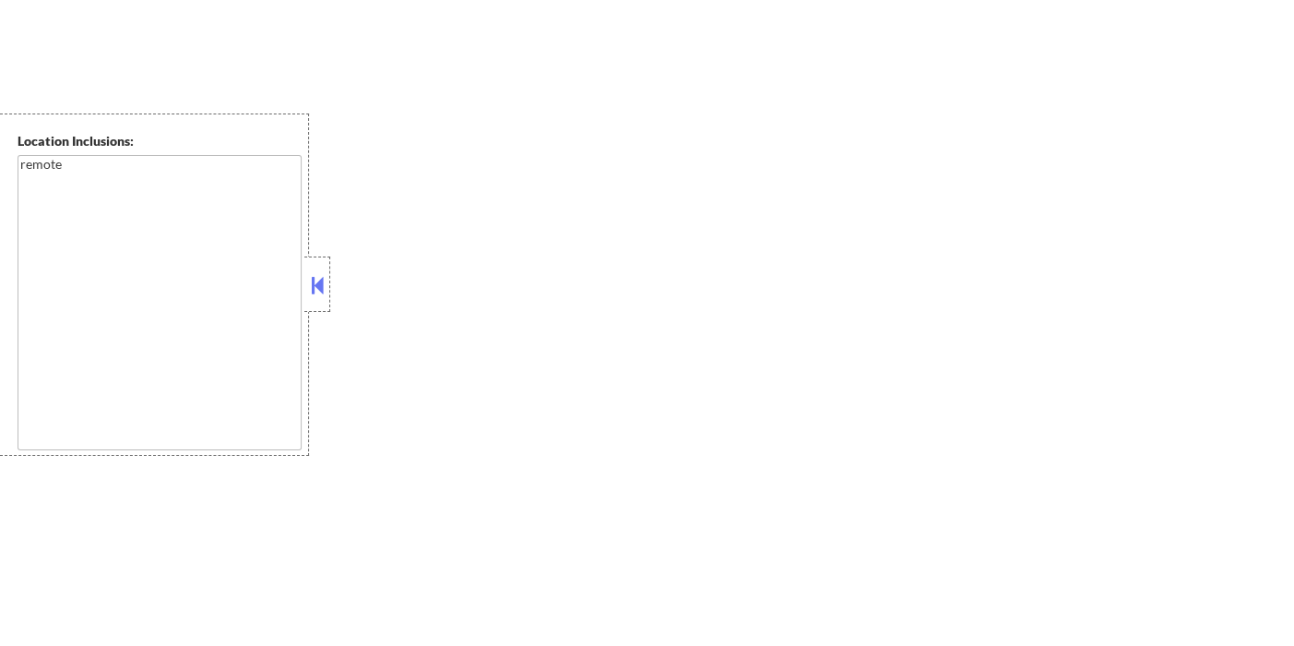
select select ""pending""
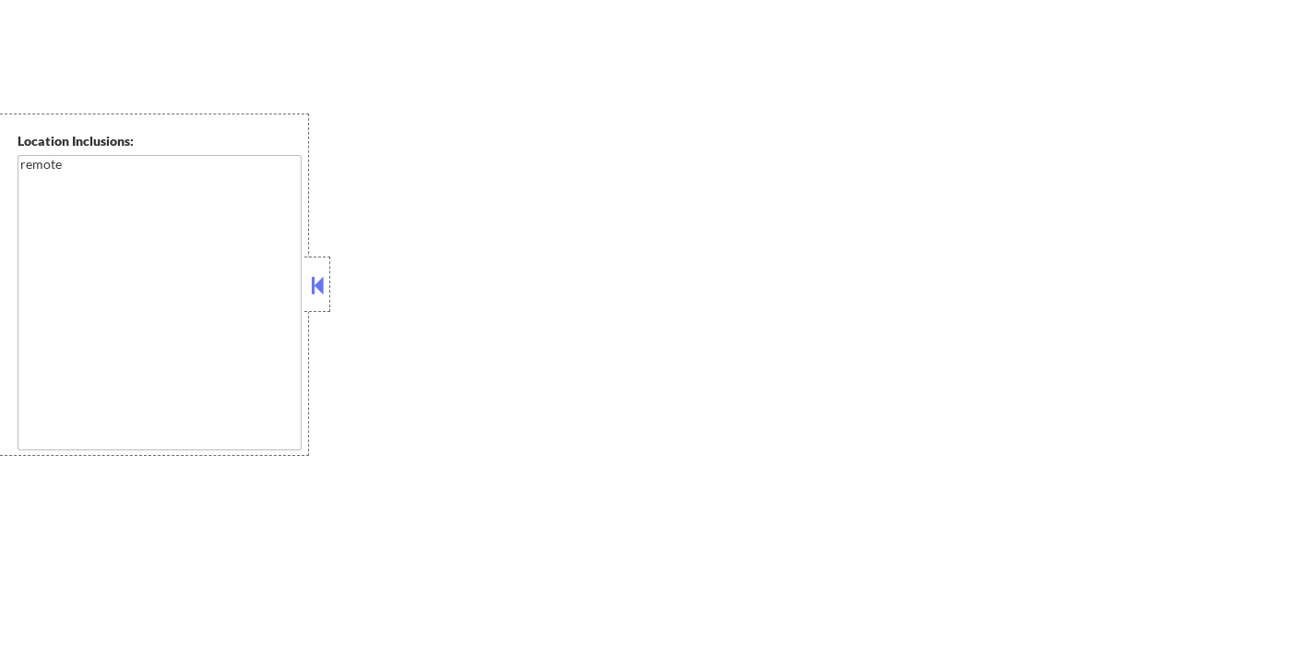
select select ""pending""
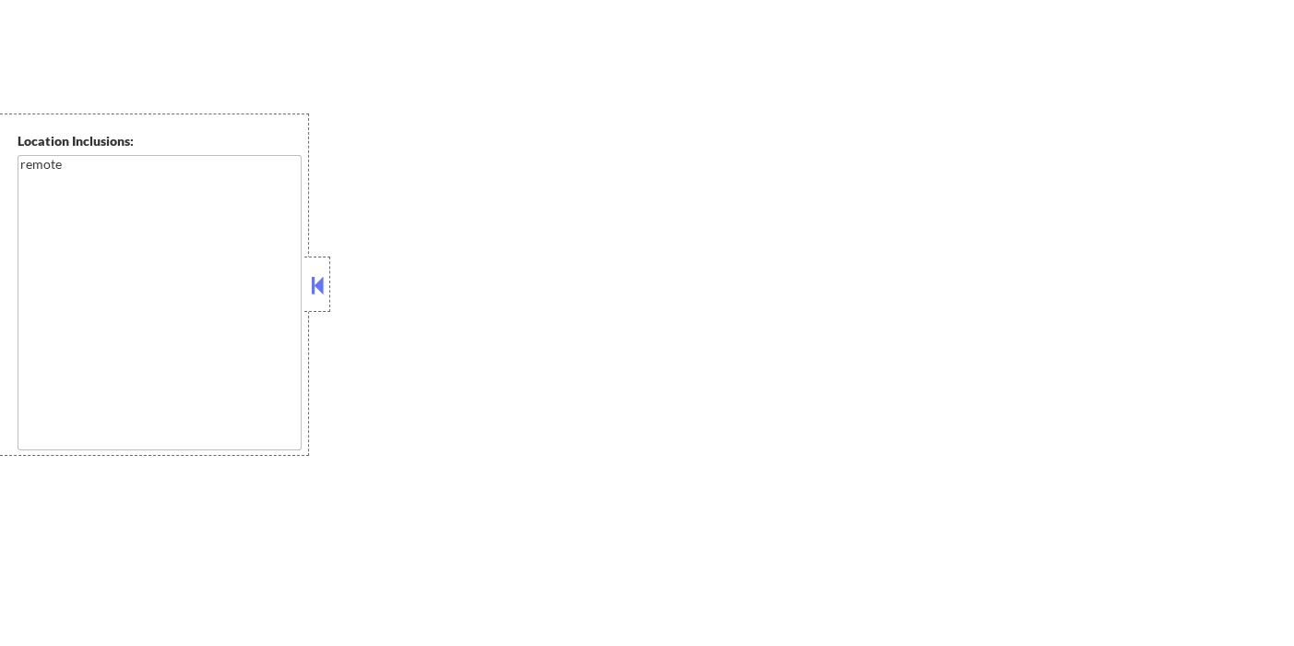
select select ""pending""
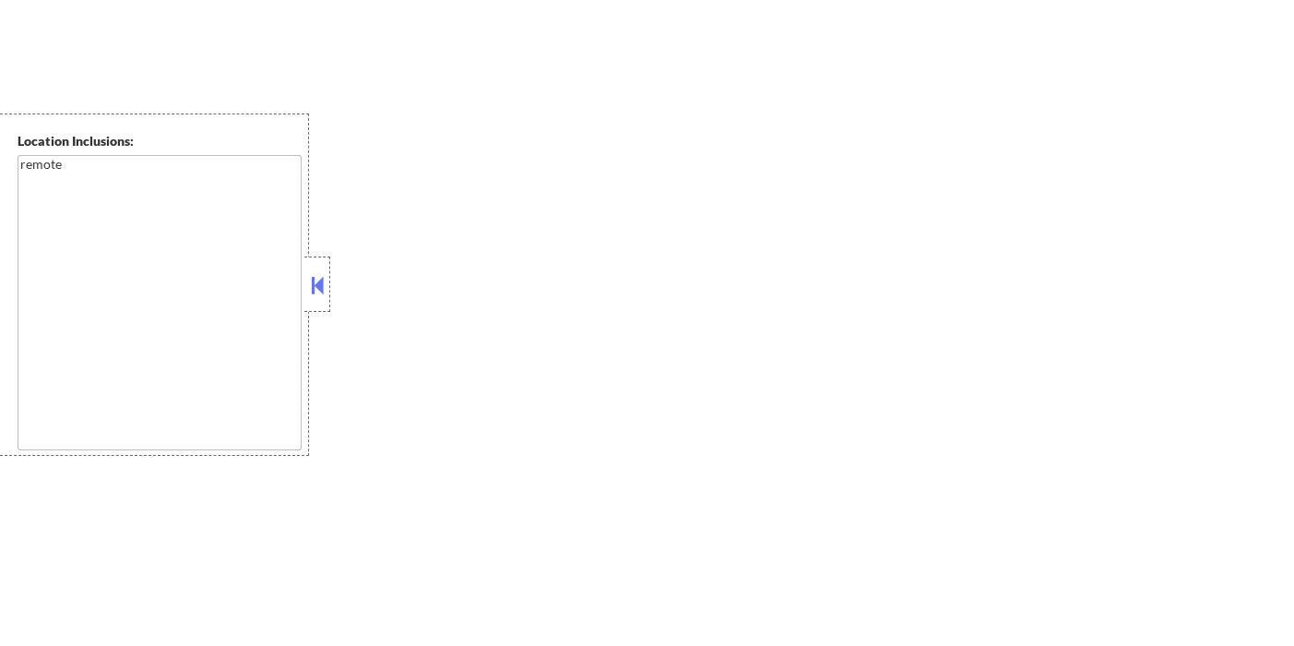
select select ""pending""
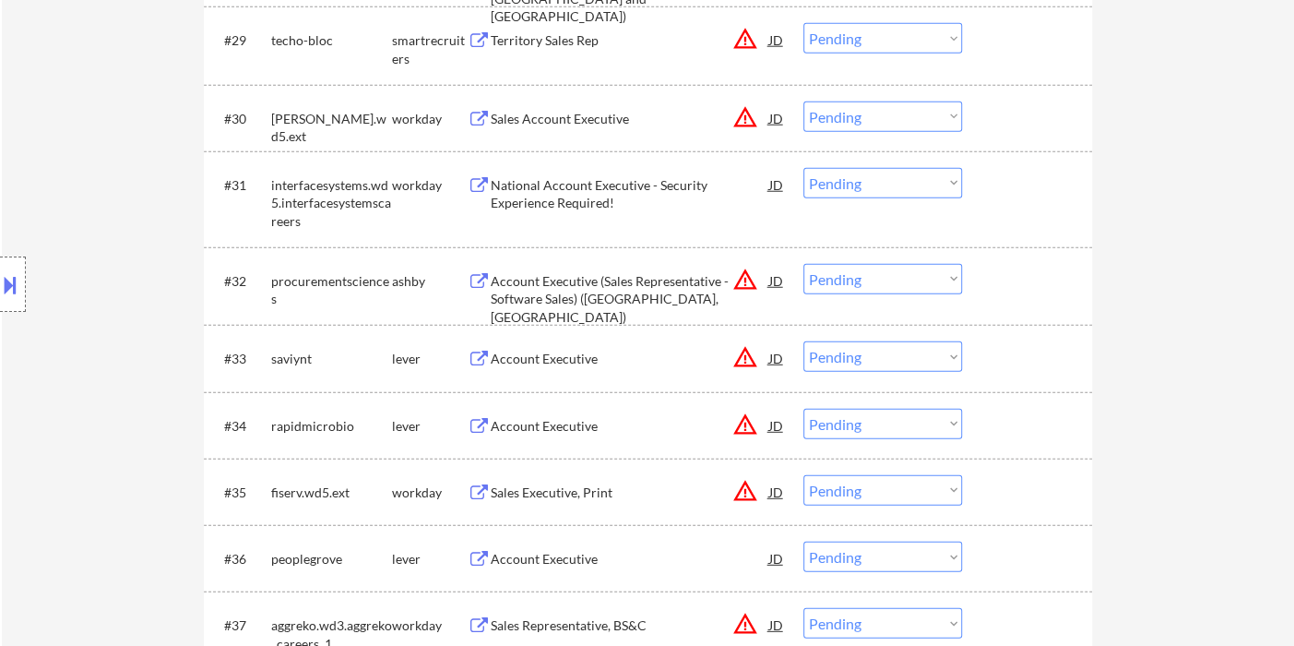
scroll to position [7313, 0]
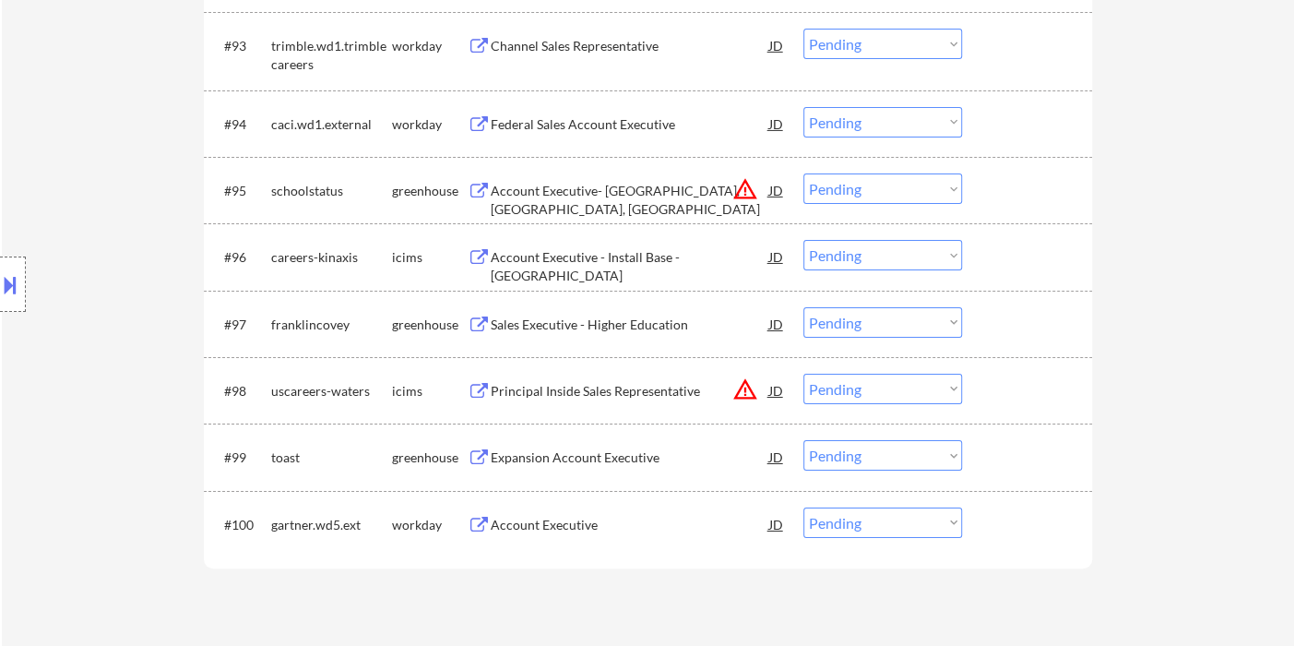
click at [834, 324] on select "Choose an option... Pending Applied Excluded (Questions) Excluded (Expired) Exc…" at bounding box center [882, 322] width 159 height 30
click at [803, 307] on select "Choose an option... Pending Applied Excluded (Questions) Excluded (Expired) Exc…" at bounding box center [882, 322] width 159 height 30
select select ""pending""
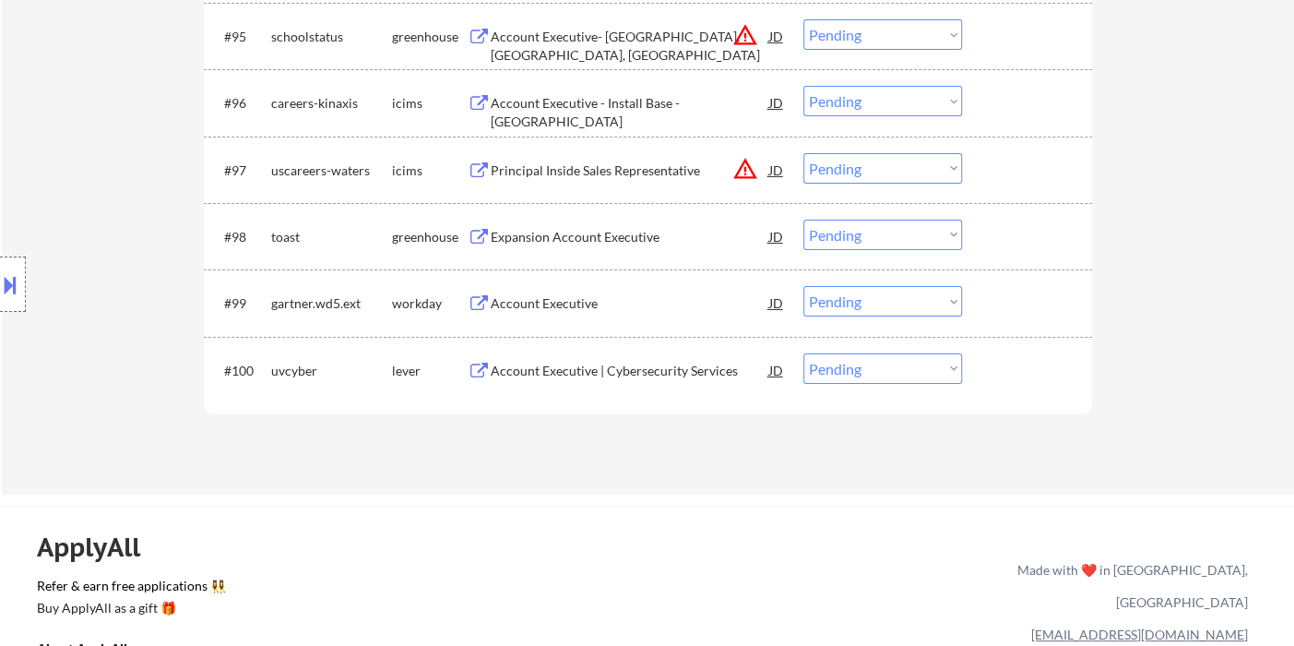
scroll to position [7519, 0]
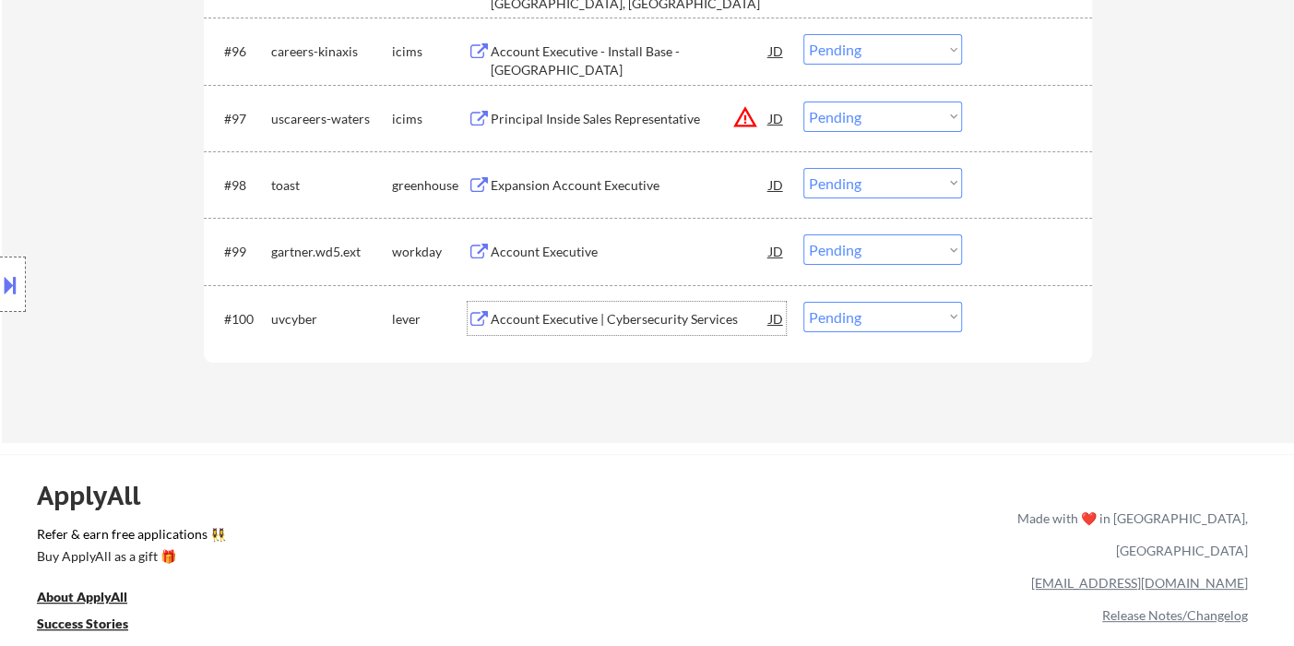
click at [590, 317] on div "Account Executive | Cybersecurity Services" at bounding box center [630, 319] width 279 height 18
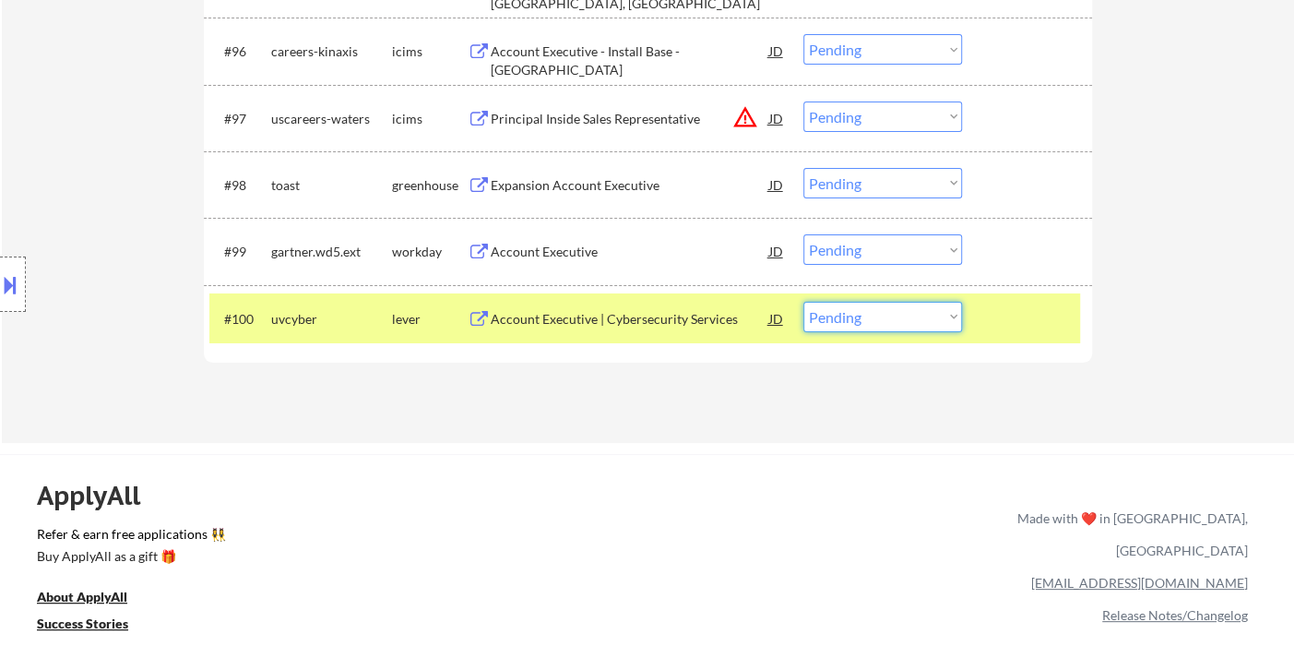
click at [888, 318] on select "Choose an option... Pending Applied Excluded (Questions) Excluded (Expired) Exc…" at bounding box center [882, 317] width 159 height 30
click at [803, 302] on select "Choose an option... Pending Applied Excluded (Questions) Excluded (Expired) Exc…" at bounding box center [882, 317] width 159 height 30
select select ""pending""
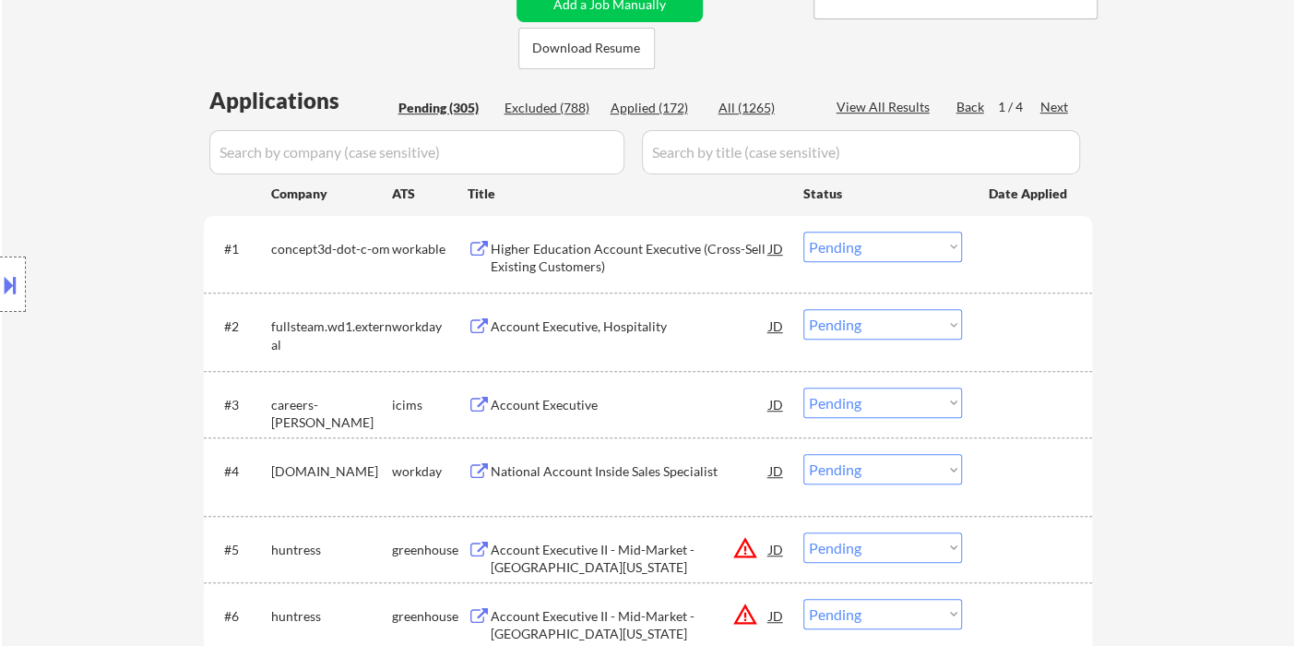
scroll to position [363, 0]
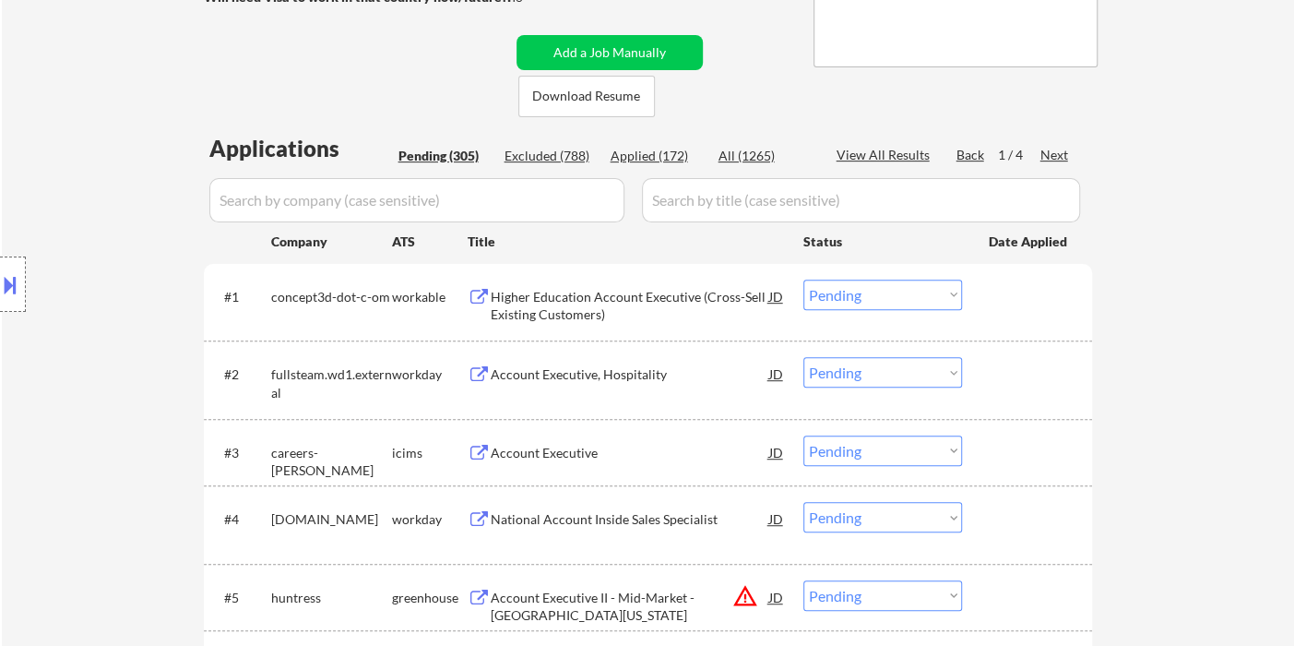
click at [1048, 157] on div "Next" at bounding box center [1055, 155] width 30 height 18
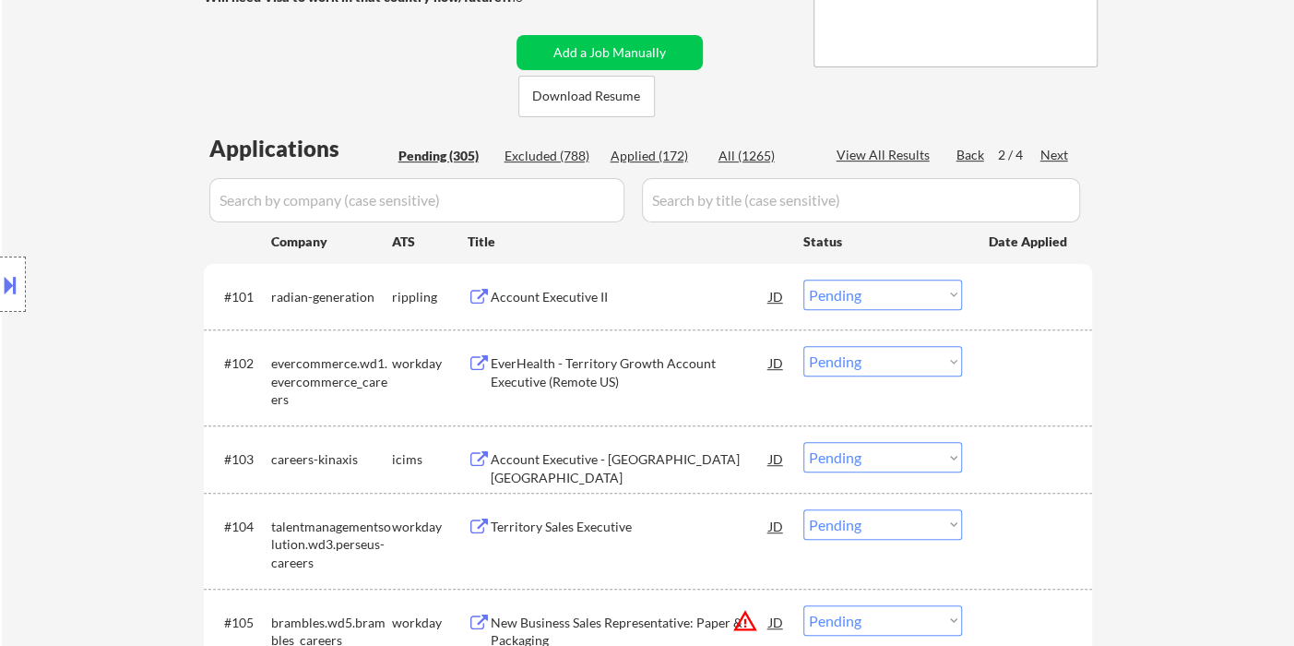
click at [596, 308] on div "Account Executive II" at bounding box center [630, 295] width 279 height 33
